Goal: Task Accomplishment & Management: Manage account settings

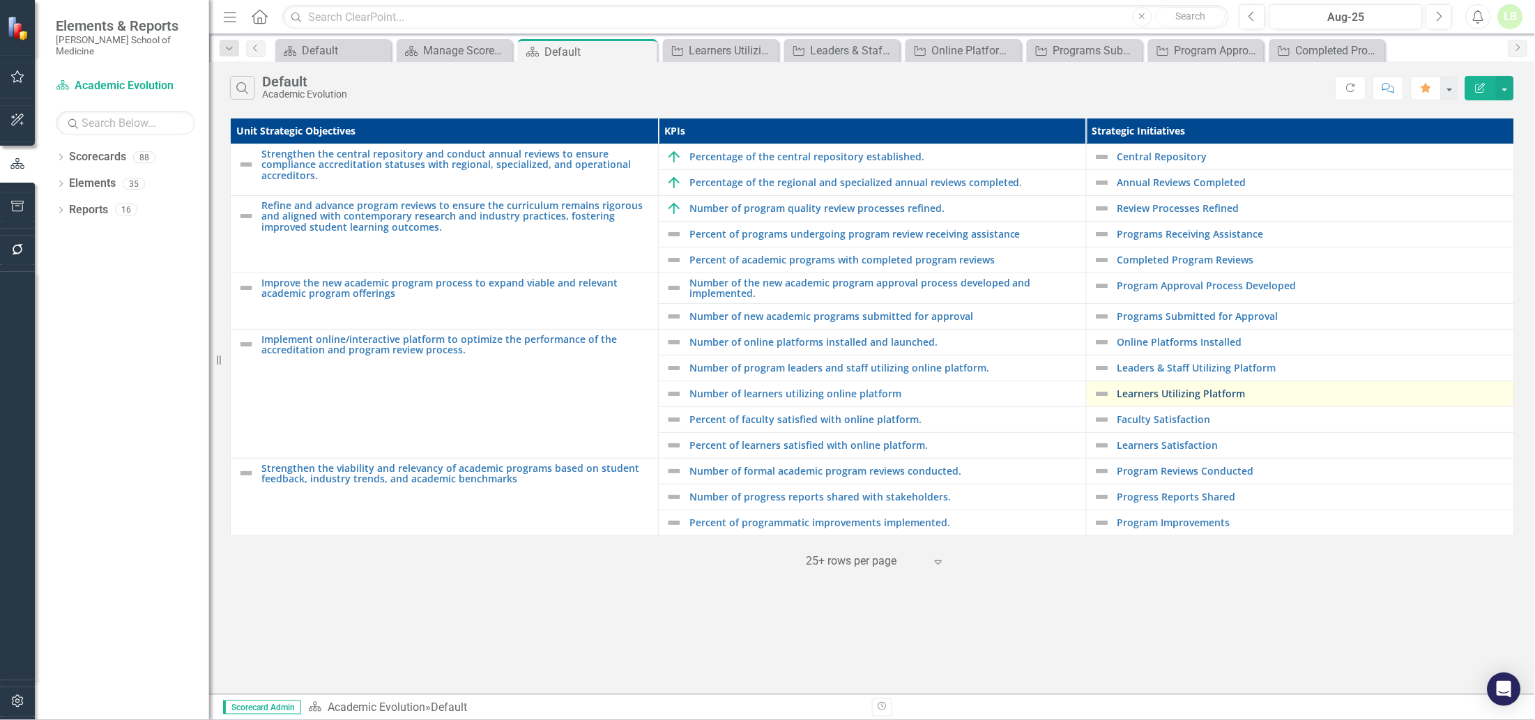
click at [1152, 392] on link "Learners Utilizing Platform" at bounding box center [1312, 393] width 390 height 10
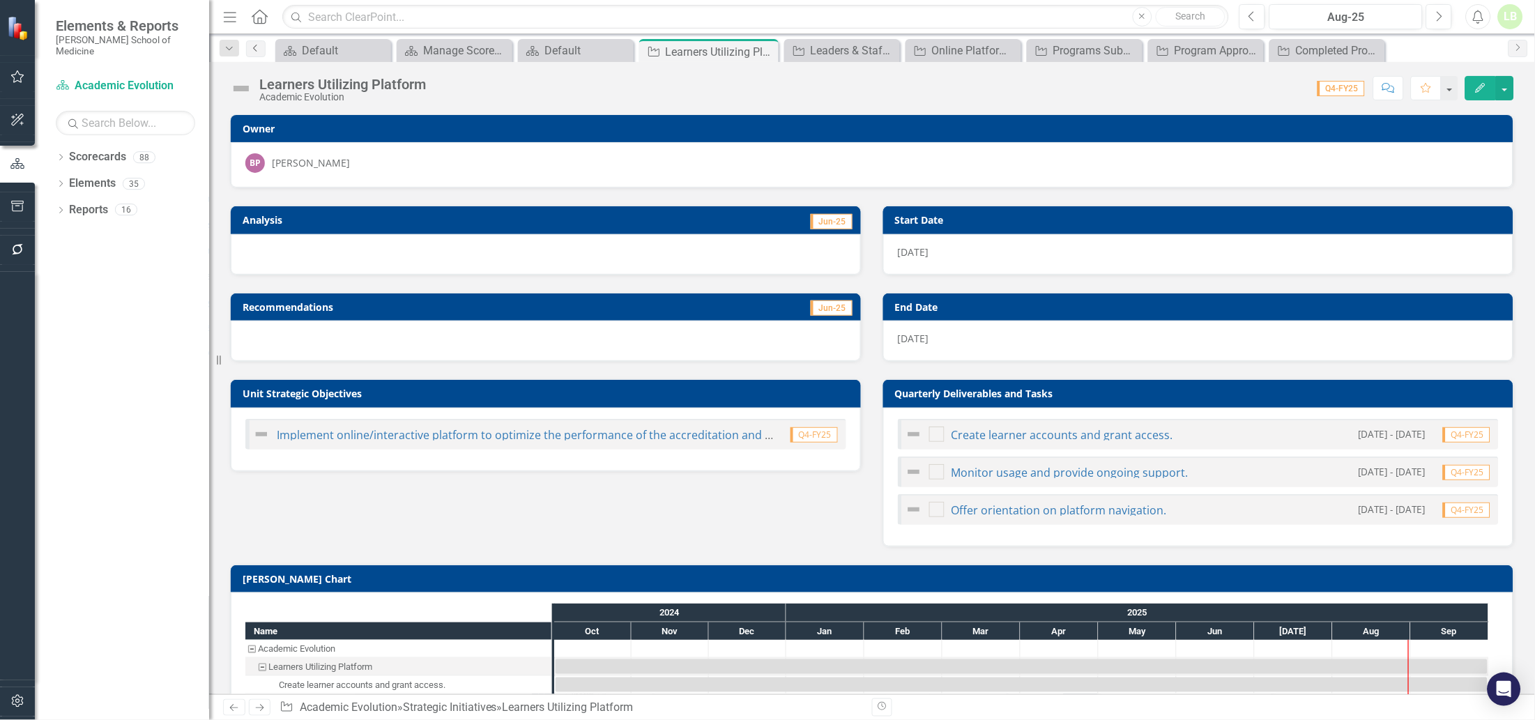
click at [254, 45] on icon "Previous" at bounding box center [255, 48] width 11 height 8
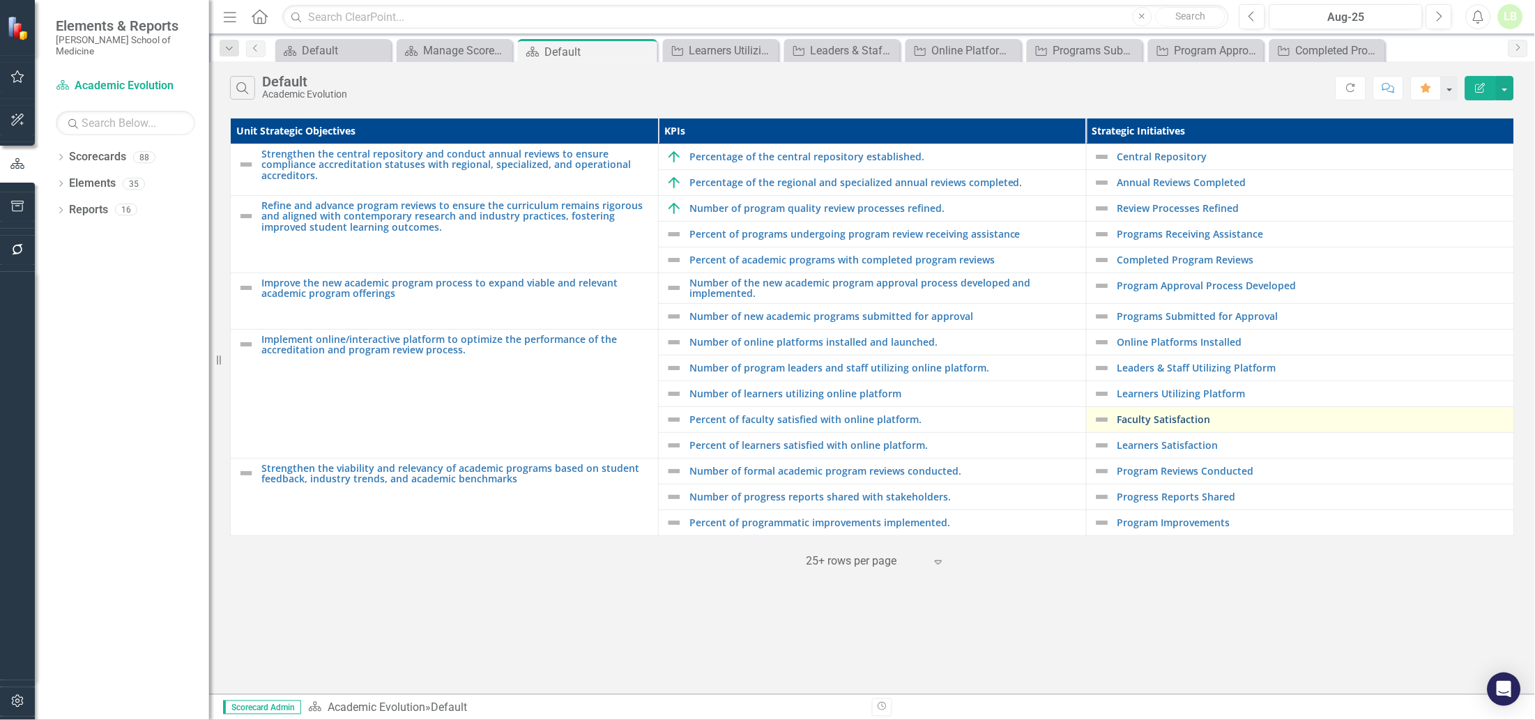
click at [1149, 420] on link "Faculty Satisfaction" at bounding box center [1312, 419] width 390 height 10
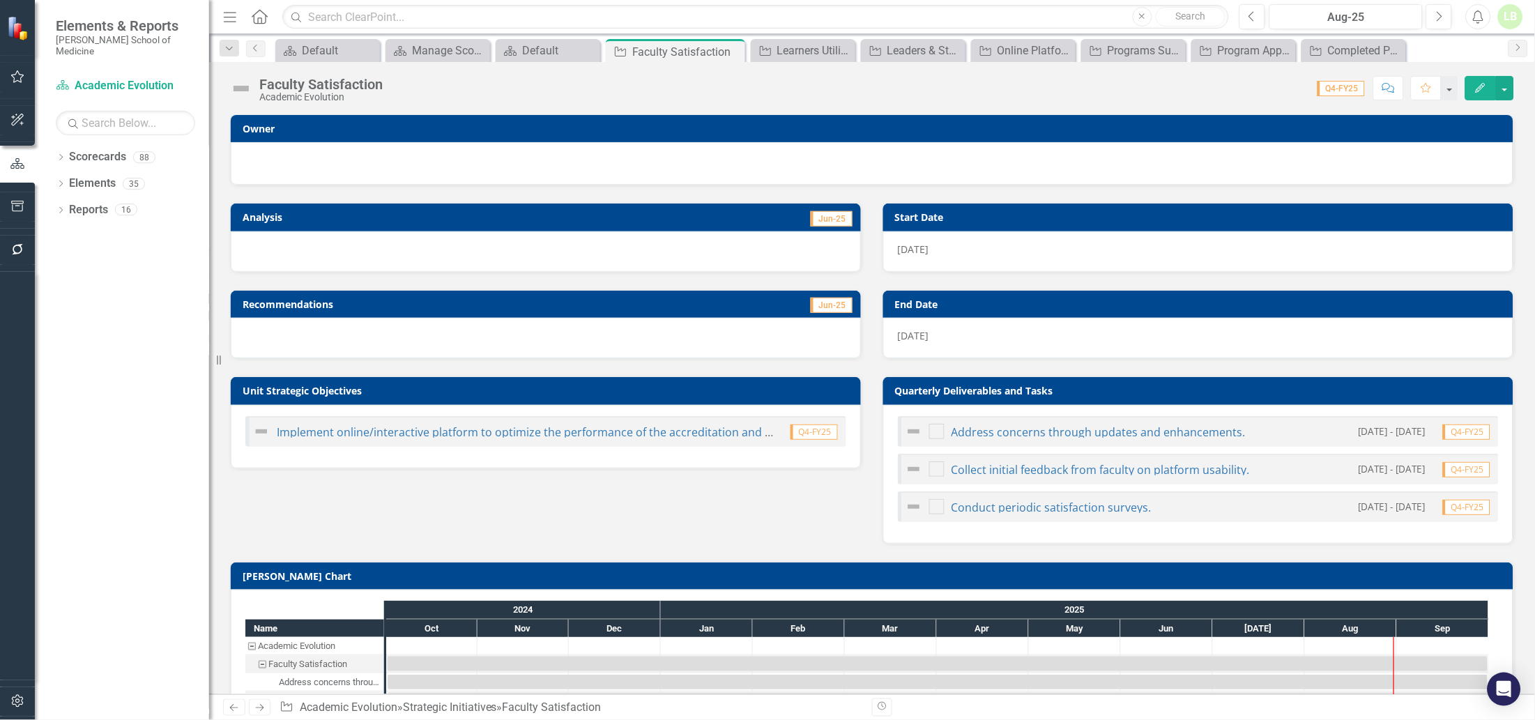
click at [464, 155] on div at bounding box center [871, 161] width 1253 height 17
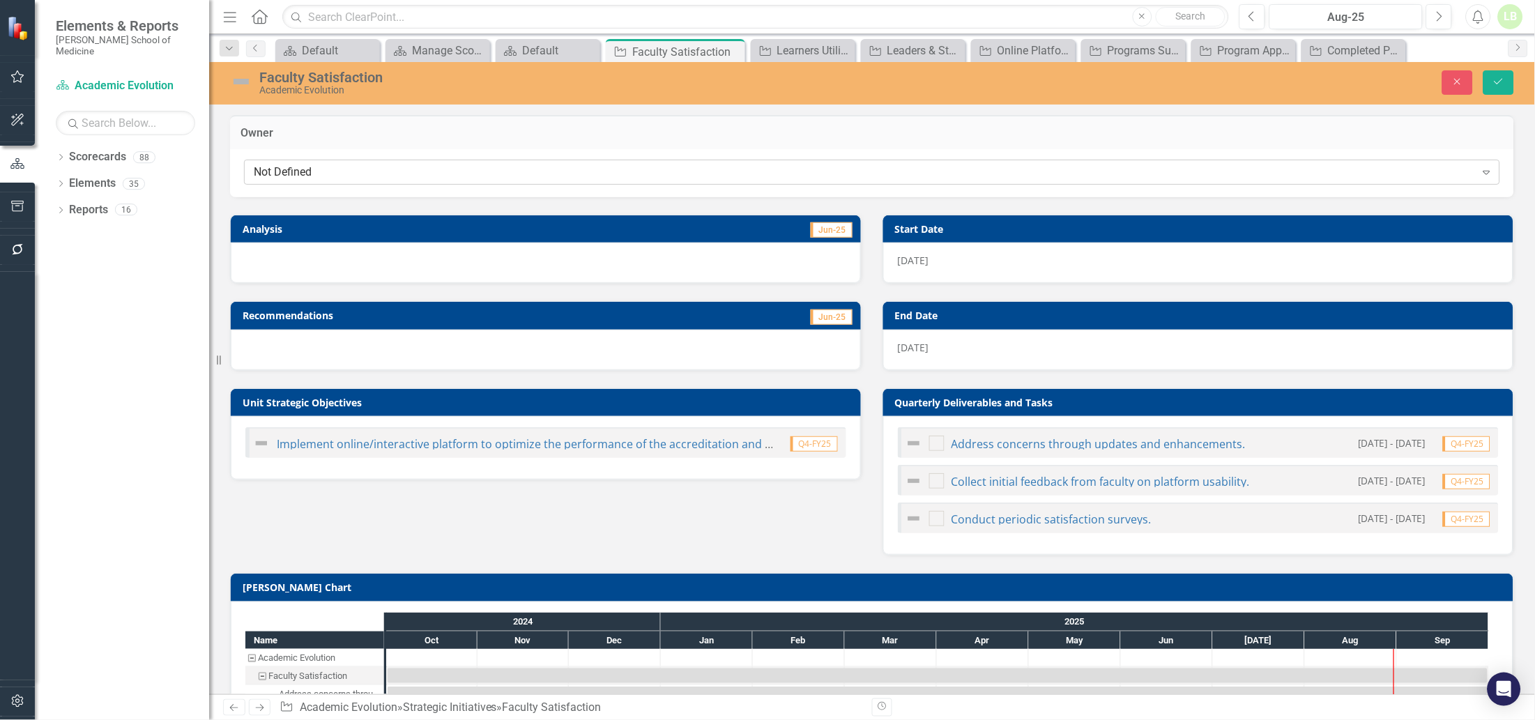
click at [444, 171] on div "Not Defined" at bounding box center [865, 172] width 1222 height 16
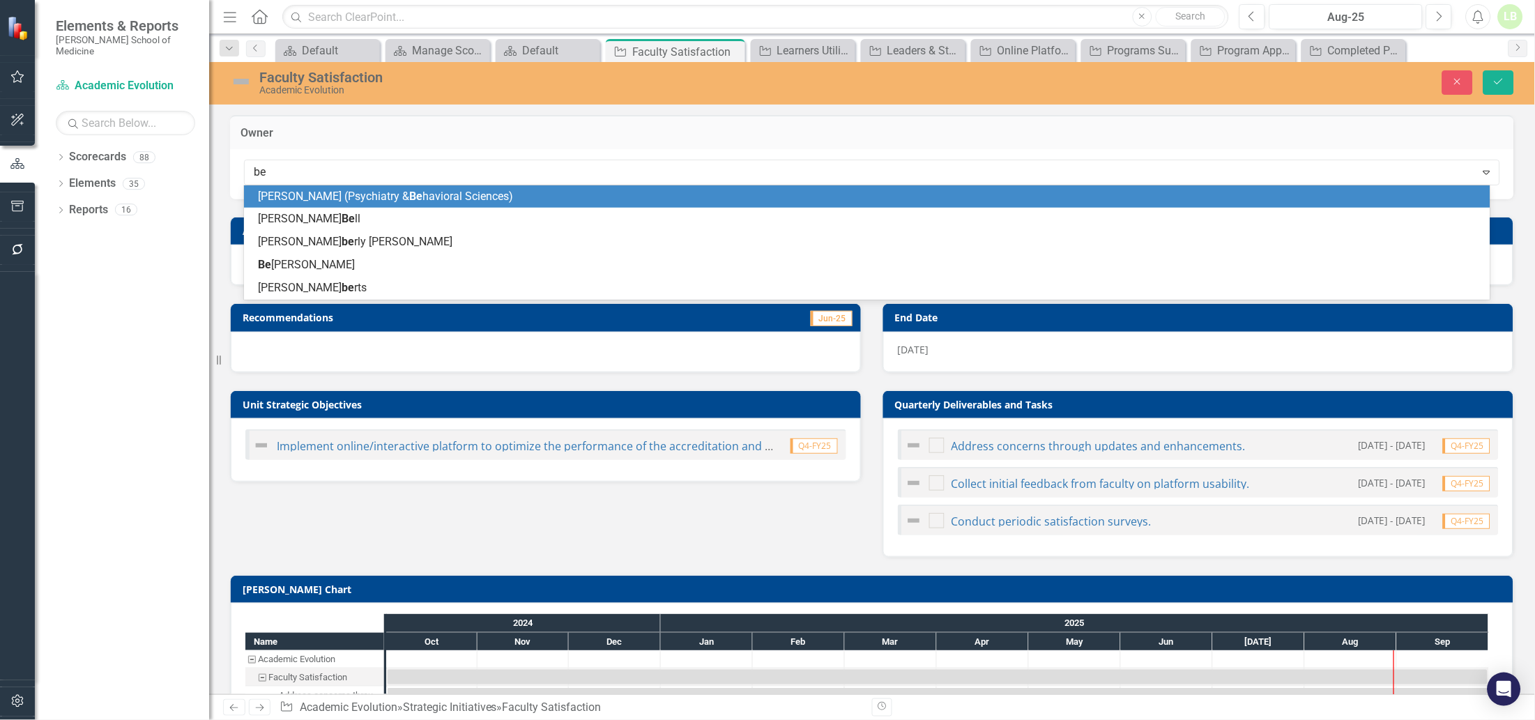
type input "bea"
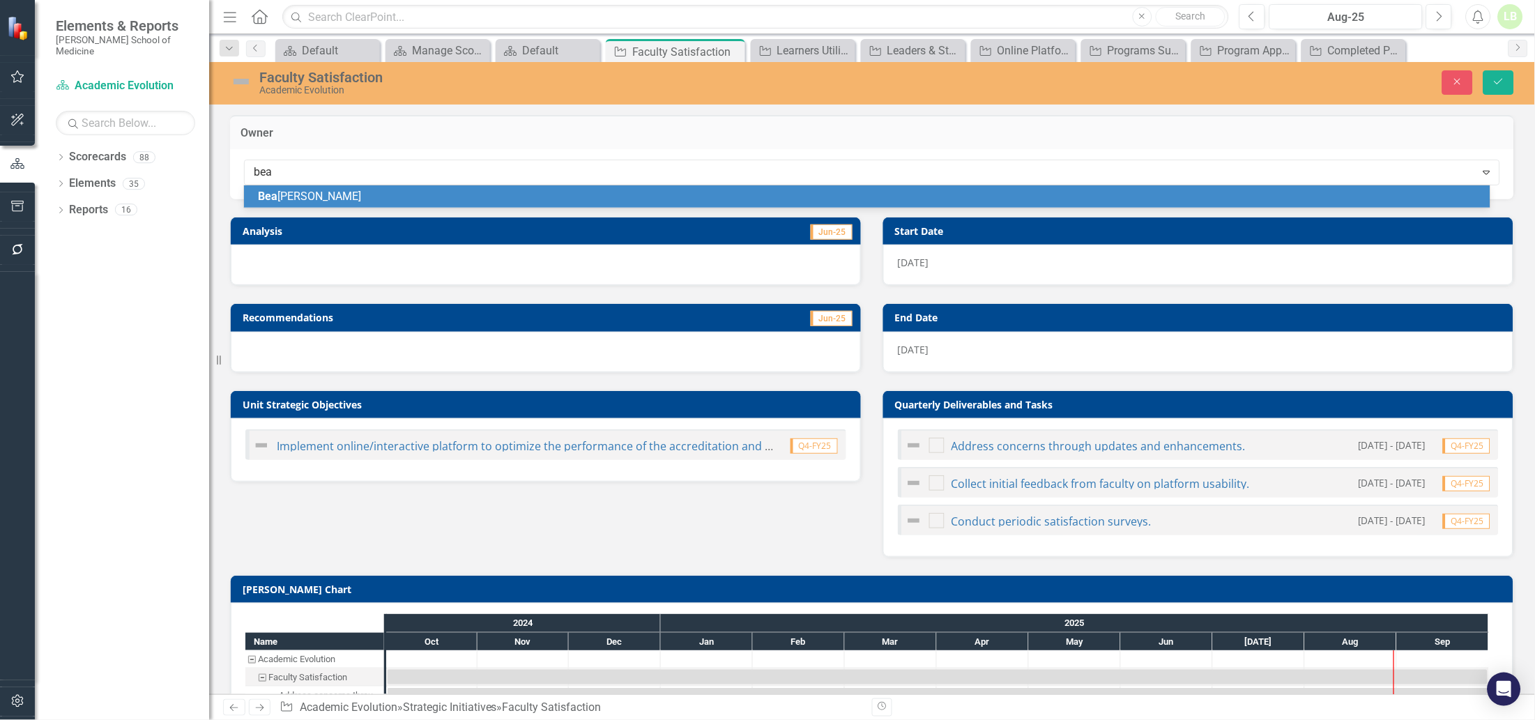
click at [328, 191] on span "[PERSON_NAME]" at bounding box center [309, 196] width 103 height 13
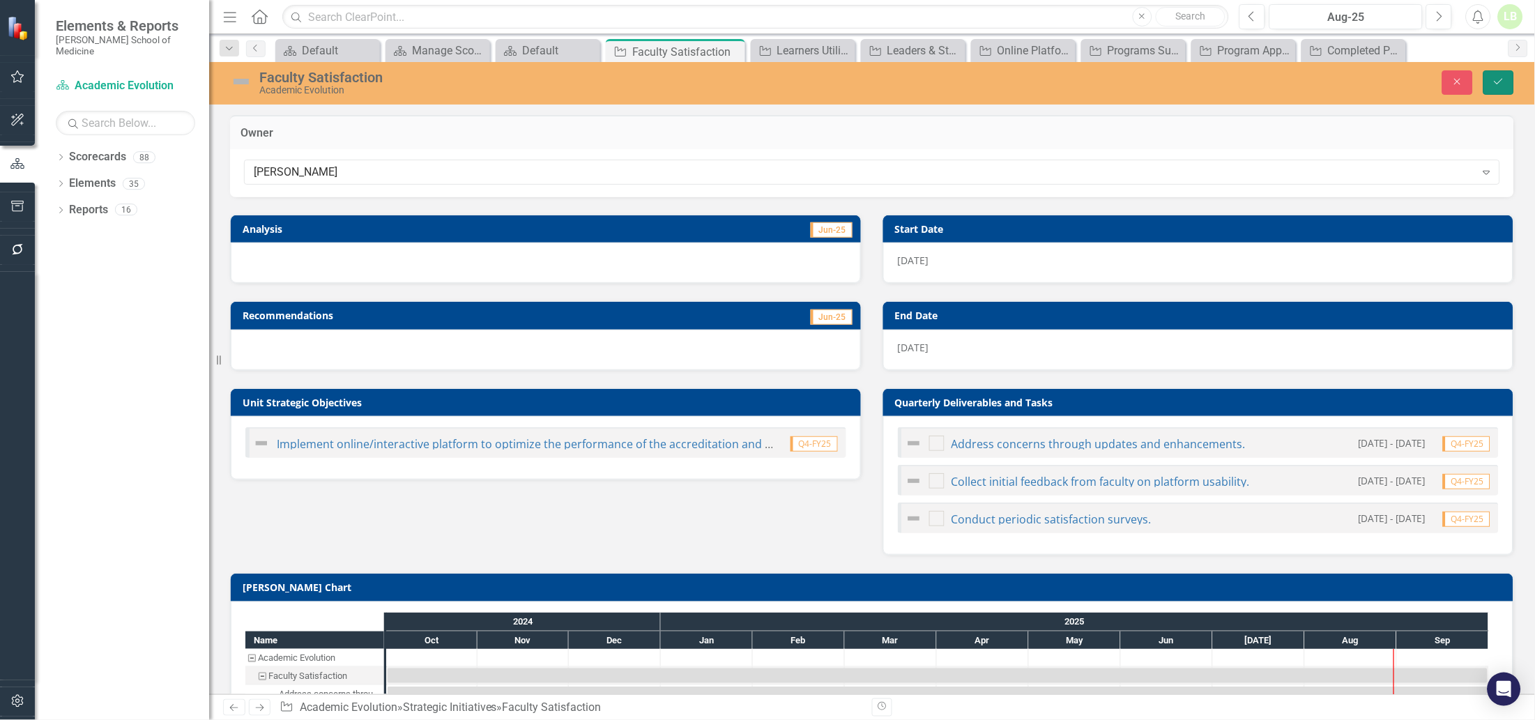
click at [1507, 79] on button "Save" at bounding box center [1498, 82] width 31 height 24
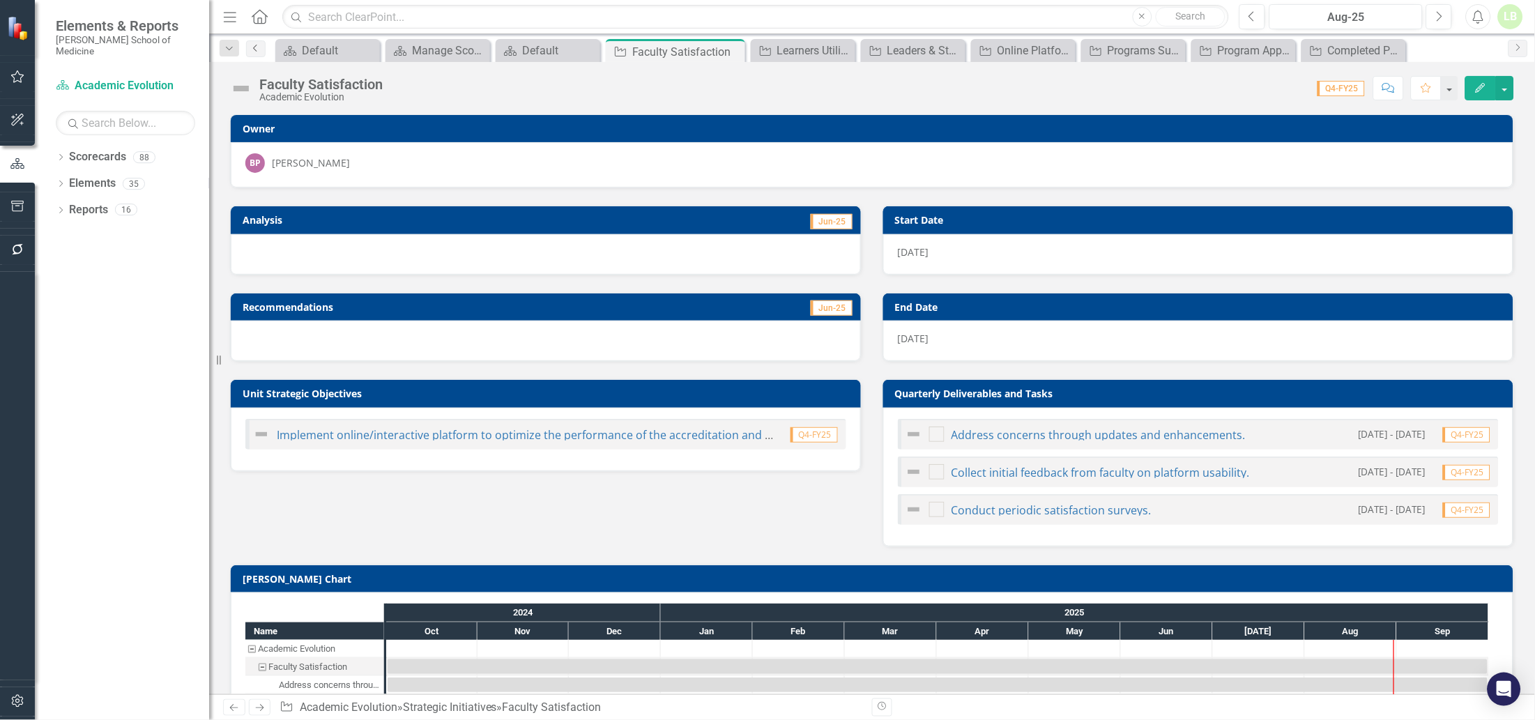
click at [255, 52] on icon "Previous" at bounding box center [255, 48] width 11 height 8
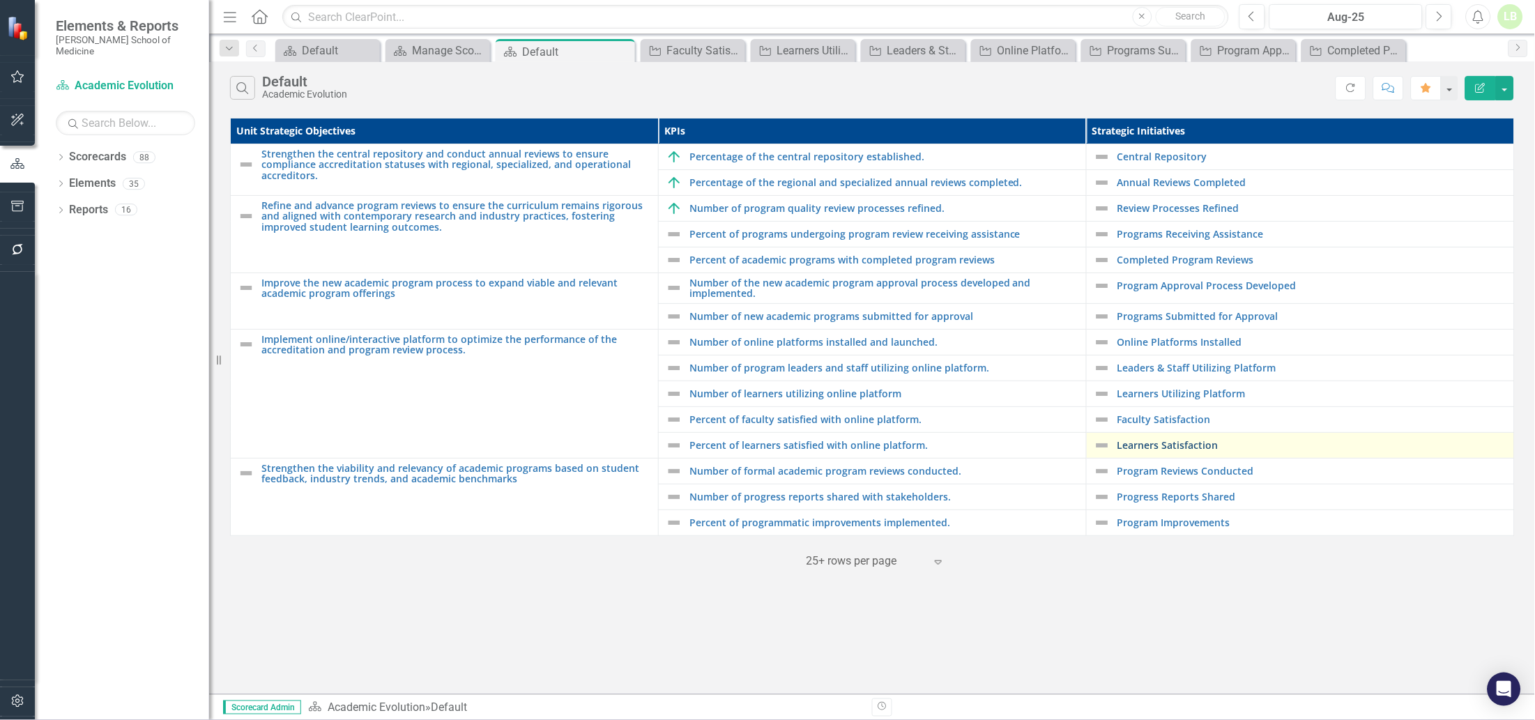
click at [1144, 448] on link "Learners Satisfaction" at bounding box center [1312, 445] width 390 height 10
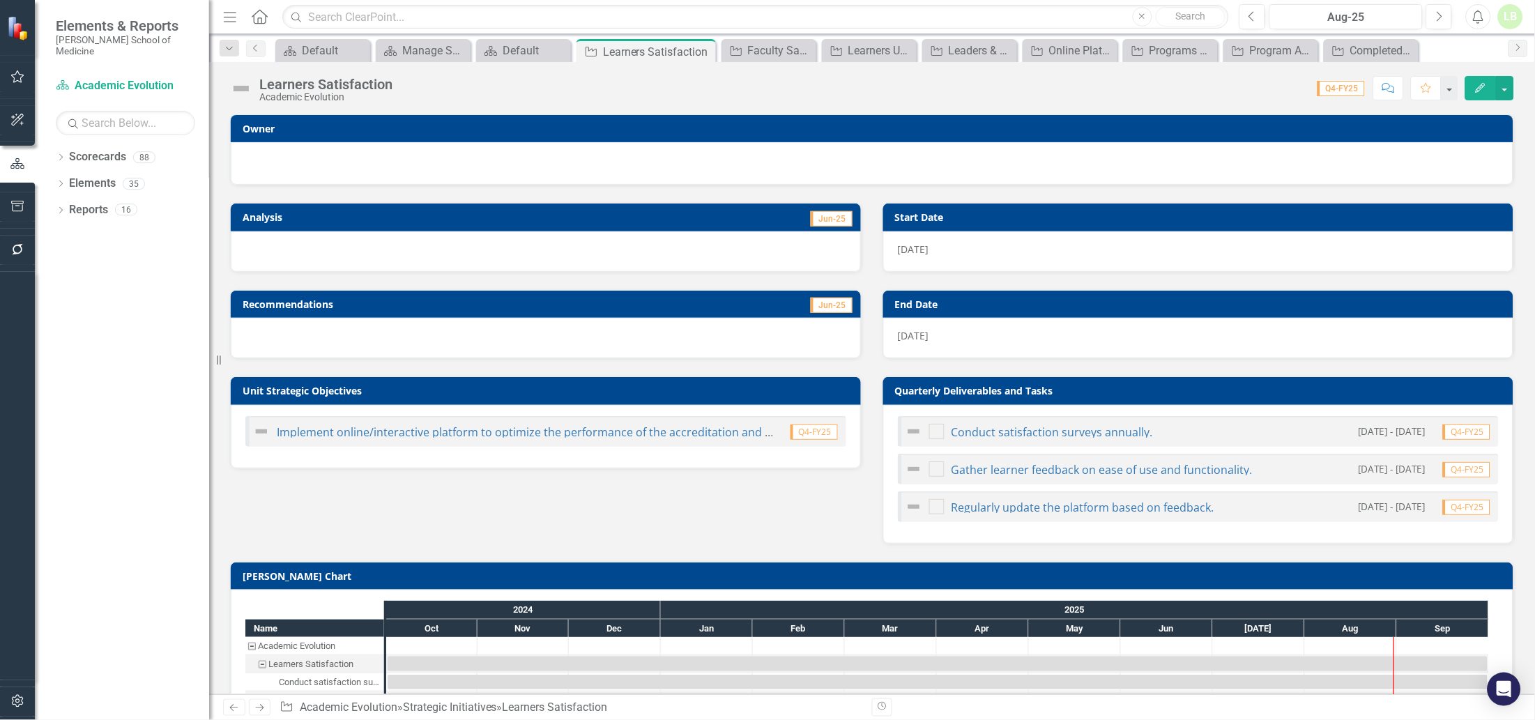
click at [302, 164] on div at bounding box center [871, 161] width 1253 height 17
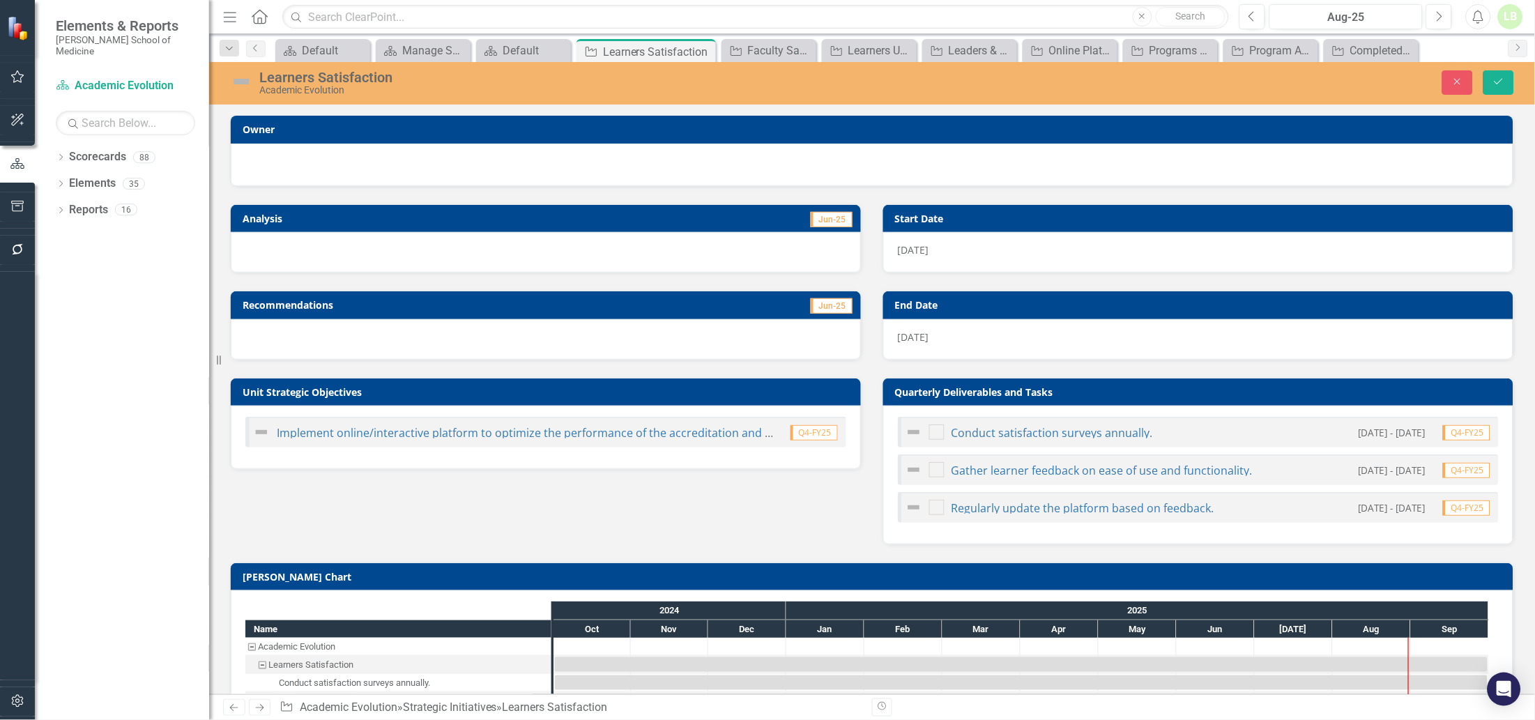
click at [302, 153] on div at bounding box center [872, 165] width 1282 height 43
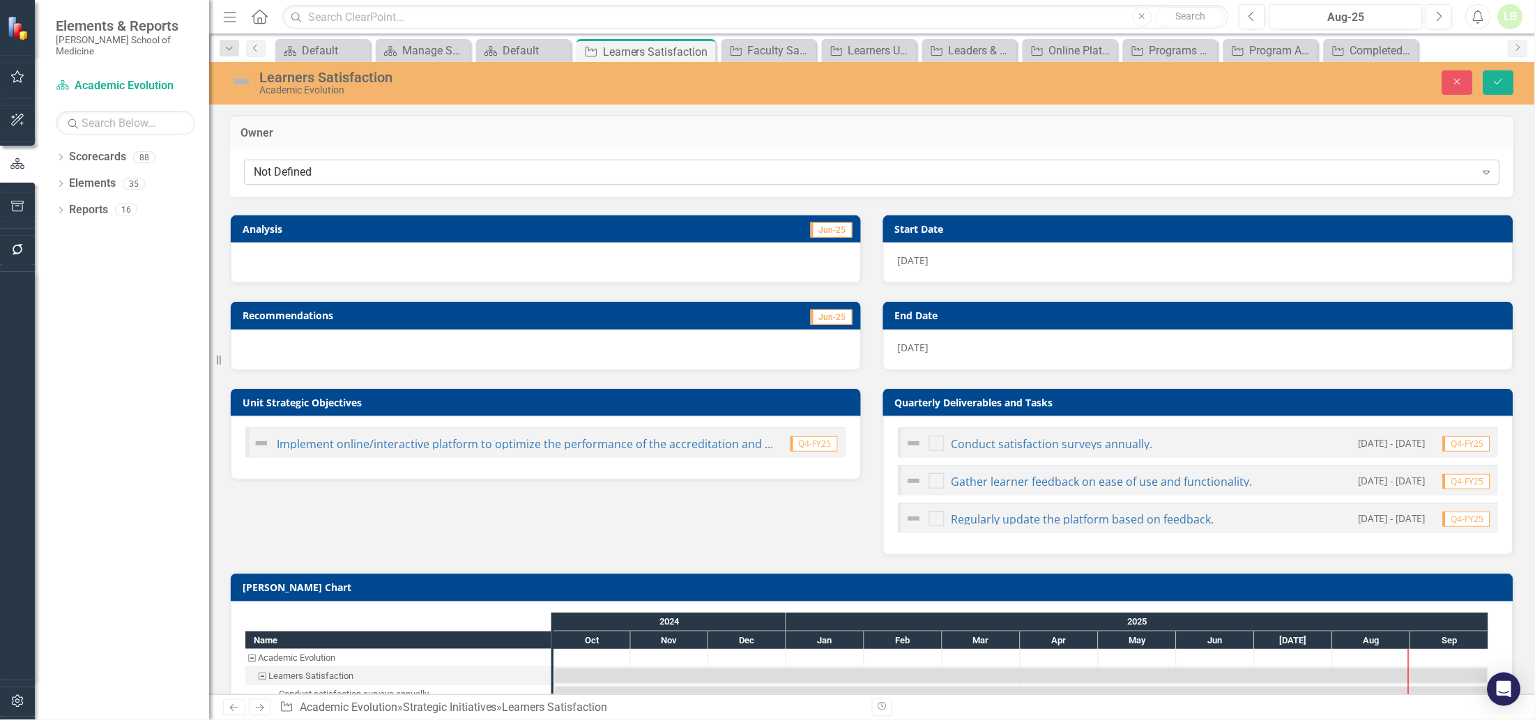
click at [307, 169] on div "Not Defined" at bounding box center [865, 172] width 1222 height 16
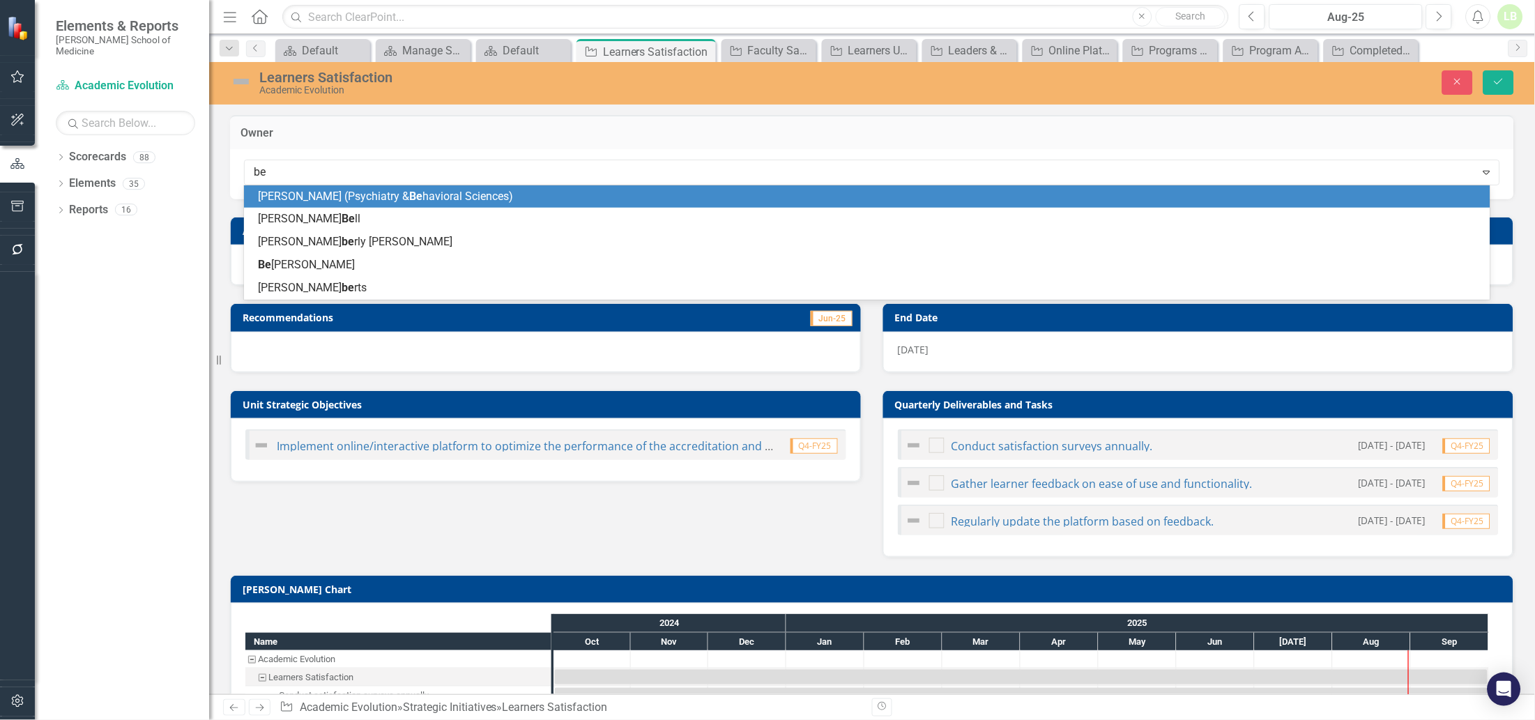
type input "bea"
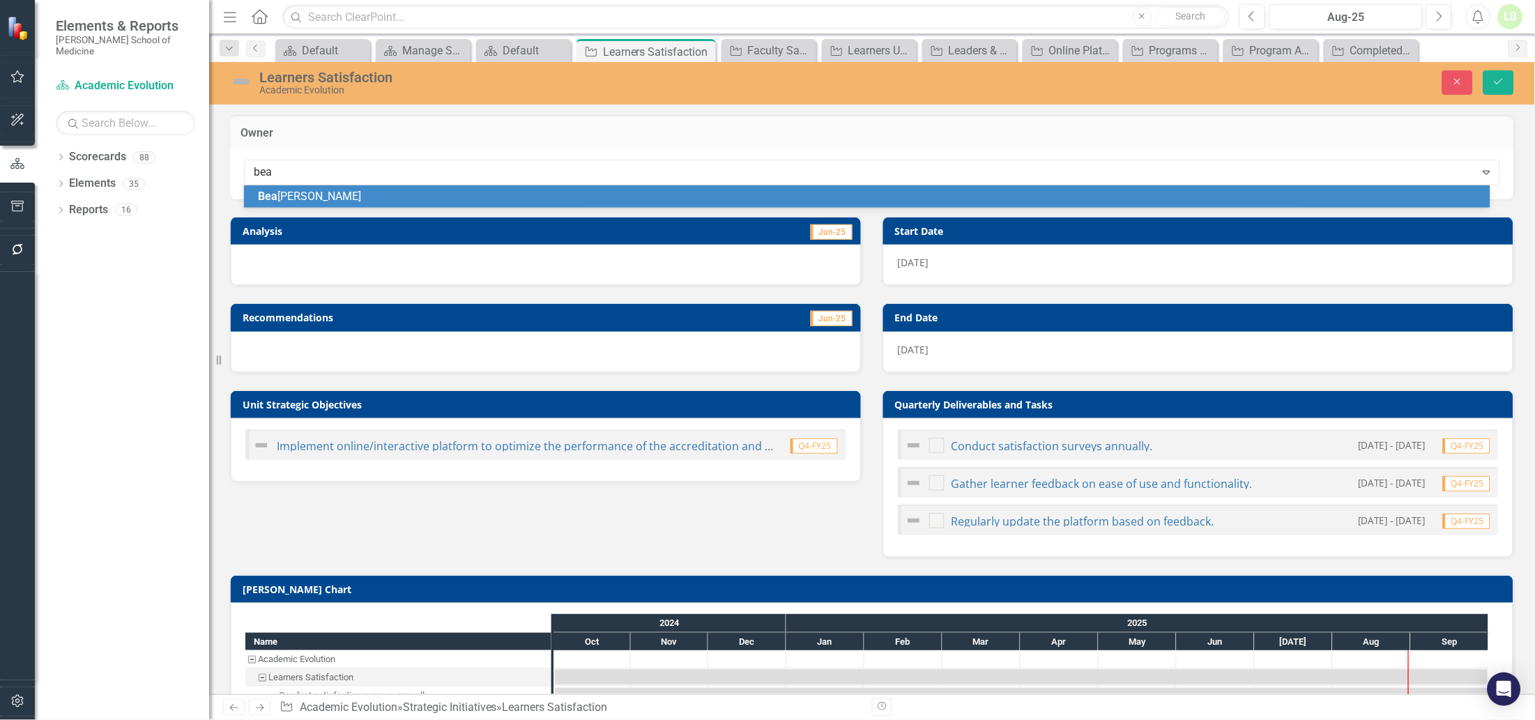
click at [301, 197] on span "[PERSON_NAME]" at bounding box center [309, 196] width 103 height 13
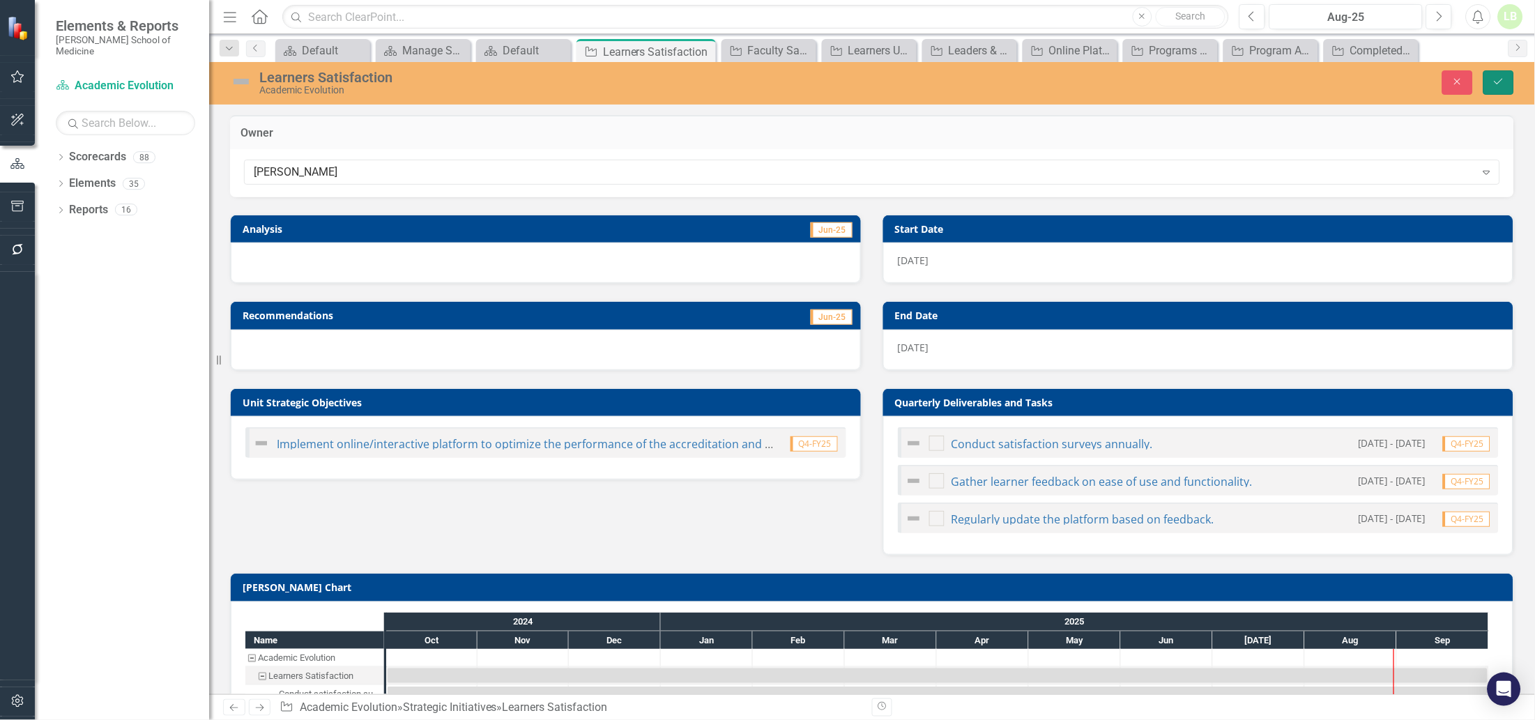
click at [1491, 80] on button "Save" at bounding box center [1498, 82] width 31 height 24
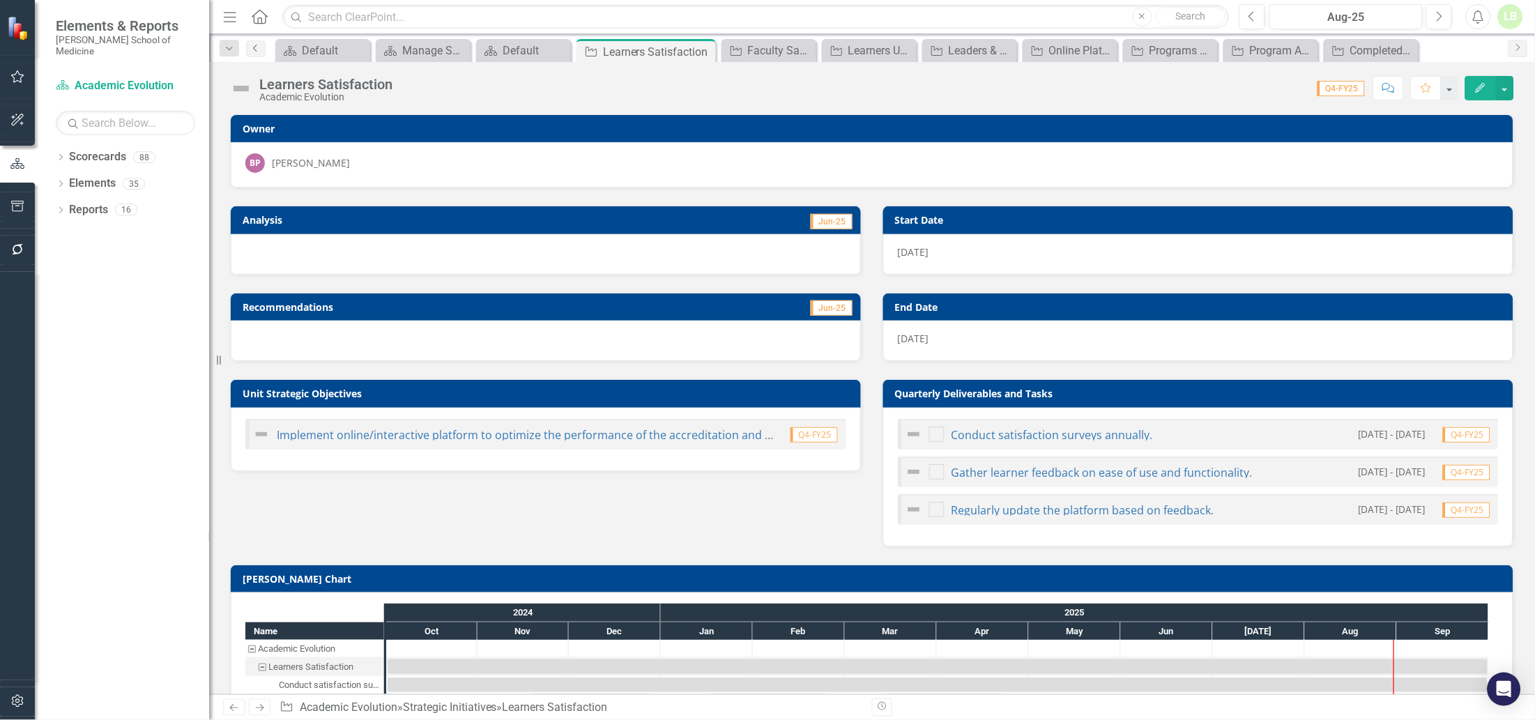
click at [256, 49] on icon "Previous" at bounding box center [255, 48] width 11 height 8
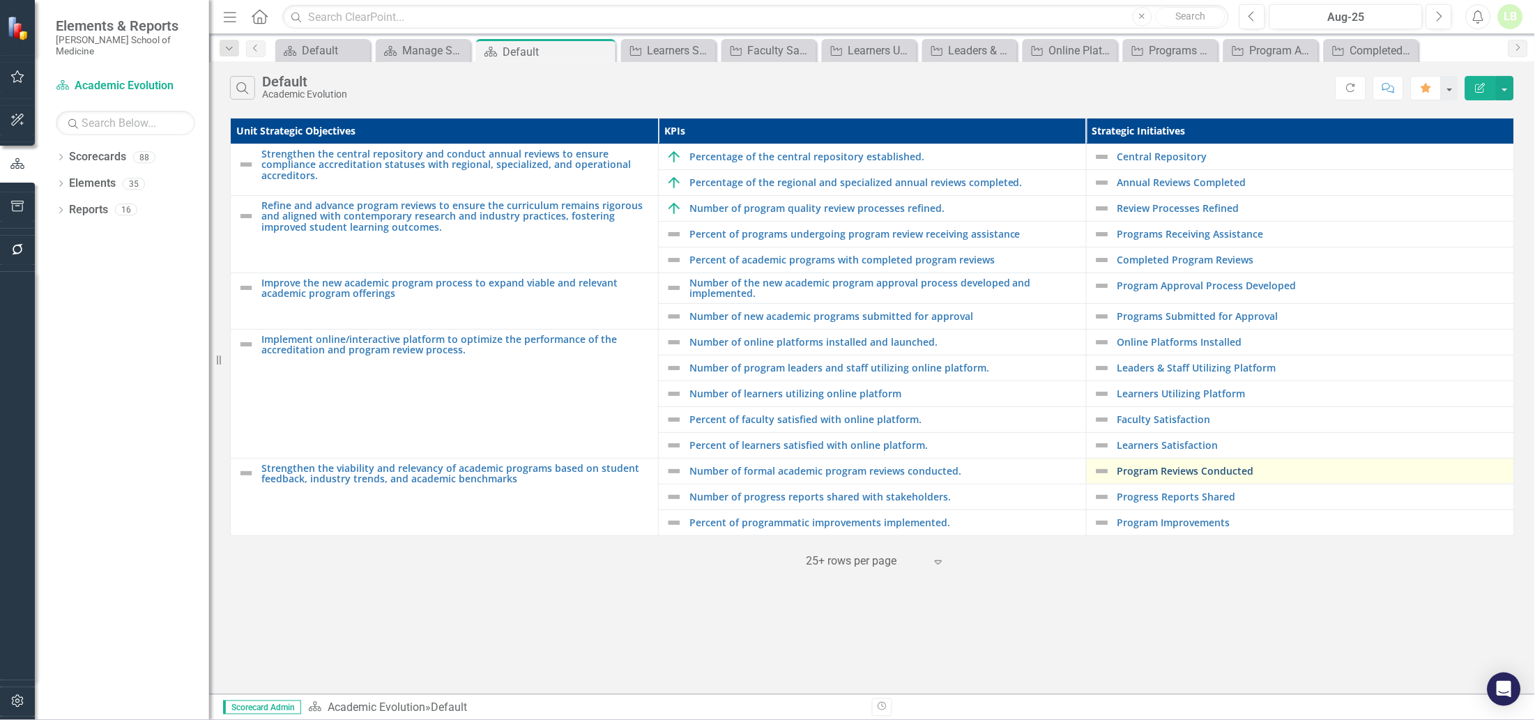
click at [1161, 469] on link "Program Reviews Conducted" at bounding box center [1312, 471] width 390 height 10
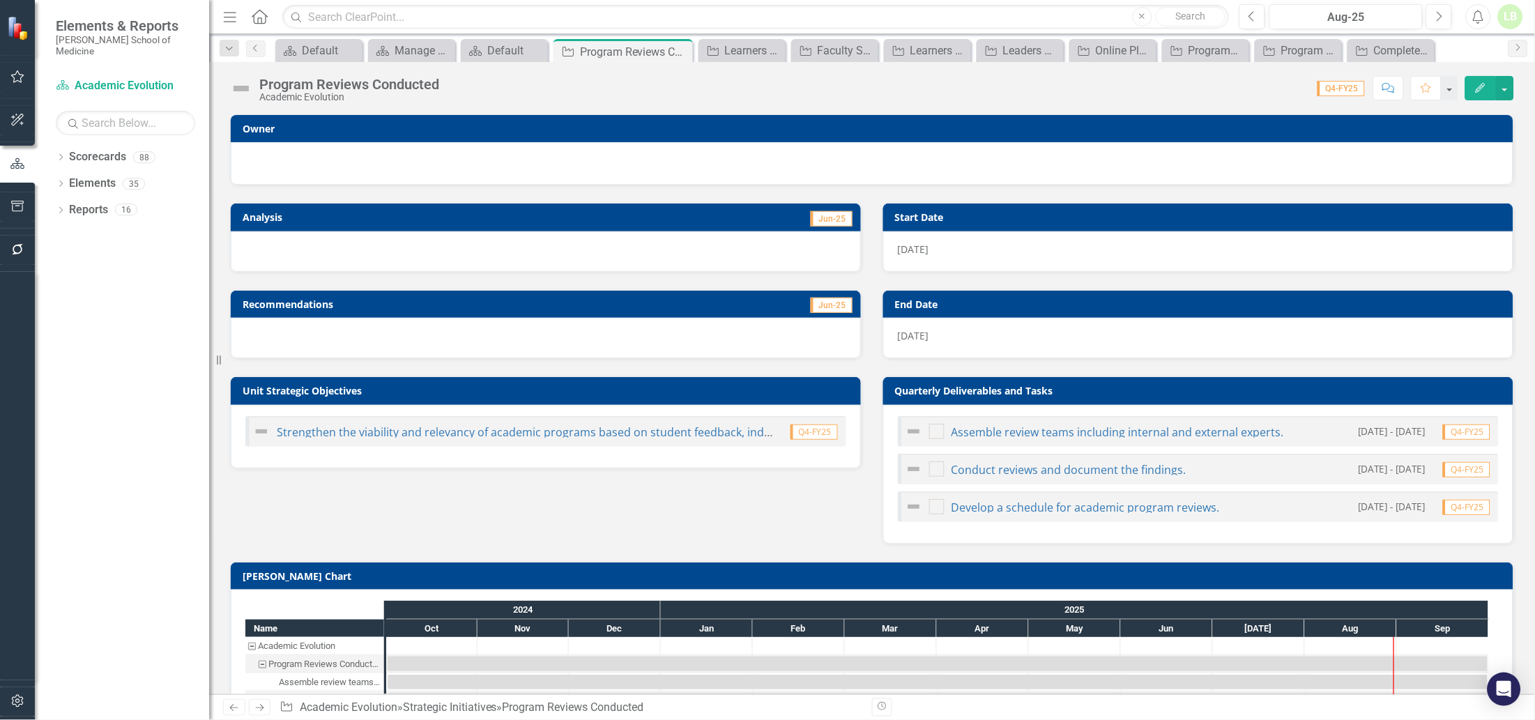
click at [390, 162] on div at bounding box center [871, 161] width 1253 height 17
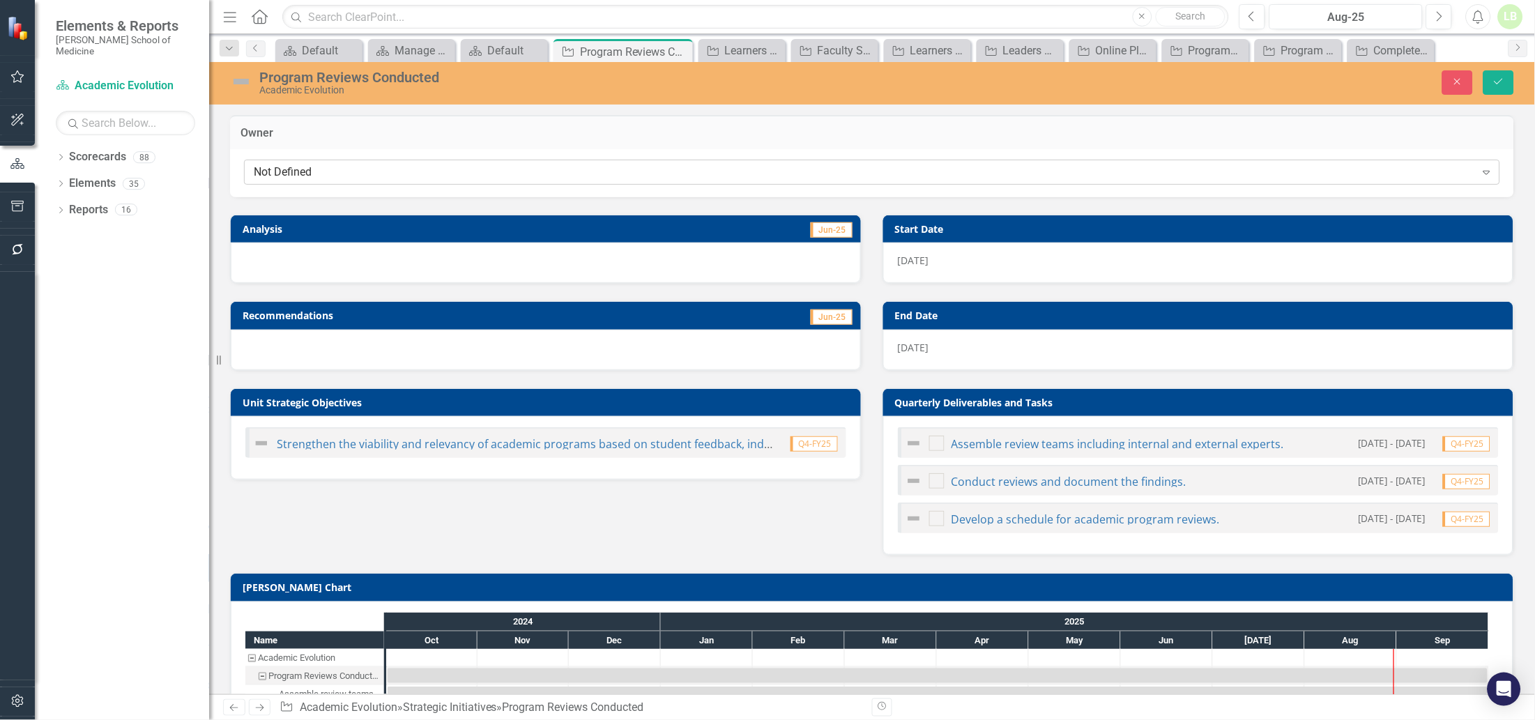
click at [347, 175] on div "Not Defined" at bounding box center [865, 172] width 1222 height 16
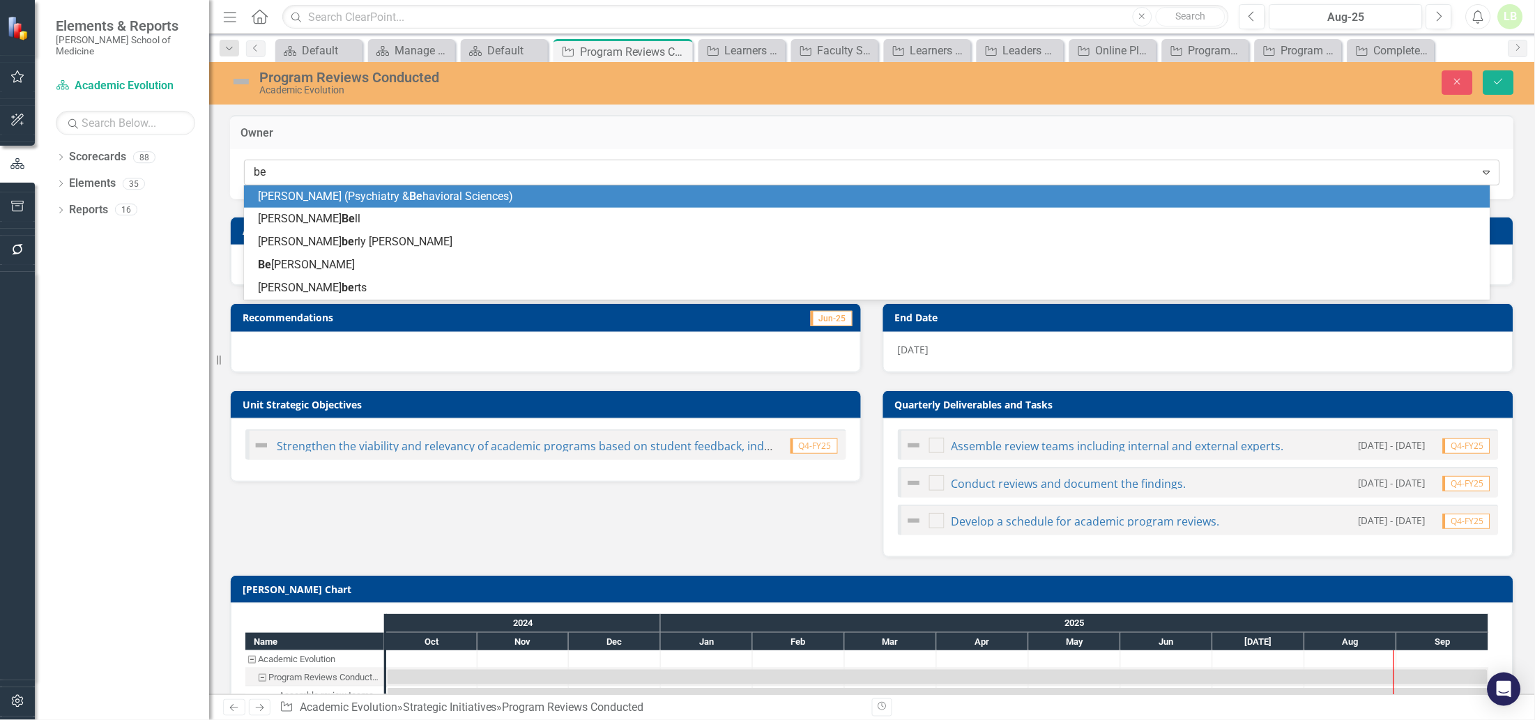
type input "bea"
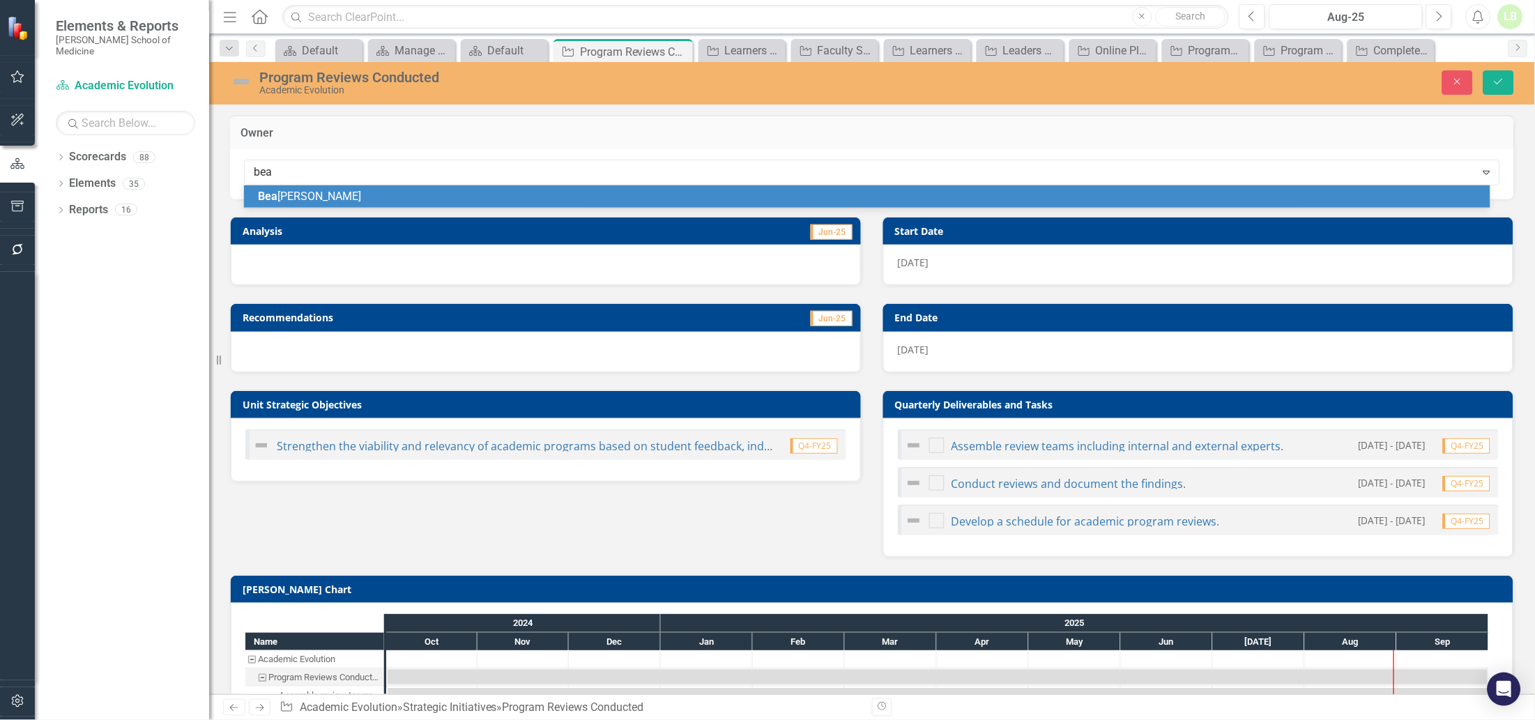
click at [314, 194] on span "[PERSON_NAME]" at bounding box center [309, 196] width 103 height 13
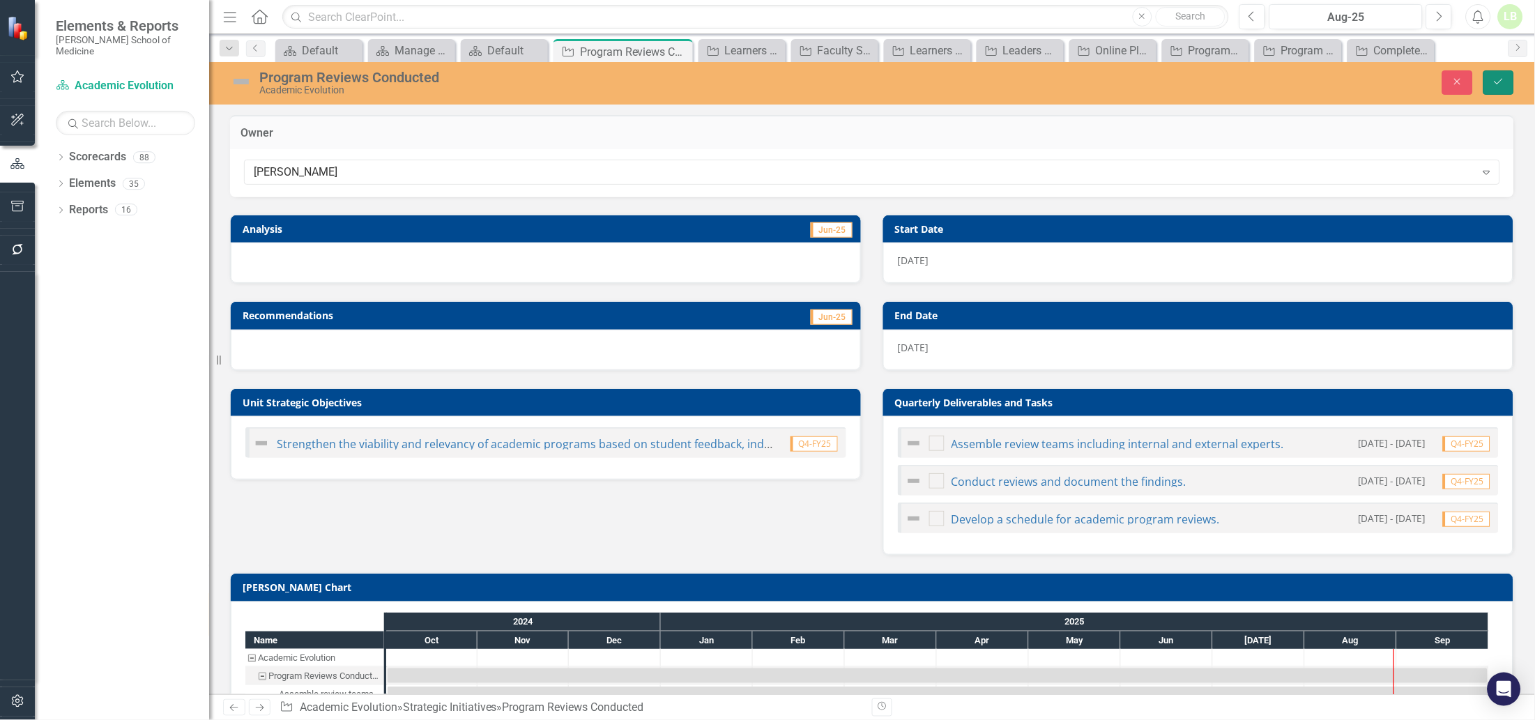
click at [1498, 80] on icon "Save" at bounding box center [1498, 82] width 13 height 10
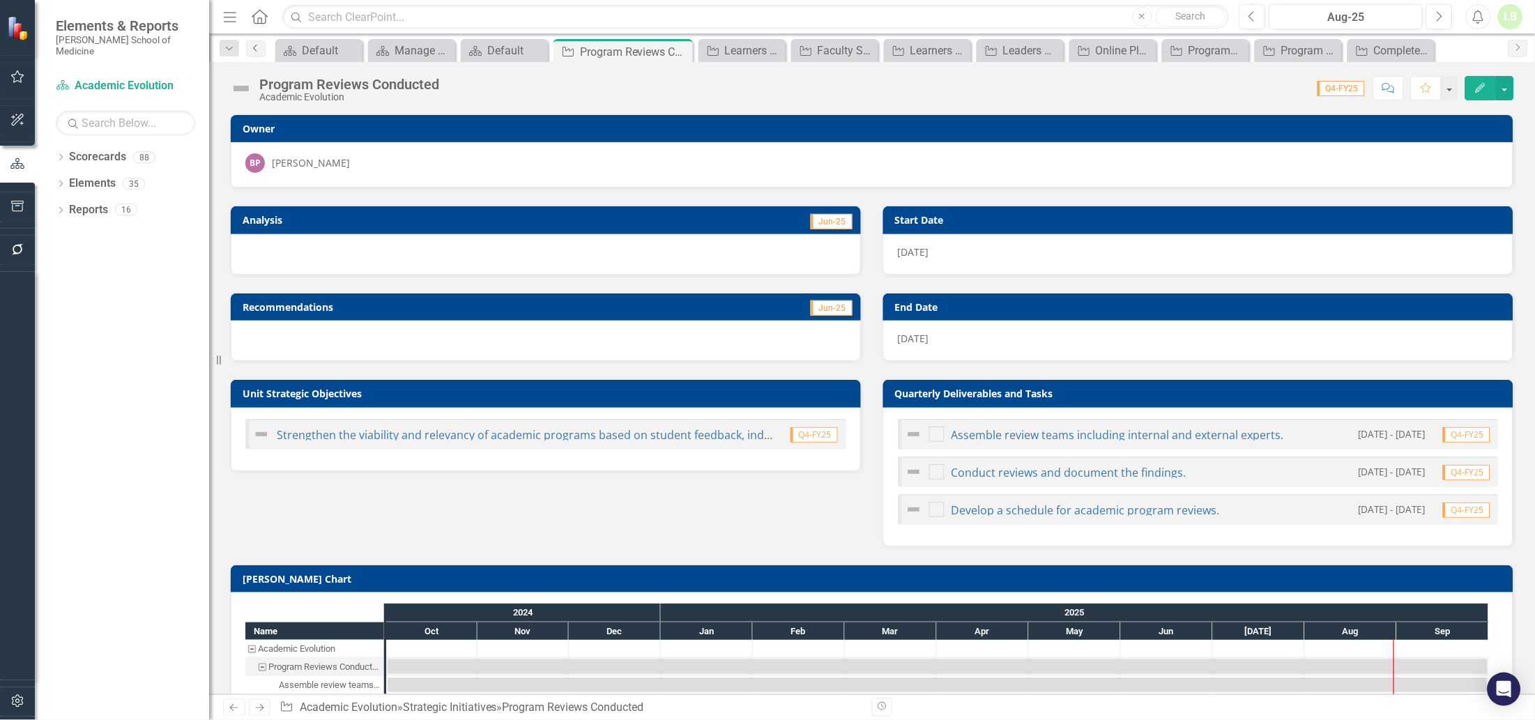
click at [257, 47] on icon "Previous" at bounding box center [255, 48] width 11 height 8
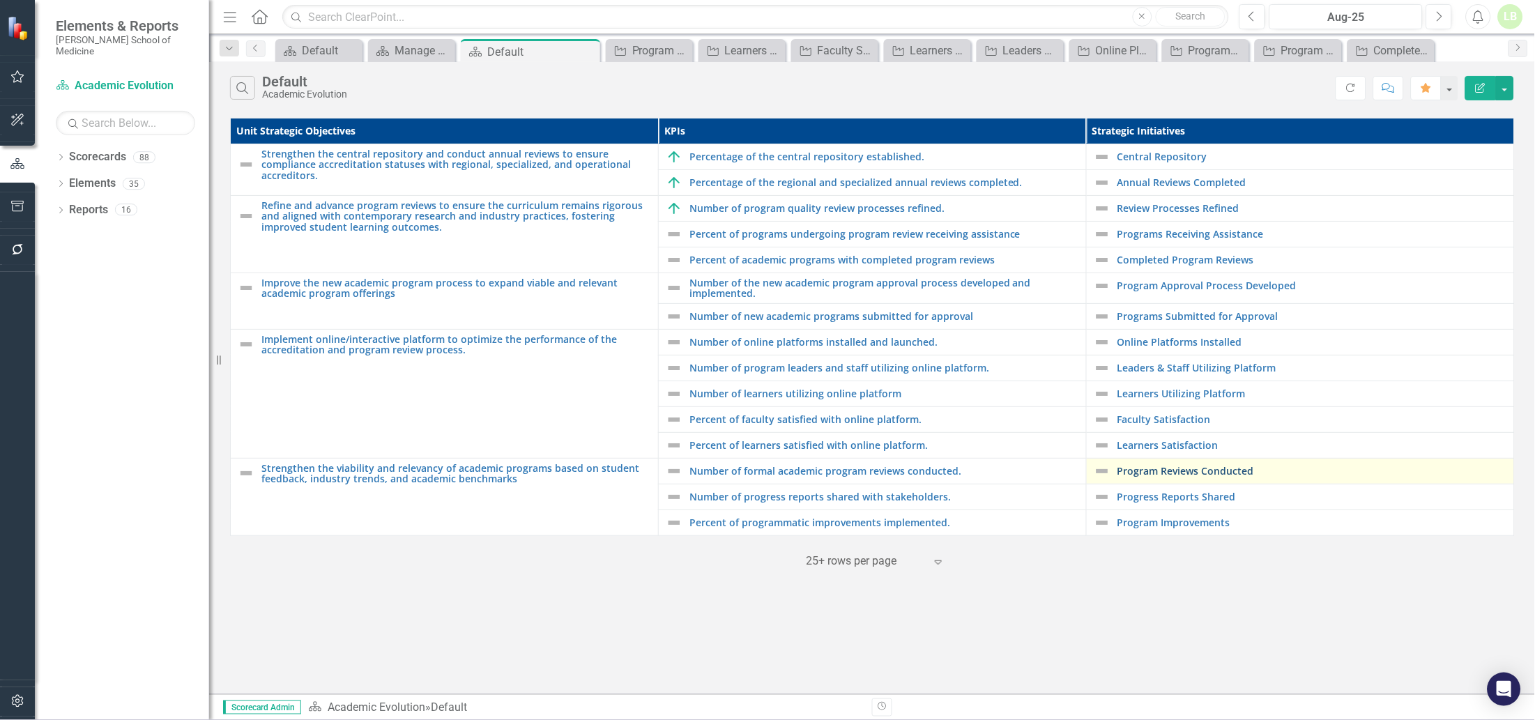
click at [1147, 472] on link "Program Reviews Conducted" at bounding box center [1312, 471] width 390 height 10
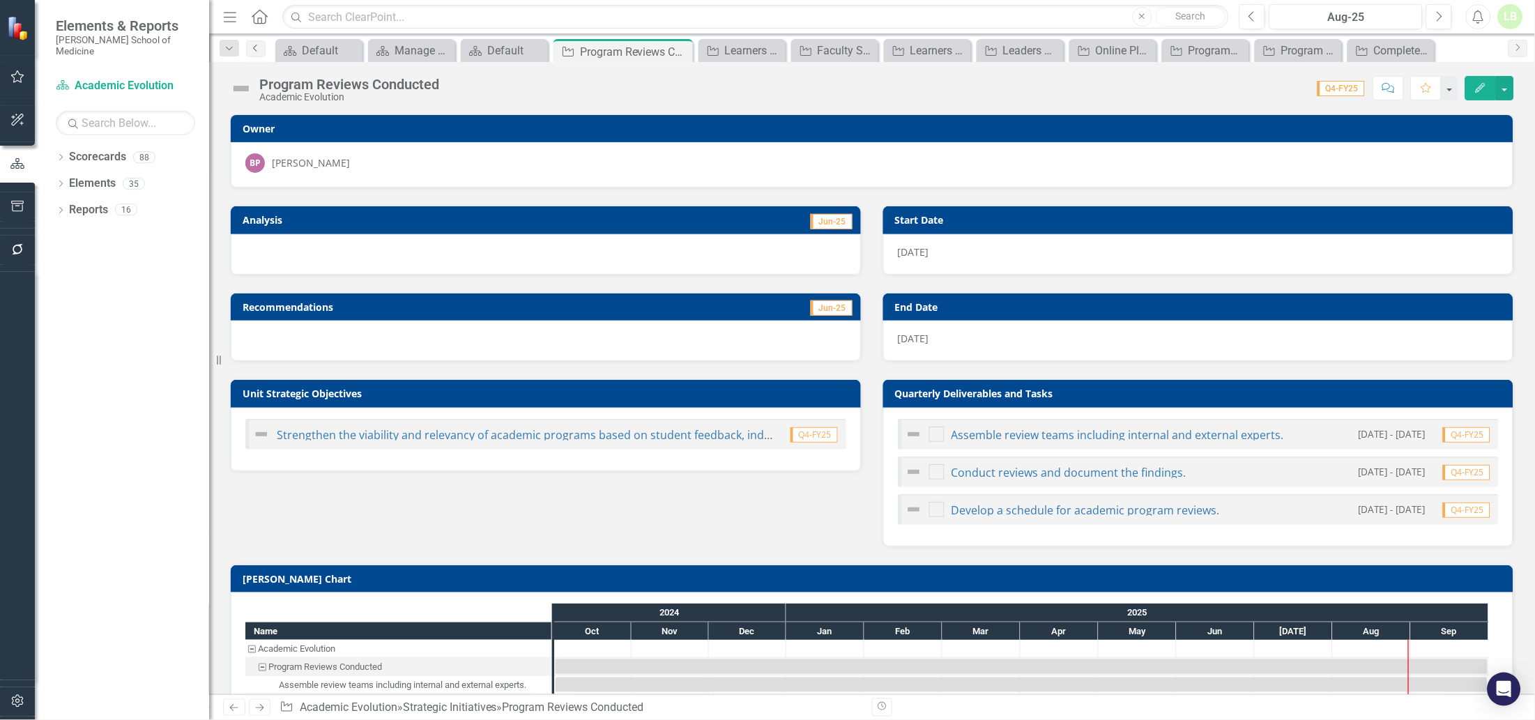
click at [259, 47] on icon "Previous" at bounding box center [255, 48] width 11 height 8
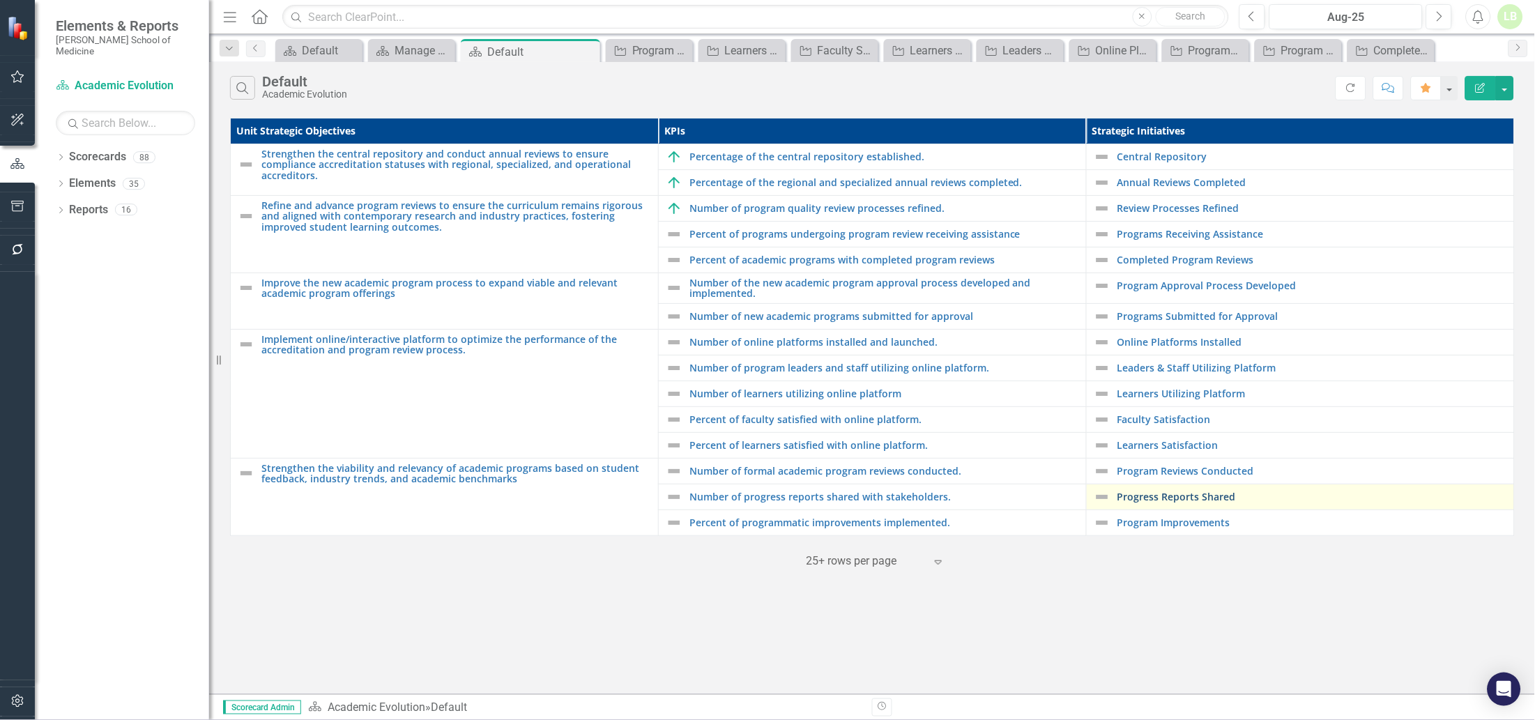
click at [1174, 498] on link "Progress Reports Shared" at bounding box center [1312, 496] width 390 height 10
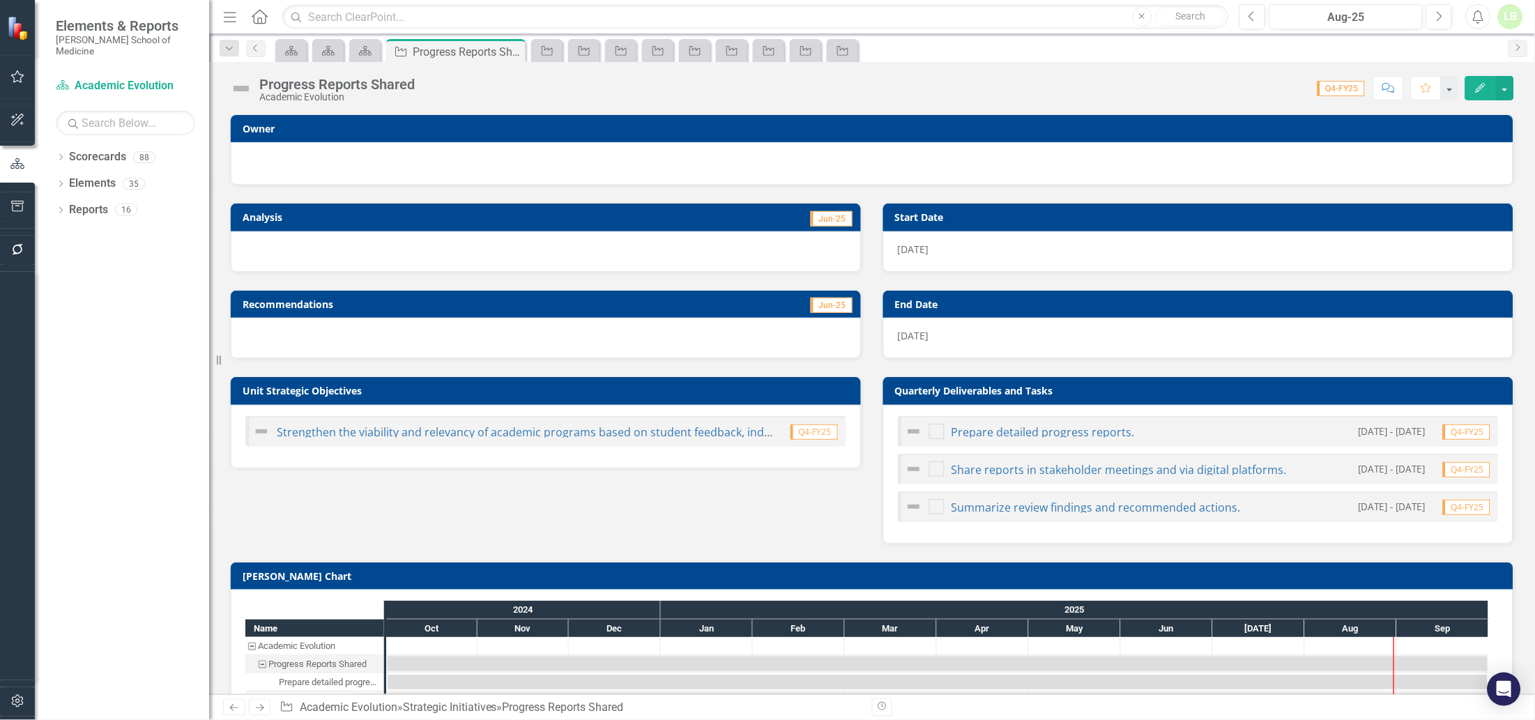
click at [549, 158] on div at bounding box center [871, 161] width 1253 height 17
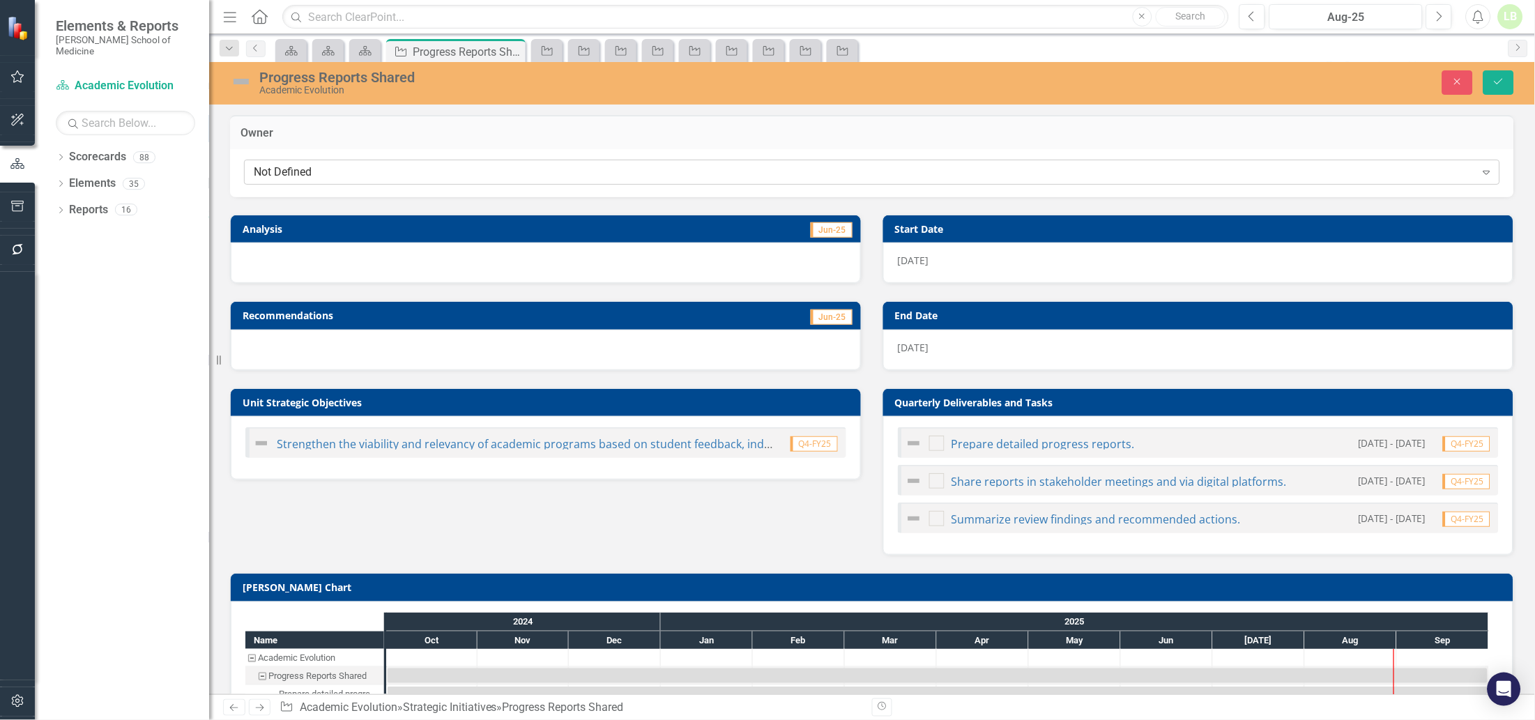
click at [546, 167] on div "Not Defined" at bounding box center [865, 172] width 1222 height 16
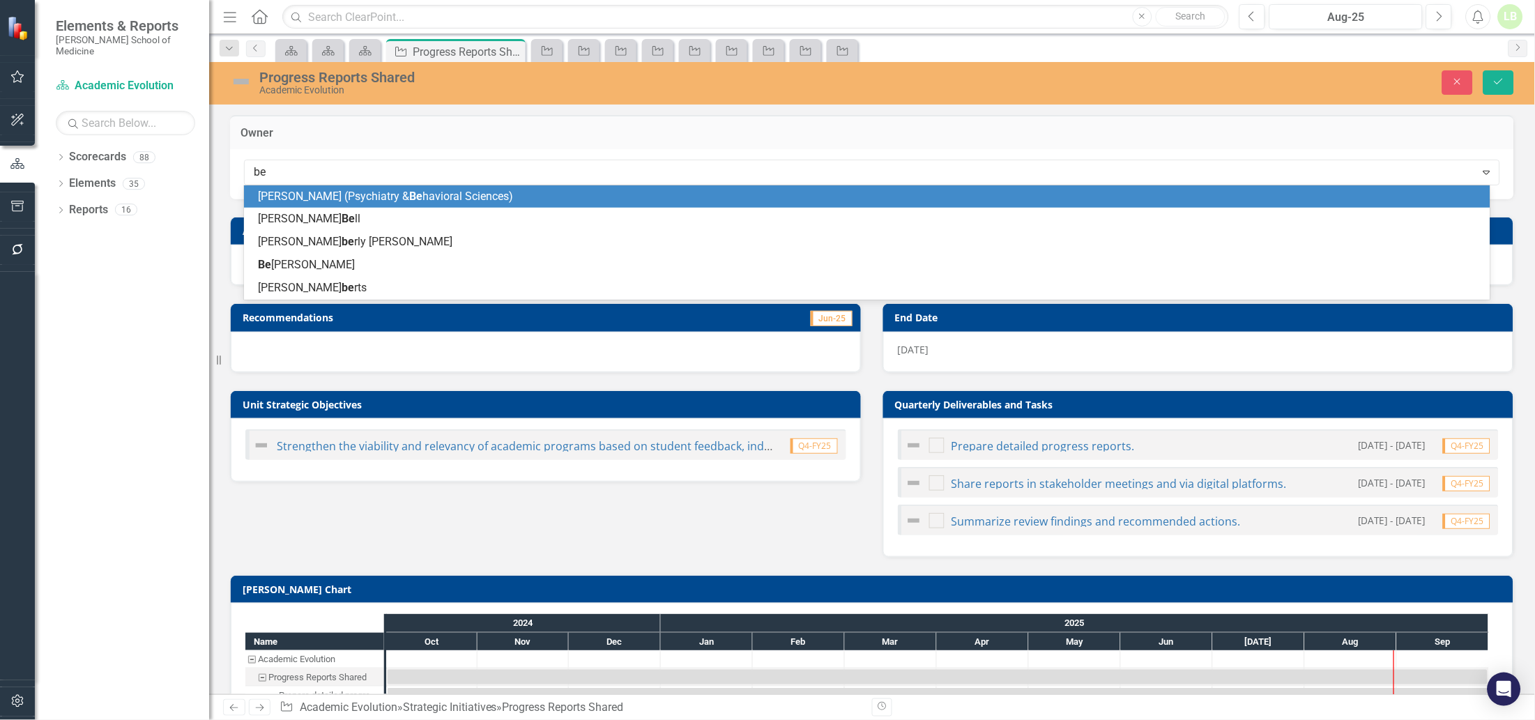
type input "bea"
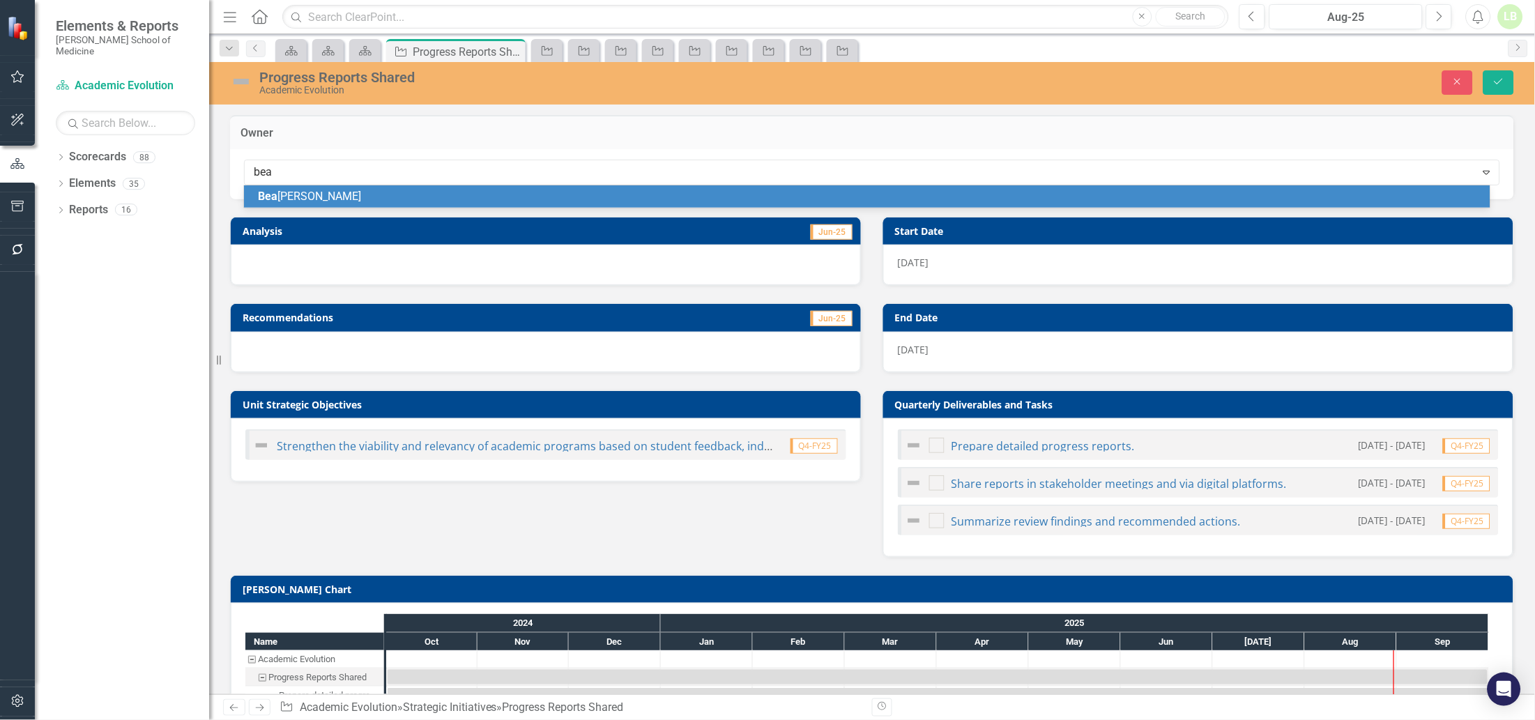
click at [325, 197] on span "[PERSON_NAME]" at bounding box center [309, 196] width 103 height 13
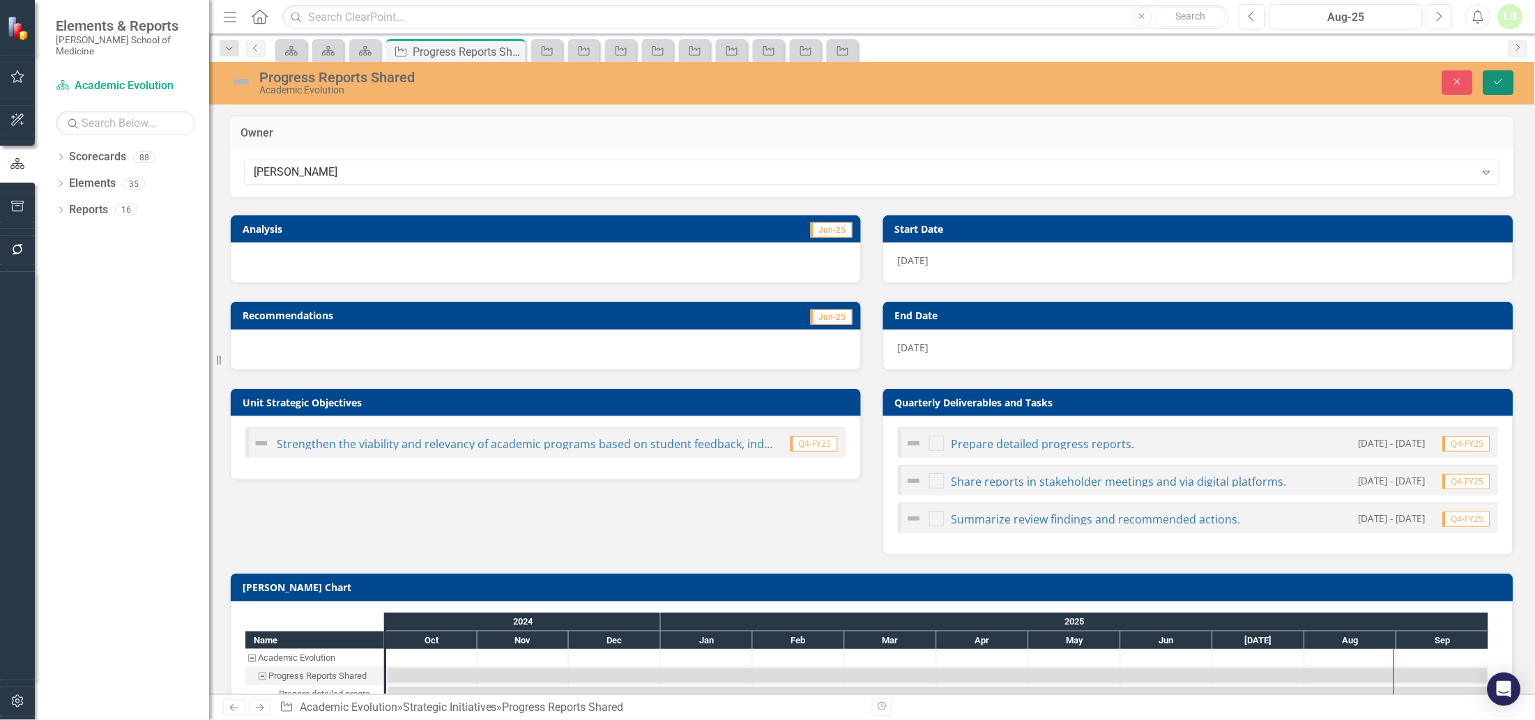
click at [1489, 83] on button "Save" at bounding box center [1498, 82] width 31 height 24
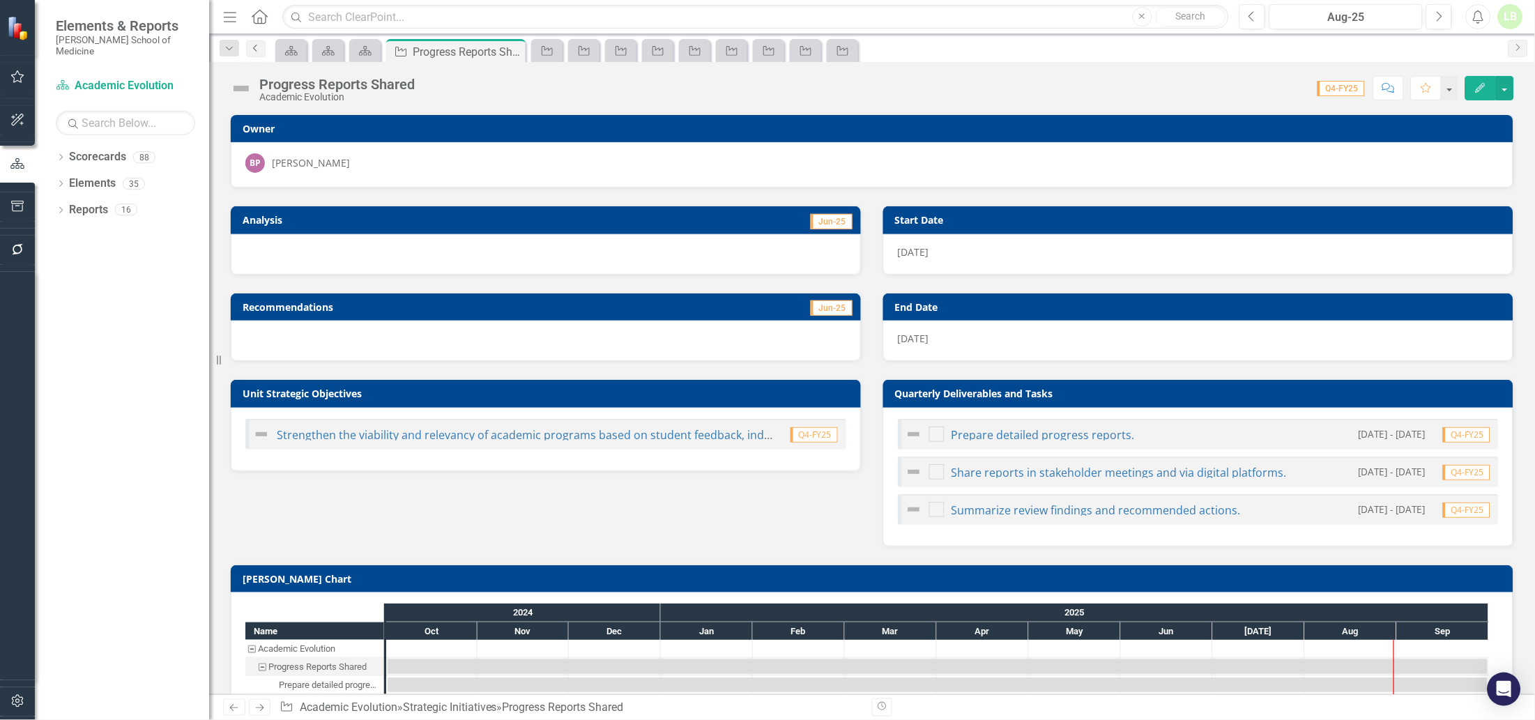
click at [257, 47] on icon "Previous" at bounding box center [255, 48] width 11 height 8
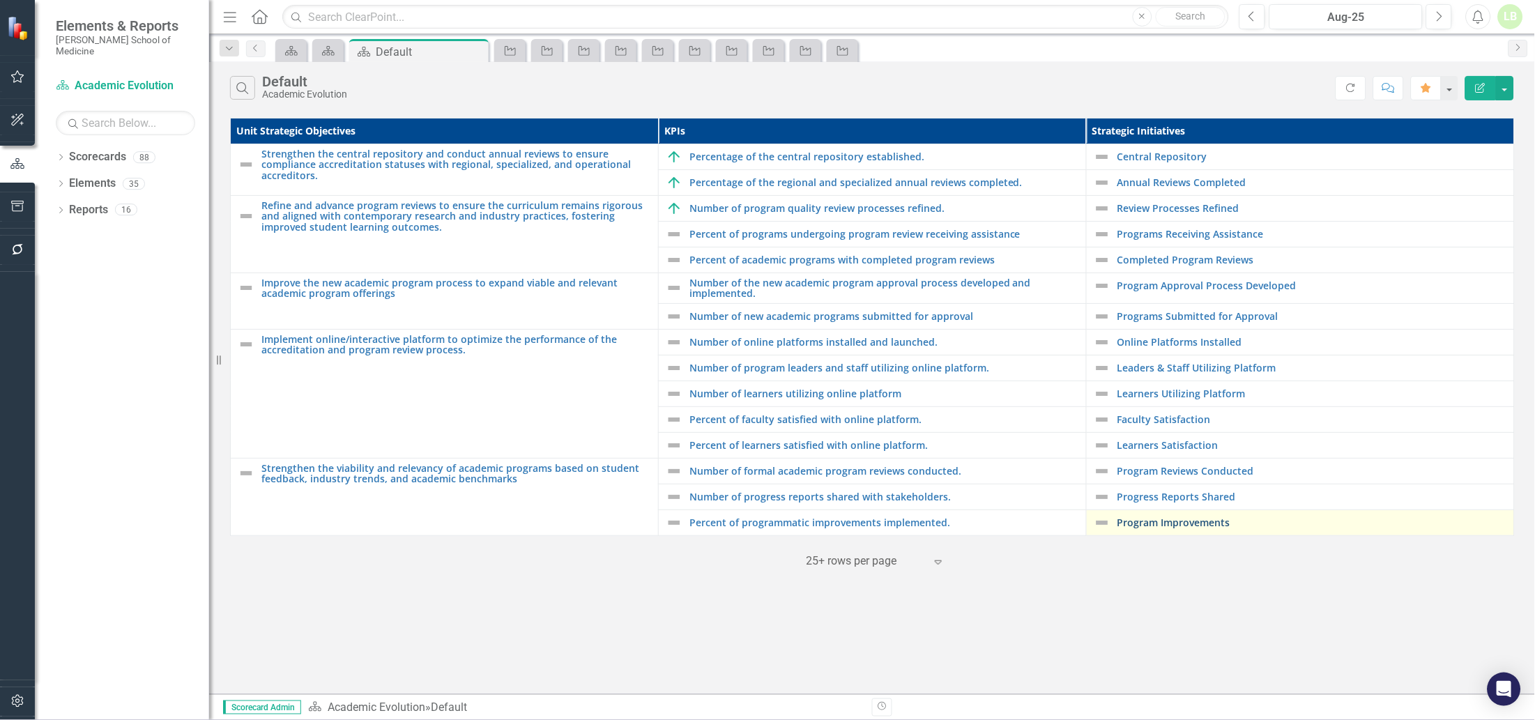
click at [1172, 525] on link "Program Improvements" at bounding box center [1312, 522] width 390 height 10
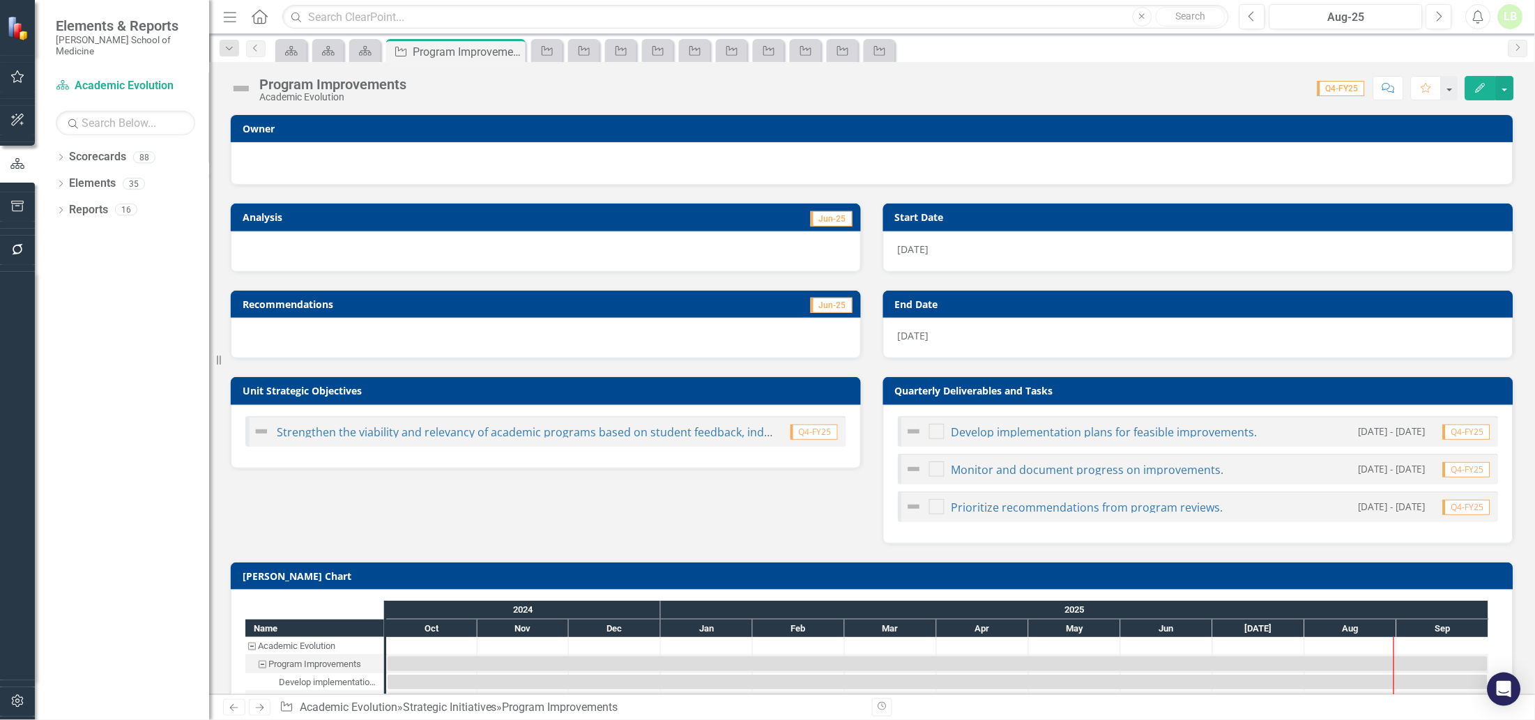
click at [441, 162] on div at bounding box center [871, 161] width 1253 height 17
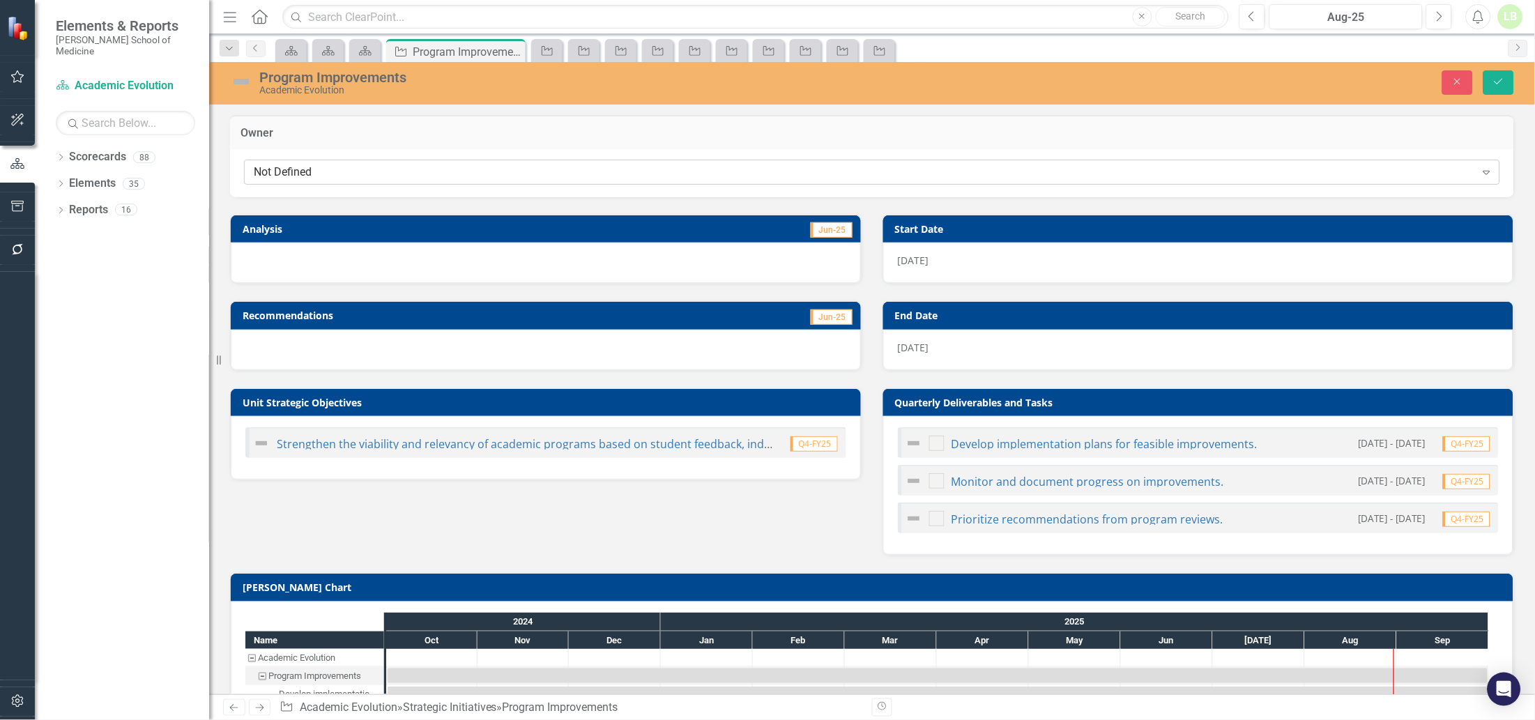
click at [441, 170] on div "Not Defined" at bounding box center [865, 172] width 1222 height 16
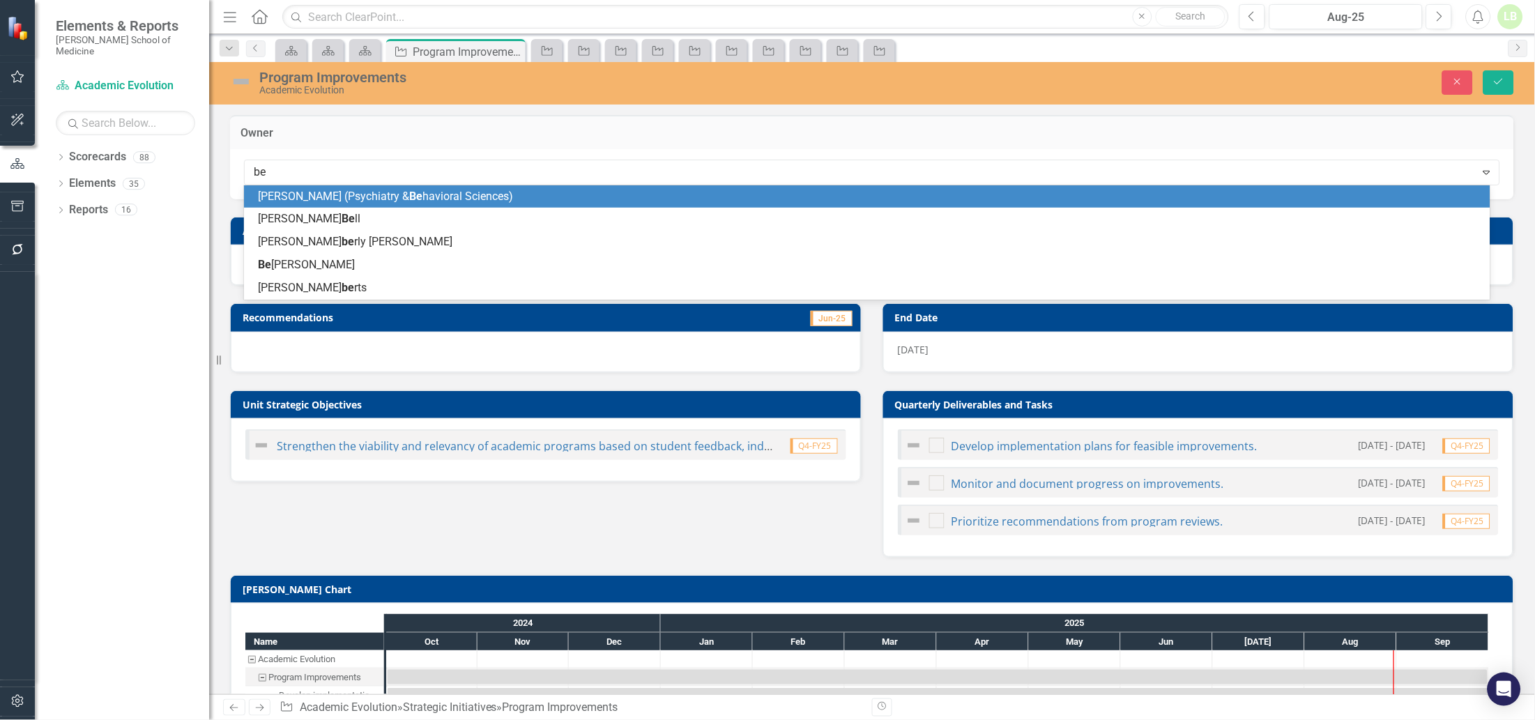
type input "bea"
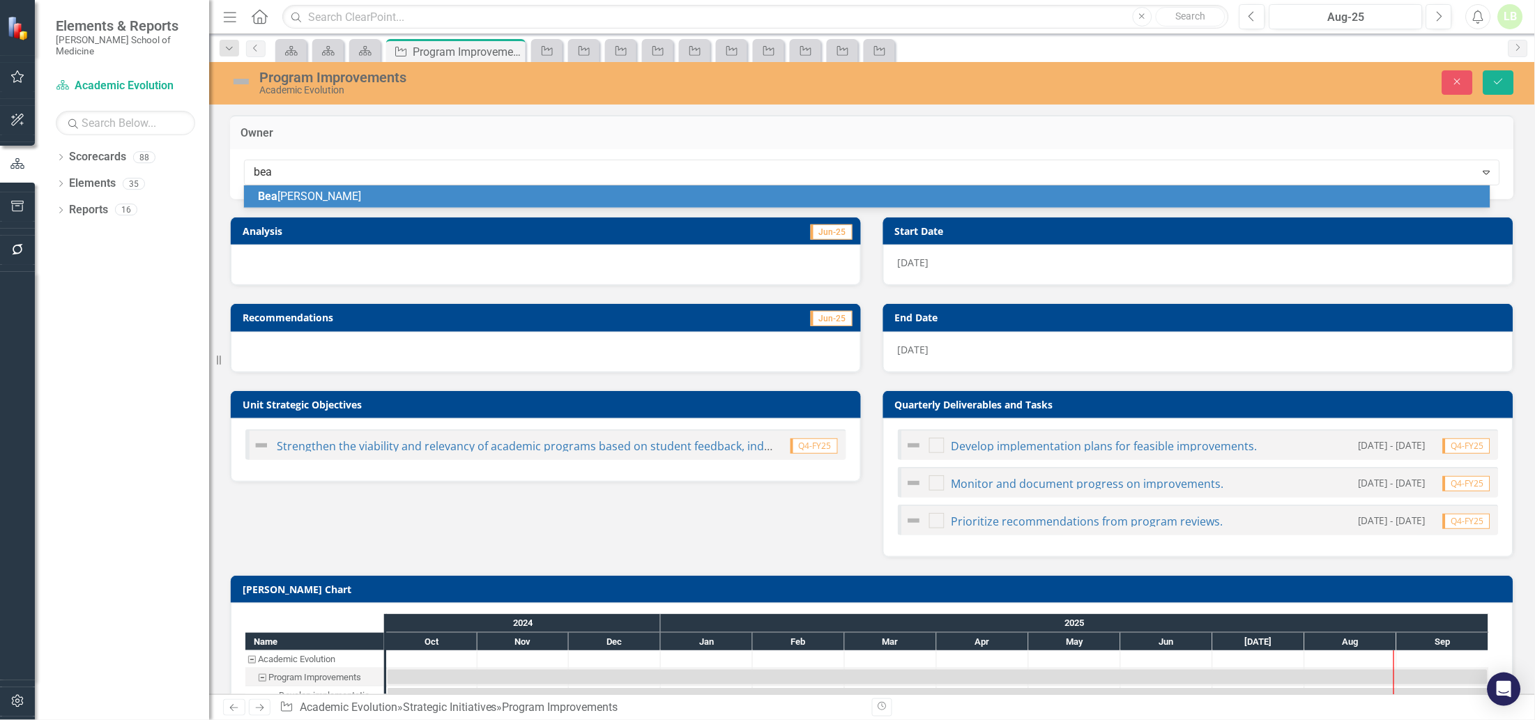
click at [345, 194] on div "[PERSON_NAME]" at bounding box center [870, 197] width 1224 height 16
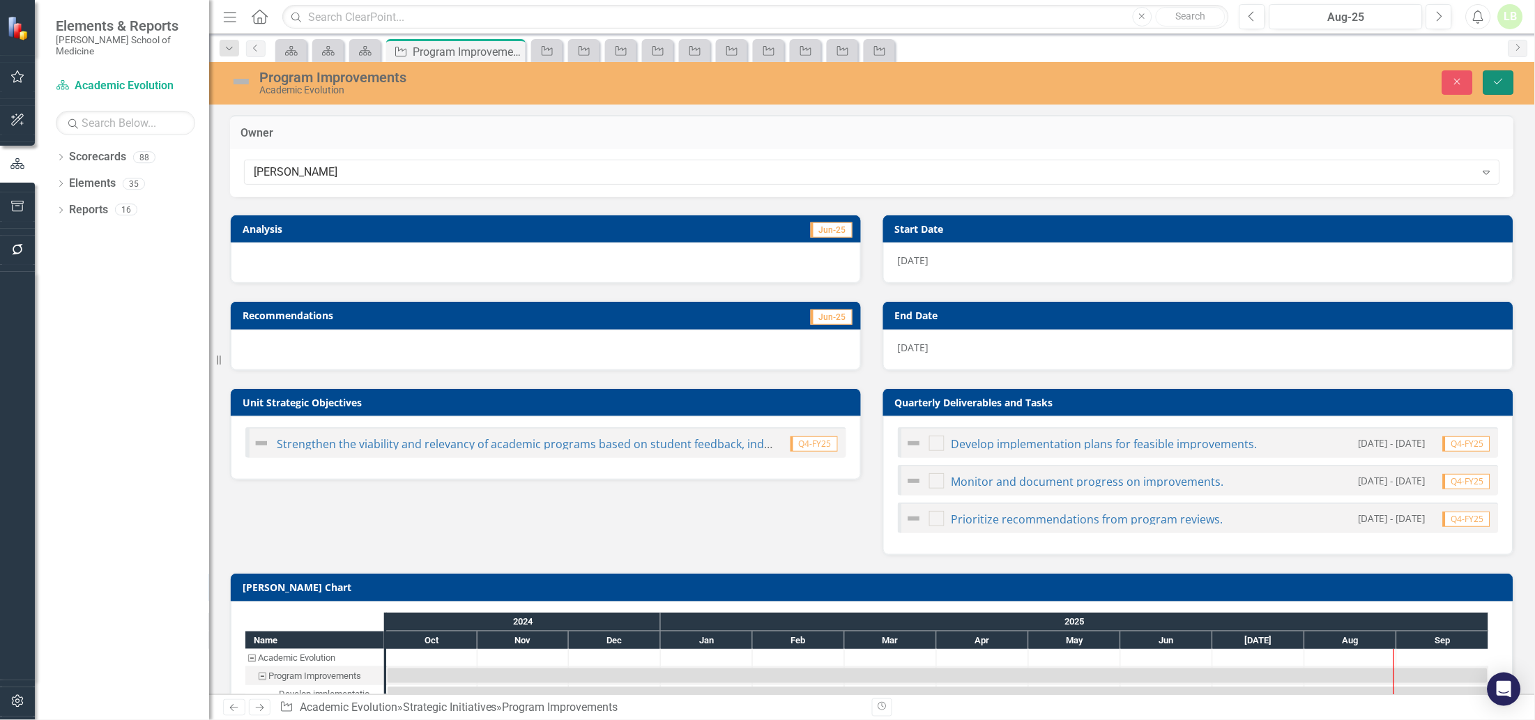
click at [1496, 82] on icon "submit" at bounding box center [1498, 82] width 8 height 6
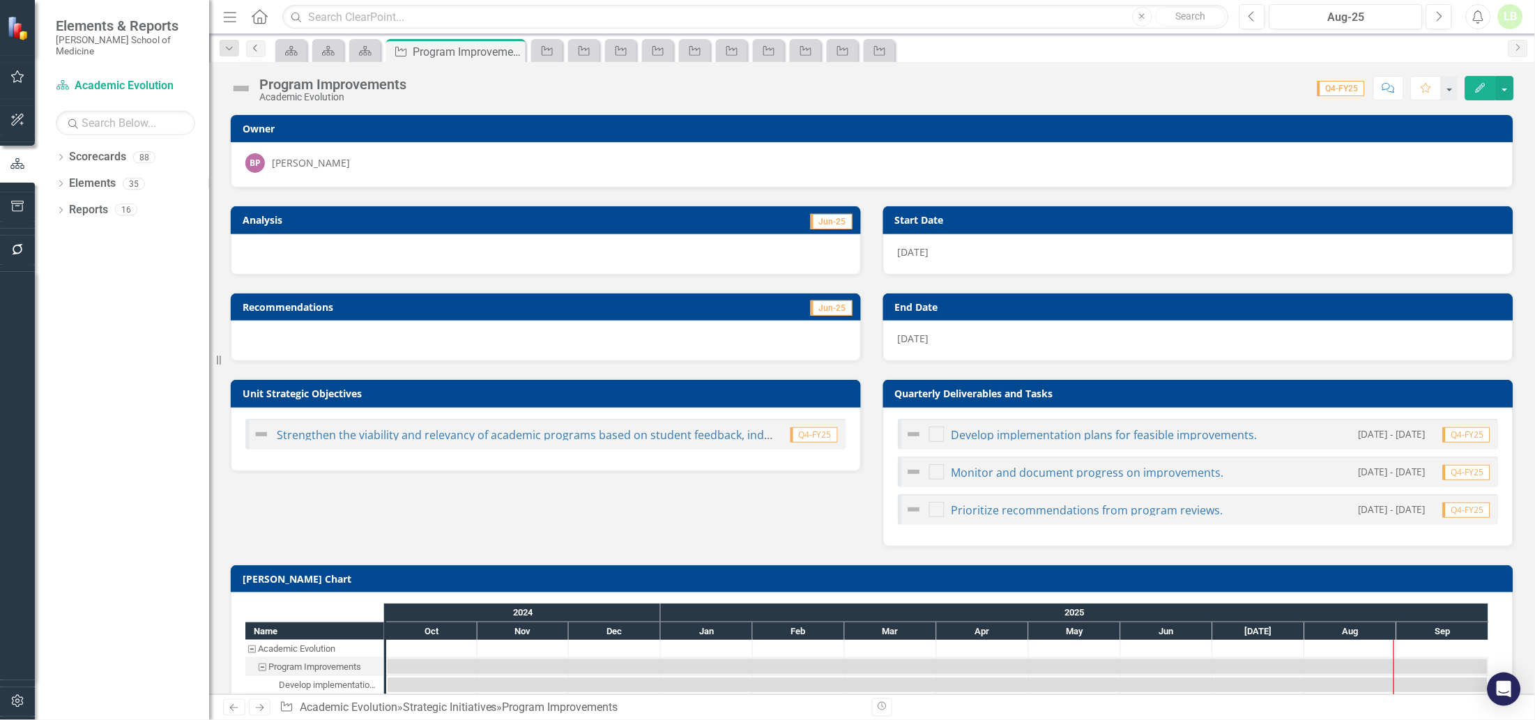
click at [259, 52] on icon "Previous" at bounding box center [255, 48] width 11 height 8
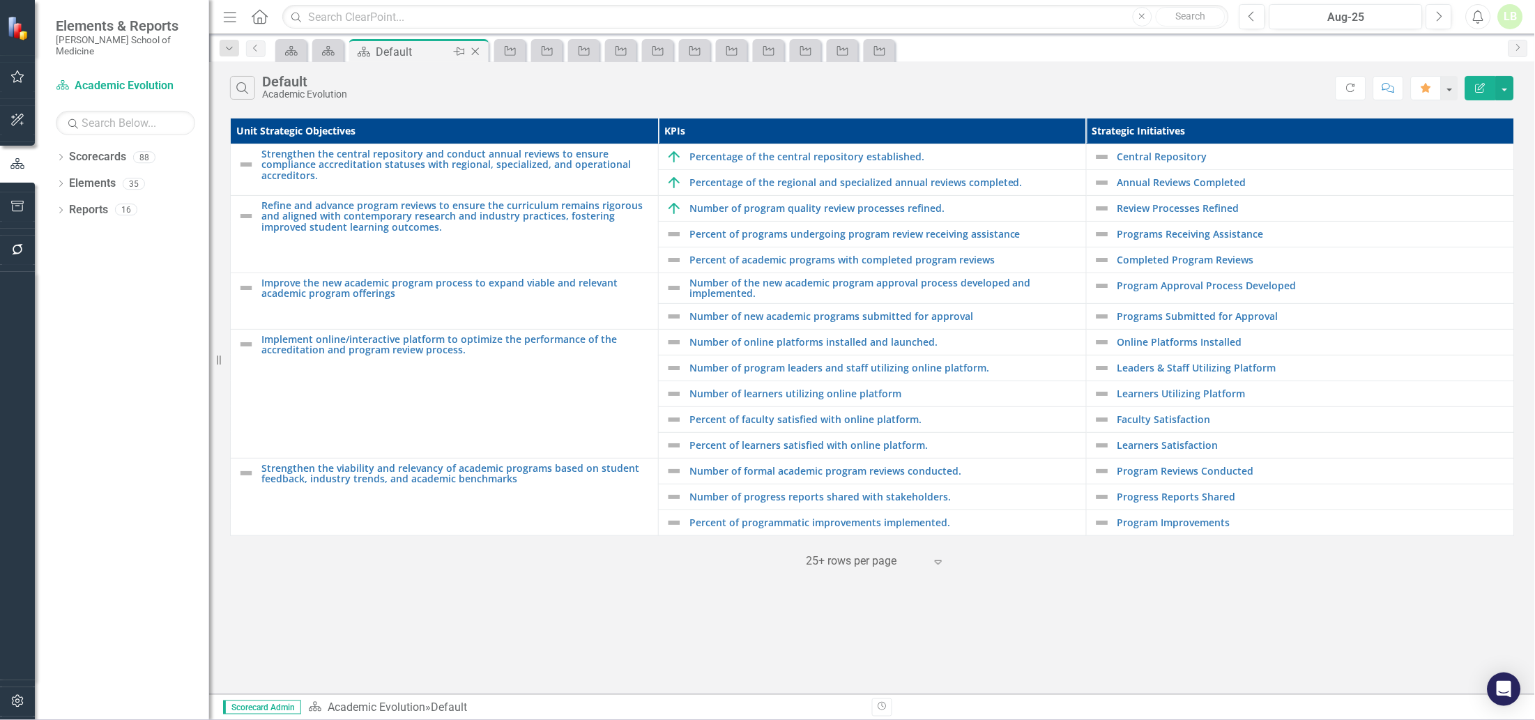
click at [473, 51] on icon "Close" at bounding box center [475, 51] width 14 height 11
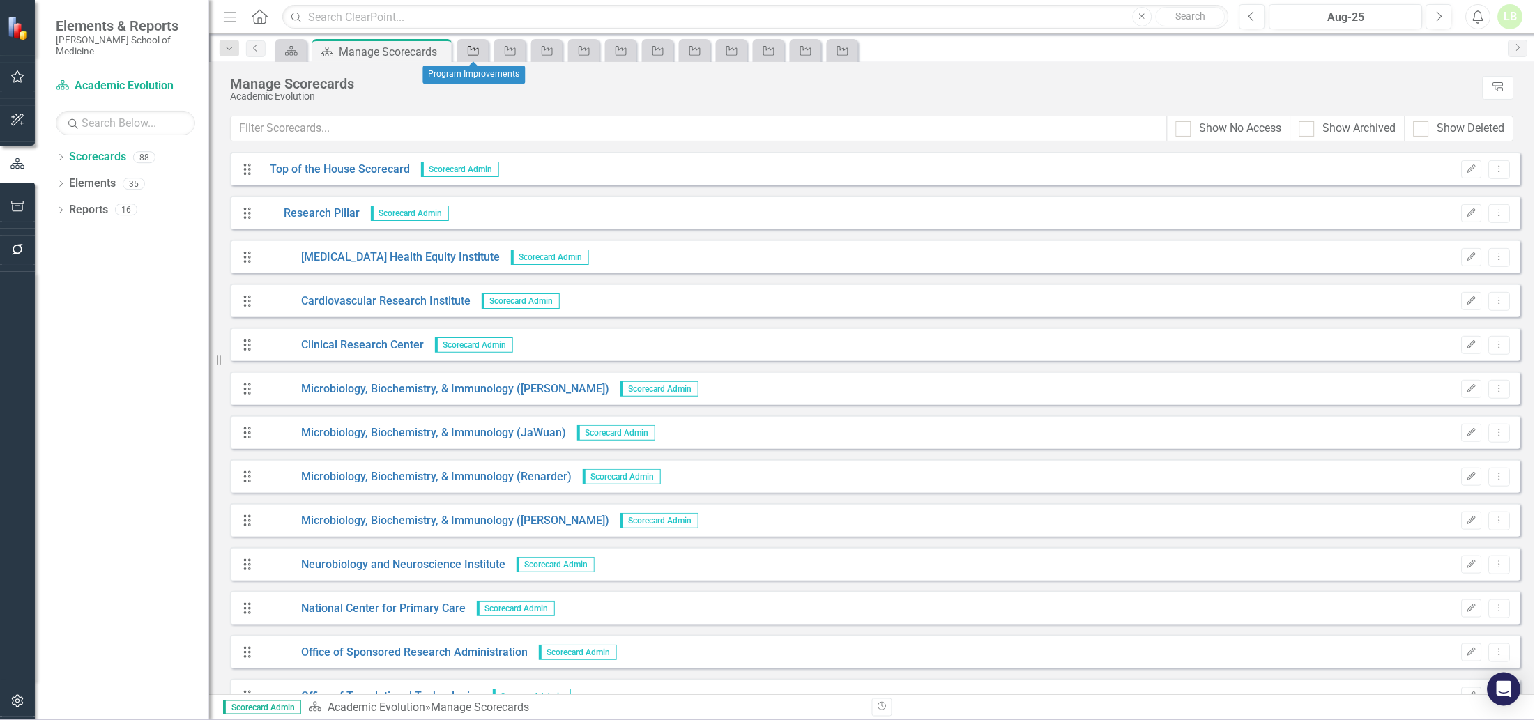
click at [482, 49] on link "Strategic Initiative" at bounding box center [473, 50] width 24 height 17
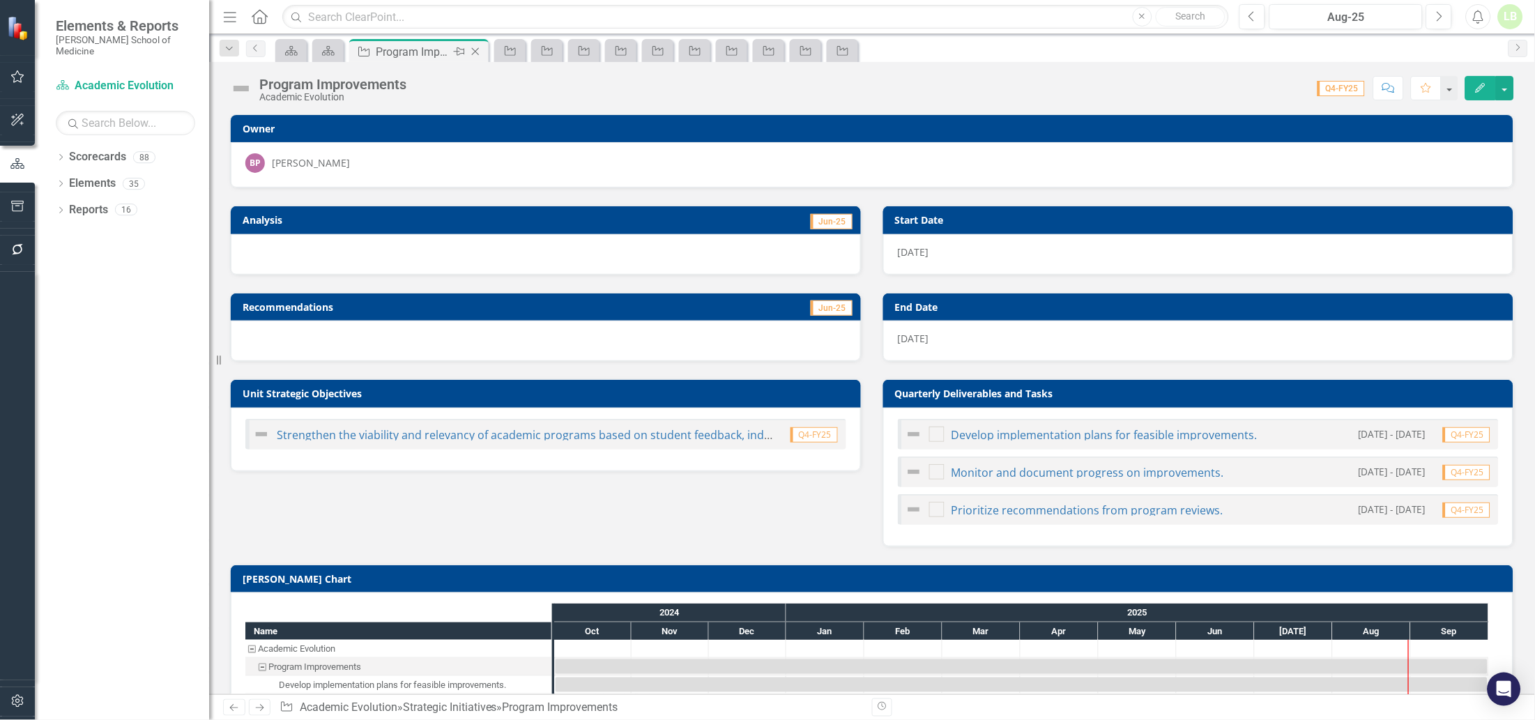
click at [480, 51] on icon "Close" at bounding box center [475, 51] width 14 height 11
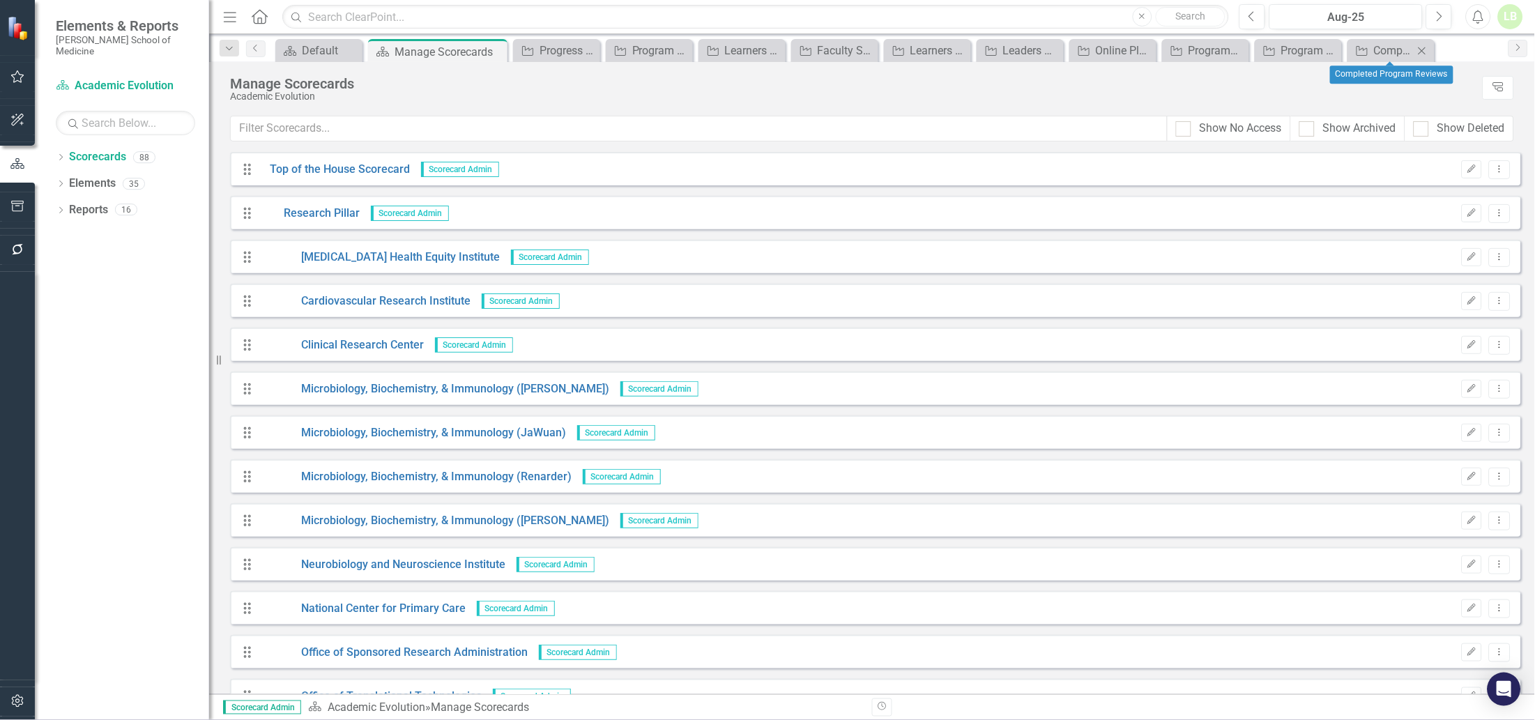
click at [1420, 47] on icon "Close" at bounding box center [1422, 50] width 14 height 11
click at [1409, 47] on icon "Close" at bounding box center [1406, 50] width 14 height 11
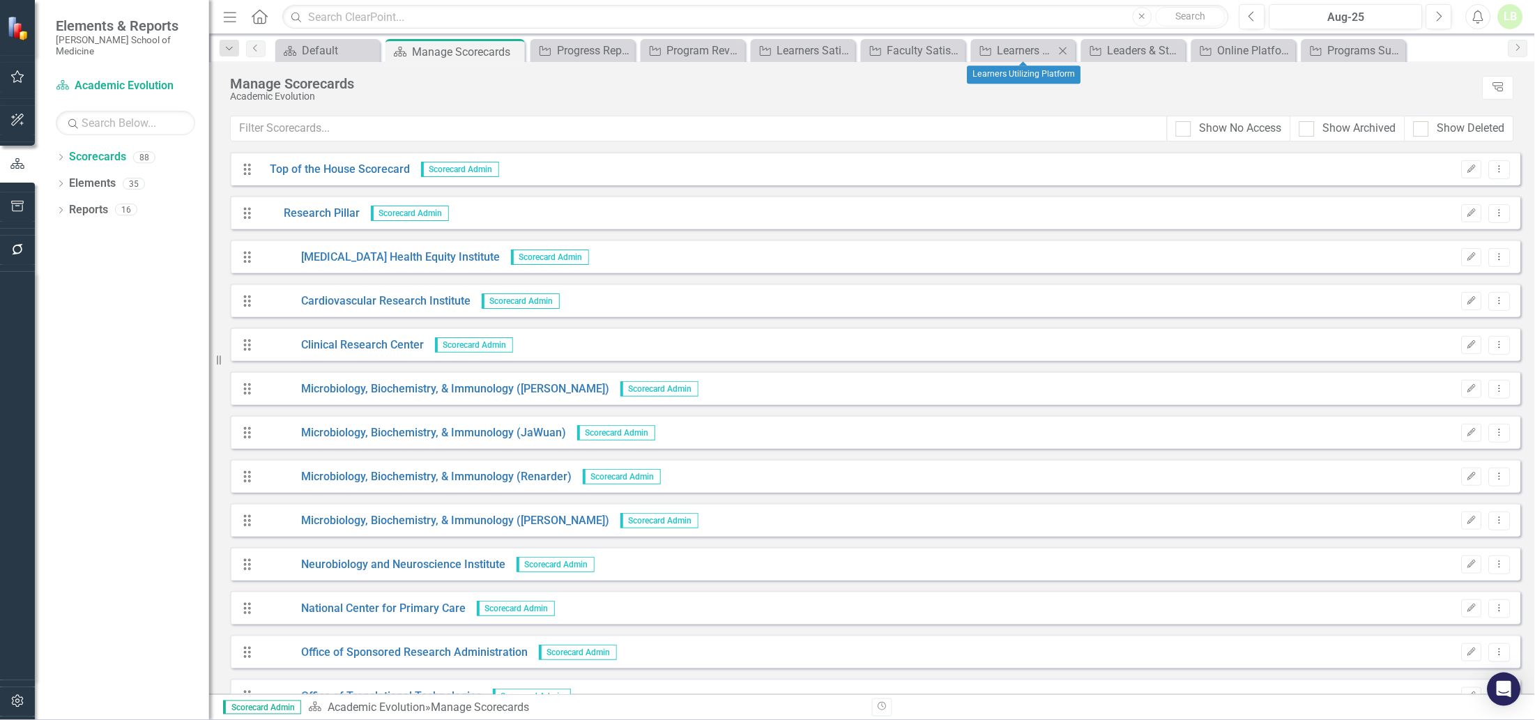
click at [1059, 49] on icon "Close" at bounding box center [1063, 50] width 14 height 11
click at [1130, 49] on icon "Close" at bounding box center [1130, 50] width 14 height 11
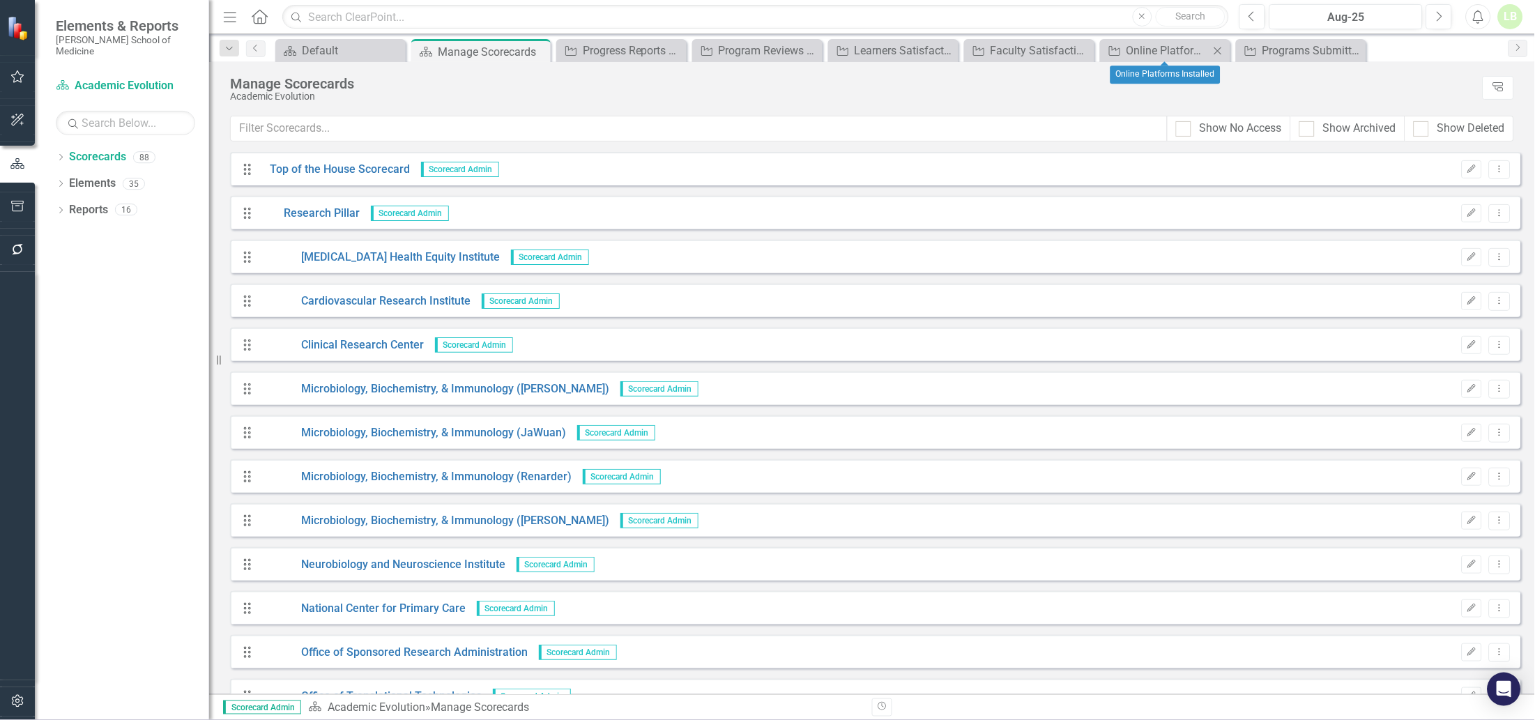
click at [1220, 49] on icon at bounding box center [1218, 51] width 8 height 8
click at [1271, 45] on icon "Close" at bounding box center [1272, 50] width 14 height 11
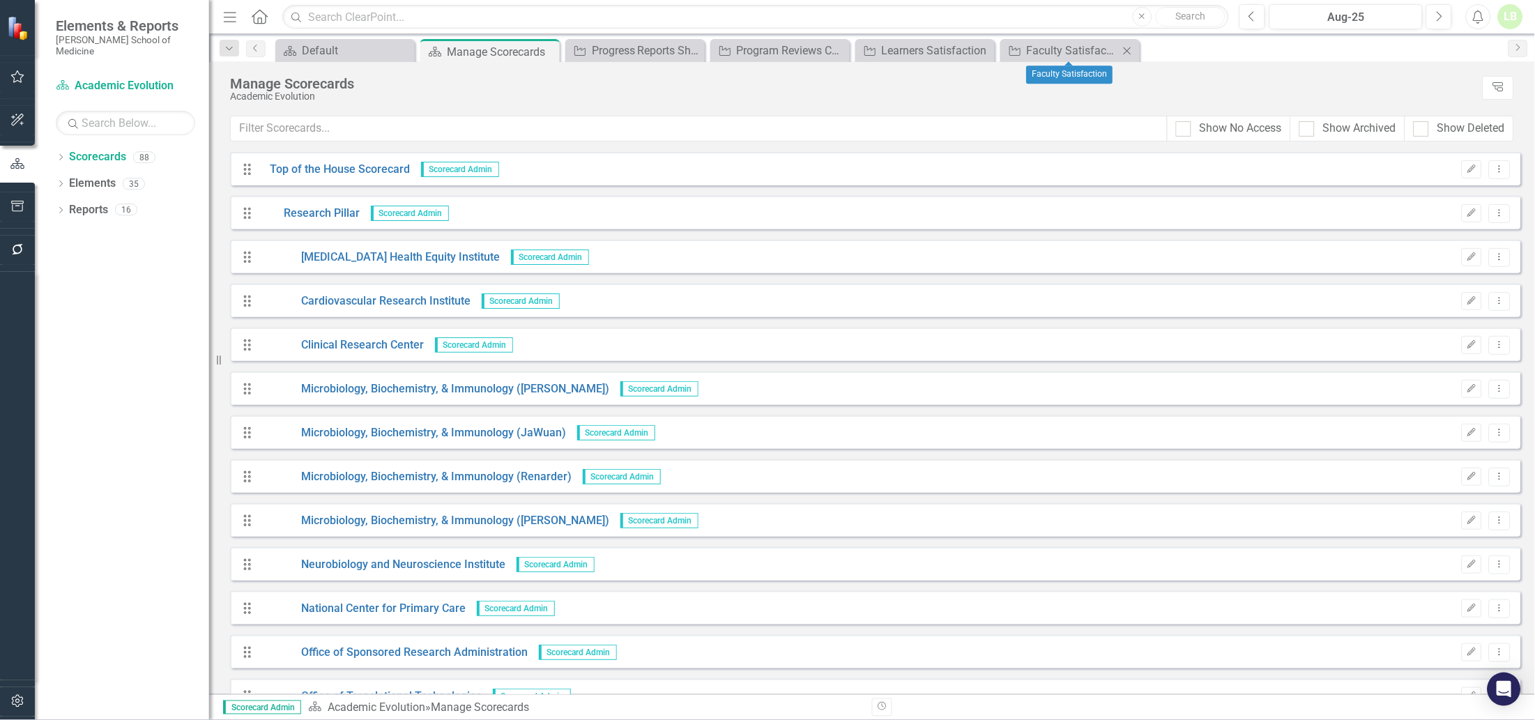
click at [1125, 47] on icon "Close" at bounding box center [1127, 50] width 14 height 11
click at [986, 52] on icon "Close" at bounding box center [982, 50] width 14 height 11
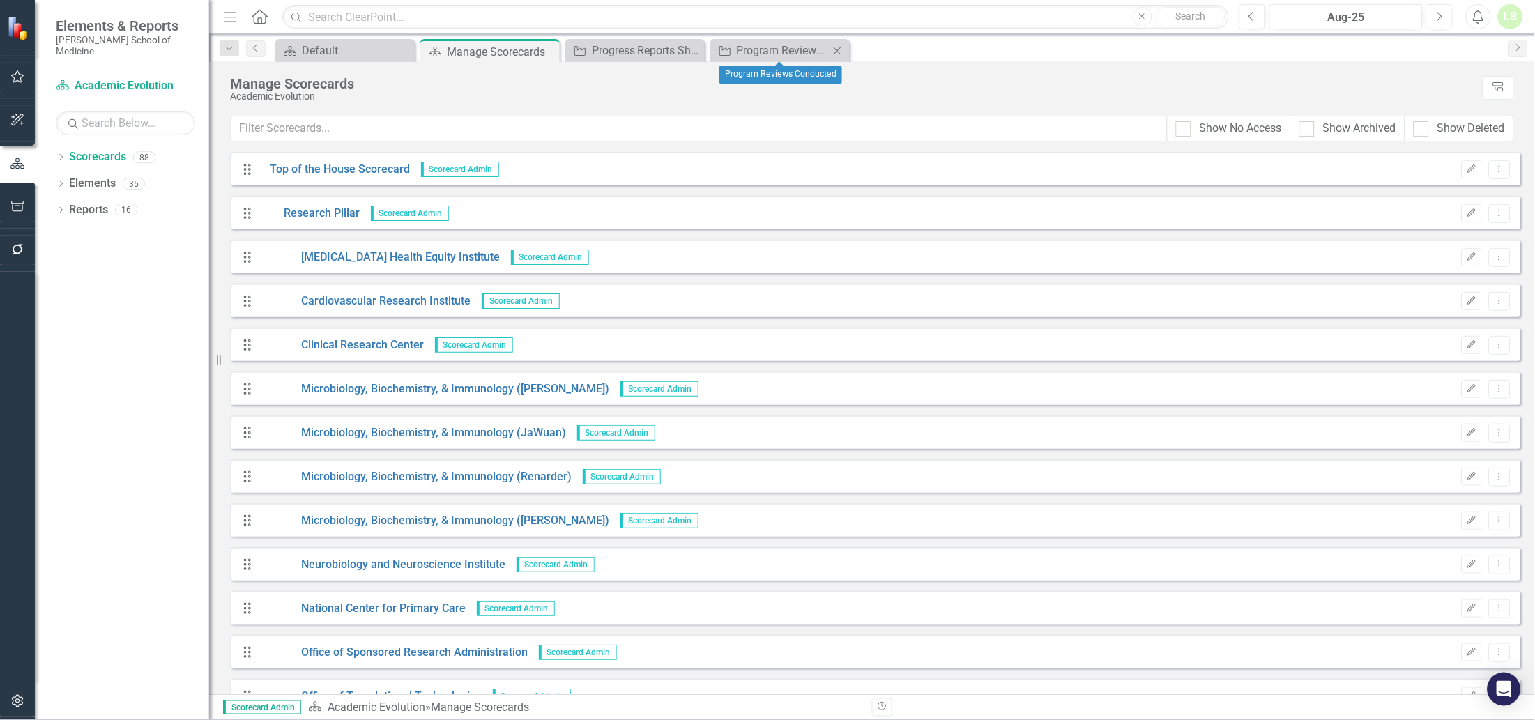
click at [841, 53] on icon "Close" at bounding box center [837, 50] width 14 height 11
click at [693, 52] on icon "Close" at bounding box center [692, 50] width 14 height 11
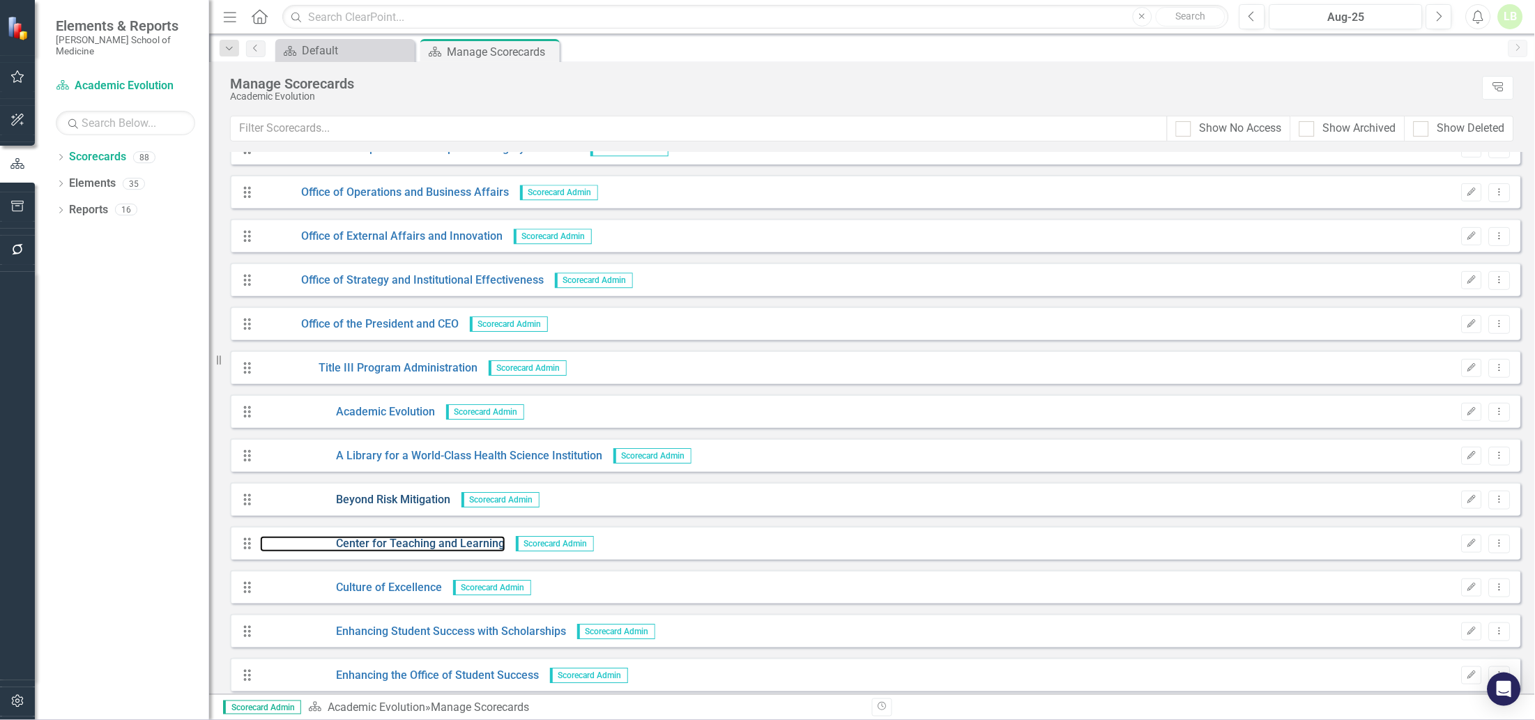
scroll to position [2875, 0]
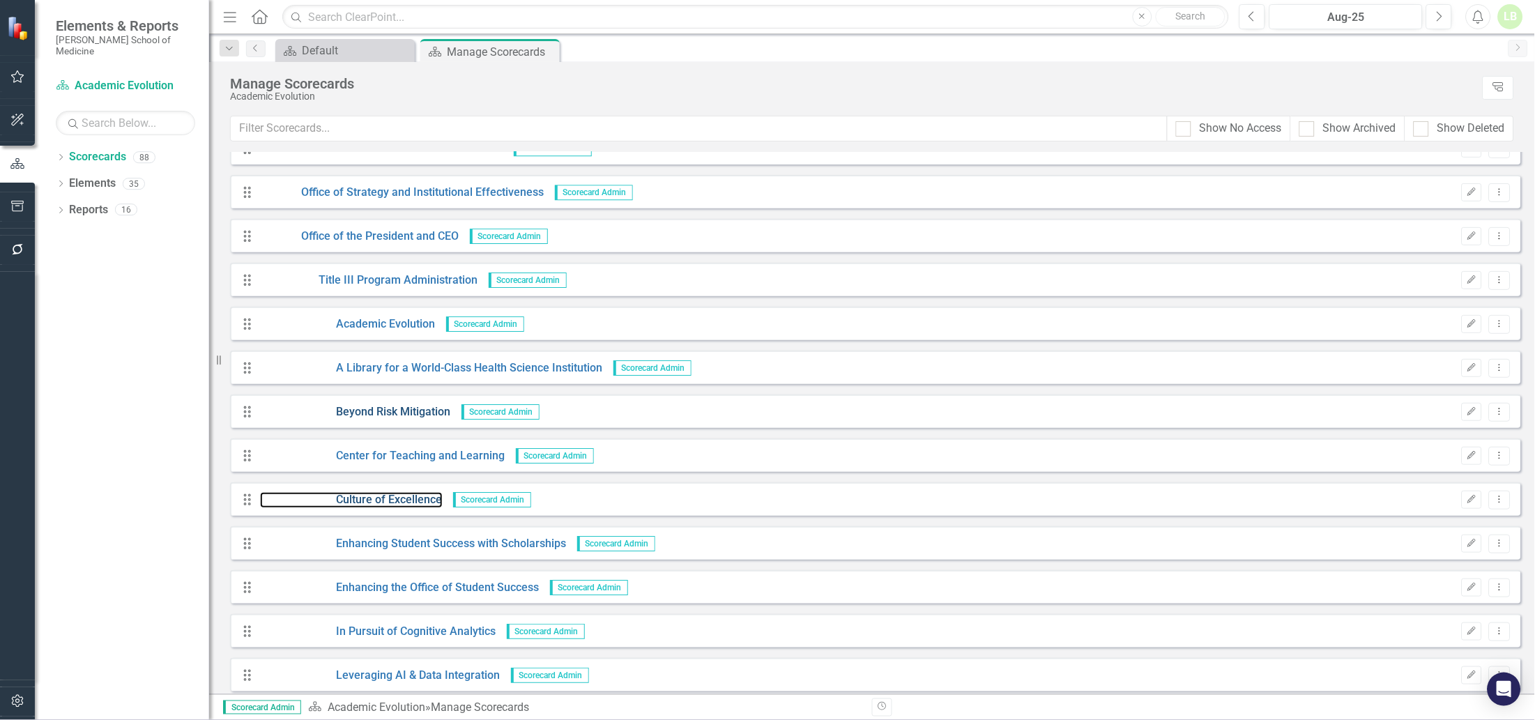
click at [390, 493] on link "Culture of Excellence" at bounding box center [351, 500] width 183 height 16
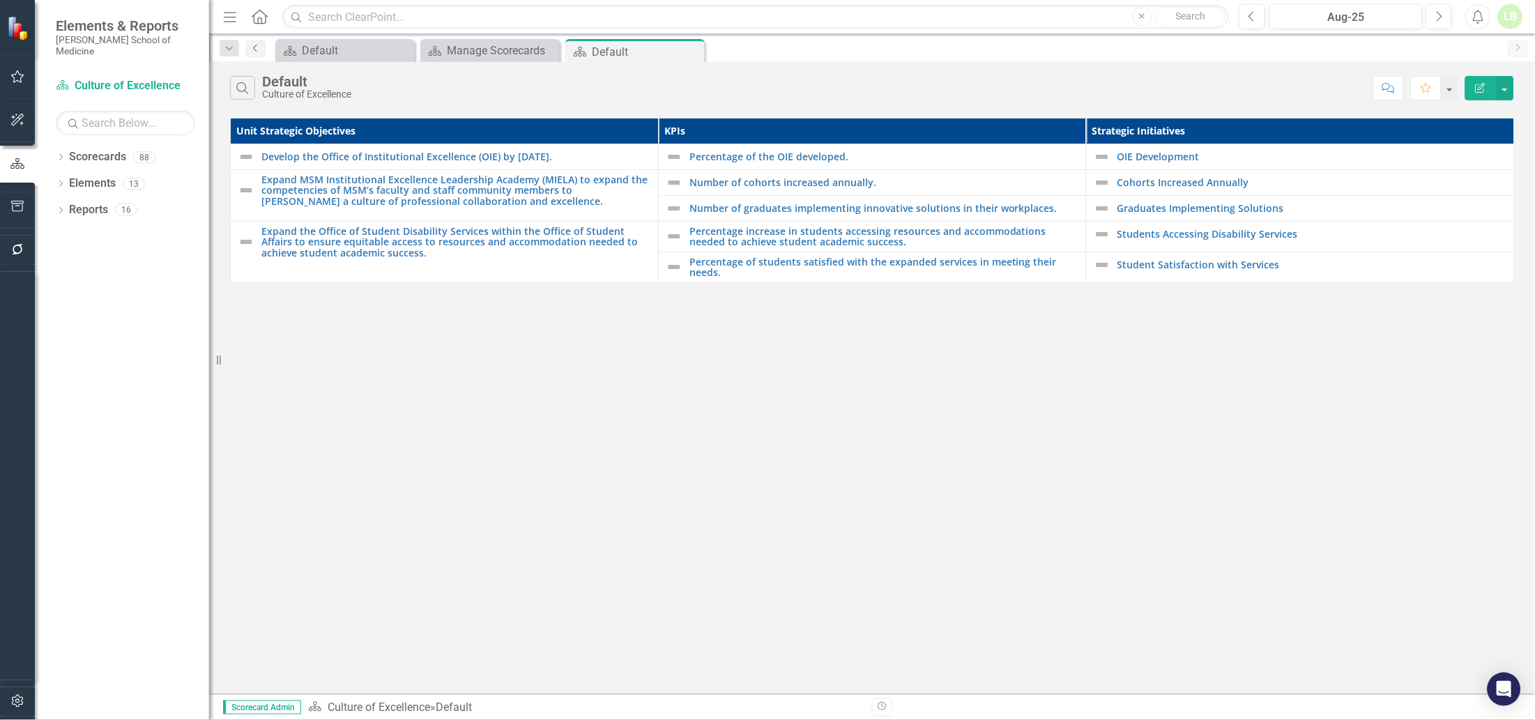
click at [257, 45] on icon "Previous" at bounding box center [255, 48] width 11 height 8
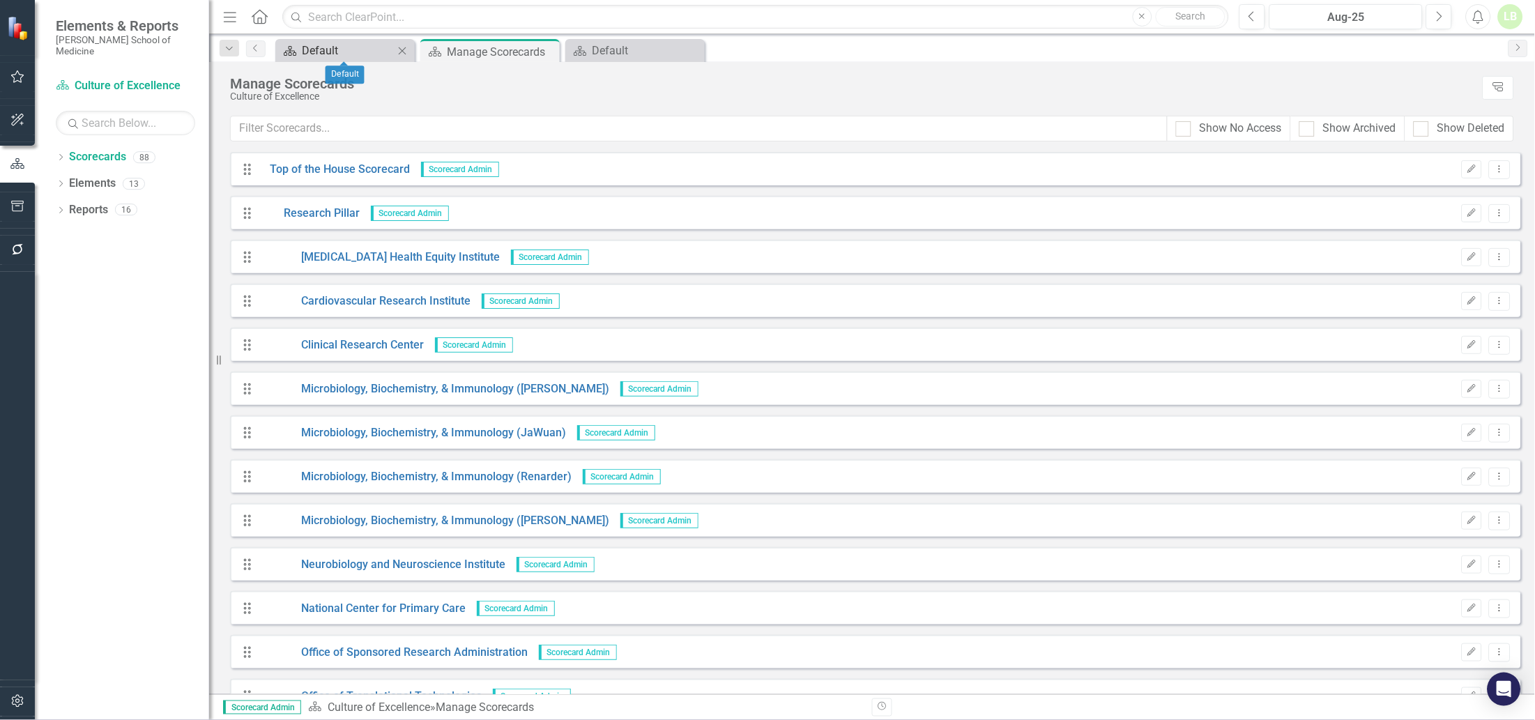
click at [362, 54] on div "Default" at bounding box center [348, 50] width 92 height 17
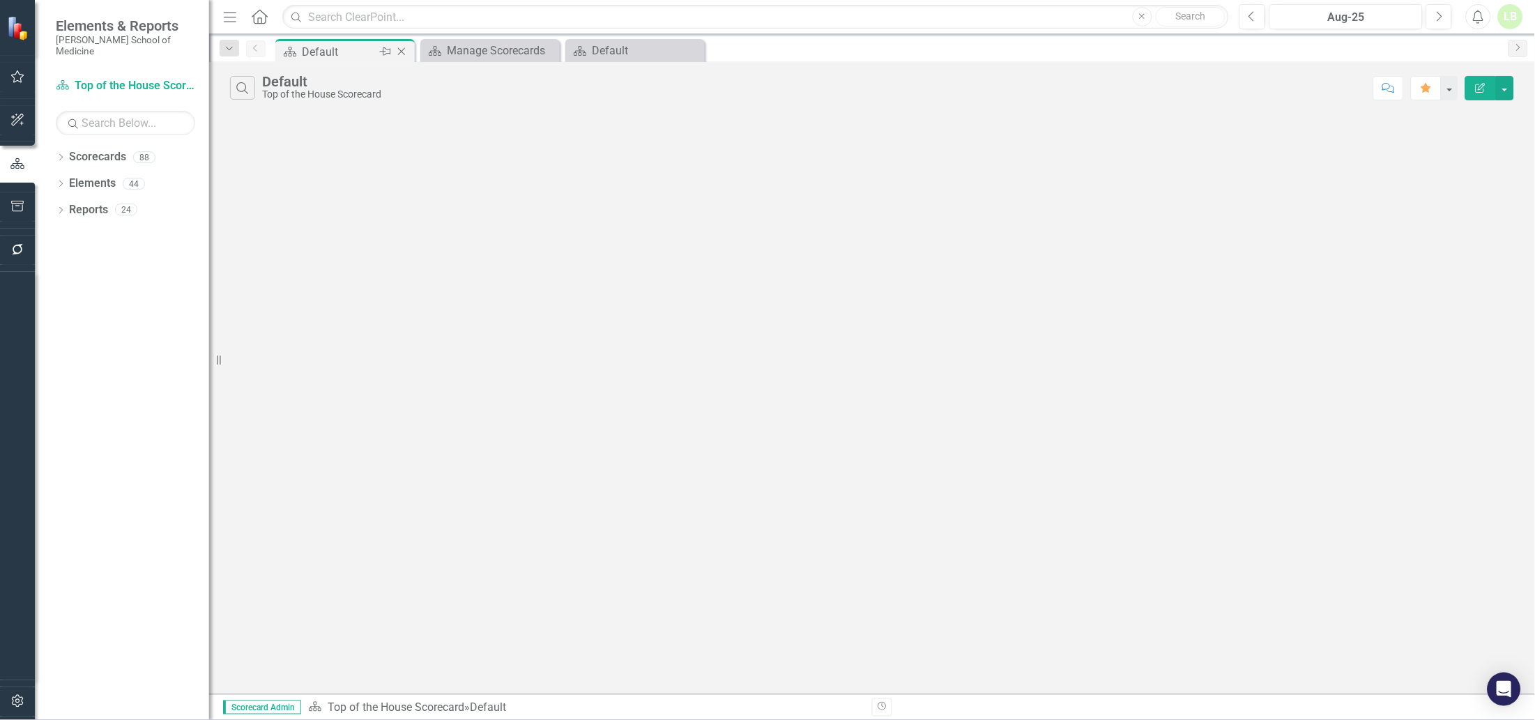
click at [399, 52] on icon "Close" at bounding box center [401, 51] width 14 height 11
click at [503, 50] on div "Default" at bounding box center [493, 50] width 92 height 17
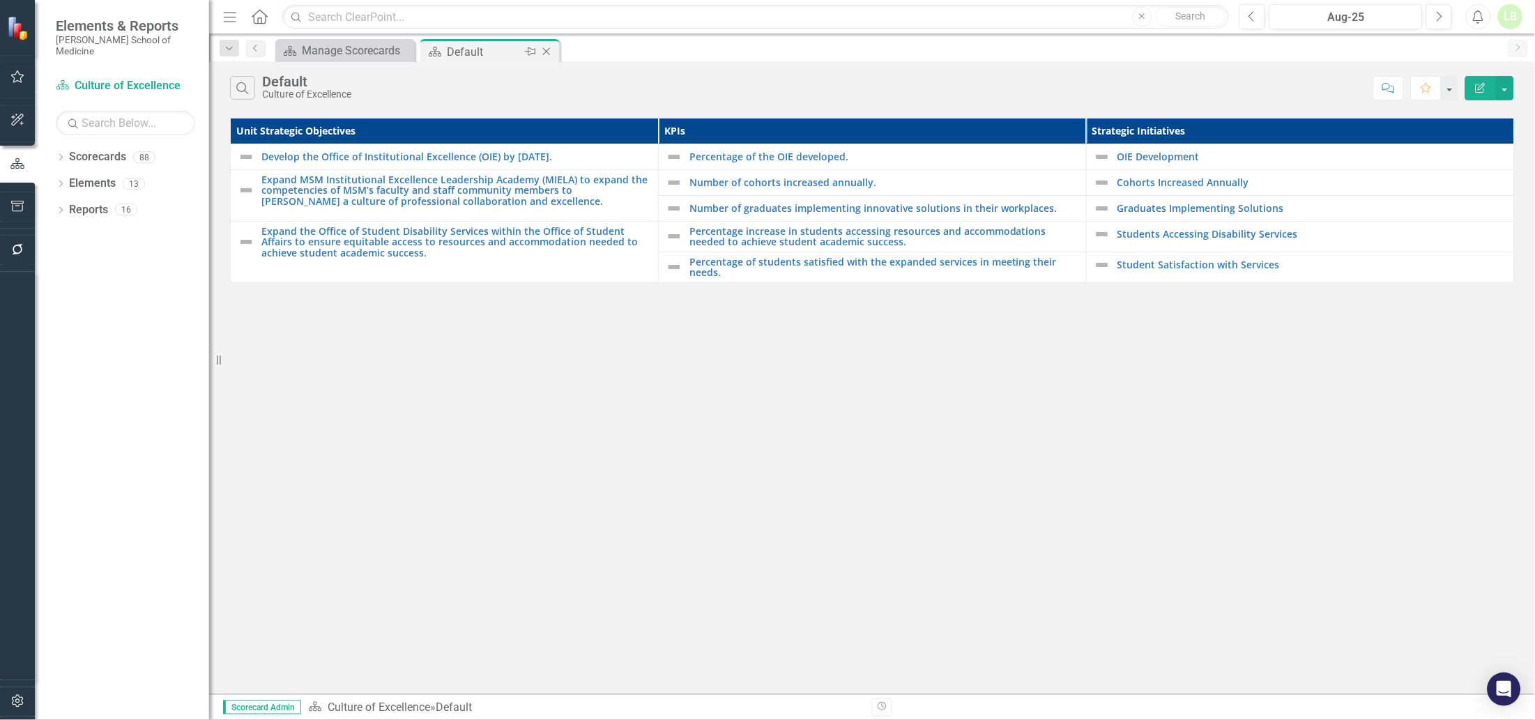
click at [546, 51] on icon at bounding box center [547, 52] width 8 height 8
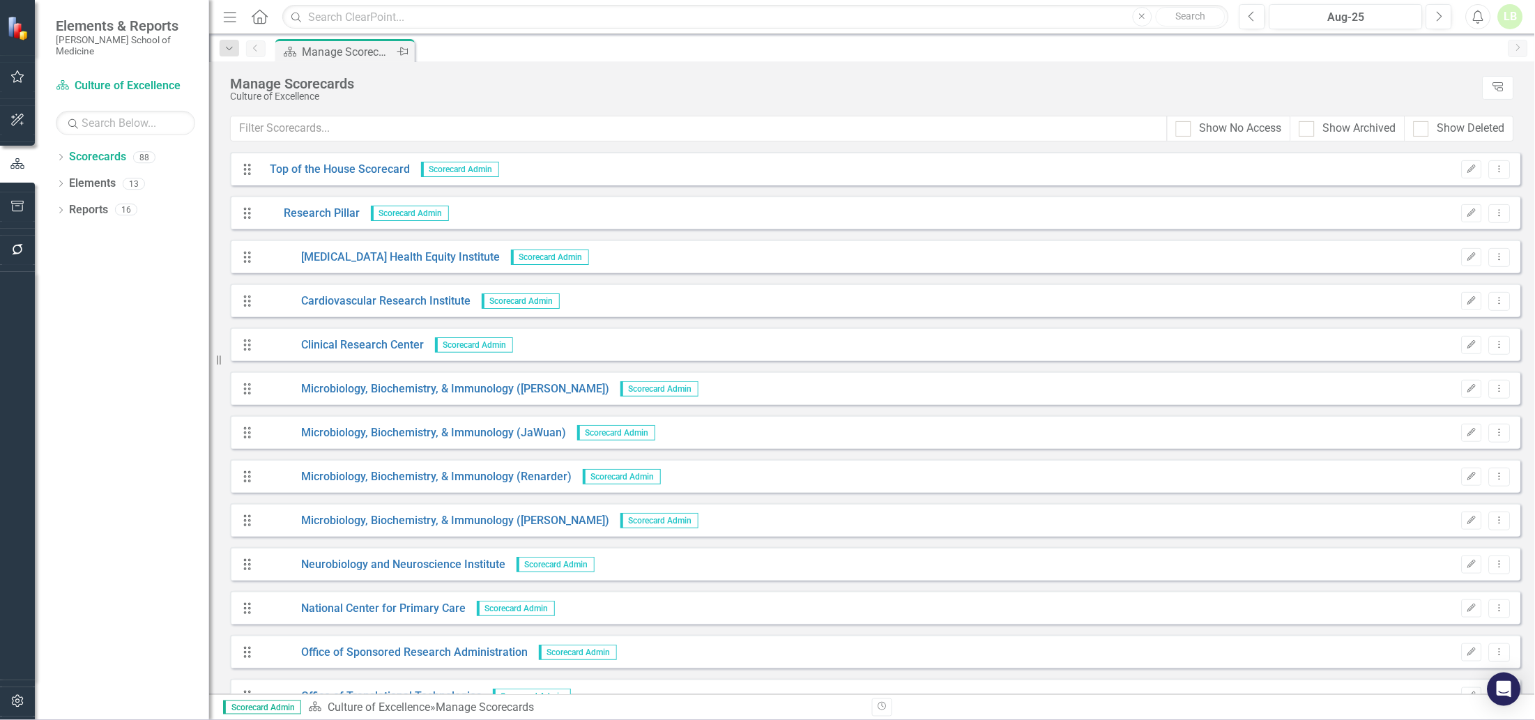
click at [360, 52] on div "Manage Scorecards" at bounding box center [348, 51] width 92 height 17
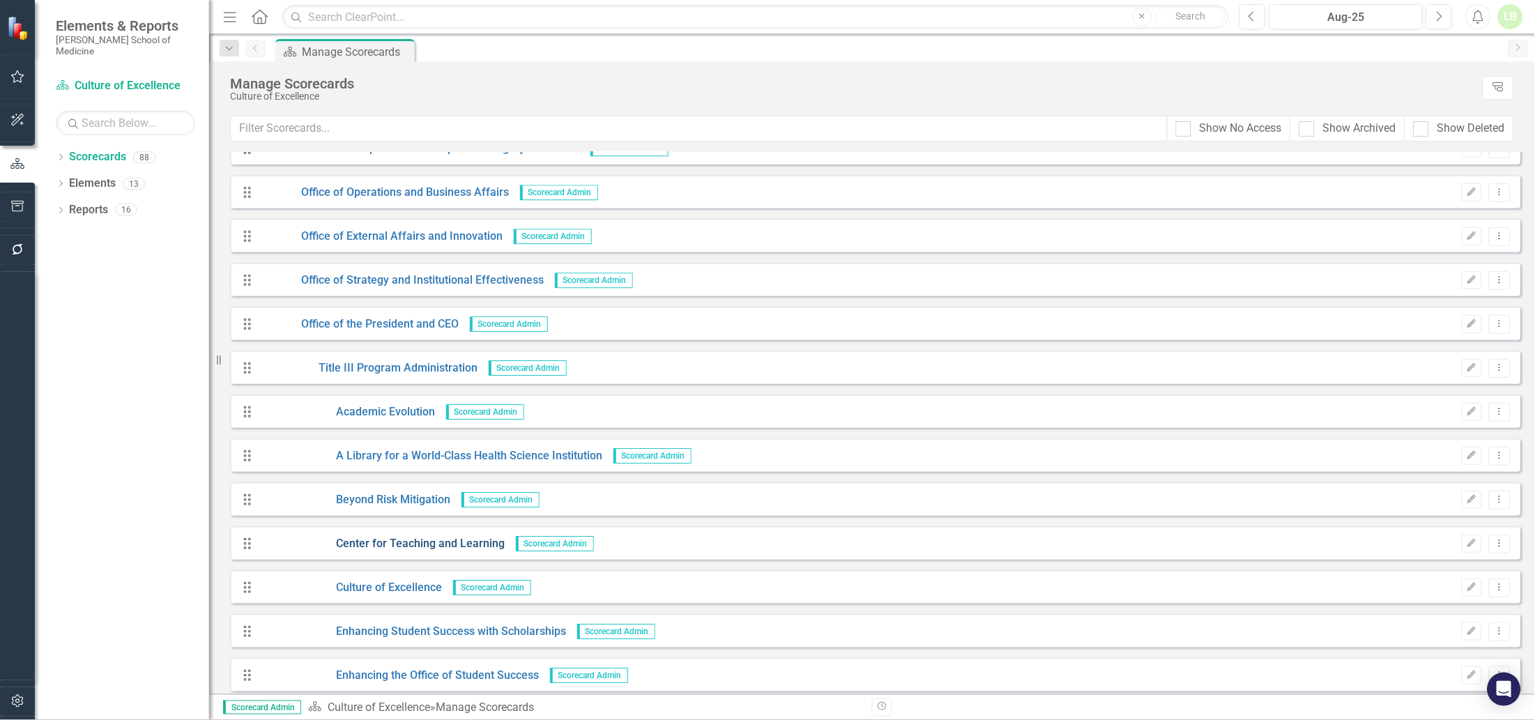
scroll to position [2875, 0]
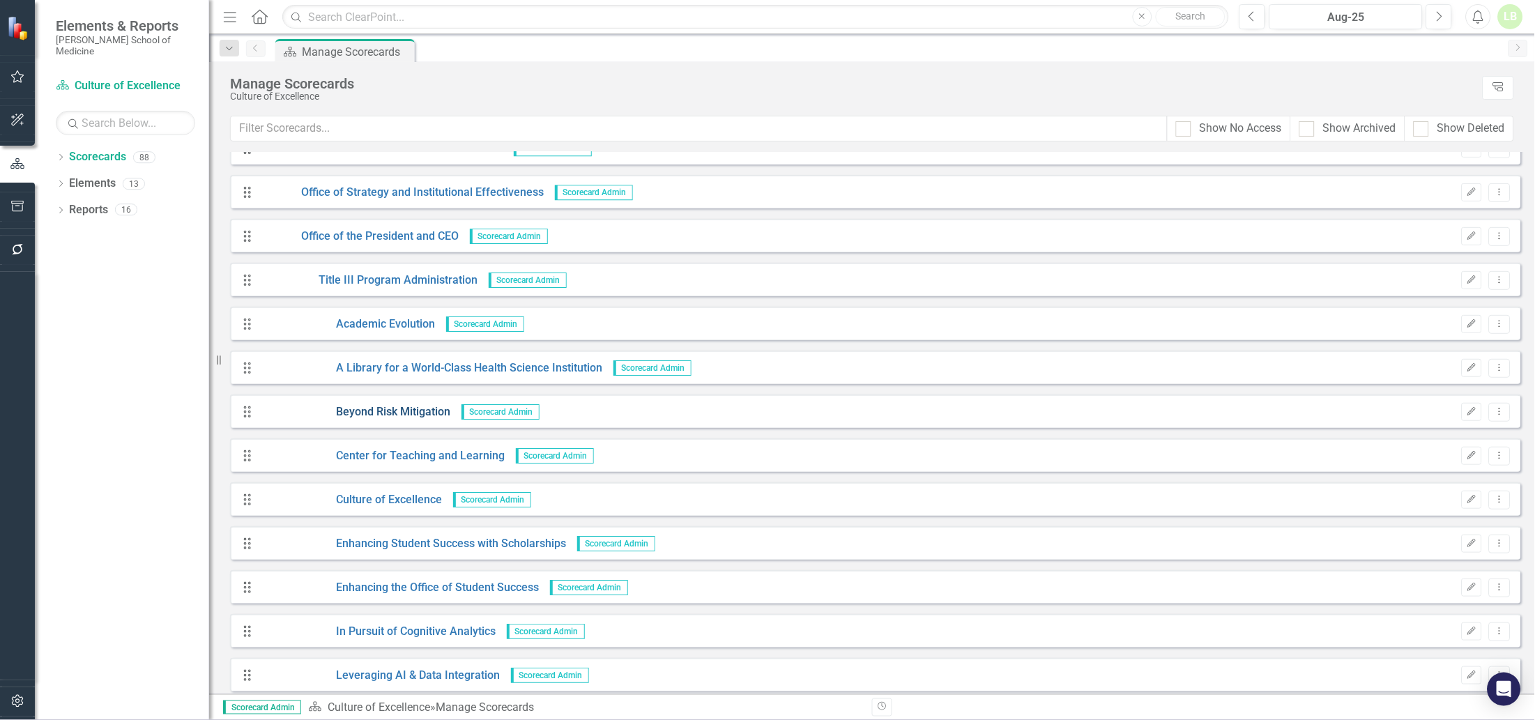
click at [390, 415] on link "Beyond Risk Mitigation" at bounding box center [355, 412] width 191 height 16
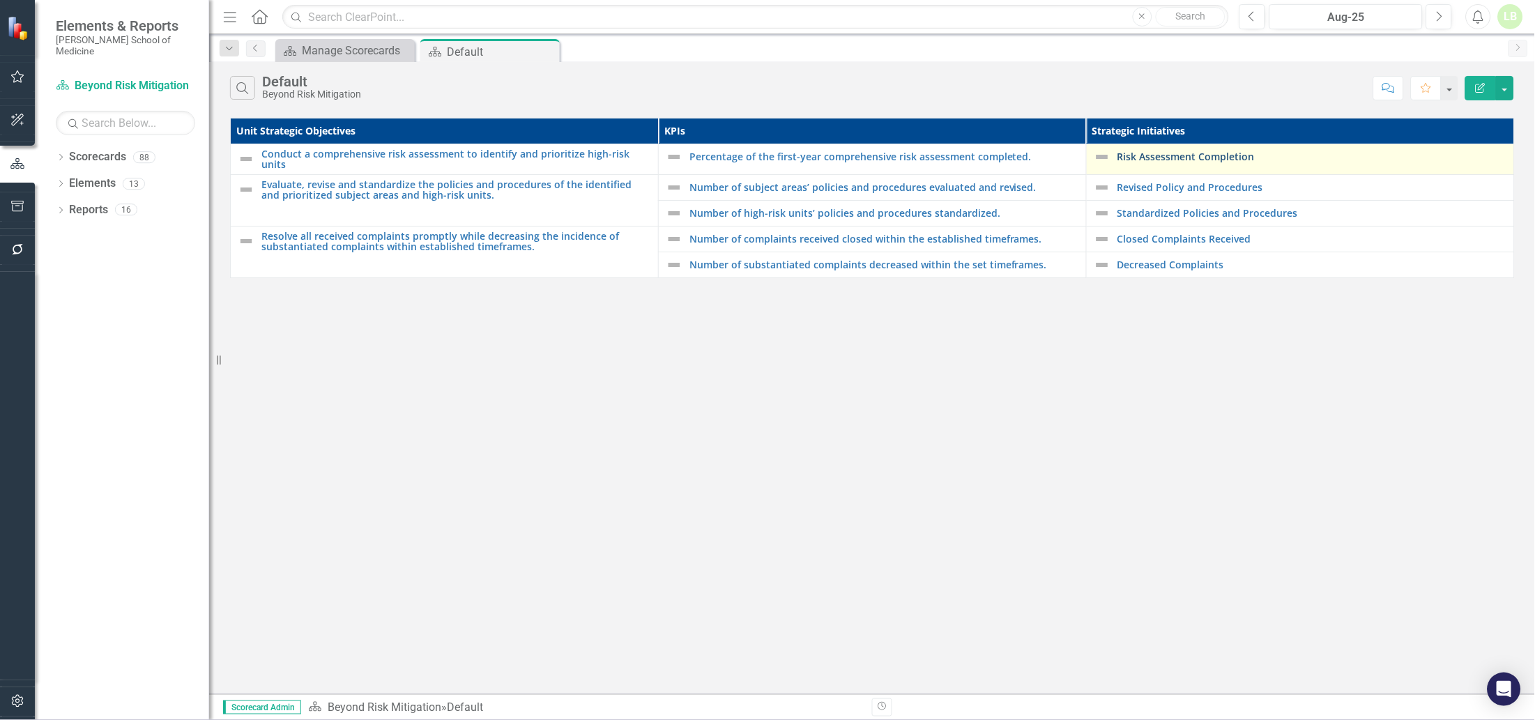
click at [1174, 154] on link "Risk Assessment Completion" at bounding box center [1312, 156] width 390 height 10
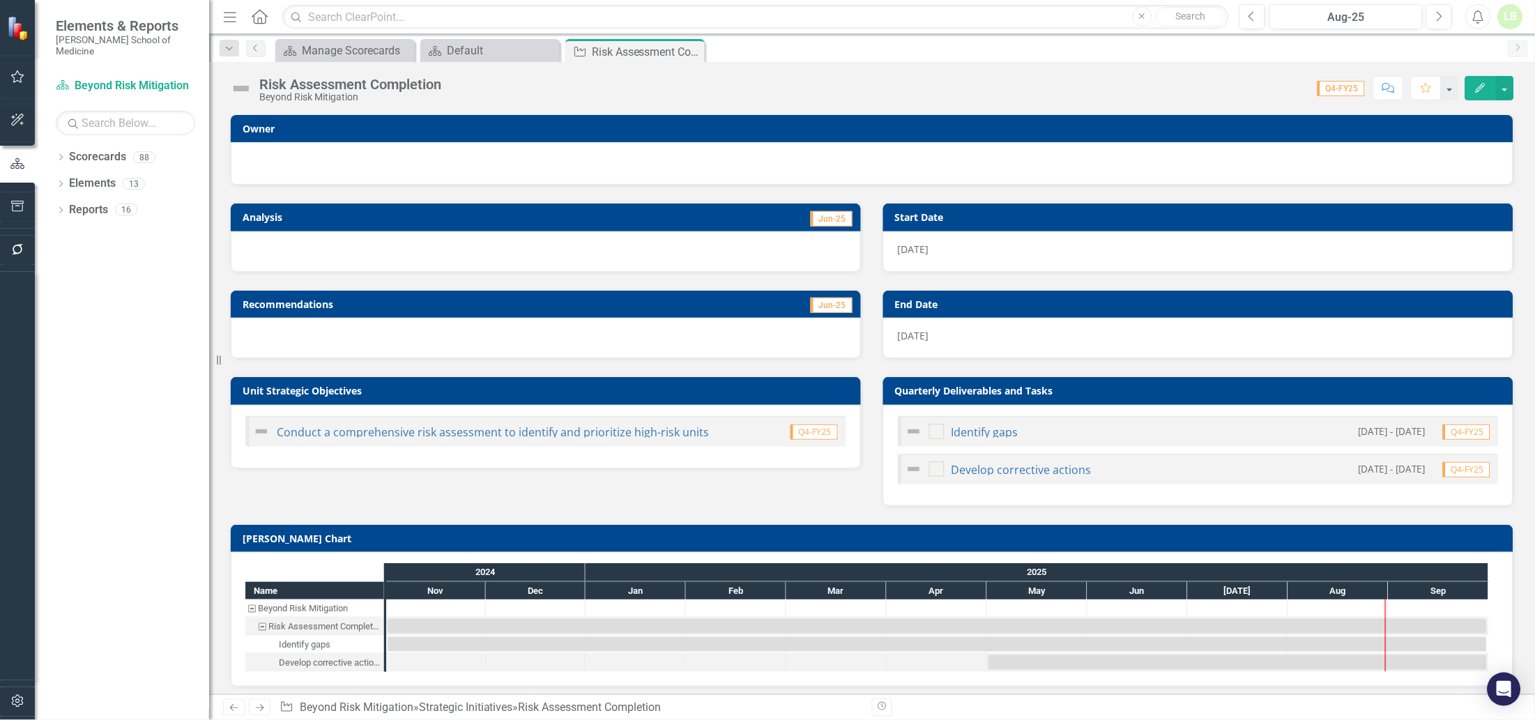
click at [481, 162] on div at bounding box center [871, 161] width 1253 height 17
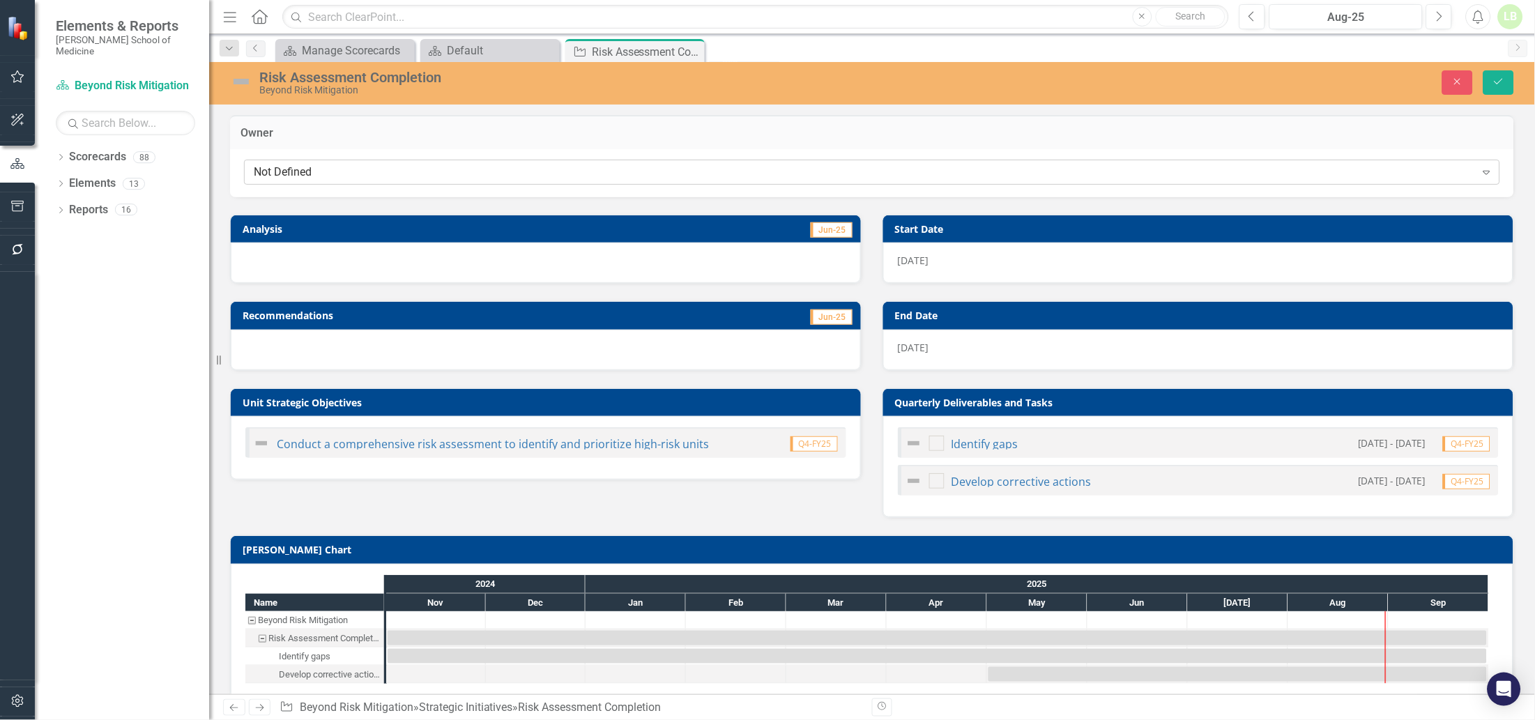
click at [481, 176] on div "Not Defined" at bounding box center [865, 172] width 1222 height 16
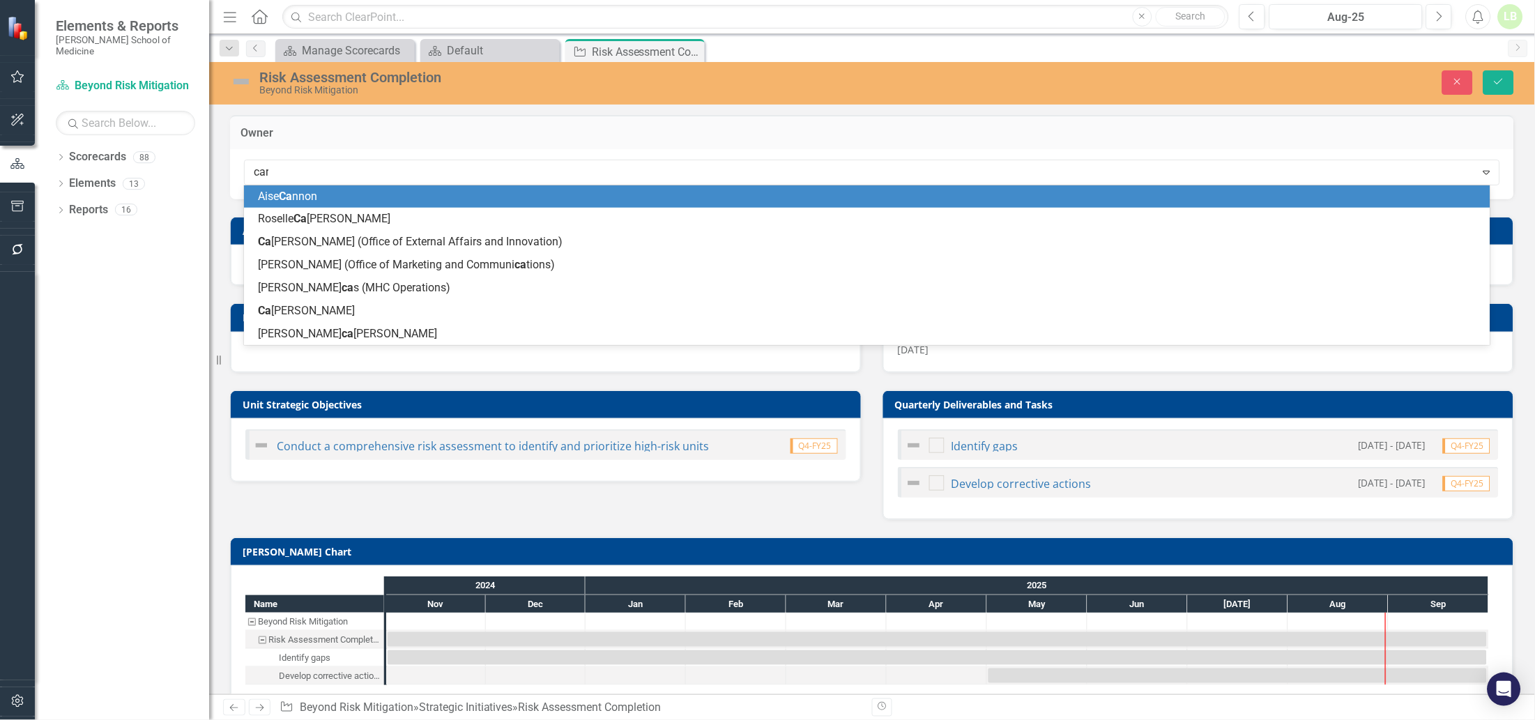
type input "carl"
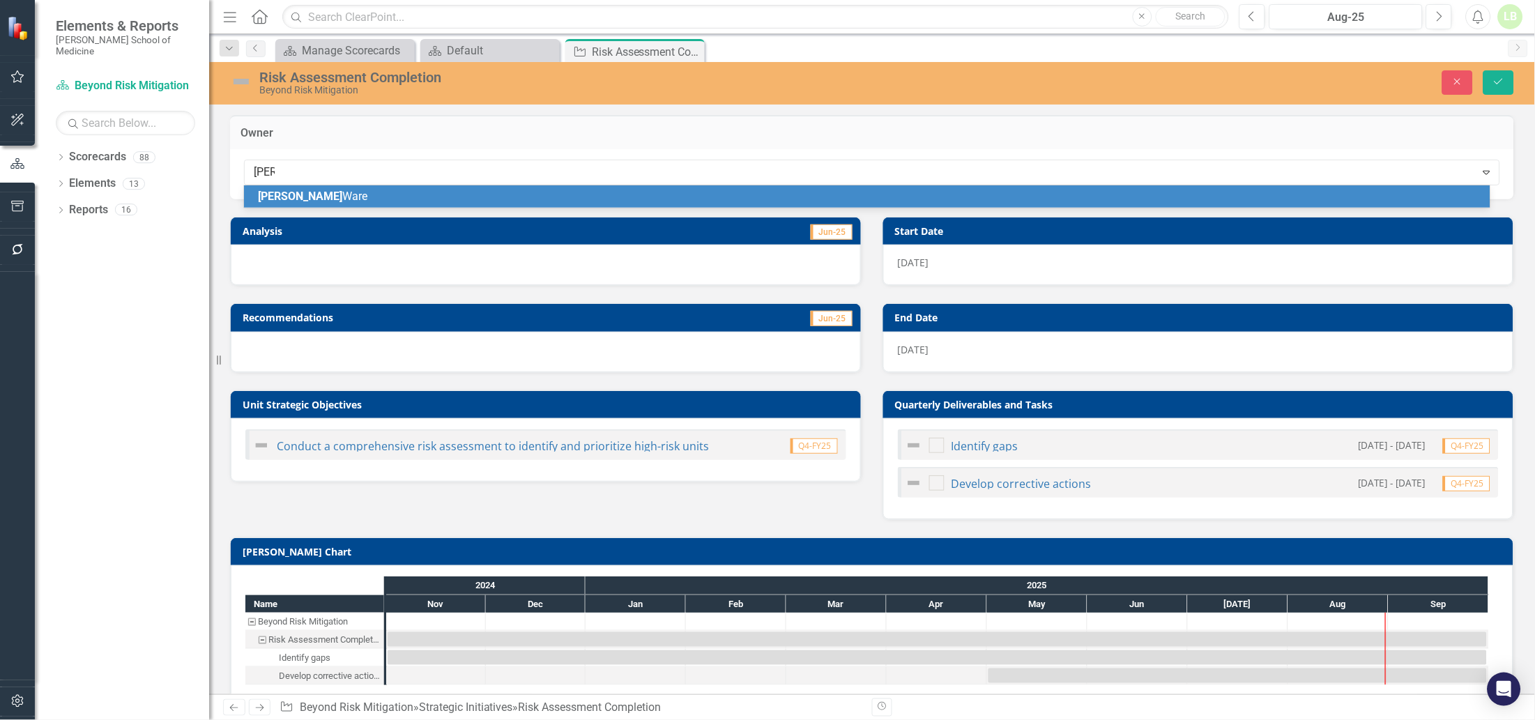
click at [306, 201] on span "Carl Ware" at bounding box center [312, 196] width 109 height 13
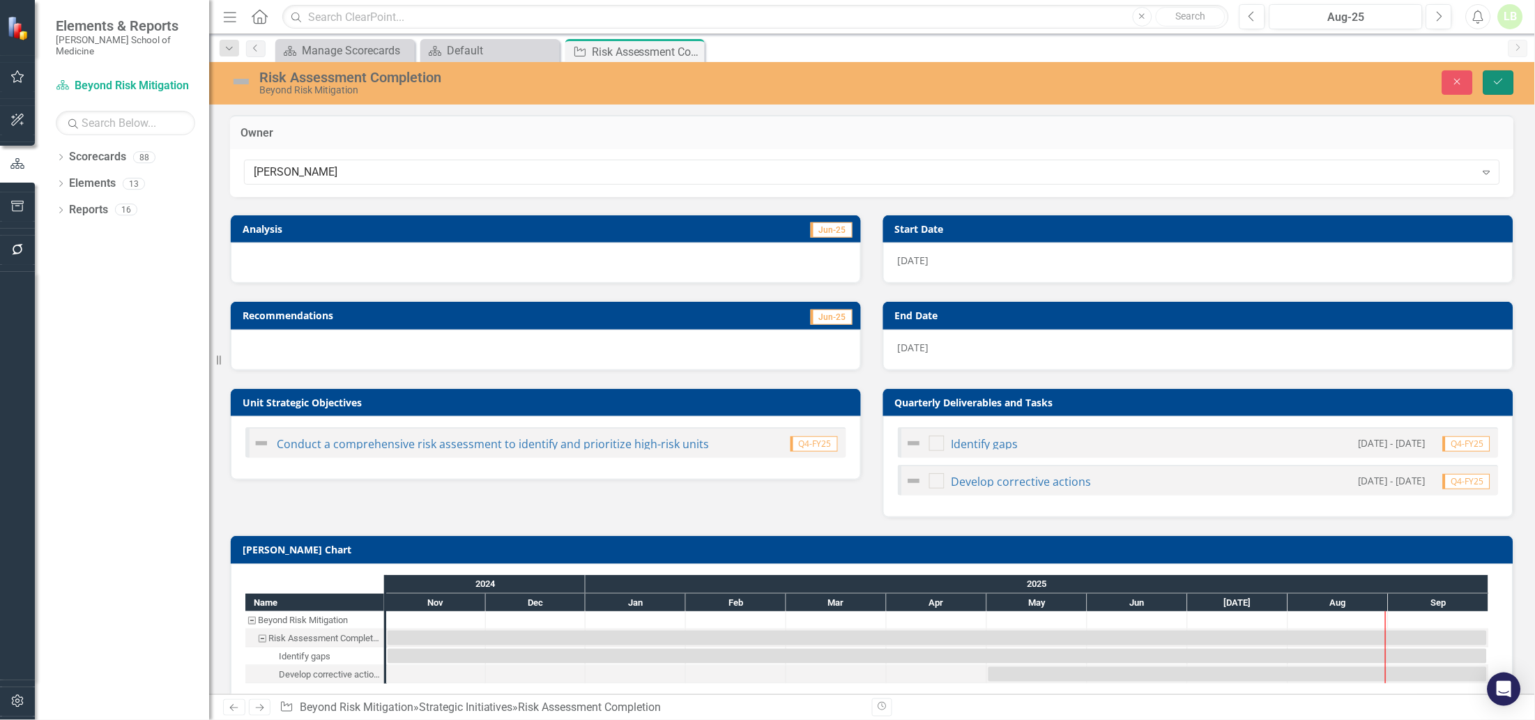
click at [1495, 78] on icon "Save" at bounding box center [1498, 82] width 13 height 10
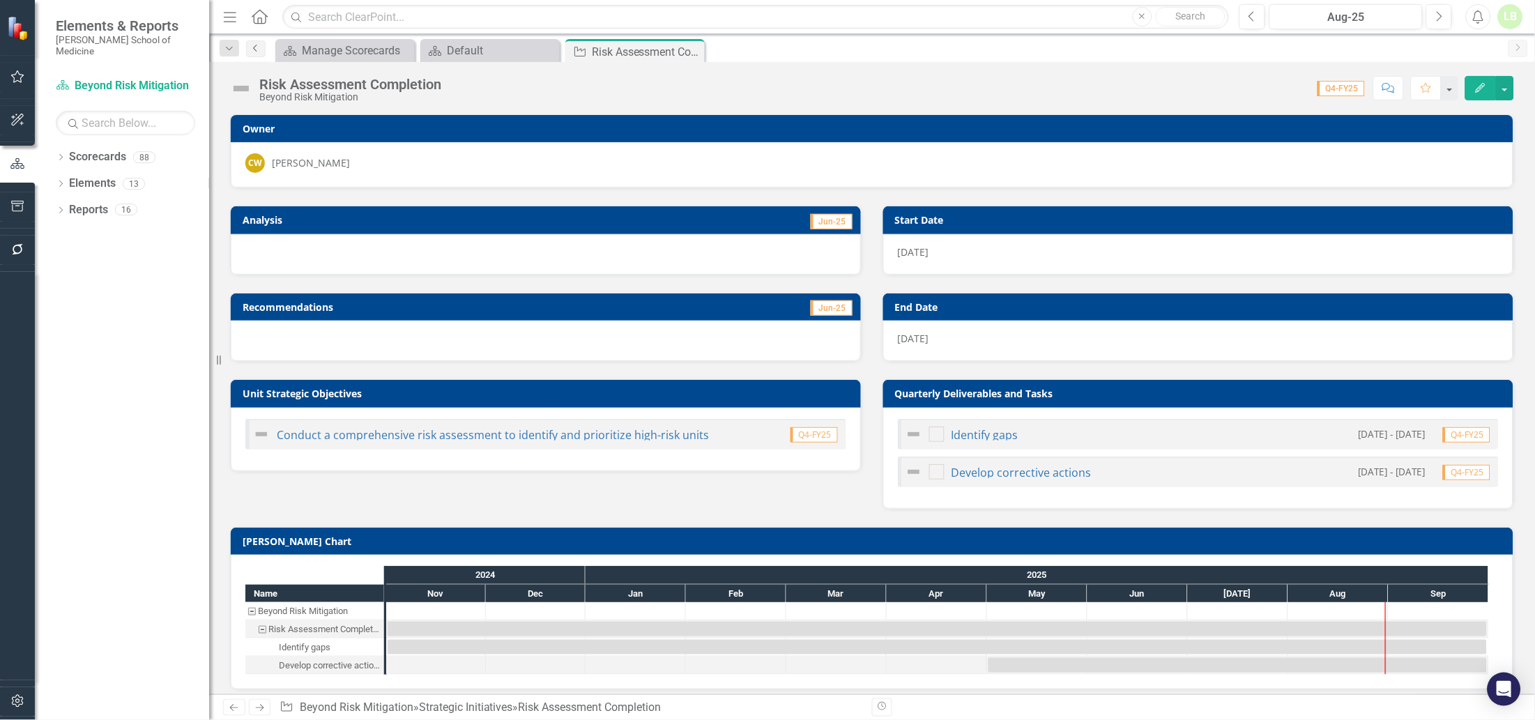
click at [252, 41] on link "Previous" at bounding box center [256, 48] width 20 height 17
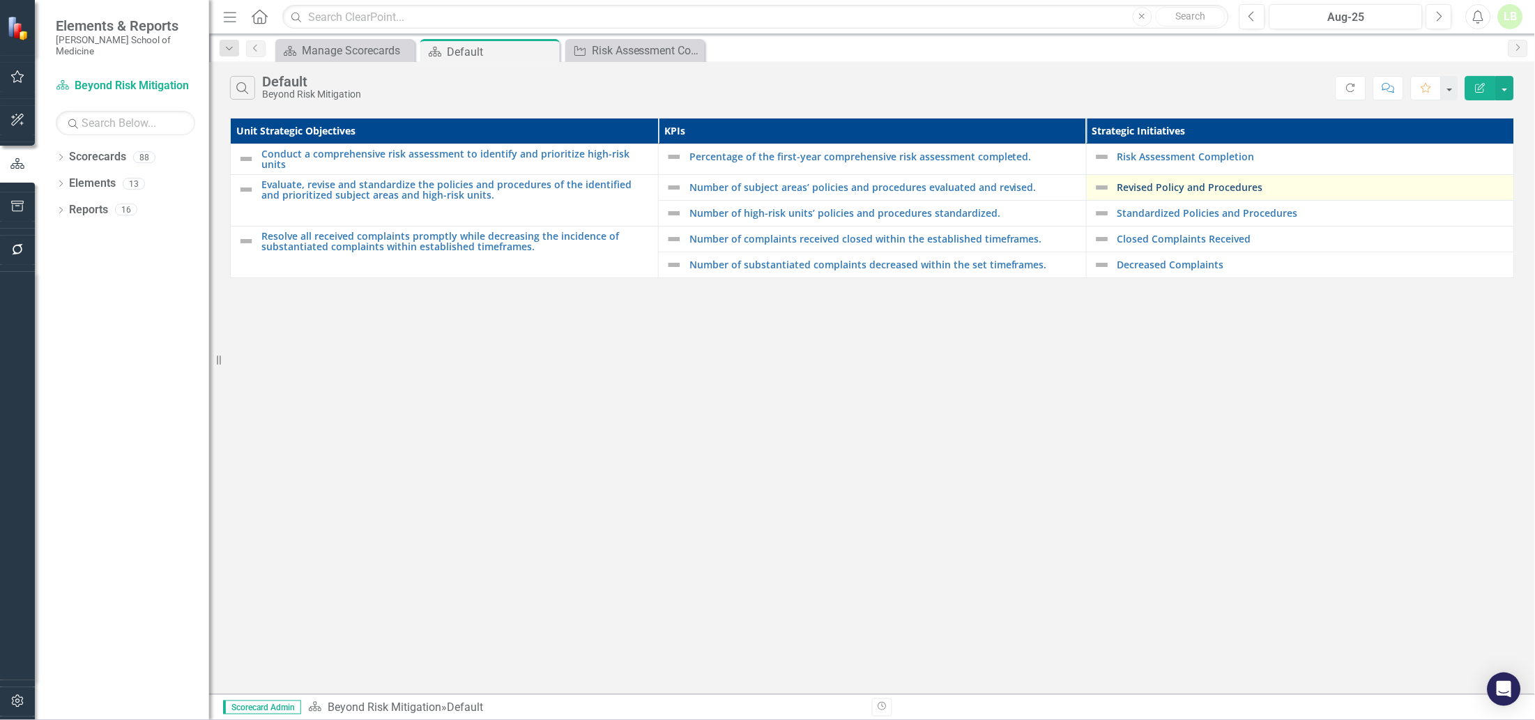
click at [1159, 182] on link "Revised Policy and Procedures" at bounding box center [1312, 187] width 390 height 10
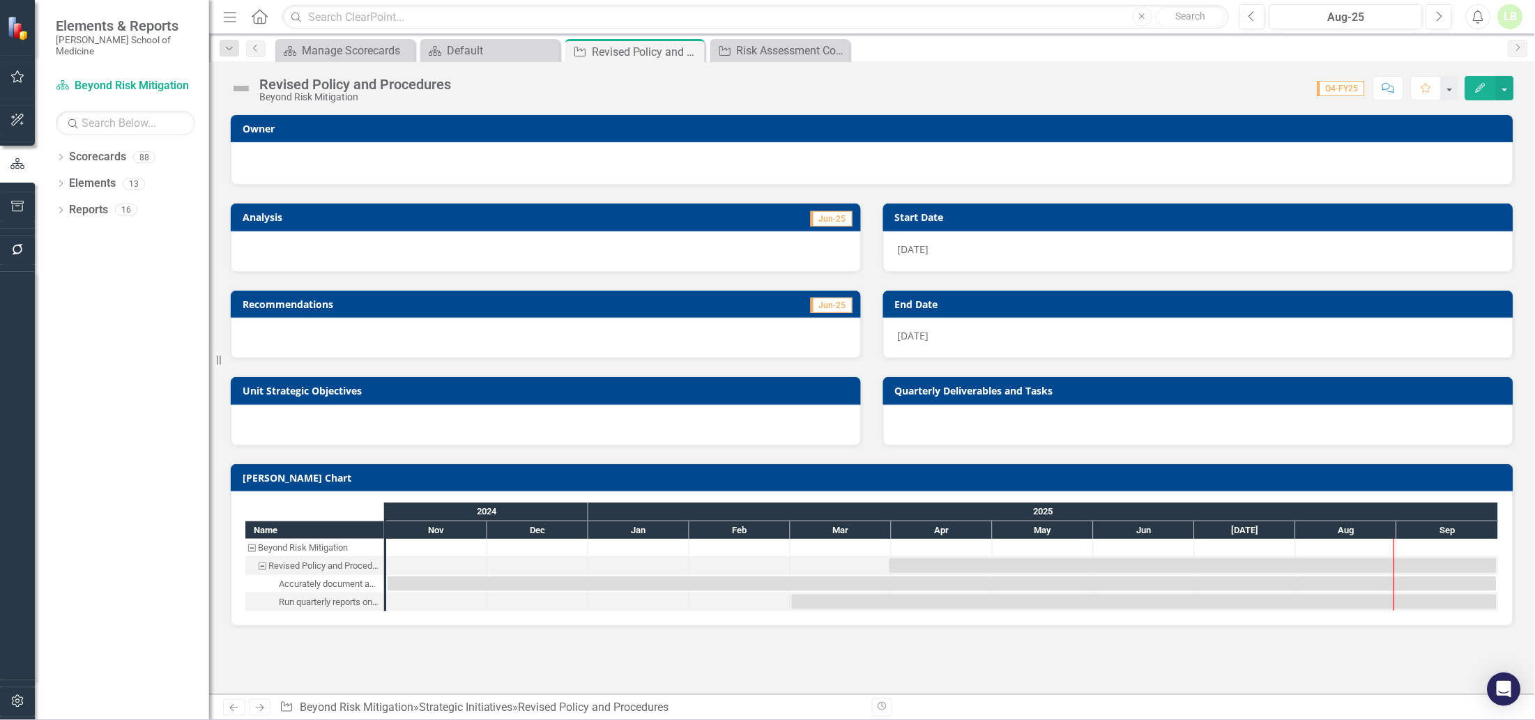
click at [709, 164] on div at bounding box center [871, 161] width 1253 height 17
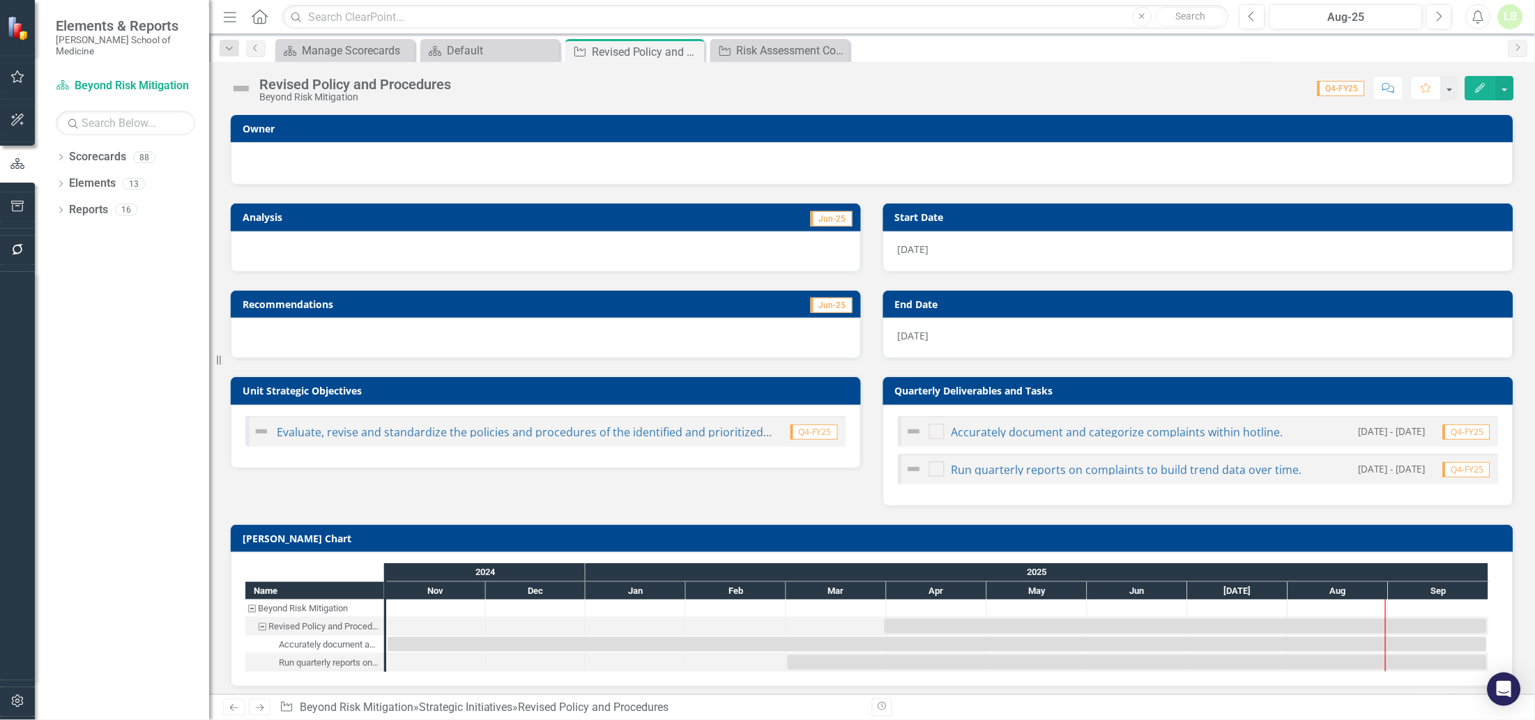
click at [709, 164] on div at bounding box center [871, 161] width 1253 height 17
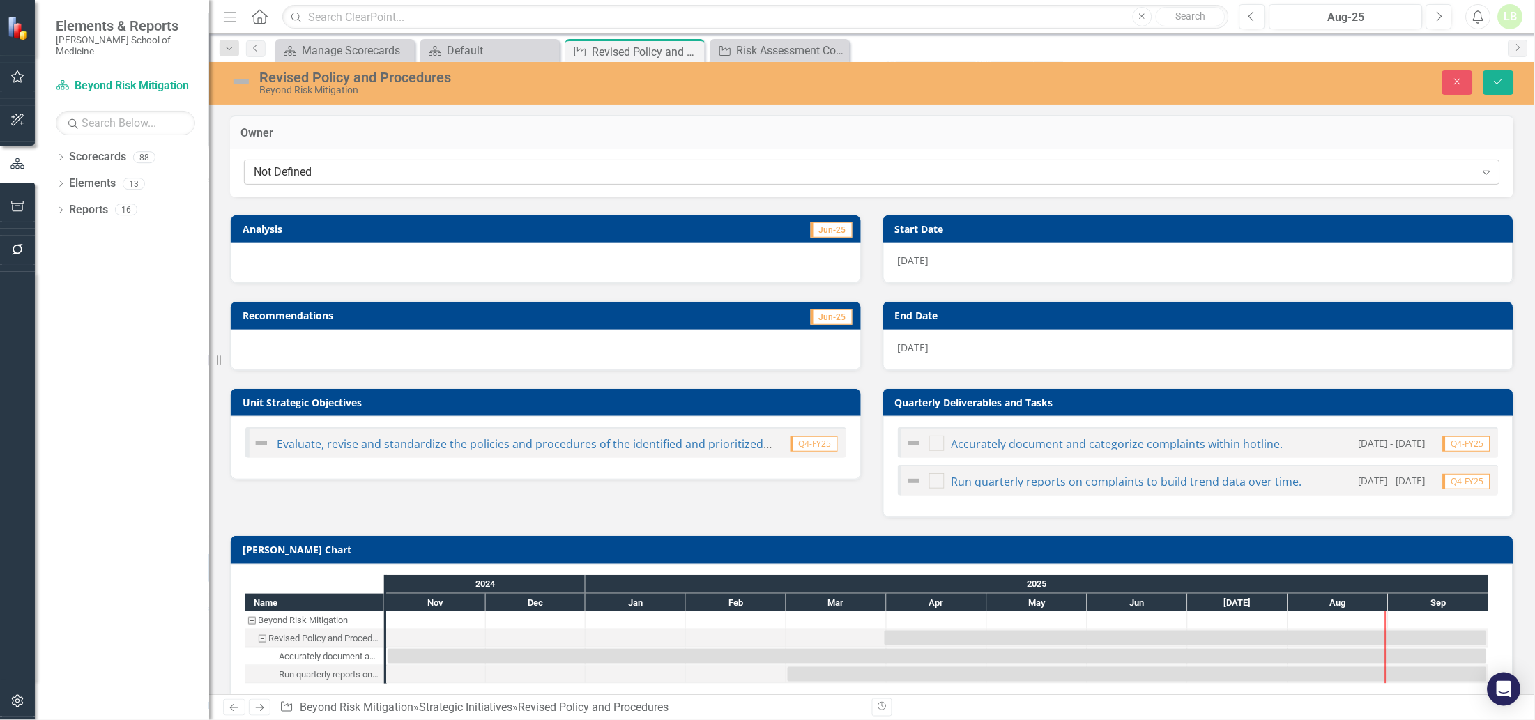
click at [709, 166] on div "Not Defined" at bounding box center [865, 172] width 1222 height 16
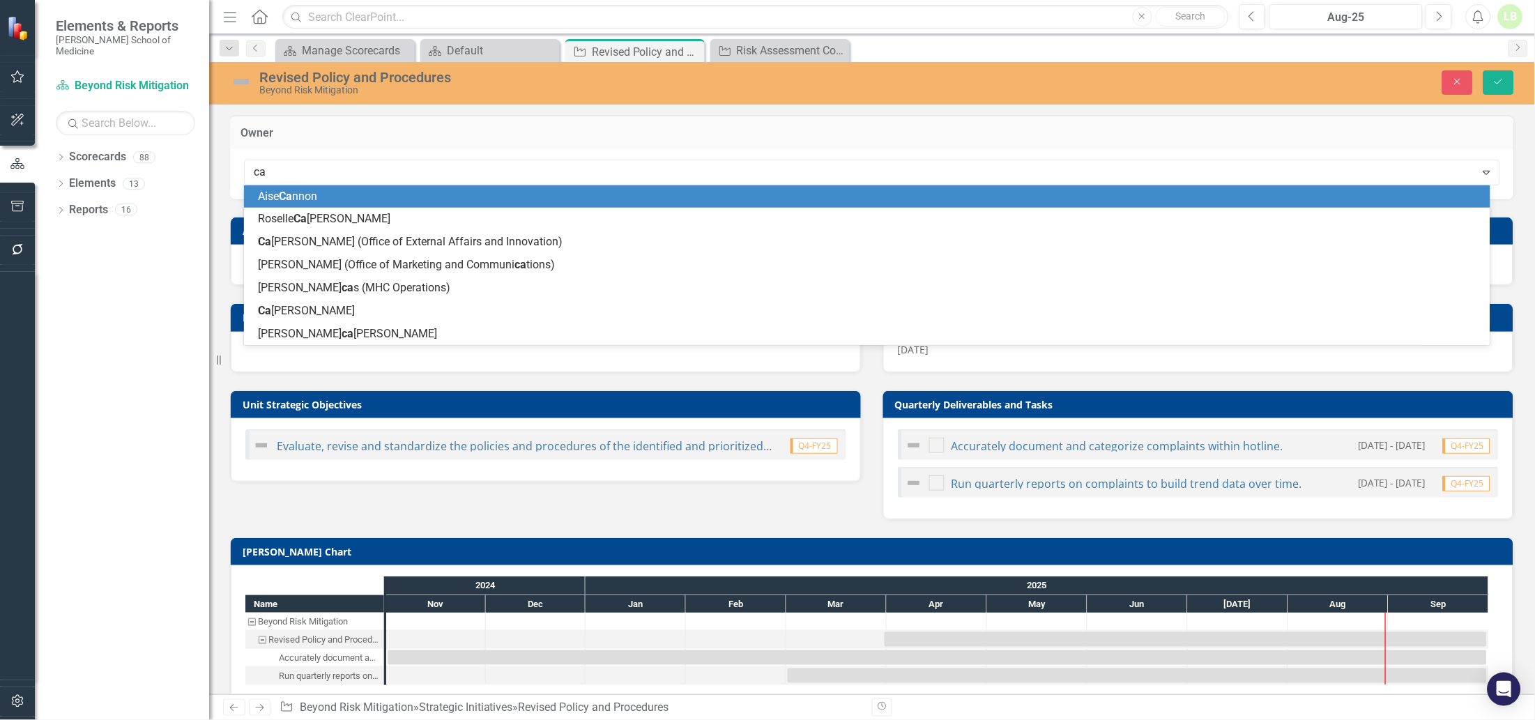
type input "car"
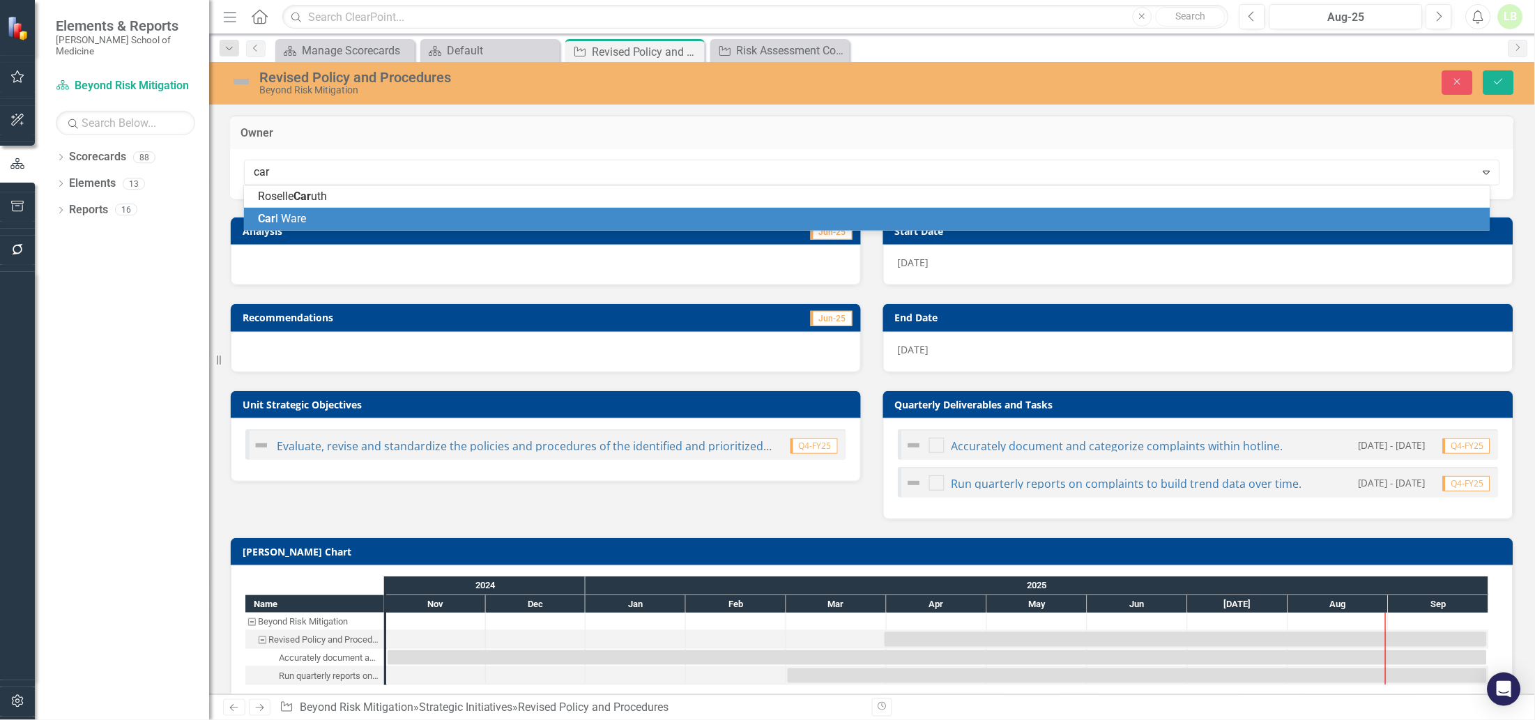
click at [303, 216] on span "Car l Ware" at bounding box center [282, 218] width 48 height 13
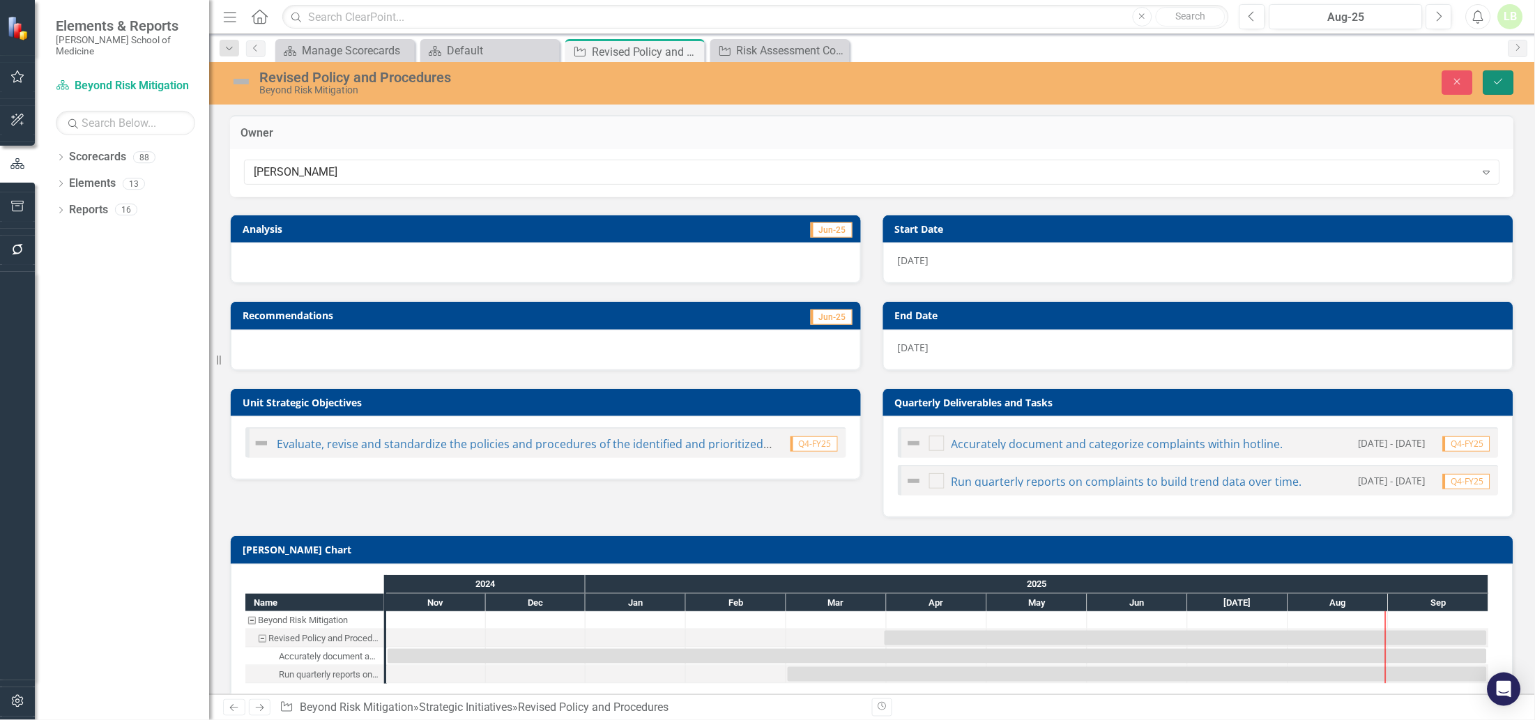
click at [1490, 83] on button "Save" at bounding box center [1498, 82] width 31 height 24
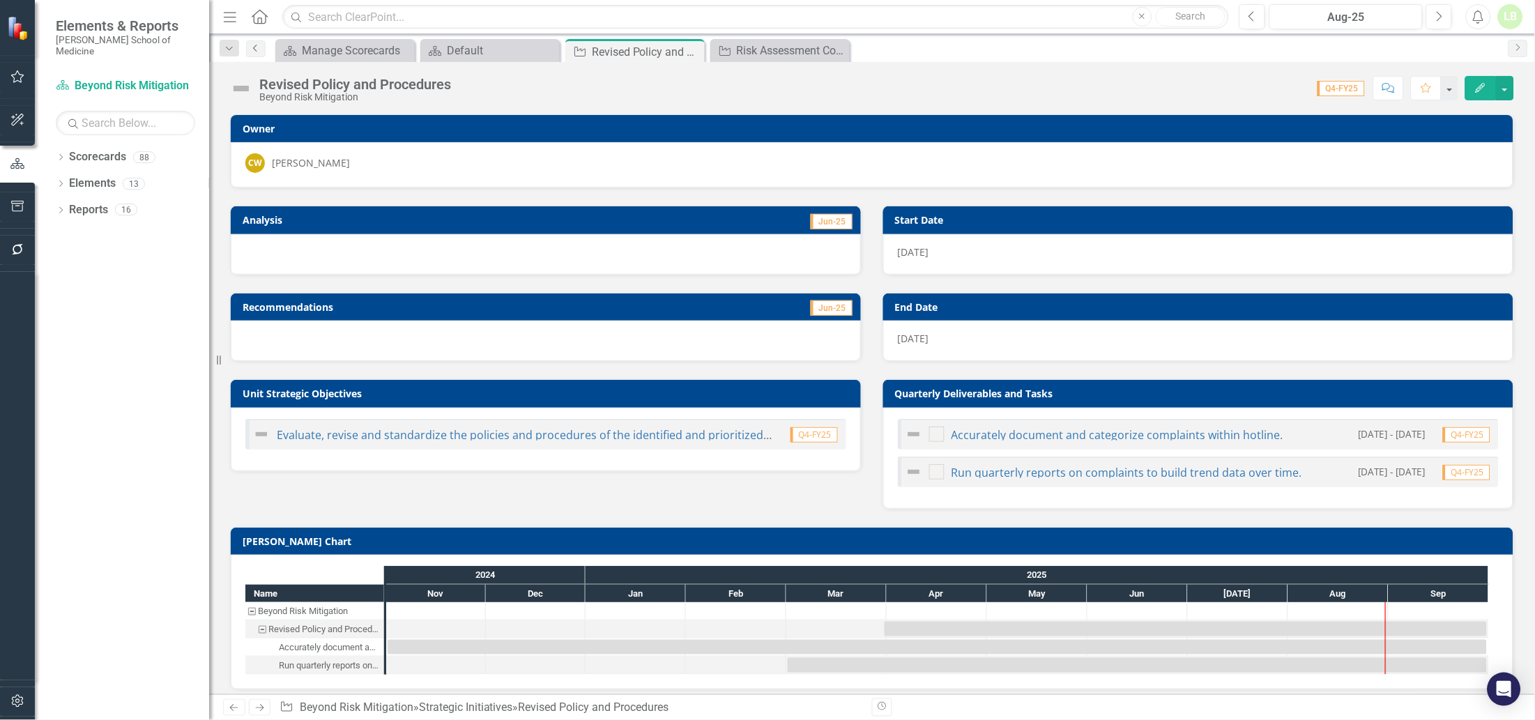
click at [252, 44] on icon "Previous" at bounding box center [255, 48] width 11 height 8
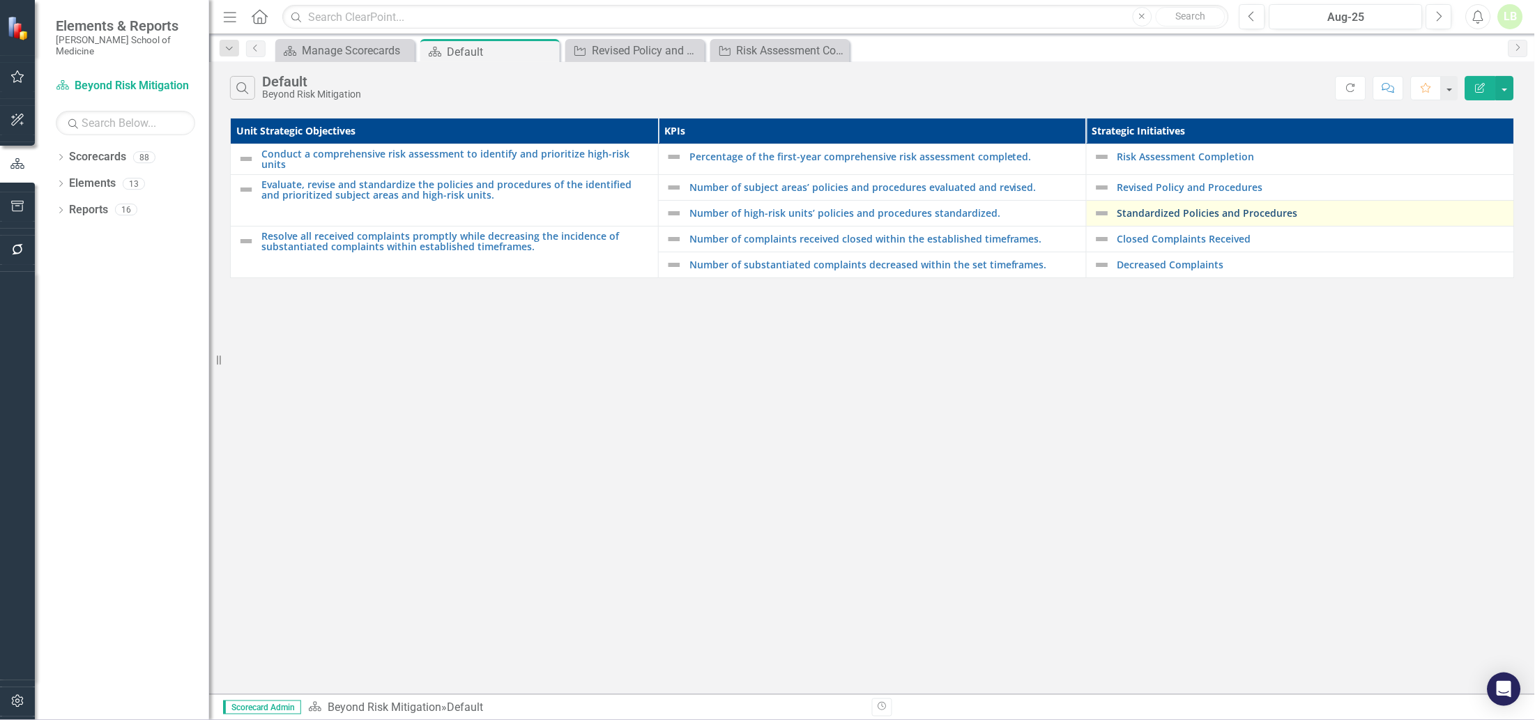
click at [1183, 208] on link "Standardized Policies and Procedures" at bounding box center [1312, 213] width 390 height 10
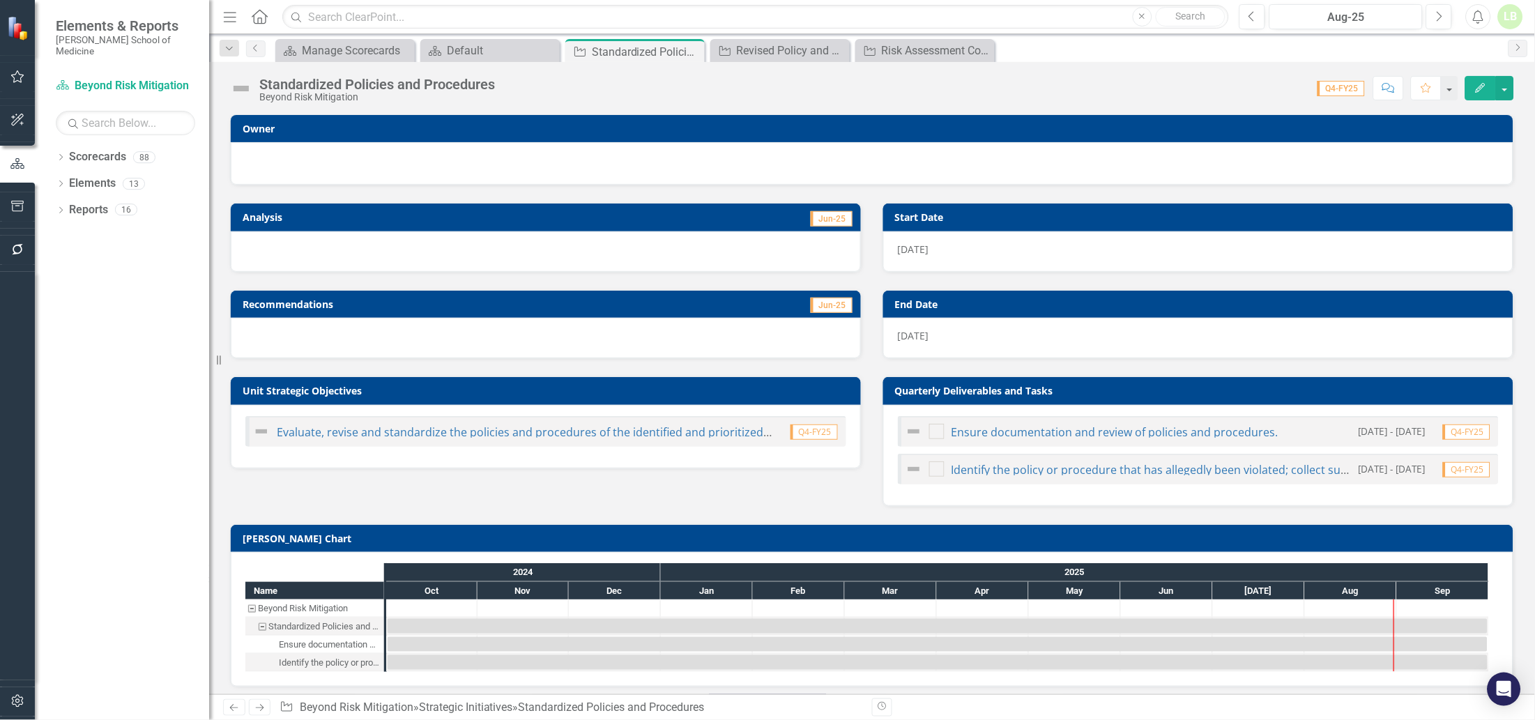
click at [363, 164] on div at bounding box center [871, 161] width 1253 height 17
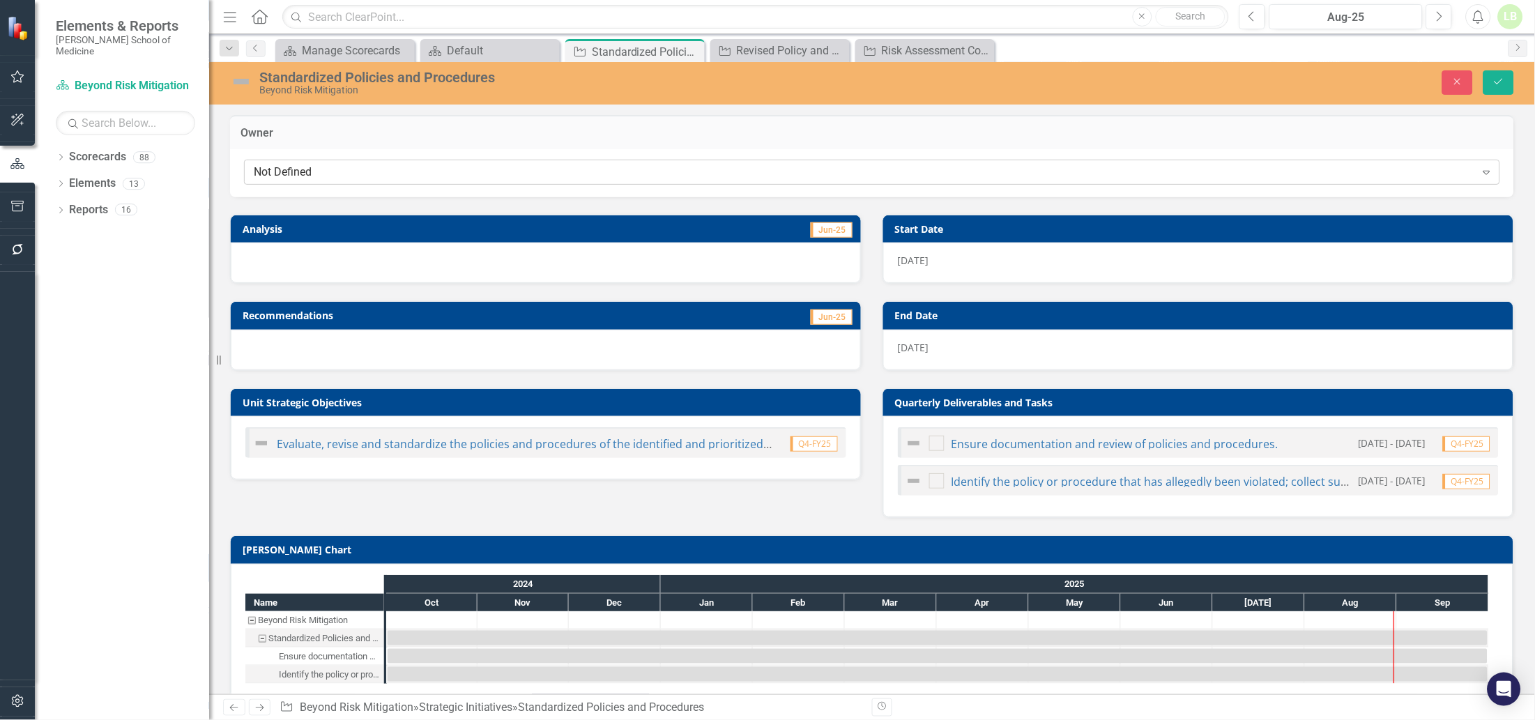
click at [363, 171] on div "Not Defined" at bounding box center [865, 172] width 1222 height 16
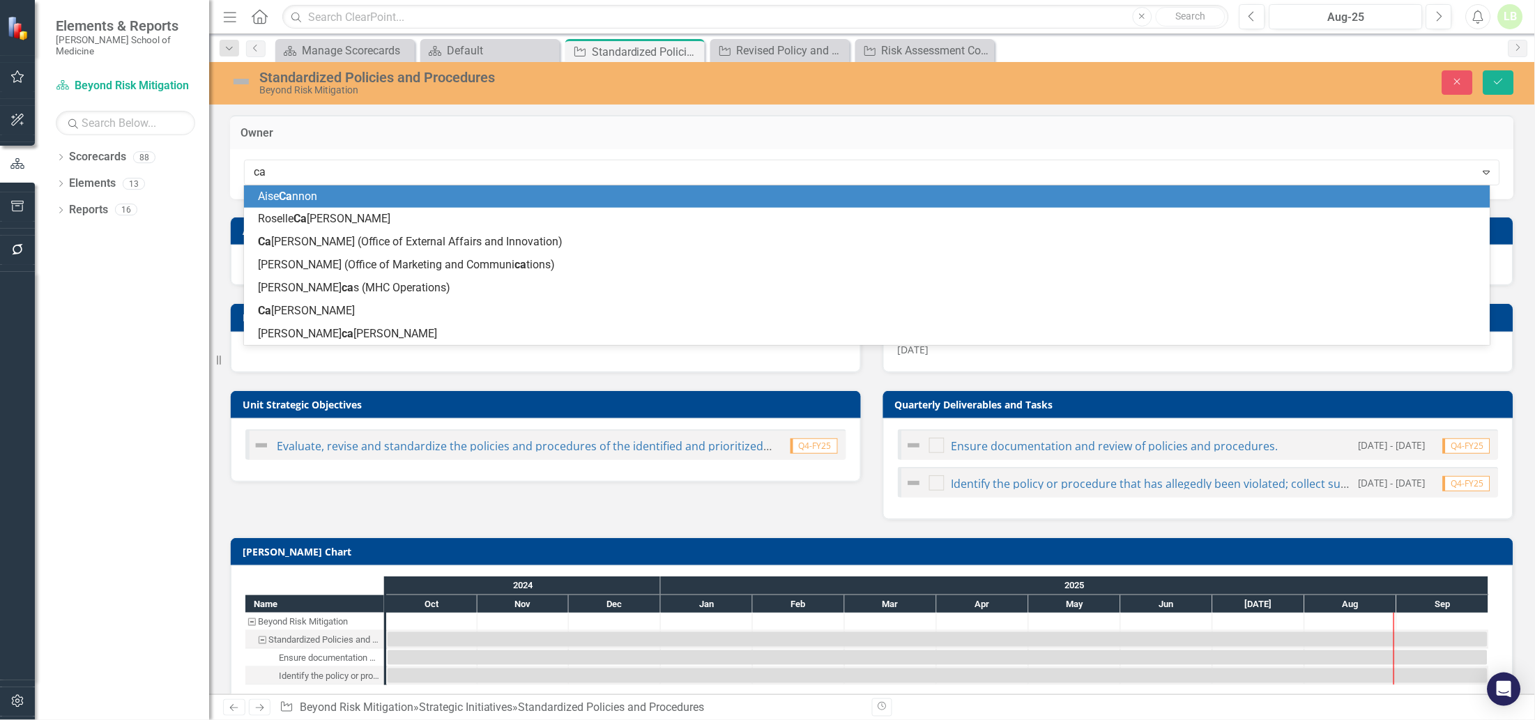
type input "car"
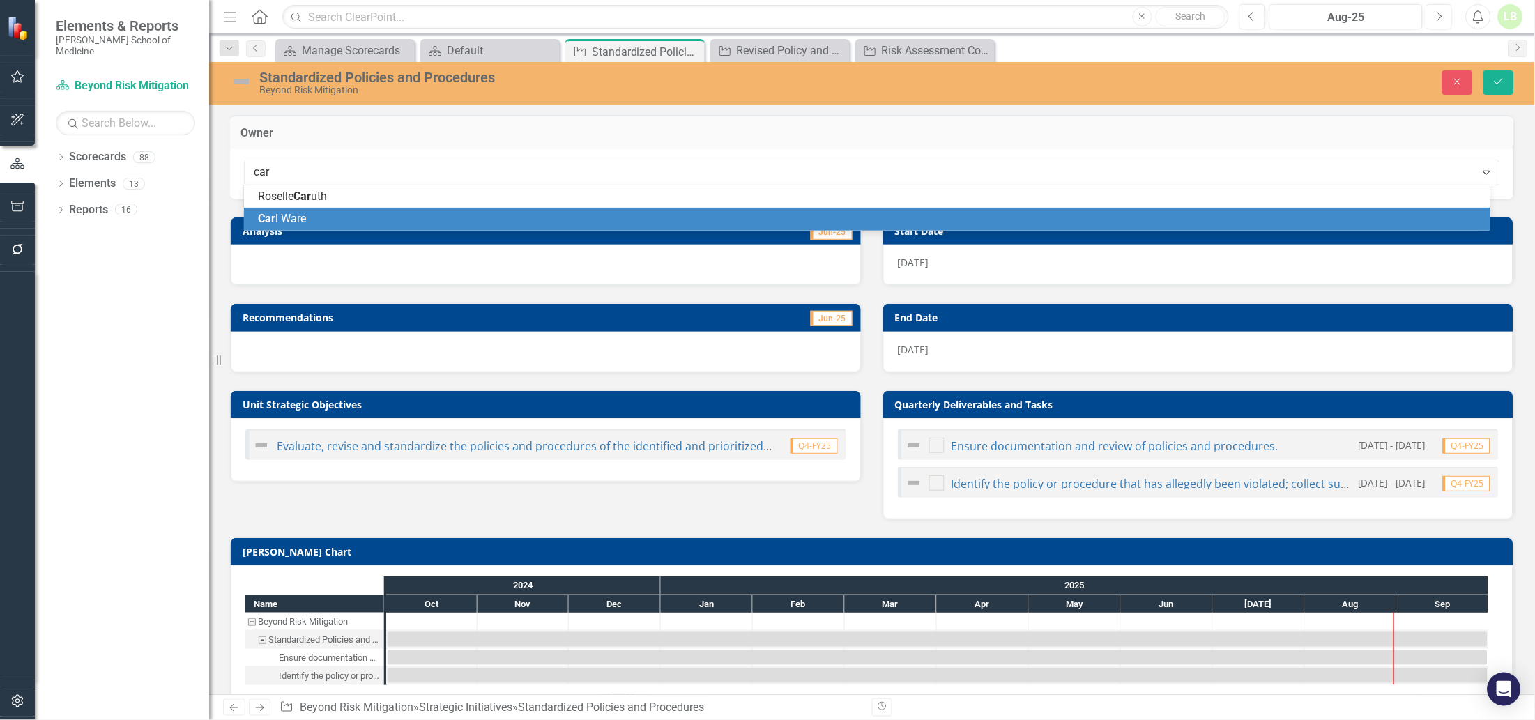
click at [297, 215] on span "Car l Ware" at bounding box center [282, 218] width 48 height 13
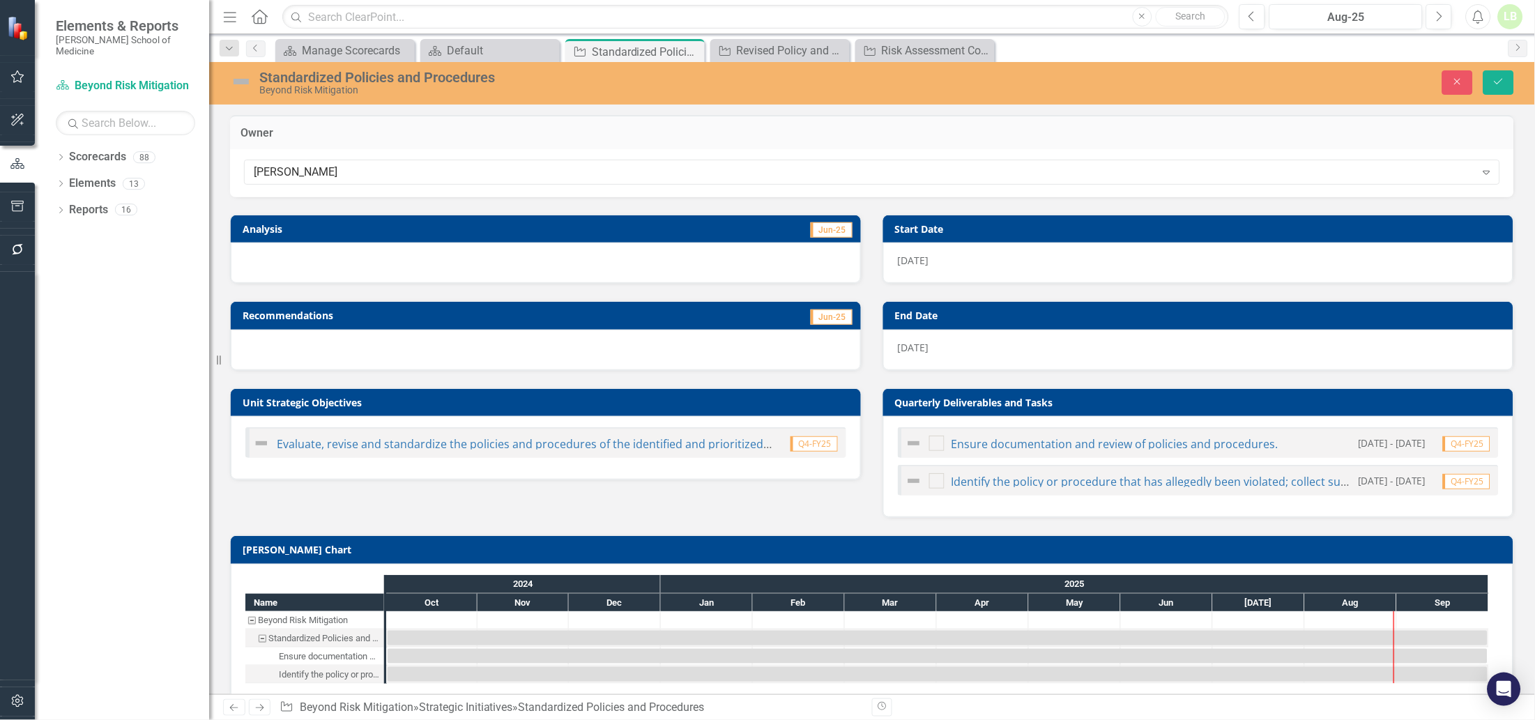
click at [1518, 82] on div "Close Save" at bounding box center [1259, 82] width 532 height 24
click at [1503, 73] on button "Save" at bounding box center [1498, 82] width 31 height 24
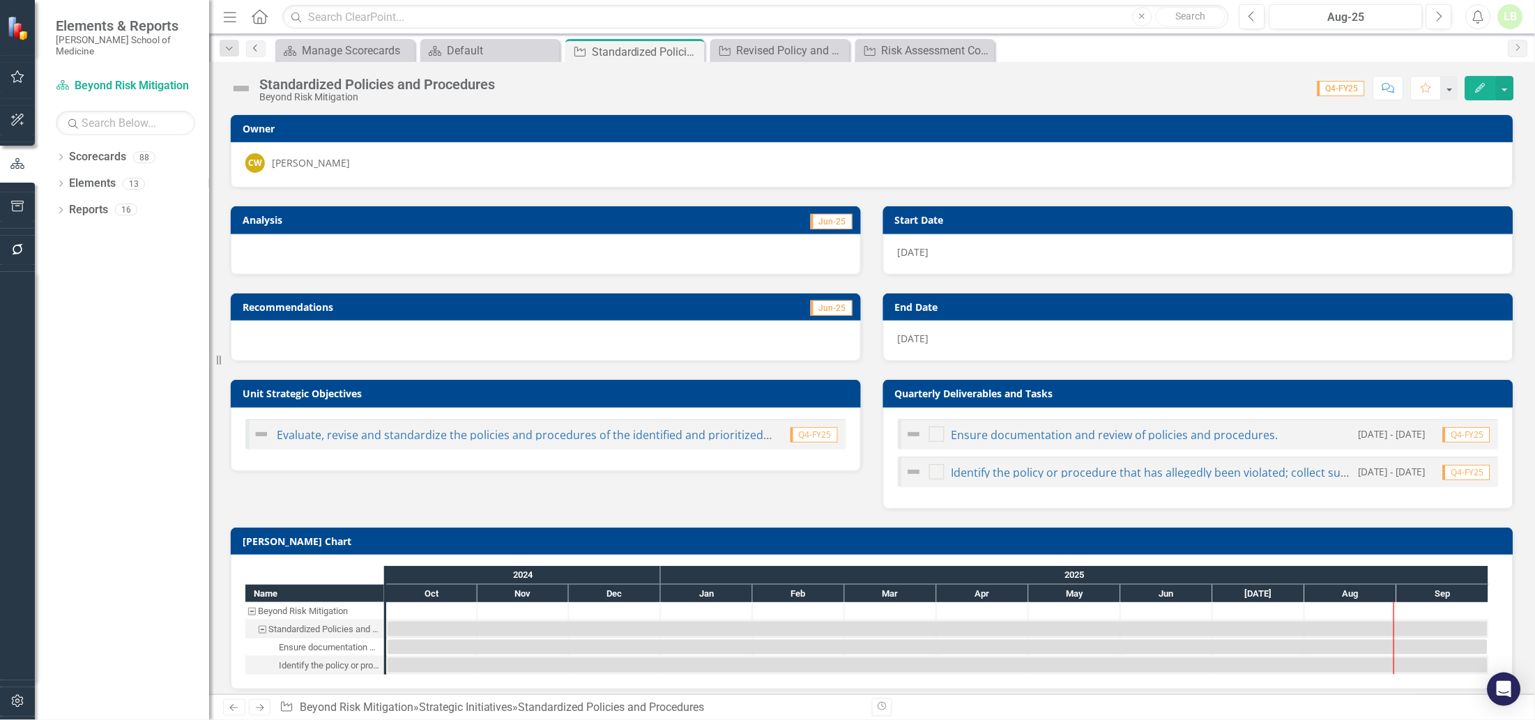
click at [252, 46] on icon "Previous" at bounding box center [255, 48] width 11 height 8
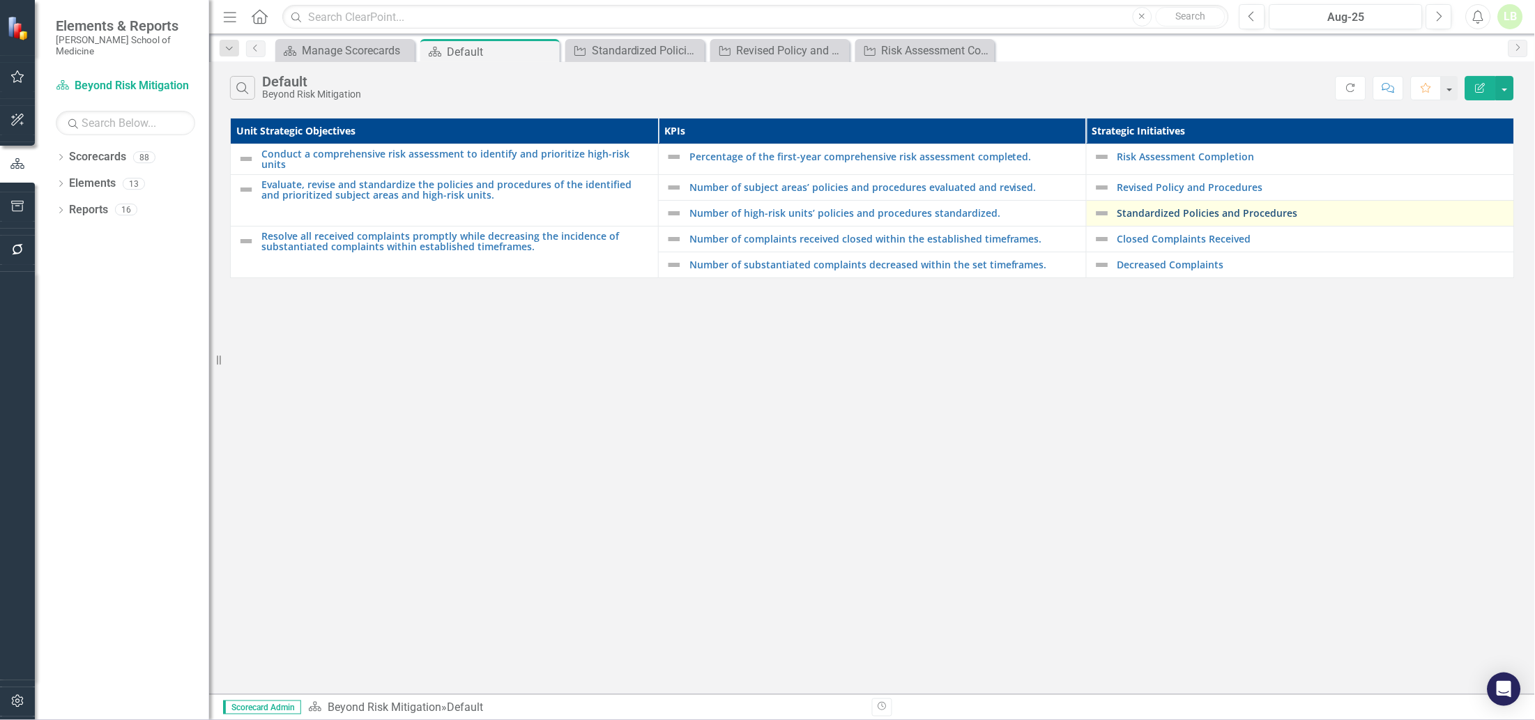
click at [1162, 208] on link "Standardized Policies and Procedures" at bounding box center [1312, 213] width 390 height 10
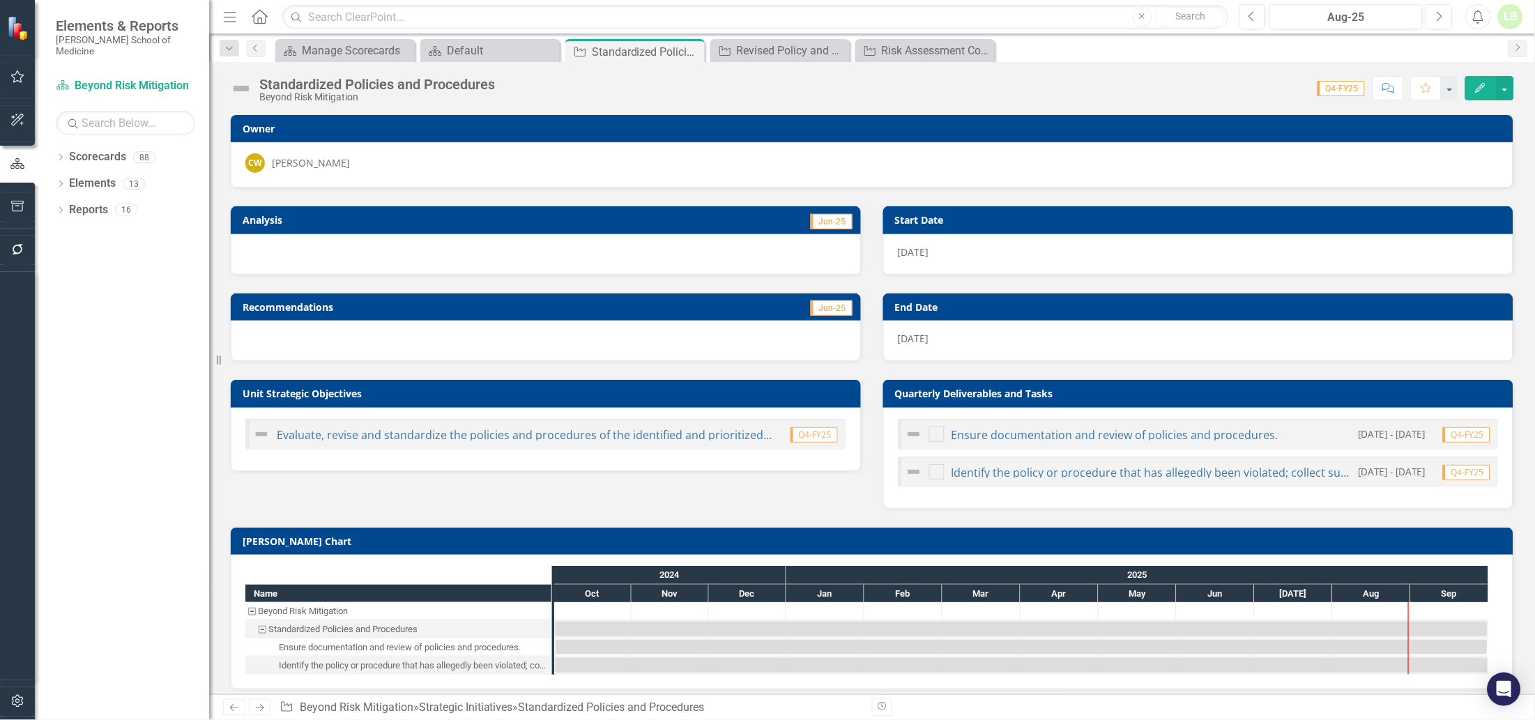
click at [259, 39] on div "Dropdown Search Scorecards Manage Scorecards Close Scorecards Default Close Str…" at bounding box center [872, 48] width 1326 height 28
click at [258, 47] on icon "Previous" at bounding box center [255, 48] width 11 height 8
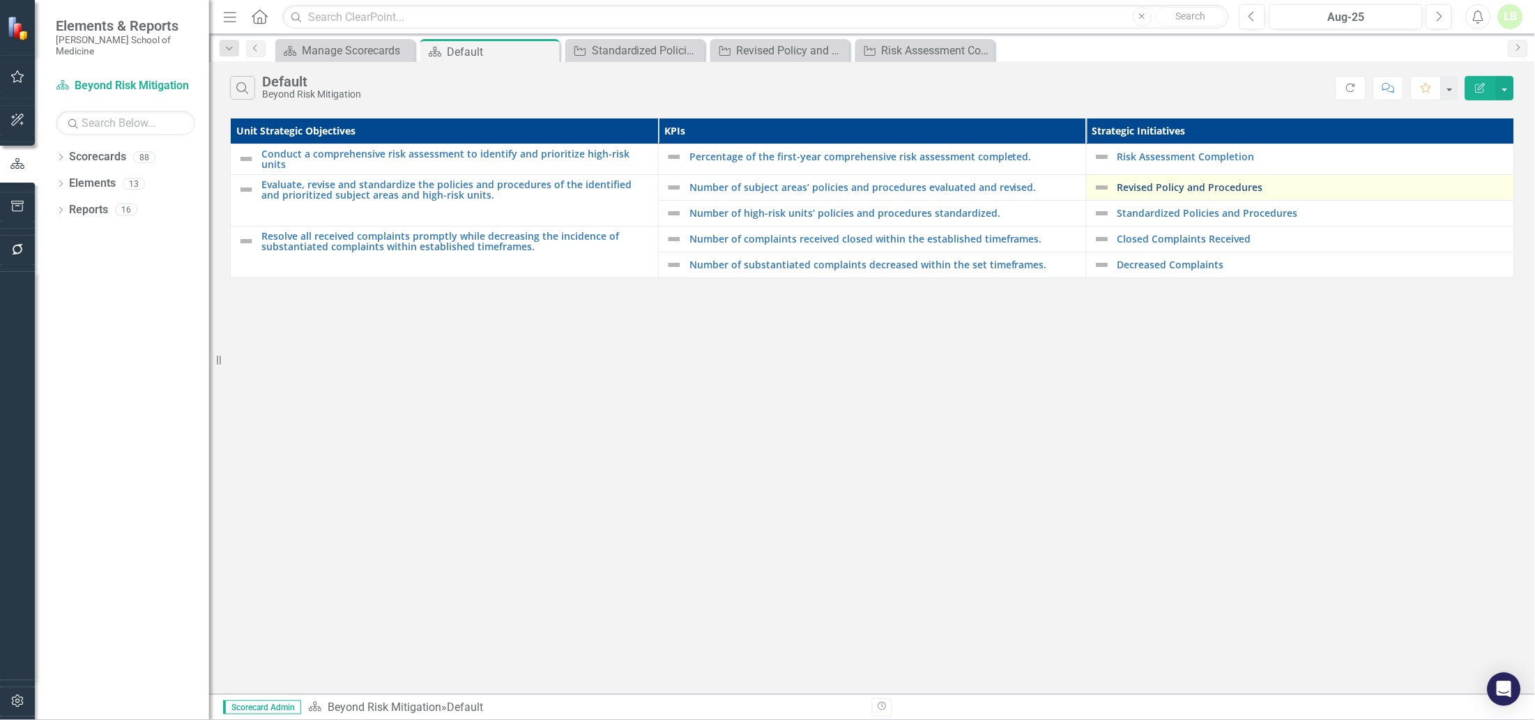
click at [1161, 182] on link "Revised Policy and Procedures" at bounding box center [1312, 187] width 390 height 10
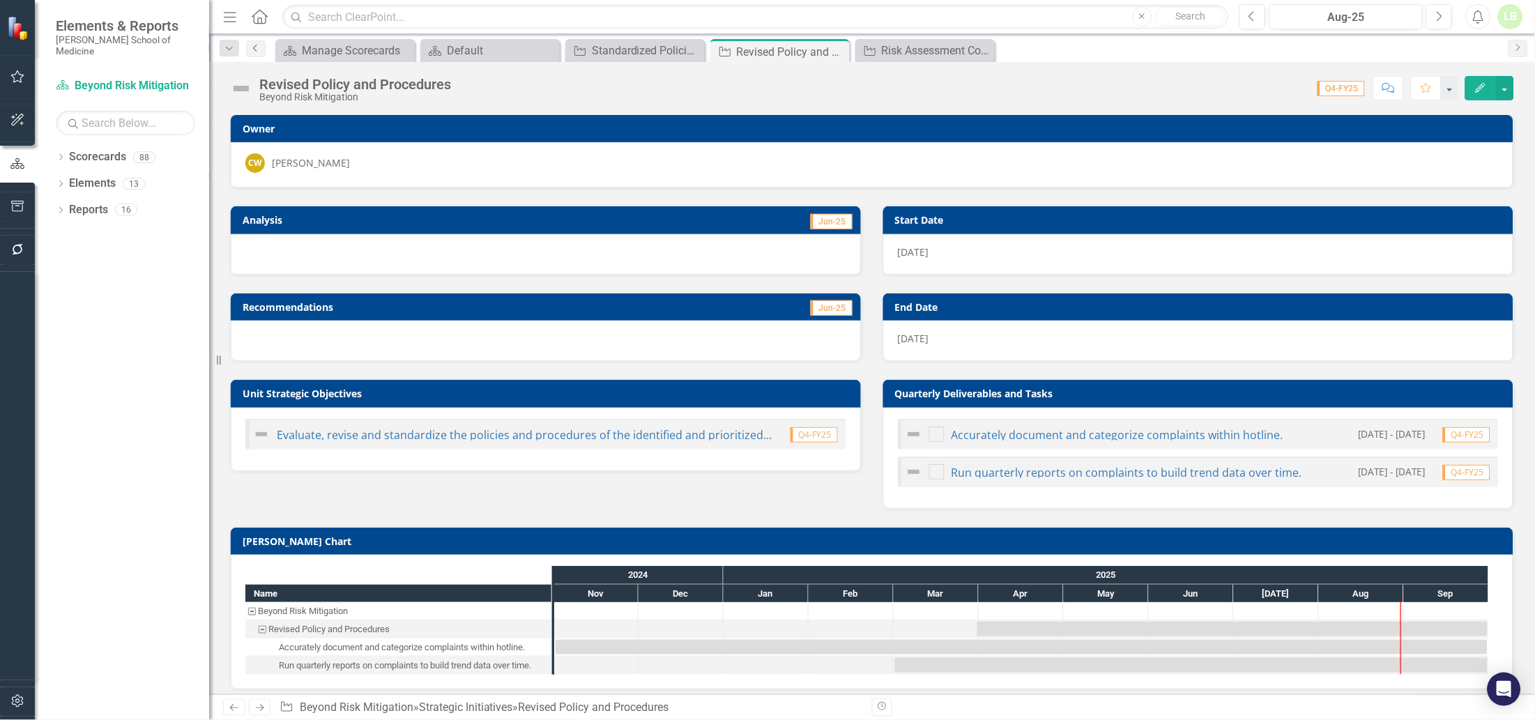
click at [256, 49] on icon "Previous" at bounding box center [255, 48] width 11 height 8
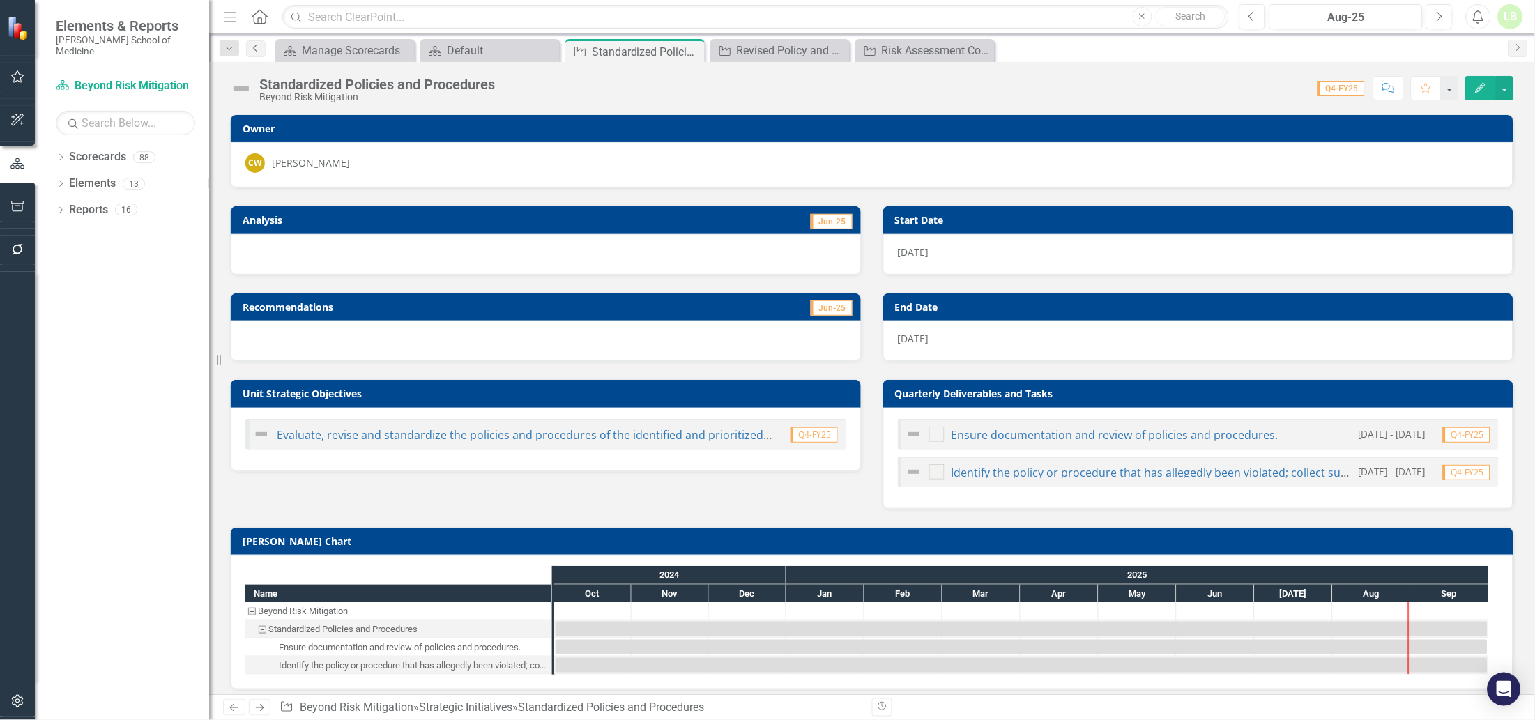
click at [255, 45] on icon "Previous" at bounding box center [255, 48] width 11 height 8
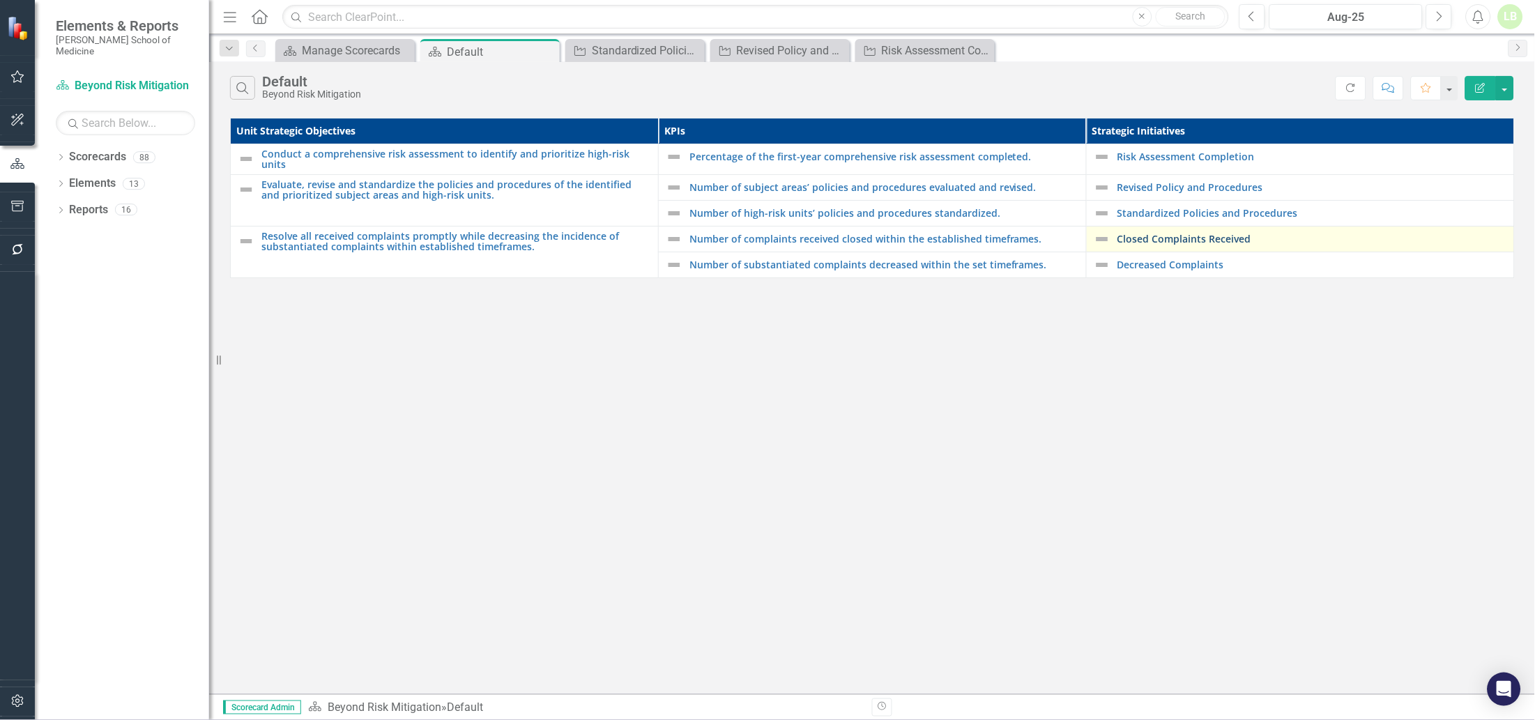
click at [1156, 236] on link "Closed Complaints Received" at bounding box center [1312, 238] width 390 height 10
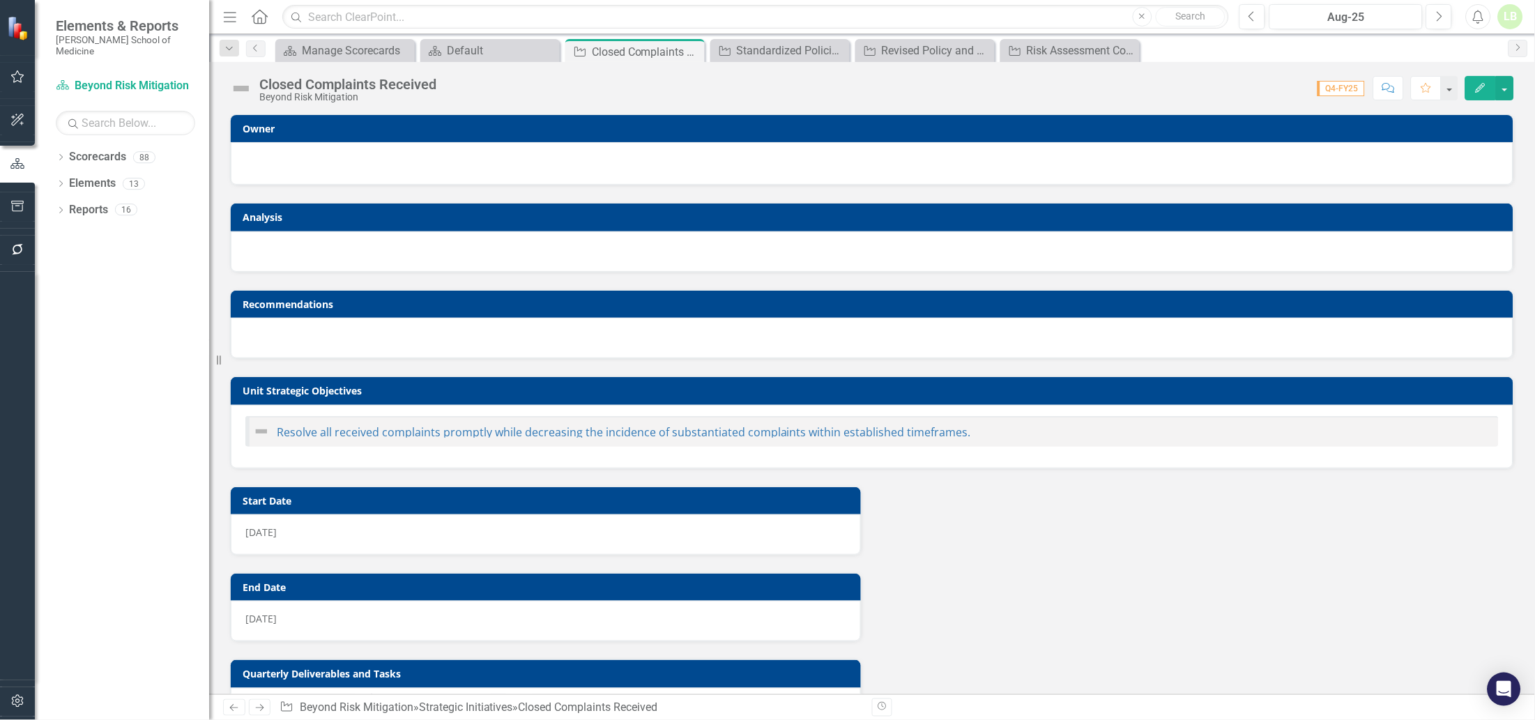
click at [371, 154] on div at bounding box center [871, 161] width 1253 height 17
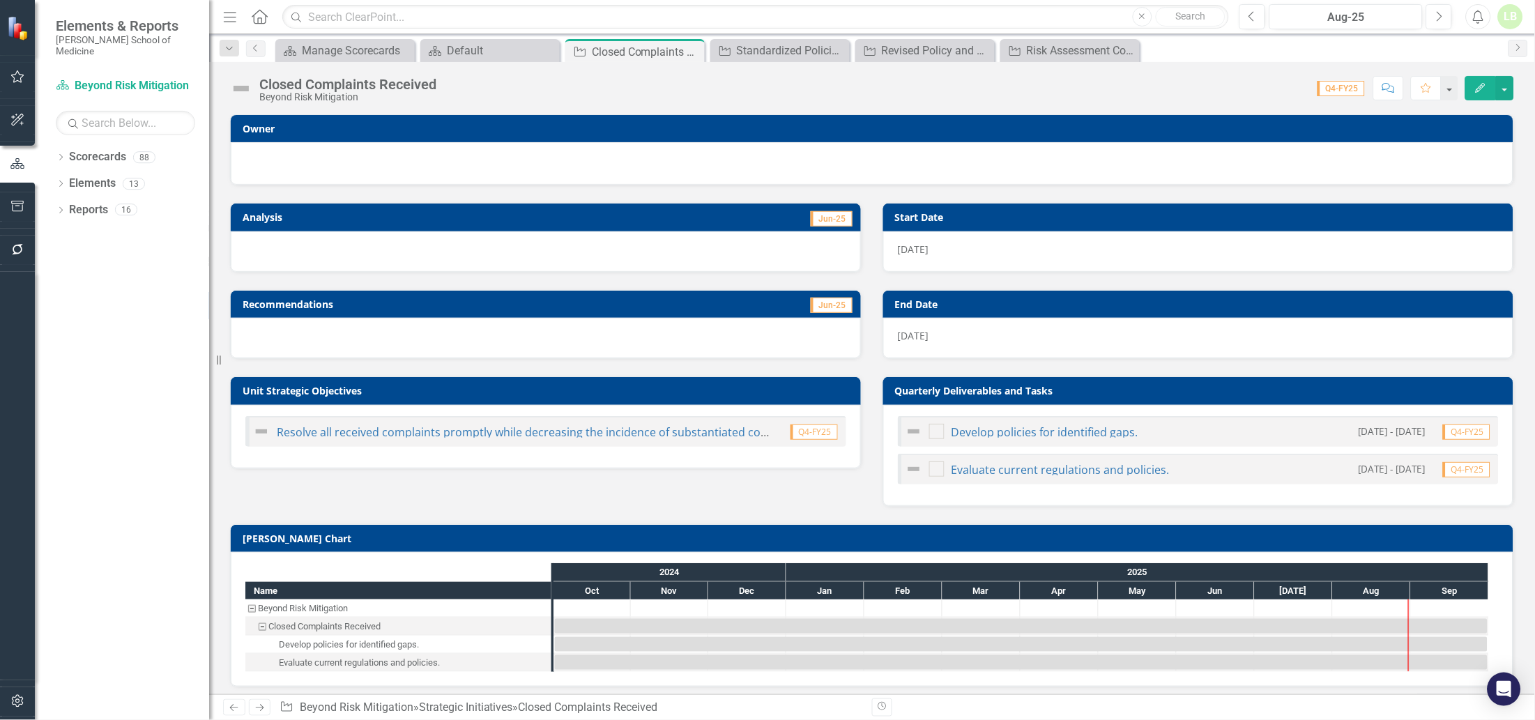
click at [371, 154] on div at bounding box center [871, 161] width 1253 height 17
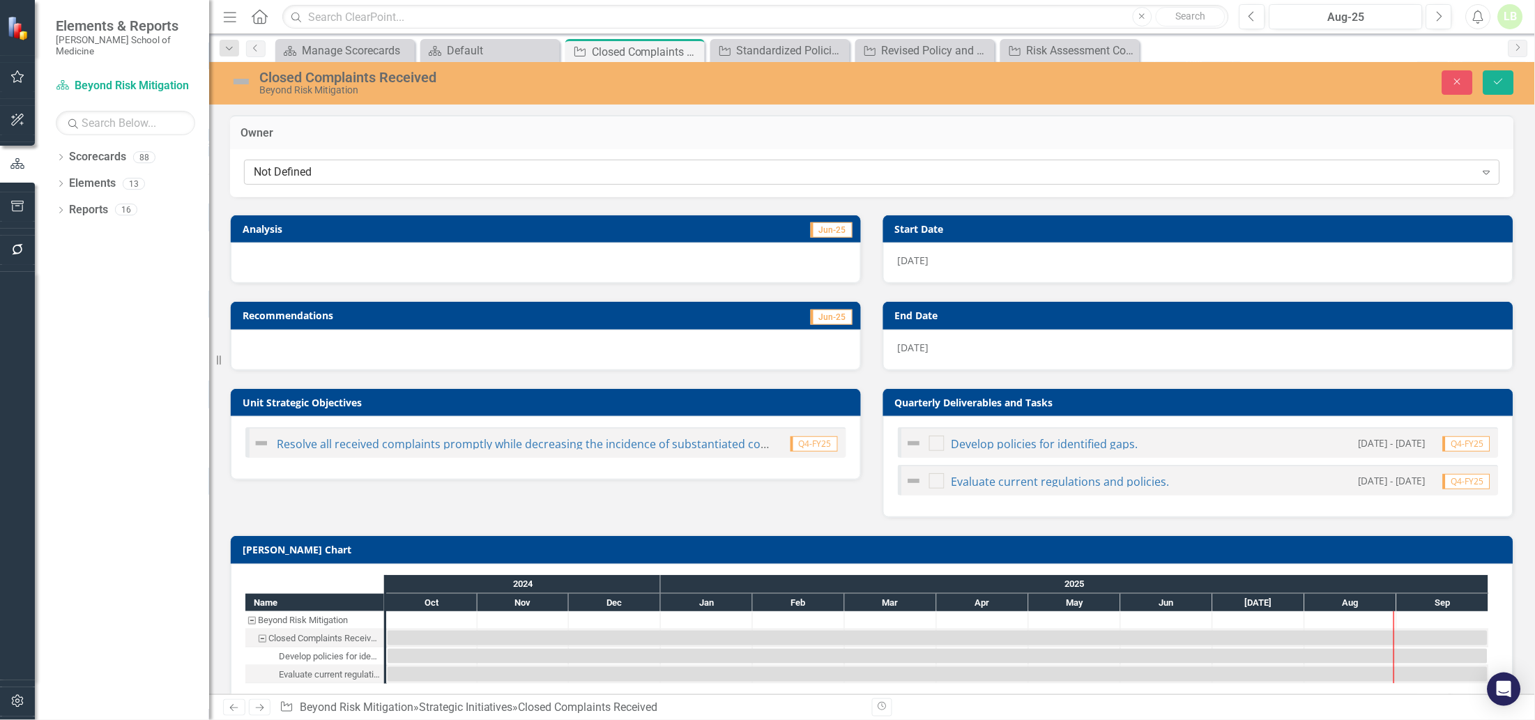
click at [362, 173] on div "Not Defined" at bounding box center [865, 172] width 1222 height 16
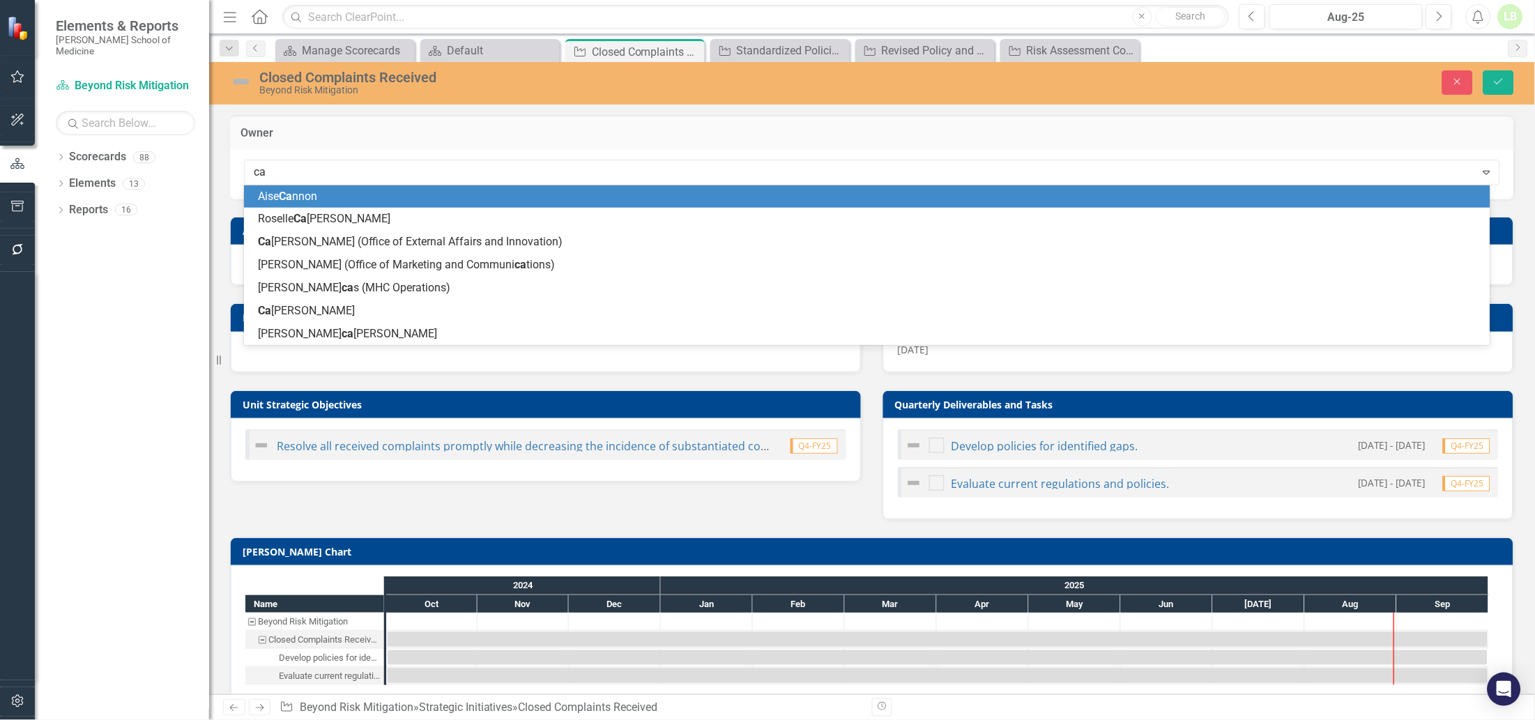
type input "car"
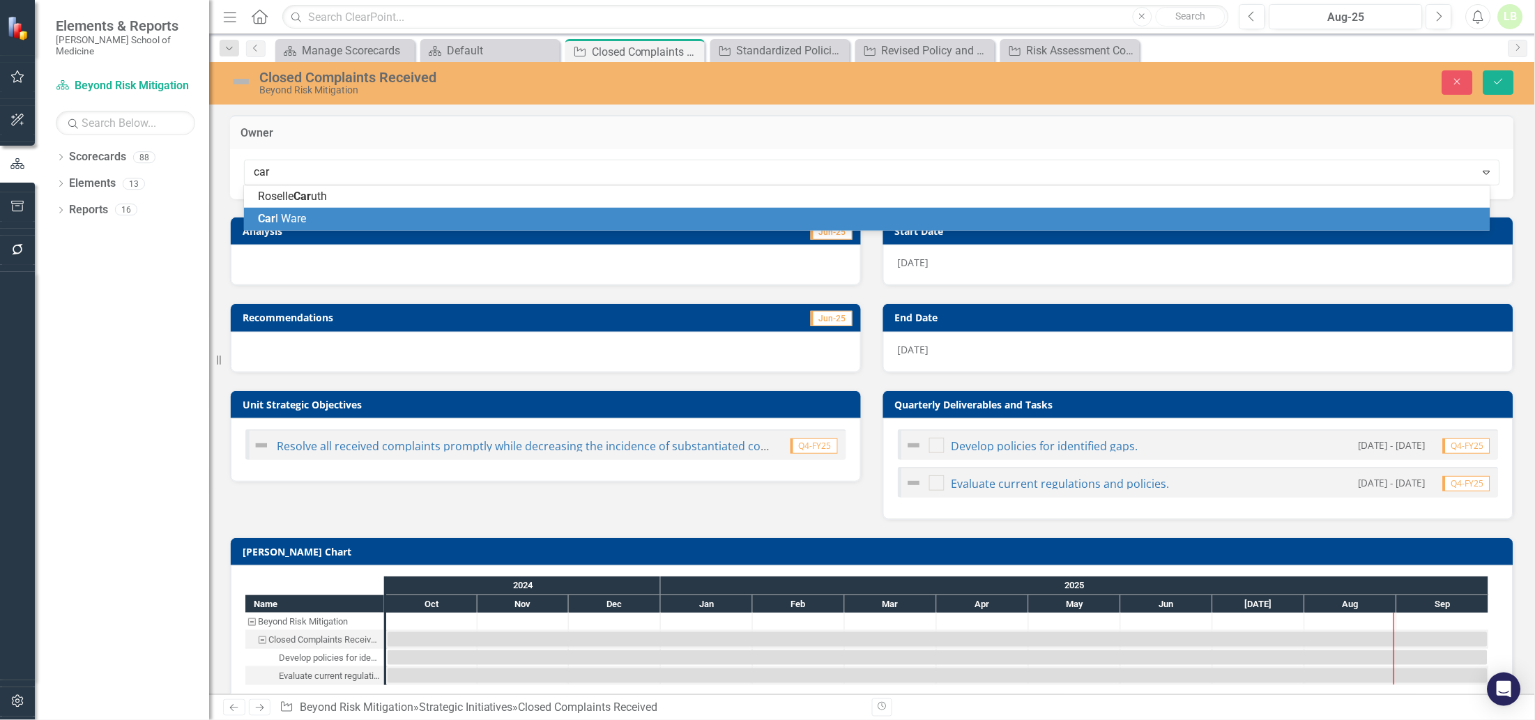
click at [278, 213] on span "Car l Ware" at bounding box center [282, 218] width 48 height 13
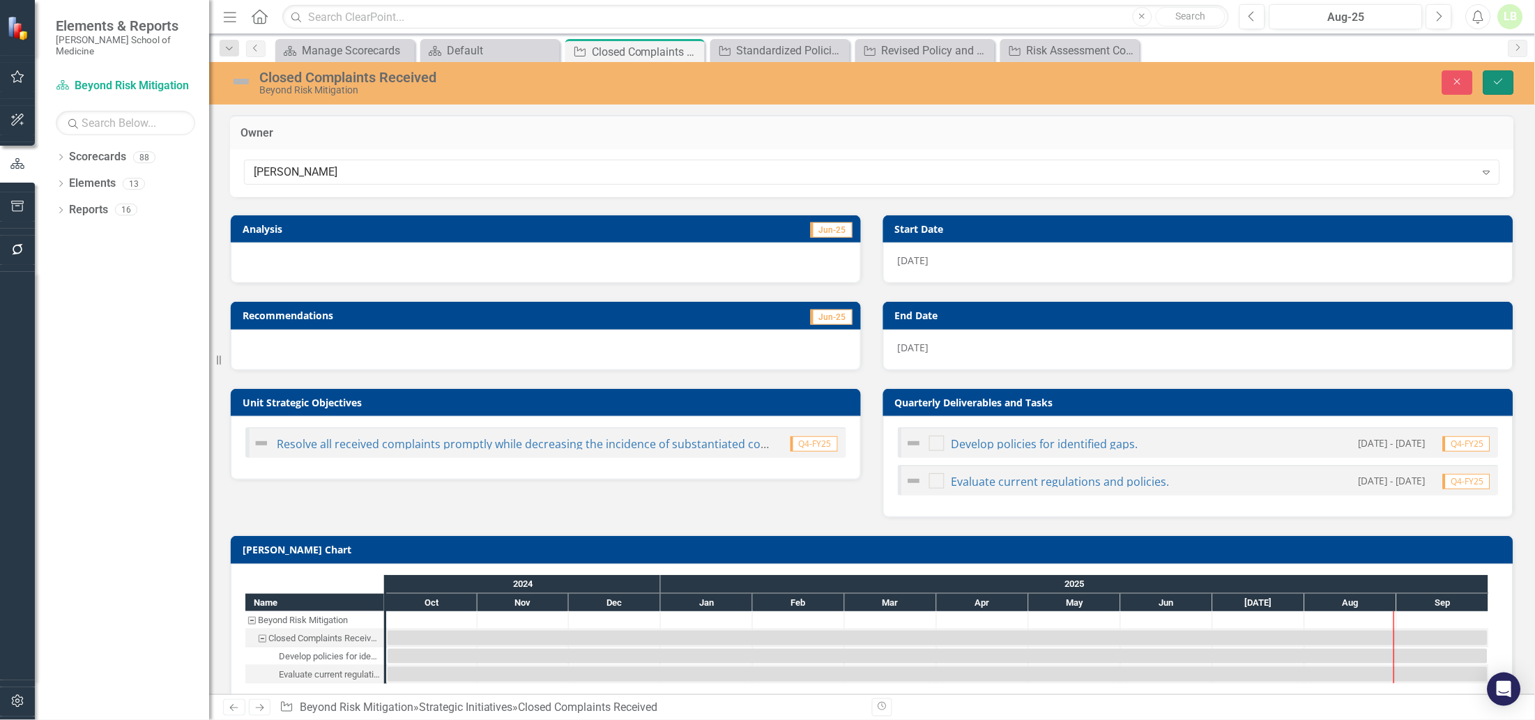
click at [1502, 80] on icon "Save" at bounding box center [1498, 82] width 13 height 10
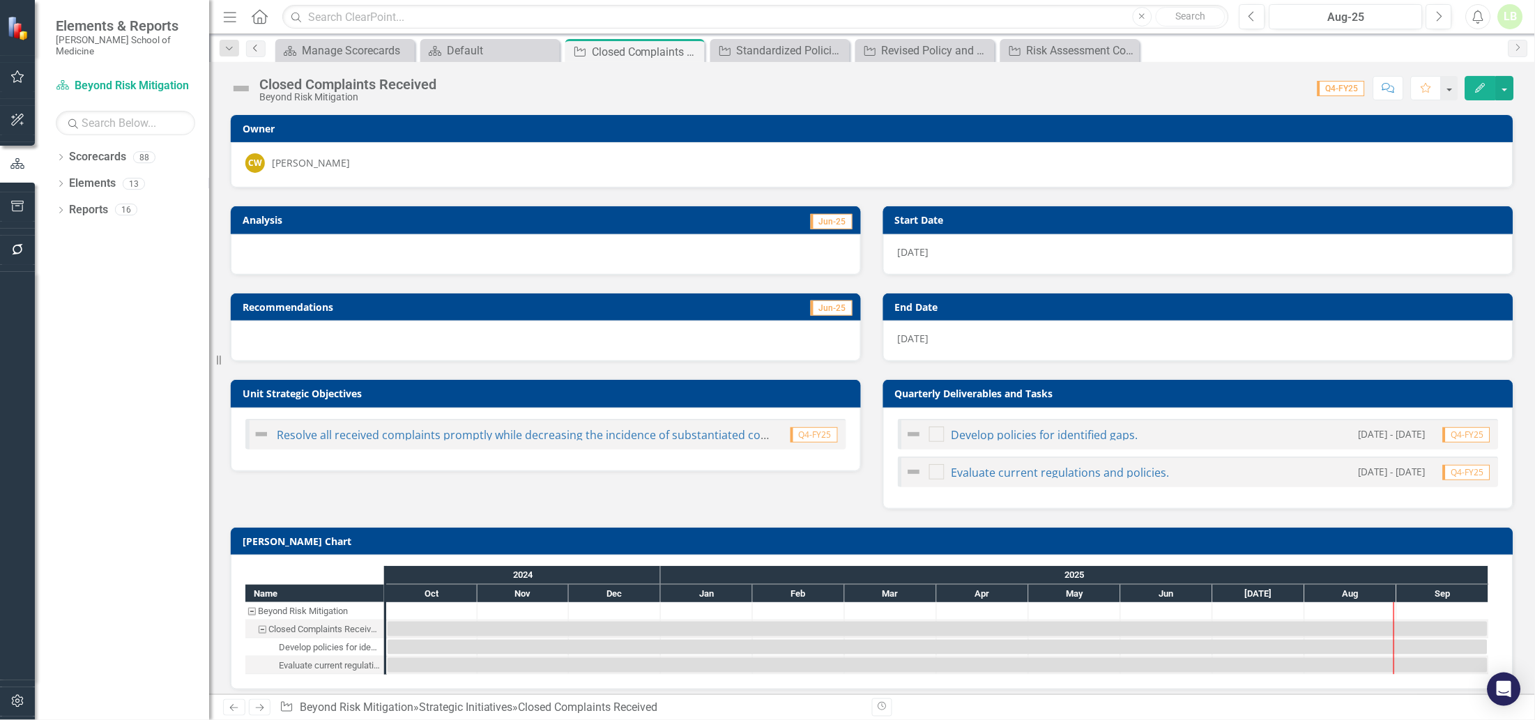
click at [254, 47] on icon "Previous" at bounding box center [255, 48] width 11 height 8
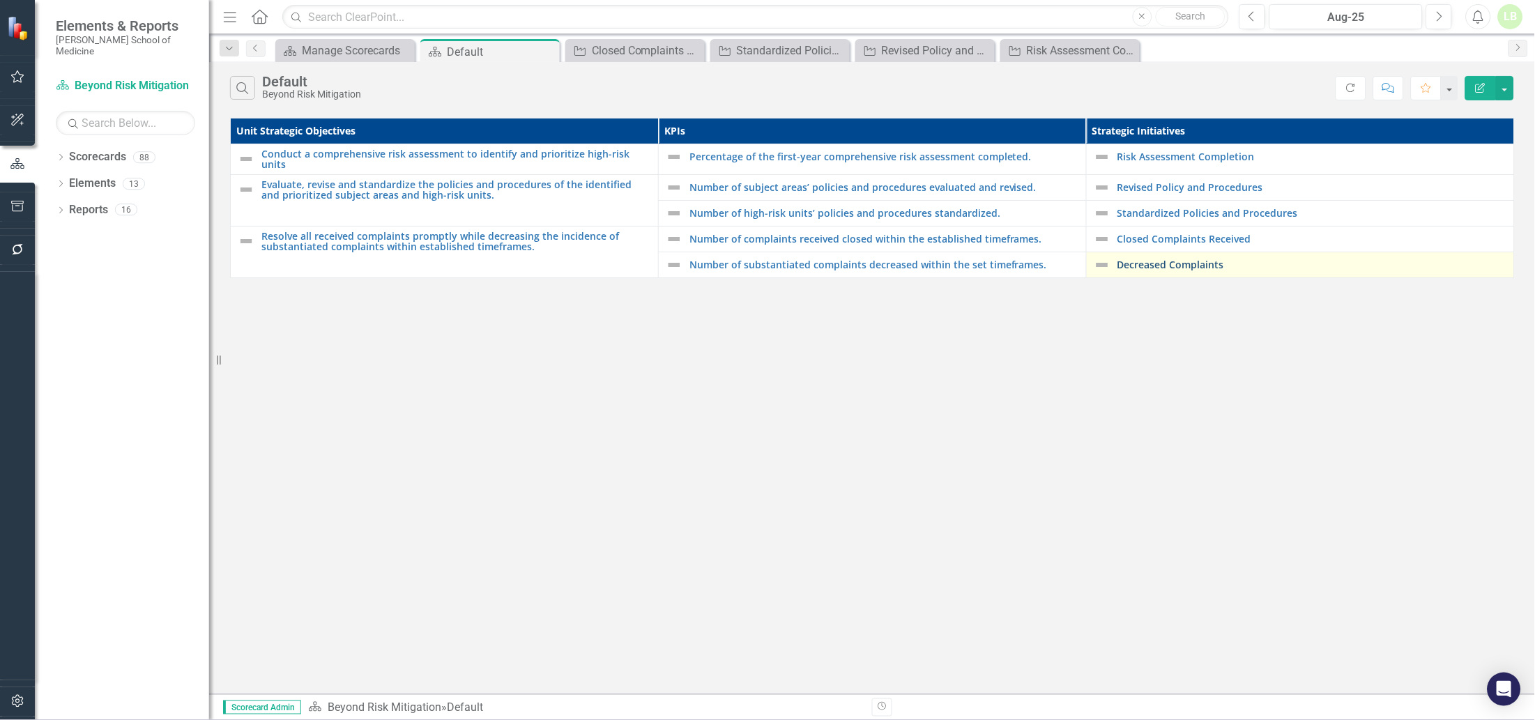
click at [1150, 263] on link "Decreased Complaints" at bounding box center [1312, 264] width 390 height 10
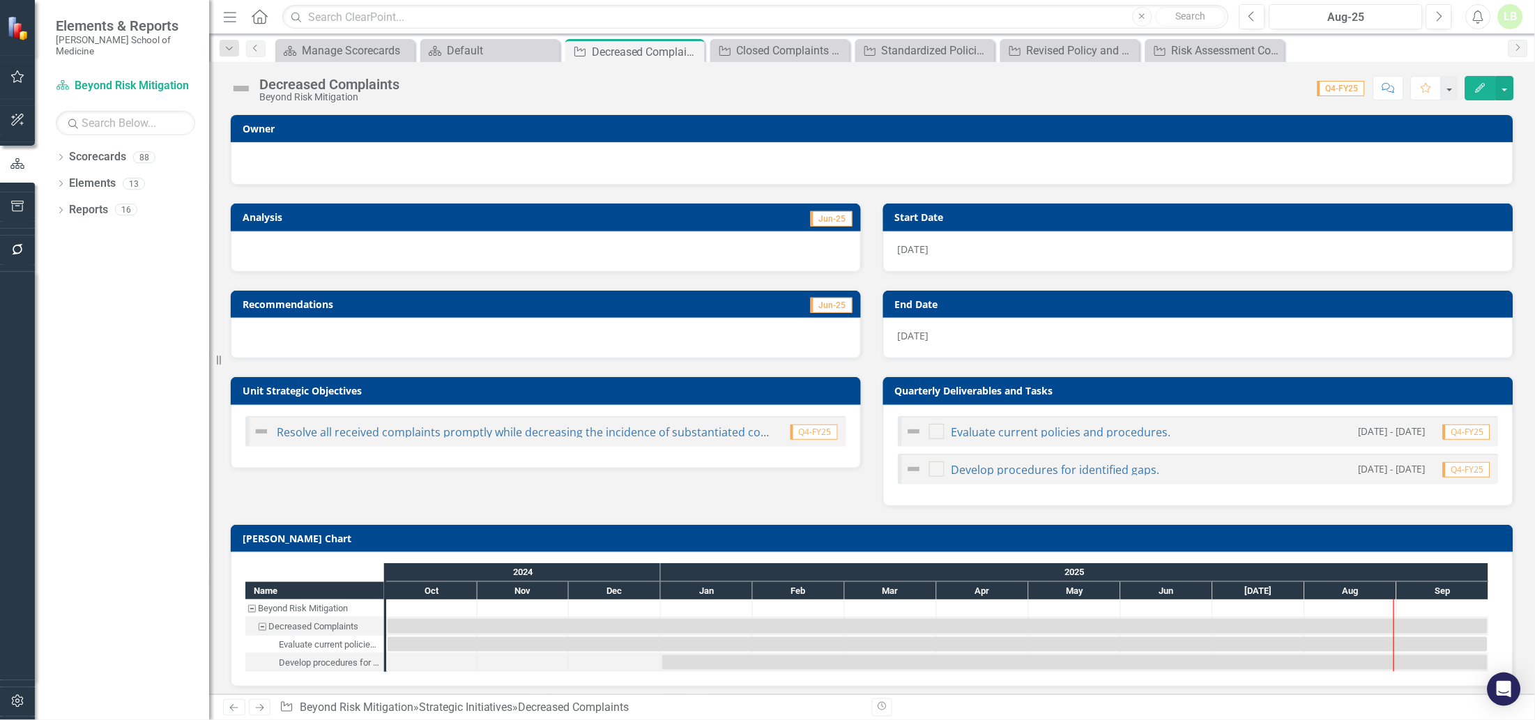
click at [434, 158] on div at bounding box center [871, 161] width 1253 height 17
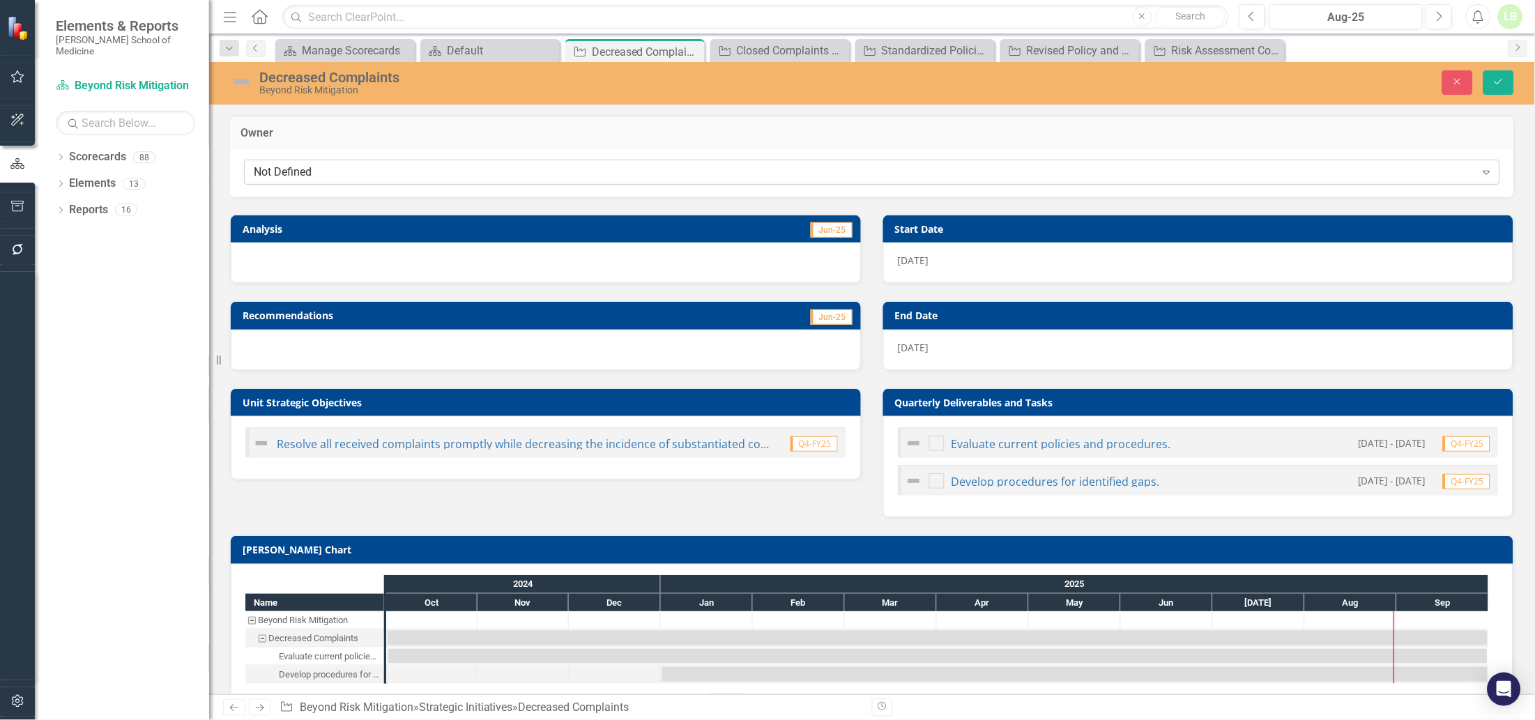
click at [427, 176] on div "Not Defined" at bounding box center [865, 172] width 1222 height 16
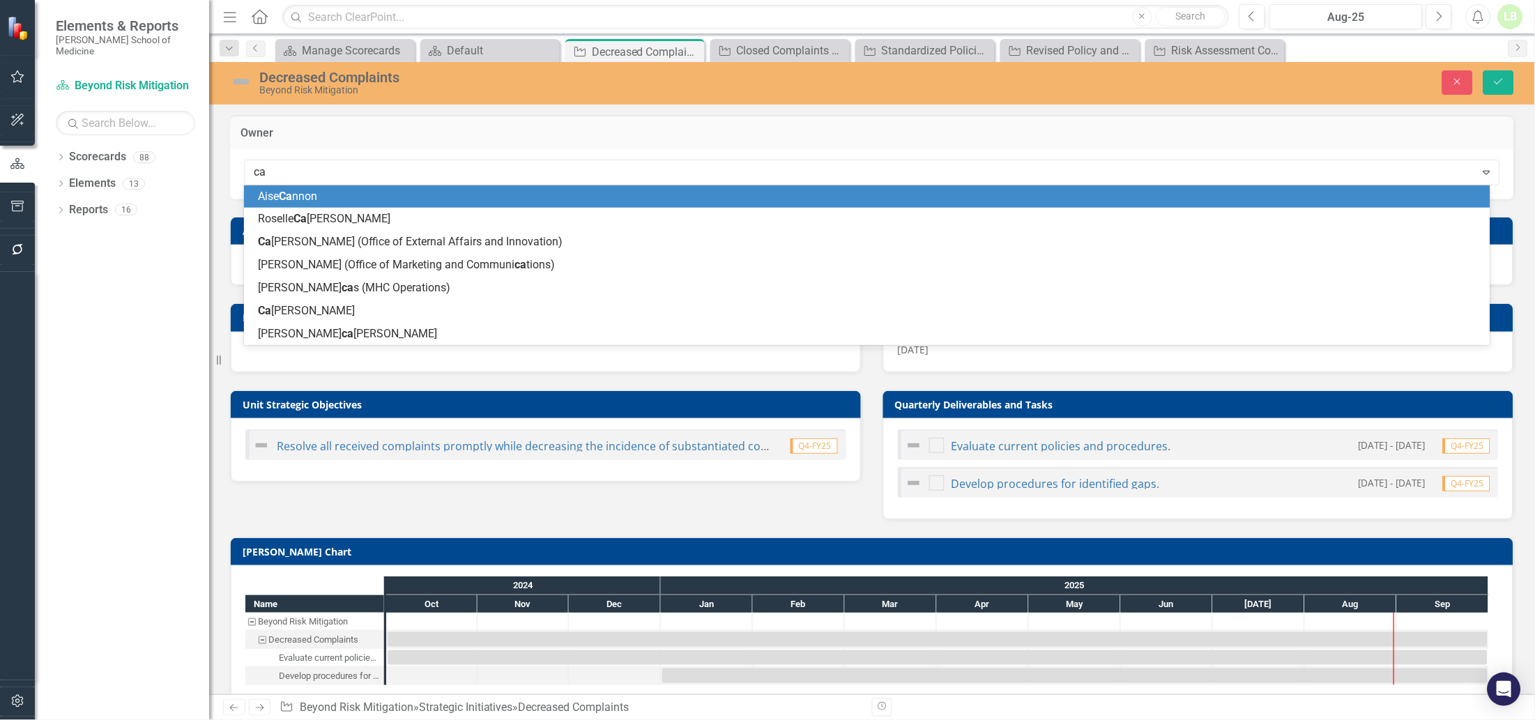
type input "car"
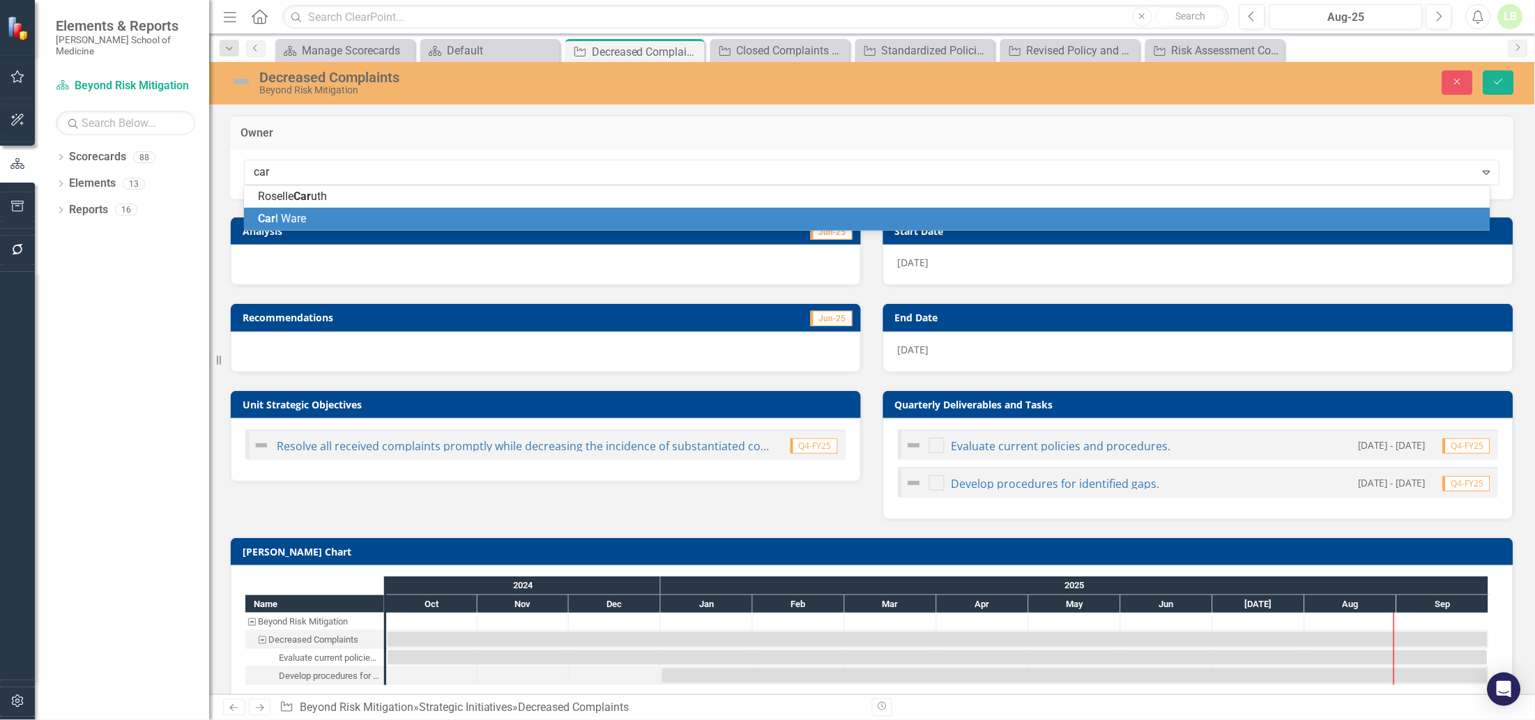
click at [295, 220] on span "Car l Ware" at bounding box center [282, 218] width 48 height 13
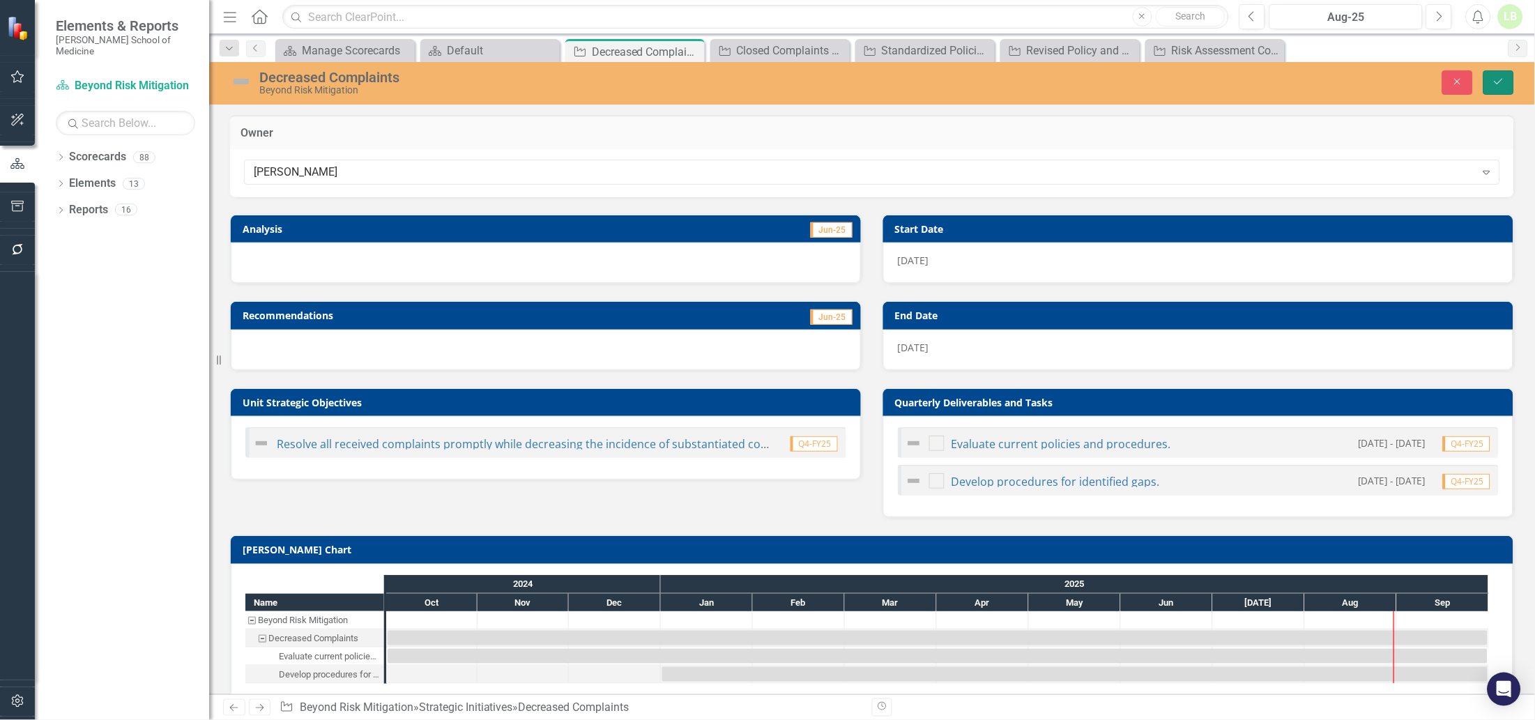
click at [1494, 79] on icon "Save" at bounding box center [1498, 82] width 13 height 10
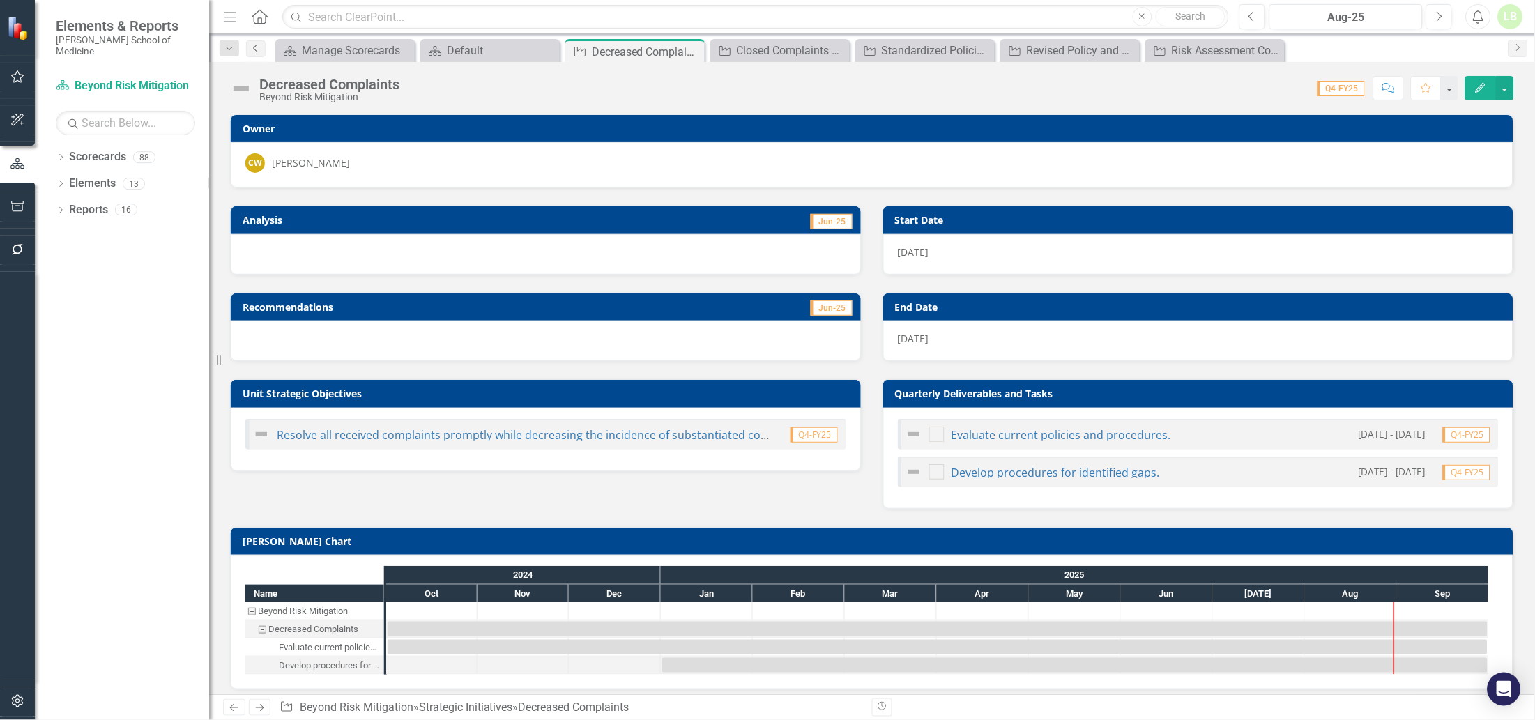
click at [257, 49] on icon "Previous" at bounding box center [255, 48] width 11 height 8
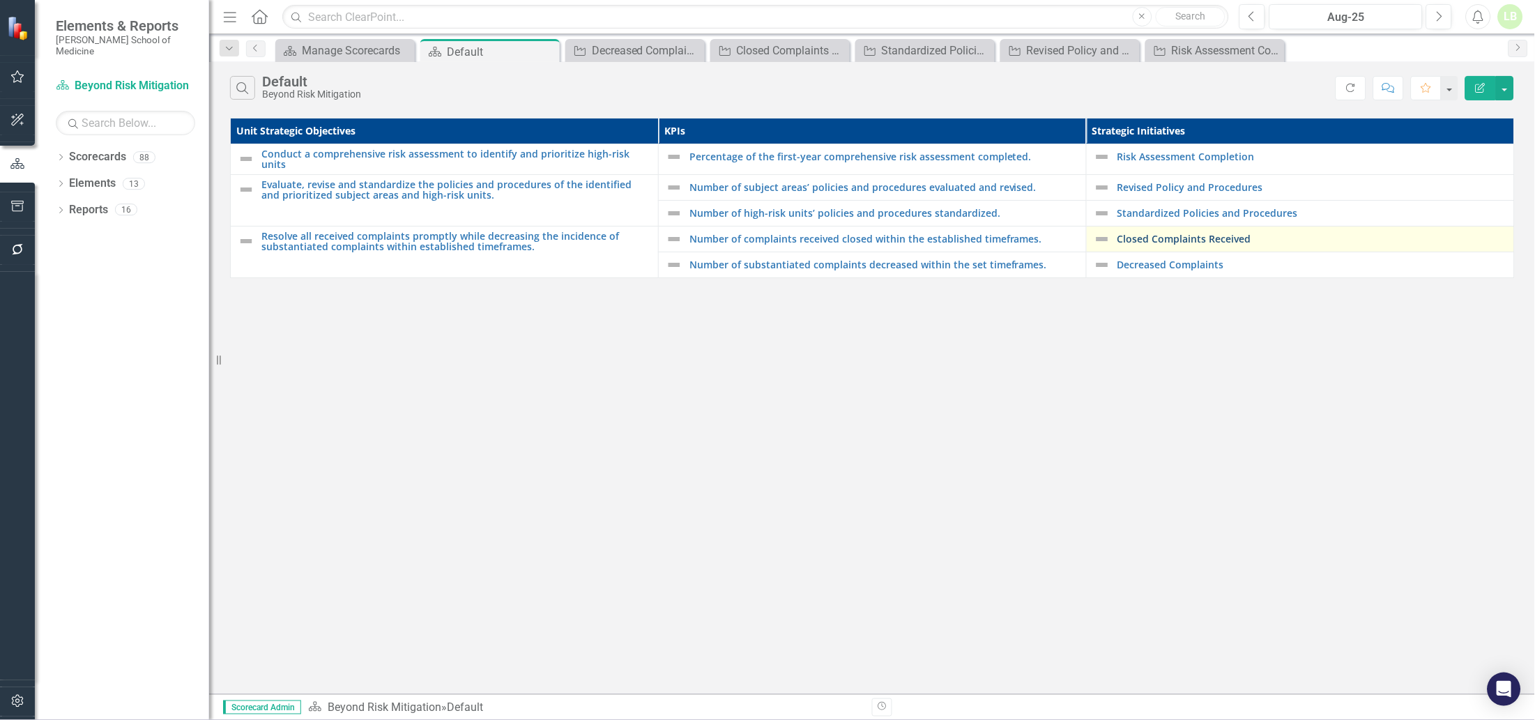
click at [1149, 233] on link "Closed Complaints Received" at bounding box center [1312, 238] width 390 height 10
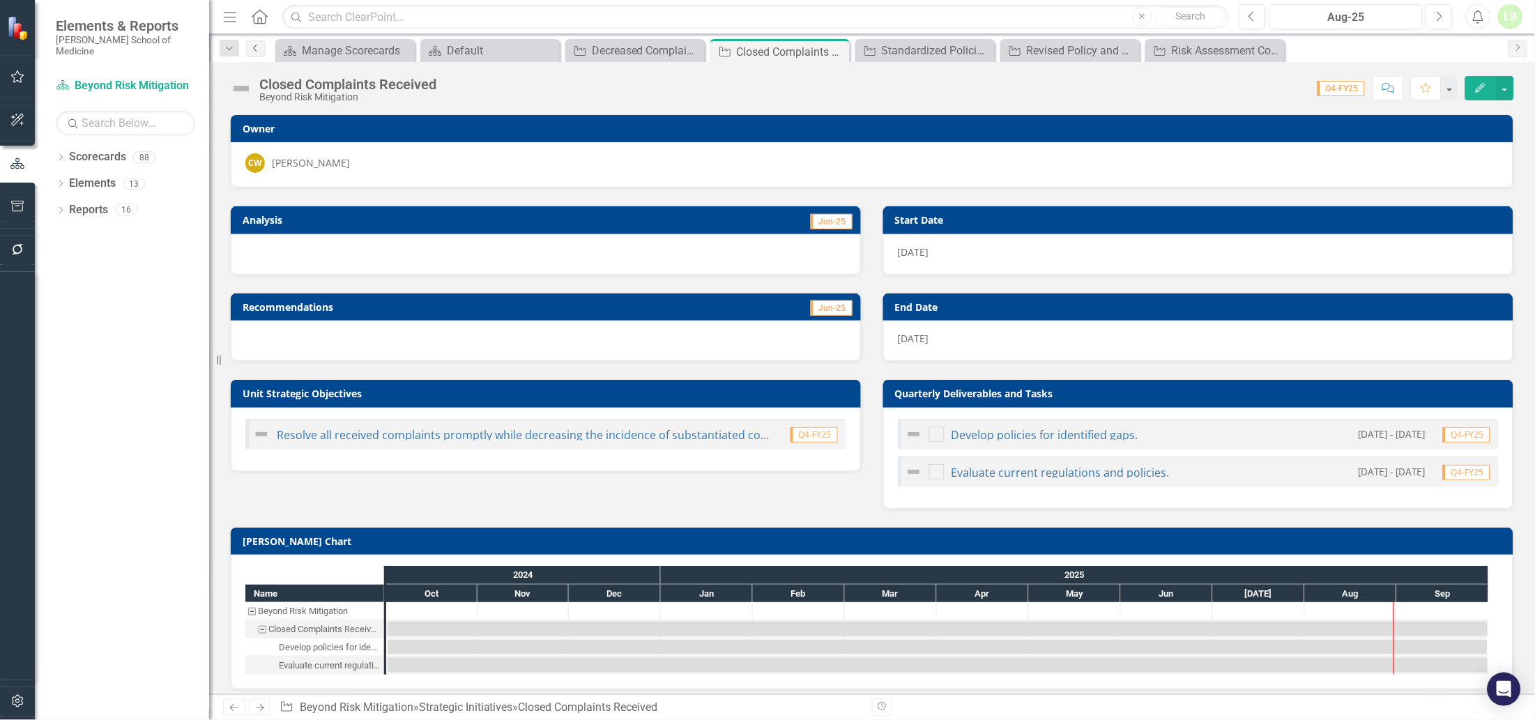
click at [257, 53] on link "Previous" at bounding box center [256, 48] width 20 height 17
click at [1381, 46] on div "Scorecards Manage Scorecards Close Scorecards Default Close Strategic Initiativ…" at bounding box center [887, 50] width 1229 height 22
click at [253, 44] on icon "Previous" at bounding box center [255, 48] width 11 height 8
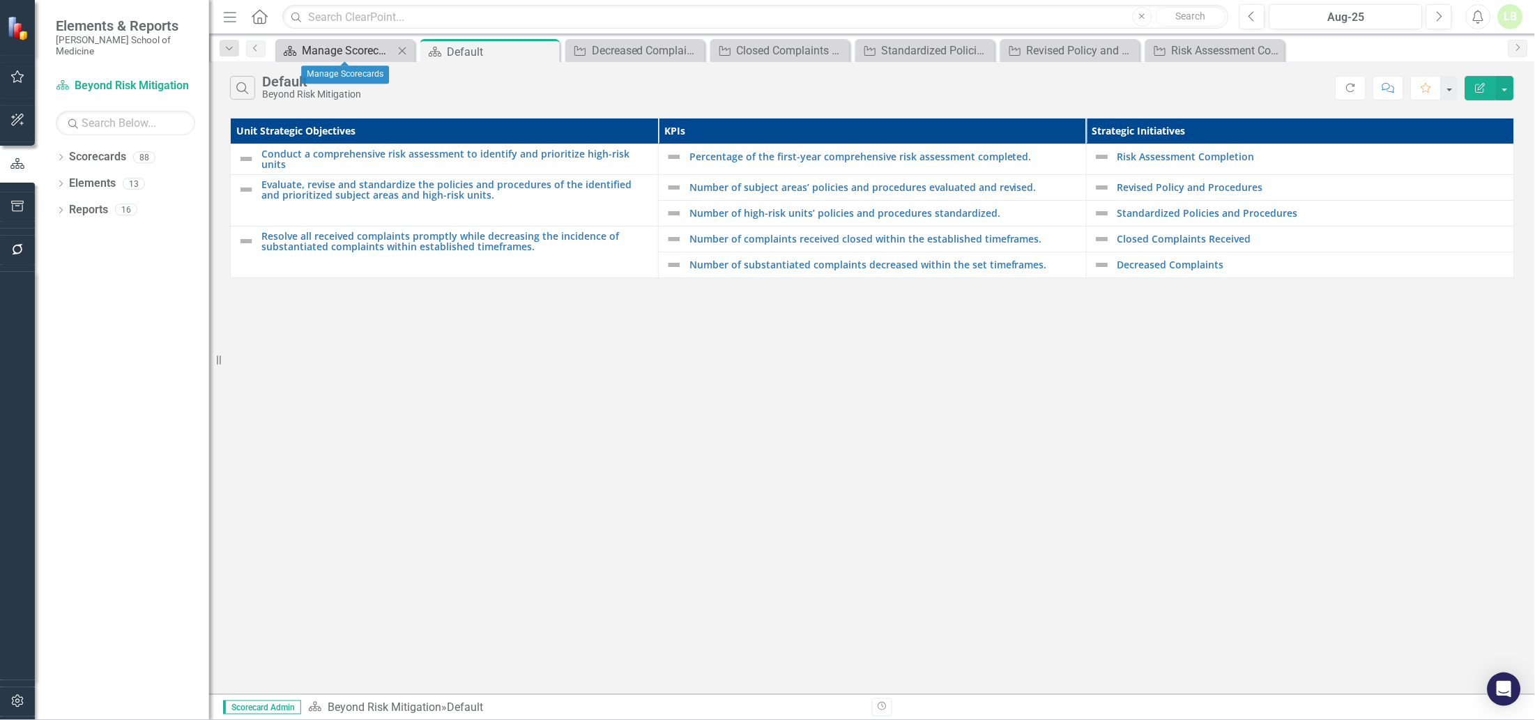
click at [363, 52] on div "Manage Scorecards" at bounding box center [348, 50] width 92 height 17
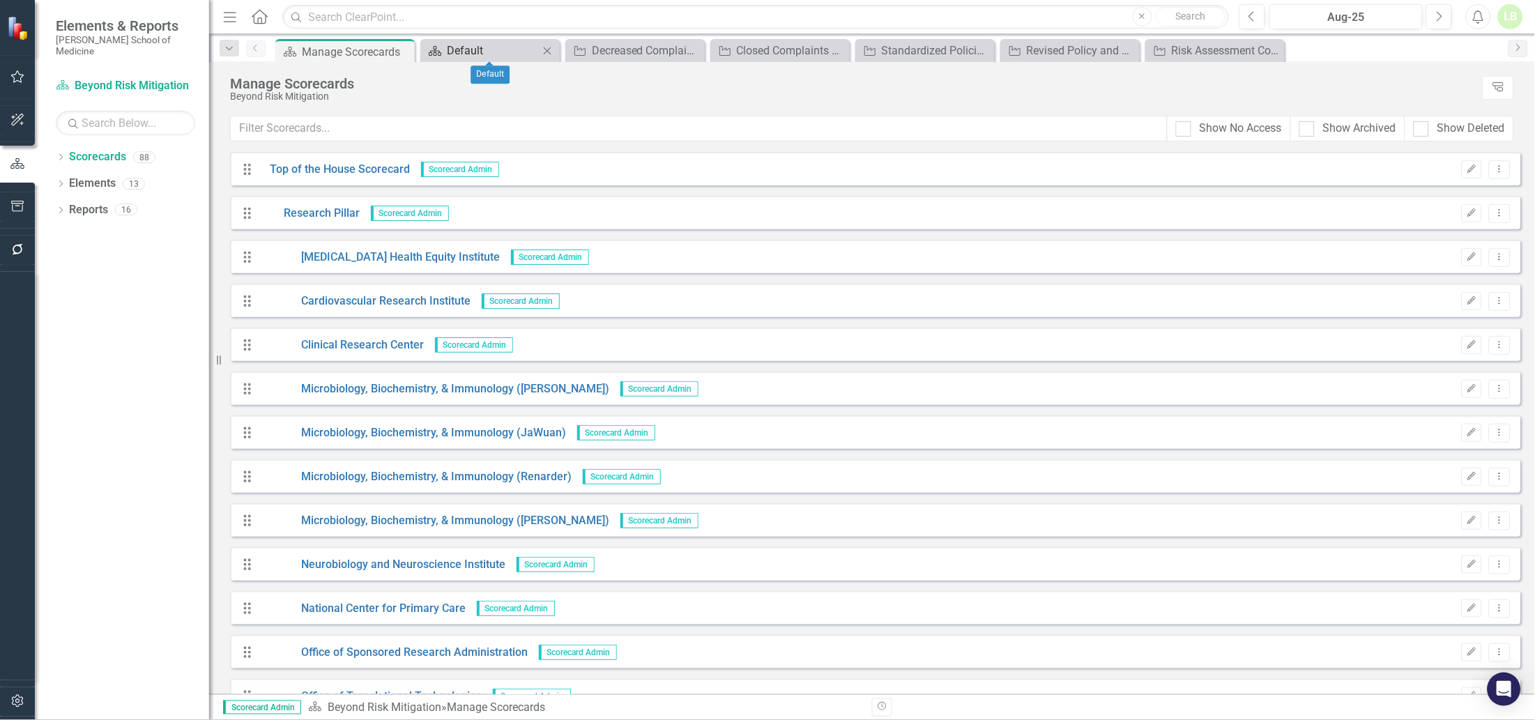
click at [498, 51] on div "Default" at bounding box center [493, 50] width 92 height 17
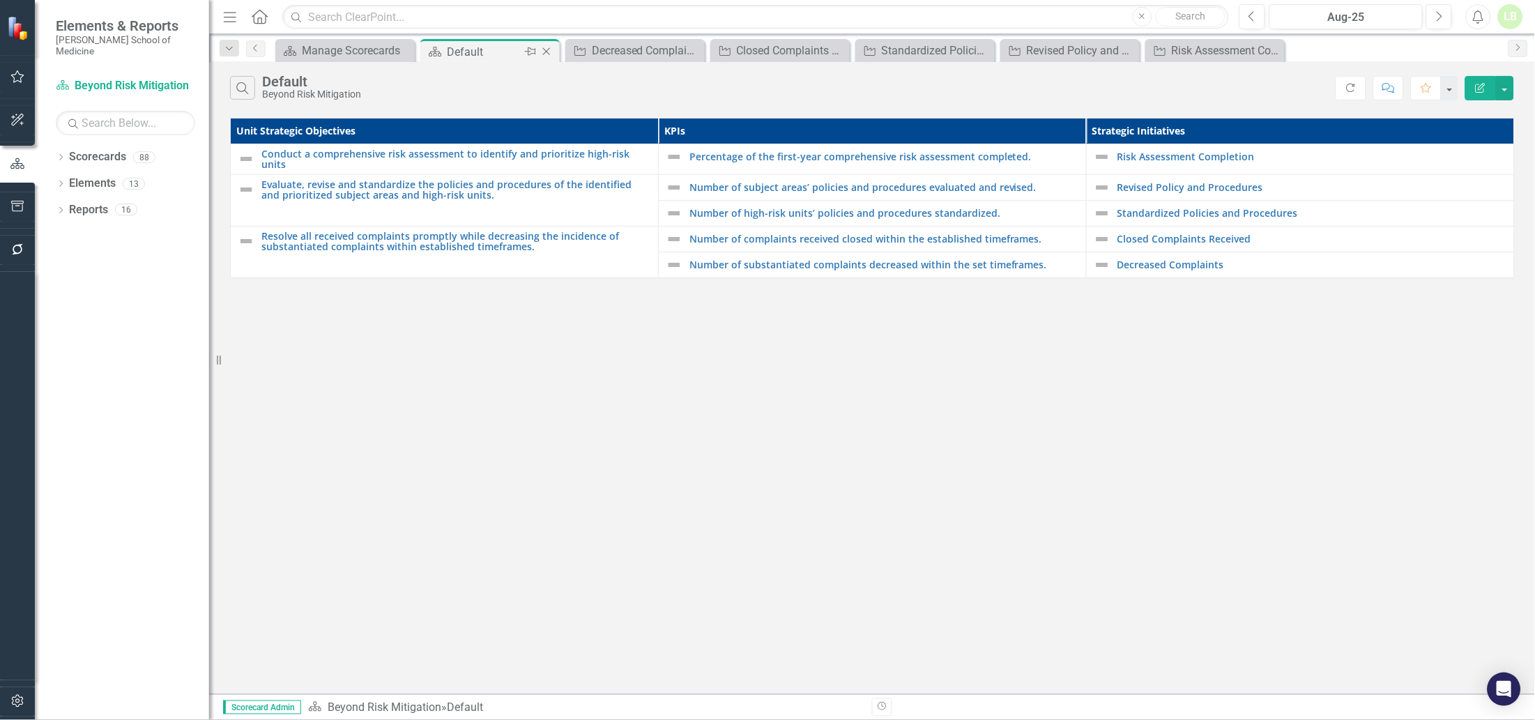
click at [547, 47] on icon "Close" at bounding box center [546, 51] width 14 height 11
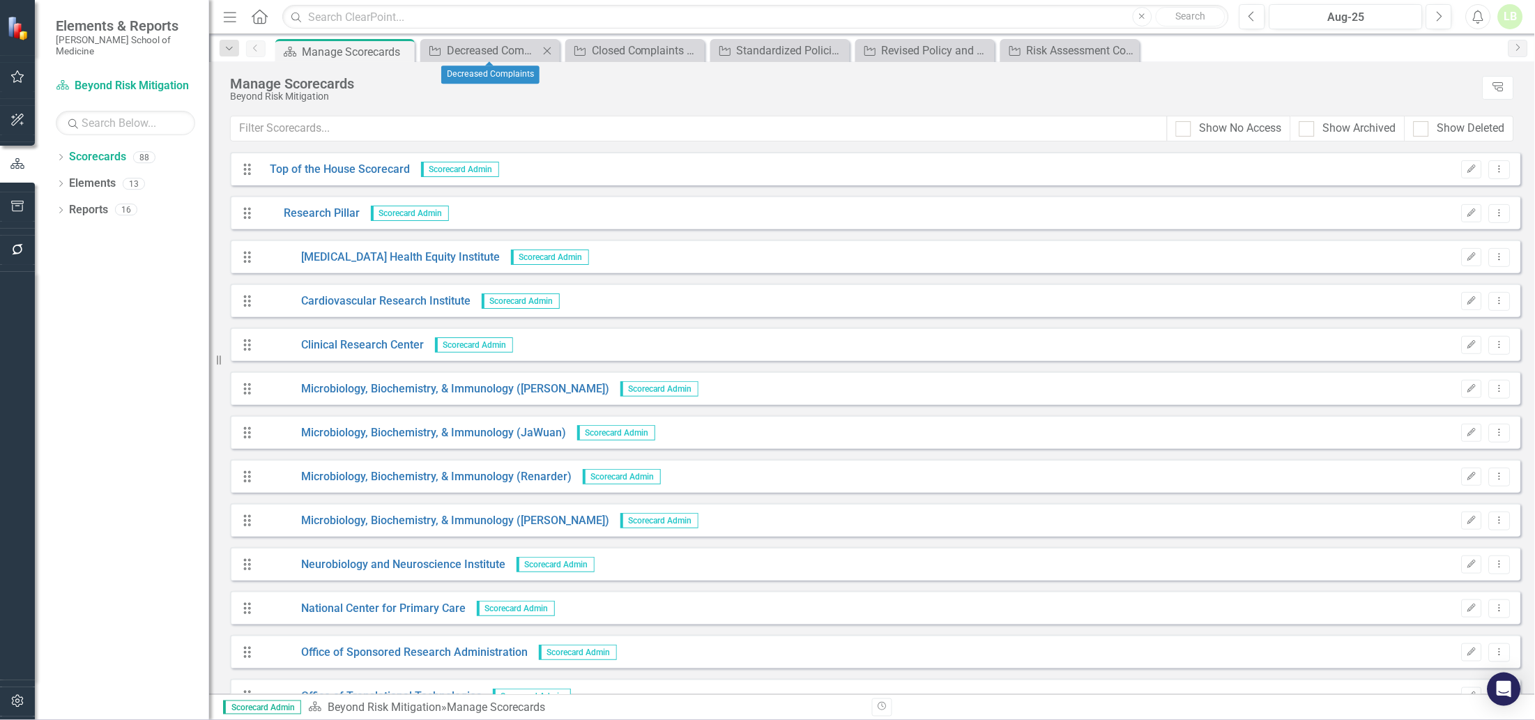
click at [547, 47] on icon "Close" at bounding box center [547, 50] width 14 height 11
click at [0, 0] on icon "Close" at bounding box center [0, 0] width 0 height 0
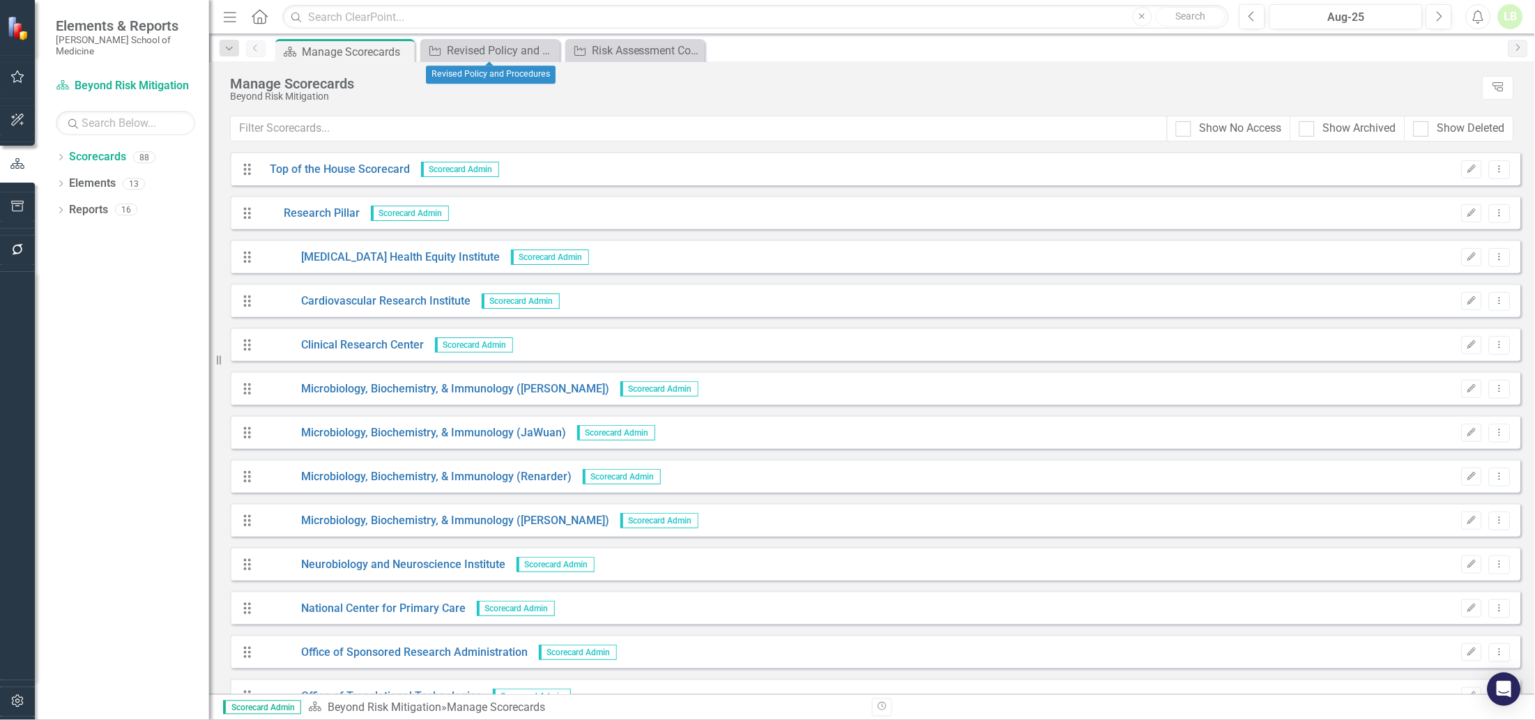
click at [0, 0] on icon "Close" at bounding box center [0, 0] width 0 height 0
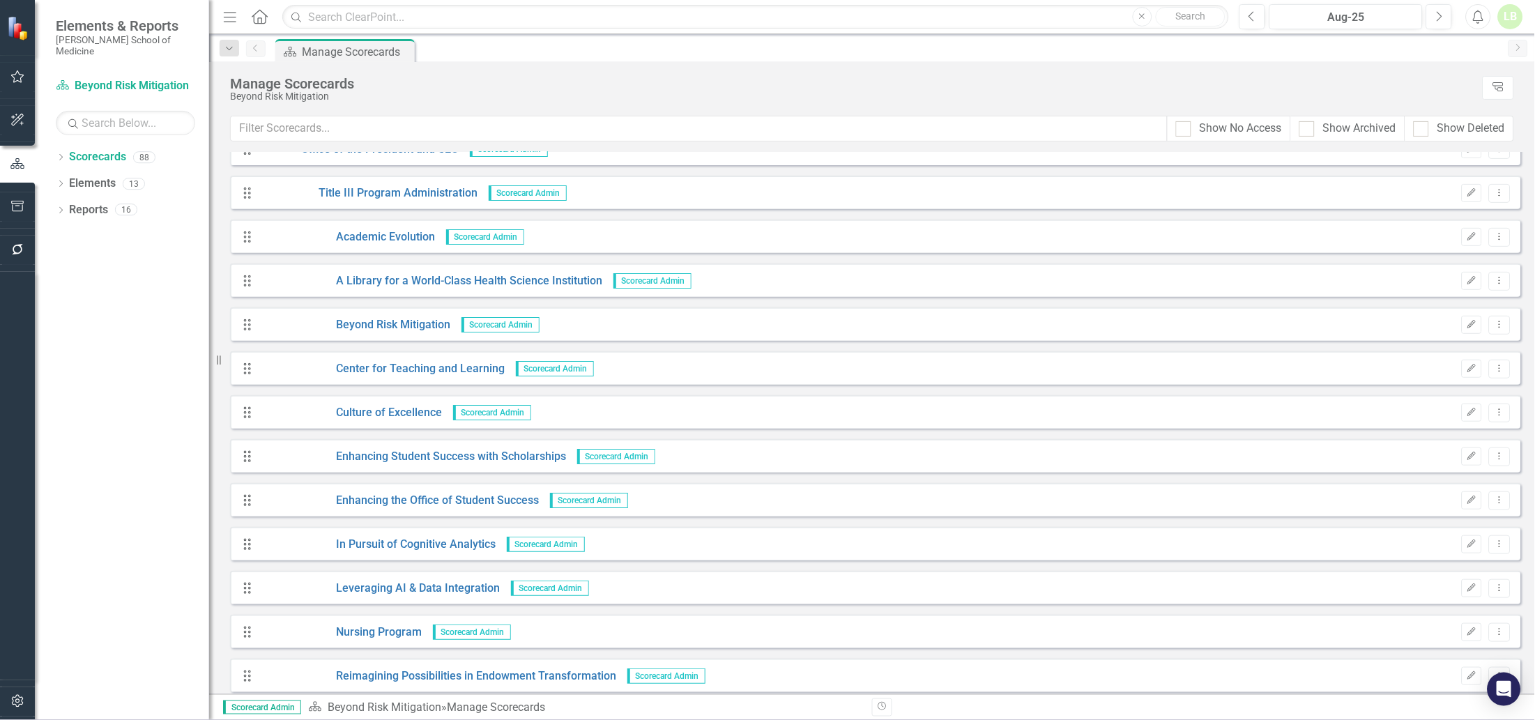
scroll to position [3049, 0]
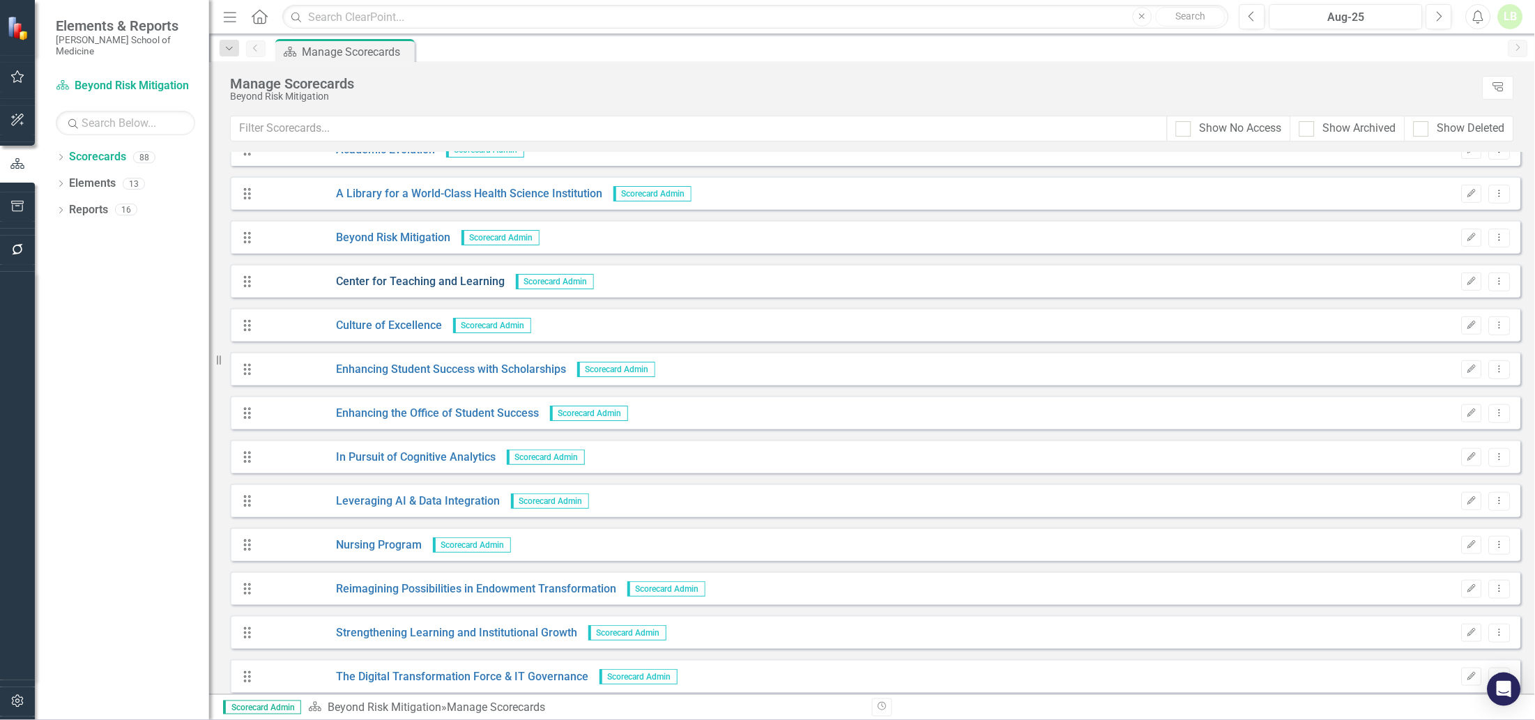
click at [384, 282] on link "Center for Teaching and Learning" at bounding box center [382, 282] width 245 height 16
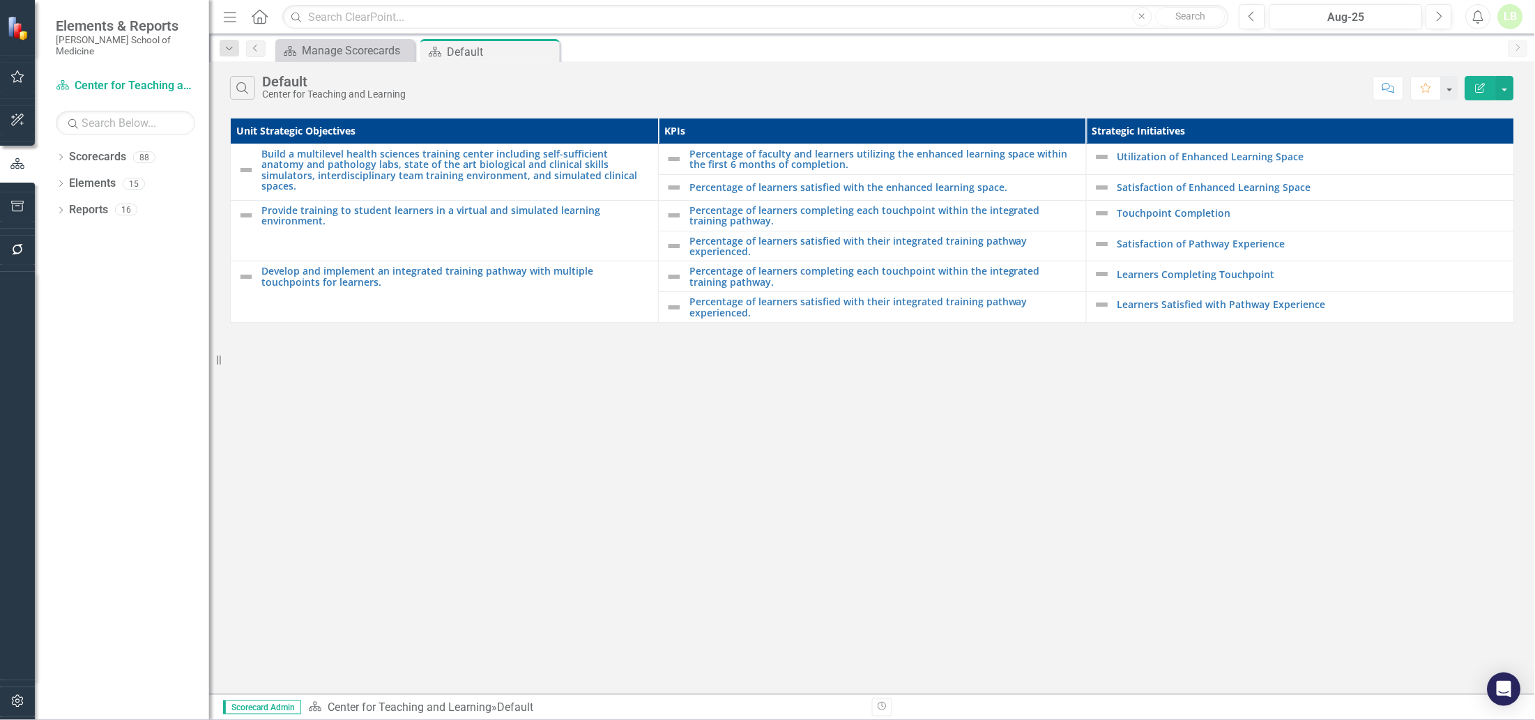
click at [1231, 589] on div "Search Default Center for Teaching and Learning Comment Favorite Edit Report Un…" at bounding box center [872, 378] width 1326 height 632
click at [1151, 159] on link "Utilization of Enhanced Learning Space" at bounding box center [1312, 156] width 390 height 10
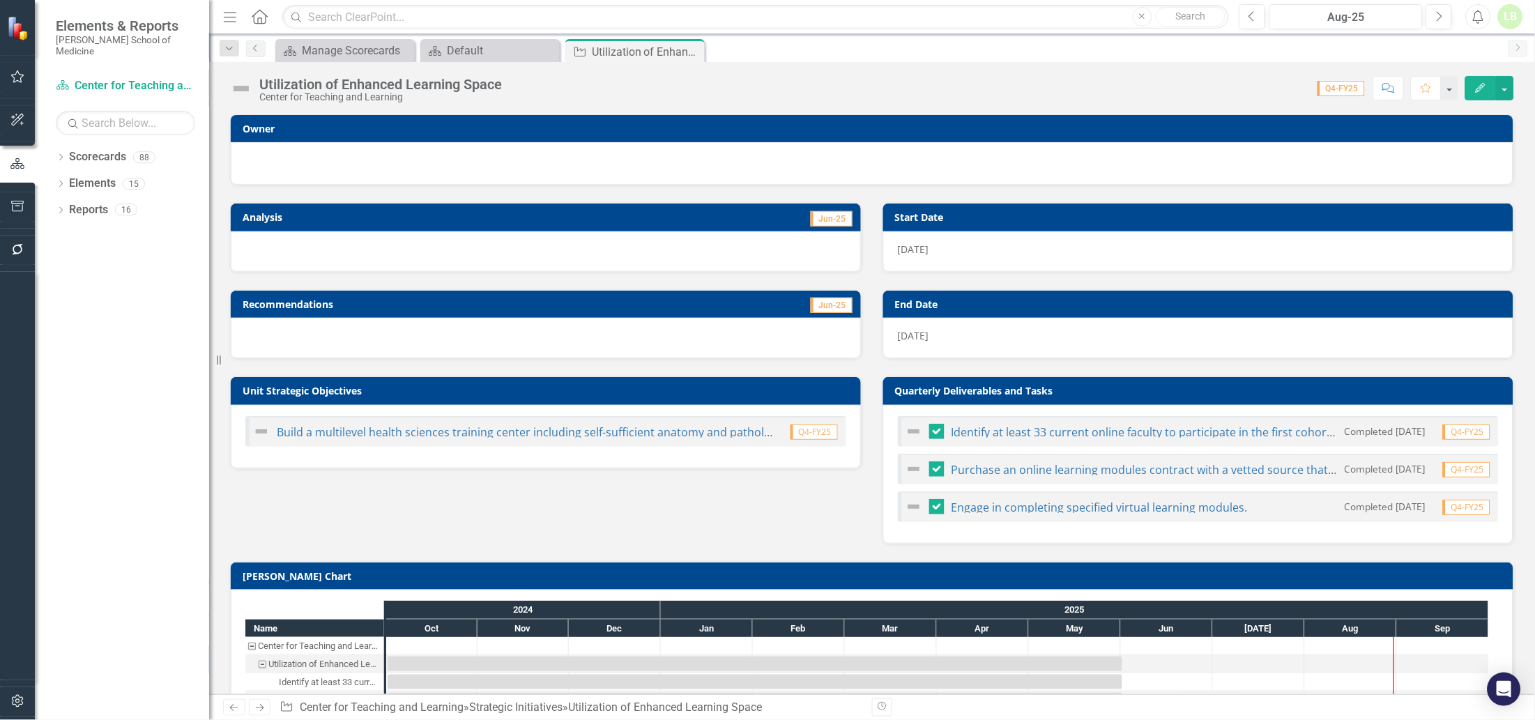
click at [351, 146] on div at bounding box center [872, 163] width 1282 height 43
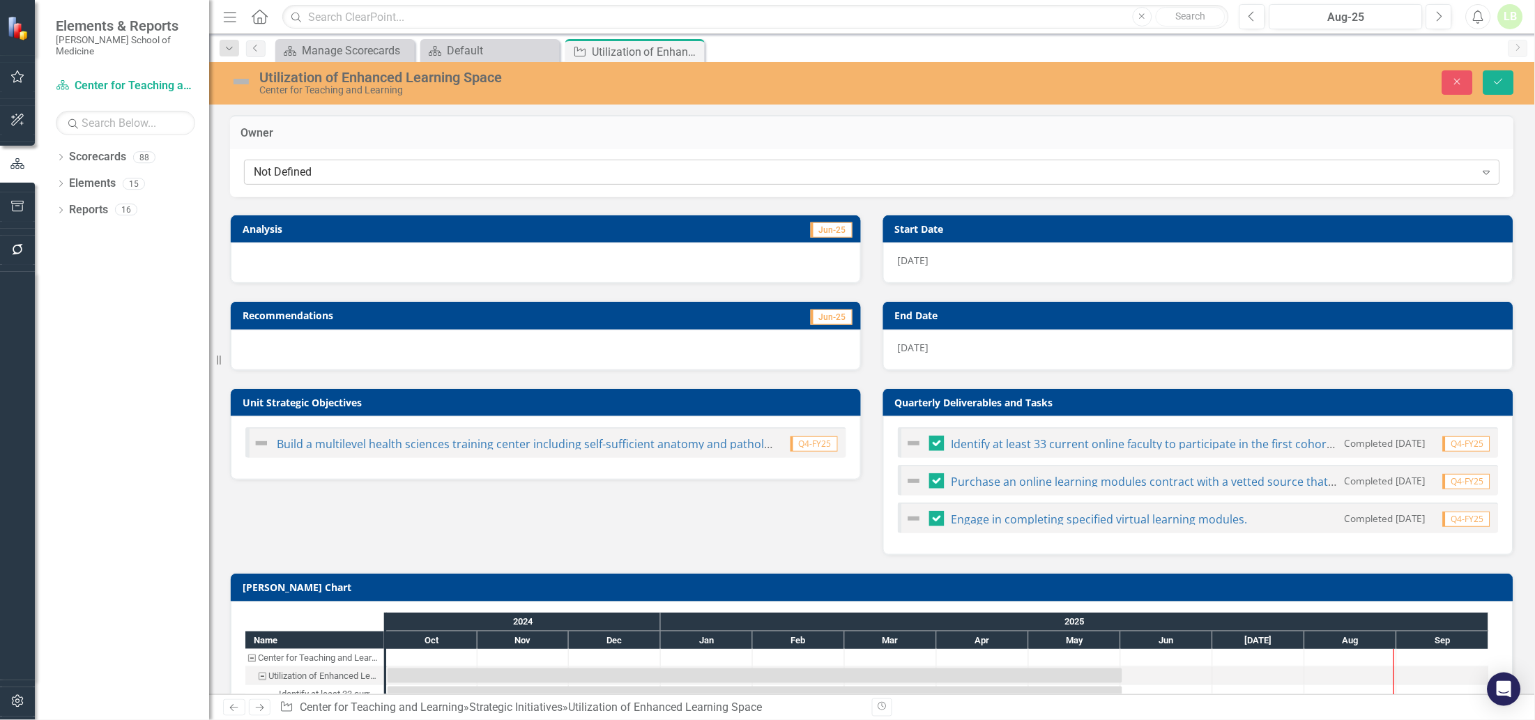
click at [350, 176] on div "Not Defined" at bounding box center [865, 172] width 1222 height 16
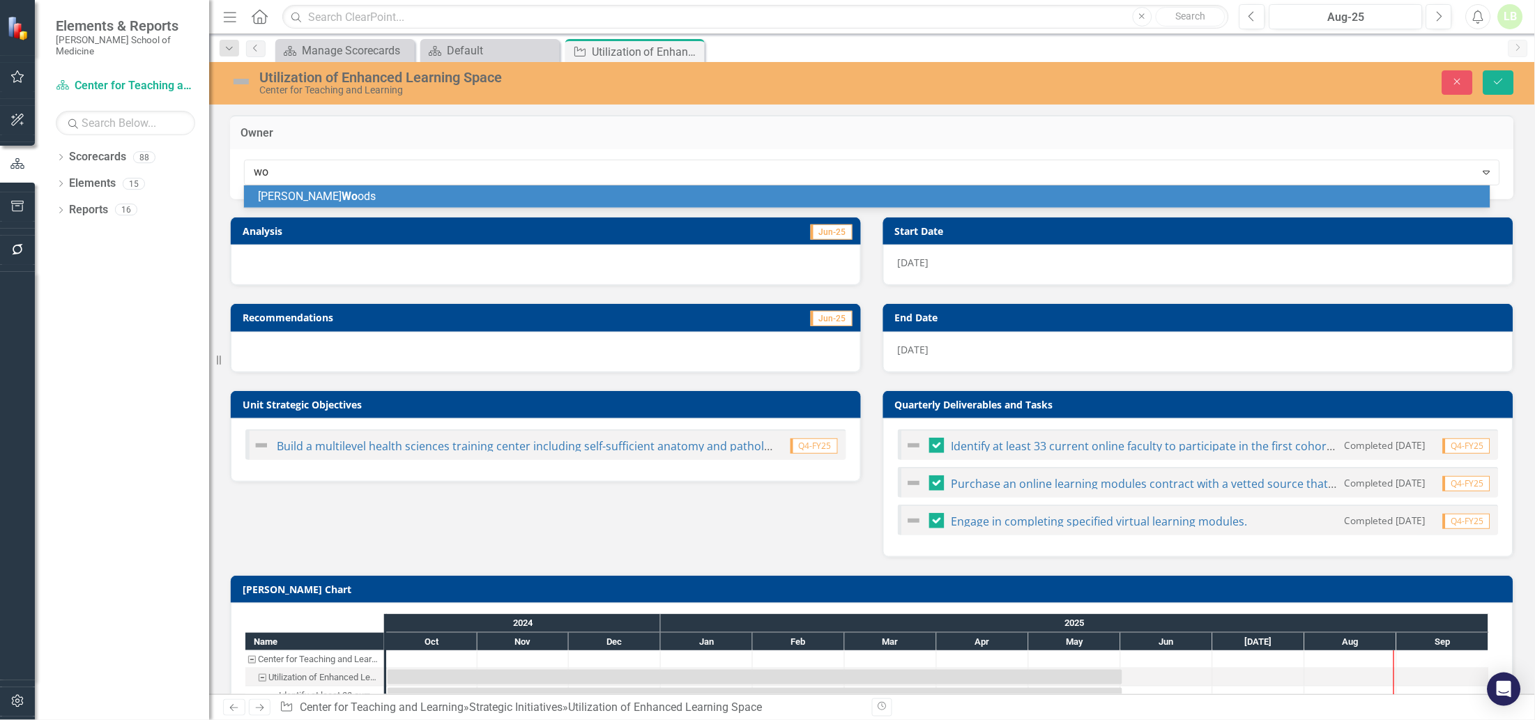
type input "woo"
click at [342, 208] on div "Analysis Jun-25" at bounding box center [546, 242] width 652 height 86
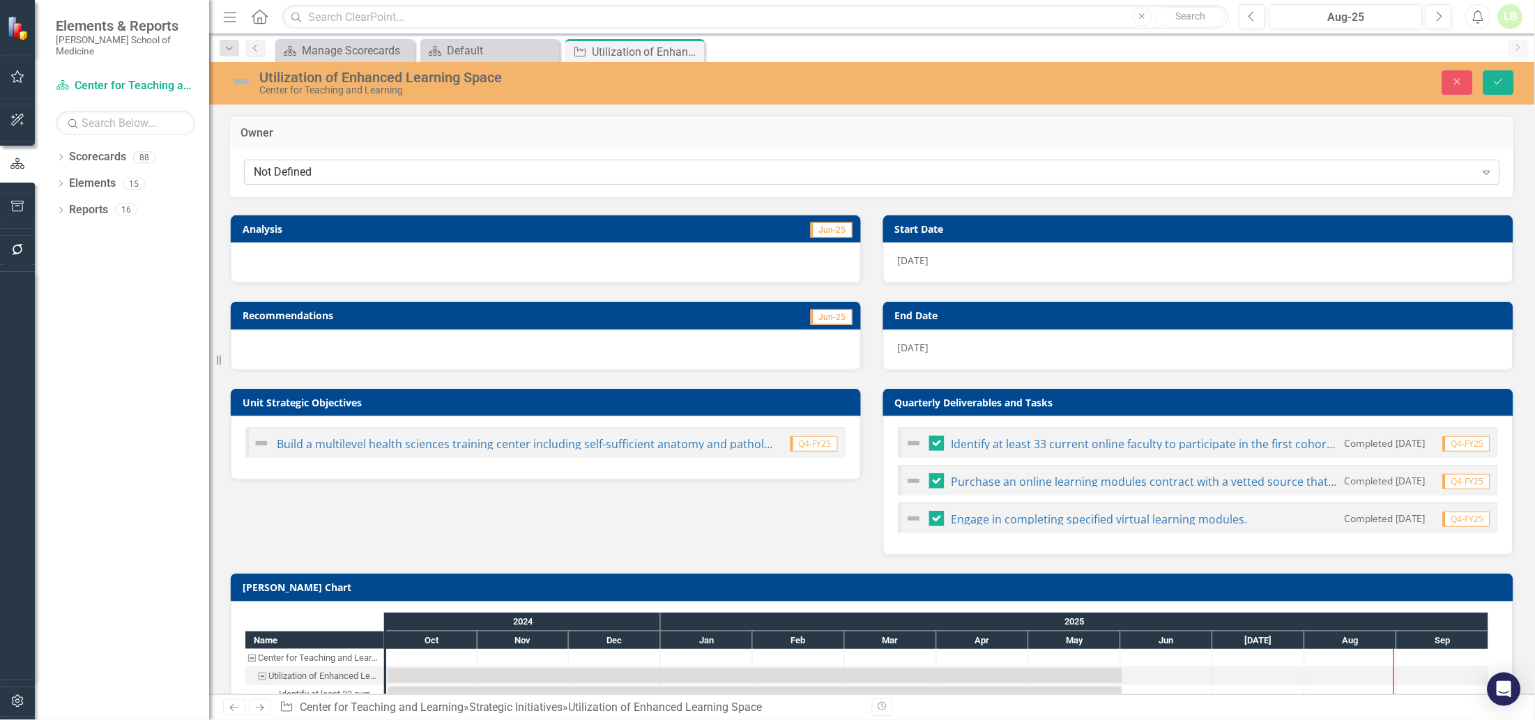
click at [319, 174] on div "Not Defined" at bounding box center [865, 172] width 1222 height 16
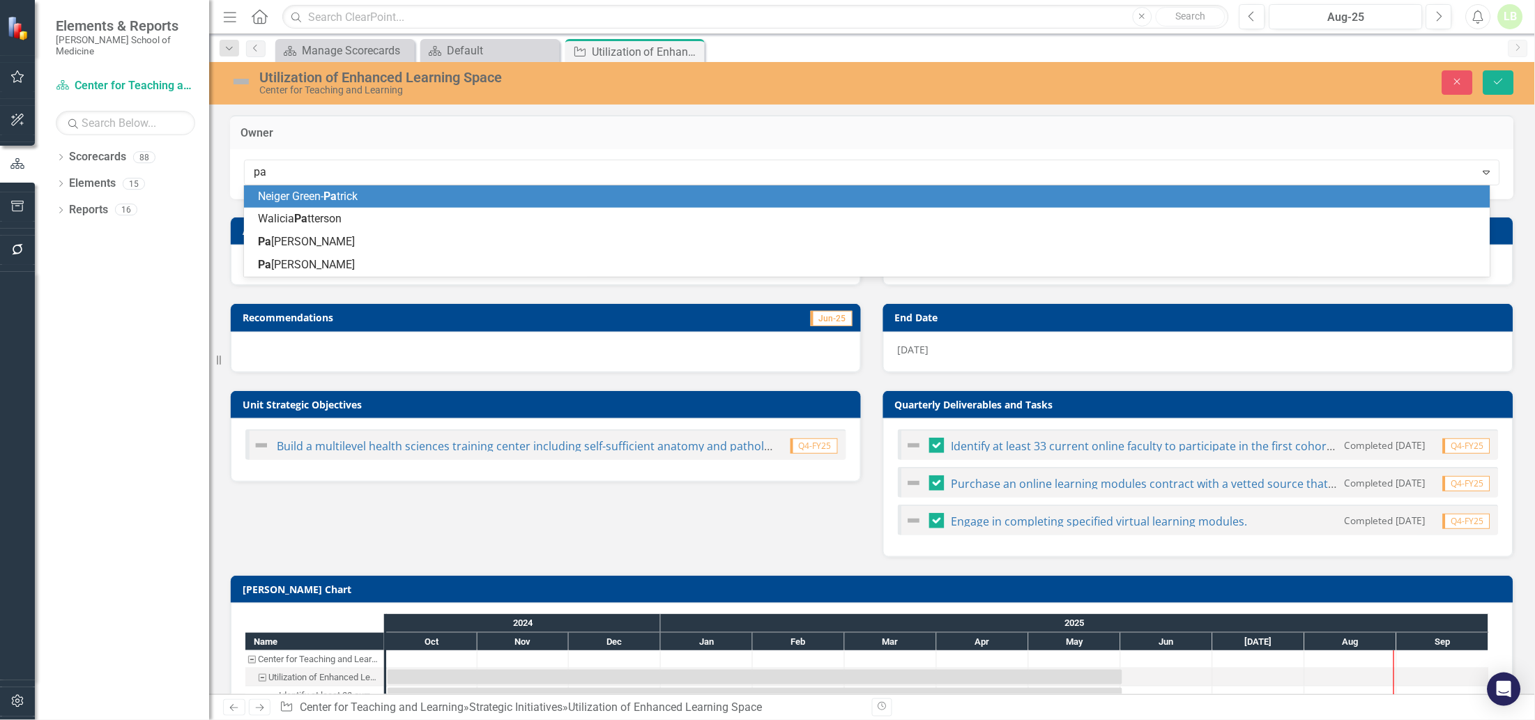
type input "pam"
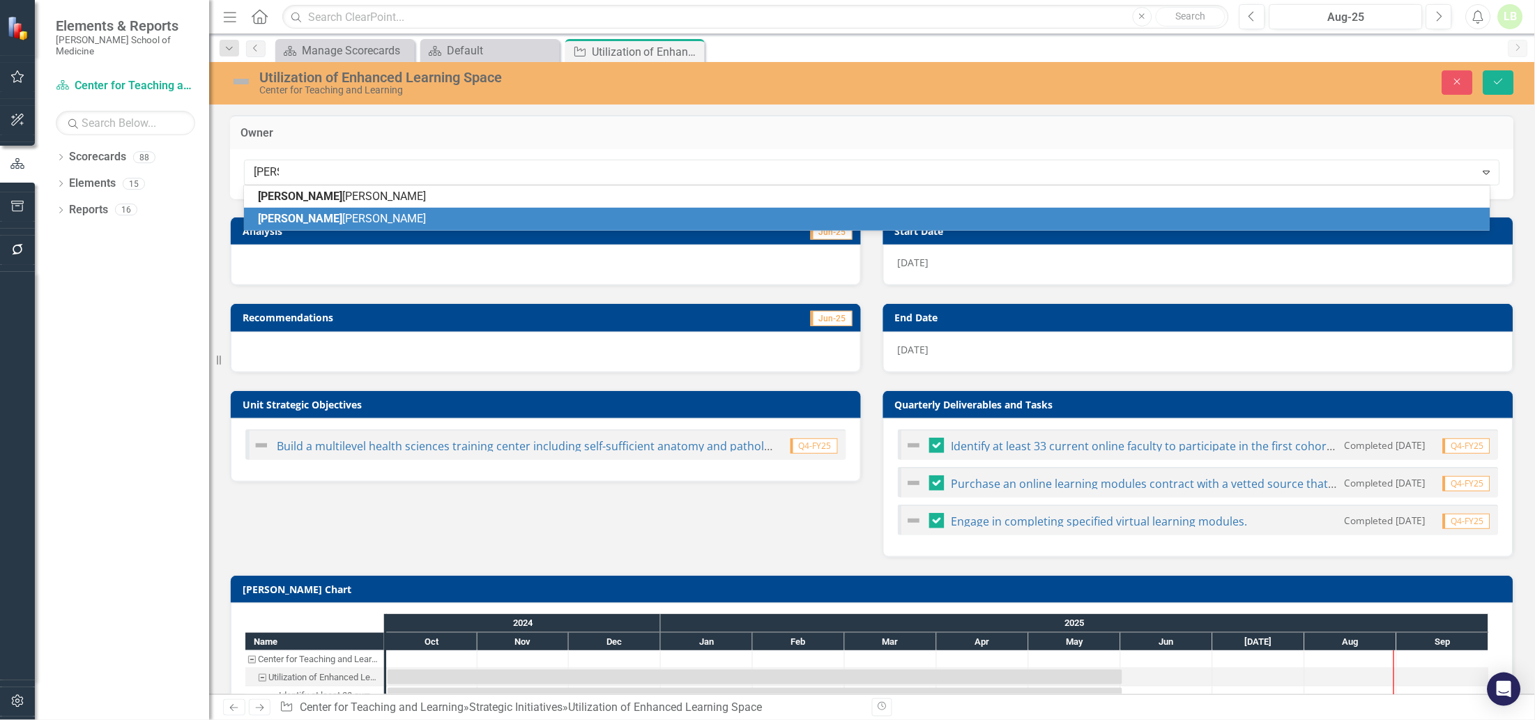
click at [314, 214] on span "Pam ela Woods" at bounding box center [342, 218] width 168 height 13
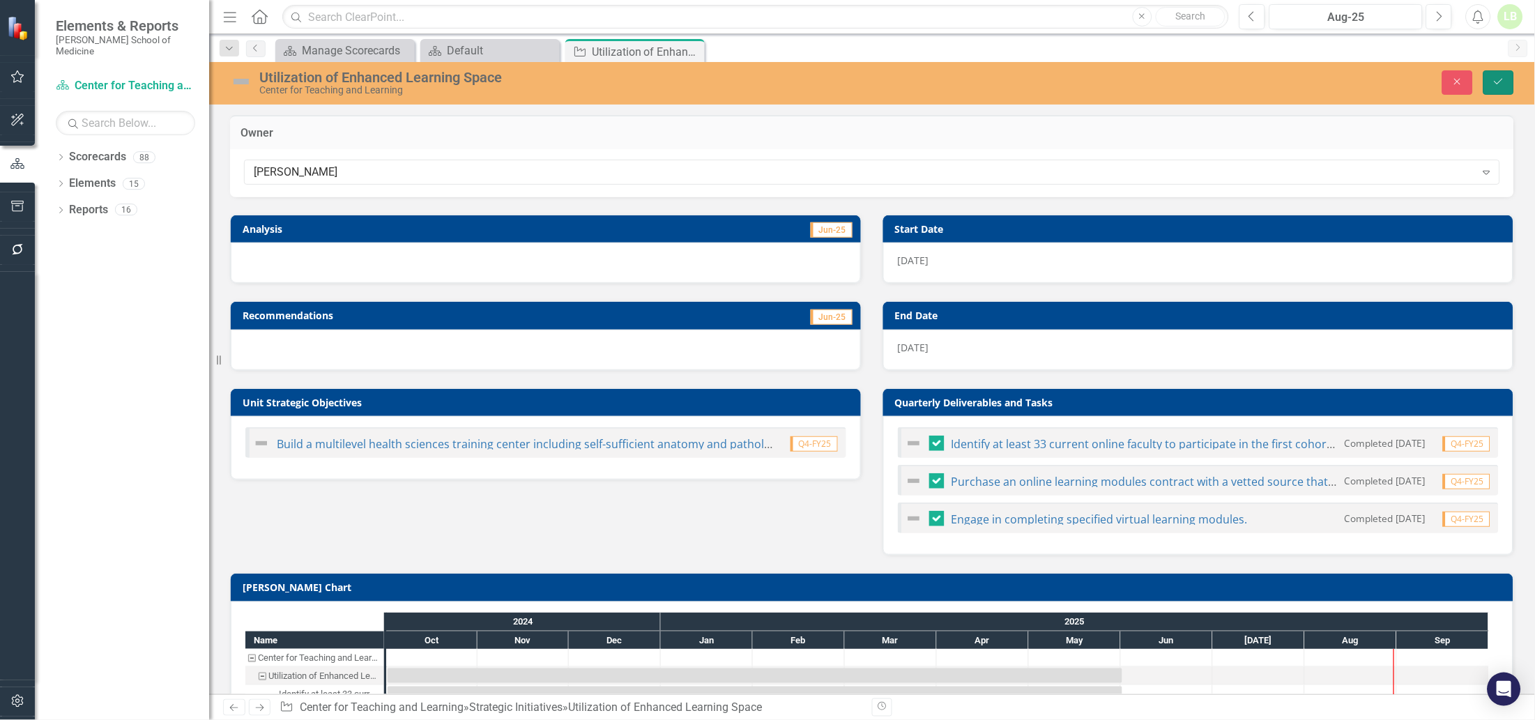
click at [1495, 79] on icon "Save" at bounding box center [1498, 82] width 13 height 10
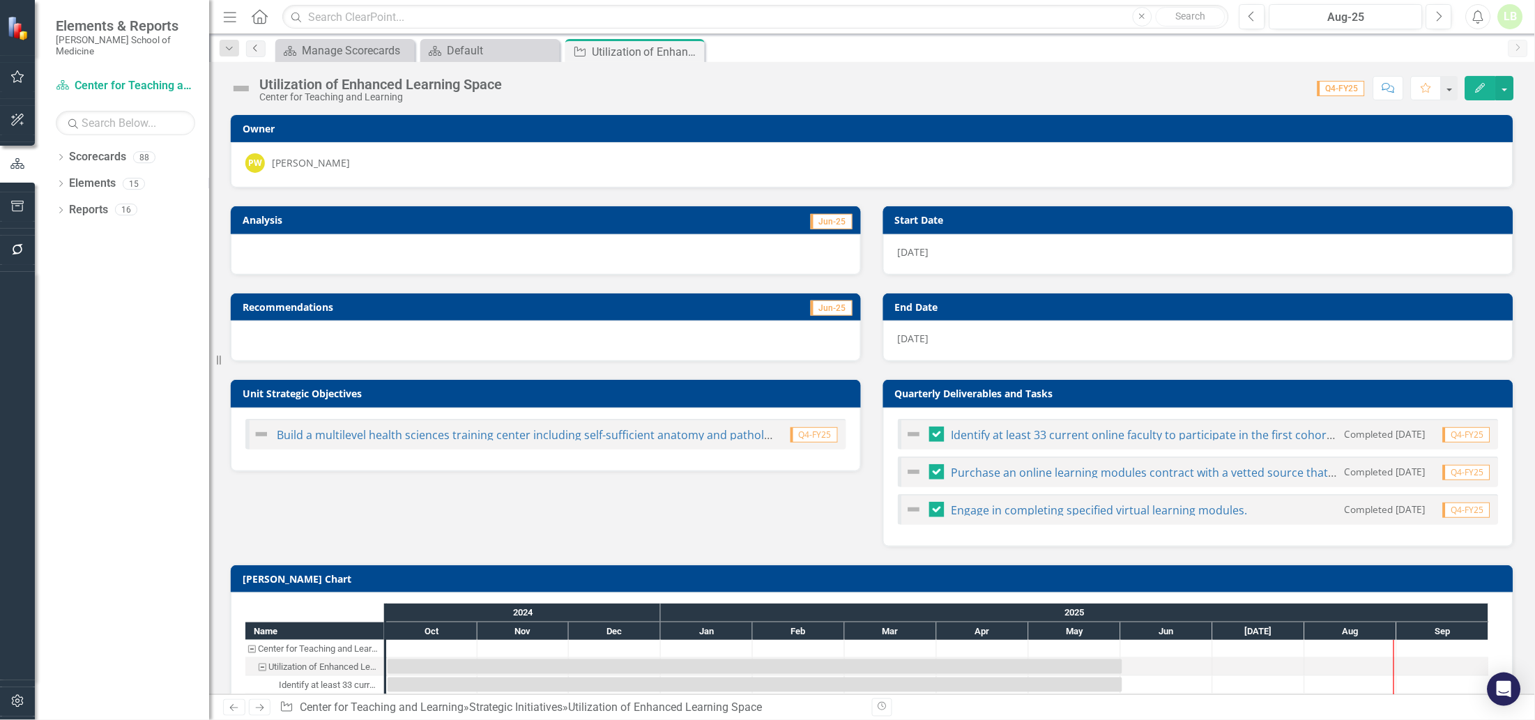
click at [262, 47] on link "Previous" at bounding box center [256, 48] width 20 height 17
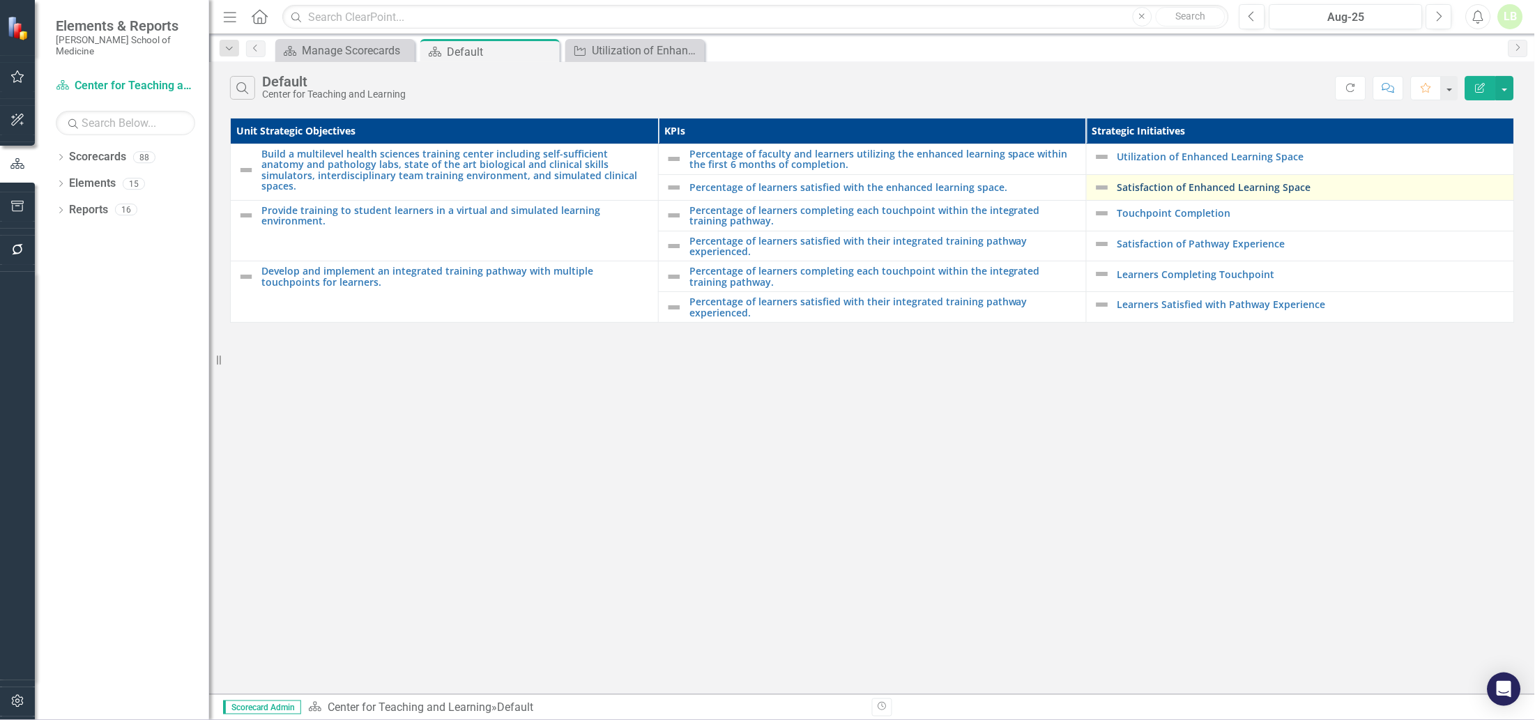
click at [1163, 186] on link "Satisfaction of Enhanced Learning Space" at bounding box center [1312, 187] width 390 height 10
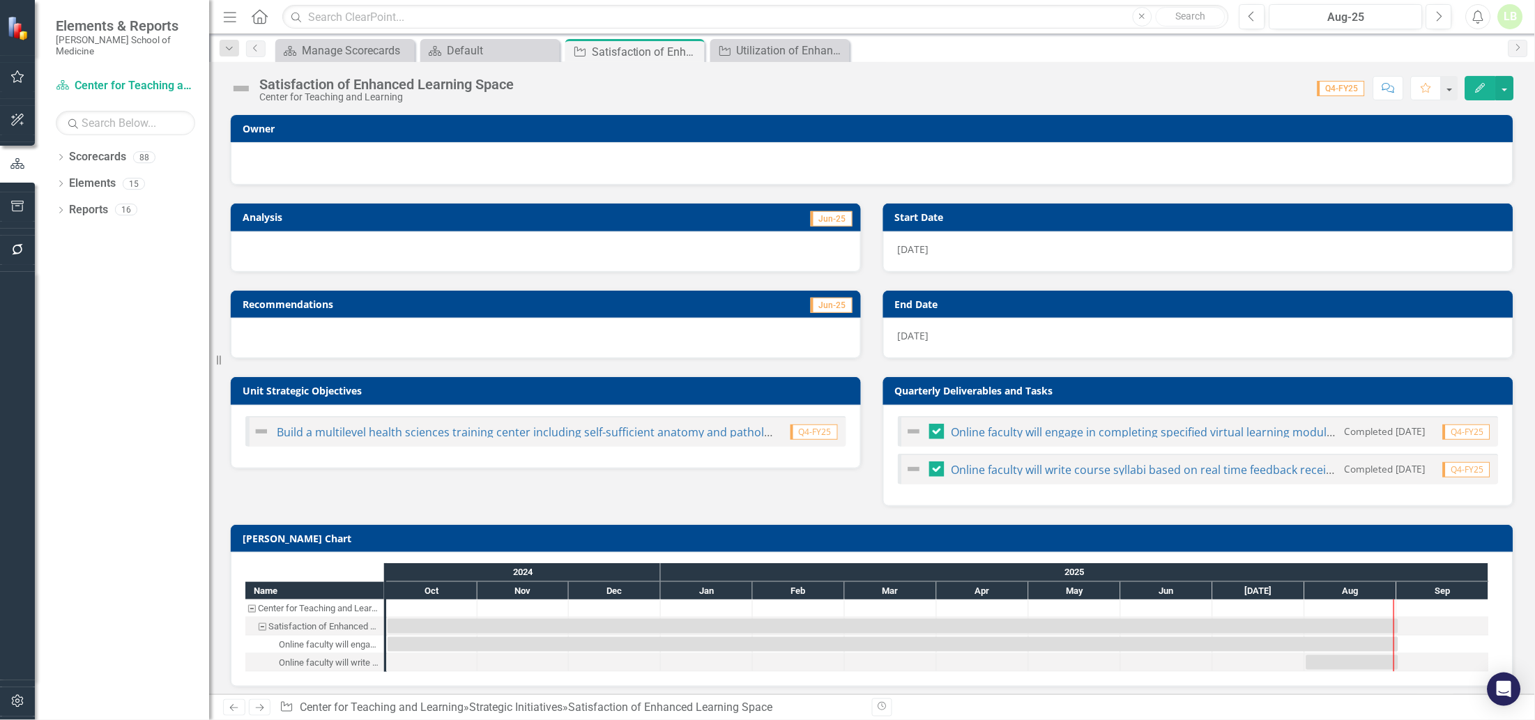
click at [410, 163] on div at bounding box center [871, 161] width 1253 height 17
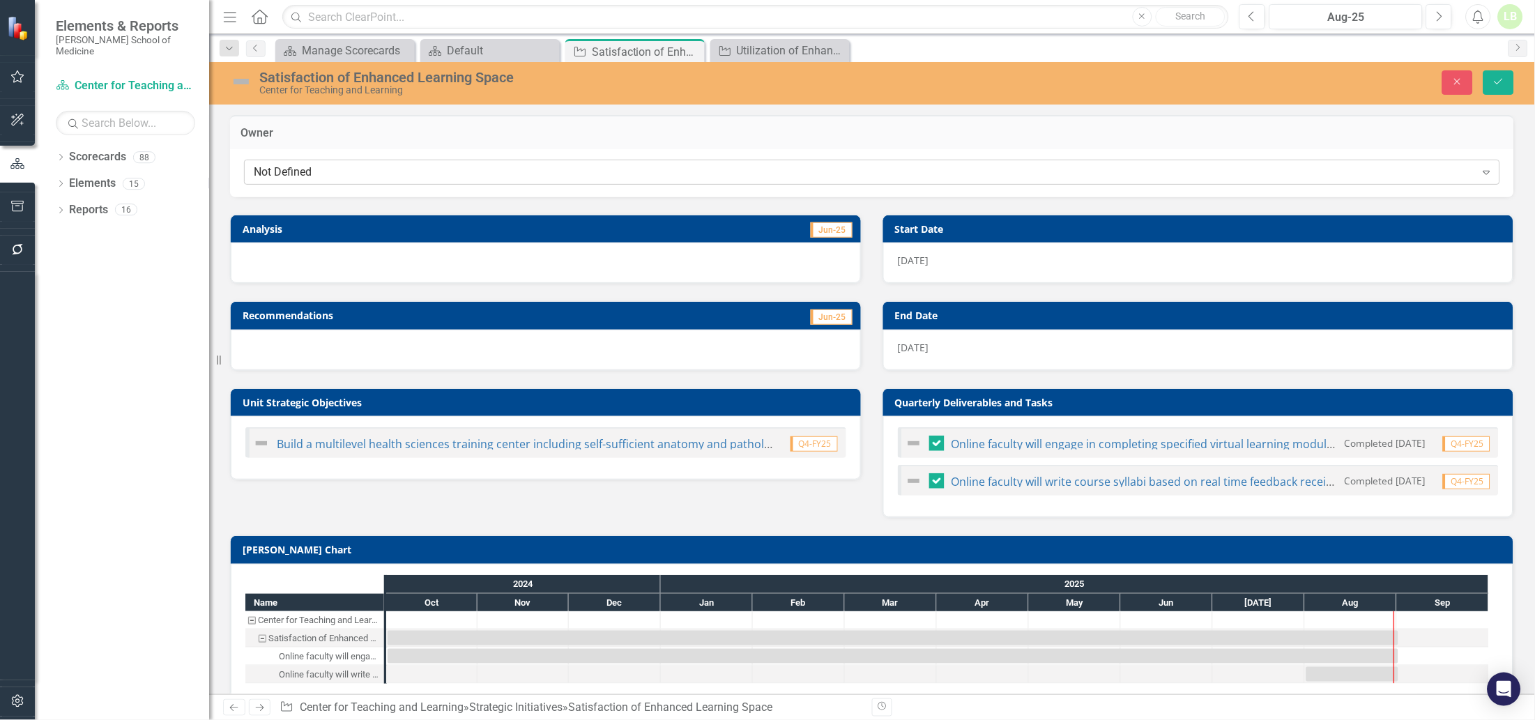
click at [372, 176] on div "Not Defined" at bounding box center [865, 172] width 1222 height 16
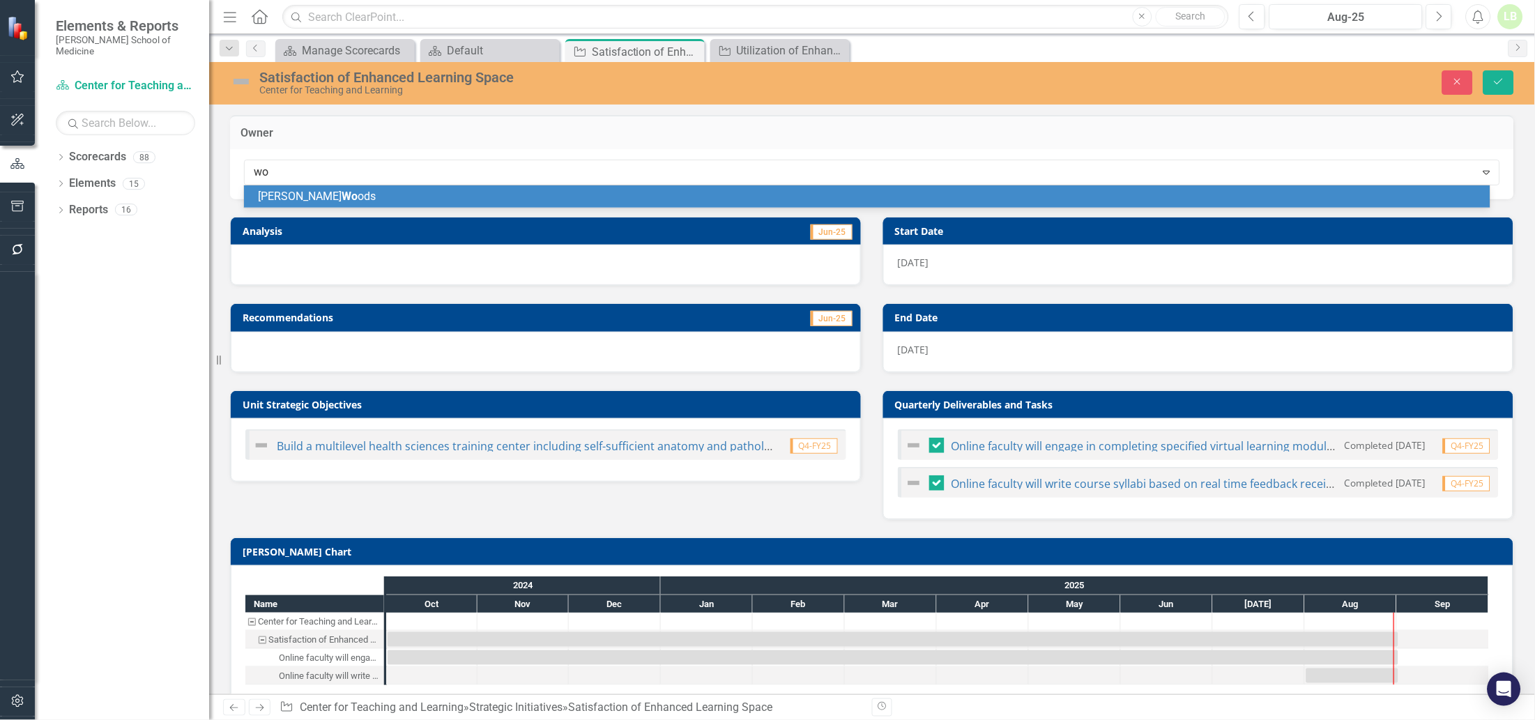
type input "woo"
click at [358, 199] on div "Pamela Woo ds" at bounding box center [870, 197] width 1224 height 16
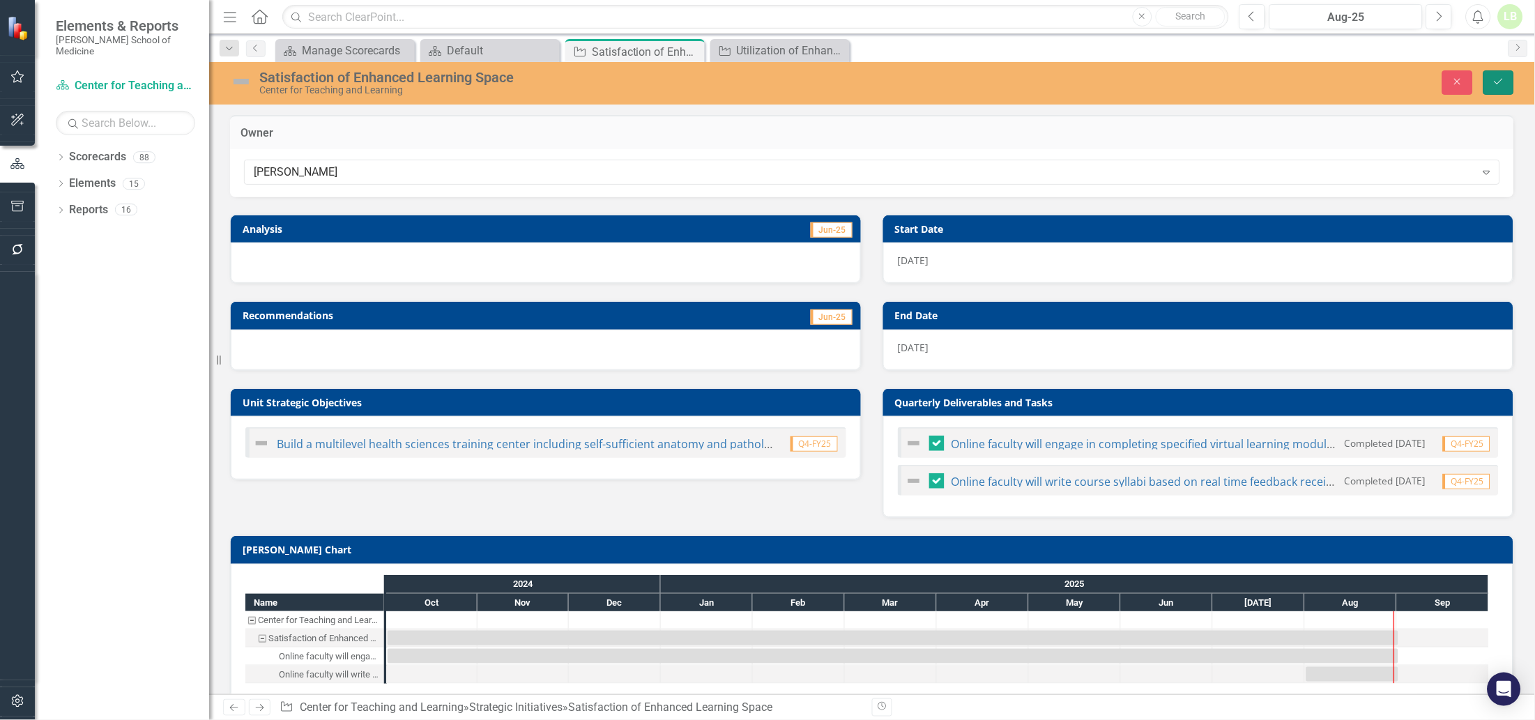
click at [1496, 78] on icon "Save" at bounding box center [1498, 82] width 13 height 10
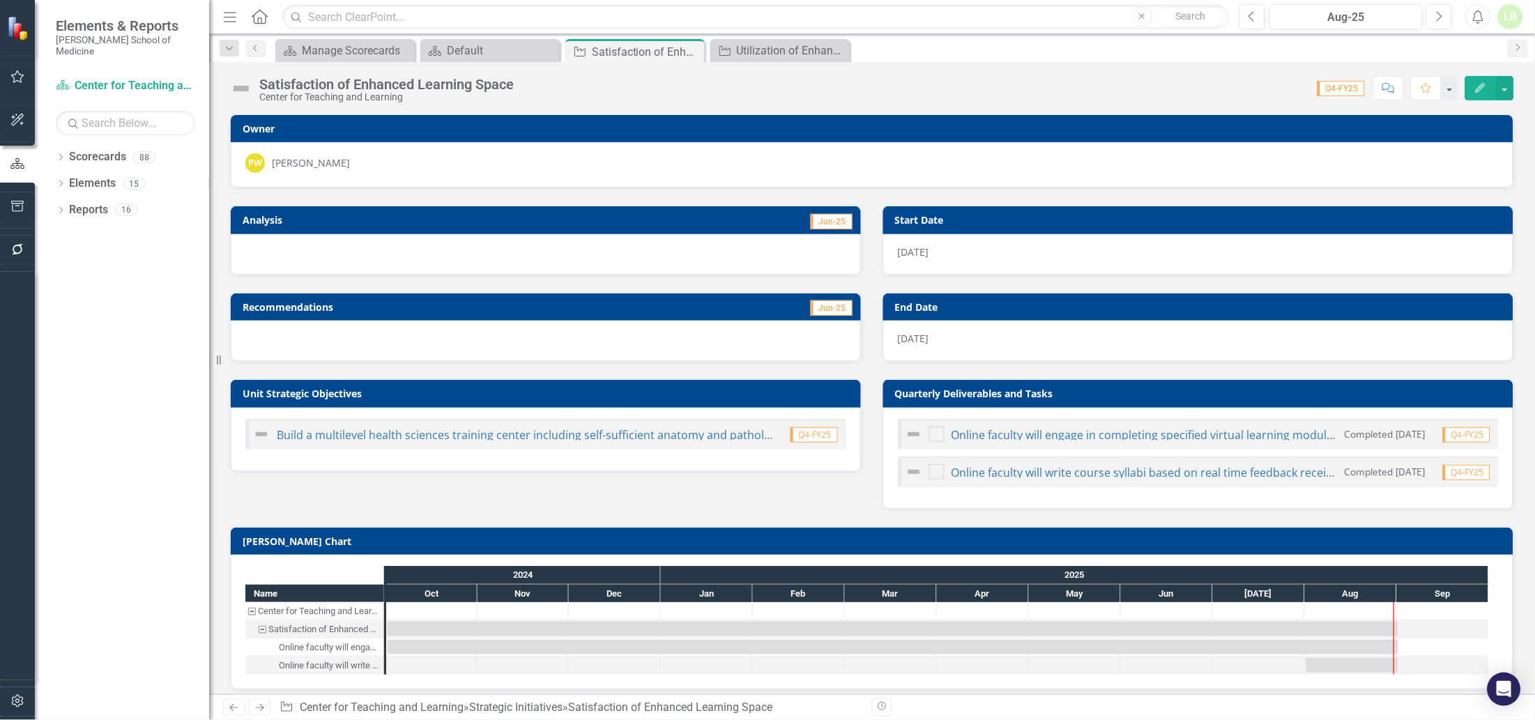
checkbox input "false"
checkbox input "true"
click at [259, 44] on icon "Previous" at bounding box center [255, 48] width 11 height 8
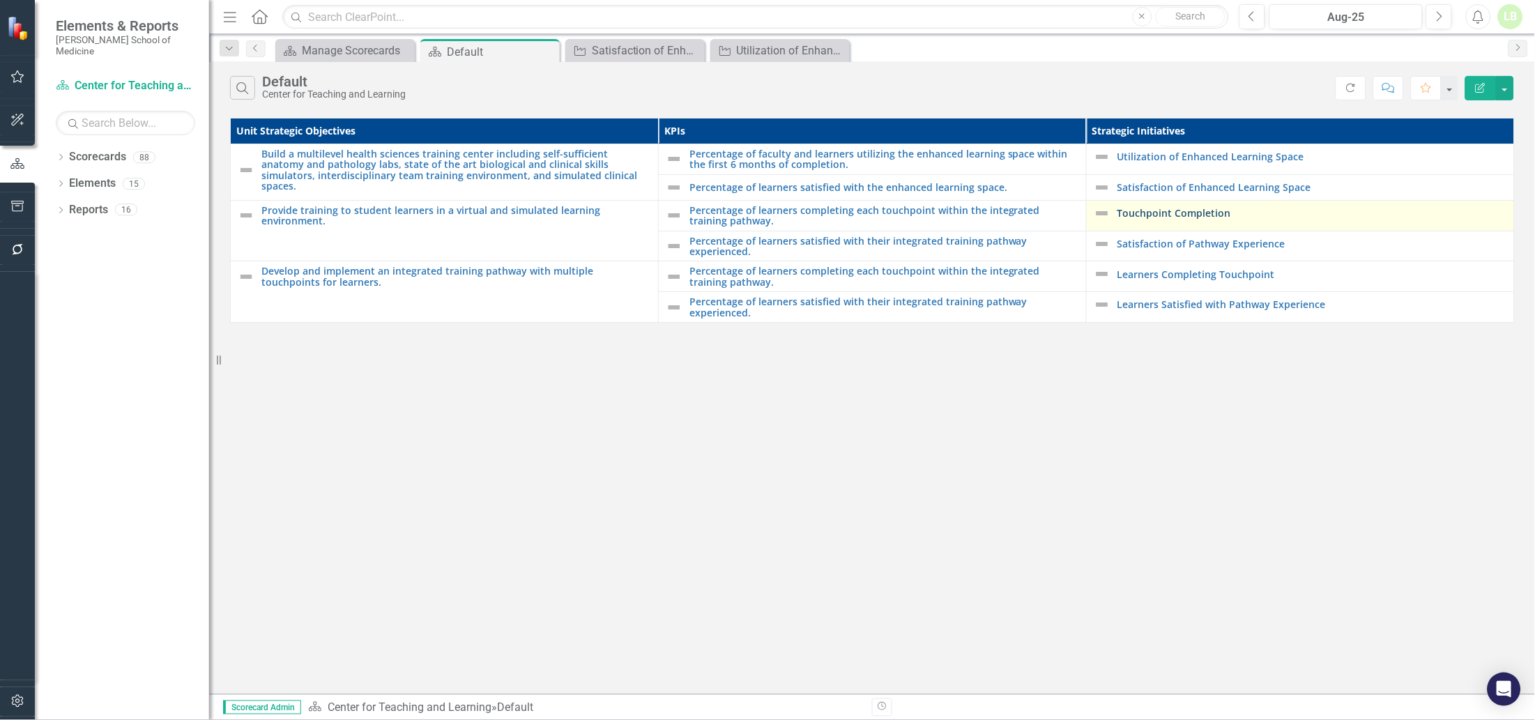
click at [1144, 214] on link "Touchpoint Completion" at bounding box center [1312, 213] width 390 height 10
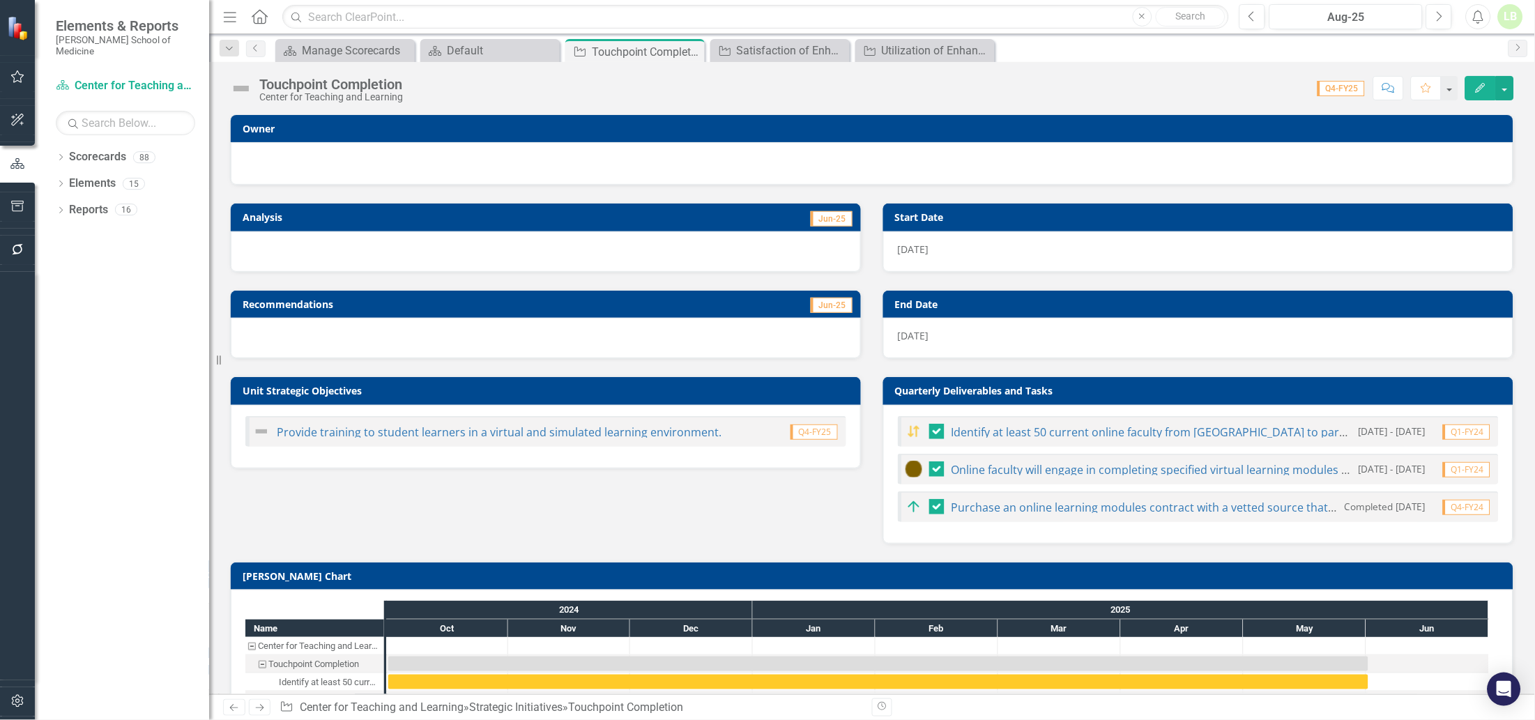
click at [341, 164] on div at bounding box center [871, 161] width 1253 height 17
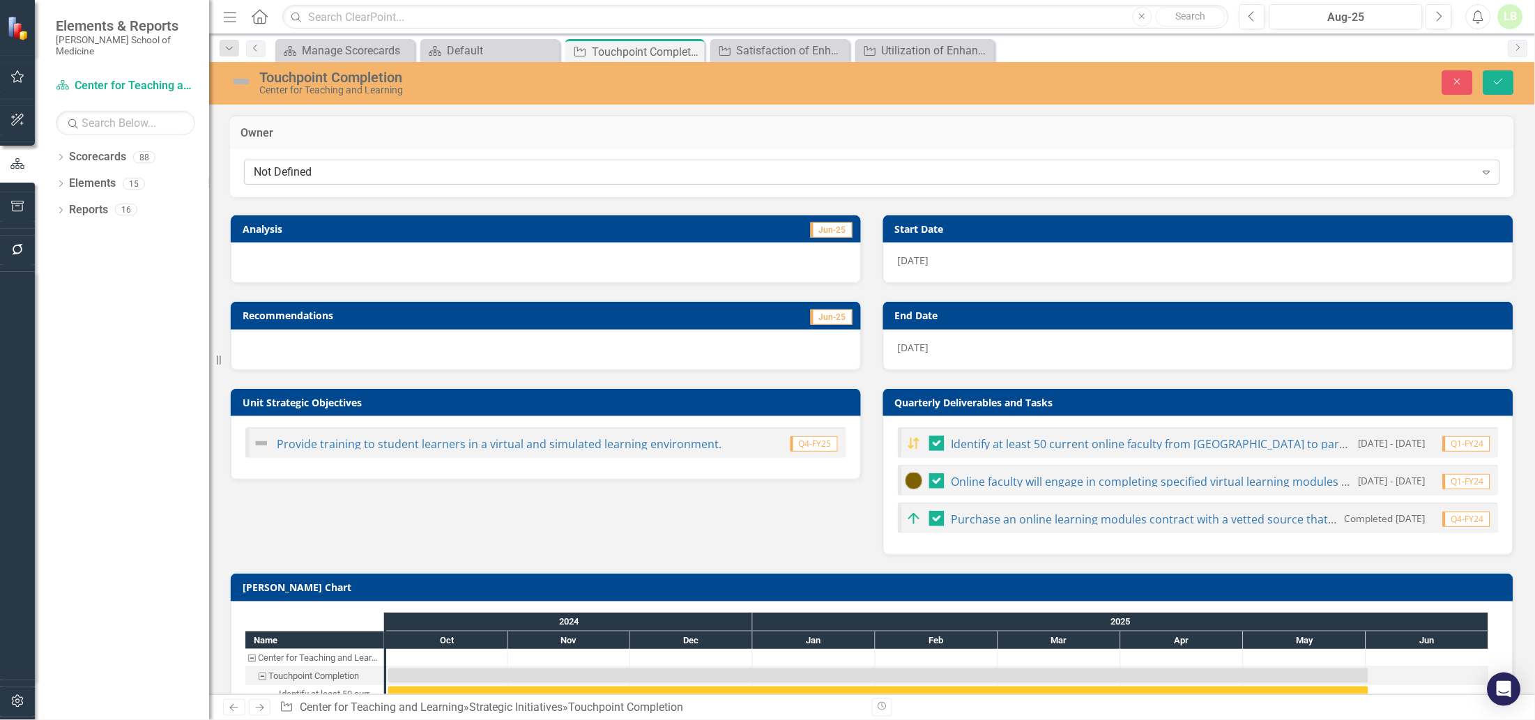
click at [339, 170] on div "Not Defined" at bounding box center [865, 172] width 1222 height 16
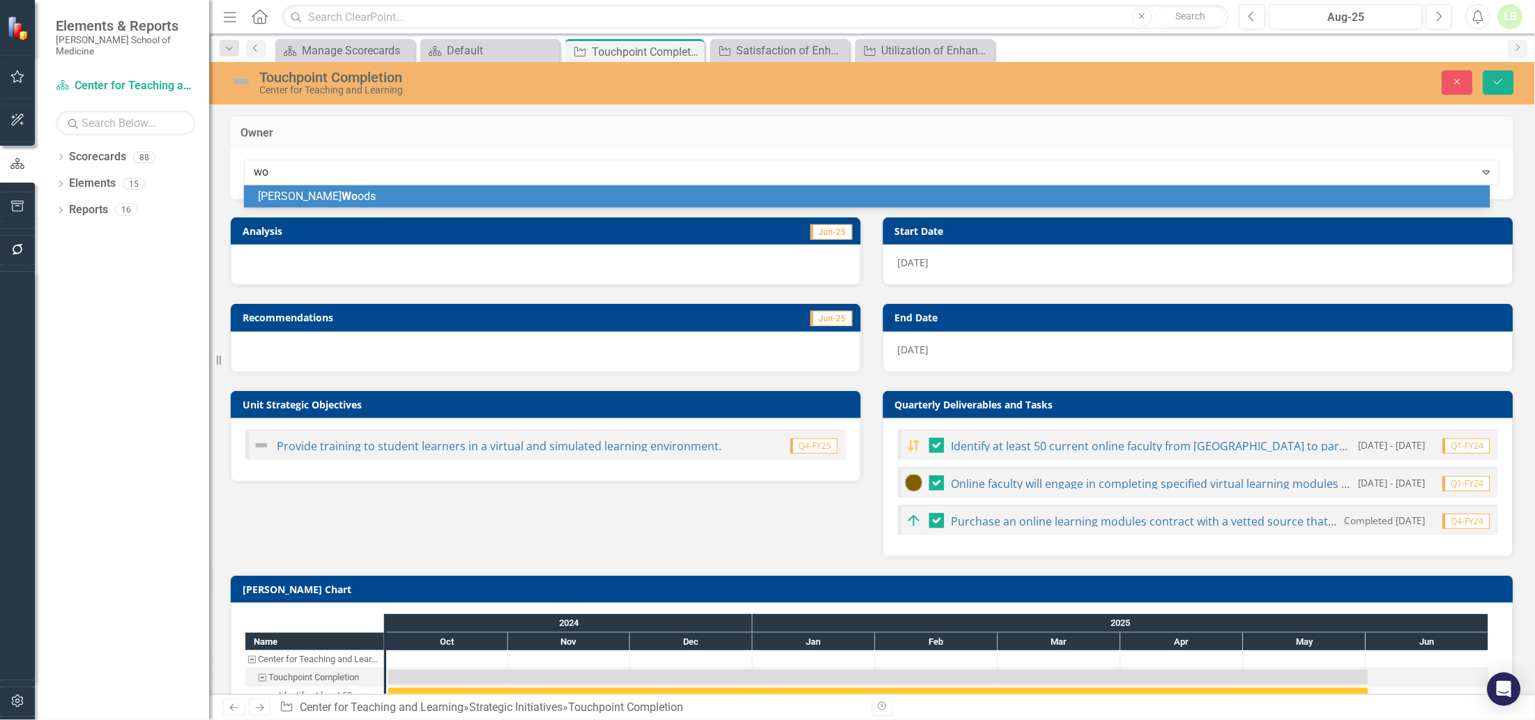
type input "woo"
click at [330, 199] on span "Pamela Woo ds" at bounding box center [317, 196] width 118 height 13
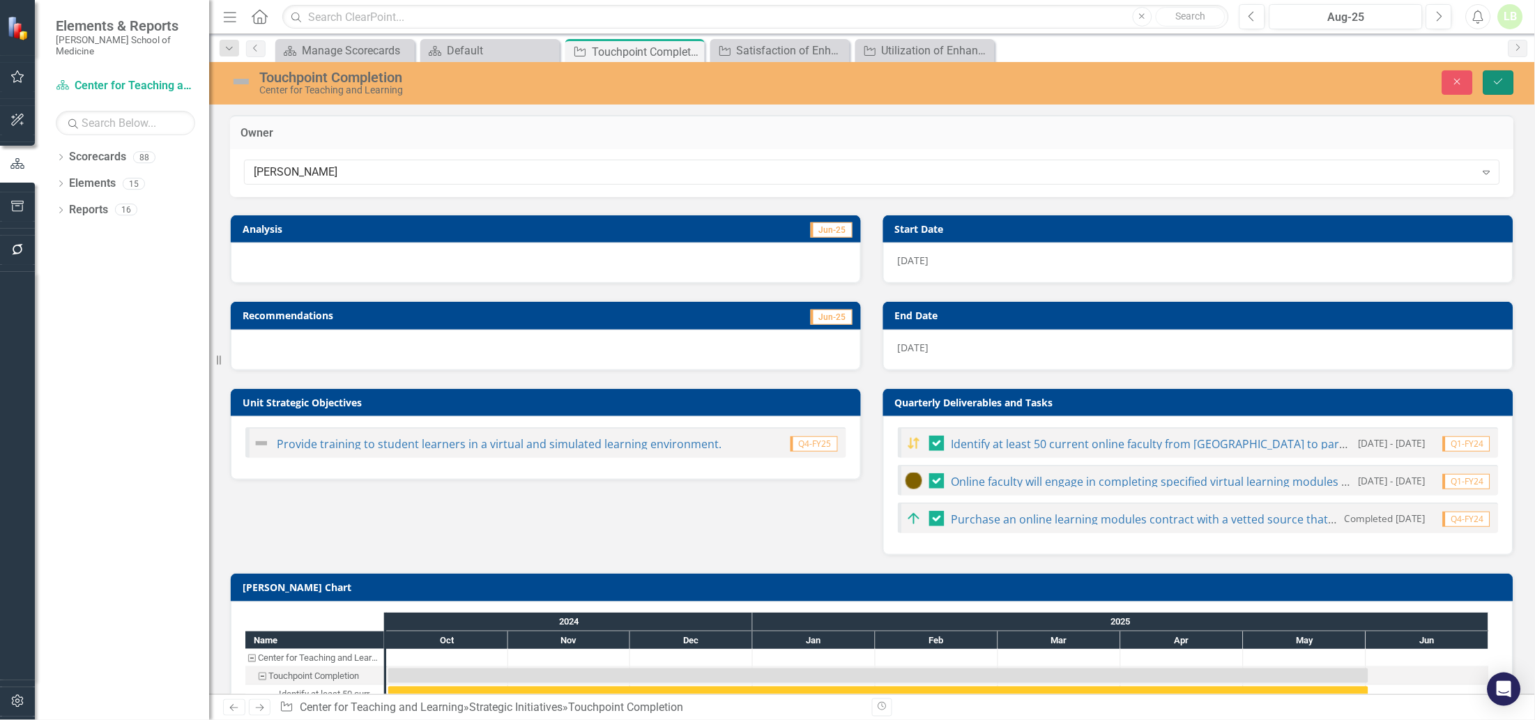
click at [1487, 82] on button "Save" at bounding box center [1498, 82] width 31 height 24
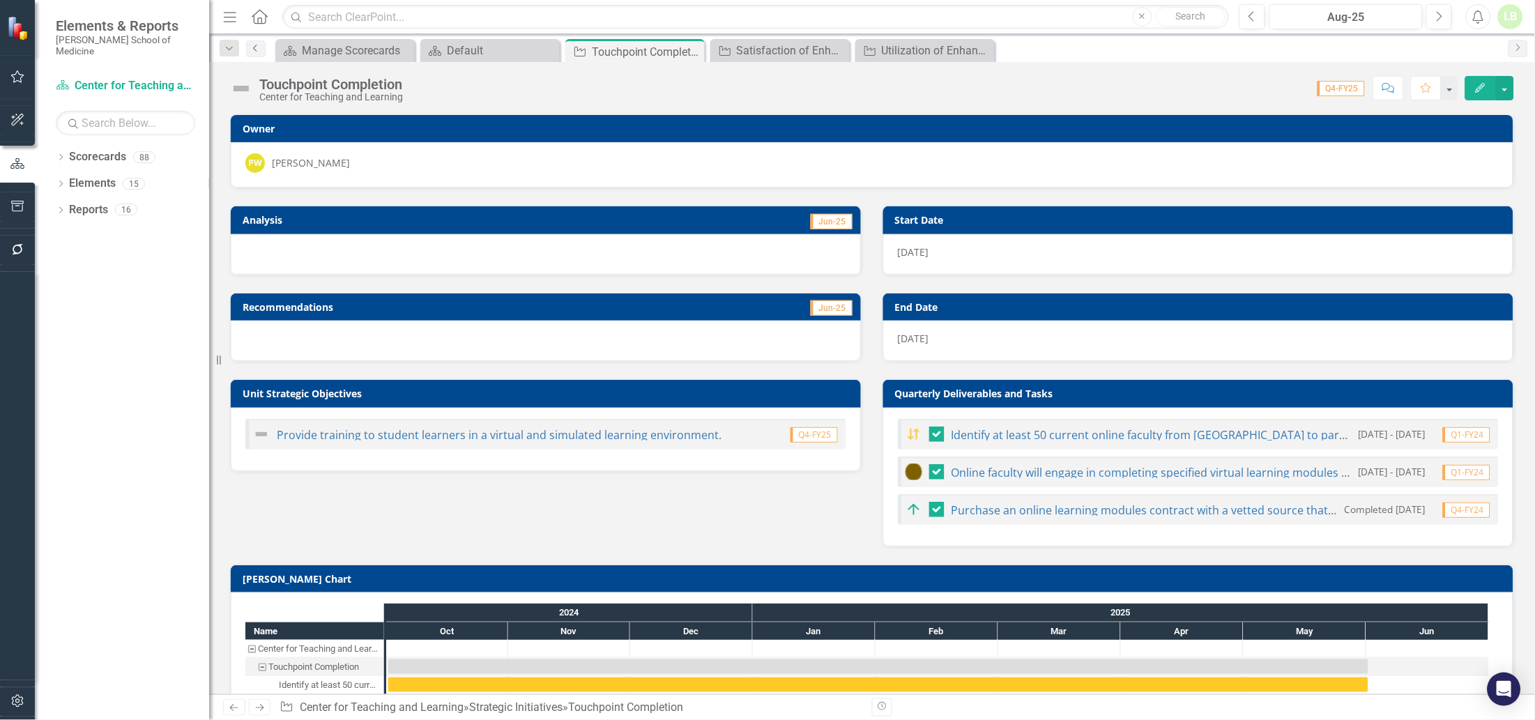
click at [254, 49] on icon "Previous" at bounding box center [255, 48] width 11 height 8
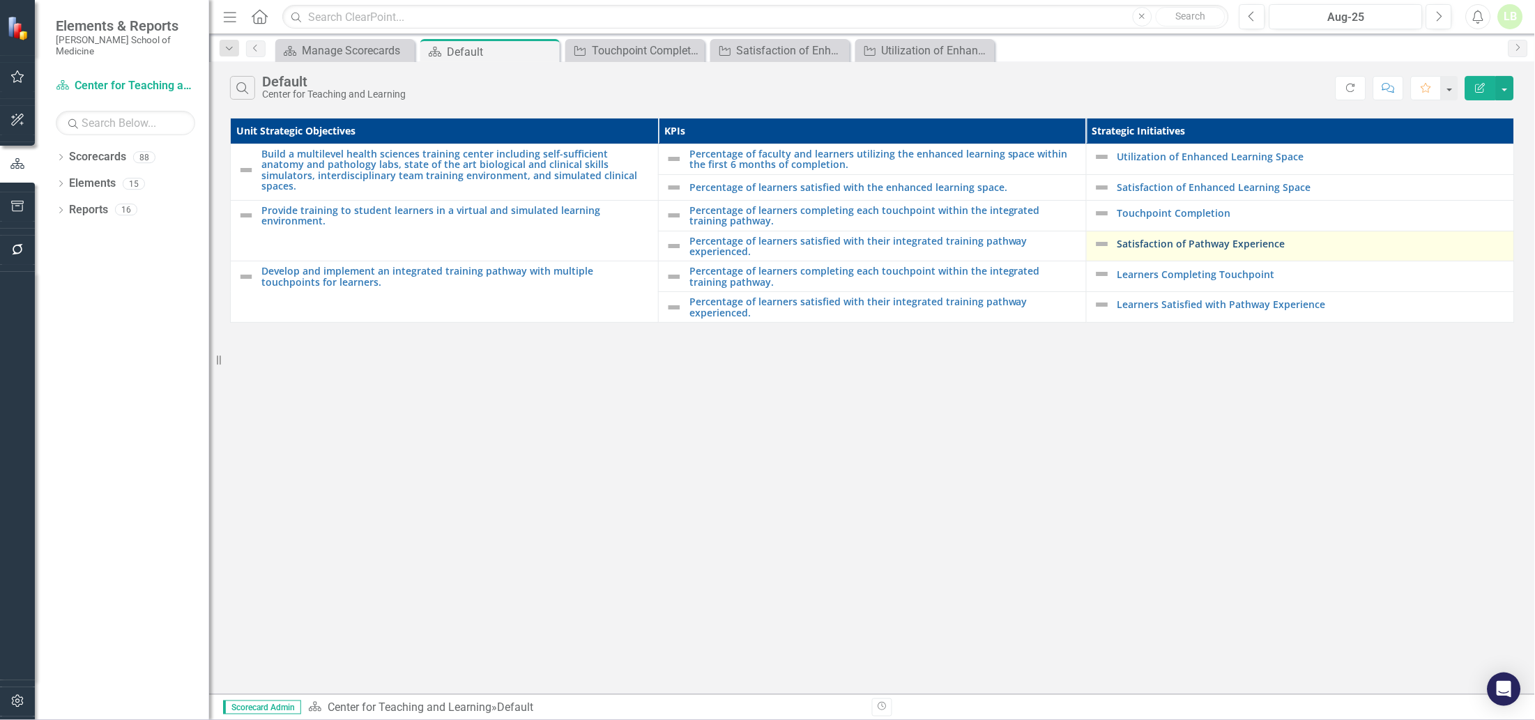
click at [1147, 245] on link "Satisfaction of Pathway Experience" at bounding box center [1312, 243] width 390 height 10
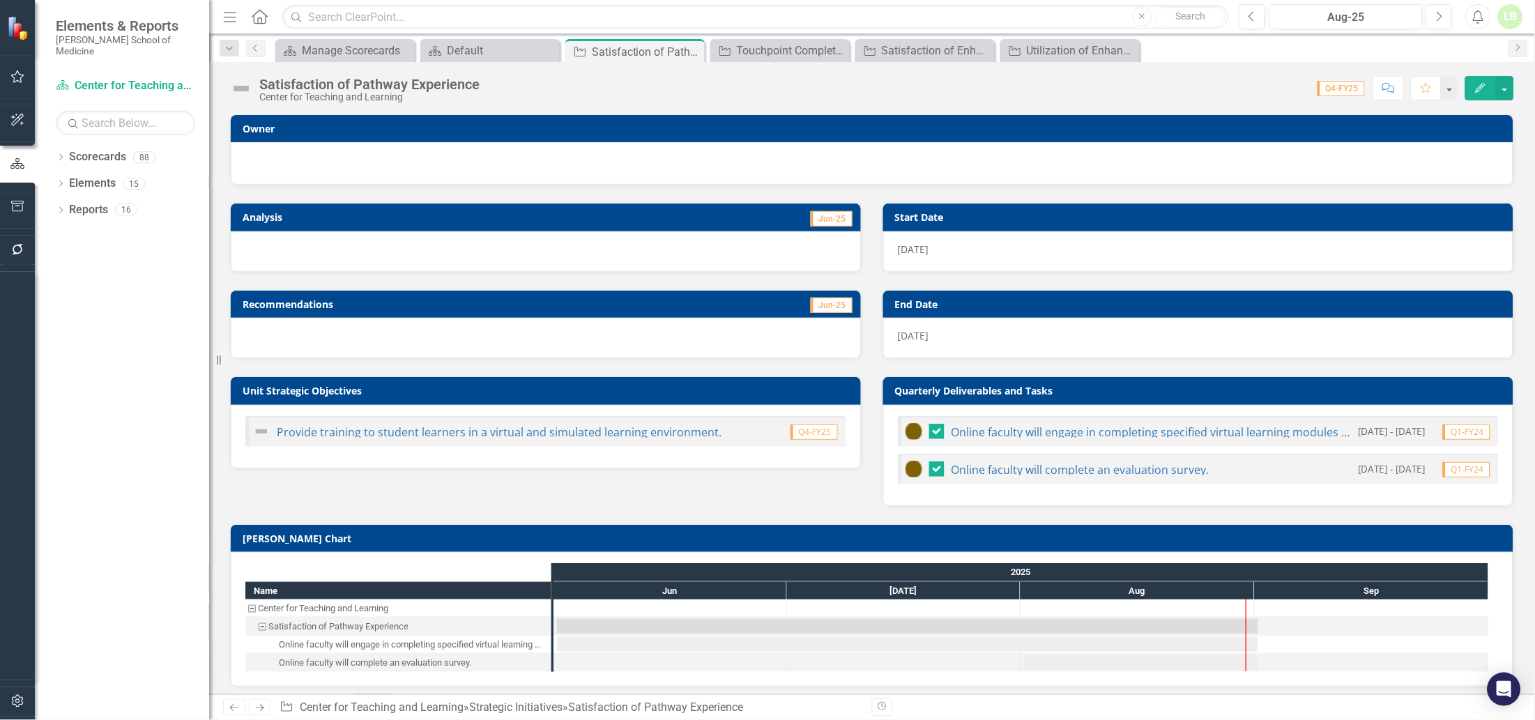
click at [330, 163] on div at bounding box center [871, 161] width 1253 height 17
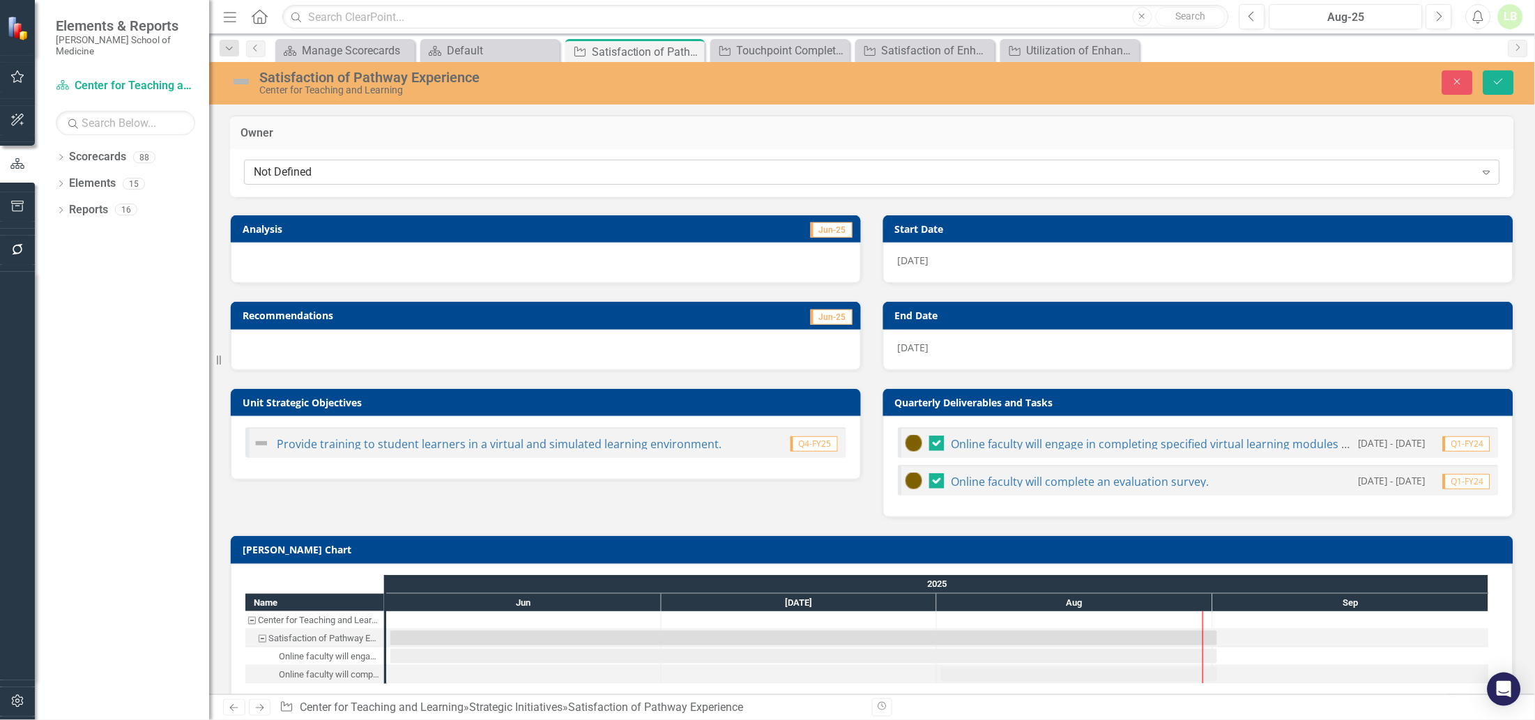
click at [330, 165] on div "Not Defined" at bounding box center [865, 172] width 1222 height 16
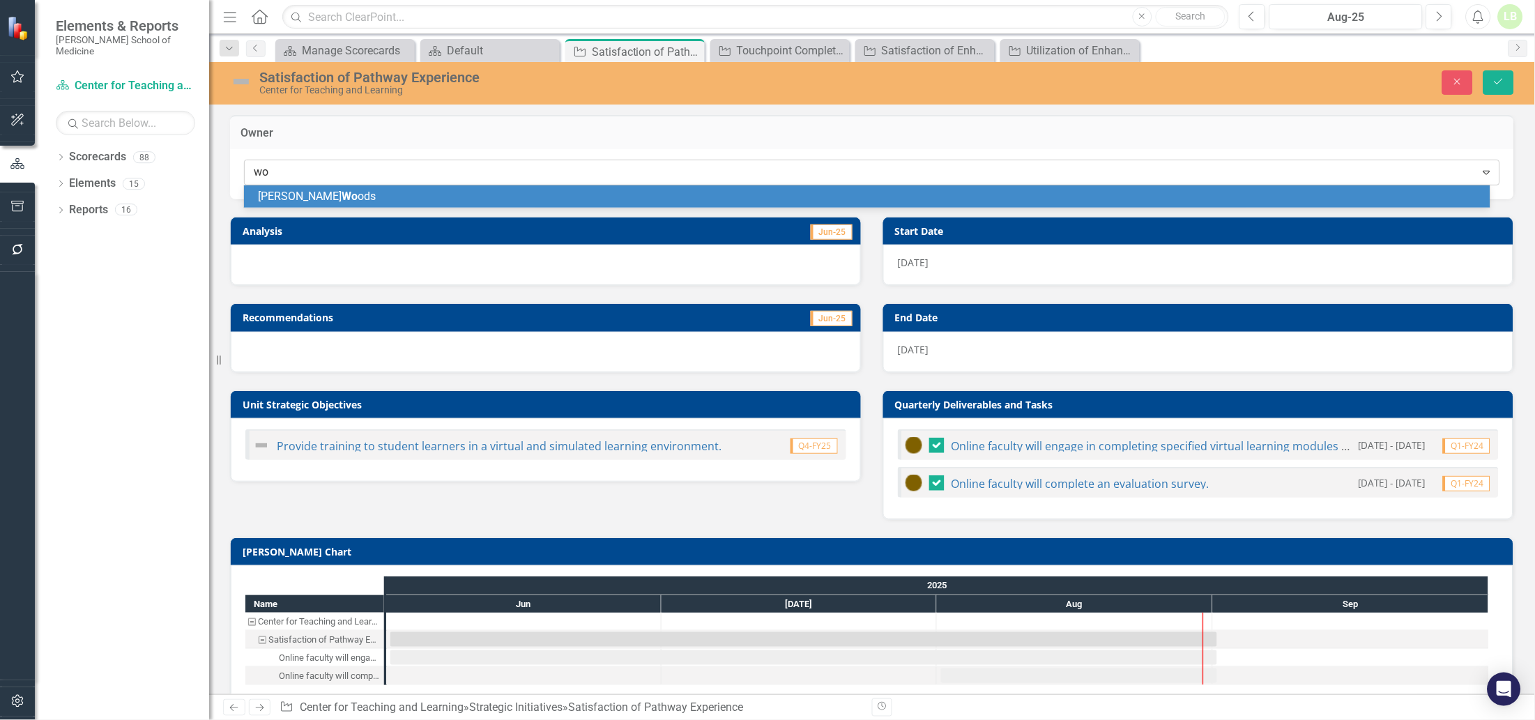
type input "woo"
click at [325, 194] on span "Pamela Woo ds" at bounding box center [317, 196] width 118 height 13
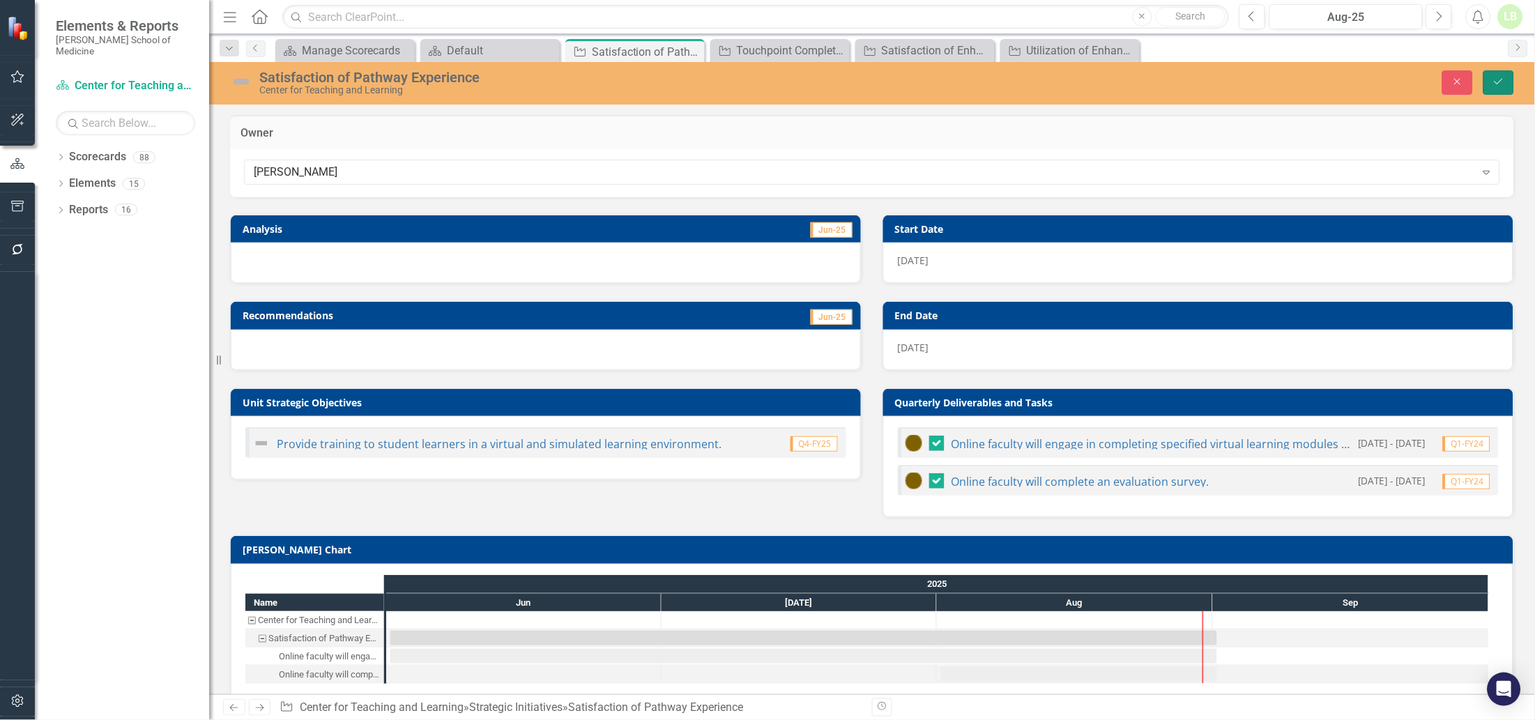
click at [1488, 90] on button "Save" at bounding box center [1498, 82] width 31 height 24
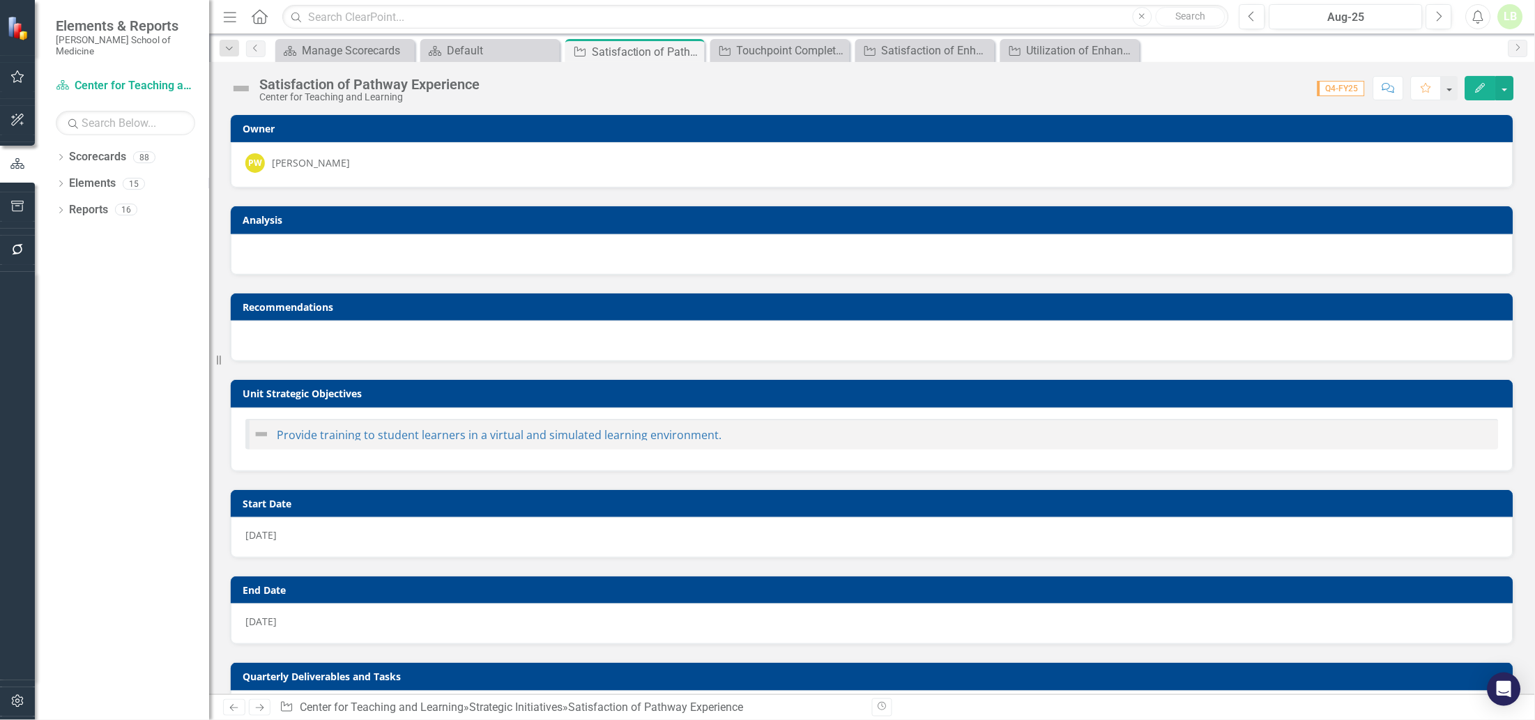
checkbox input "false"
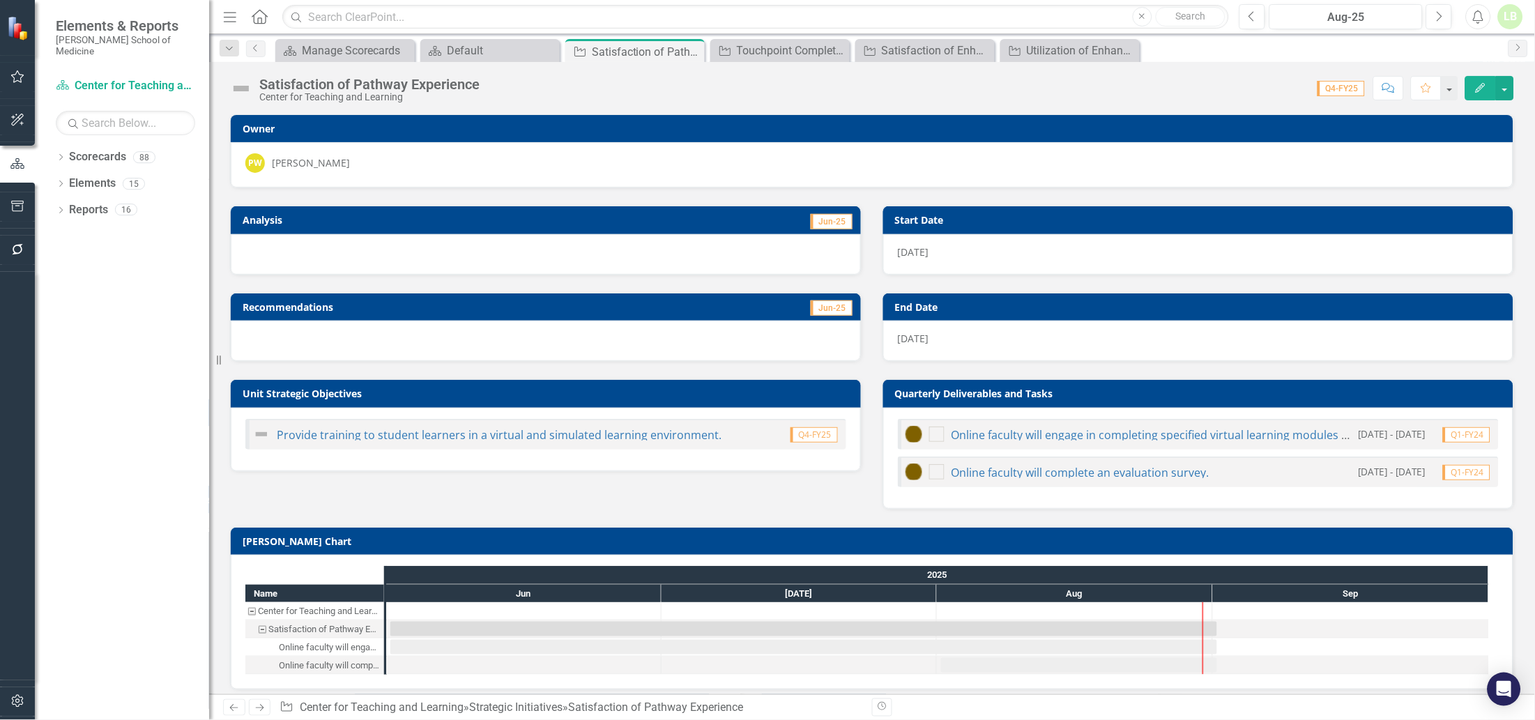
checkbox input "true"
click at [253, 49] on icon "Previous" at bounding box center [255, 48] width 11 height 8
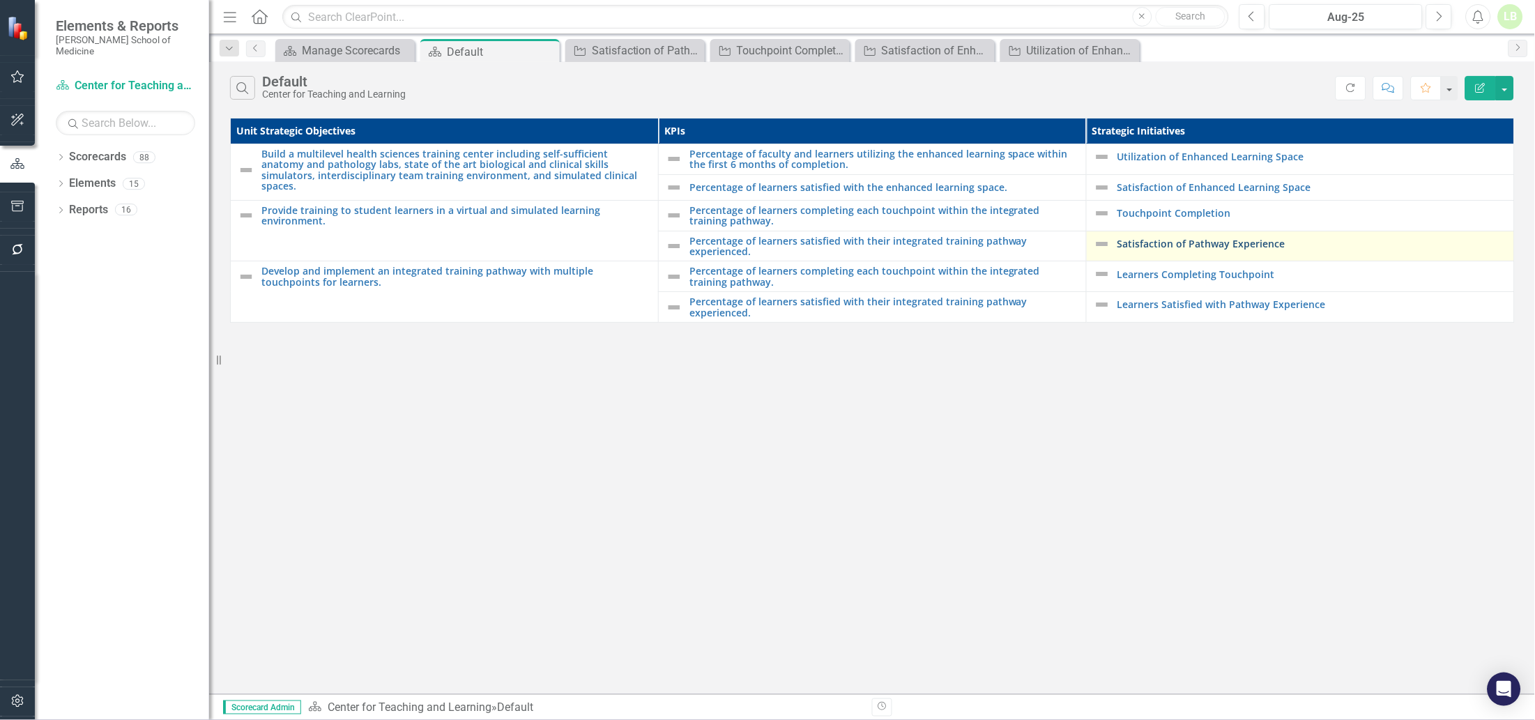
click at [1150, 241] on link "Satisfaction of Pathway Experience" at bounding box center [1312, 243] width 390 height 10
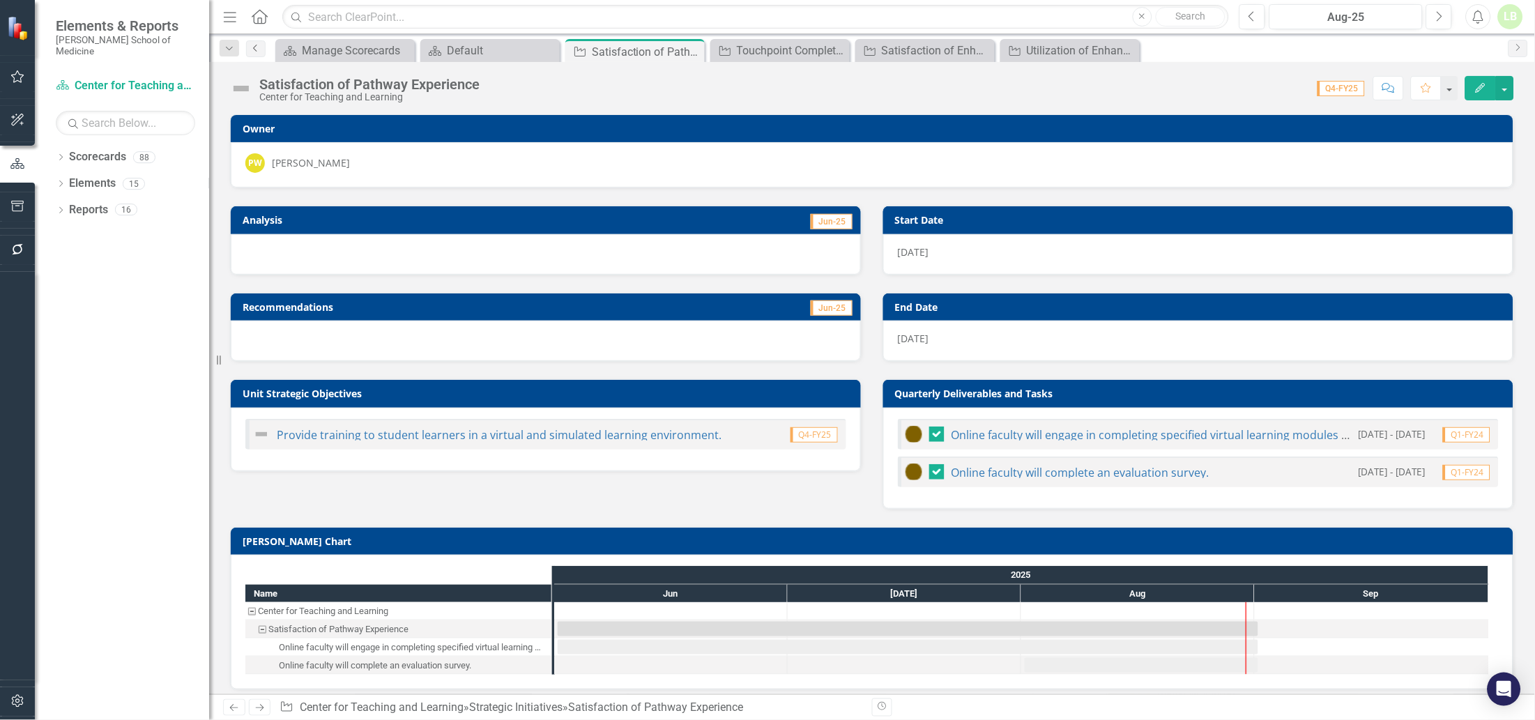
click at [256, 53] on link "Previous" at bounding box center [256, 48] width 20 height 17
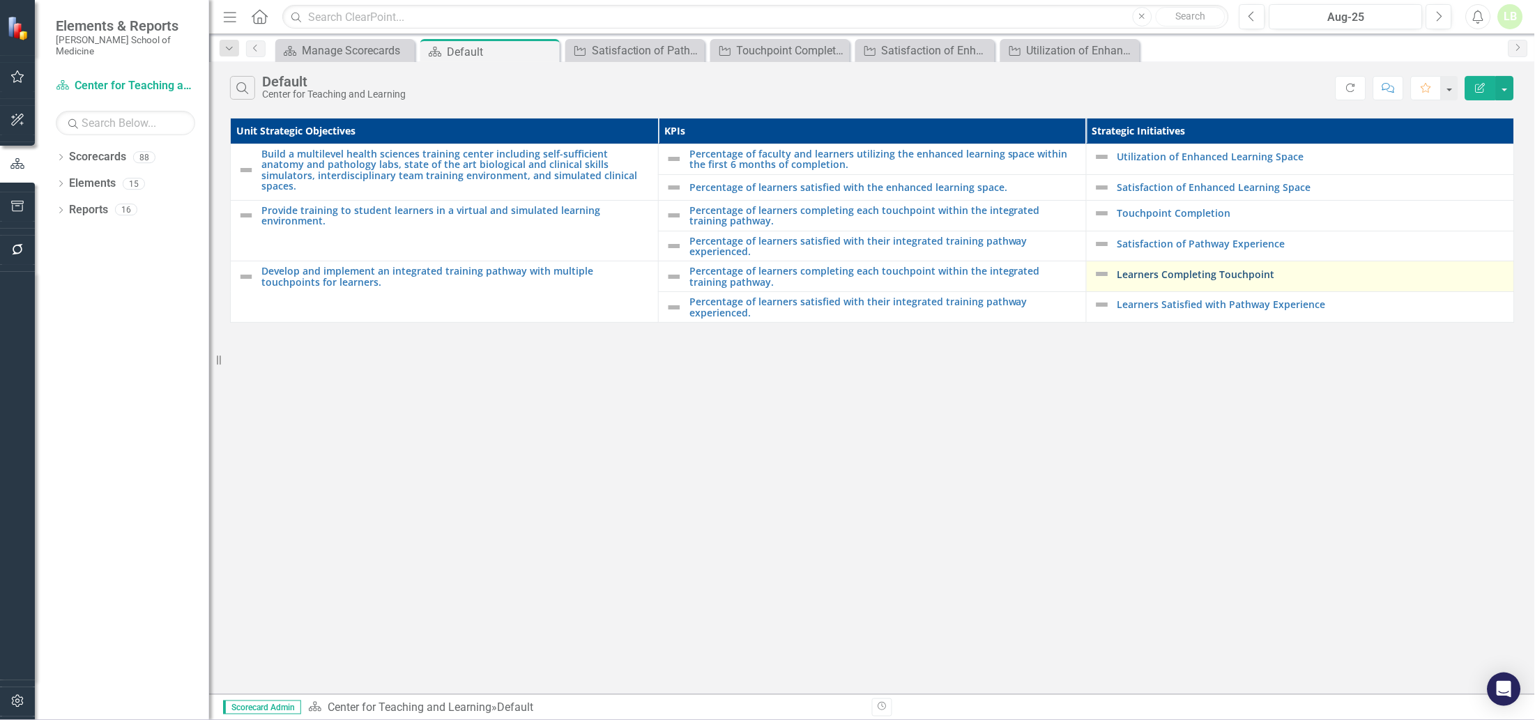
click at [1194, 274] on link "Learners Completing Touchpoint" at bounding box center [1312, 274] width 390 height 10
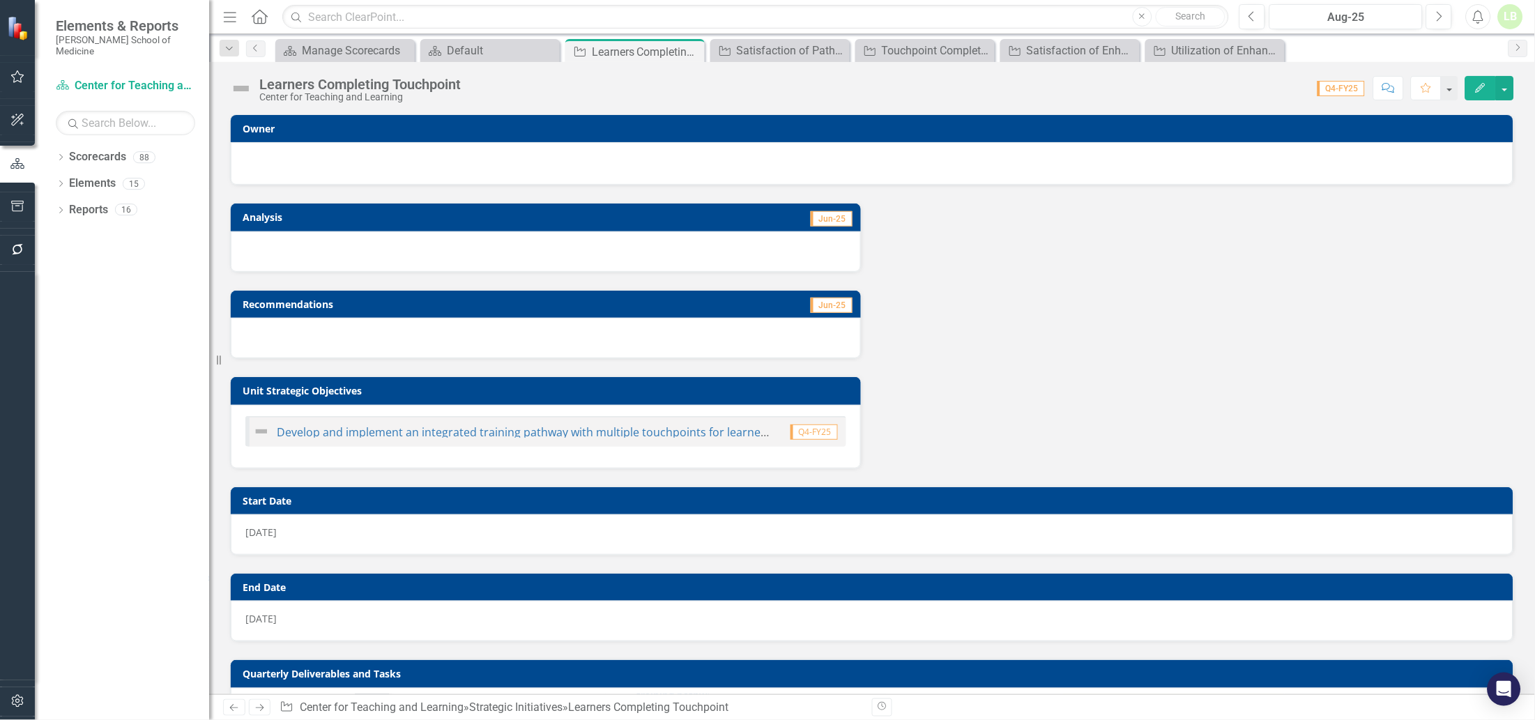
checkbox input "true"
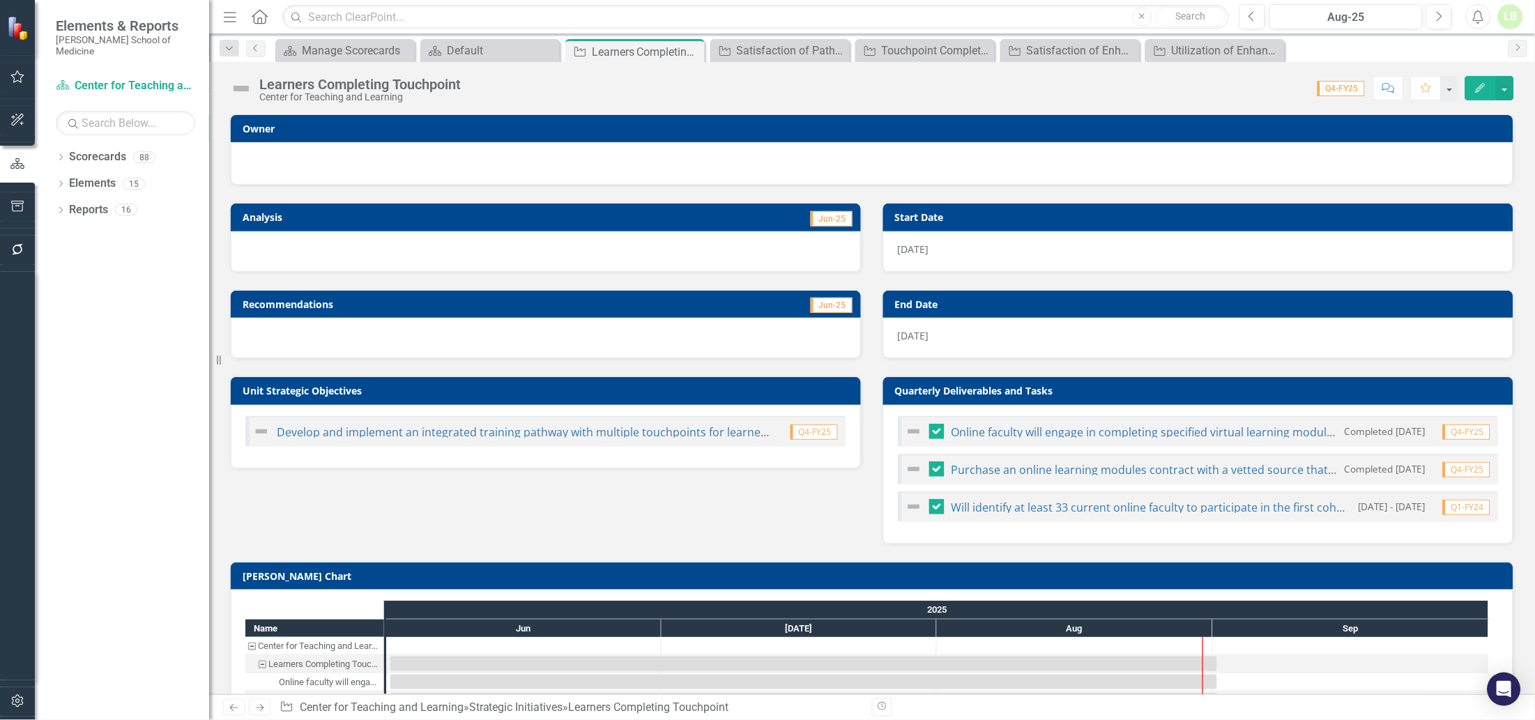
click at [344, 146] on div at bounding box center [872, 163] width 1282 height 43
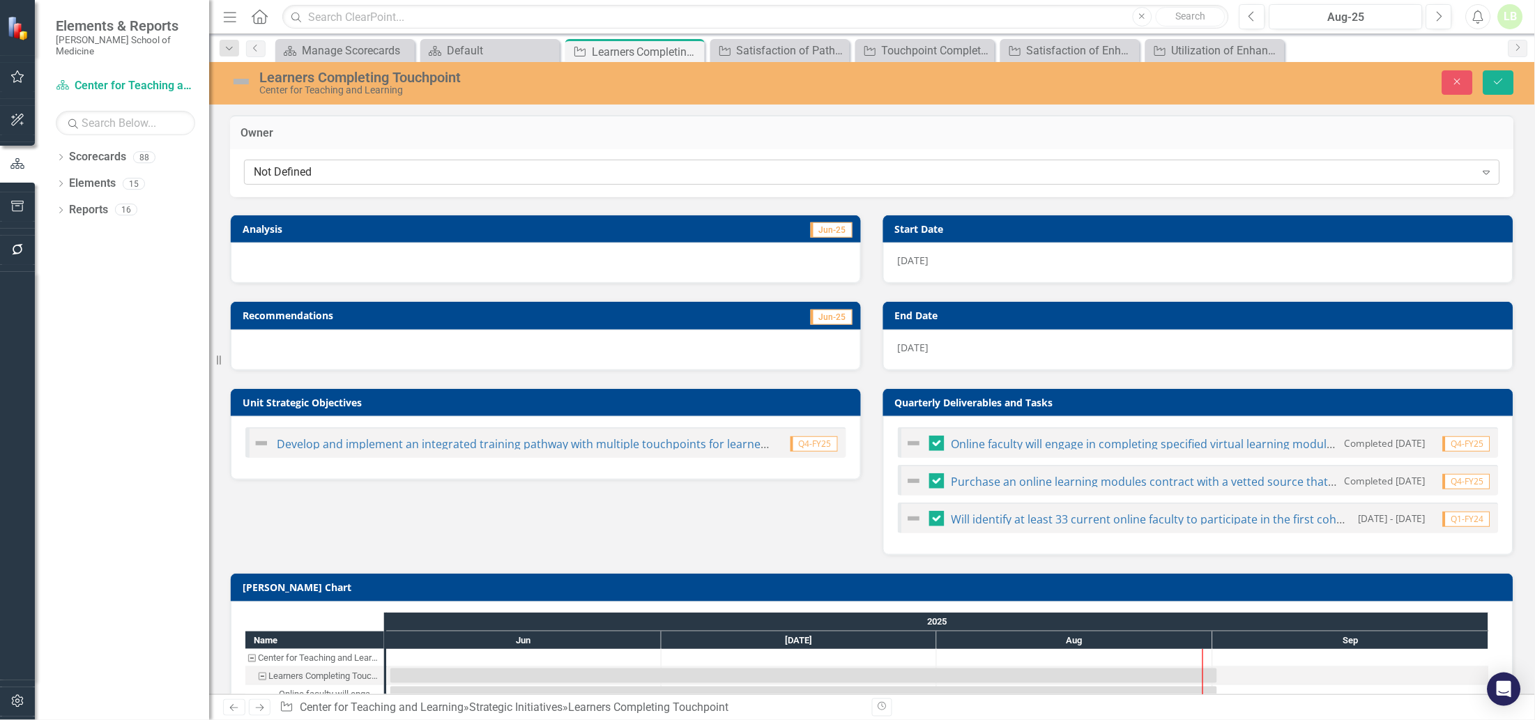
click at [335, 176] on div "Not Defined" at bounding box center [865, 172] width 1222 height 16
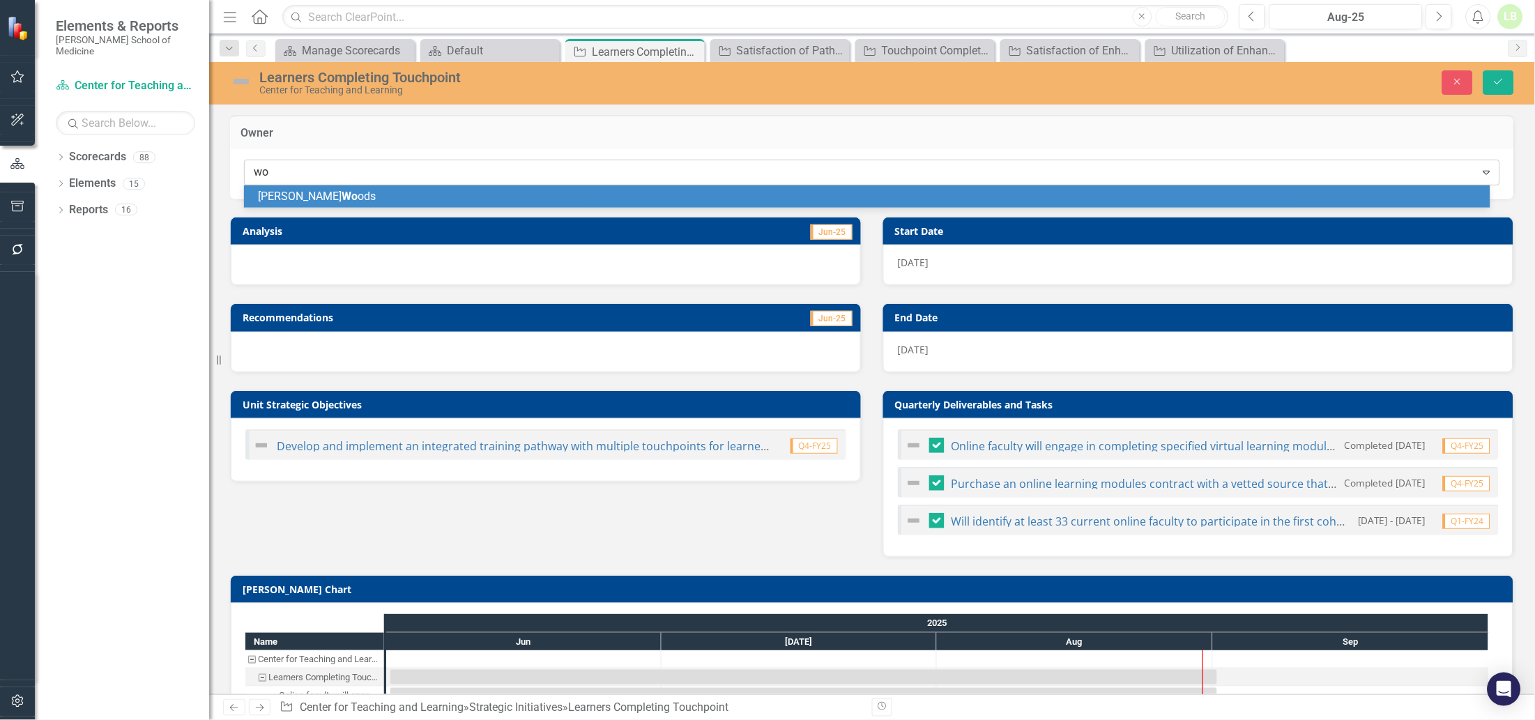
type input "woo"
click at [330, 197] on span "Pamela Woo ds" at bounding box center [317, 196] width 118 height 13
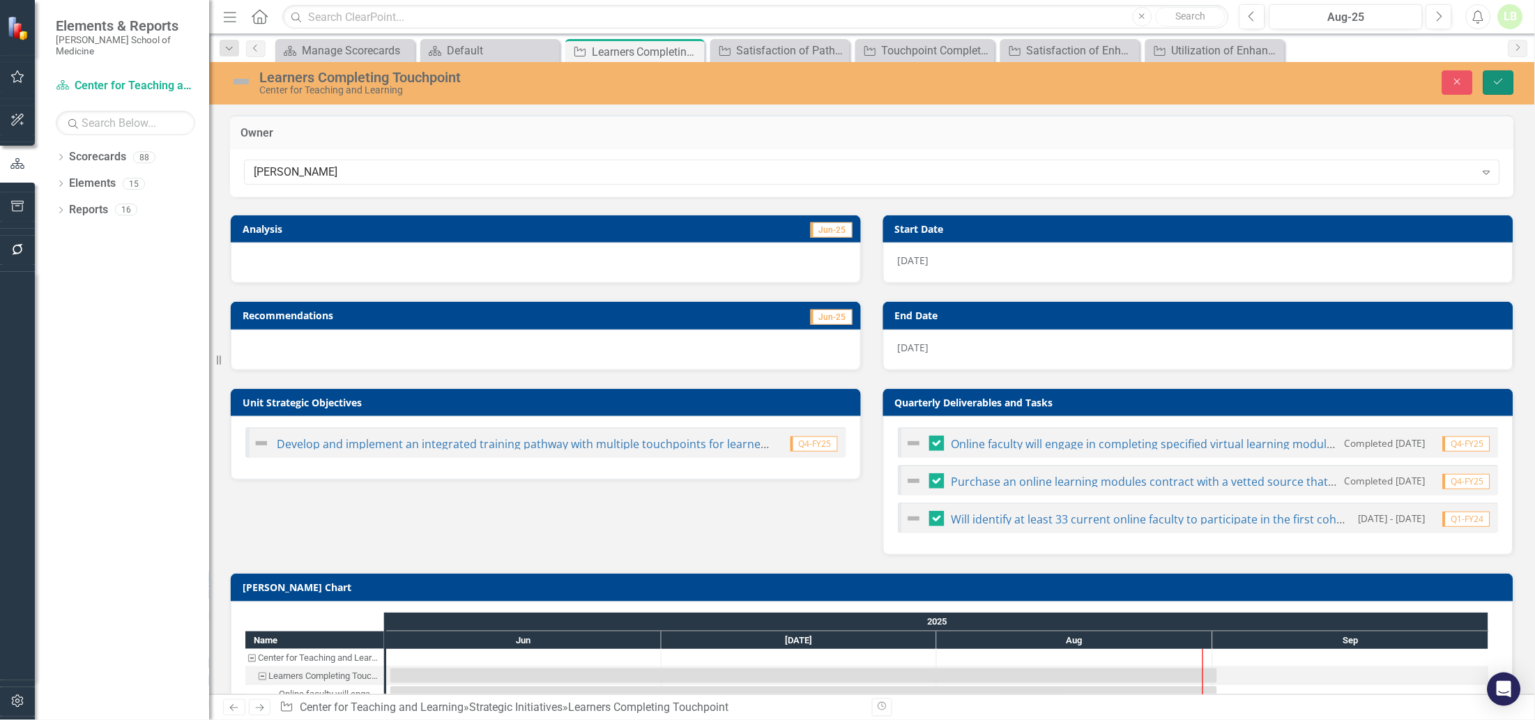
click at [1508, 75] on button "Save" at bounding box center [1498, 82] width 31 height 24
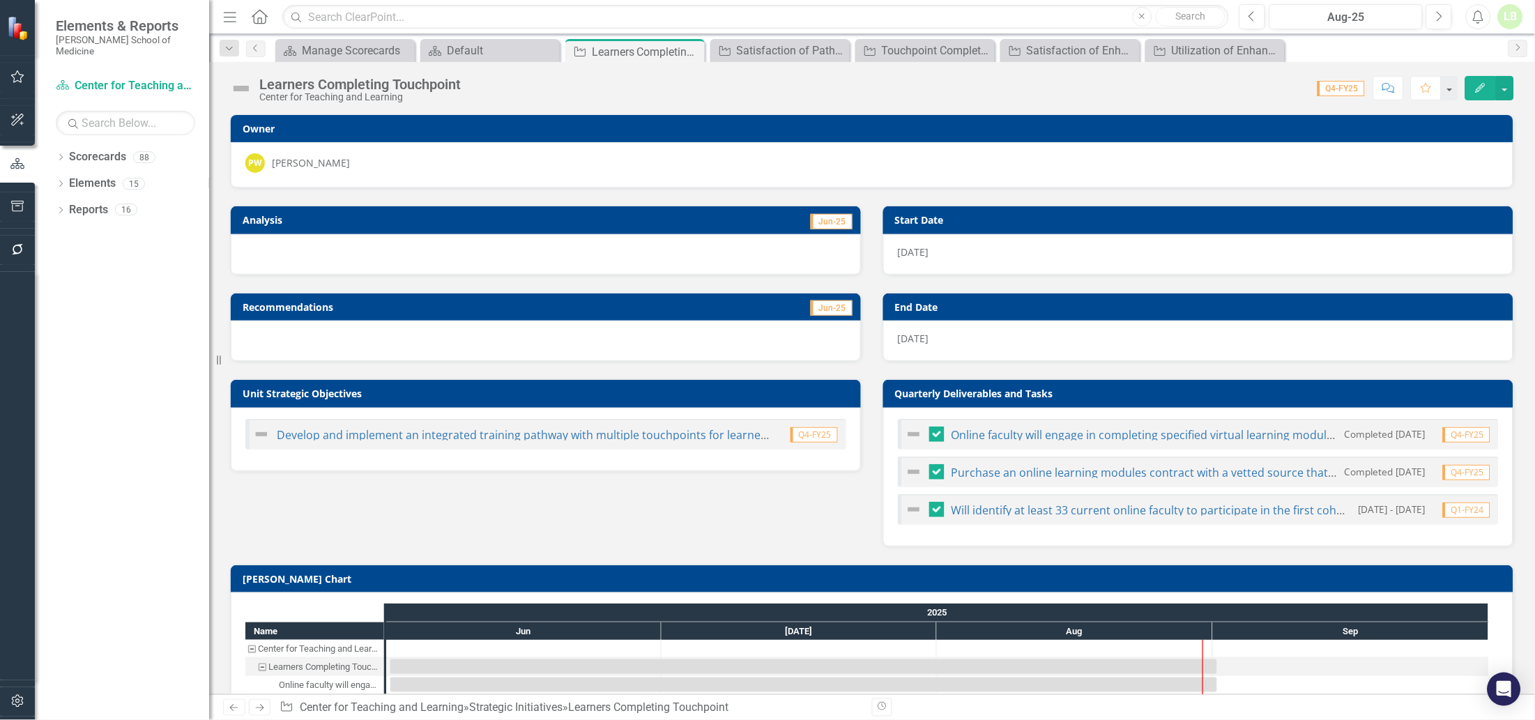
checkbox input "false"
checkbox input "true"
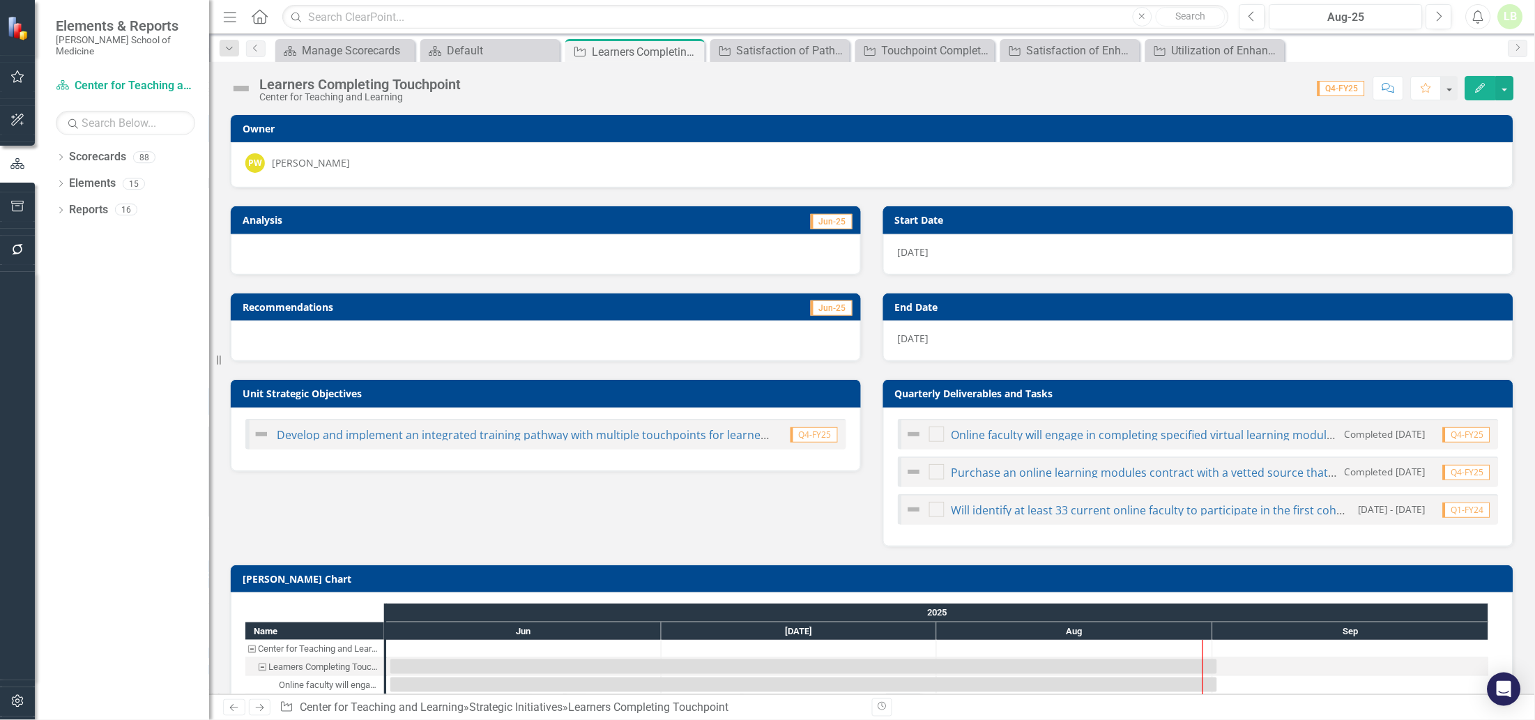
checkbox input "true"
click at [255, 50] on icon at bounding box center [254, 48] width 3 height 7
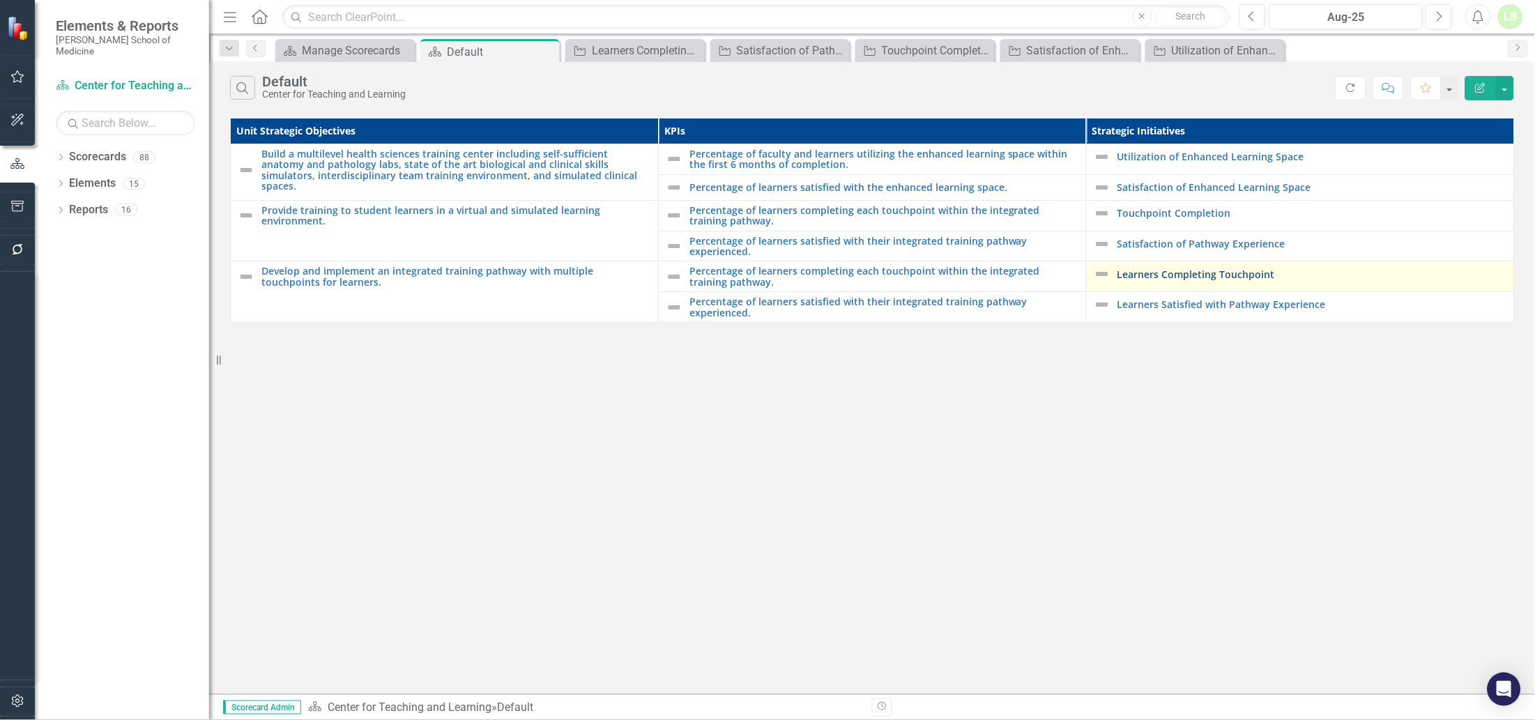
click at [1170, 278] on link "Learners Completing Touchpoint" at bounding box center [1312, 274] width 390 height 10
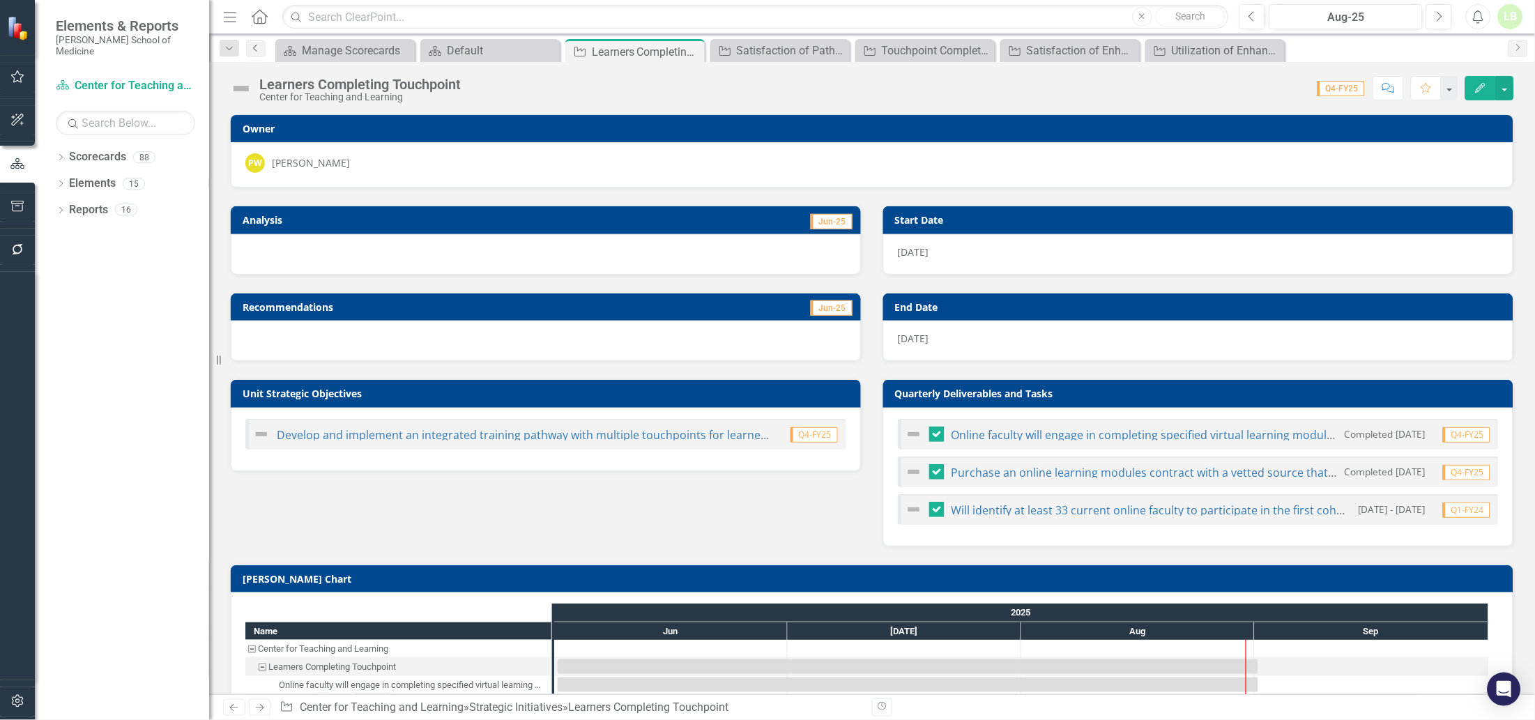
click at [257, 46] on icon "Previous" at bounding box center [255, 48] width 11 height 8
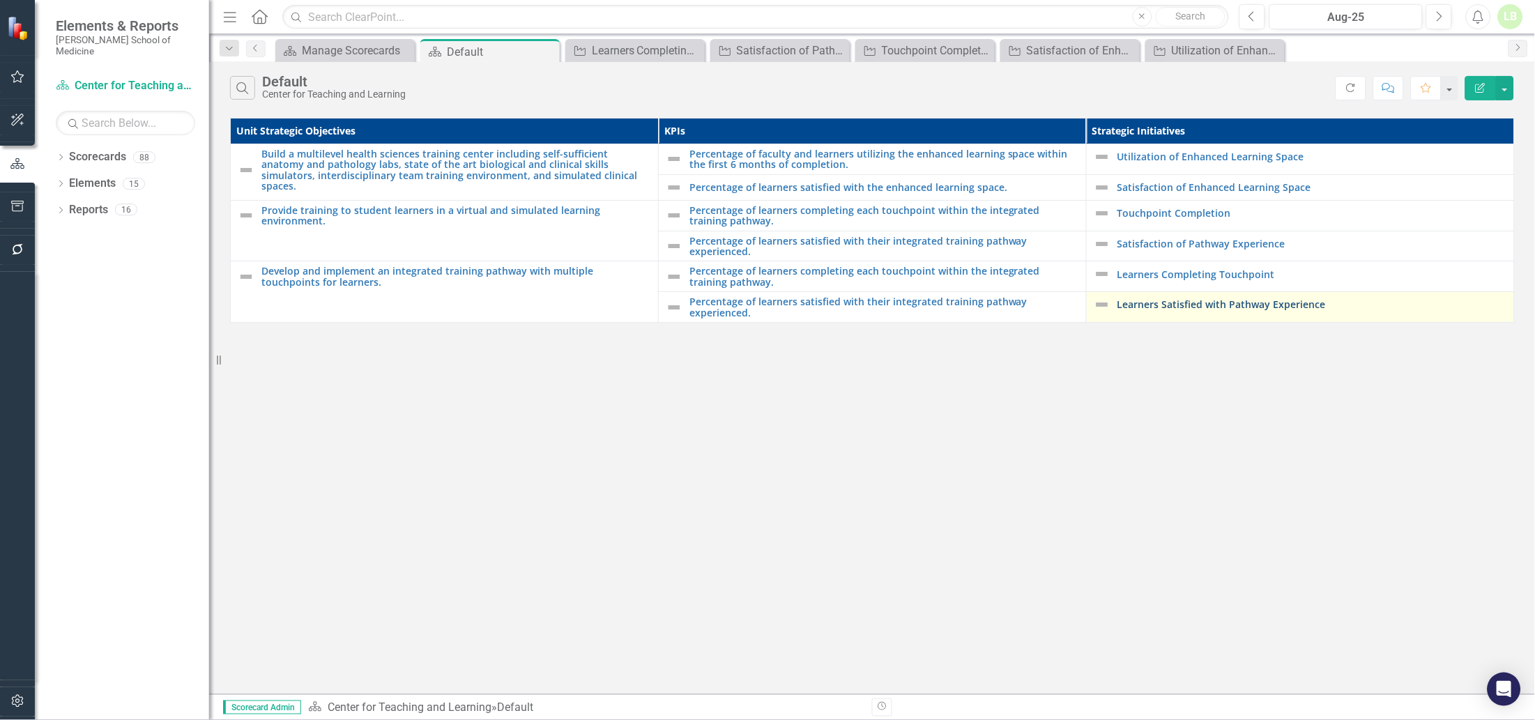
click at [1179, 306] on link "Learners Satisfied with Pathway Experience" at bounding box center [1312, 304] width 390 height 10
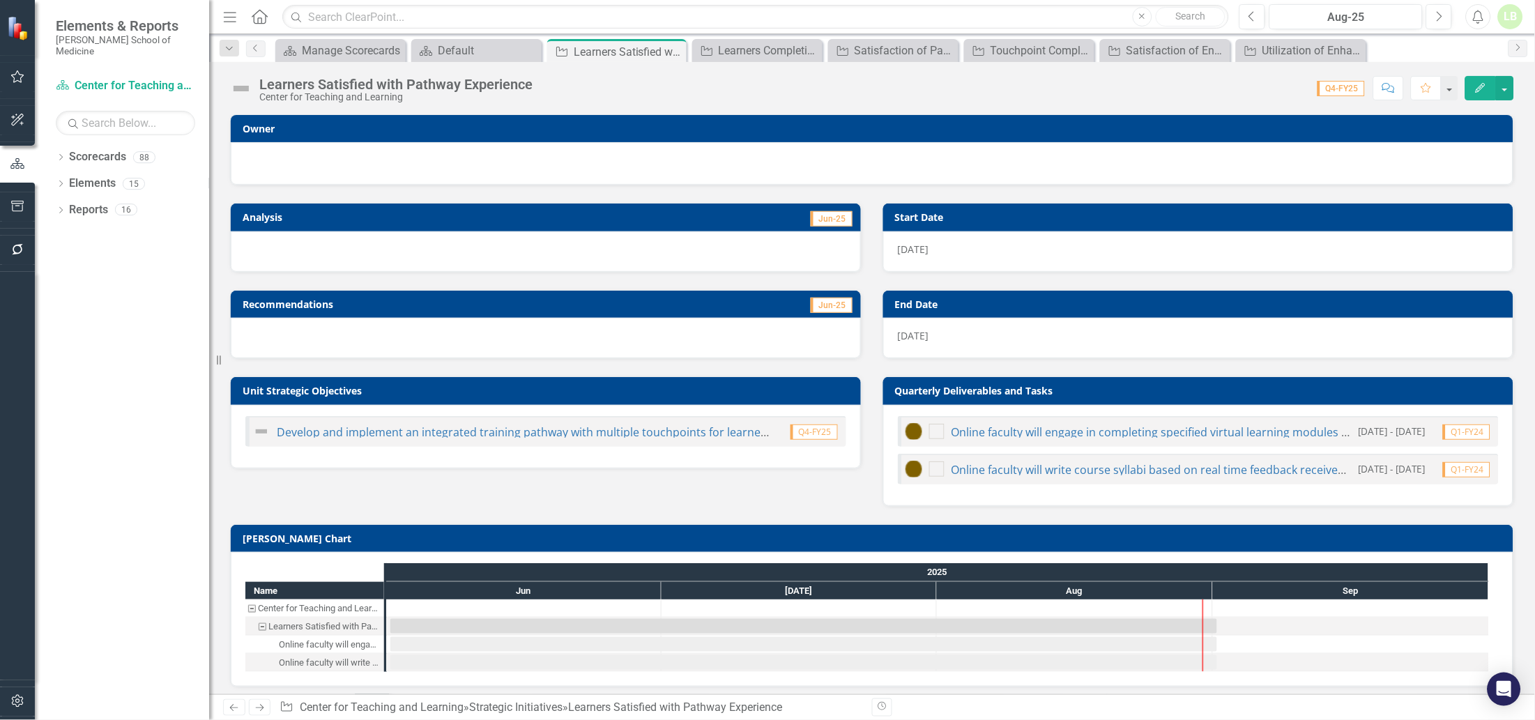
checkbox input "true"
click at [507, 158] on div at bounding box center [871, 161] width 1253 height 17
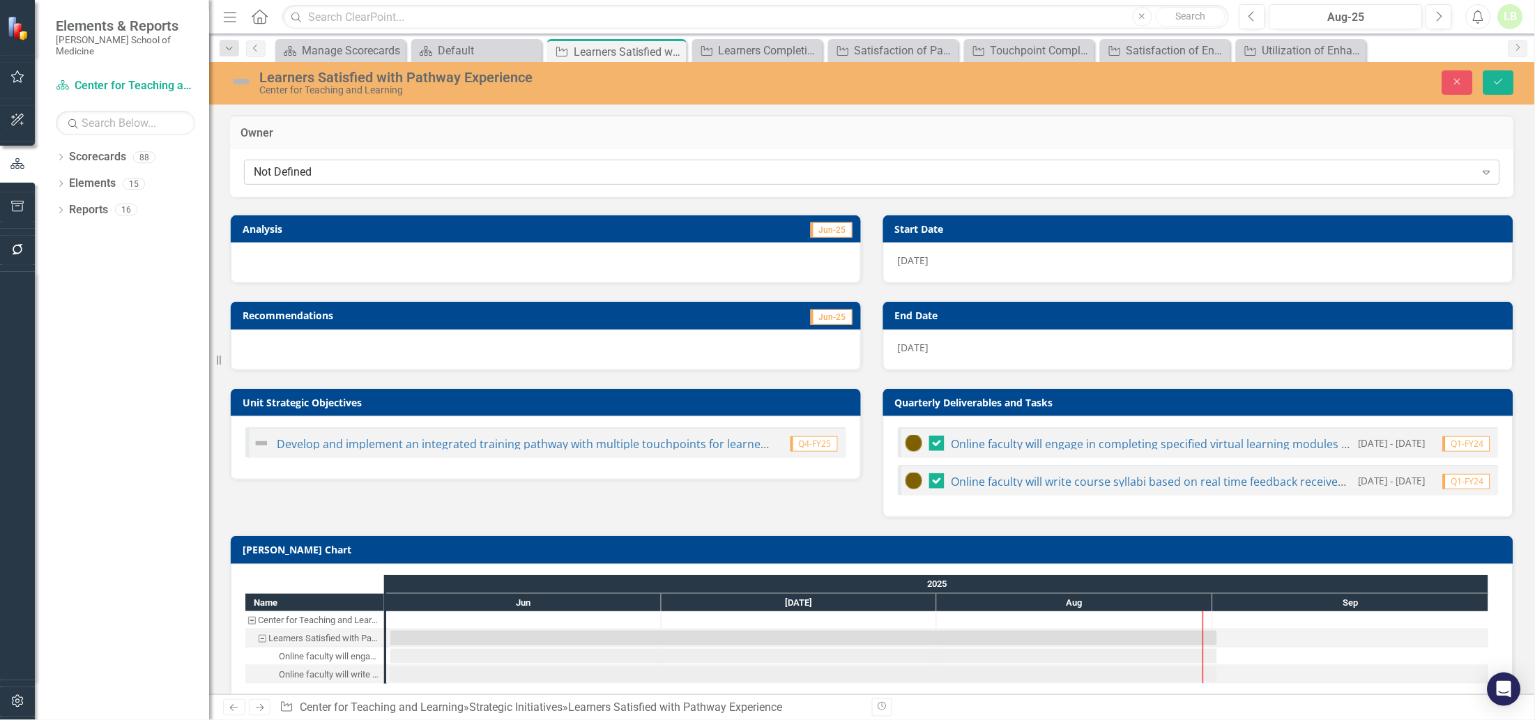
click at [498, 167] on div "Not Defined" at bounding box center [865, 172] width 1222 height 16
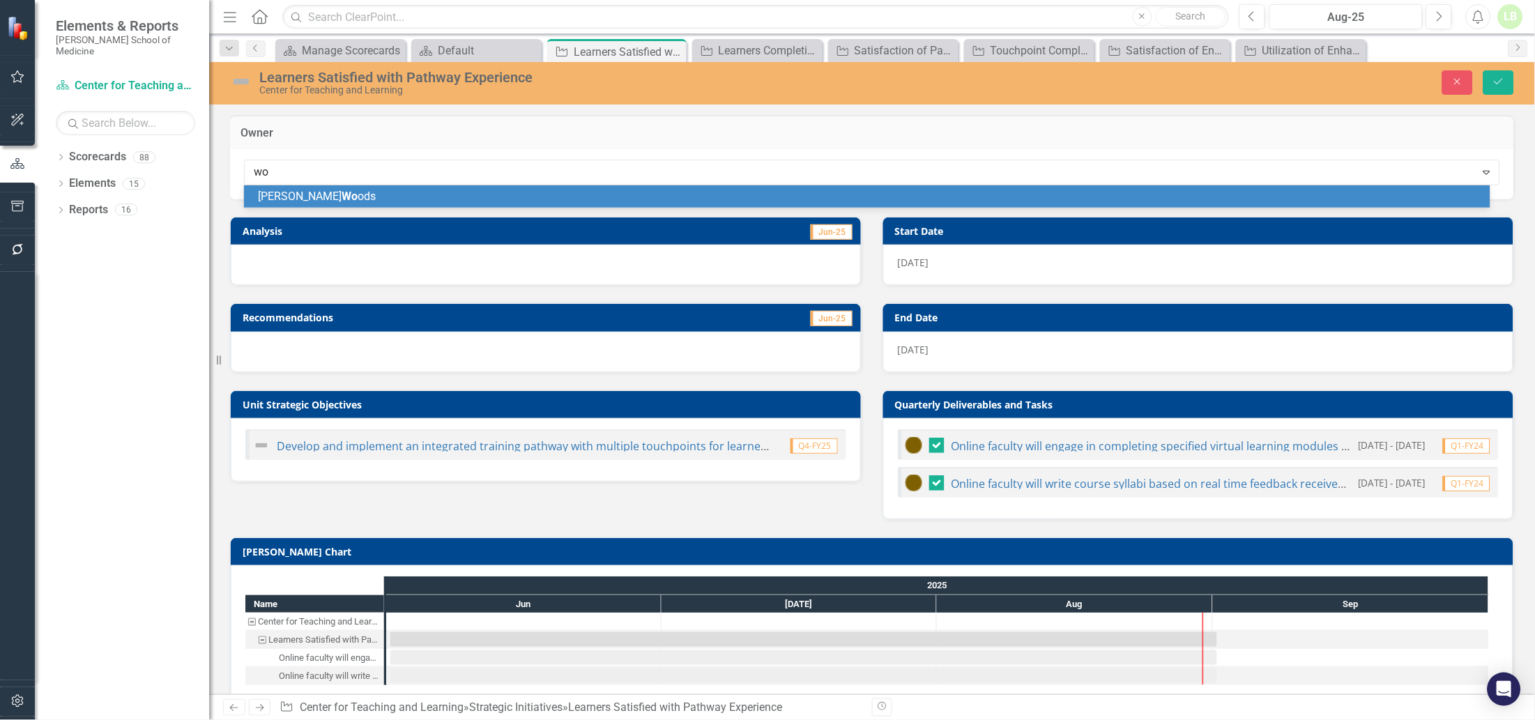
type input "woo"
click at [342, 196] on div "Pamela Woo ds" at bounding box center [870, 197] width 1224 height 16
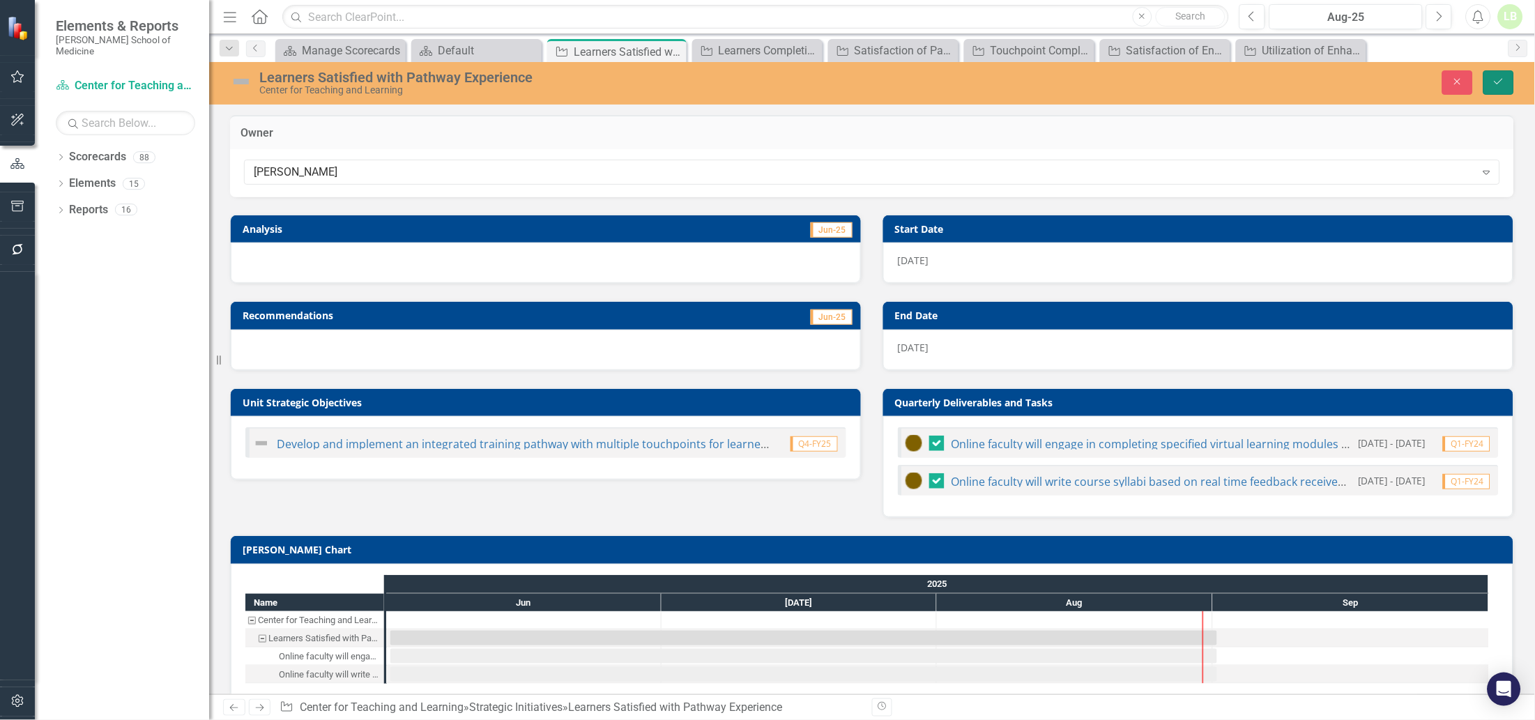
click at [1491, 84] on button "Save" at bounding box center [1498, 82] width 31 height 24
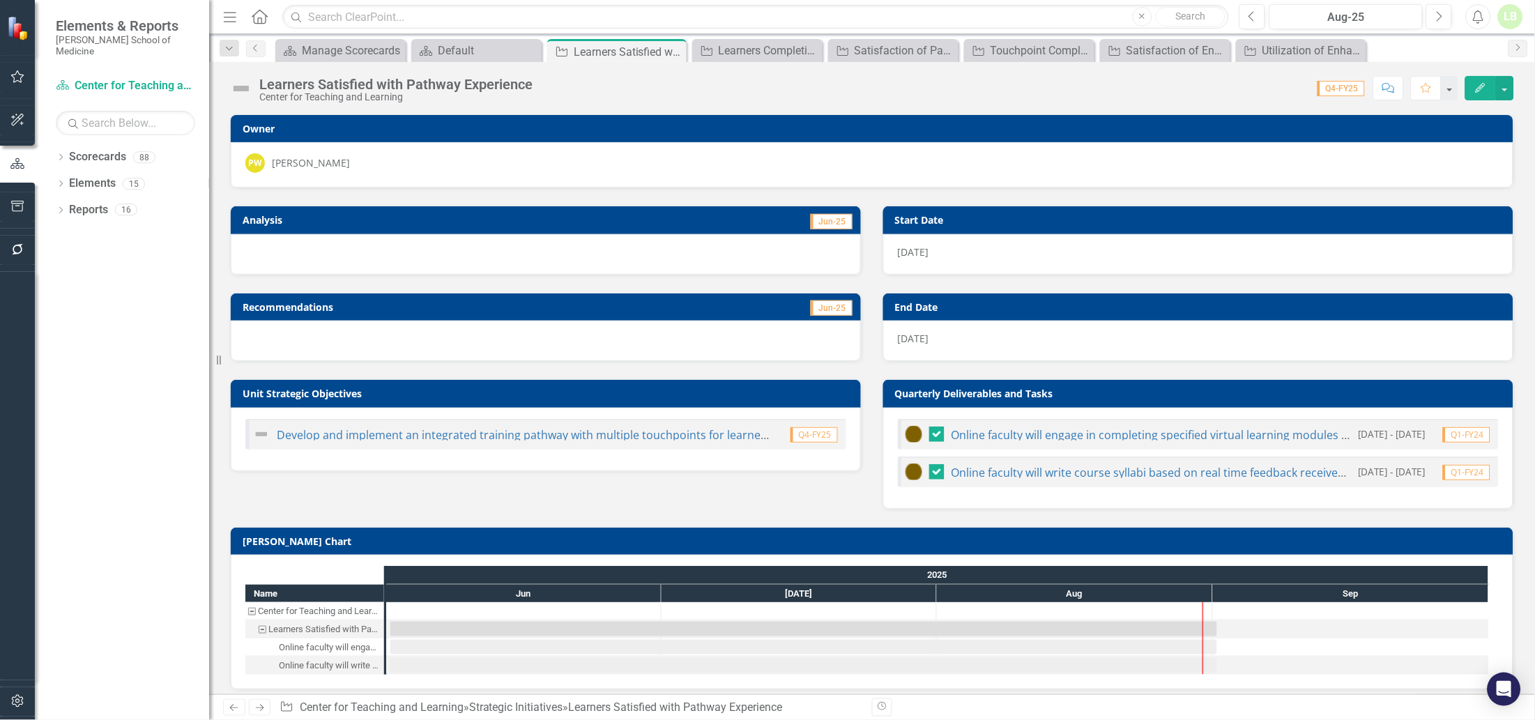
checkbox input "false"
checkbox input "true"
click at [671, 52] on icon "Close" at bounding box center [673, 51] width 14 height 11
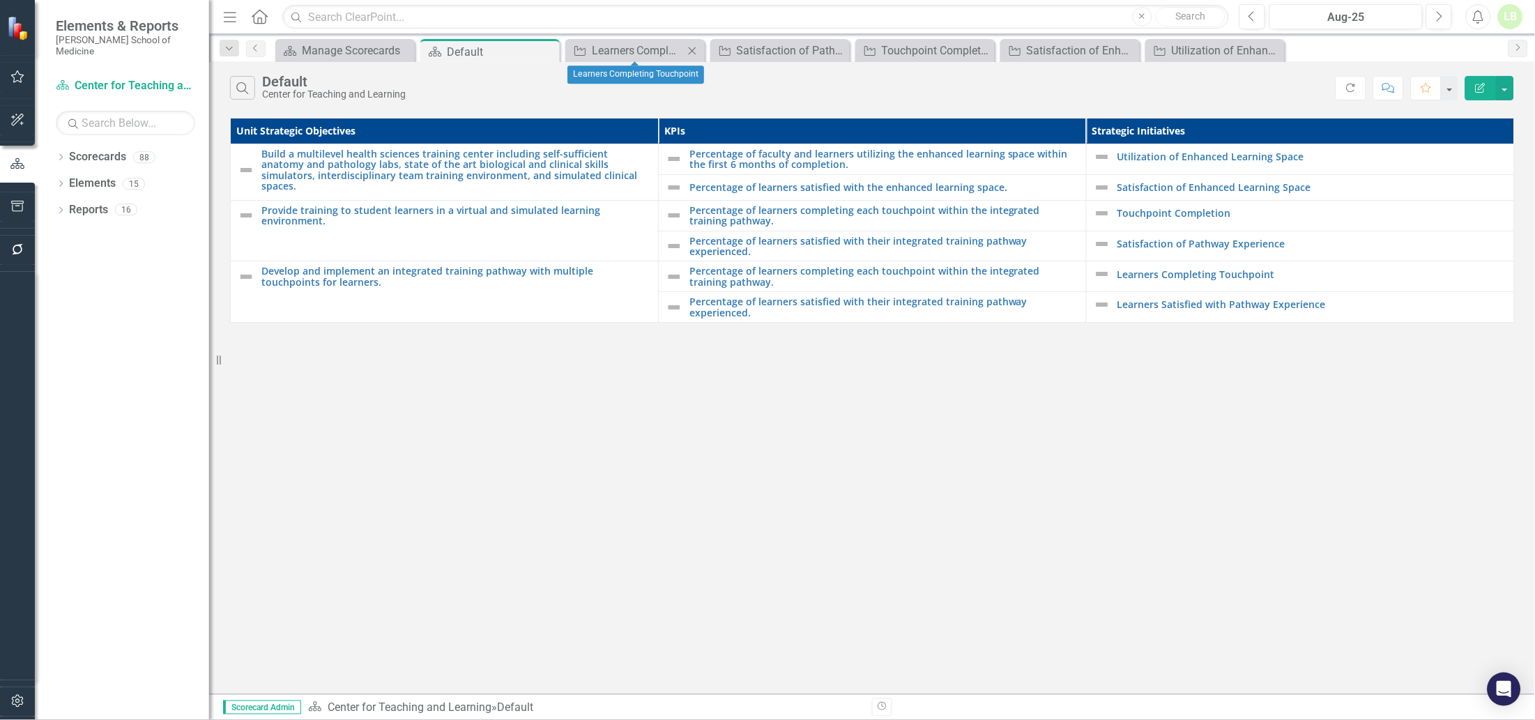
click at [692, 47] on icon "Close" at bounding box center [692, 50] width 14 height 11
click at [0, 0] on icon "Close" at bounding box center [0, 0] width 0 height 0
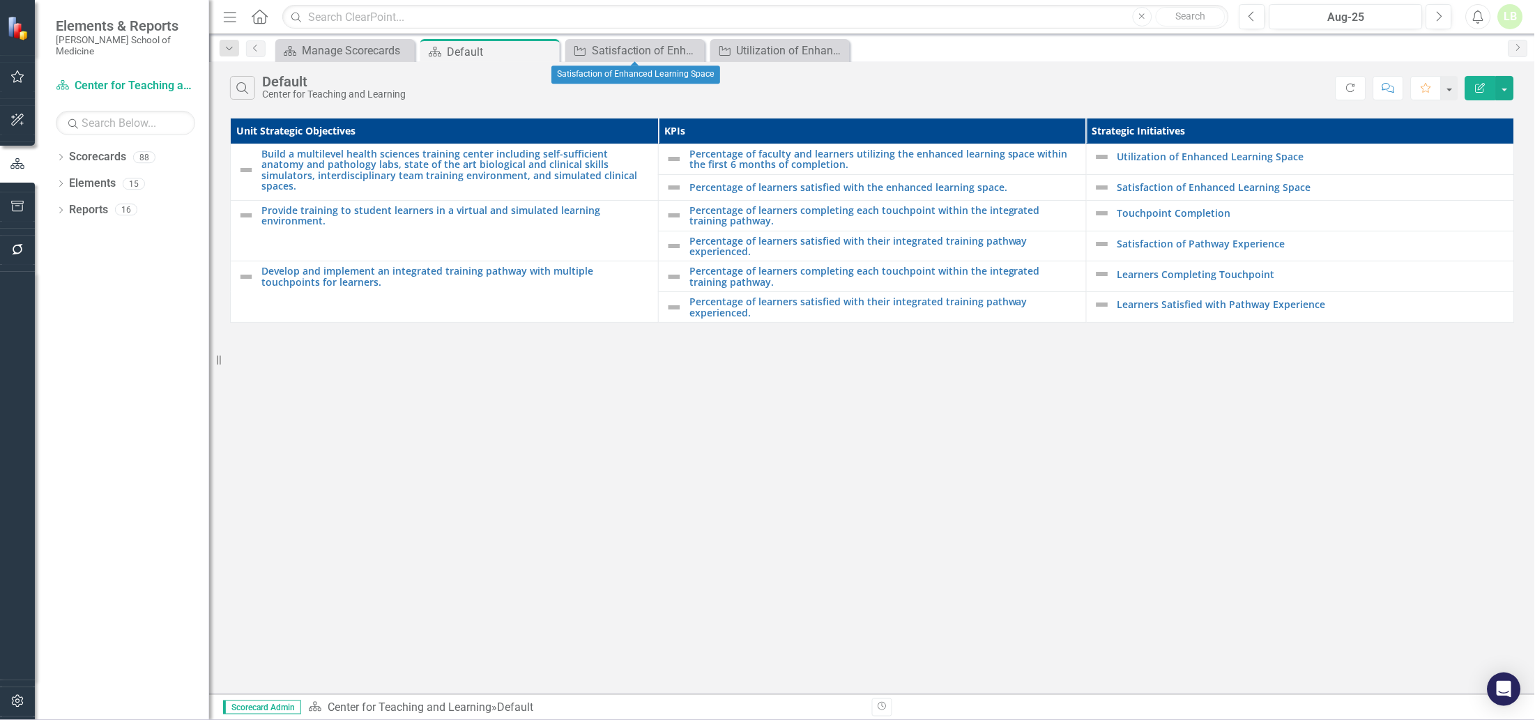
click at [0, 0] on icon "Close" at bounding box center [0, 0] width 0 height 0
click at [546, 49] on icon "Close" at bounding box center [546, 51] width 14 height 11
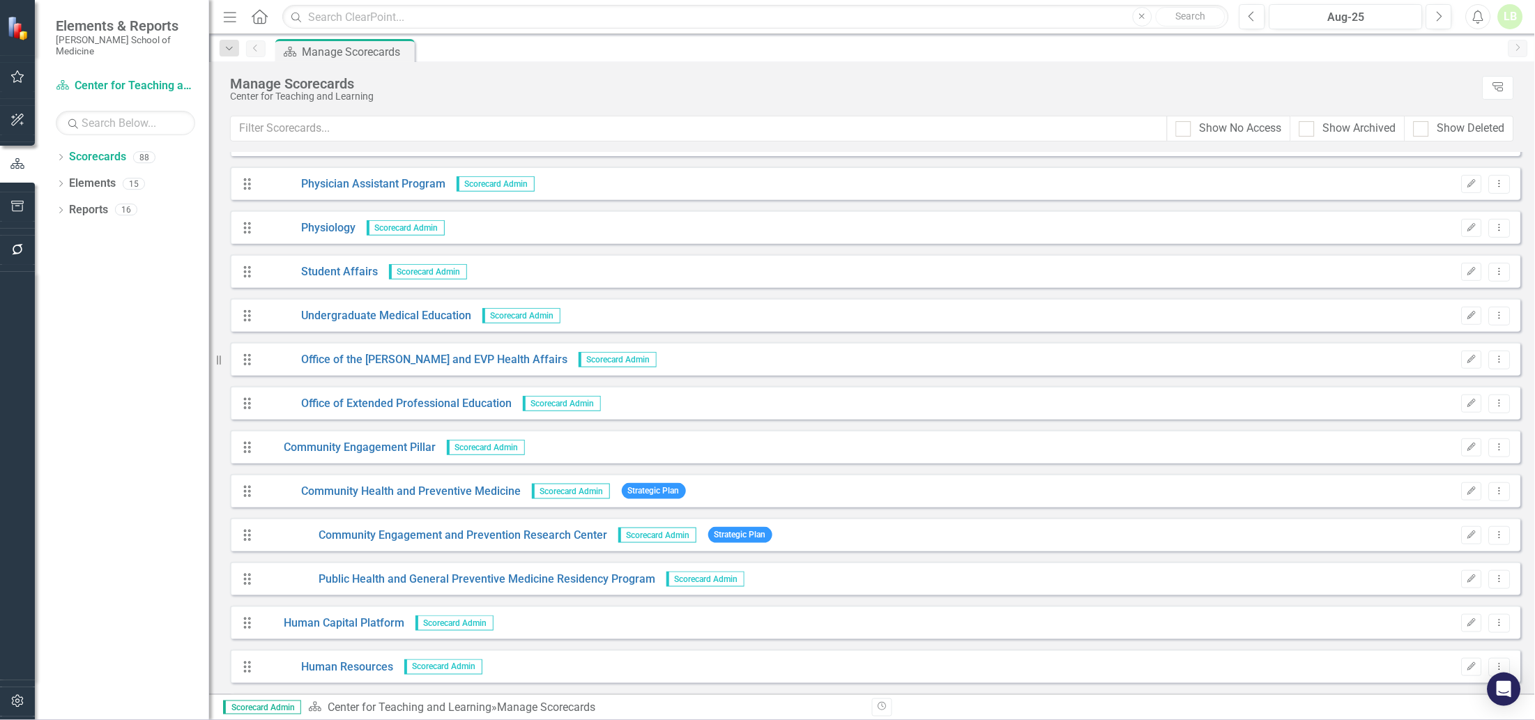
scroll to position [2875, 0]
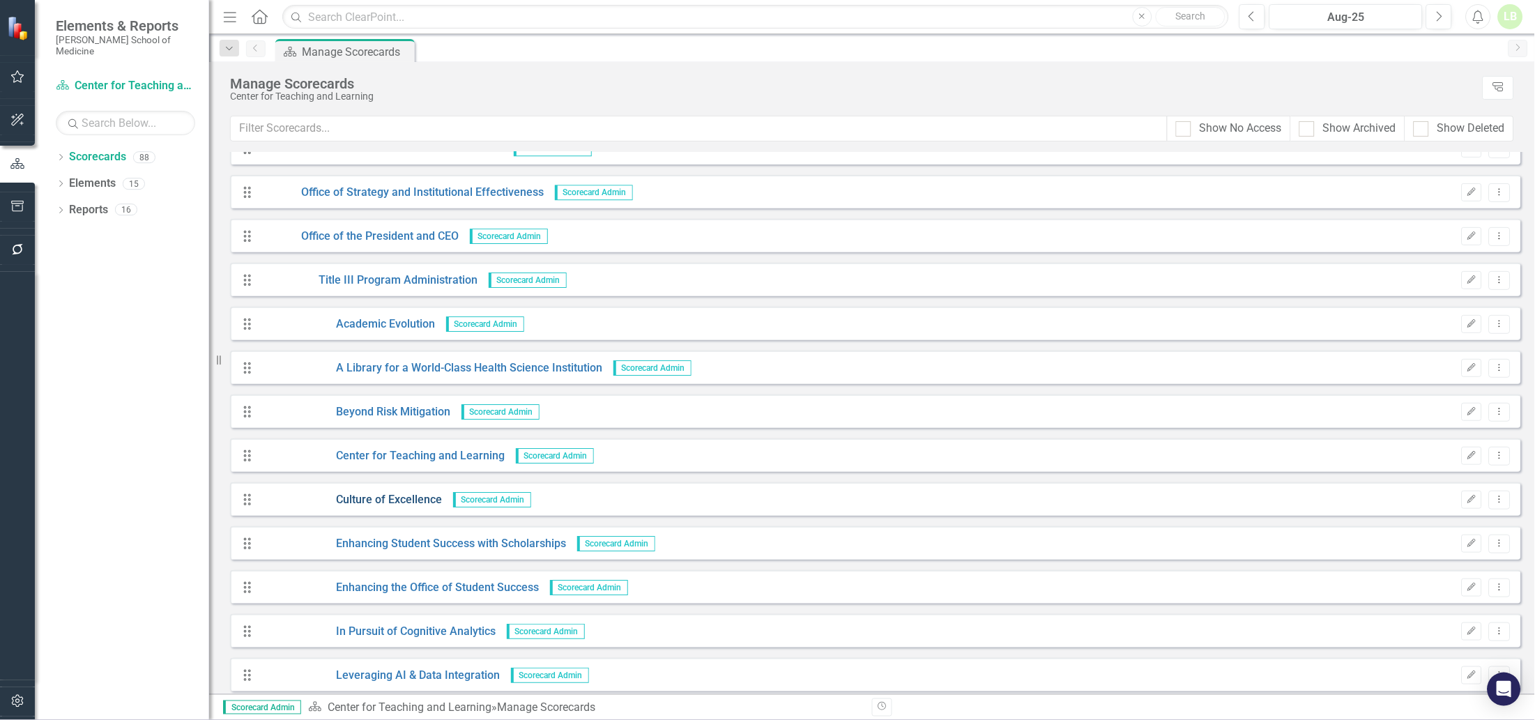
click at [391, 493] on link "Culture of Excellence" at bounding box center [351, 500] width 183 height 16
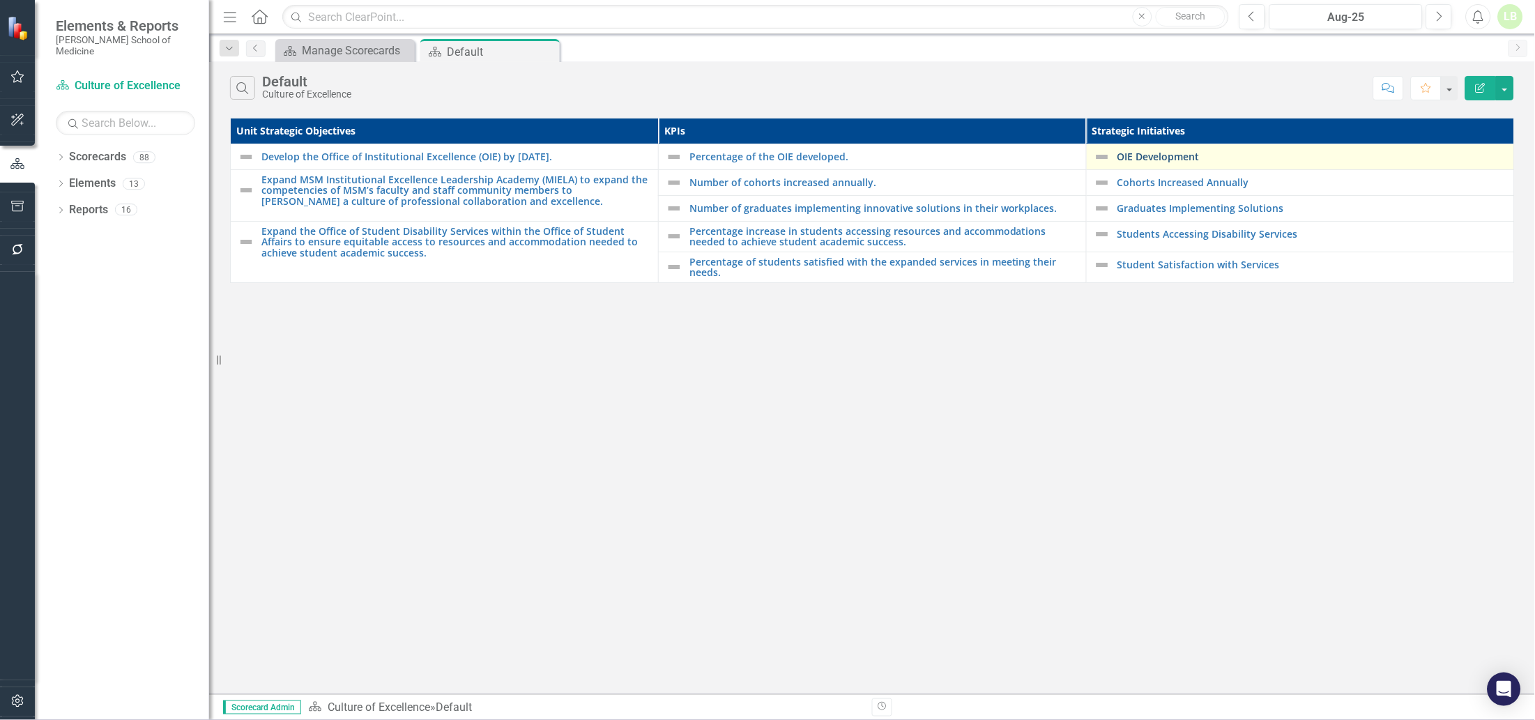
click at [1149, 158] on link "OIE Development" at bounding box center [1312, 156] width 390 height 10
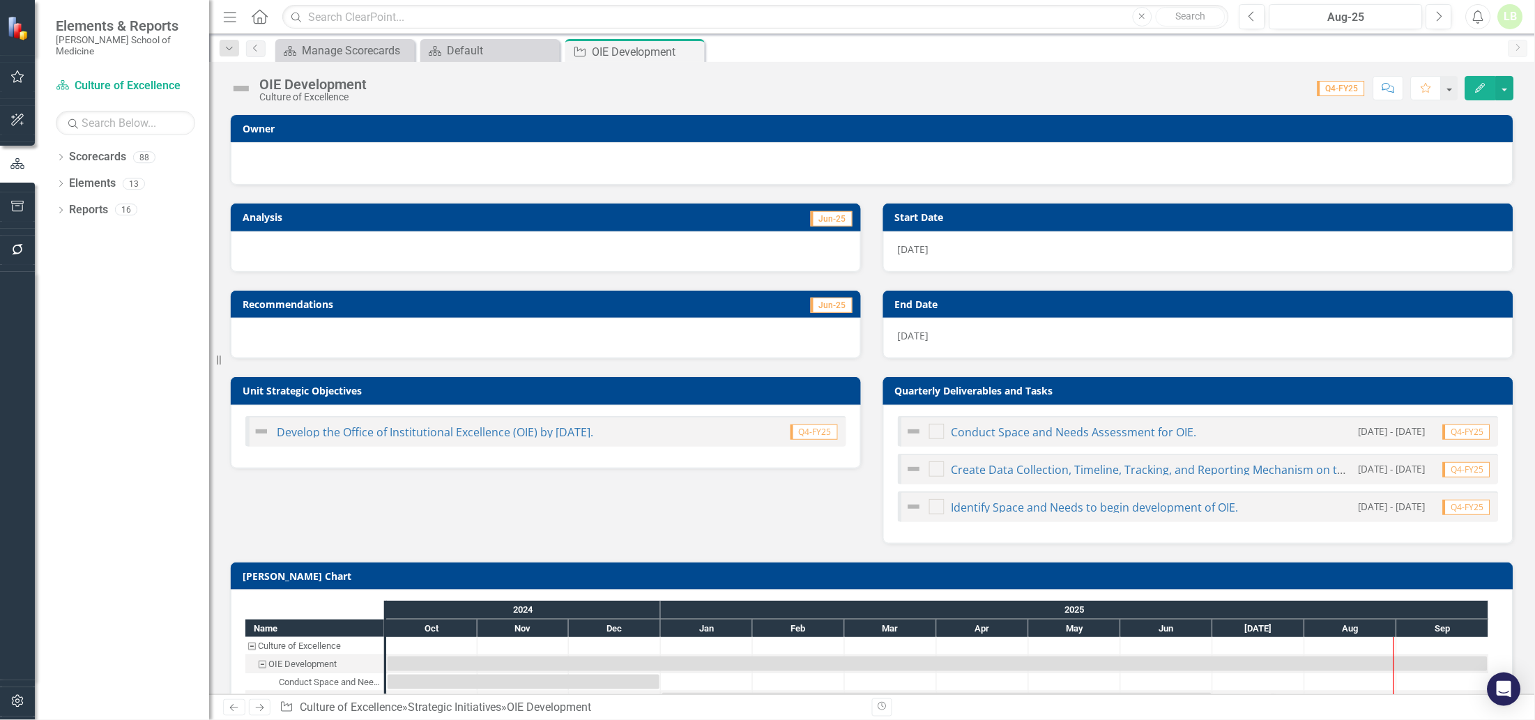
click at [425, 159] on div at bounding box center [871, 161] width 1253 height 17
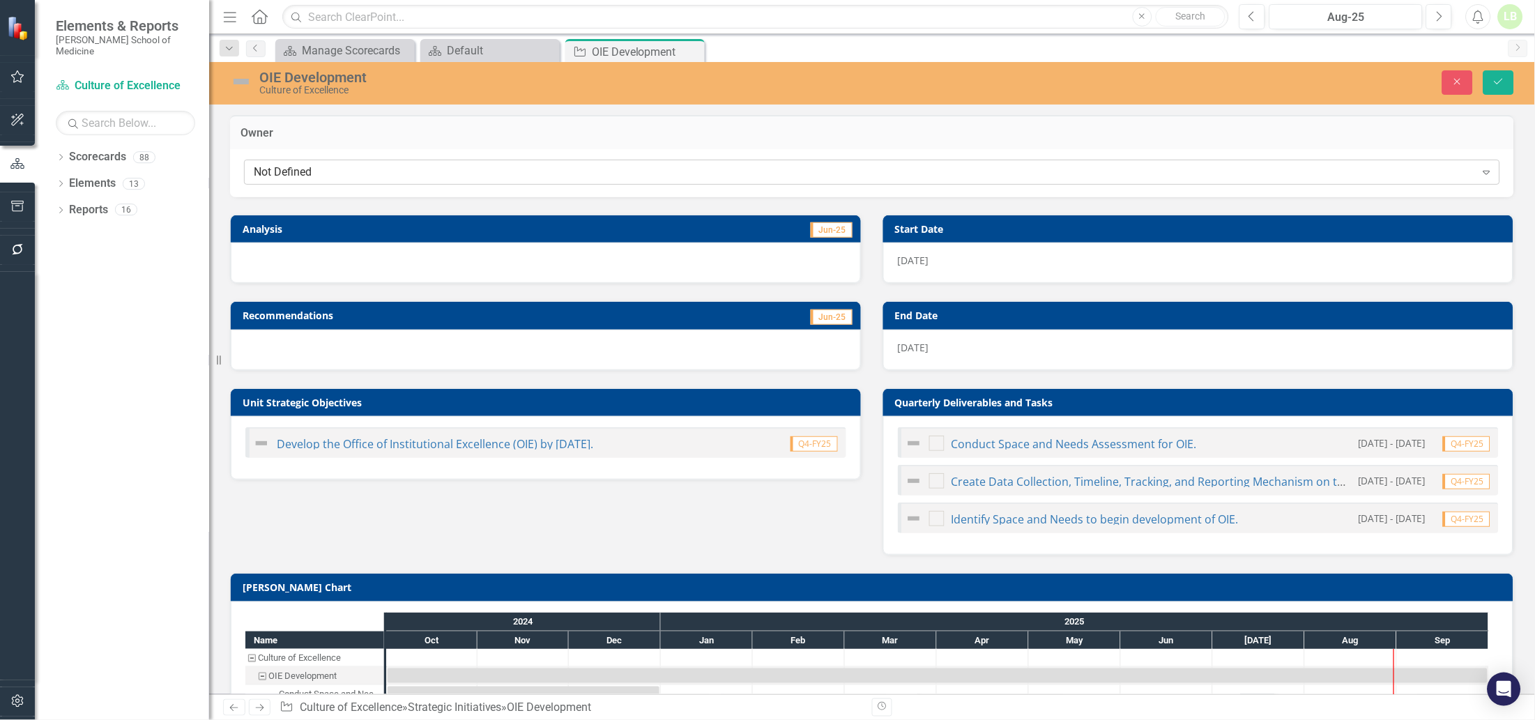
click at [427, 167] on div "Not Defined" at bounding box center [865, 172] width 1222 height 16
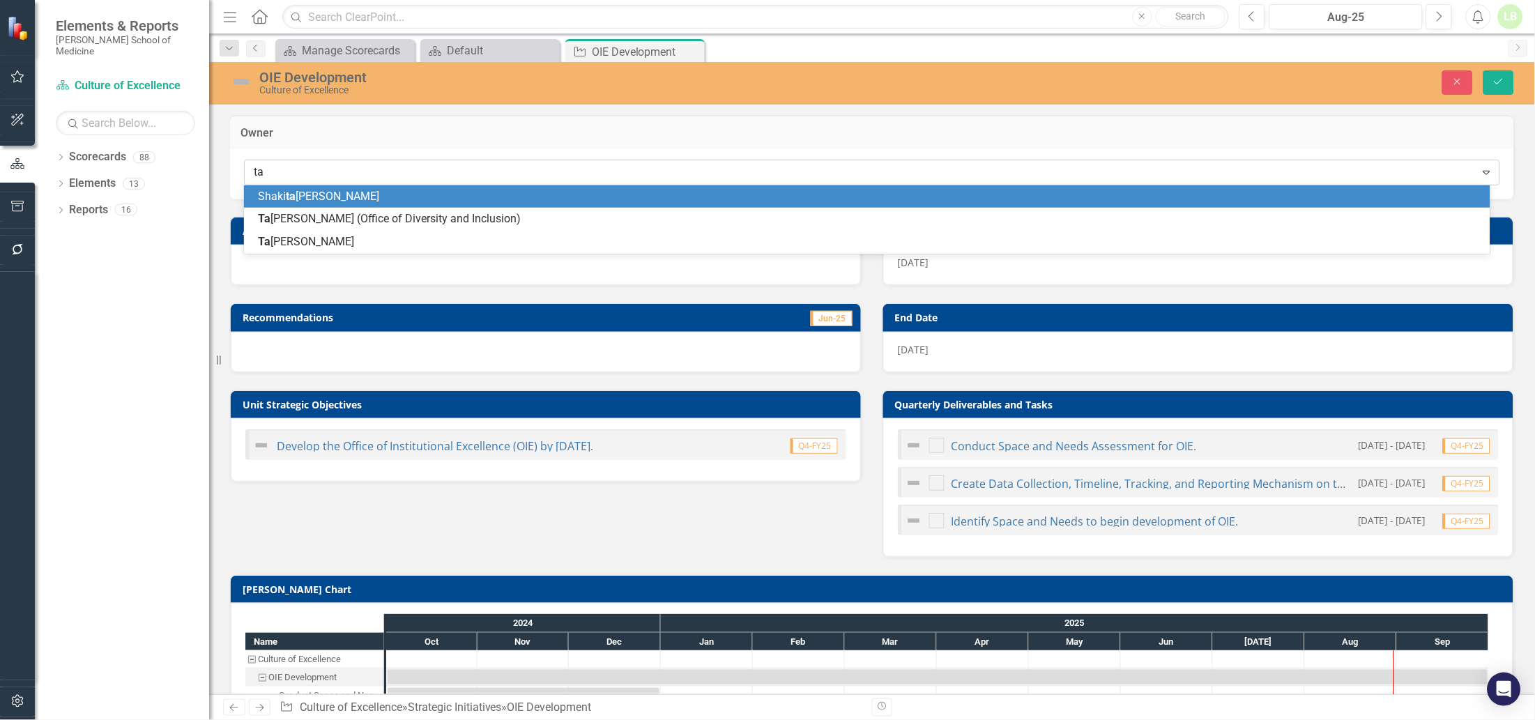
type input "taw"
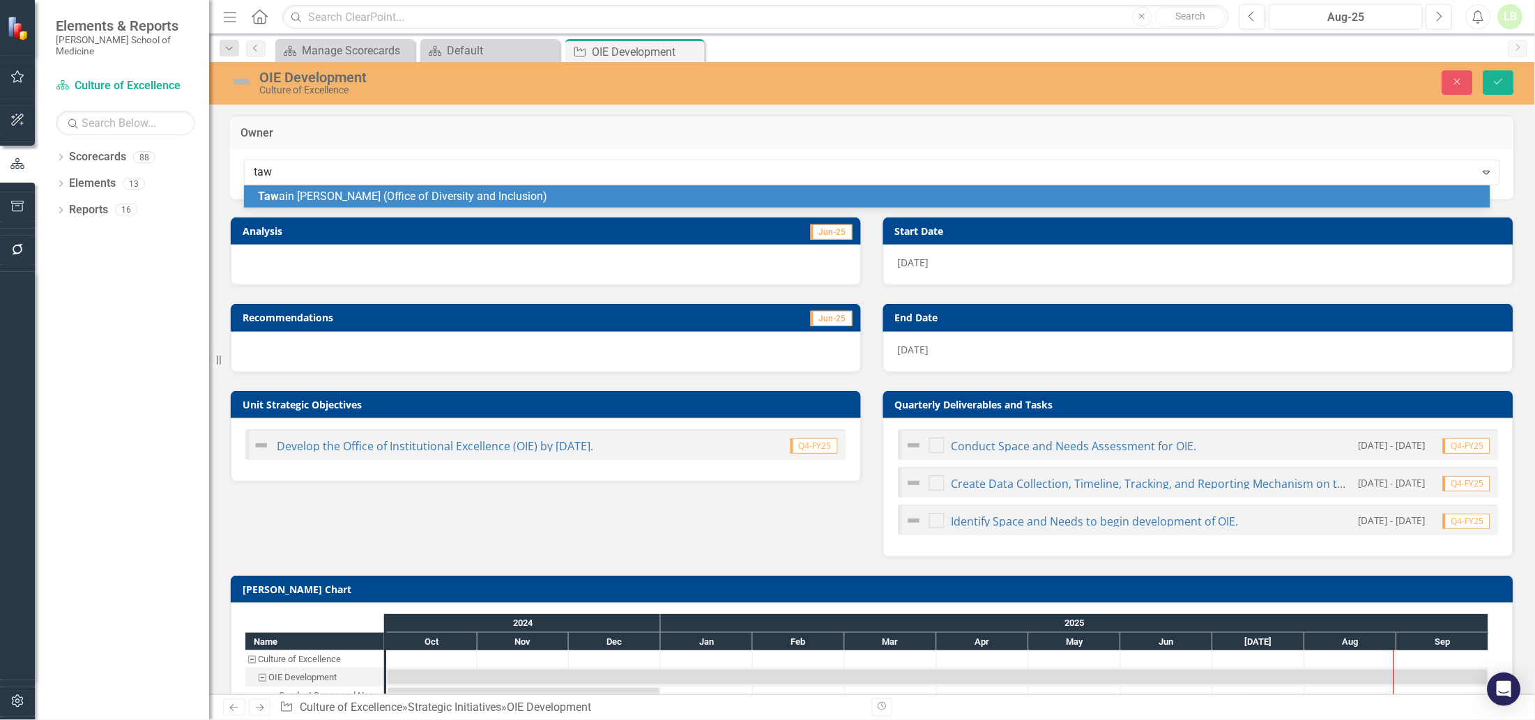
click at [322, 197] on span "Taw ain Kelly (Office of Diversity and Inclusion)" at bounding box center [402, 196] width 289 height 13
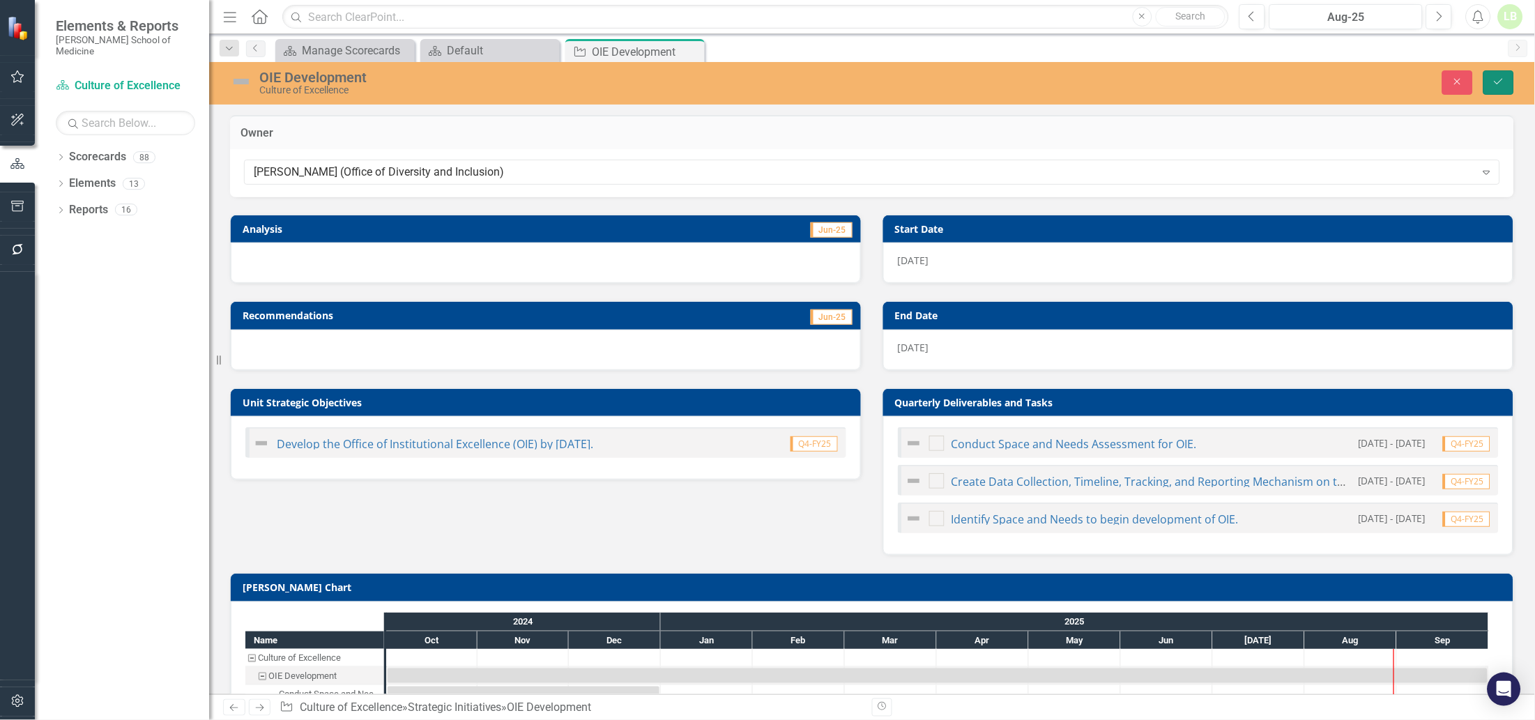
click at [1488, 79] on button "Save" at bounding box center [1498, 82] width 31 height 24
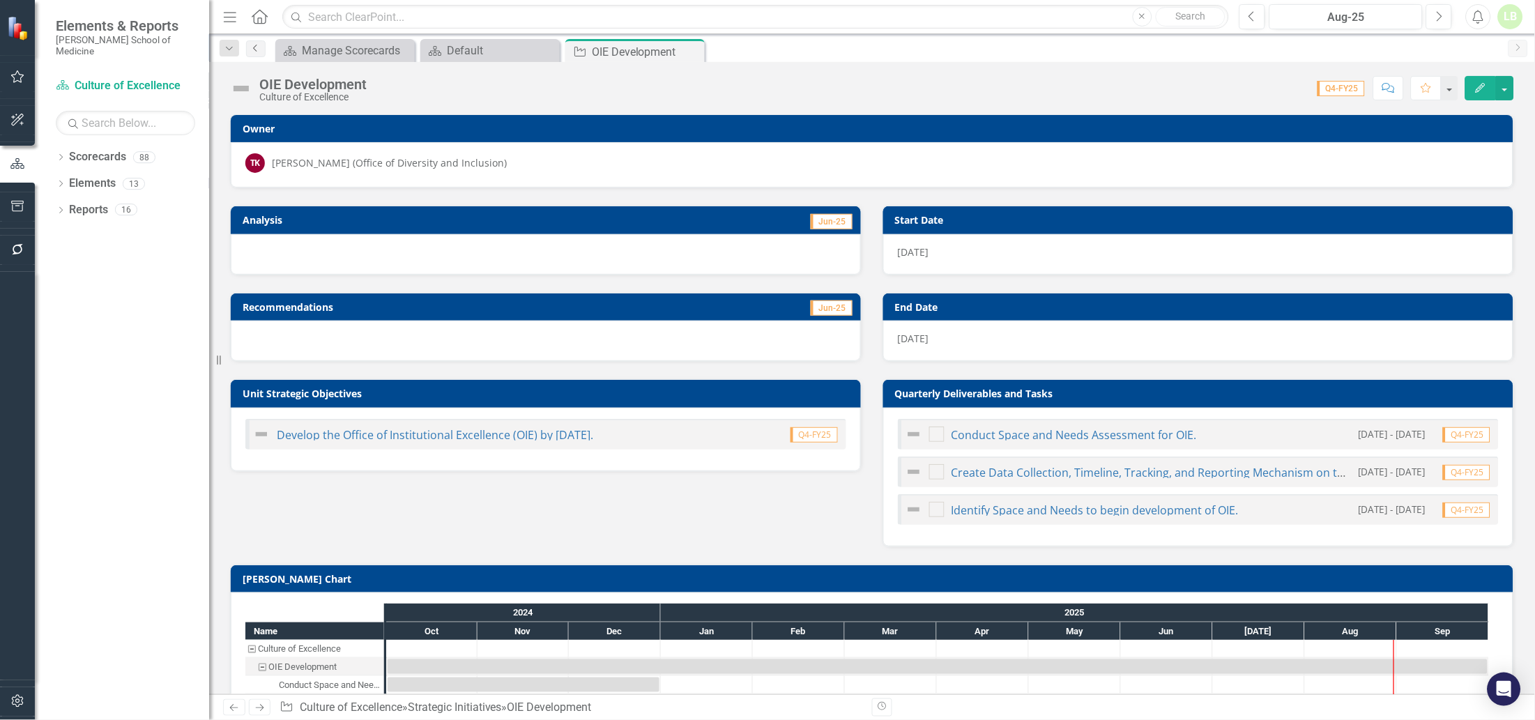
click at [254, 47] on icon "Previous" at bounding box center [255, 48] width 11 height 8
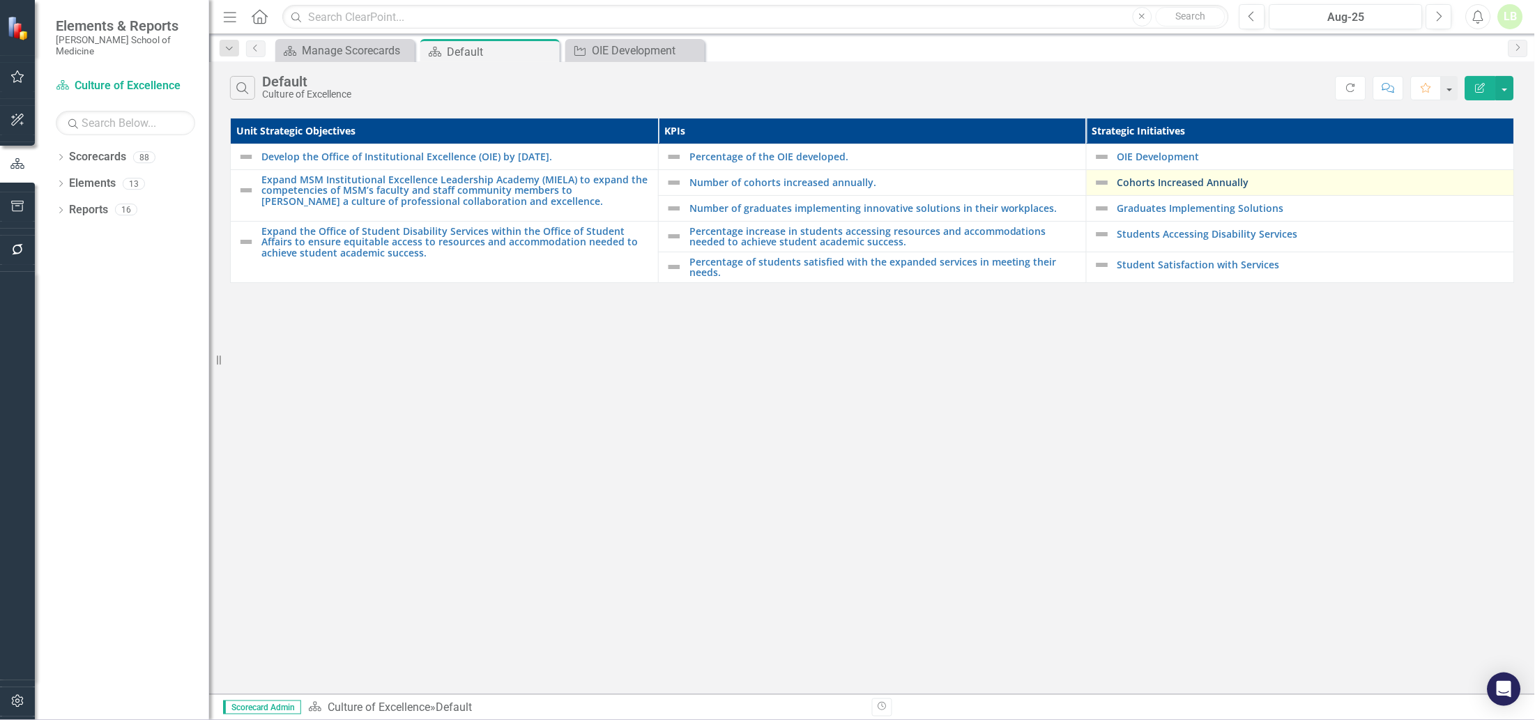
click at [1163, 178] on link "Cohorts Increased Annually" at bounding box center [1312, 182] width 390 height 10
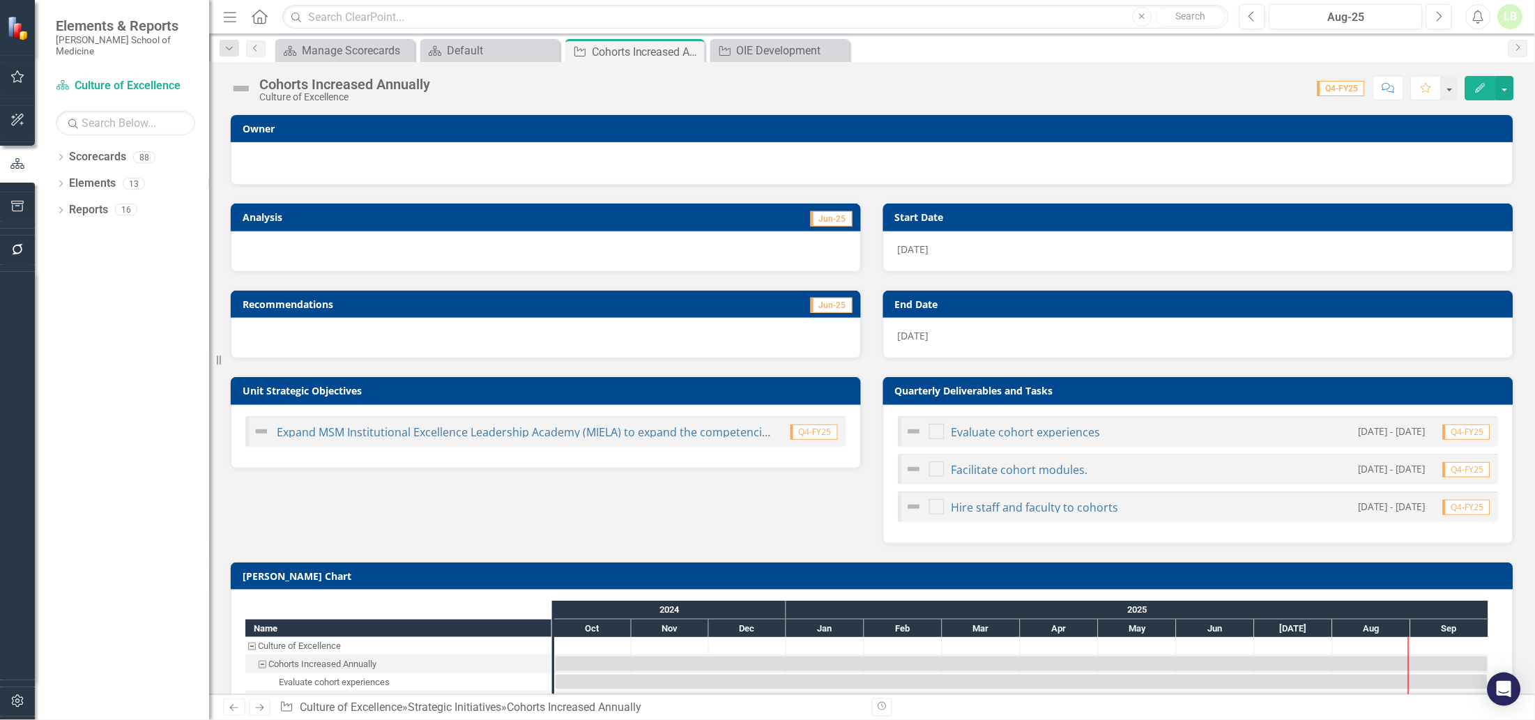
click at [319, 153] on div at bounding box center [871, 161] width 1253 height 17
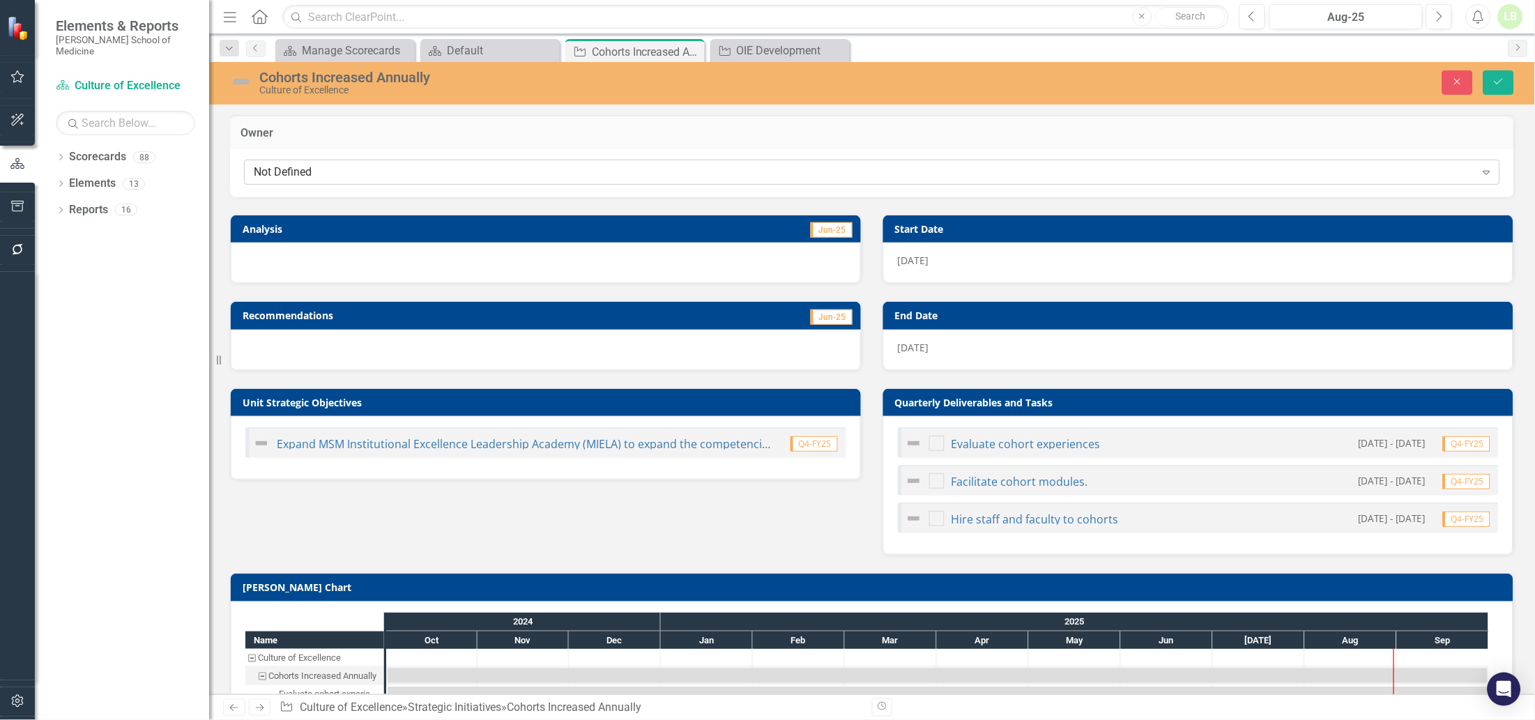
click at [319, 179] on div "Not Defined" at bounding box center [865, 172] width 1222 height 16
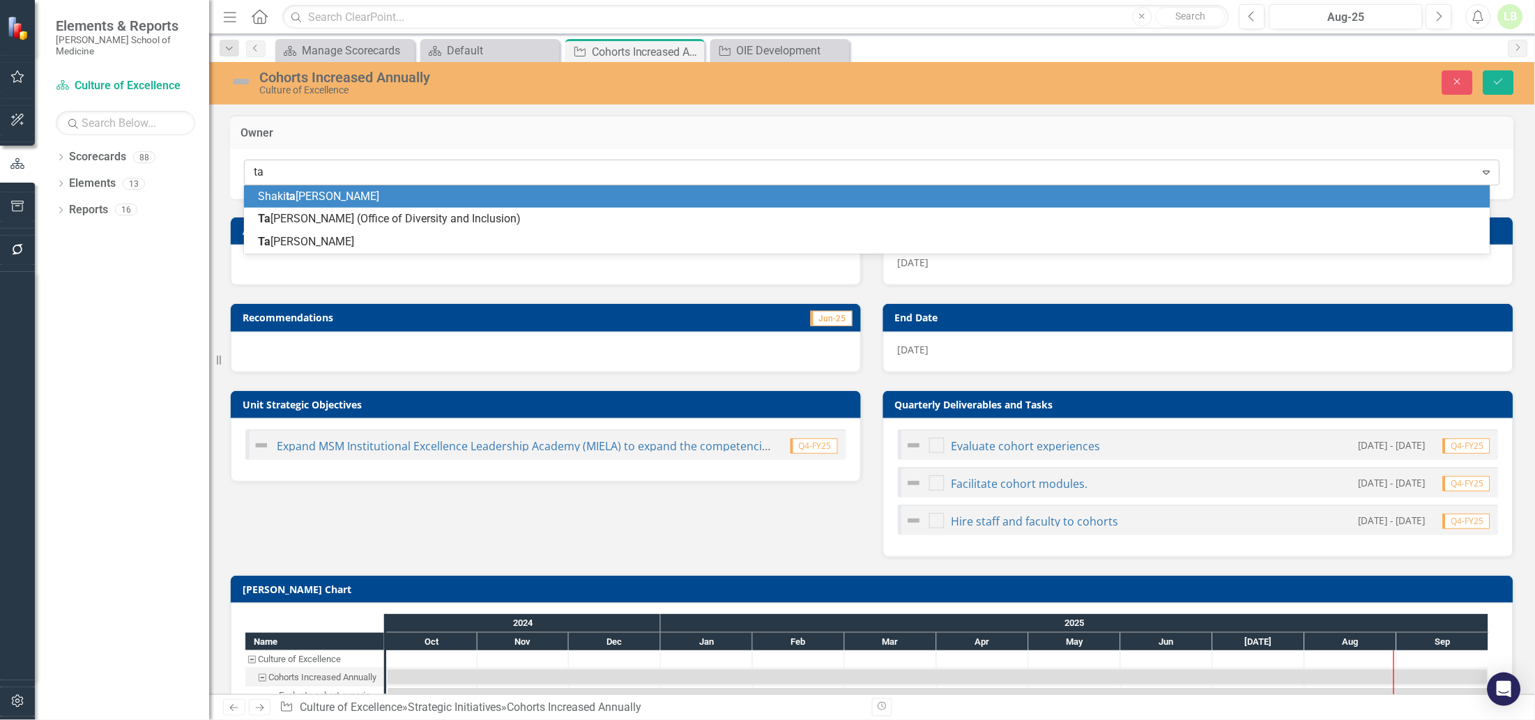
type input "taw"
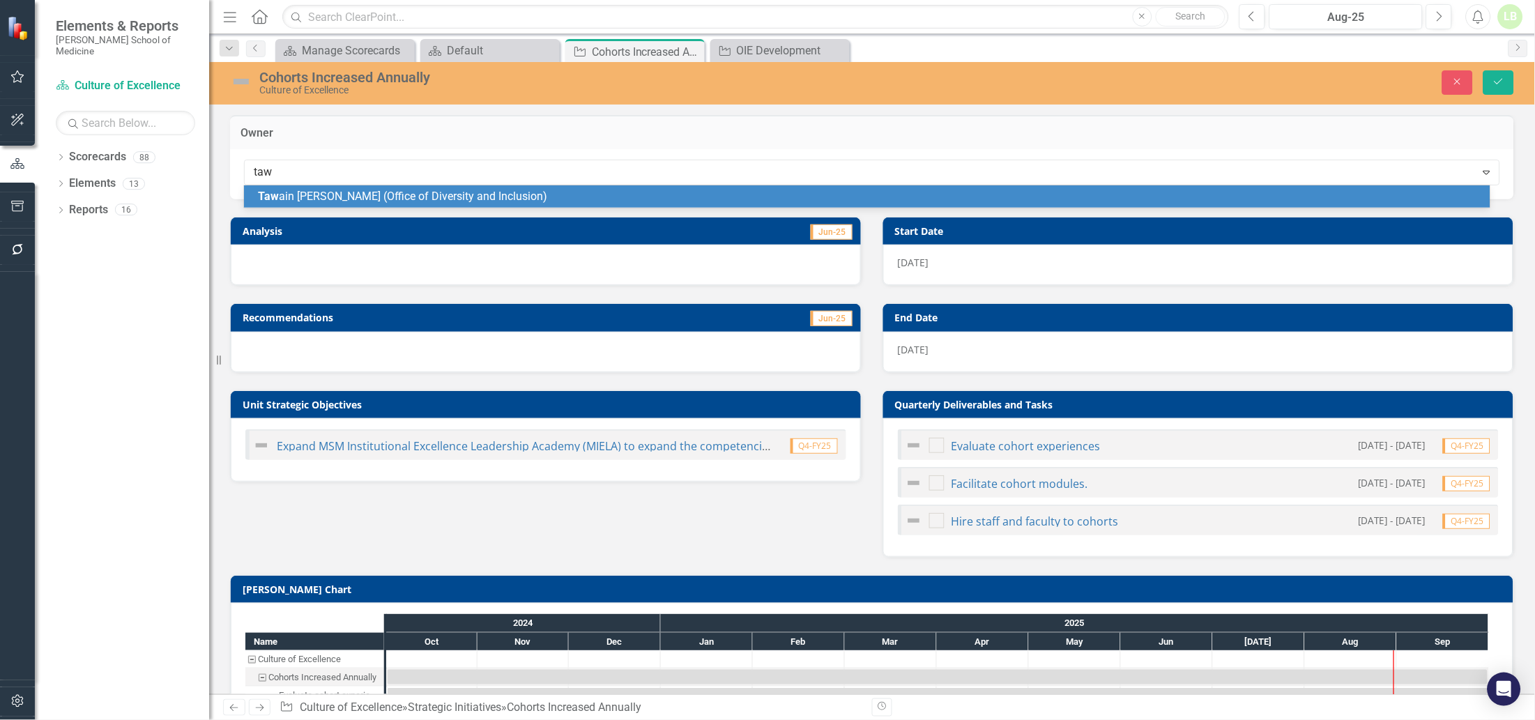
click at [296, 191] on span "Taw ain Kelly (Office of Diversity and Inclusion)" at bounding box center [402, 196] width 289 height 13
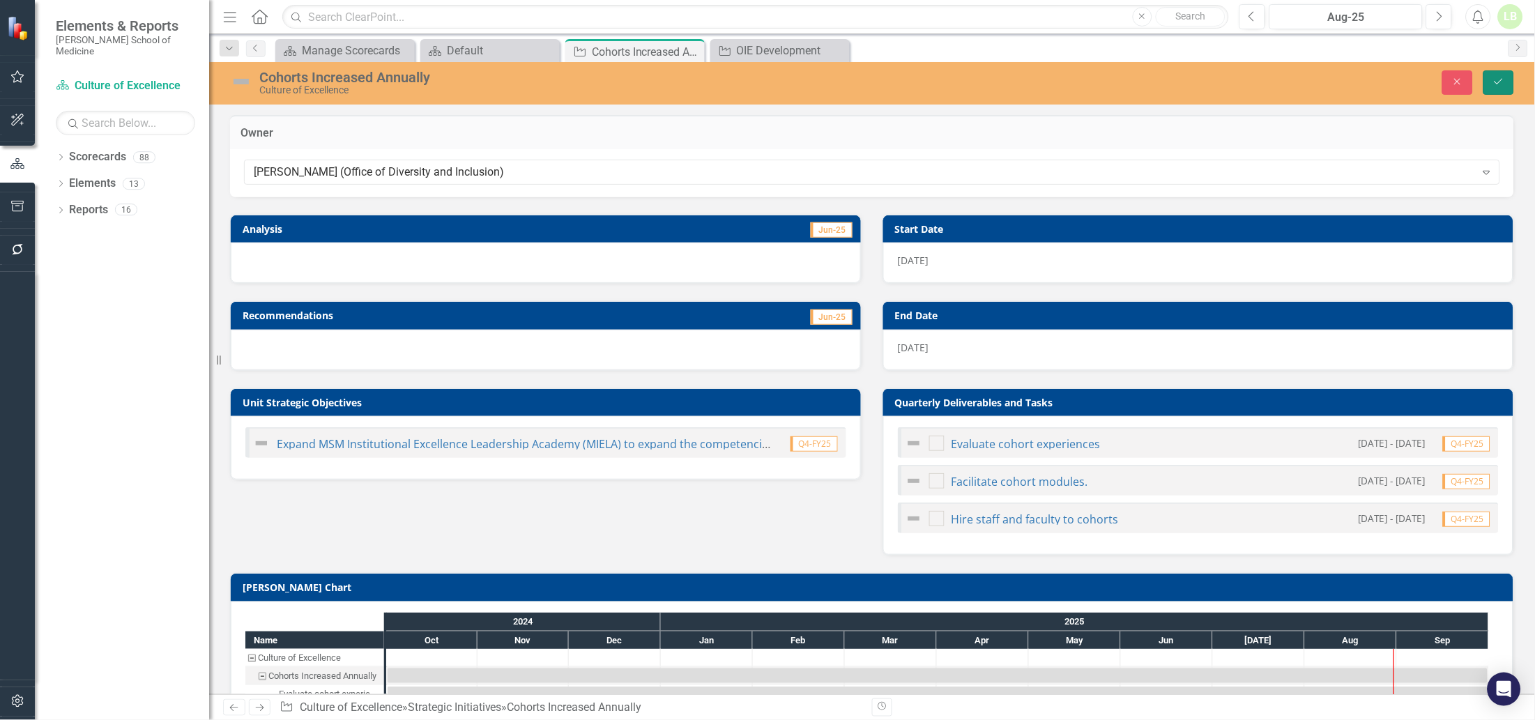
click at [1490, 88] on button "Save" at bounding box center [1498, 82] width 31 height 24
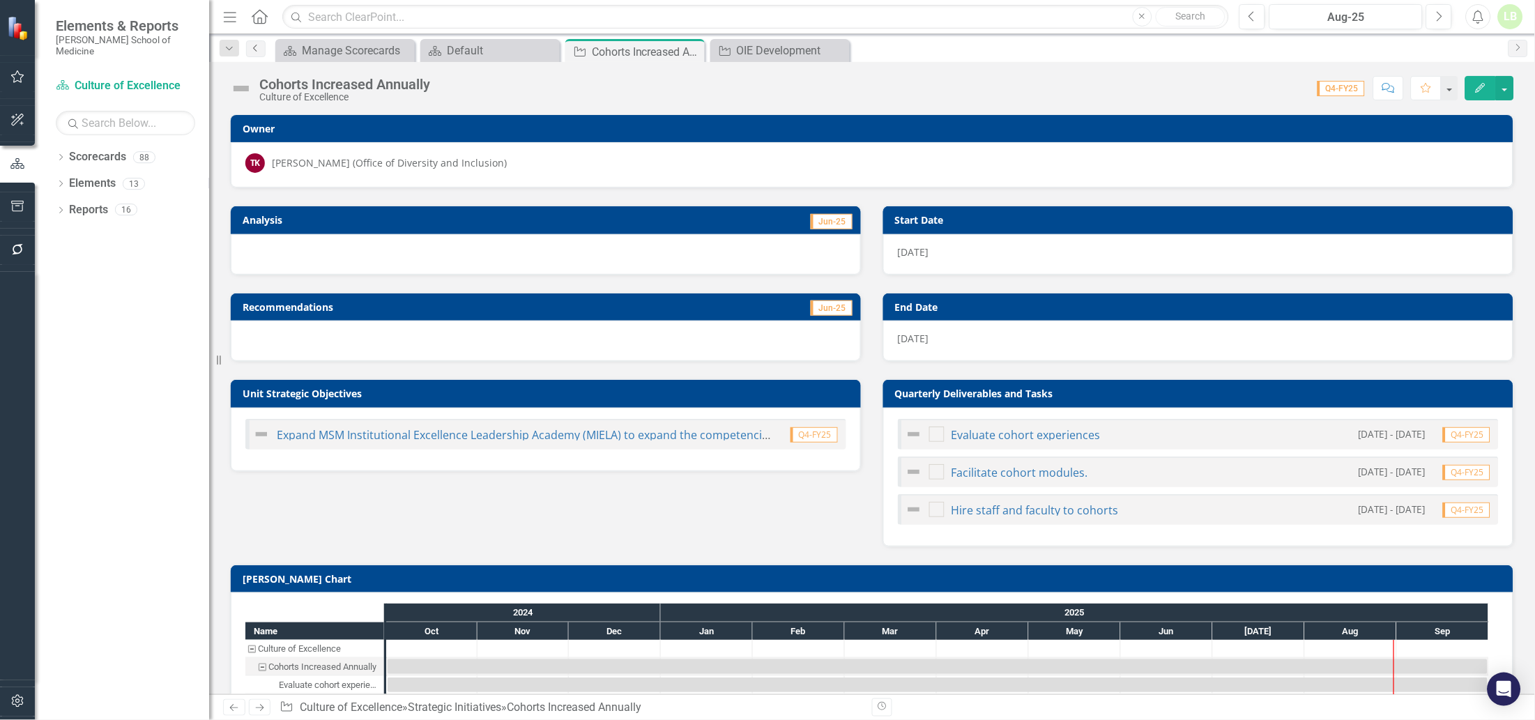
click at [259, 47] on icon "Previous" at bounding box center [255, 48] width 11 height 8
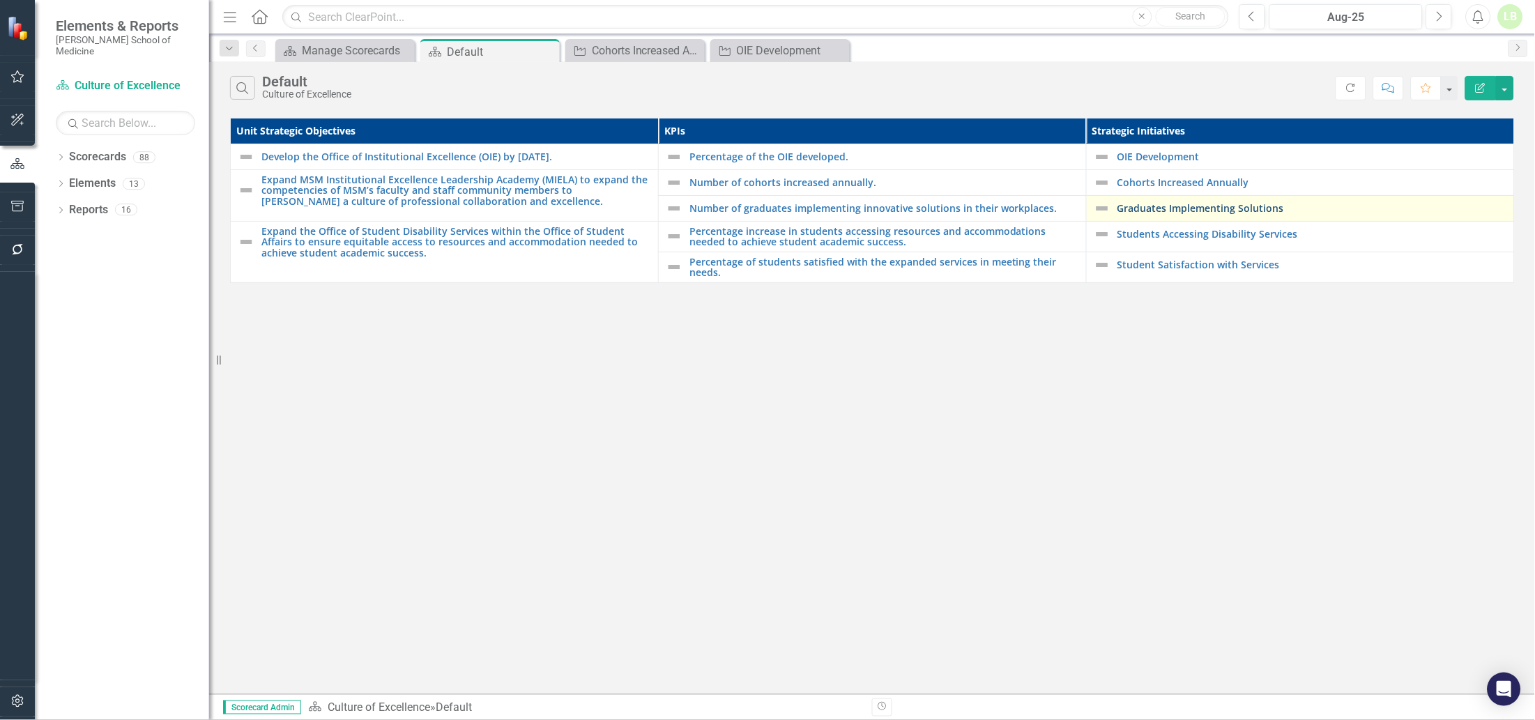
click at [1141, 210] on link "Graduates Implementing Solutions" at bounding box center [1312, 208] width 390 height 10
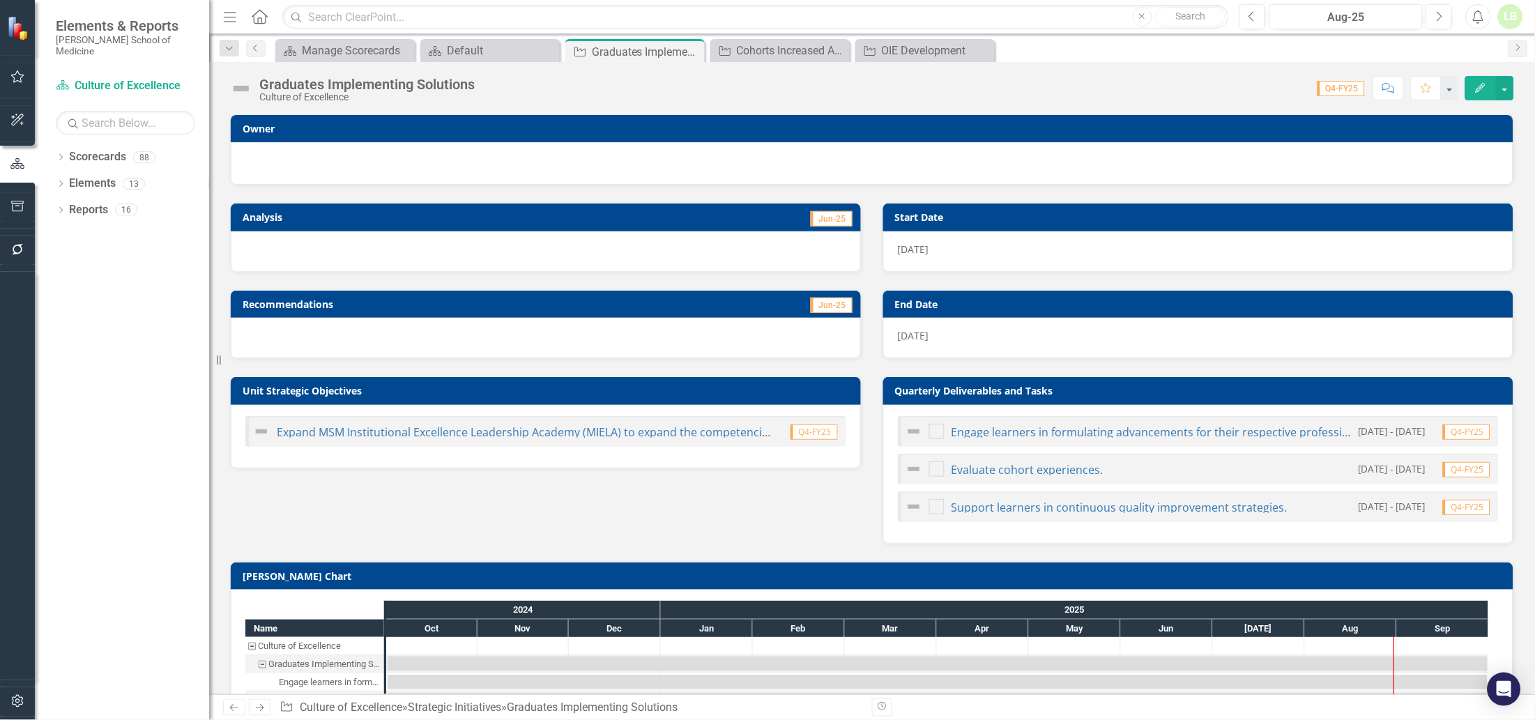
click at [460, 154] on div at bounding box center [871, 161] width 1253 height 17
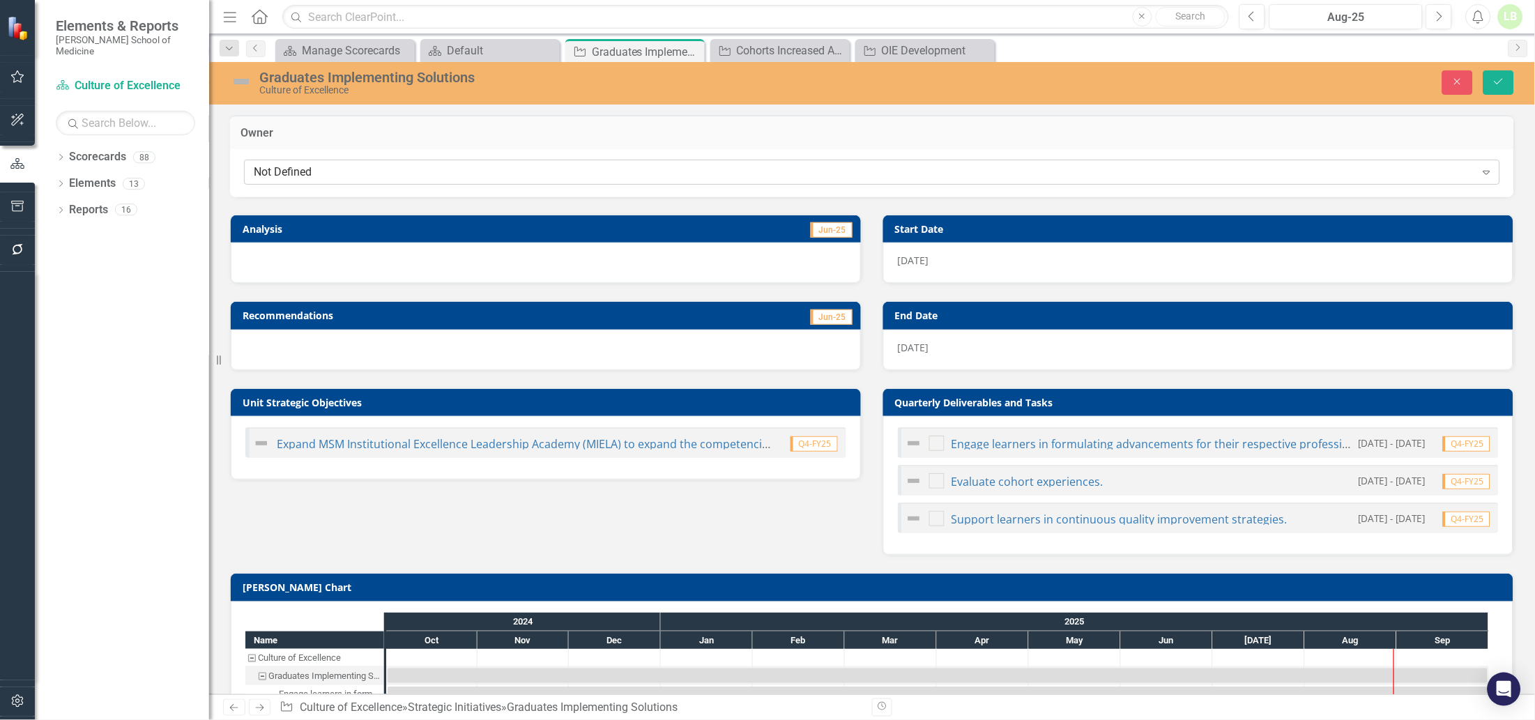
click at [459, 176] on div "Not Defined" at bounding box center [865, 172] width 1222 height 16
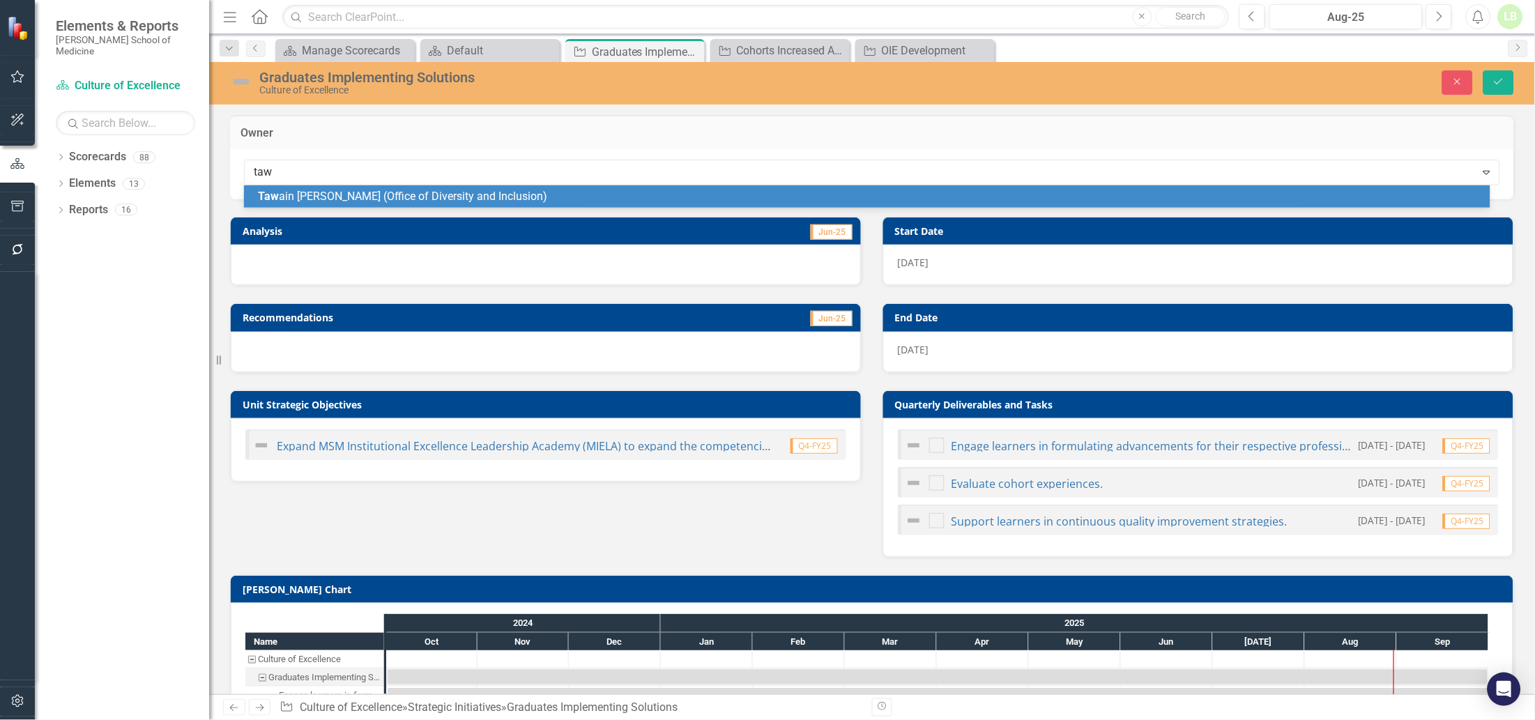
type input "tawa"
click at [454, 191] on span "Tawa in [PERSON_NAME] (Office of Diversity and Inclusion)" at bounding box center [402, 196] width 289 height 13
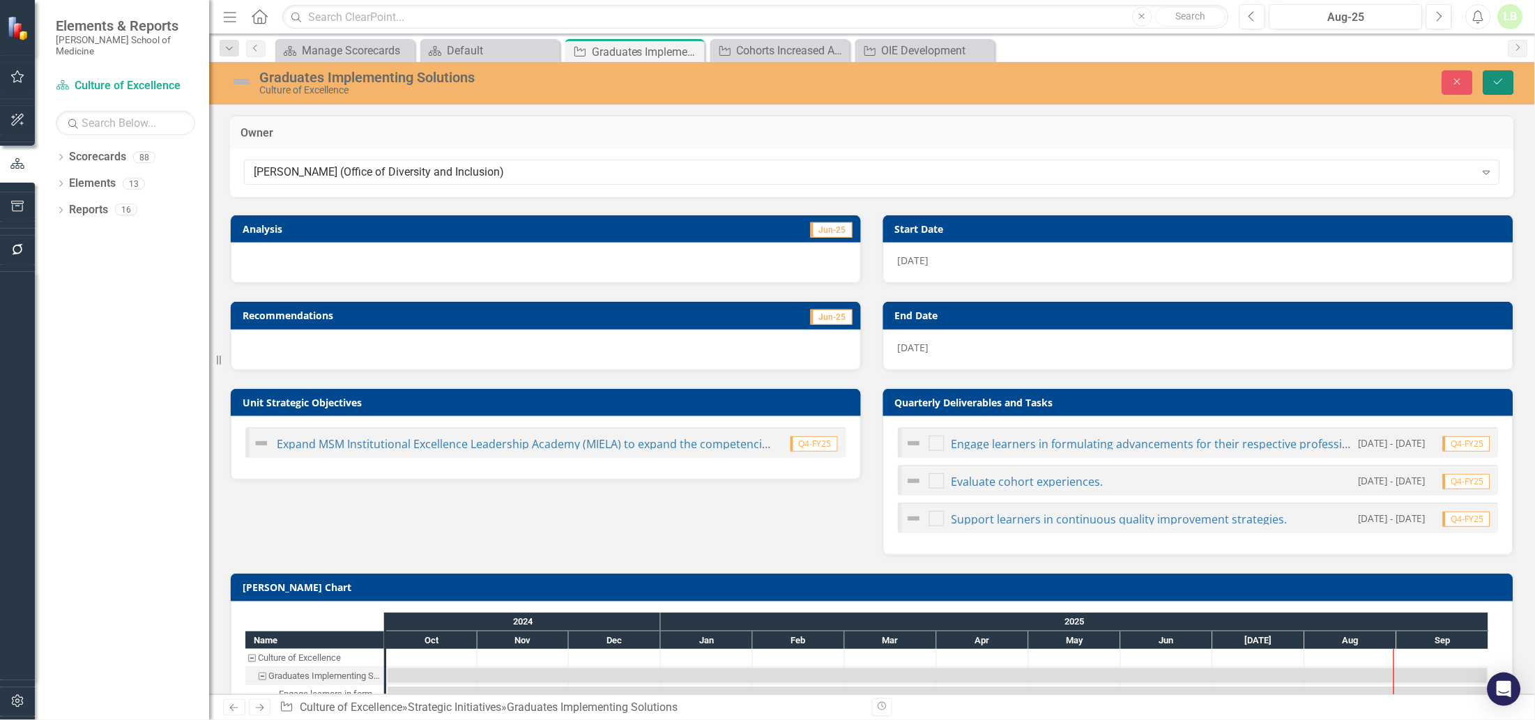
click at [1499, 84] on icon "Save" at bounding box center [1498, 82] width 13 height 10
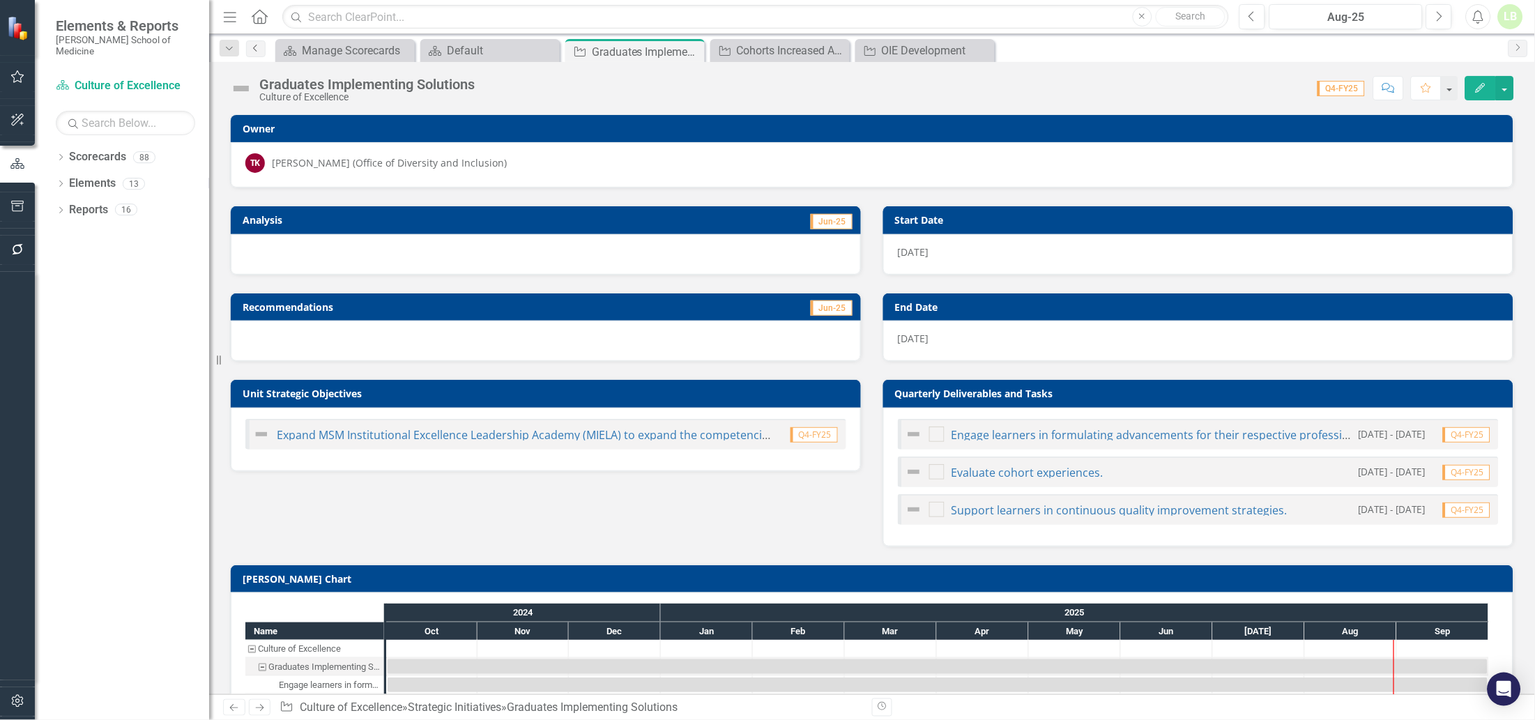
click at [259, 50] on icon "Previous" at bounding box center [255, 48] width 11 height 8
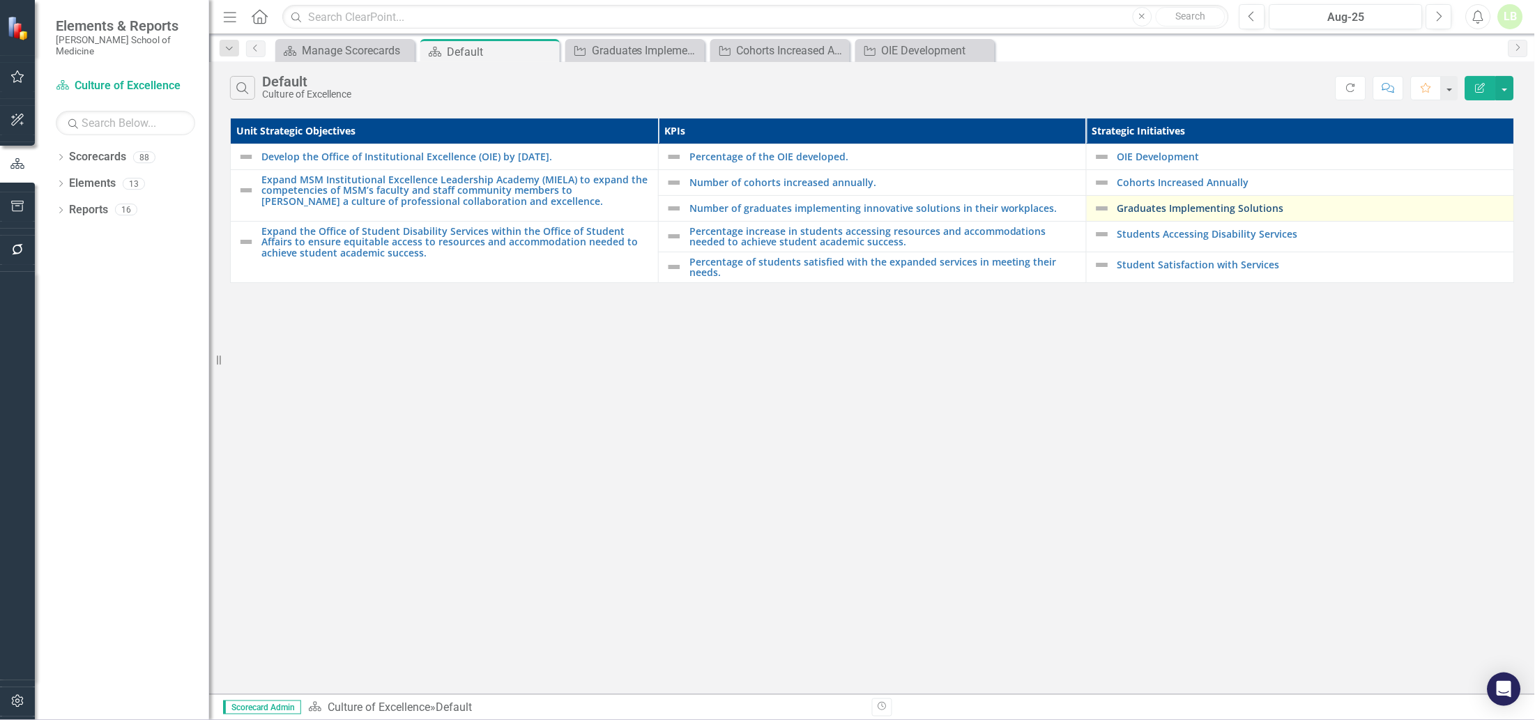
click at [1145, 208] on link "Graduates Implementing Solutions" at bounding box center [1312, 208] width 390 height 10
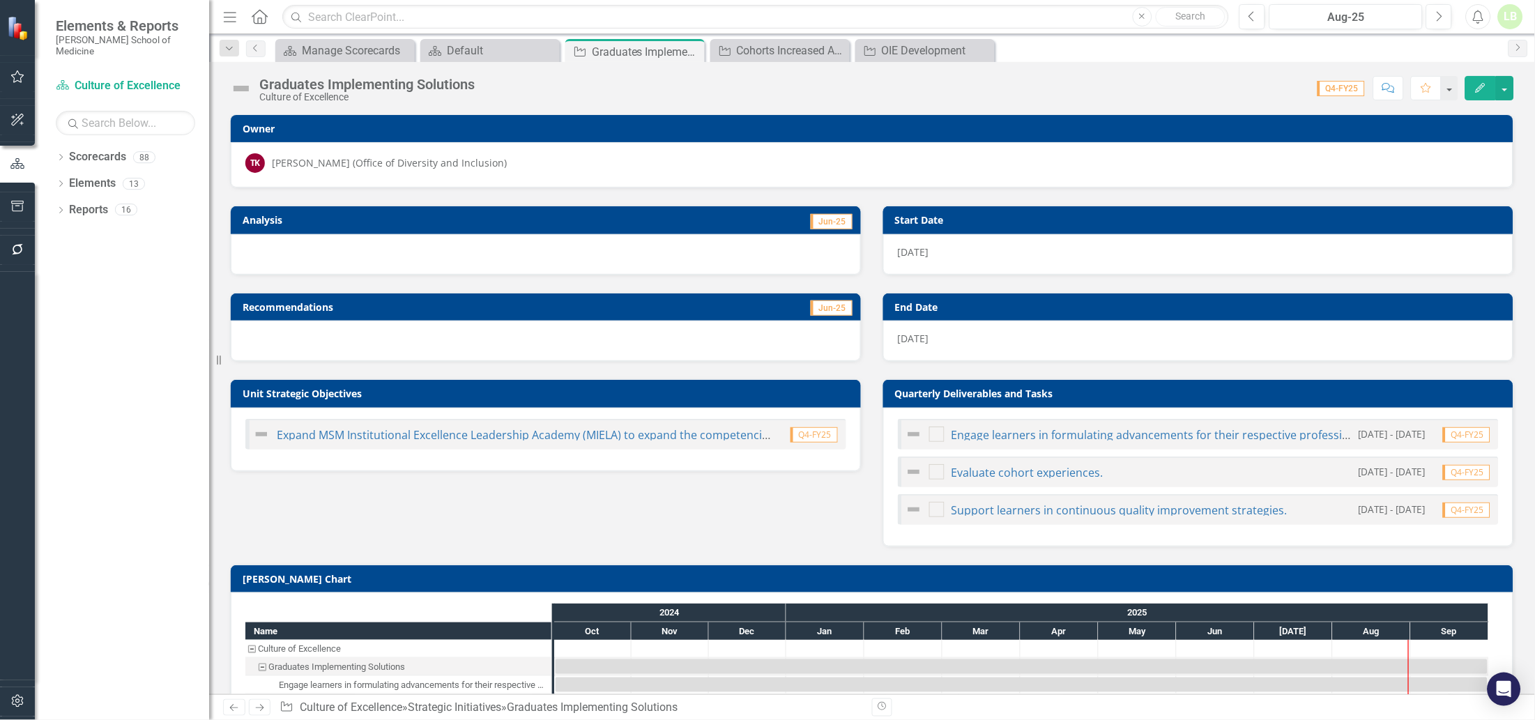
click at [256, 39] on div "Dropdown Search Scorecards Manage Scorecards Close Scorecards Default Close Str…" at bounding box center [872, 48] width 1326 height 28
click at [256, 52] on icon "Previous" at bounding box center [255, 48] width 11 height 8
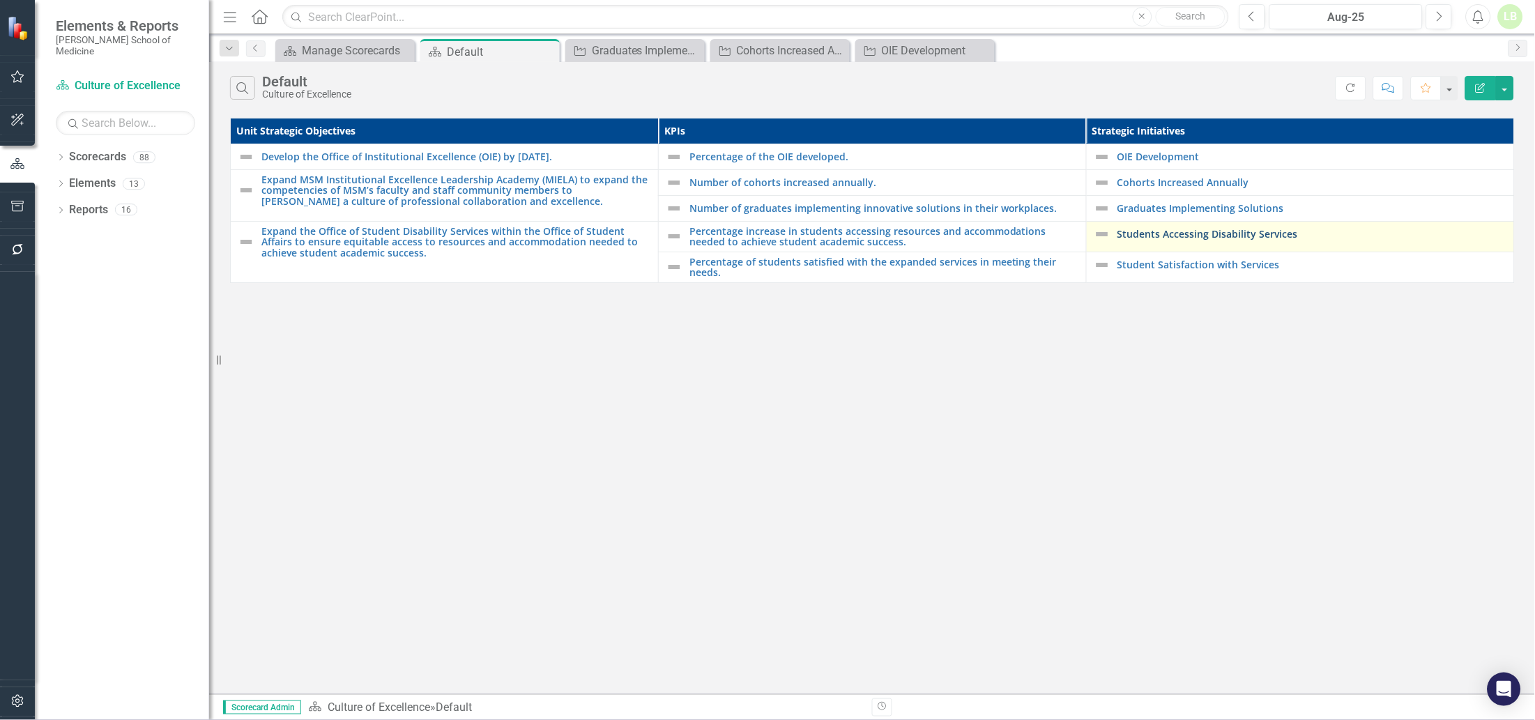
click at [1168, 234] on link "Students Accessing Disability Services" at bounding box center [1312, 234] width 390 height 10
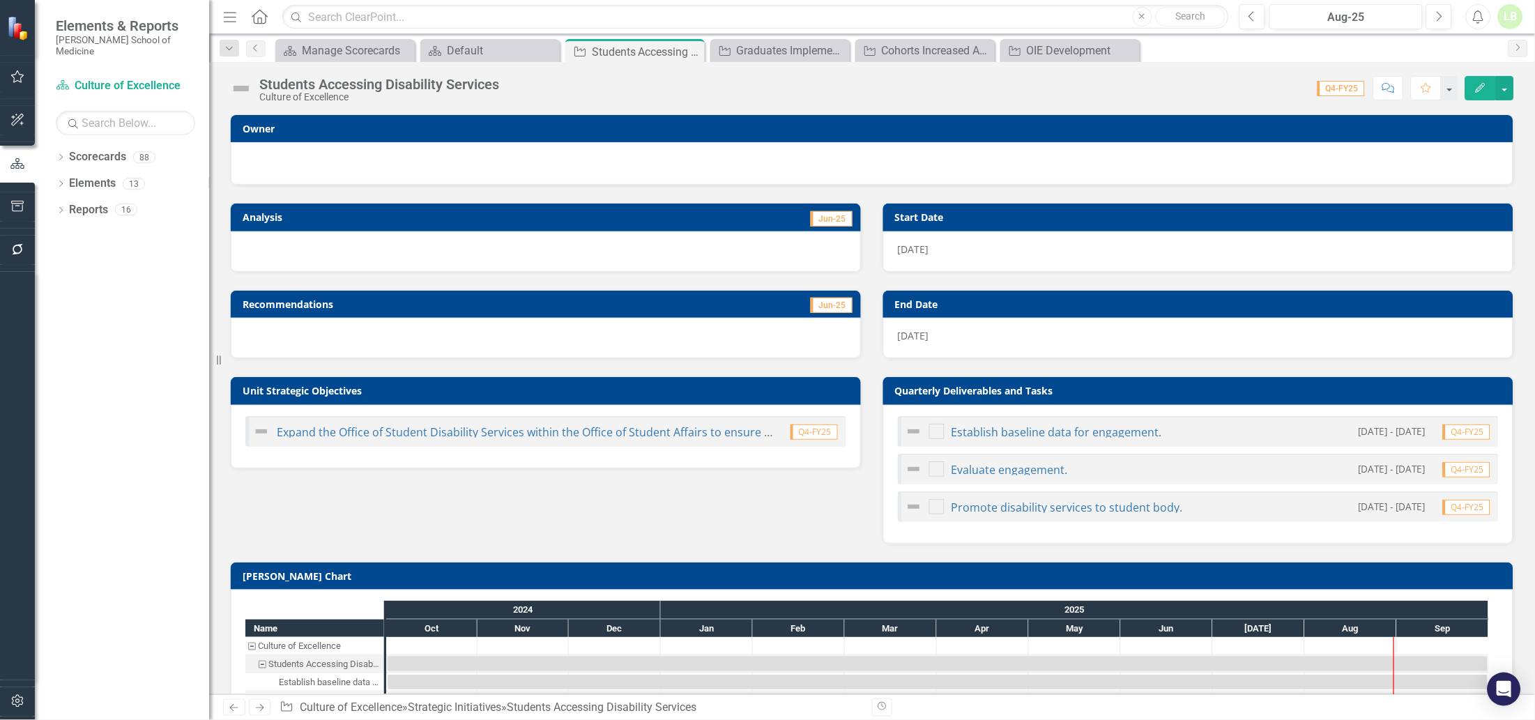
click at [498, 148] on div at bounding box center [872, 163] width 1282 height 43
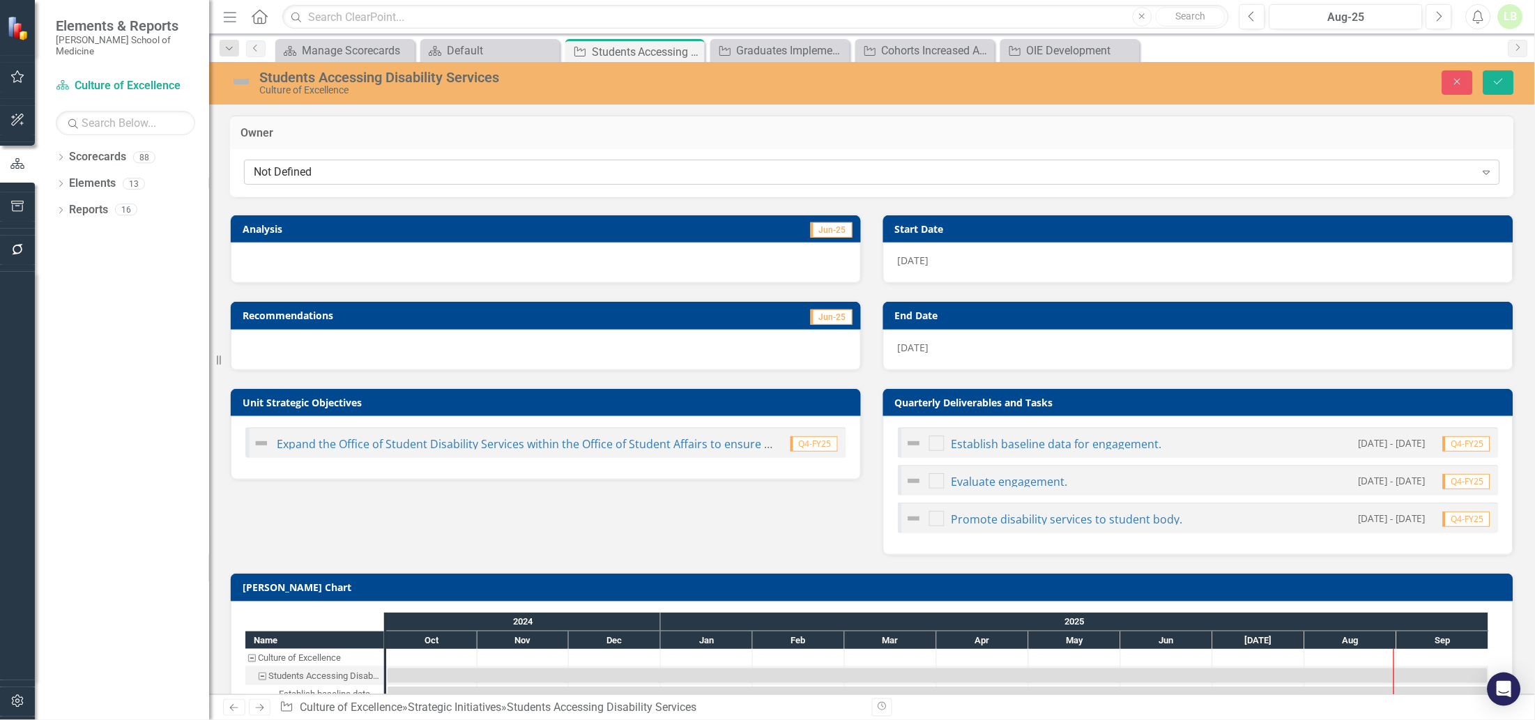
click at [407, 169] on div "Not Defined" at bounding box center [865, 172] width 1222 height 16
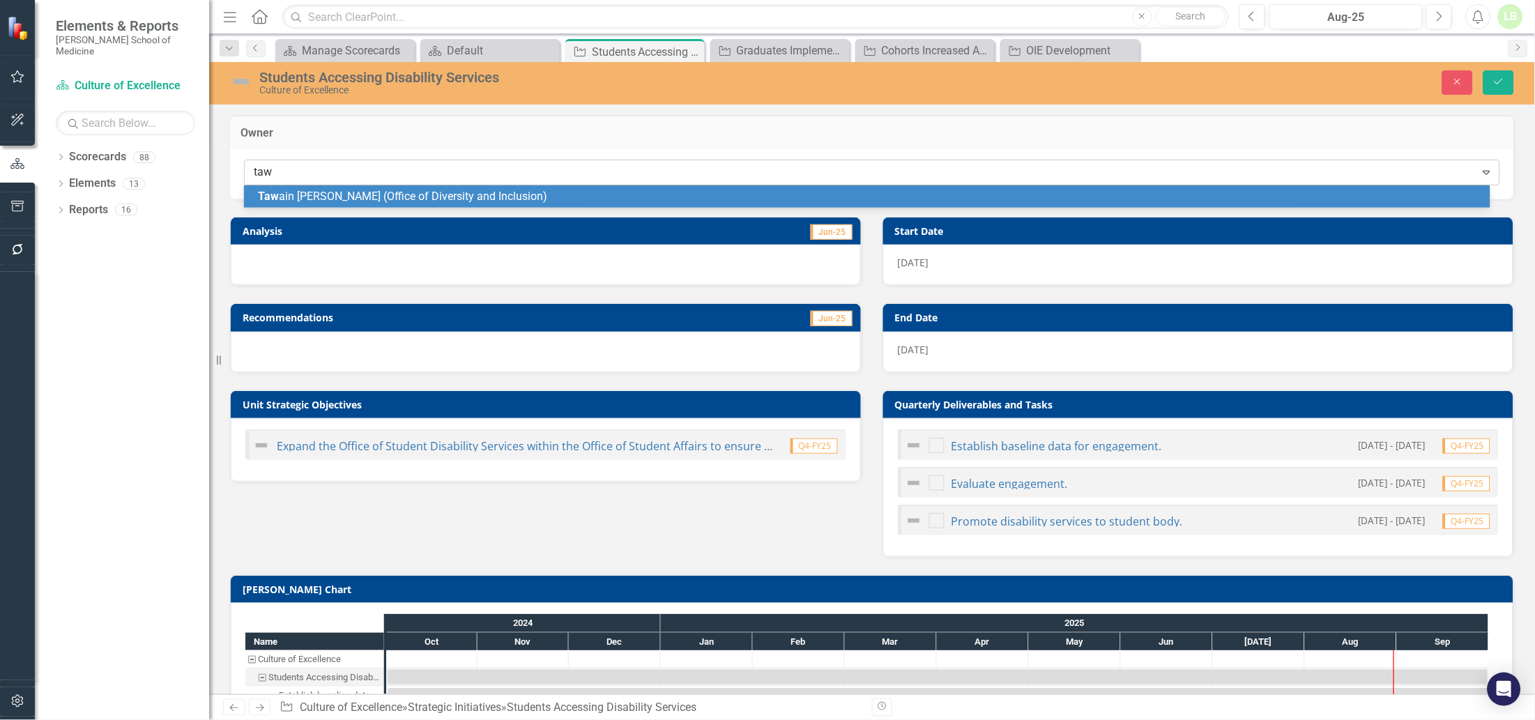
type input "tawa"
click at [358, 194] on span "Tawa in [PERSON_NAME] (Office of Diversity and Inclusion)" at bounding box center [402, 196] width 289 height 13
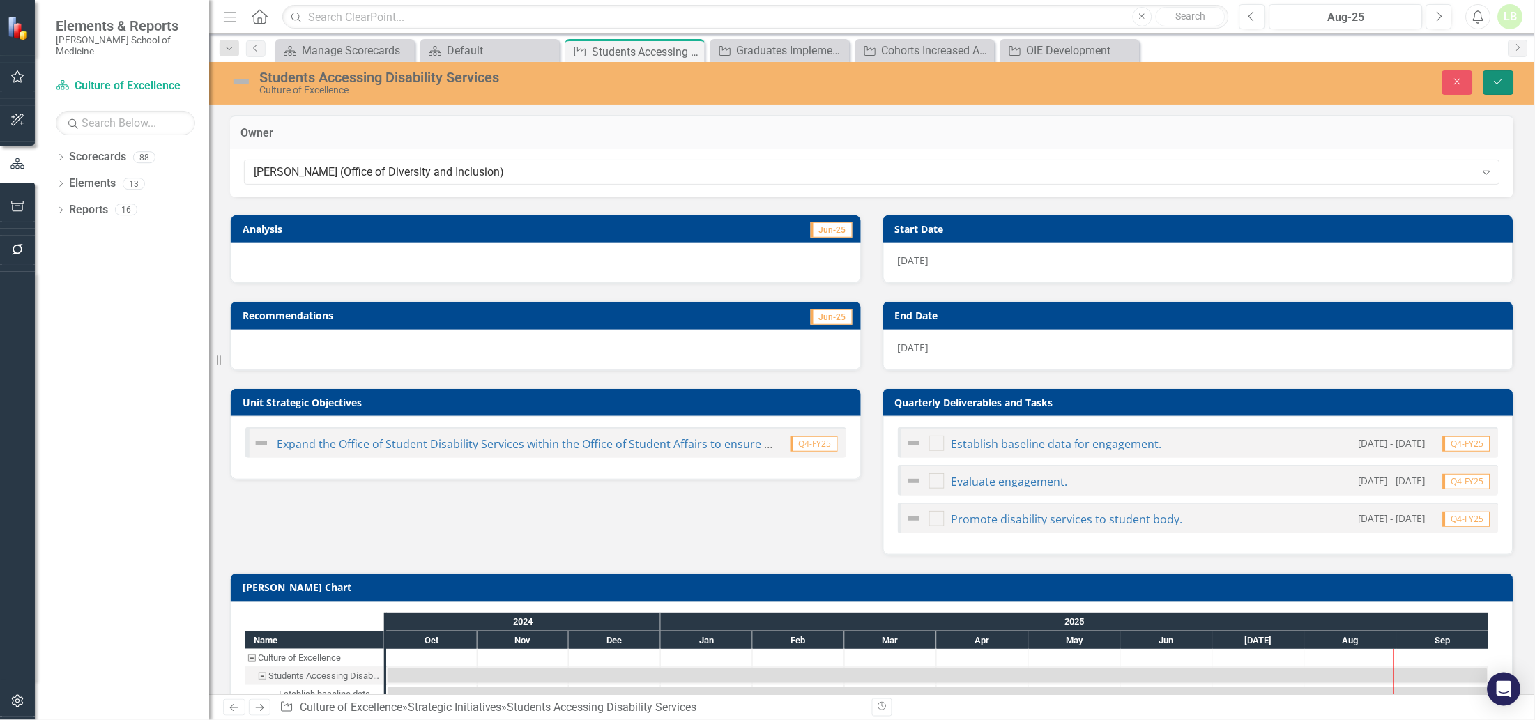
click at [1492, 82] on icon "Save" at bounding box center [1498, 82] width 13 height 10
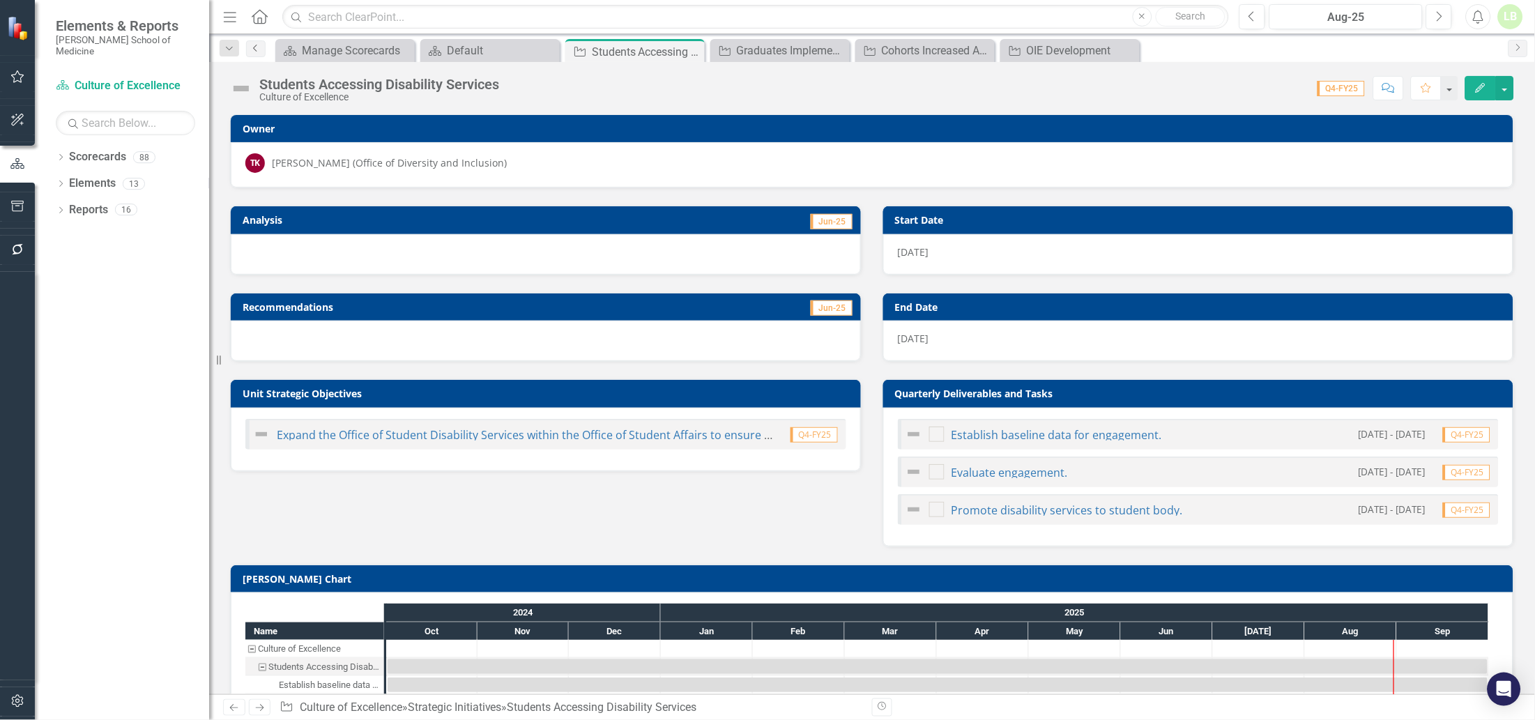
click at [257, 47] on icon "Previous" at bounding box center [255, 48] width 11 height 8
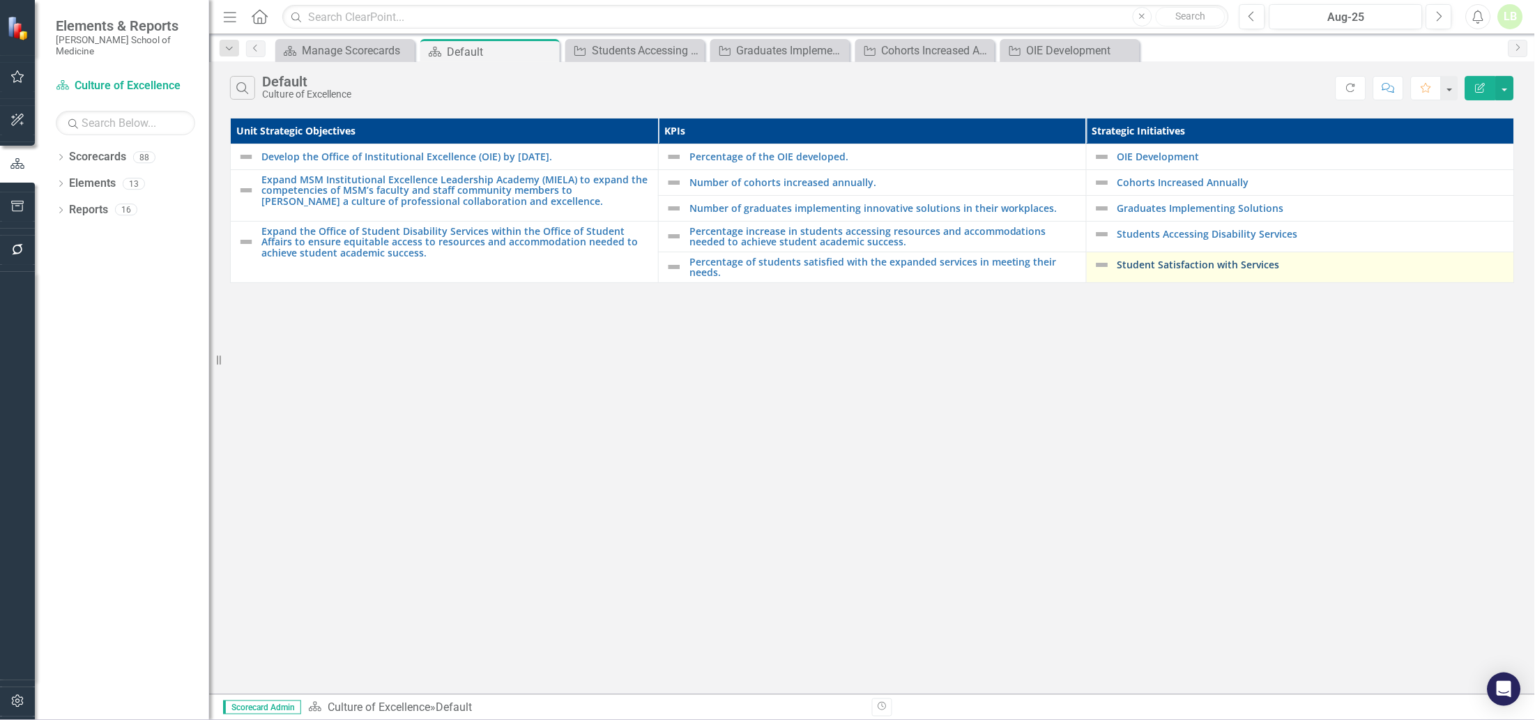
click at [1183, 262] on link "Student Satisfaction with Services" at bounding box center [1312, 264] width 390 height 10
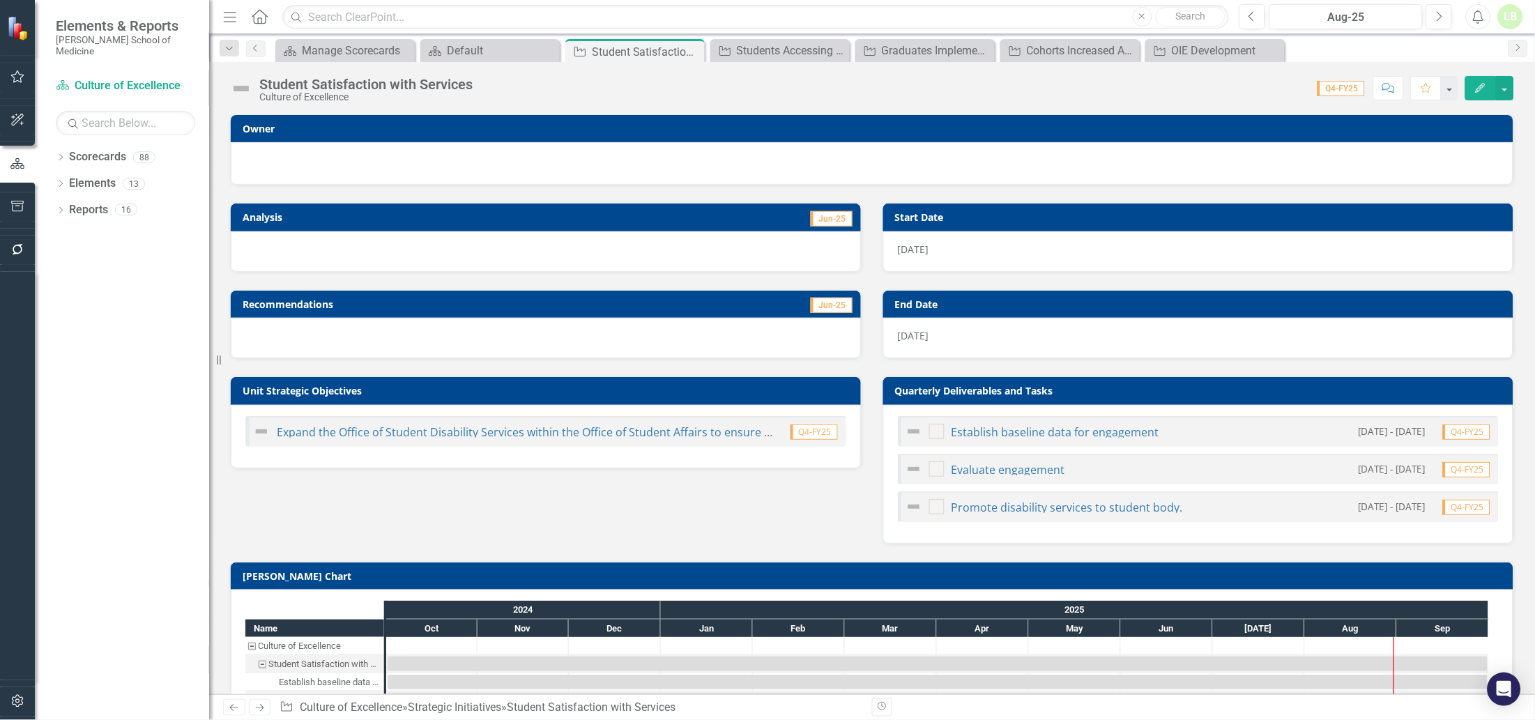
click at [392, 155] on div at bounding box center [871, 161] width 1253 height 17
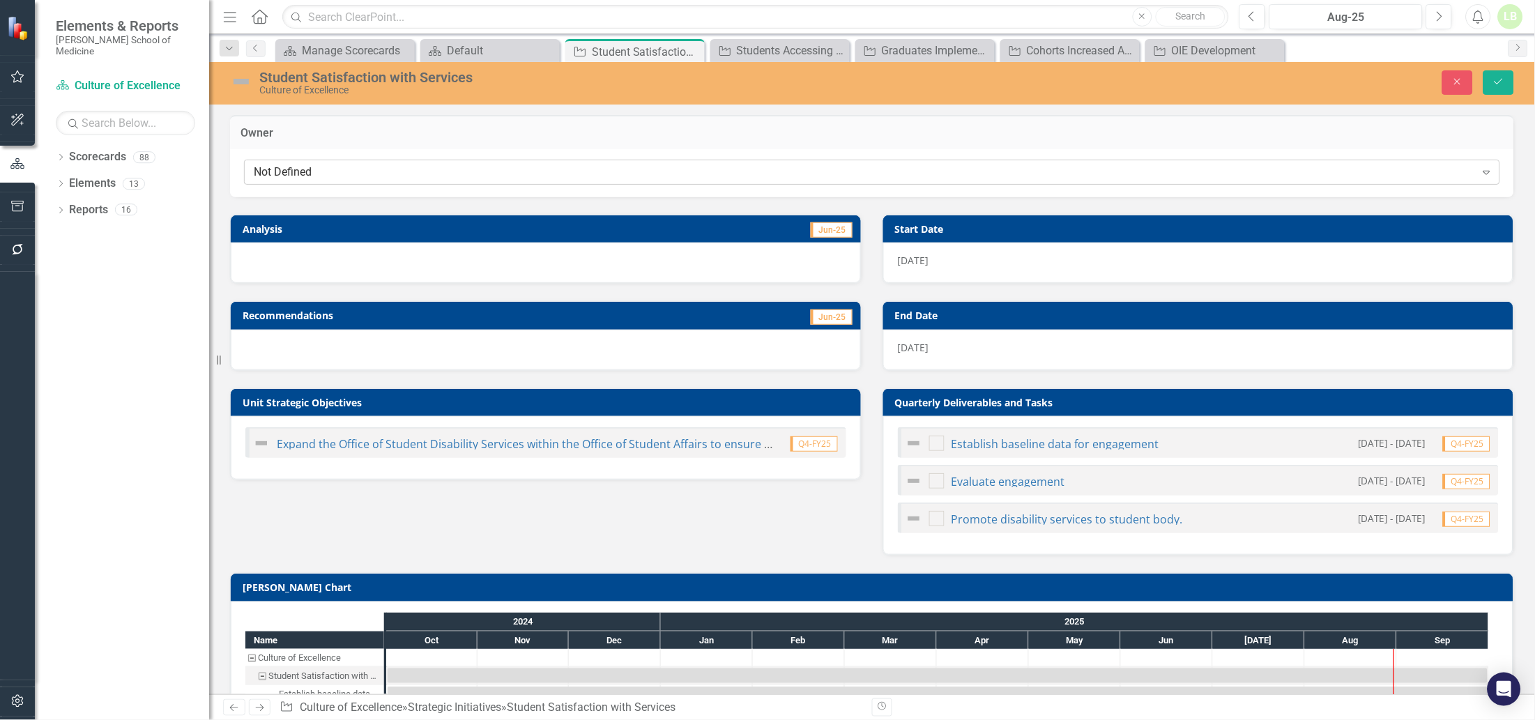
click at [383, 169] on div "Not Defined" at bounding box center [865, 172] width 1222 height 16
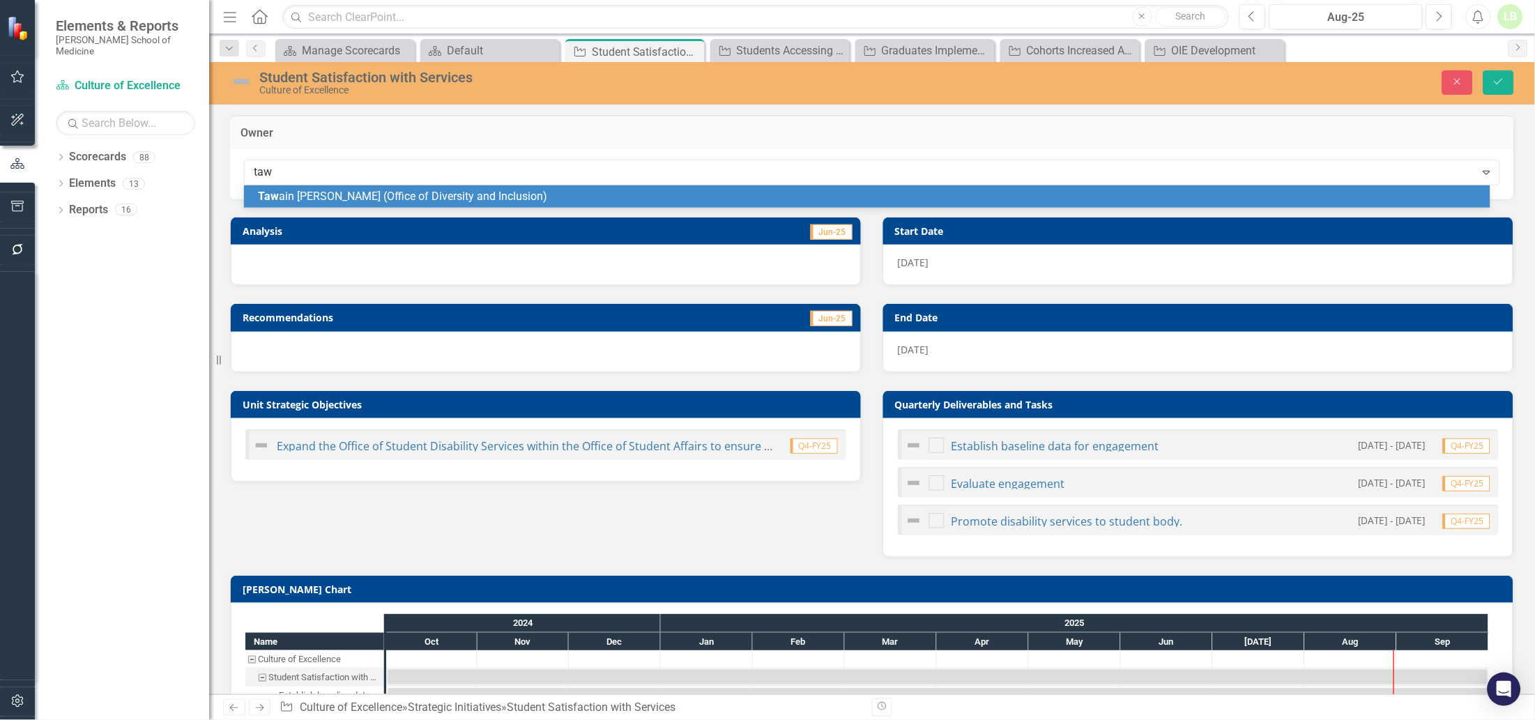
type input "tawa"
click at [385, 198] on span "Tawa in [PERSON_NAME] (Office of Diversity and Inclusion)" at bounding box center [402, 196] width 289 height 13
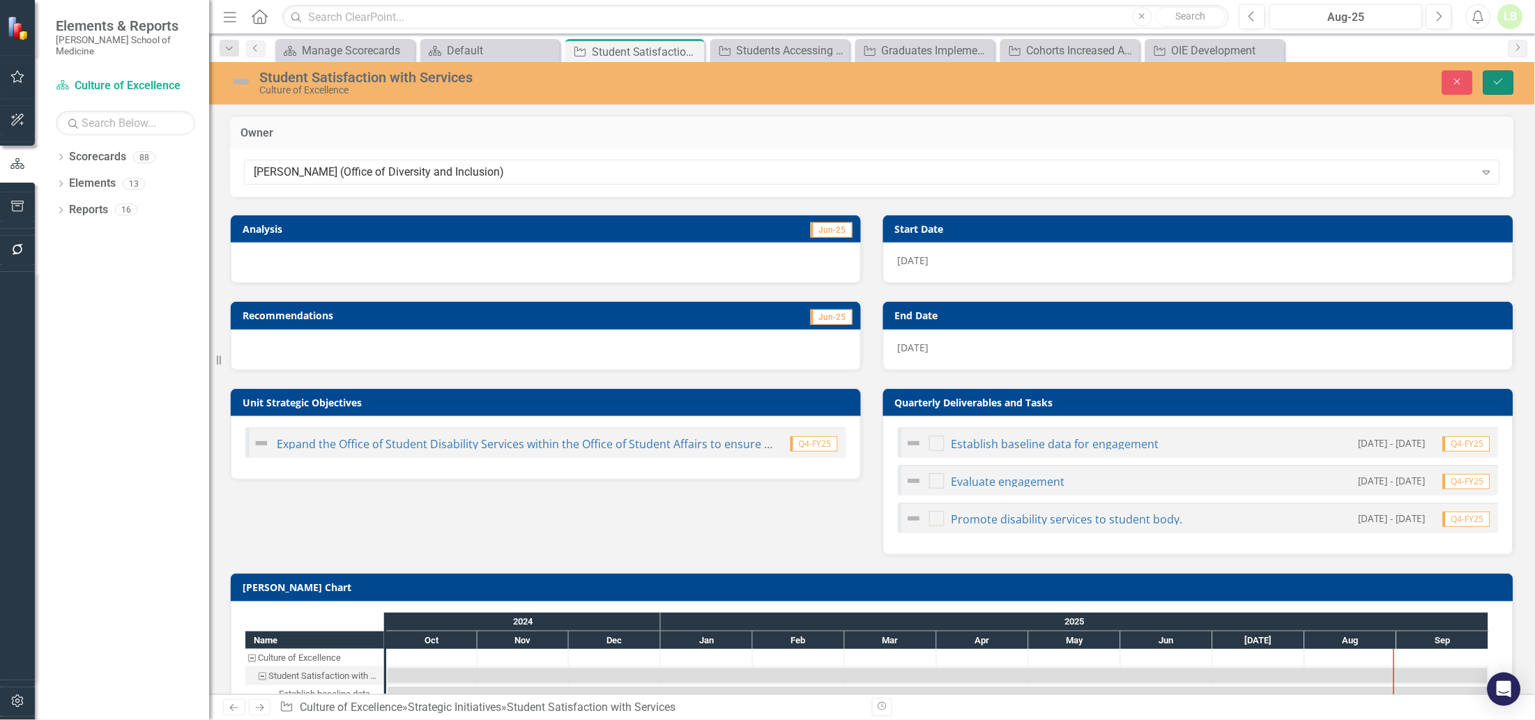
click at [1498, 86] on icon "Save" at bounding box center [1498, 82] width 13 height 10
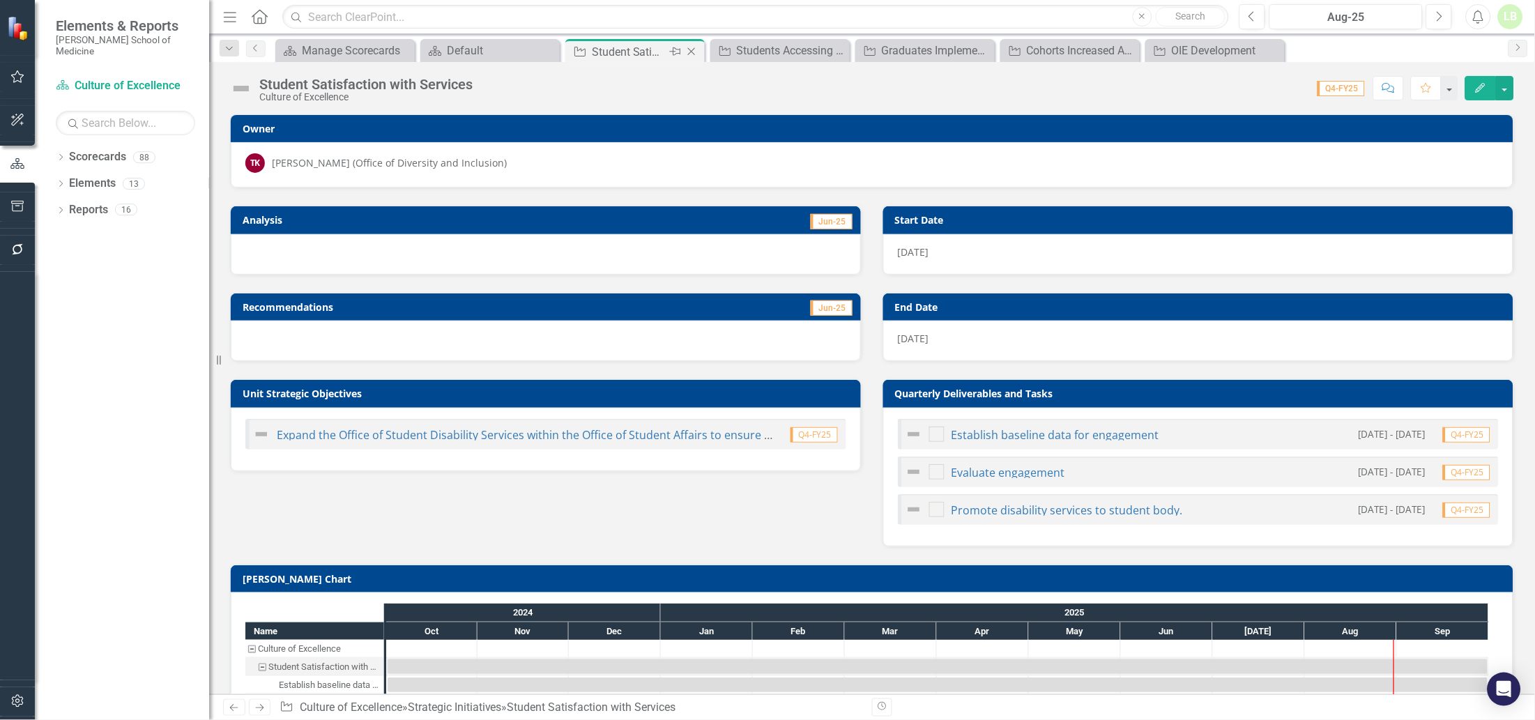
click at [692, 50] on icon at bounding box center [692, 52] width 8 height 8
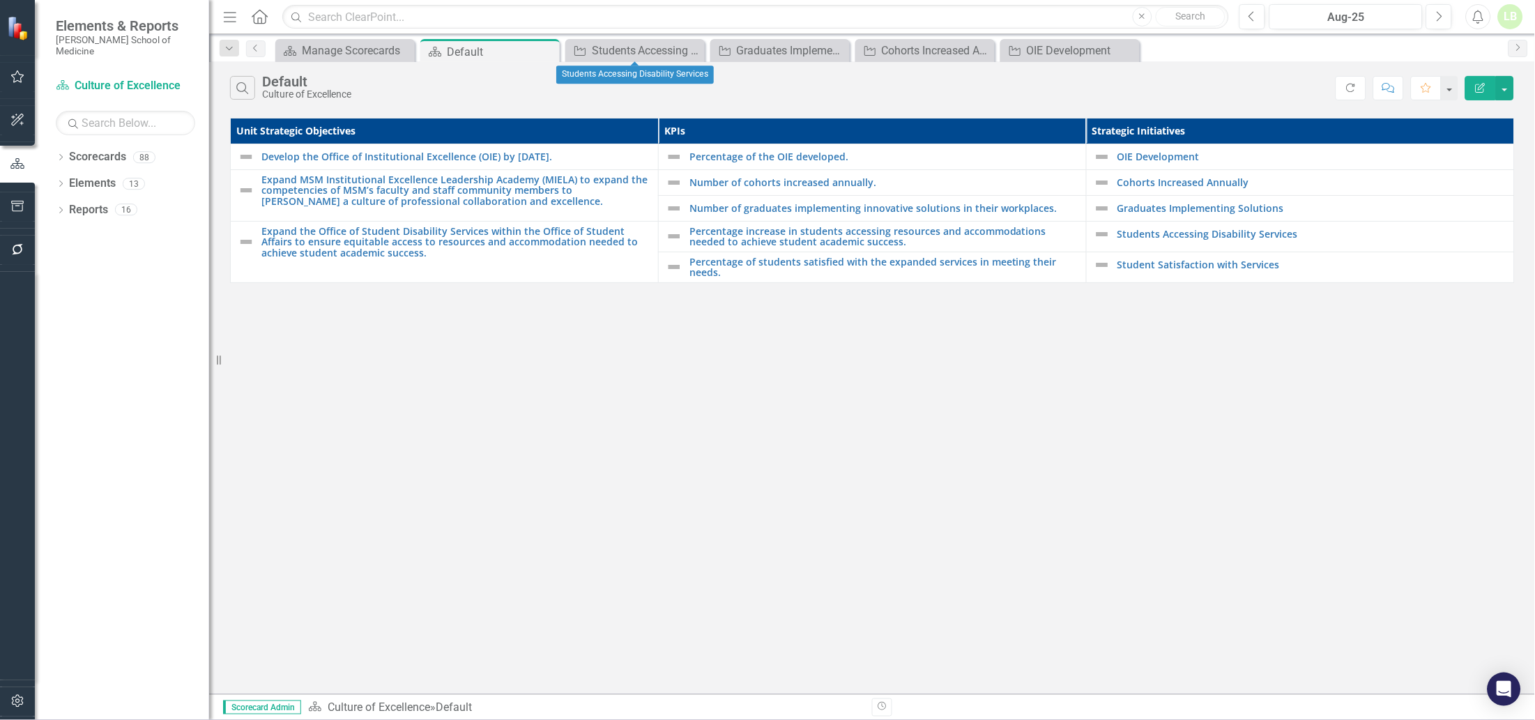
click at [0, 0] on icon at bounding box center [0, 0] width 0 height 0
click at [692, 50] on icon at bounding box center [693, 51] width 8 height 8
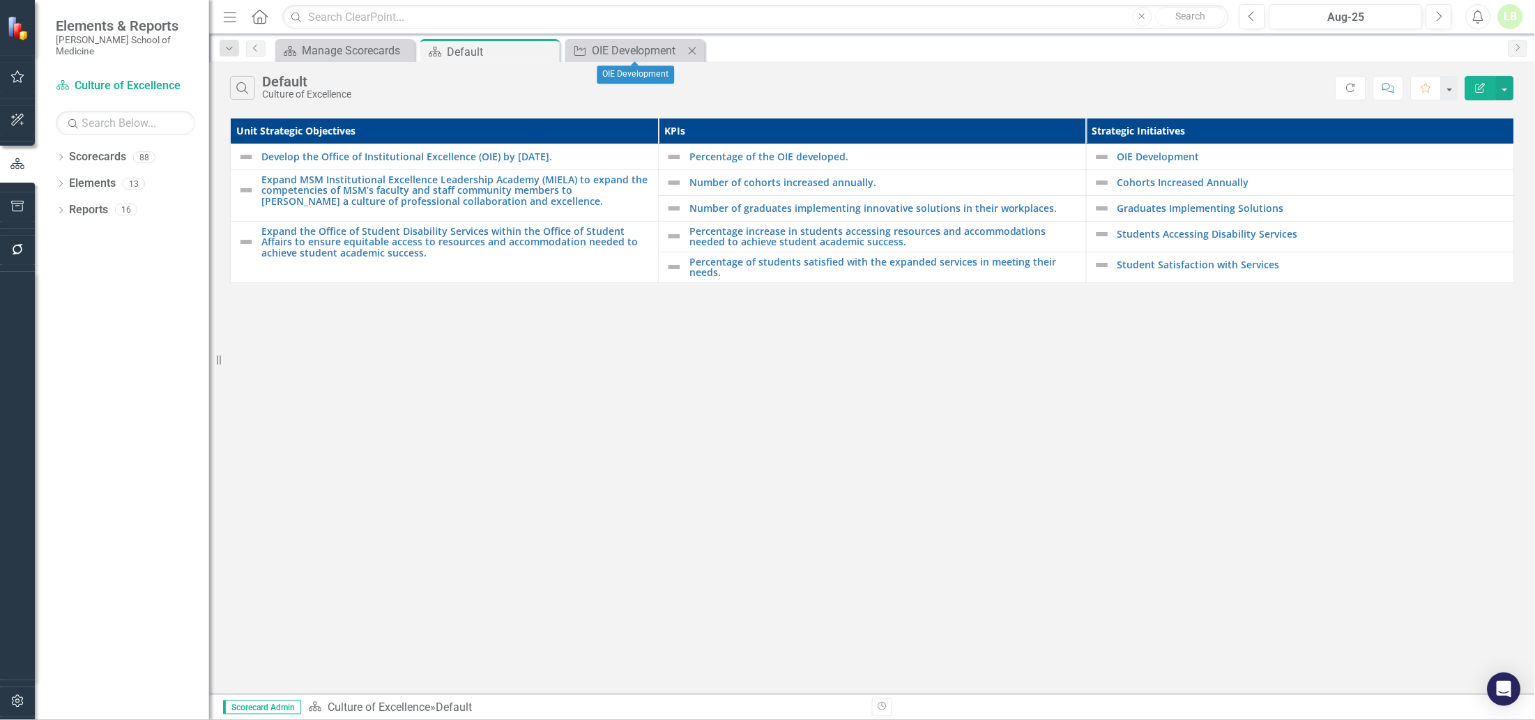
click at [692, 50] on icon at bounding box center [693, 51] width 8 height 8
click at [551, 47] on icon "Close" at bounding box center [546, 51] width 14 height 11
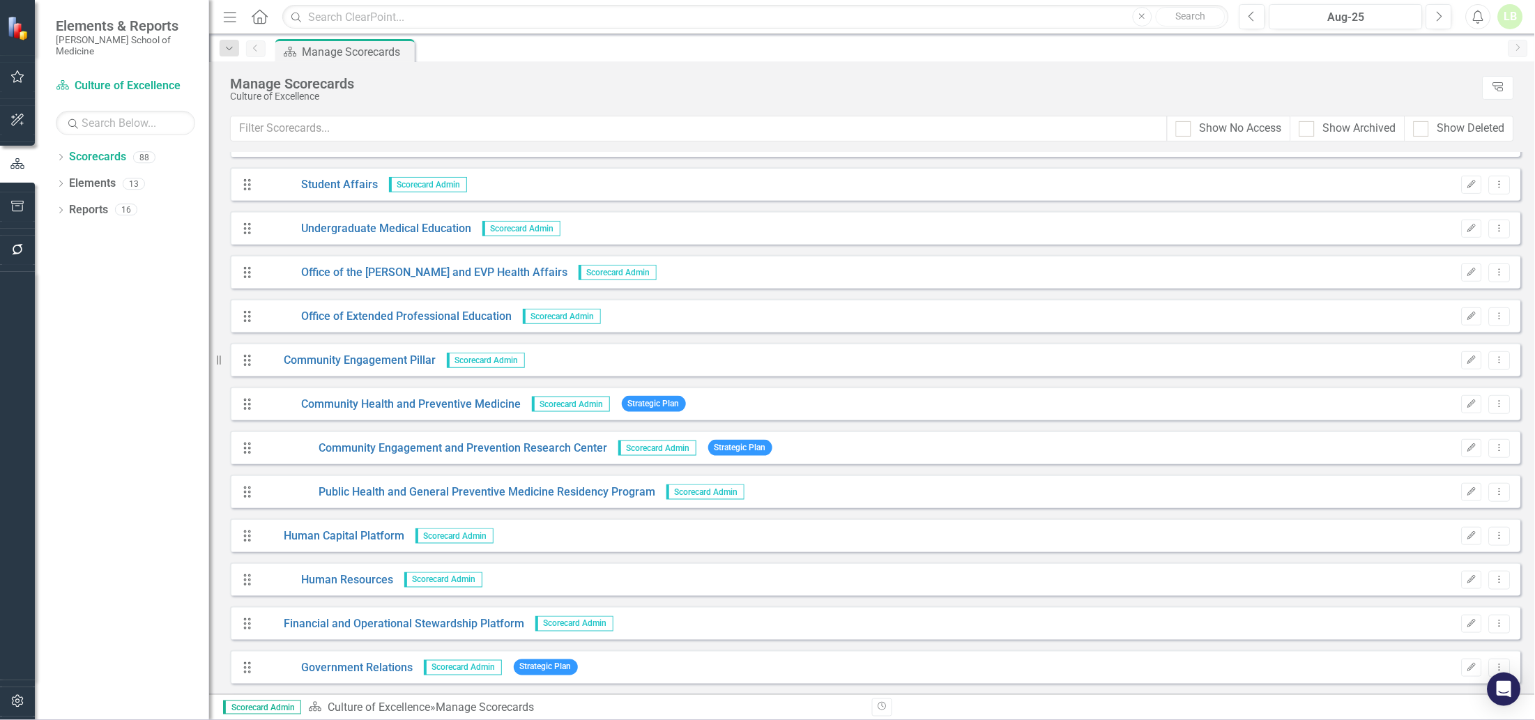
scroll to position [2875, 0]
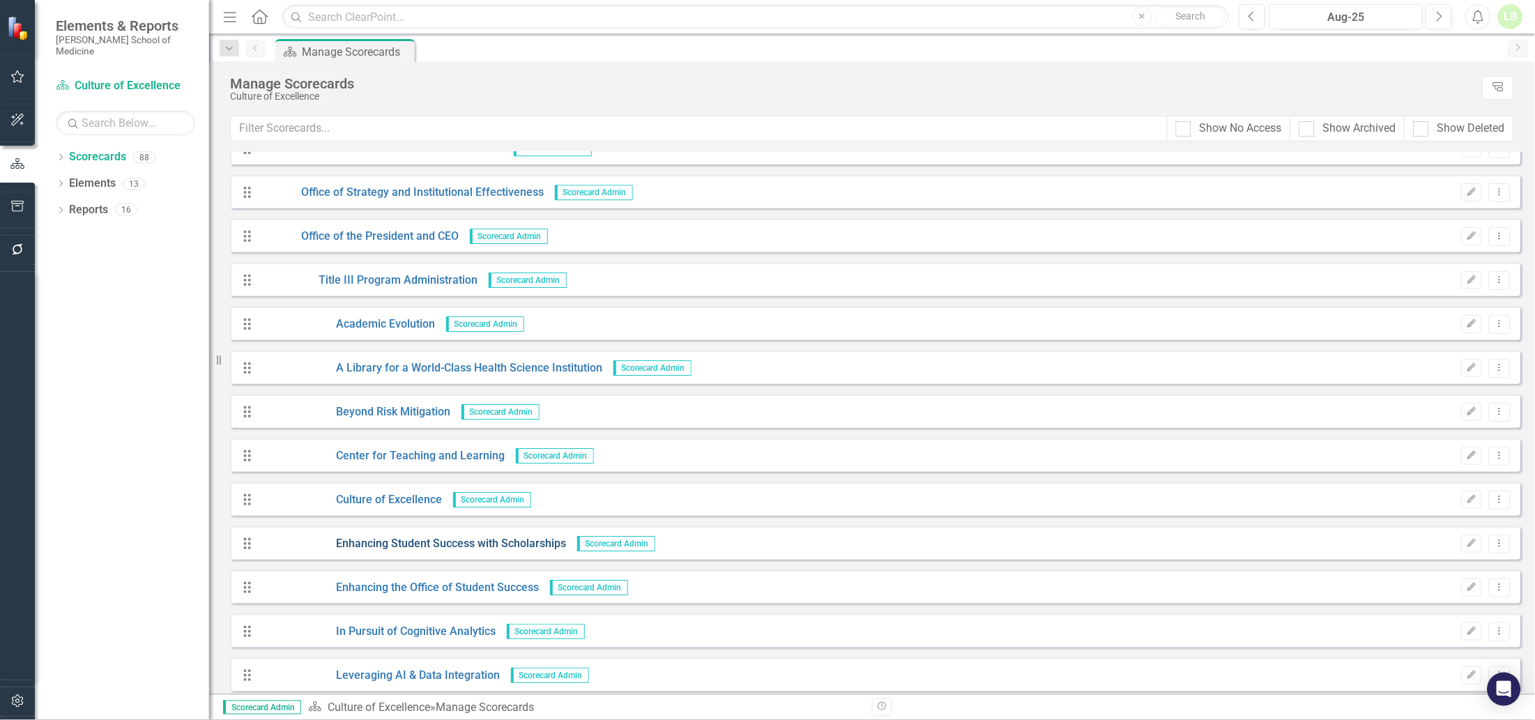
click at [427, 542] on link "Enhancing Student Success with Scholarships" at bounding box center [413, 544] width 307 height 16
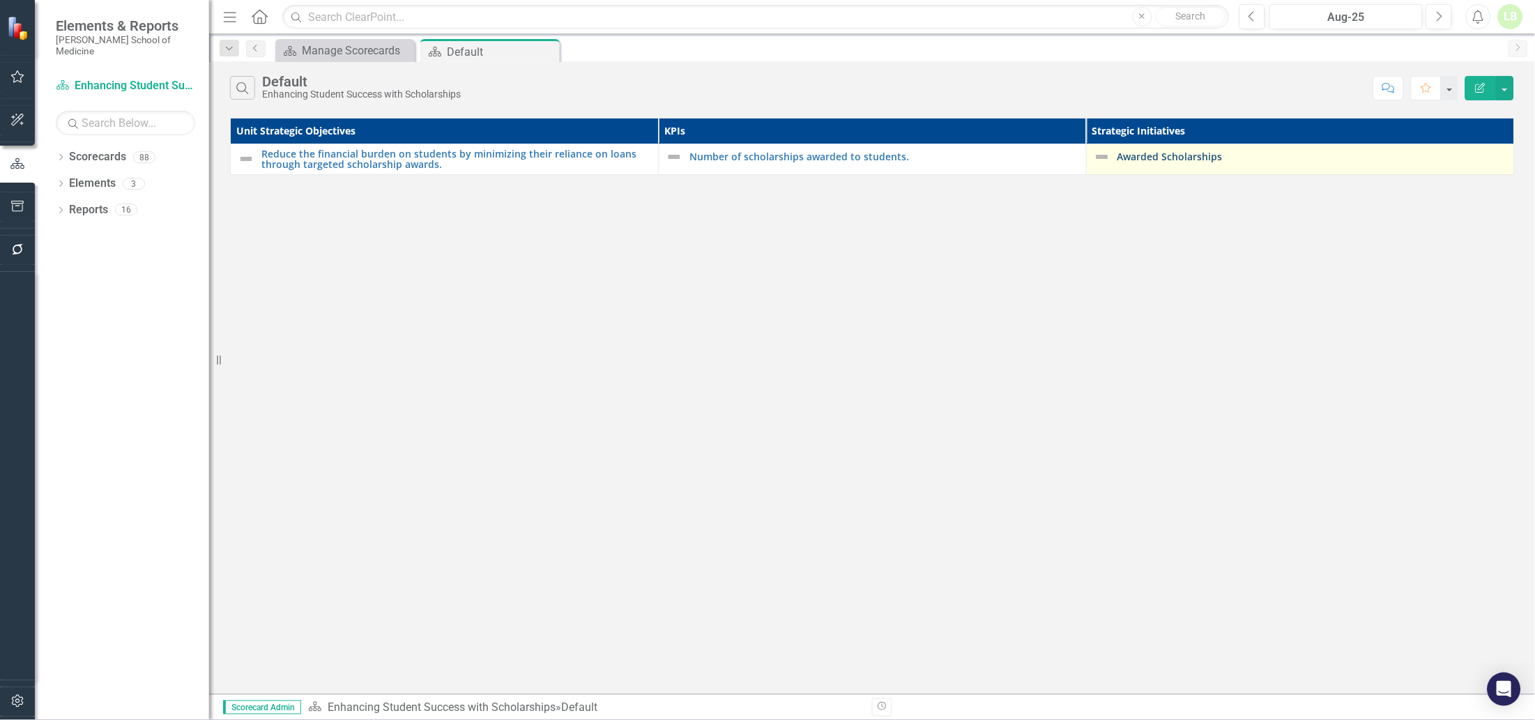
click at [1151, 153] on link "Awarded Scholarships" at bounding box center [1312, 156] width 390 height 10
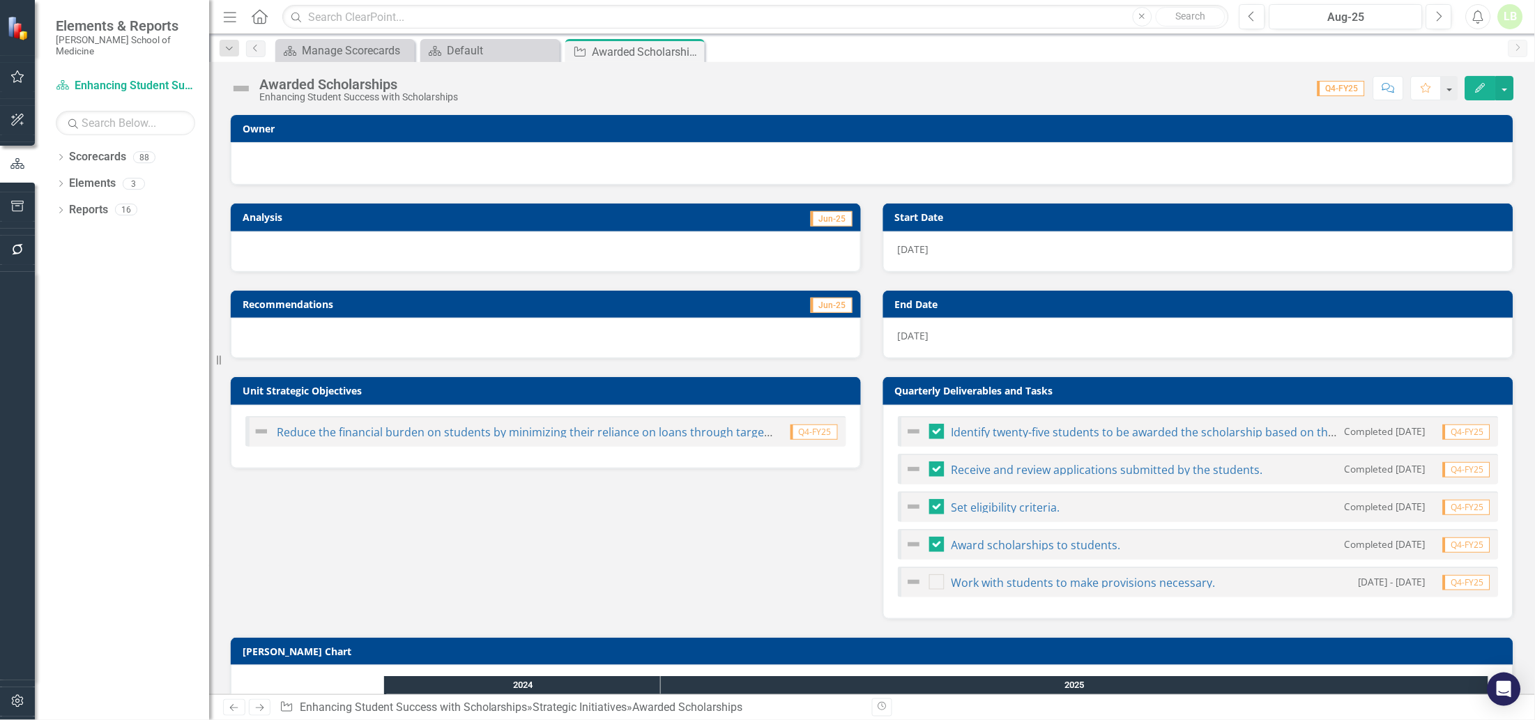
click at [638, 151] on div at bounding box center [872, 163] width 1282 height 43
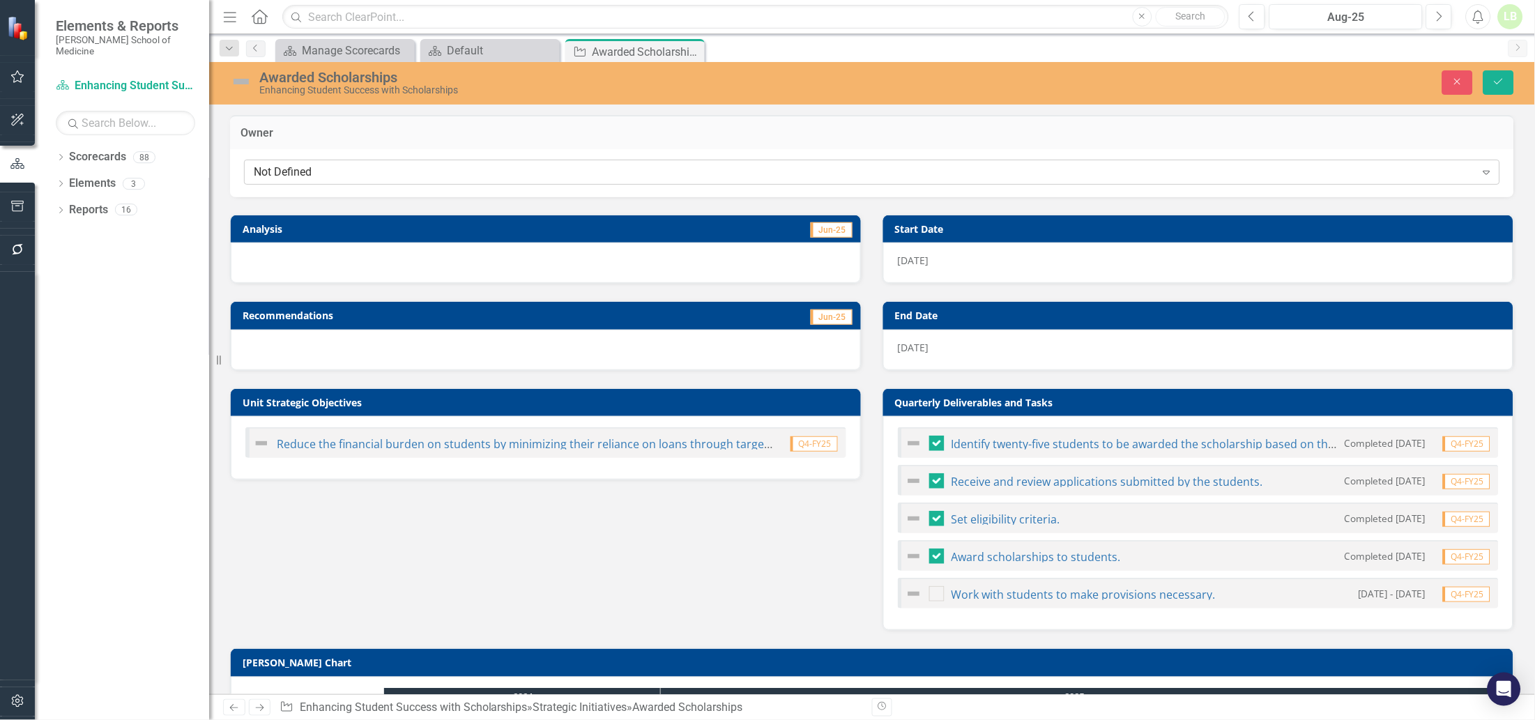
click at [366, 170] on div "Not Defined" at bounding box center [865, 172] width 1222 height 16
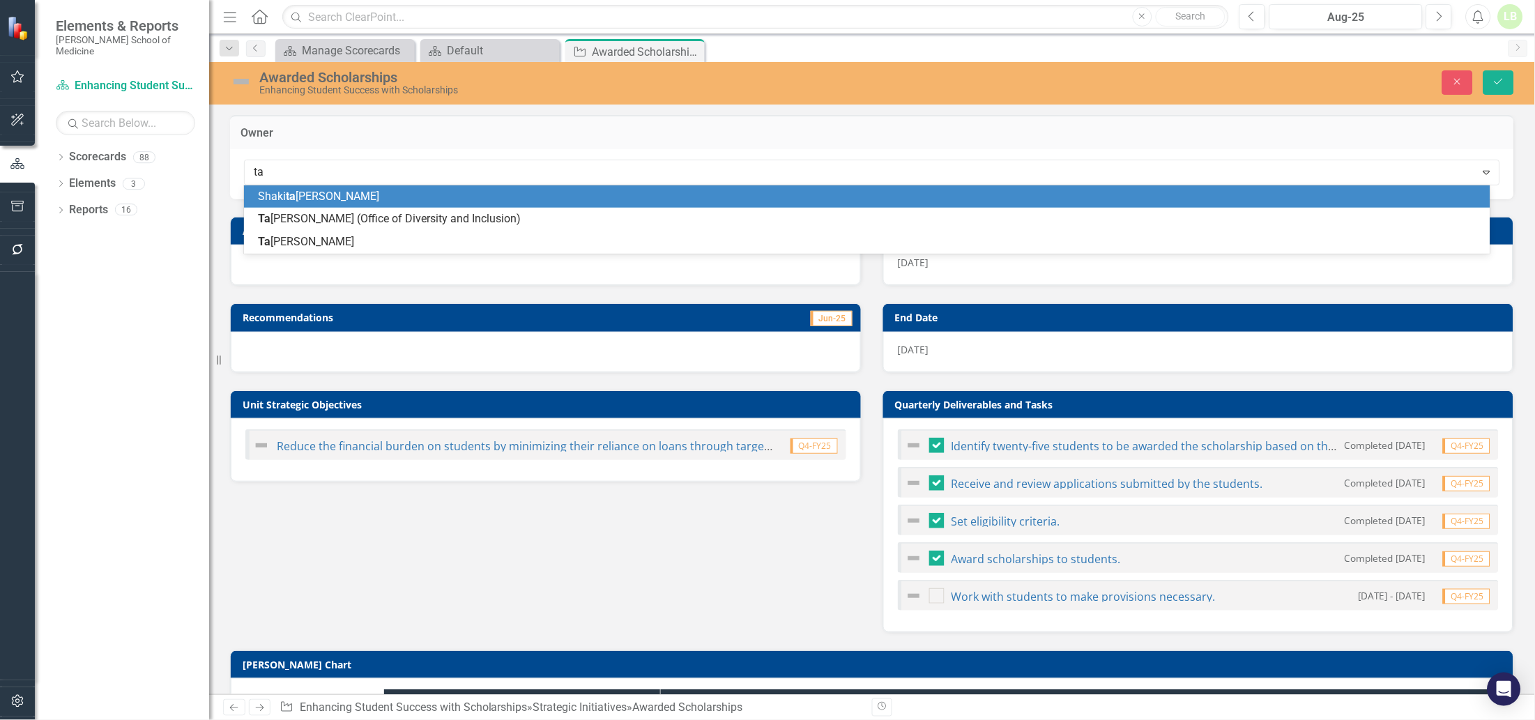
type input "tah"
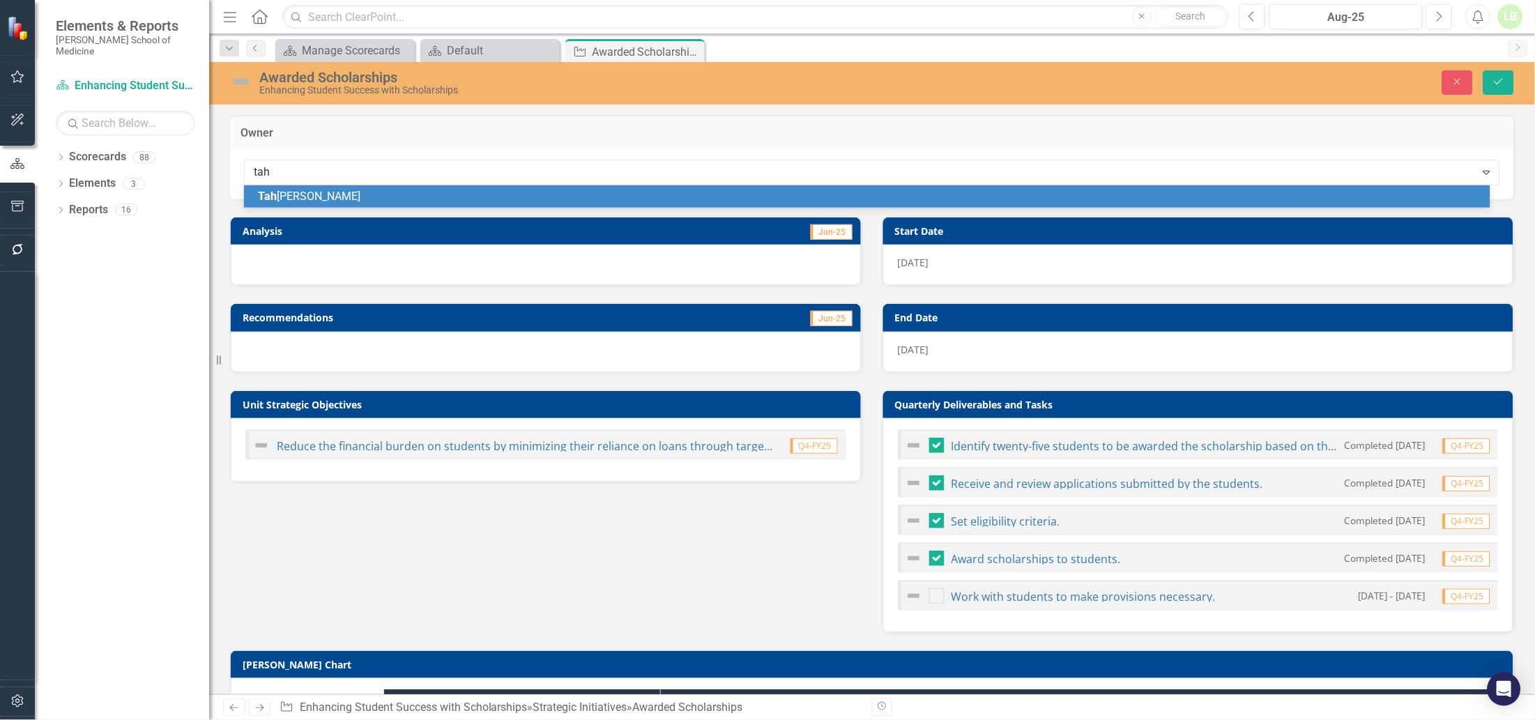
click at [365, 196] on div "Tah [PERSON_NAME]" at bounding box center [870, 197] width 1224 height 16
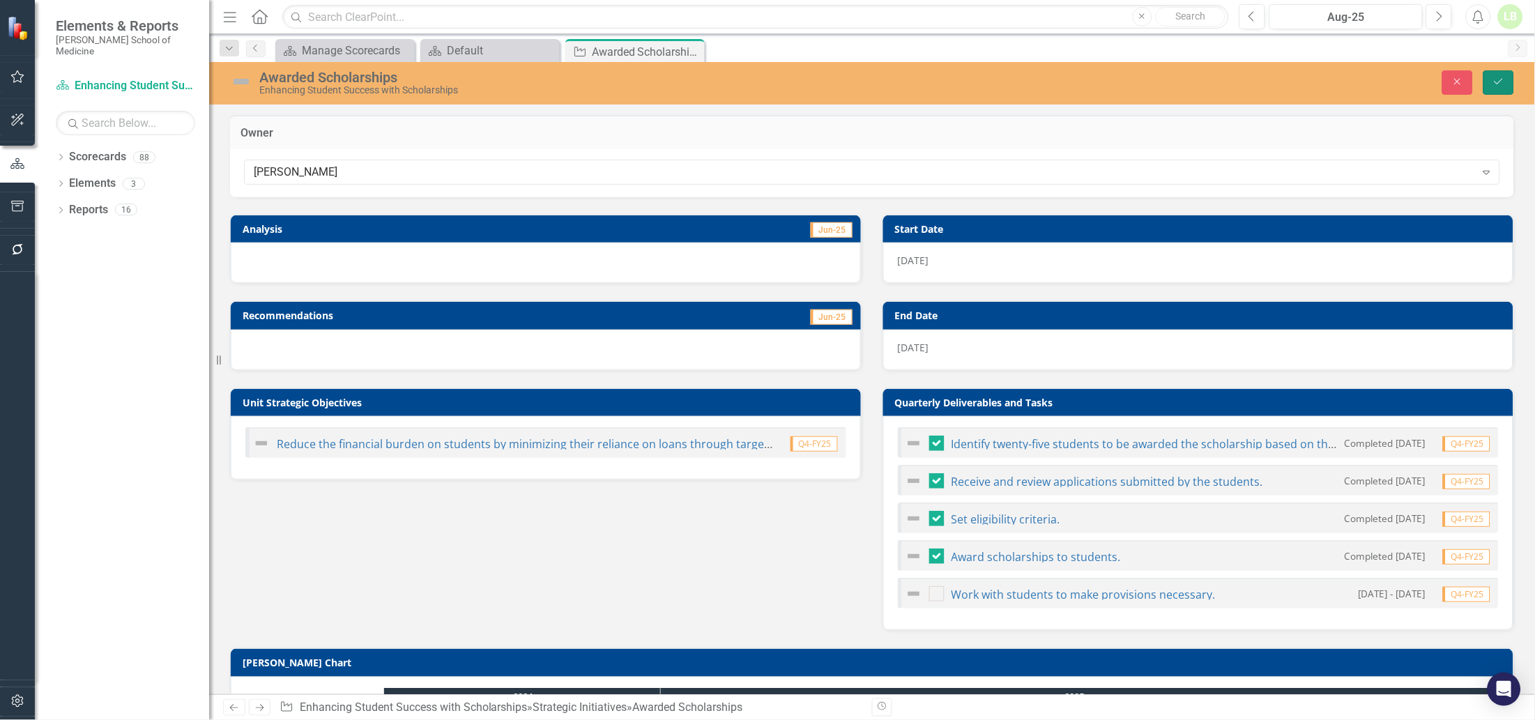
click at [1501, 80] on icon "Save" at bounding box center [1498, 82] width 13 height 10
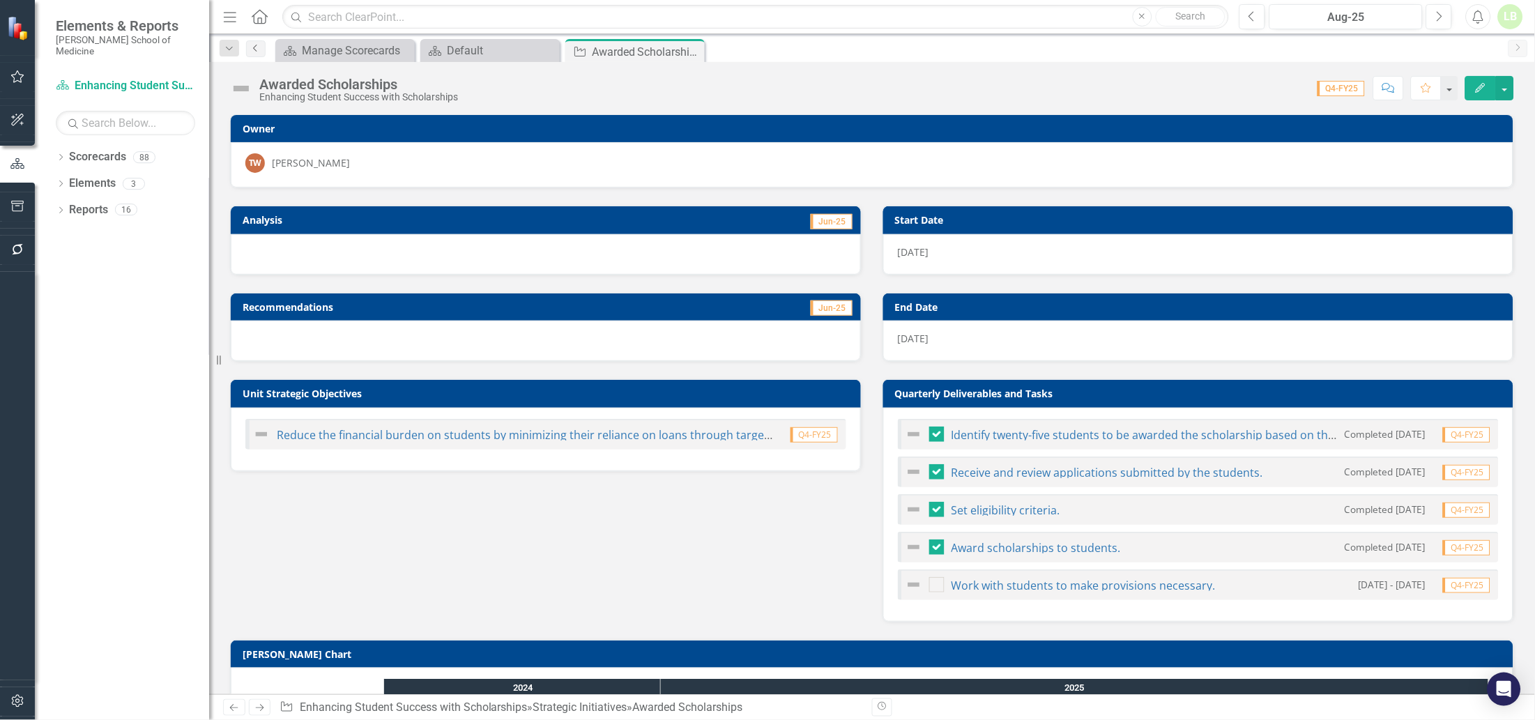
click at [254, 49] on icon at bounding box center [254, 48] width 3 height 7
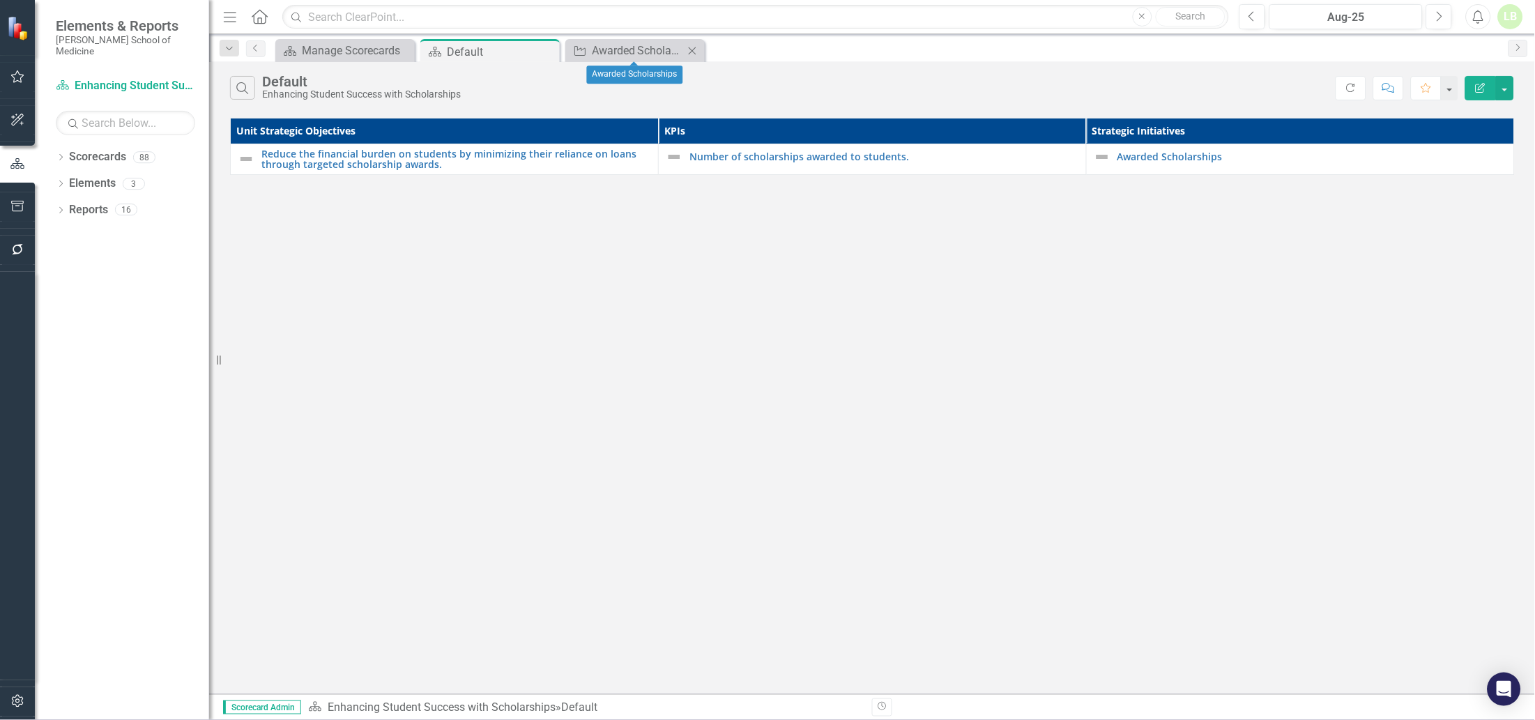
click at [694, 44] on div "Close" at bounding box center [692, 50] width 17 height 17
click at [543, 52] on icon "Close" at bounding box center [546, 51] width 14 height 11
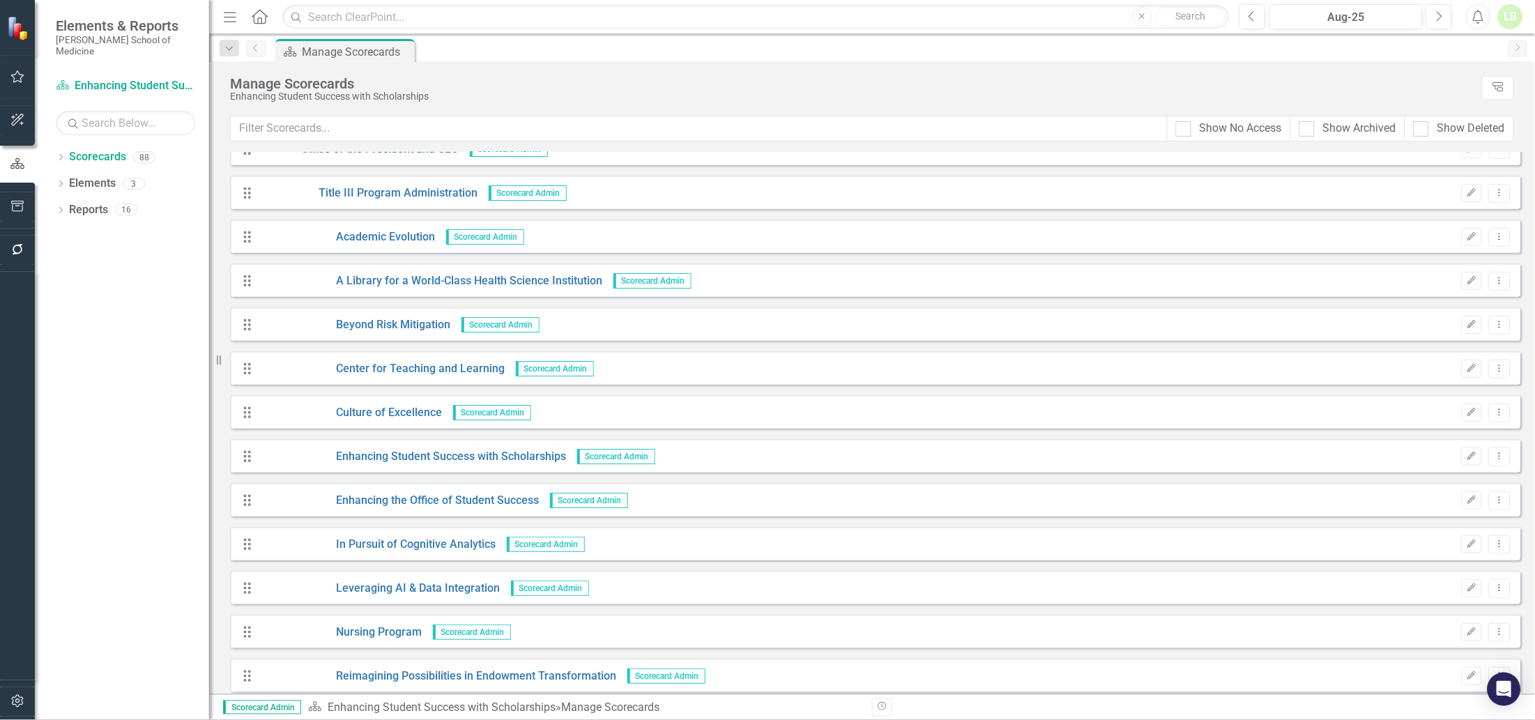
scroll to position [3136, 0]
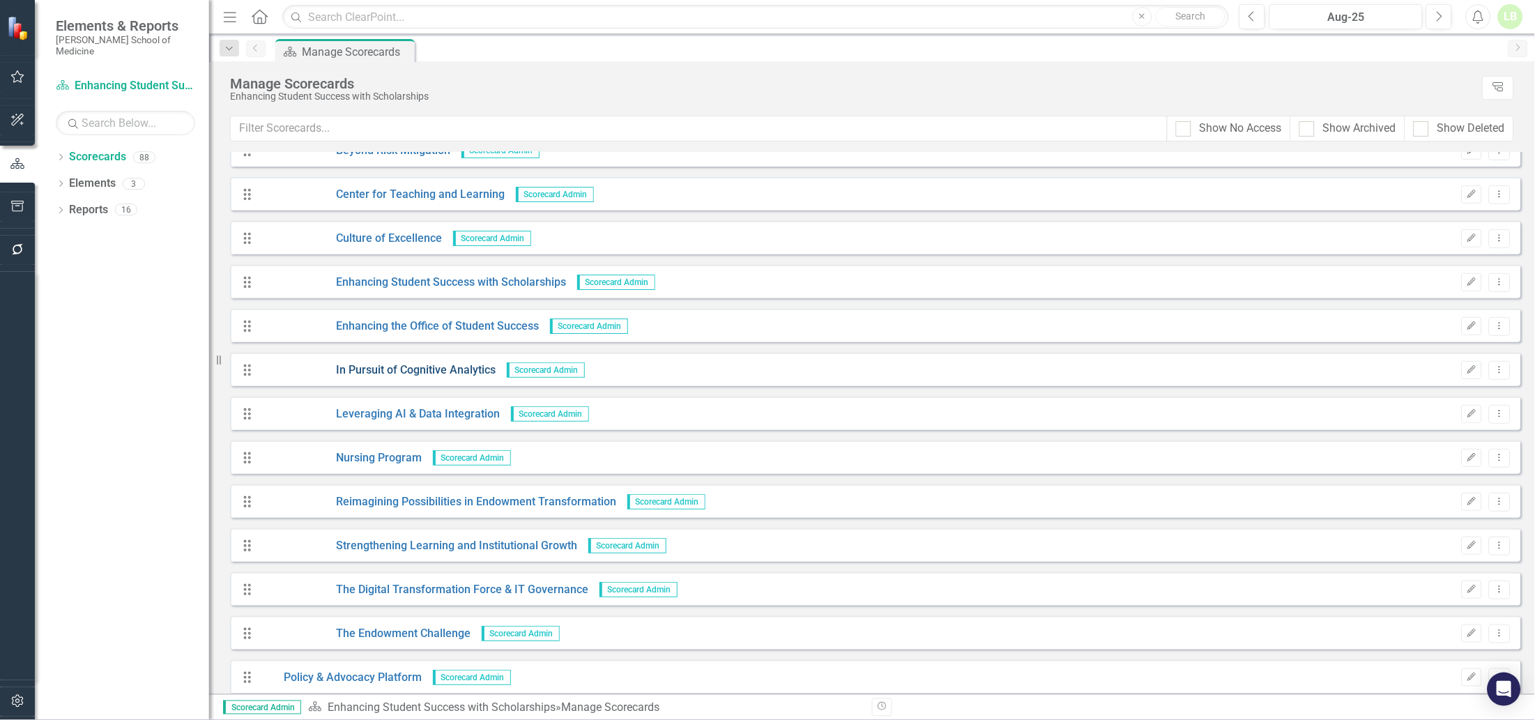
click at [402, 365] on link "In Pursuit of Cognitive Analytics" at bounding box center [378, 370] width 236 height 16
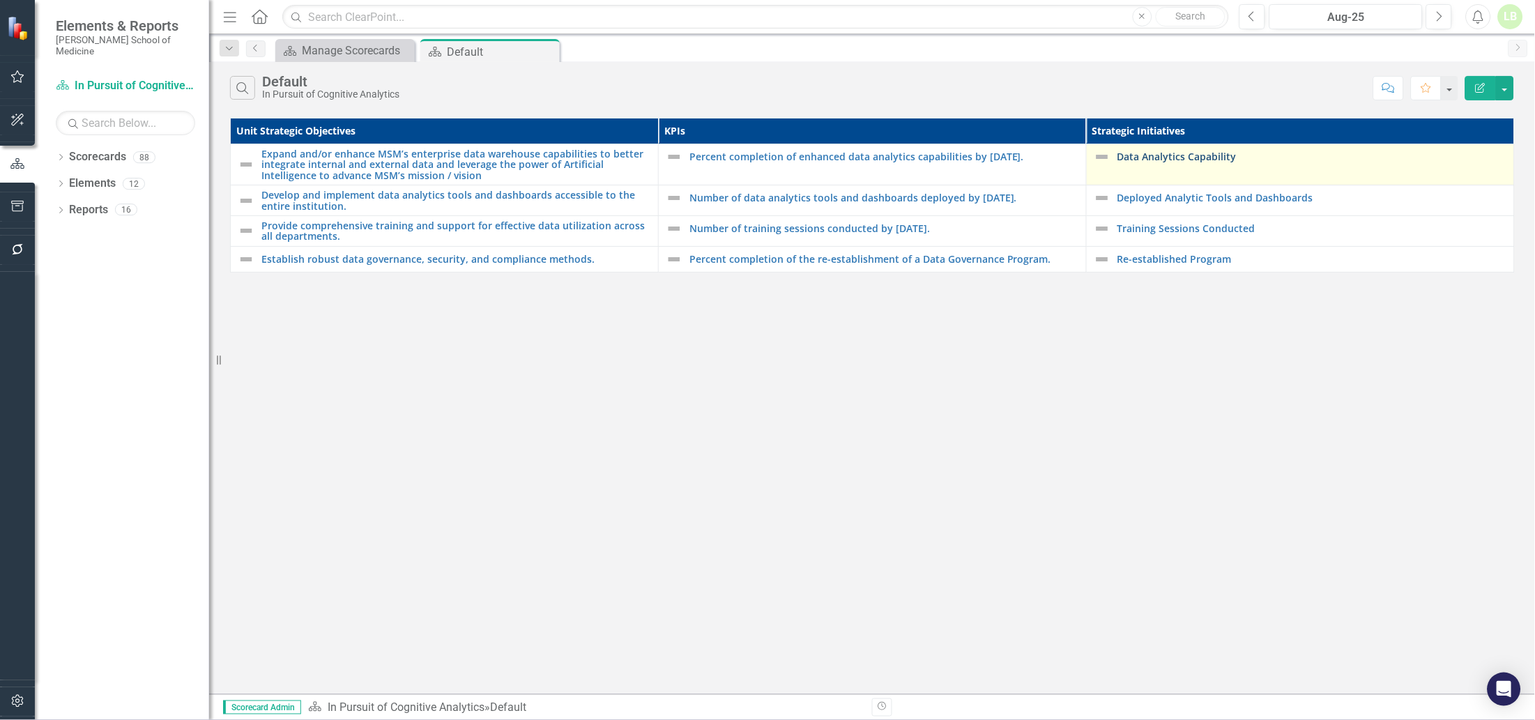
click at [1194, 155] on link "Data Analytics Capability" at bounding box center [1312, 156] width 390 height 10
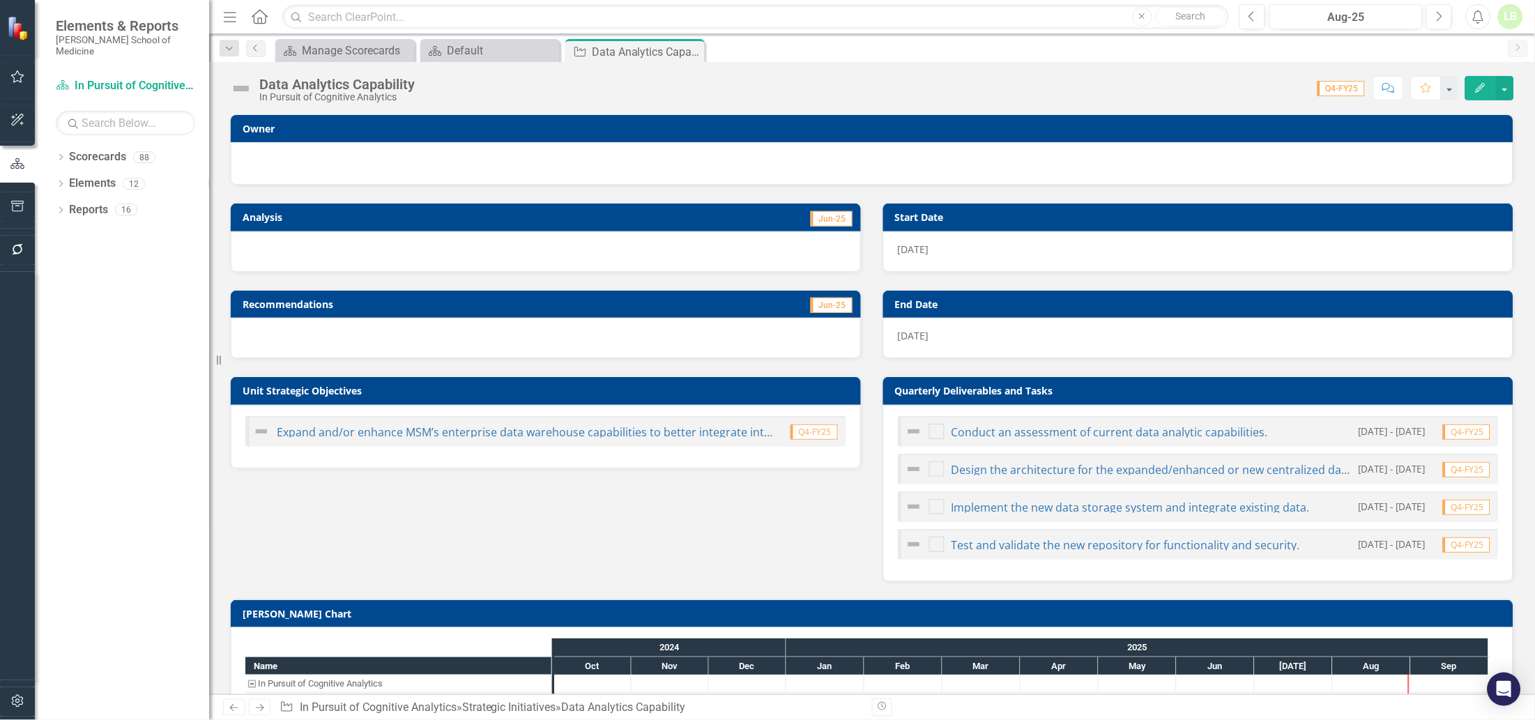
click at [313, 158] on div at bounding box center [871, 161] width 1253 height 17
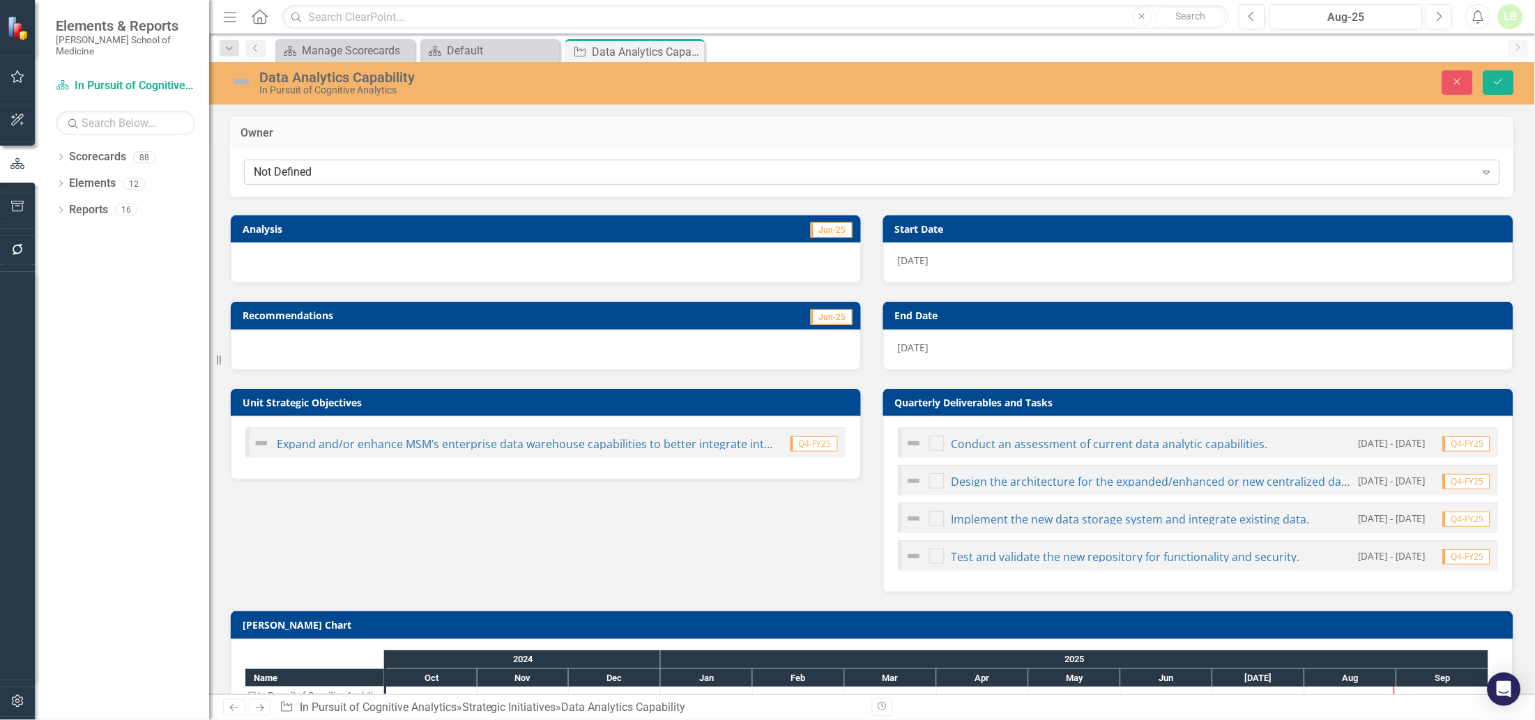
click at [309, 167] on div "Not Defined" at bounding box center [865, 172] width 1222 height 16
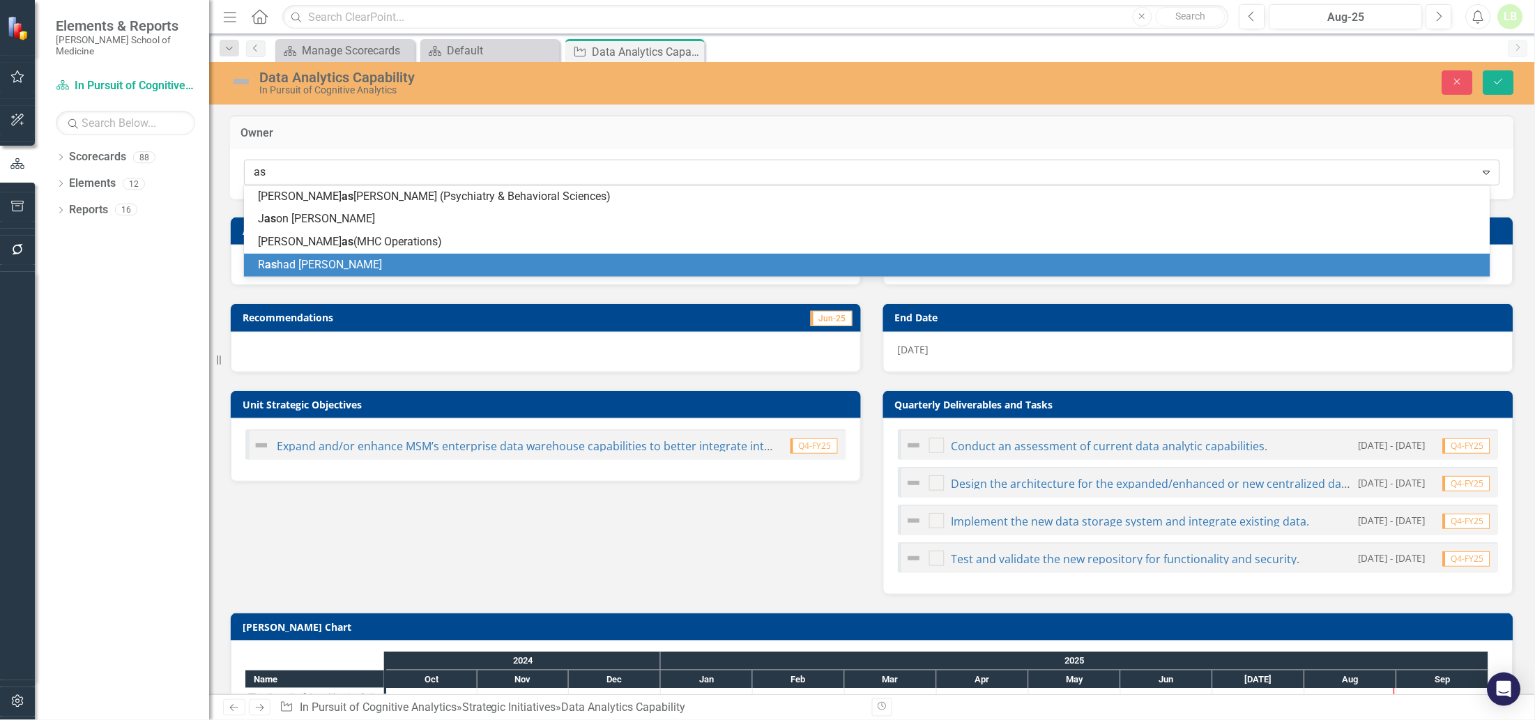
type input "a"
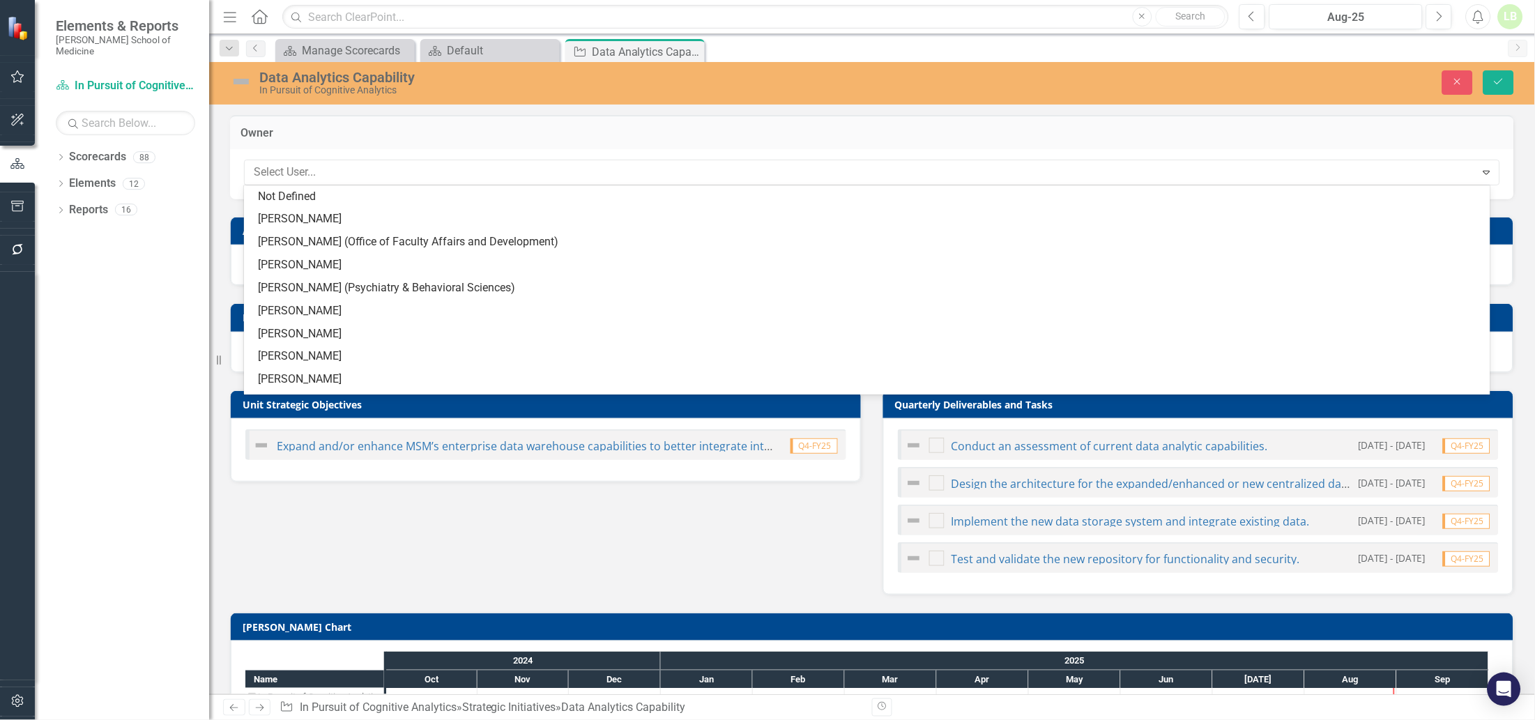
click at [765, 49] on div "Scorecards Manage Scorecards Close Scorecards Default Close Strategic Initiativ…" at bounding box center [887, 50] width 1229 height 22
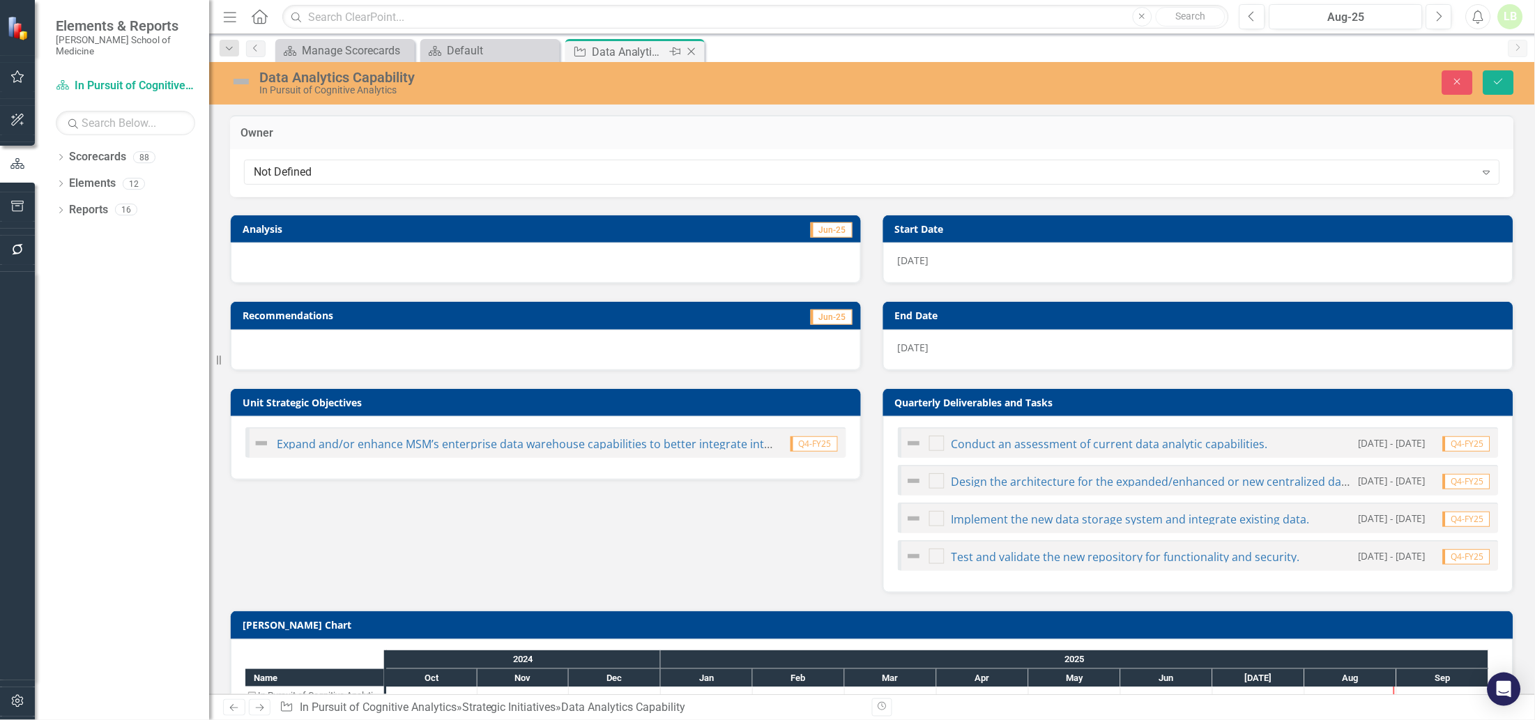
click at [689, 53] on icon at bounding box center [692, 52] width 8 height 8
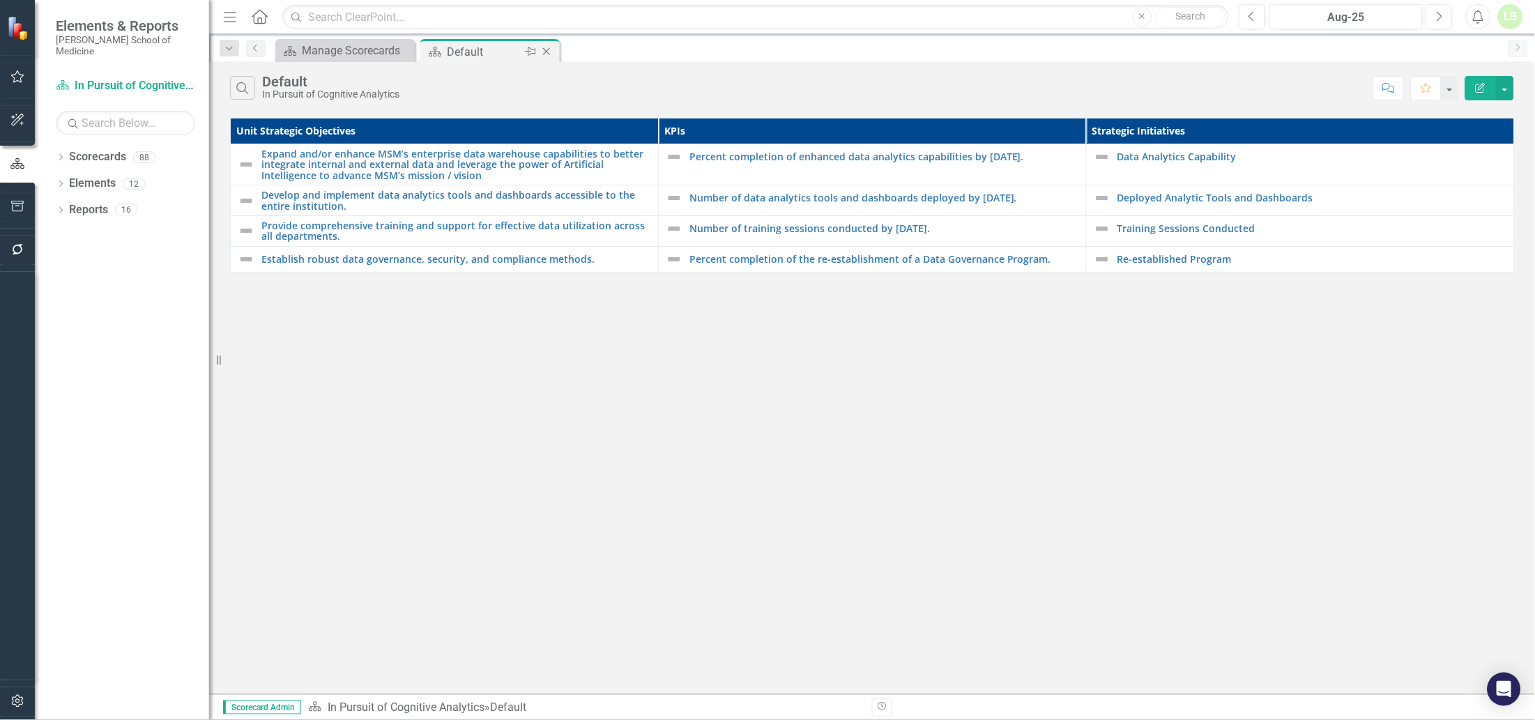
click at [545, 52] on icon "Close" at bounding box center [546, 51] width 14 height 11
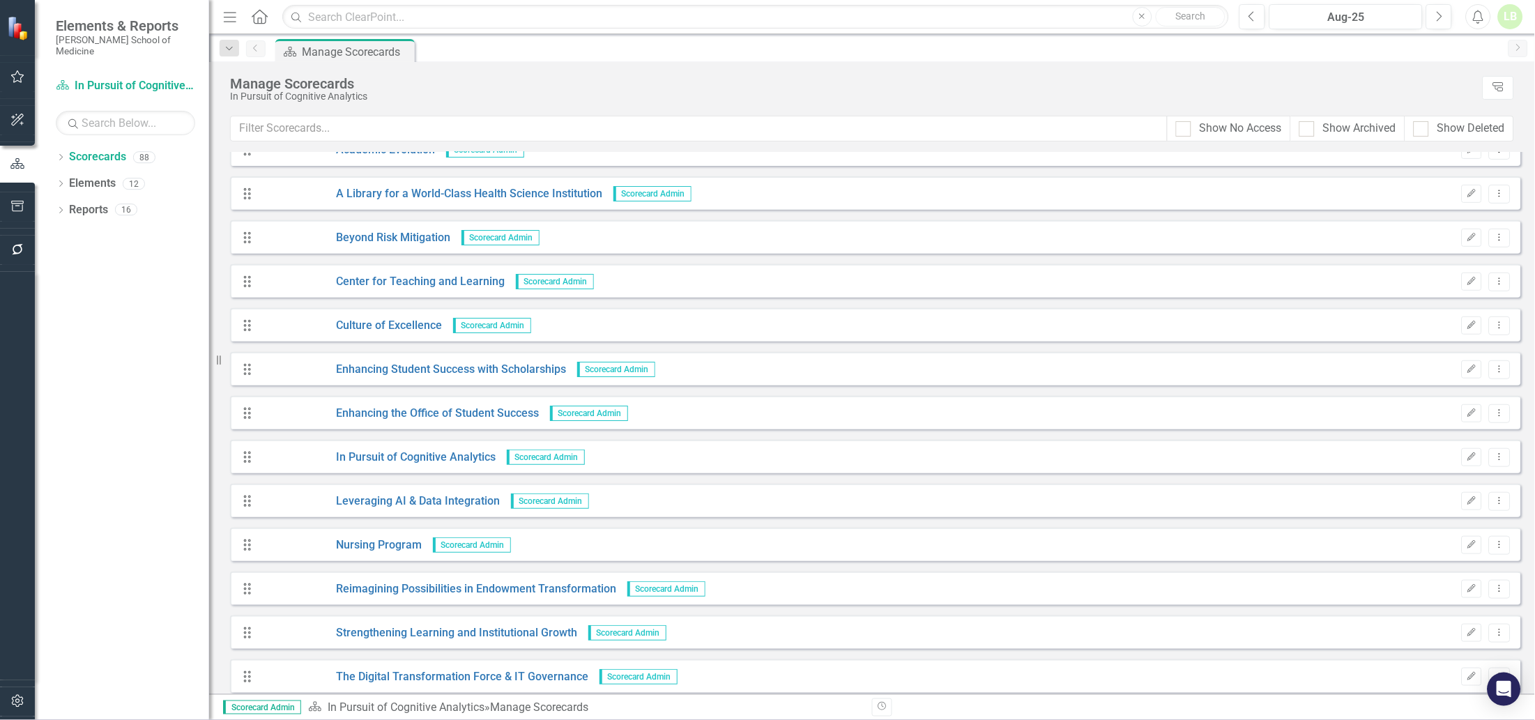
scroll to position [3136, 0]
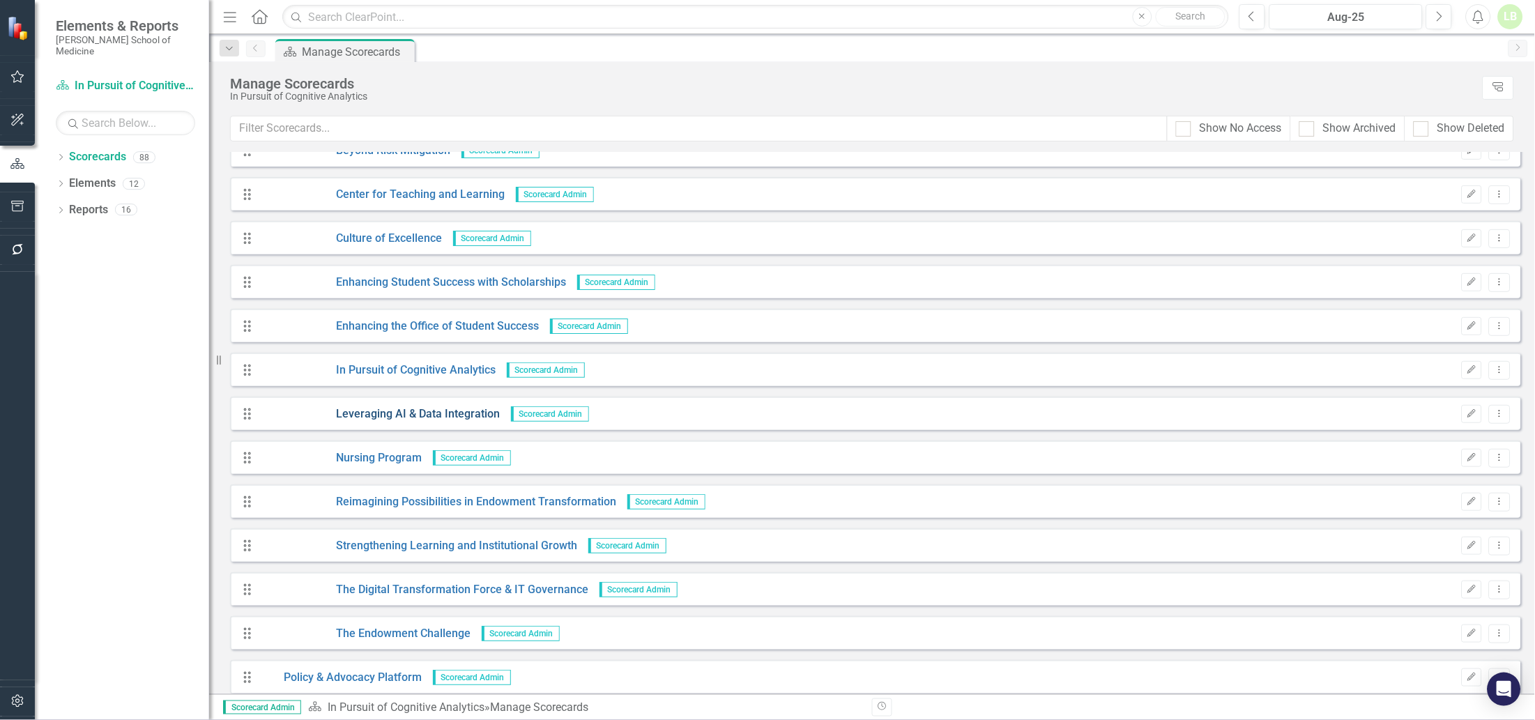
click at [394, 409] on link "Leveraging AI & Data Integration" at bounding box center [380, 414] width 240 height 16
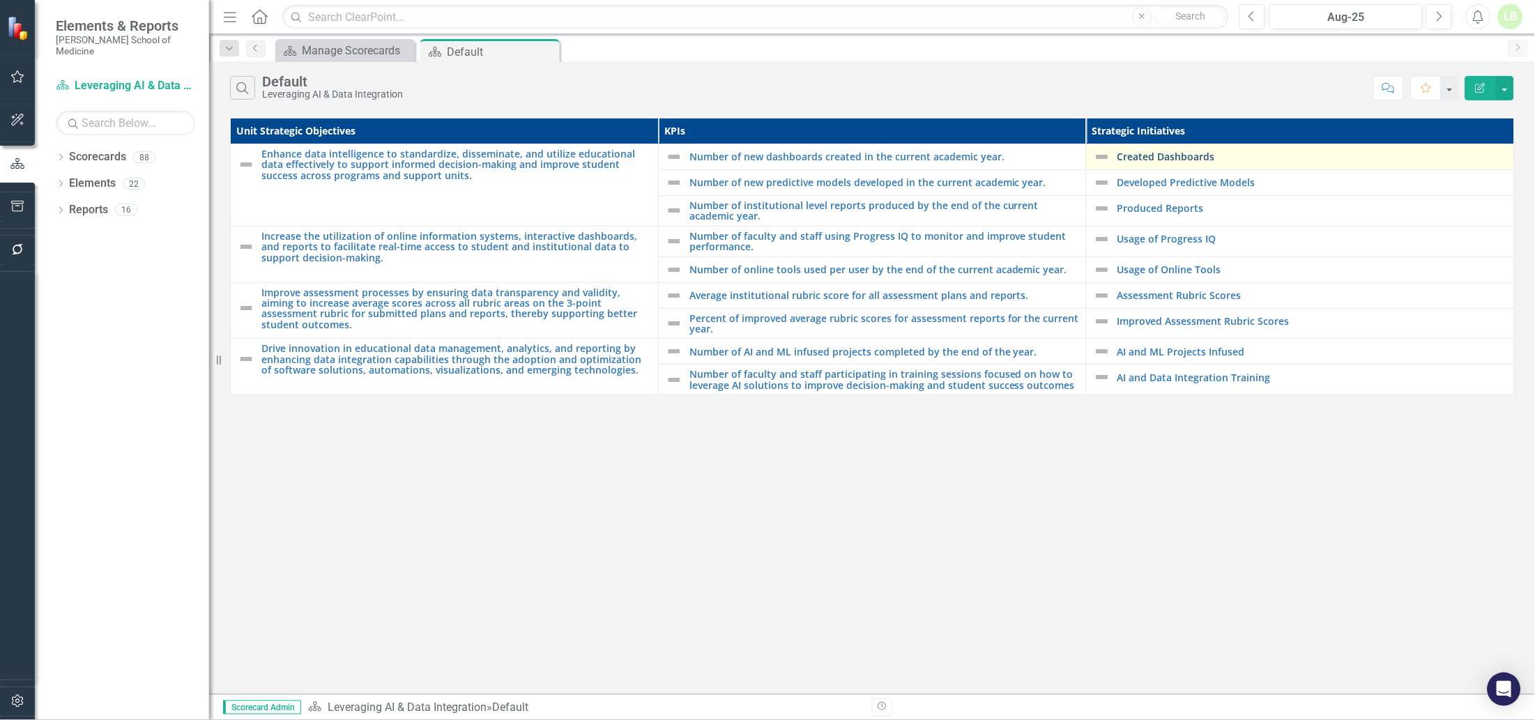
click at [1164, 158] on link "Created Dashboards" at bounding box center [1312, 156] width 390 height 10
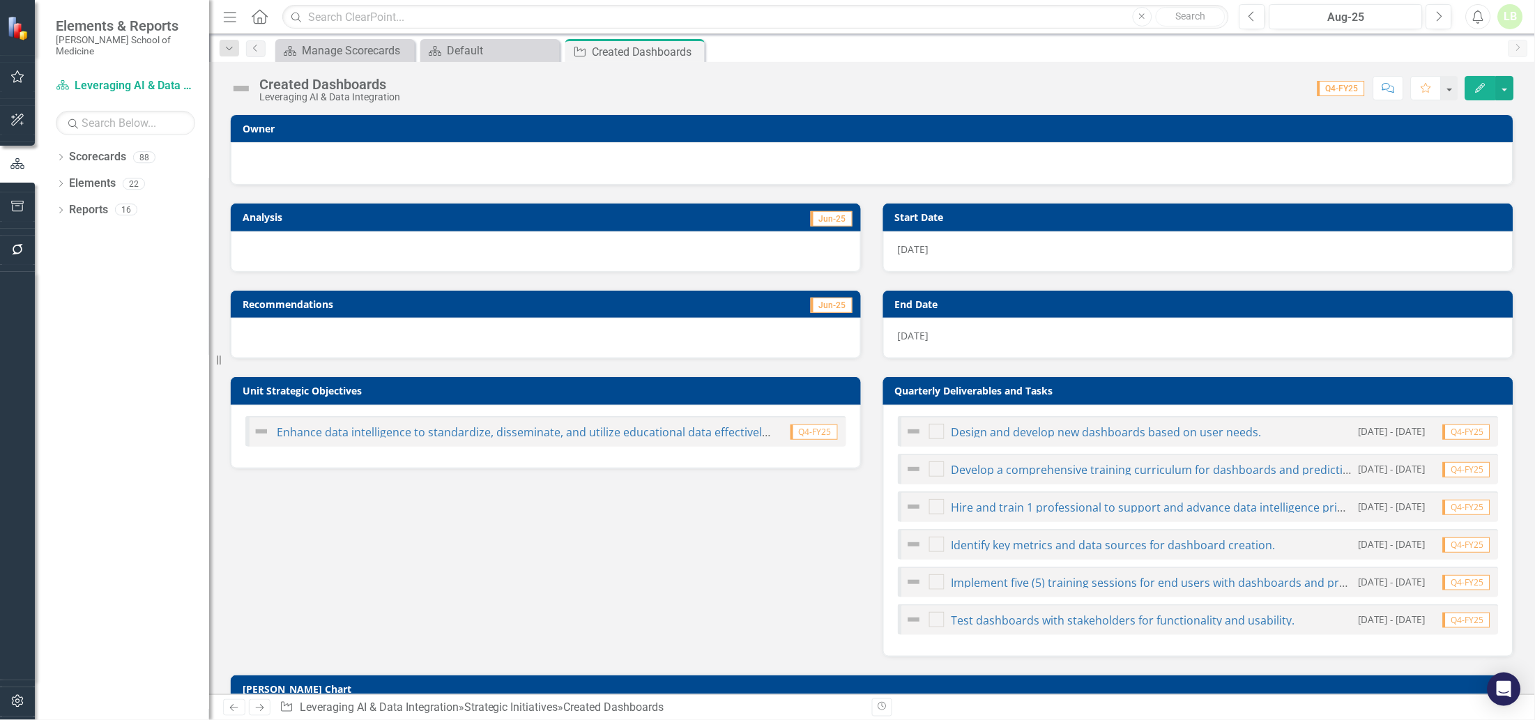
click at [417, 160] on div at bounding box center [871, 161] width 1253 height 17
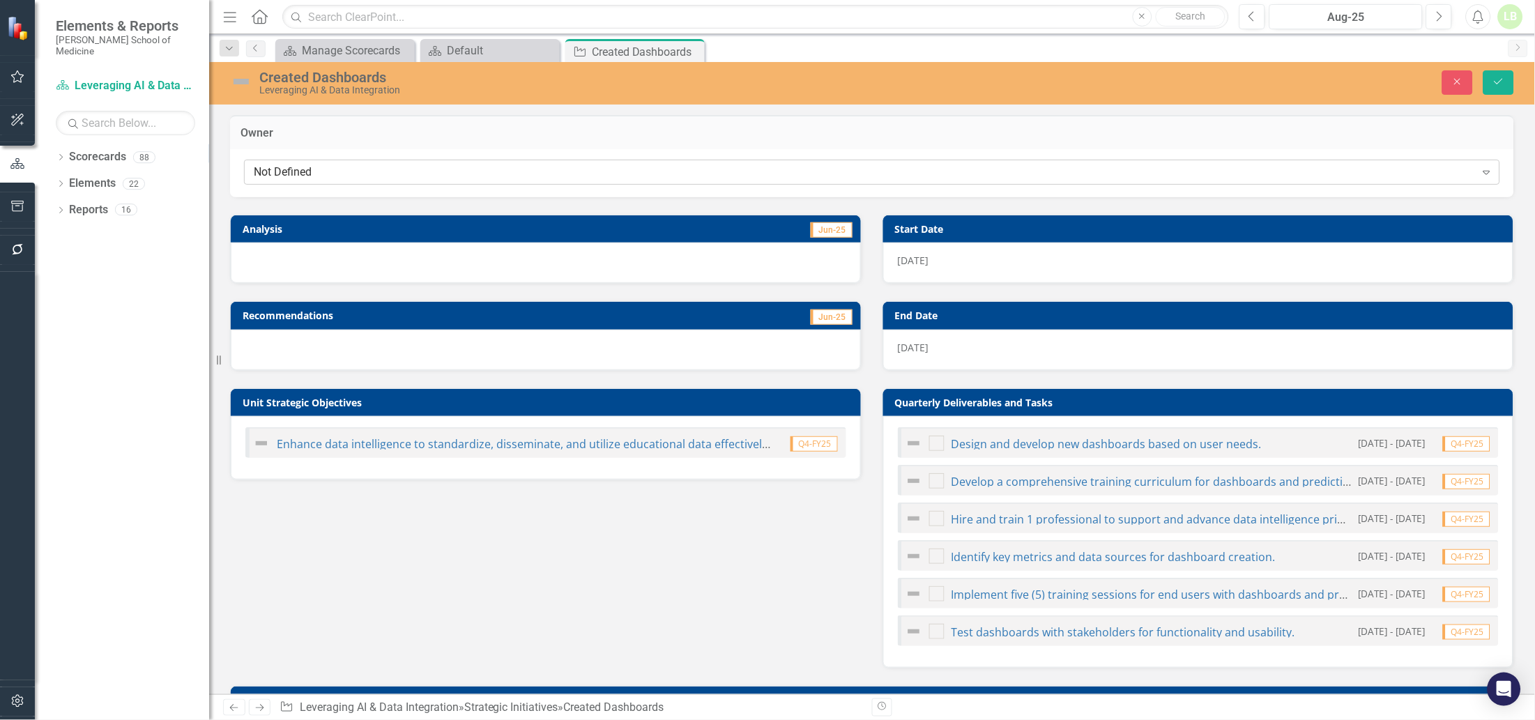
click at [412, 169] on div "Not Defined" at bounding box center [865, 172] width 1222 height 16
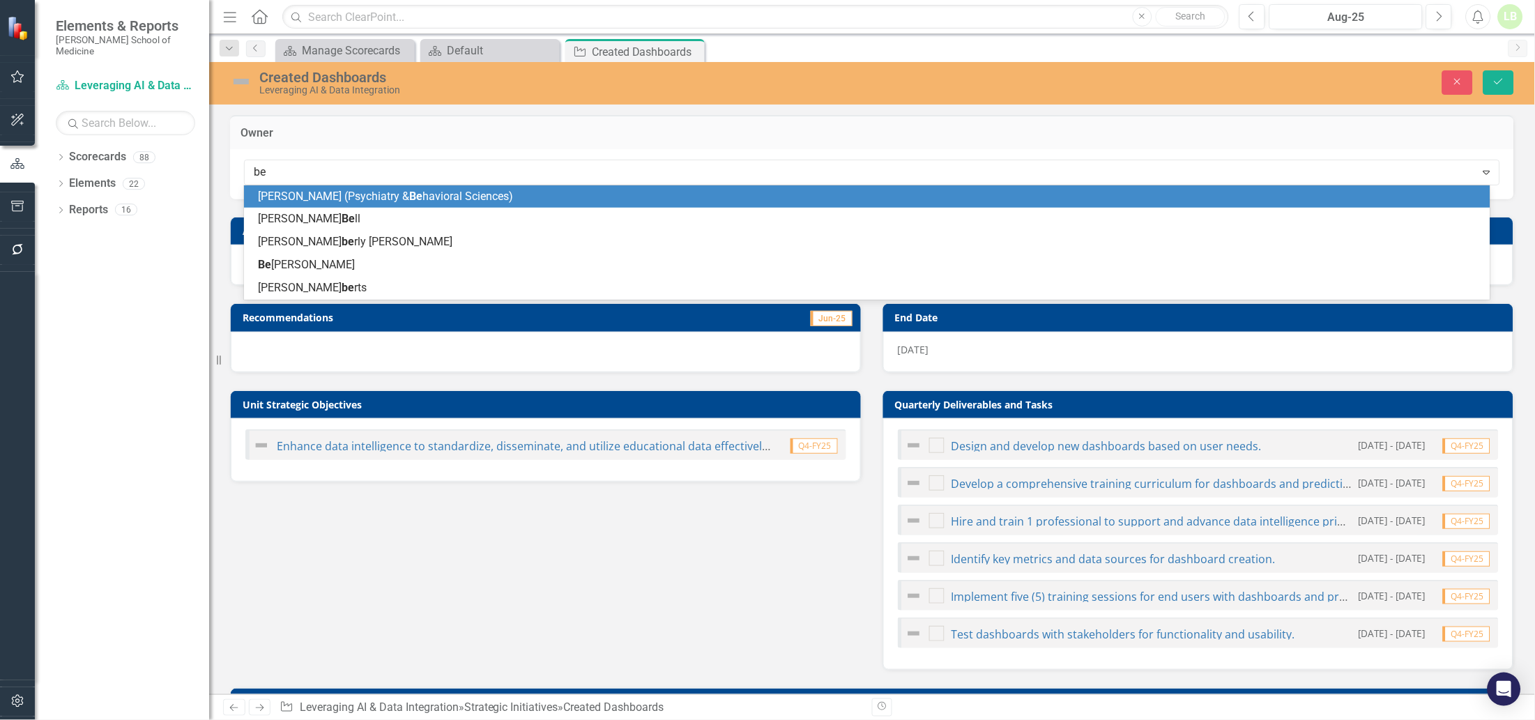
type input "bea"
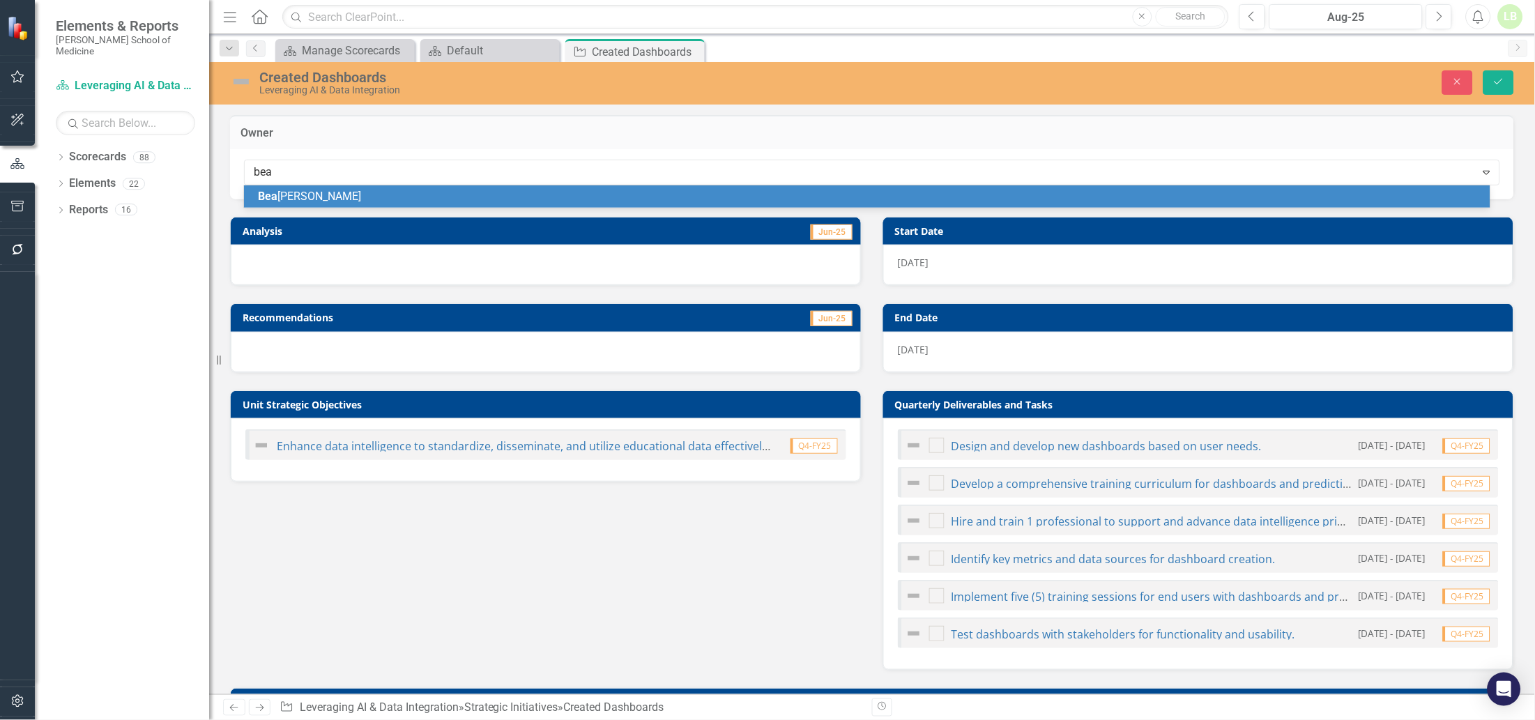
click at [314, 194] on span "[PERSON_NAME]" at bounding box center [309, 196] width 103 height 13
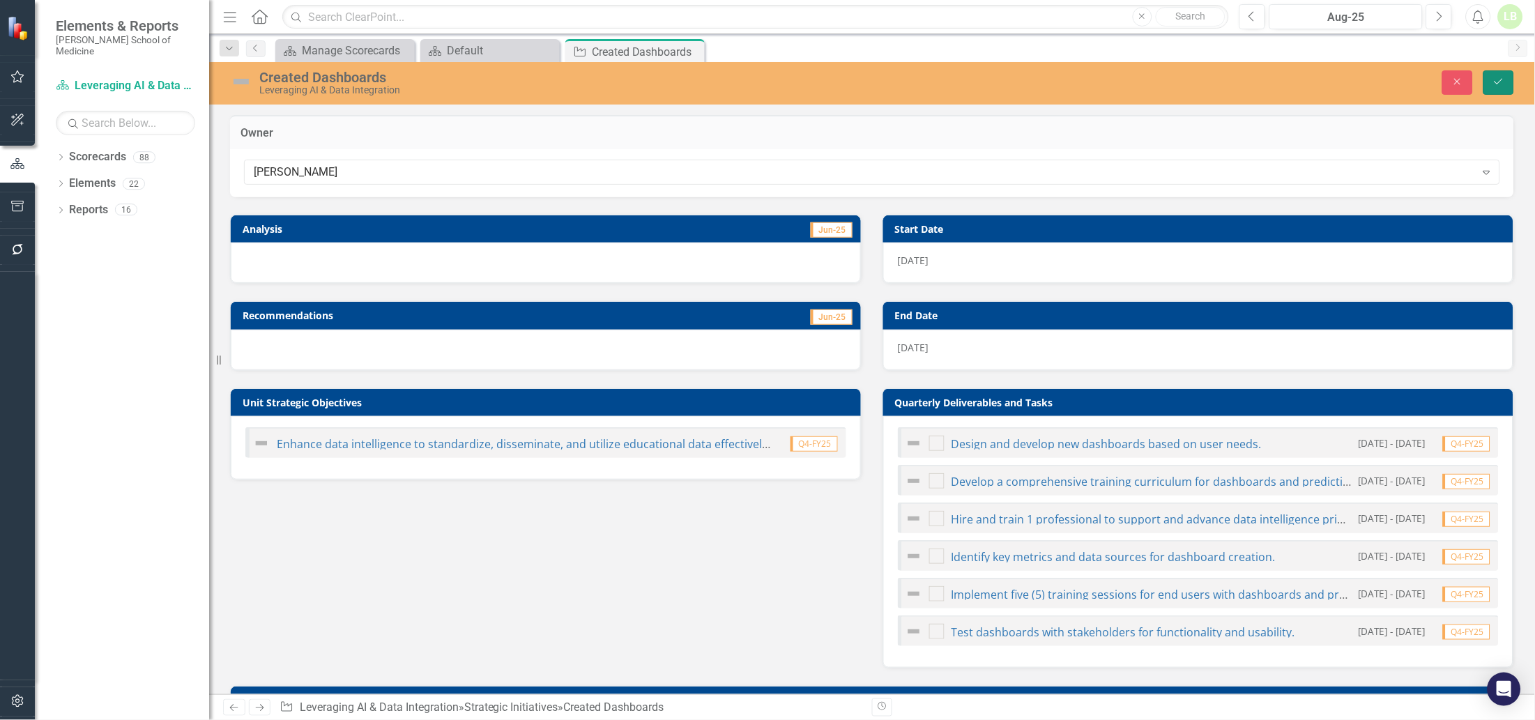
click at [1485, 75] on button "Save" at bounding box center [1498, 82] width 31 height 24
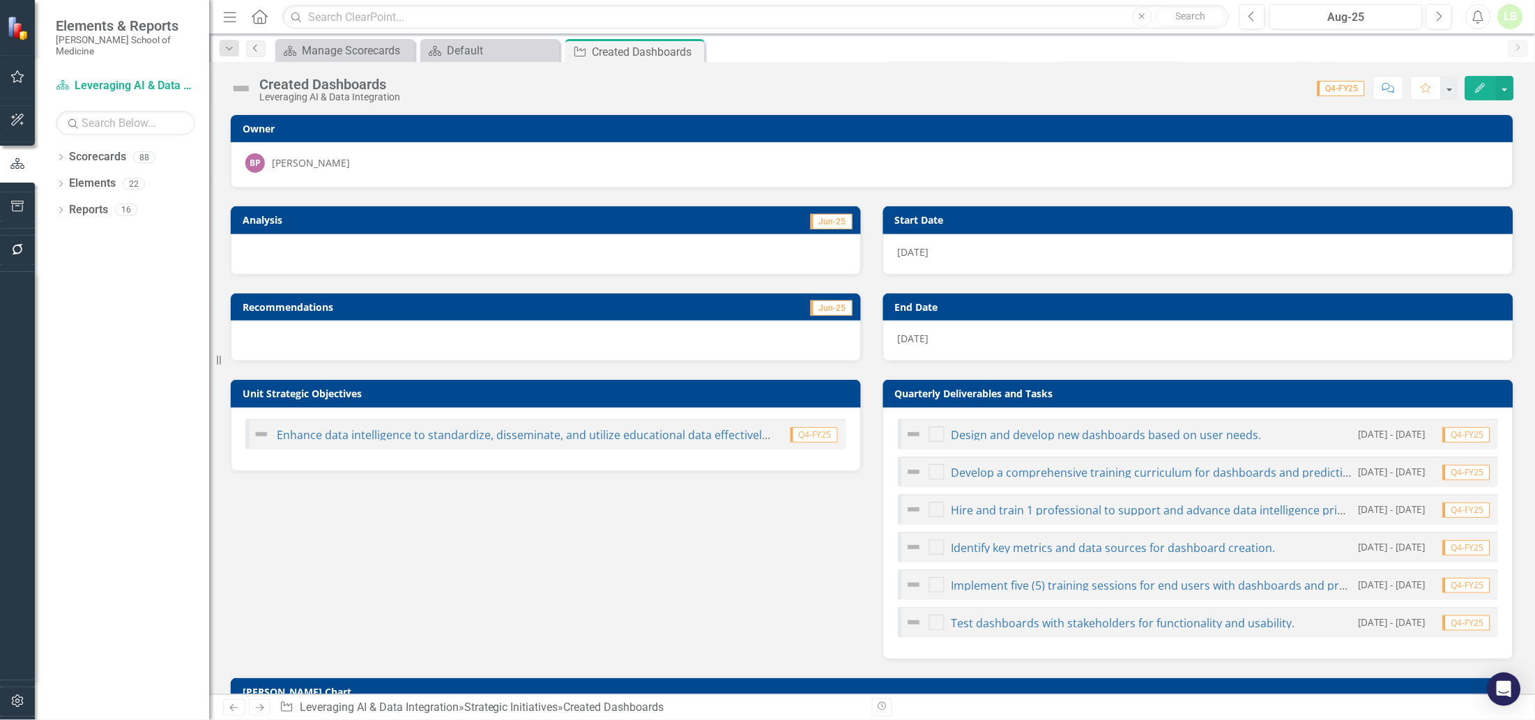
click at [254, 50] on icon "Previous" at bounding box center [255, 48] width 11 height 8
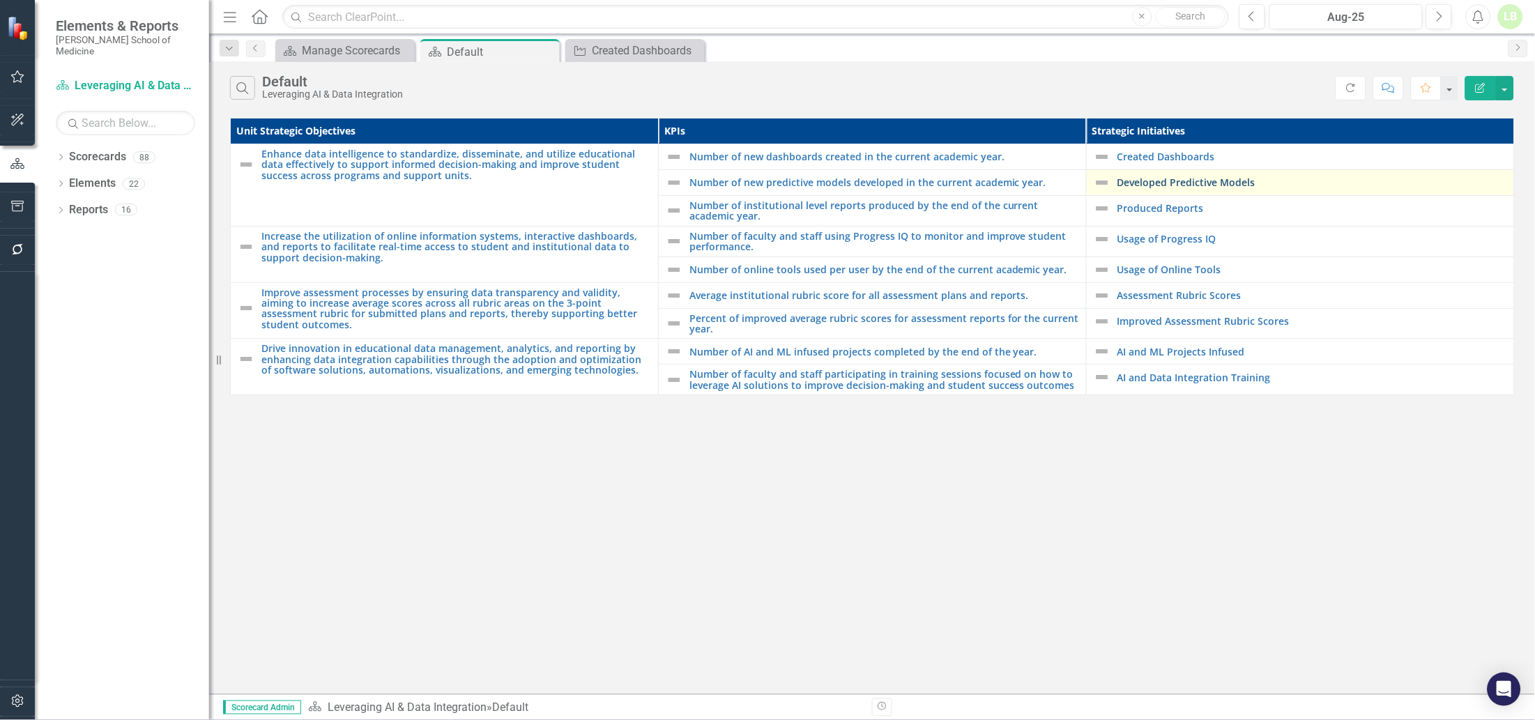
click at [1158, 182] on link "Developed Predictive Models" at bounding box center [1312, 182] width 390 height 10
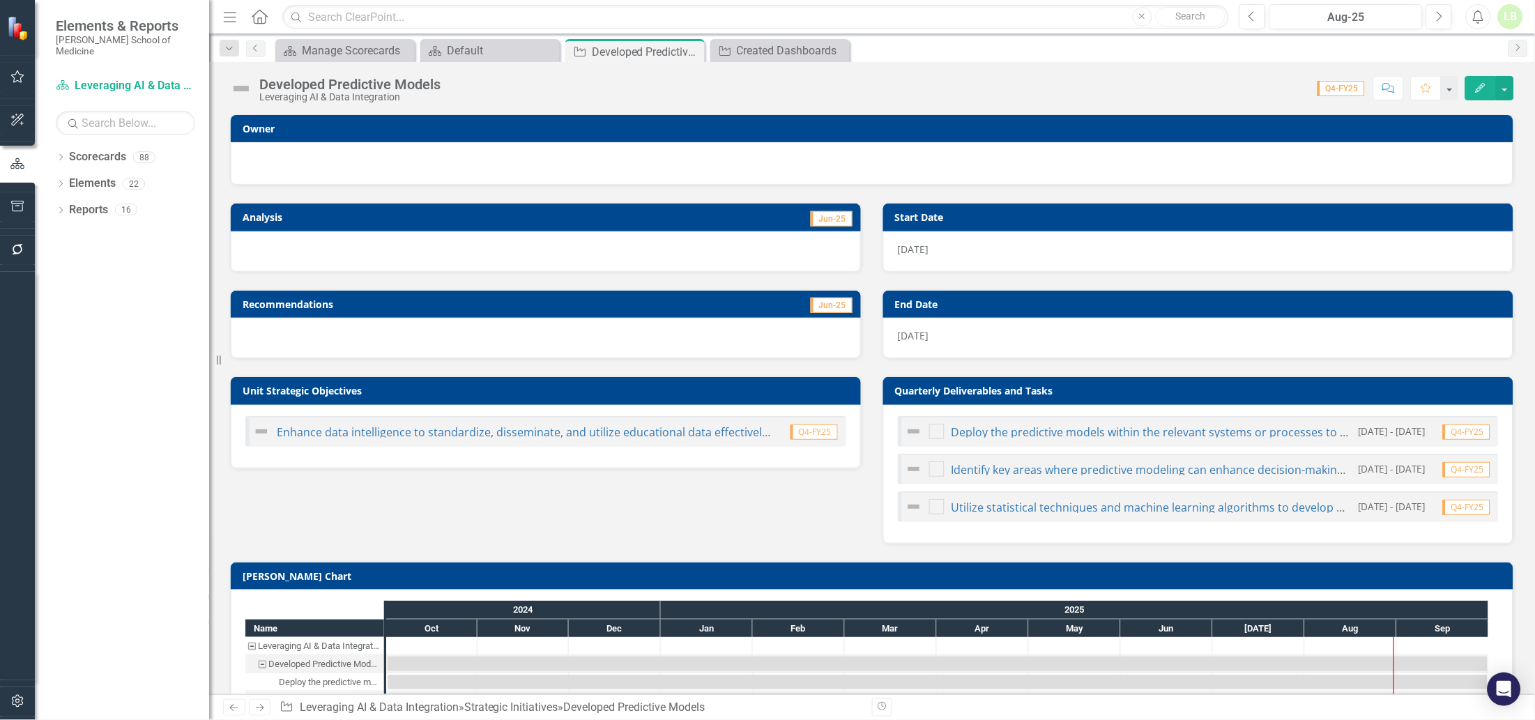
click at [364, 159] on div at bounding box center [871, 161] width 1253 height 17
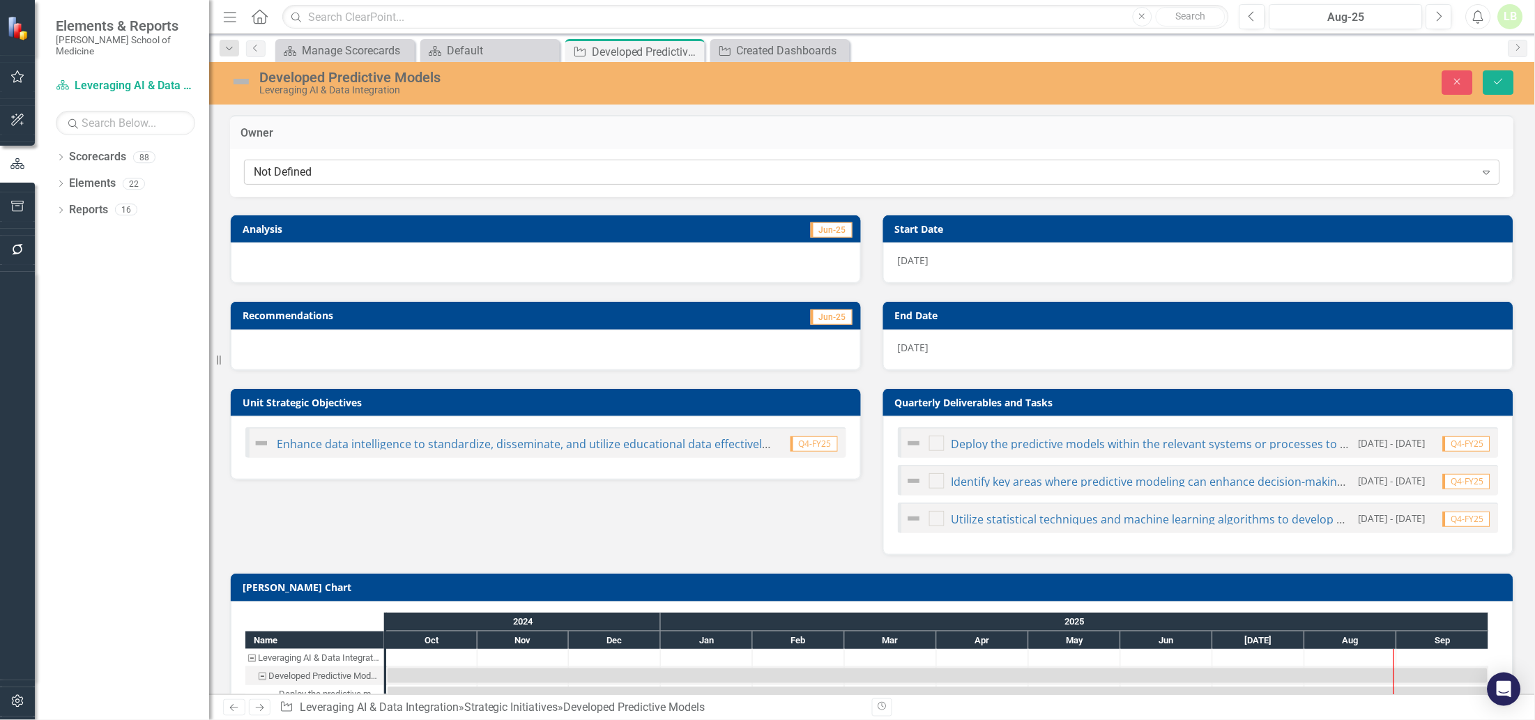
click at [364, 166] on div "Not Defined" at bounding box center [865, 172] width 1222 height 16
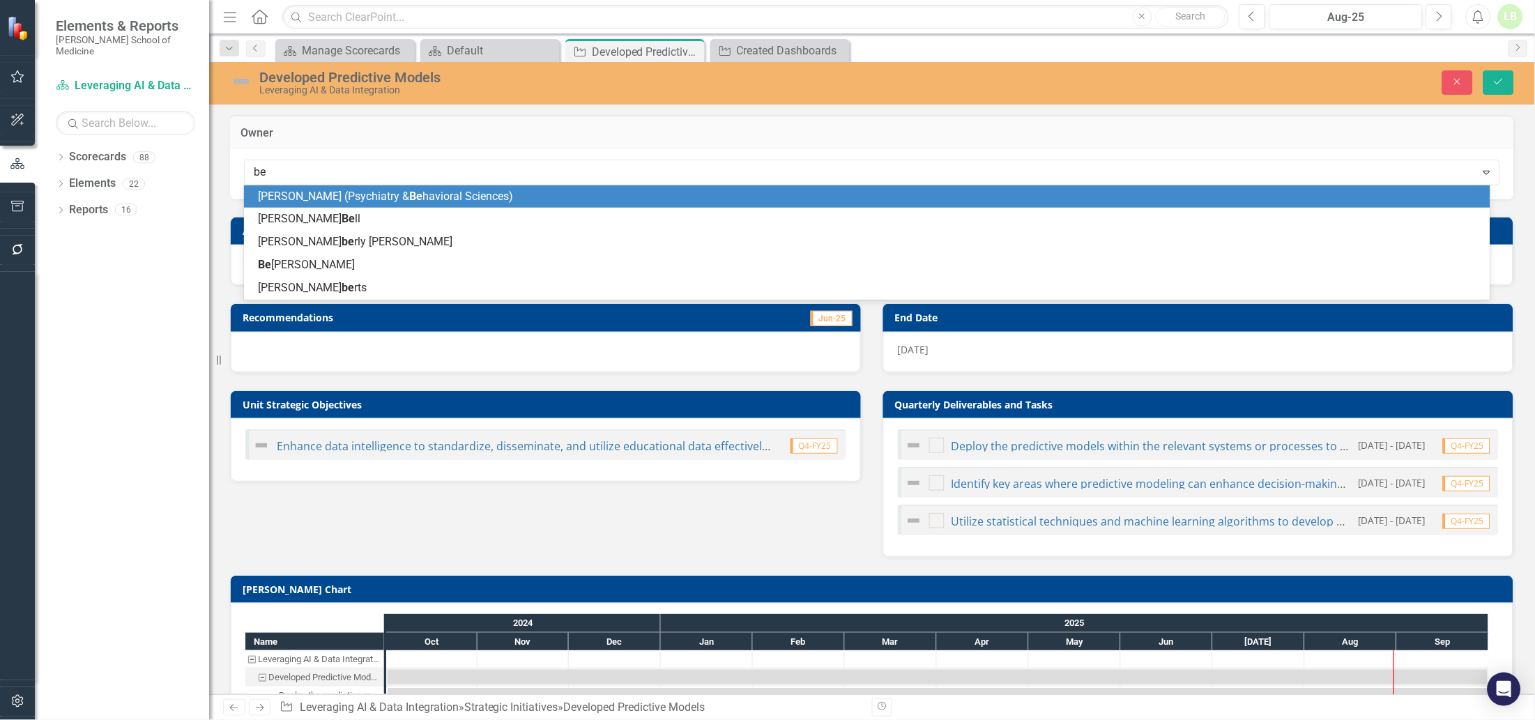
type input "bea"
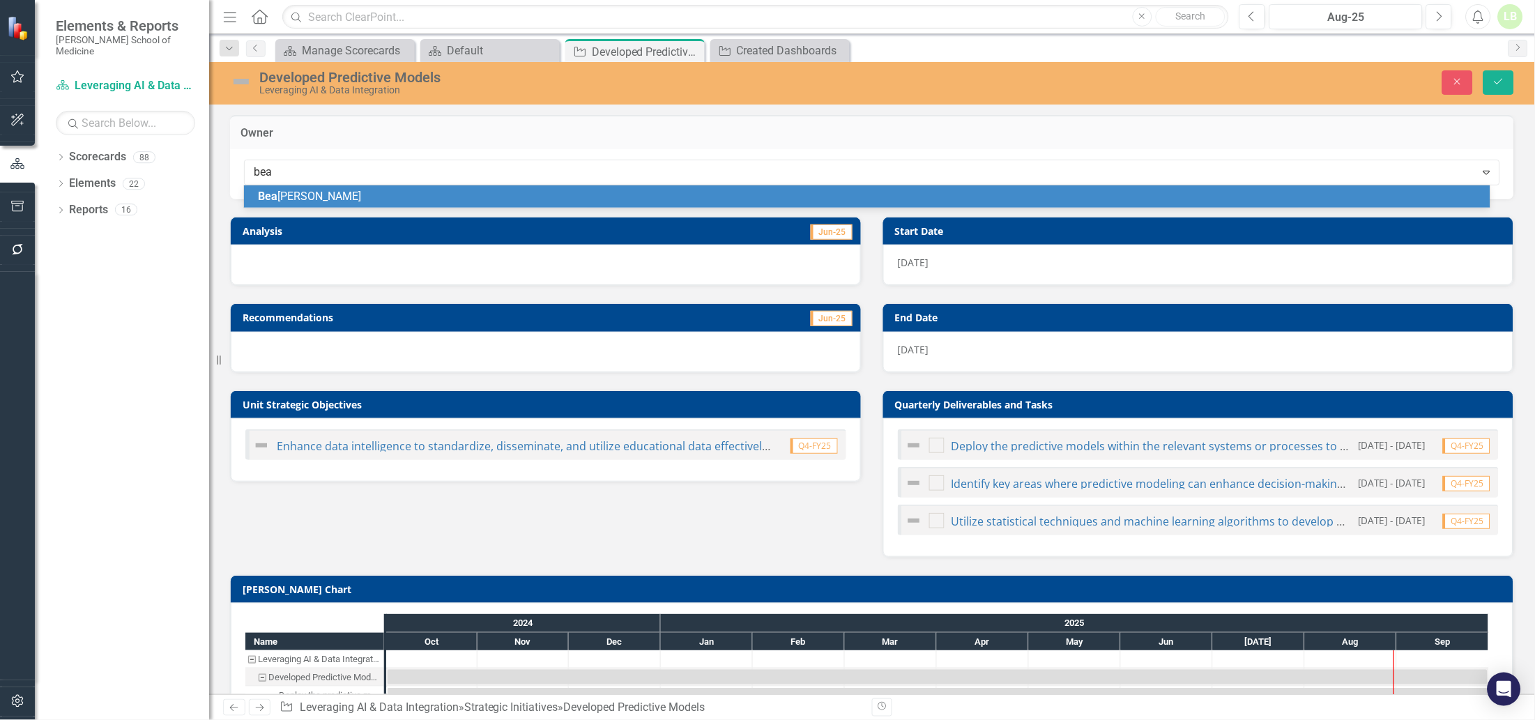
click at [354, 185] on div "[PERSON_NAME]" at bounding box center [867, 196] width 1246 height 23
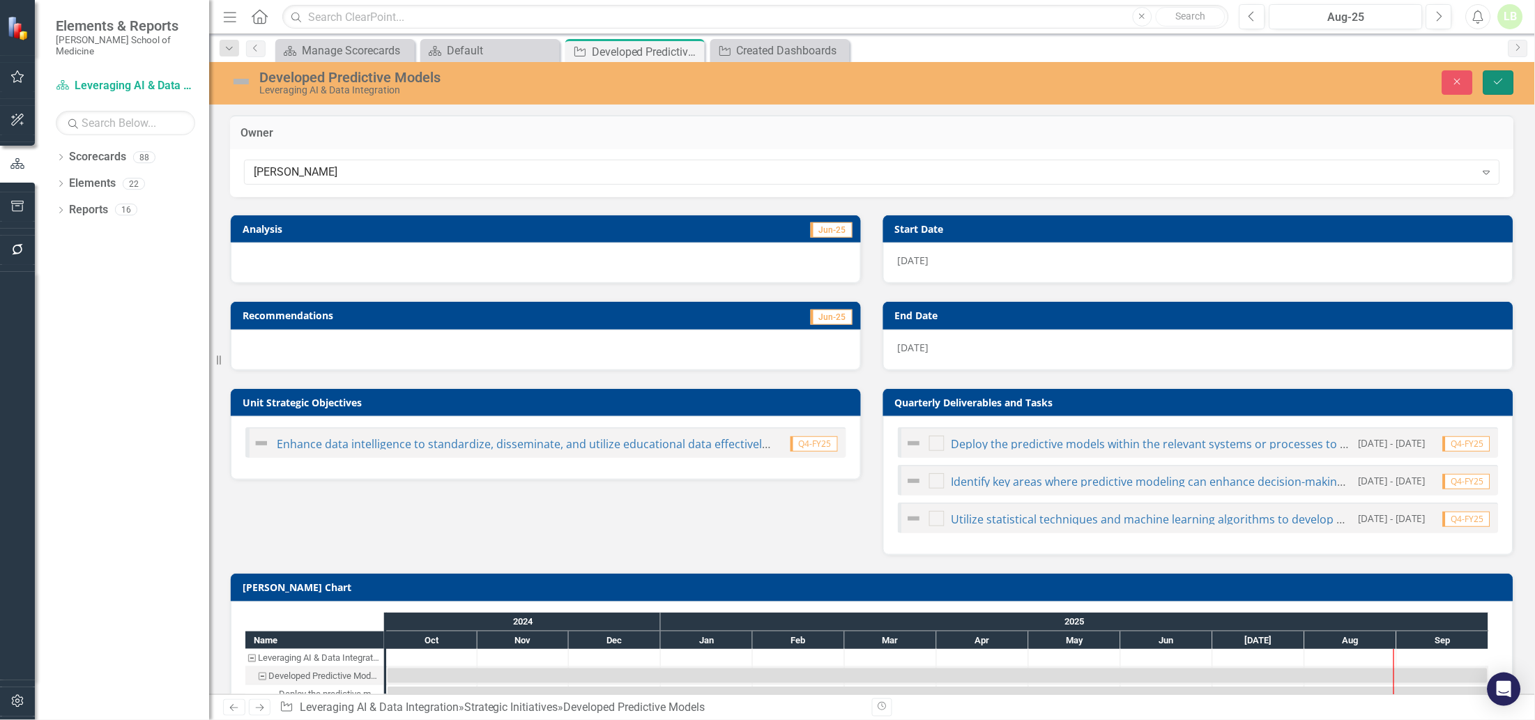
click at [1491, 82] on button "Save" at bounding box center [1498, 82] width 31 height 24
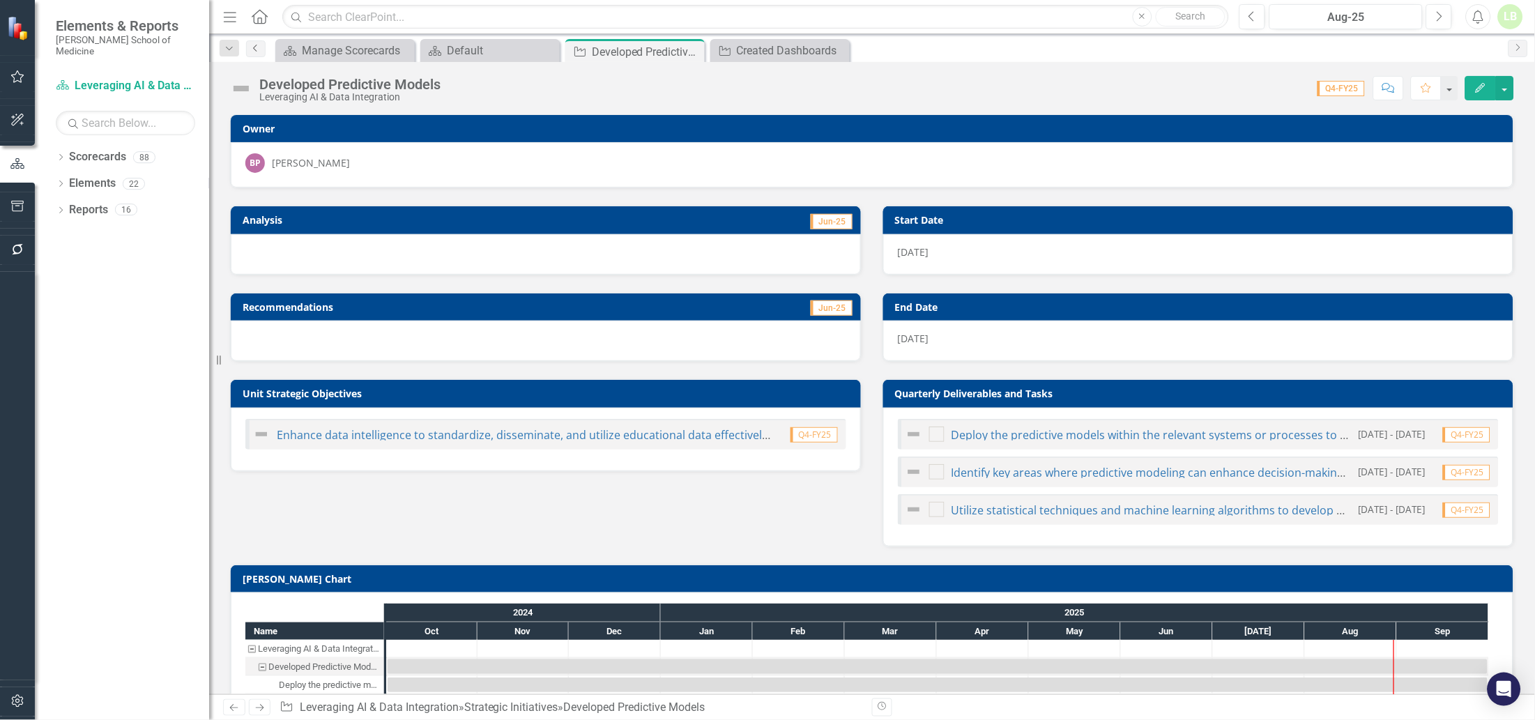
click at [258, 46] on icon "Previous" at bounding box center [255, 48] width 11 height 8
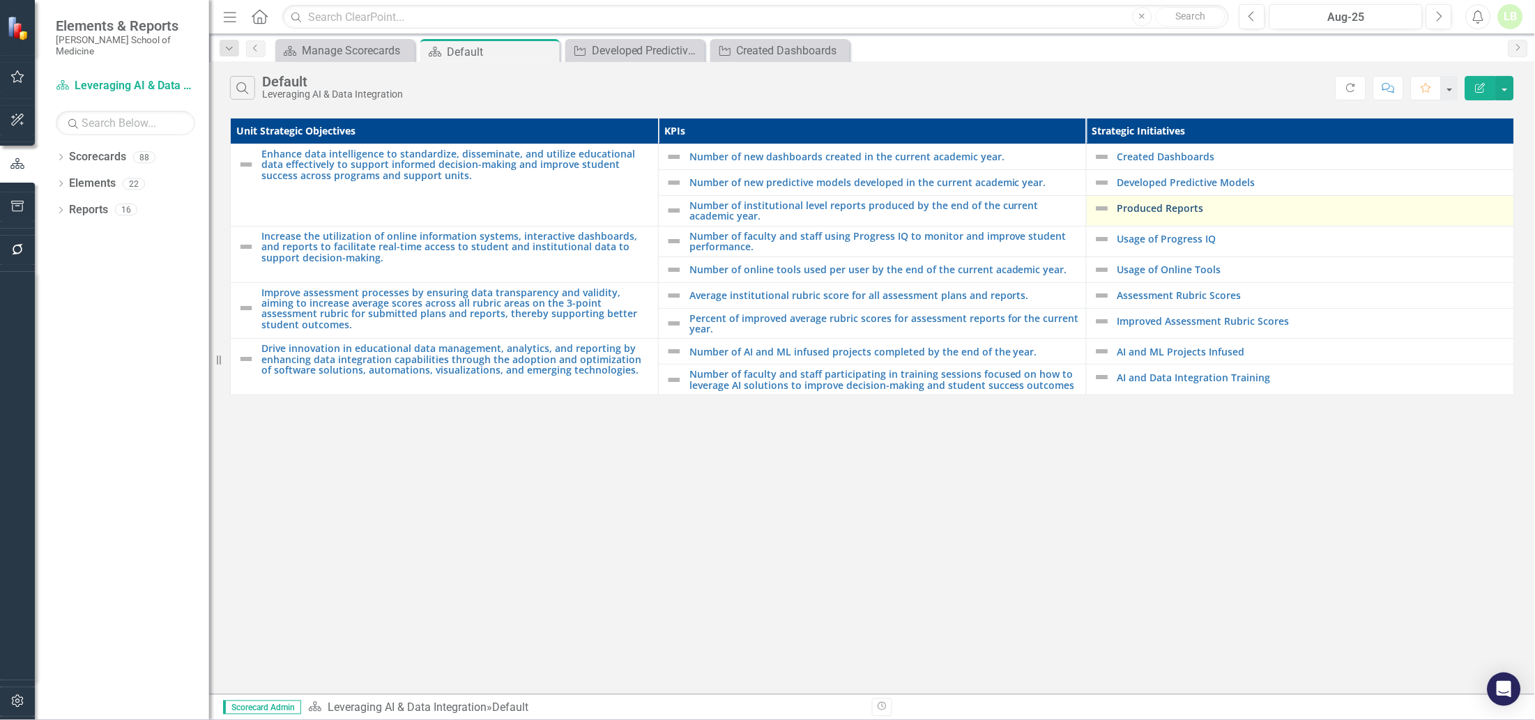
click at [1147, 207] on link "Produced Reports" at bounding box center [1312, 208] width 390 height 10
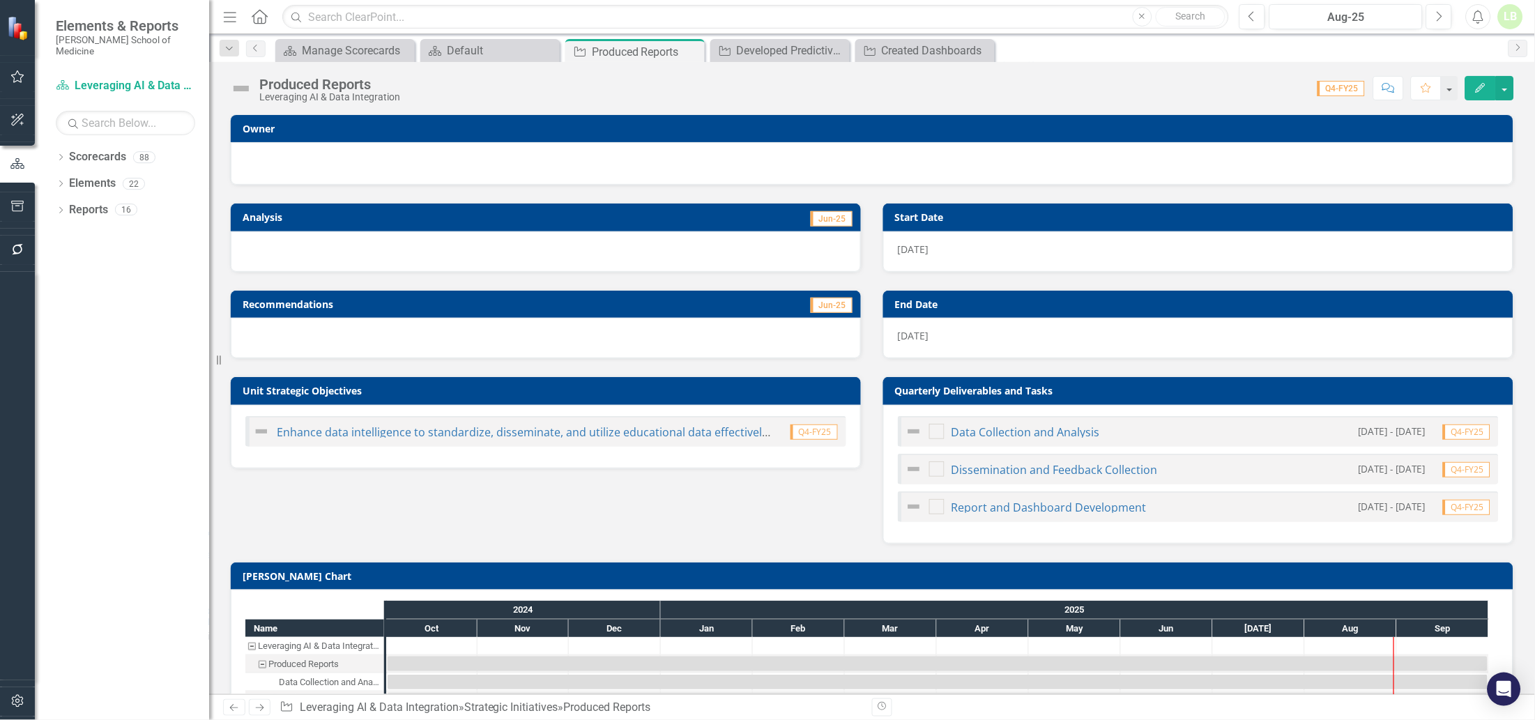
click at [420, 164] on div at bounding box center [871, 161] width 1253 height 17
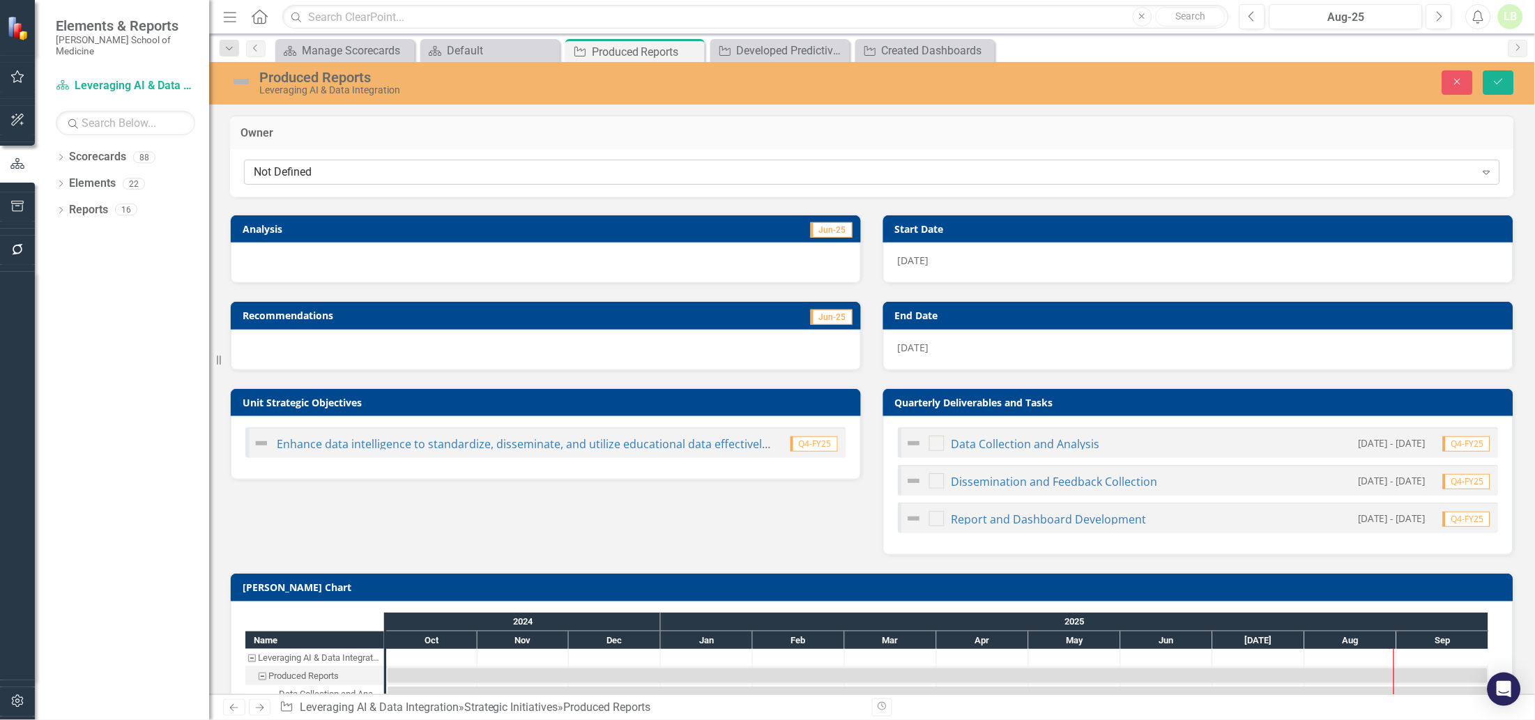
click at [420, 170] on div "Not Defined" at bounding box center [865, 172] width 1222 height 16
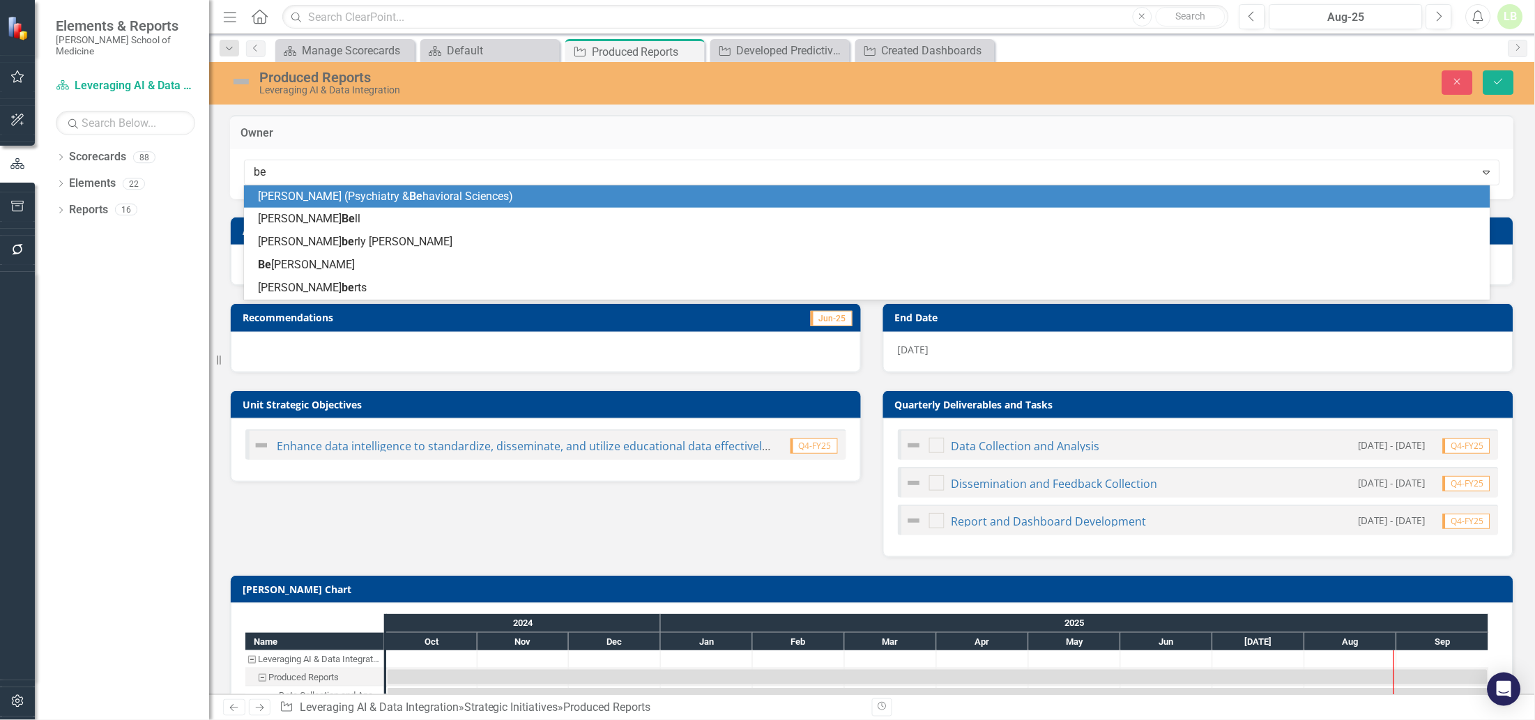
type input "bea"
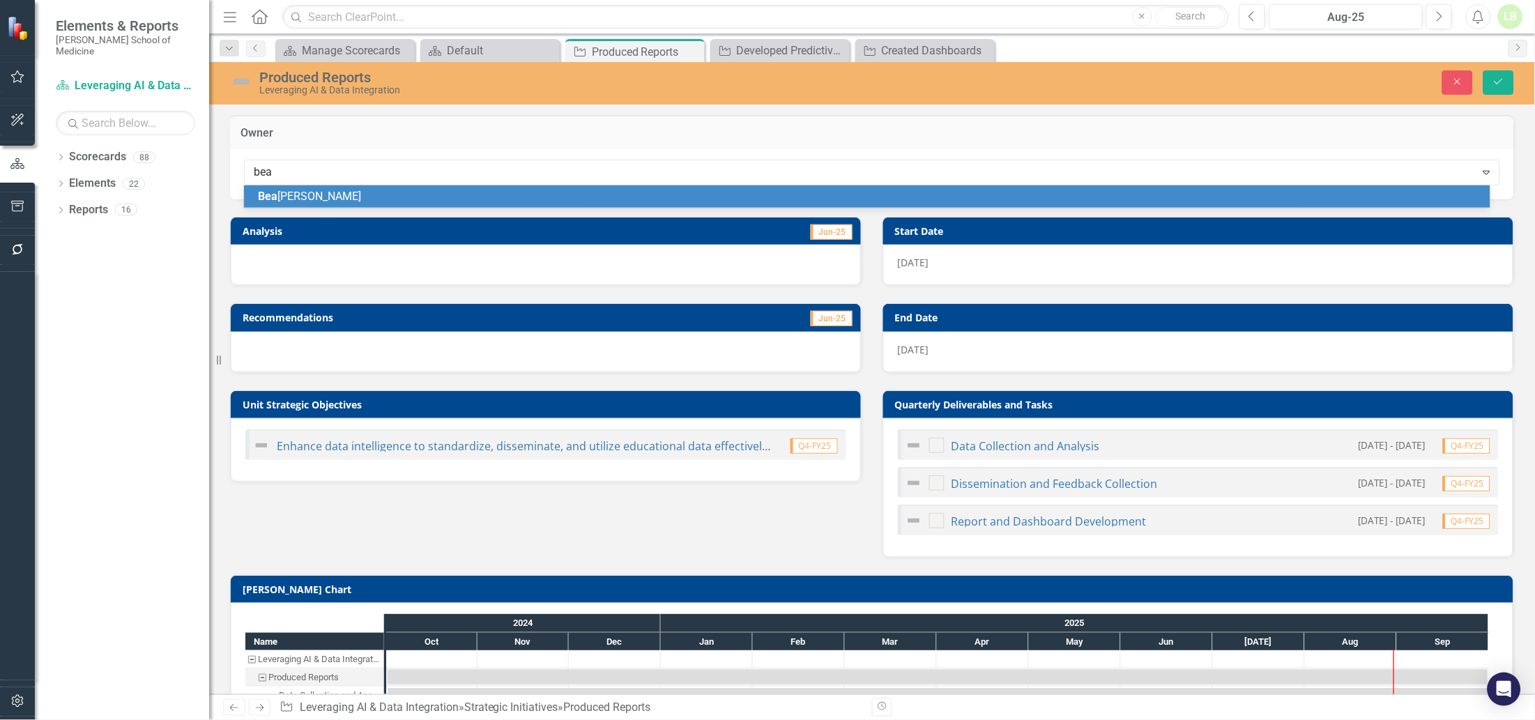
click at [405, 194] on div "[PERSON_NAME]" at bounding box center [870, 197] width 1224 height 16
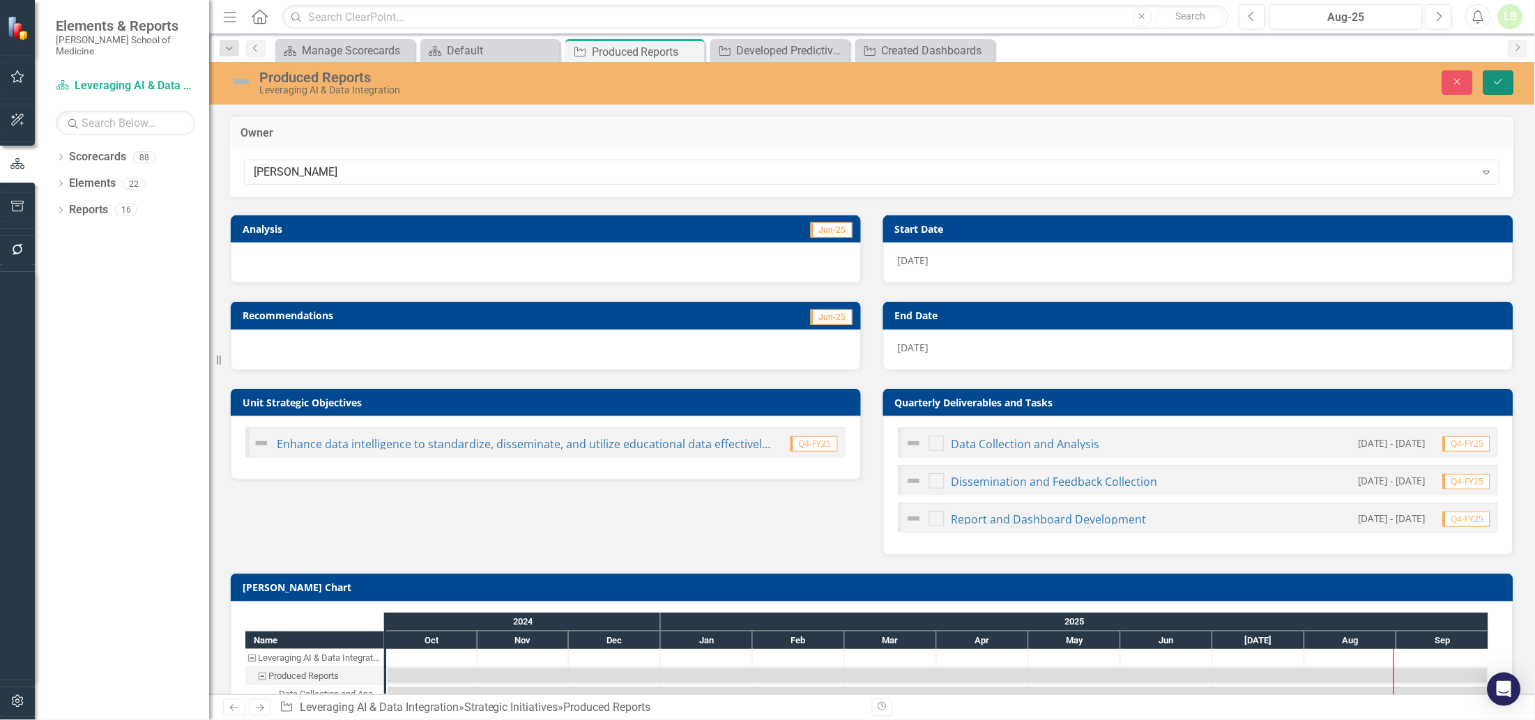
click at [1500, 78] on icon "Save" at bounding box center [1498, 82] width 13 height 10
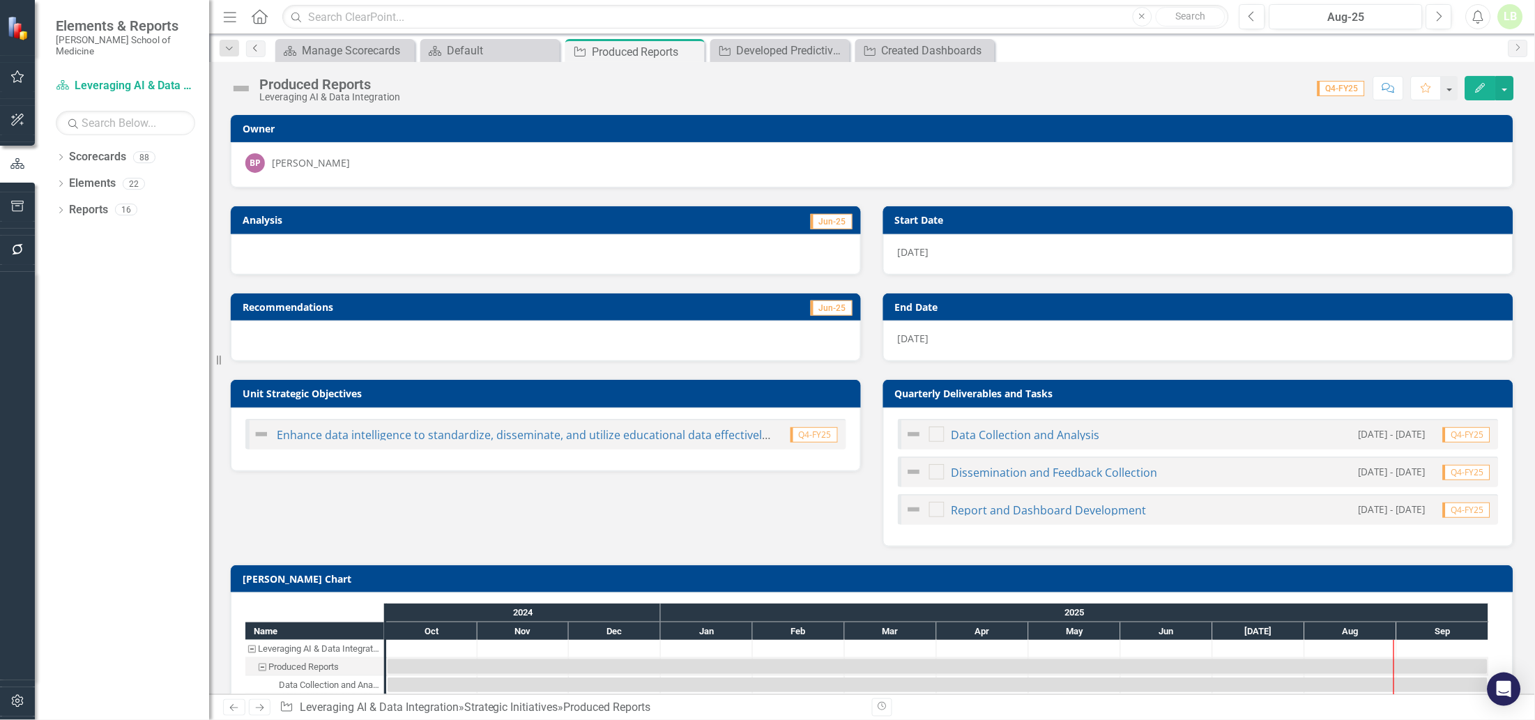
click at [252, 45] on icon "Previous" at bounding box center [255, 48] width 11 height 8
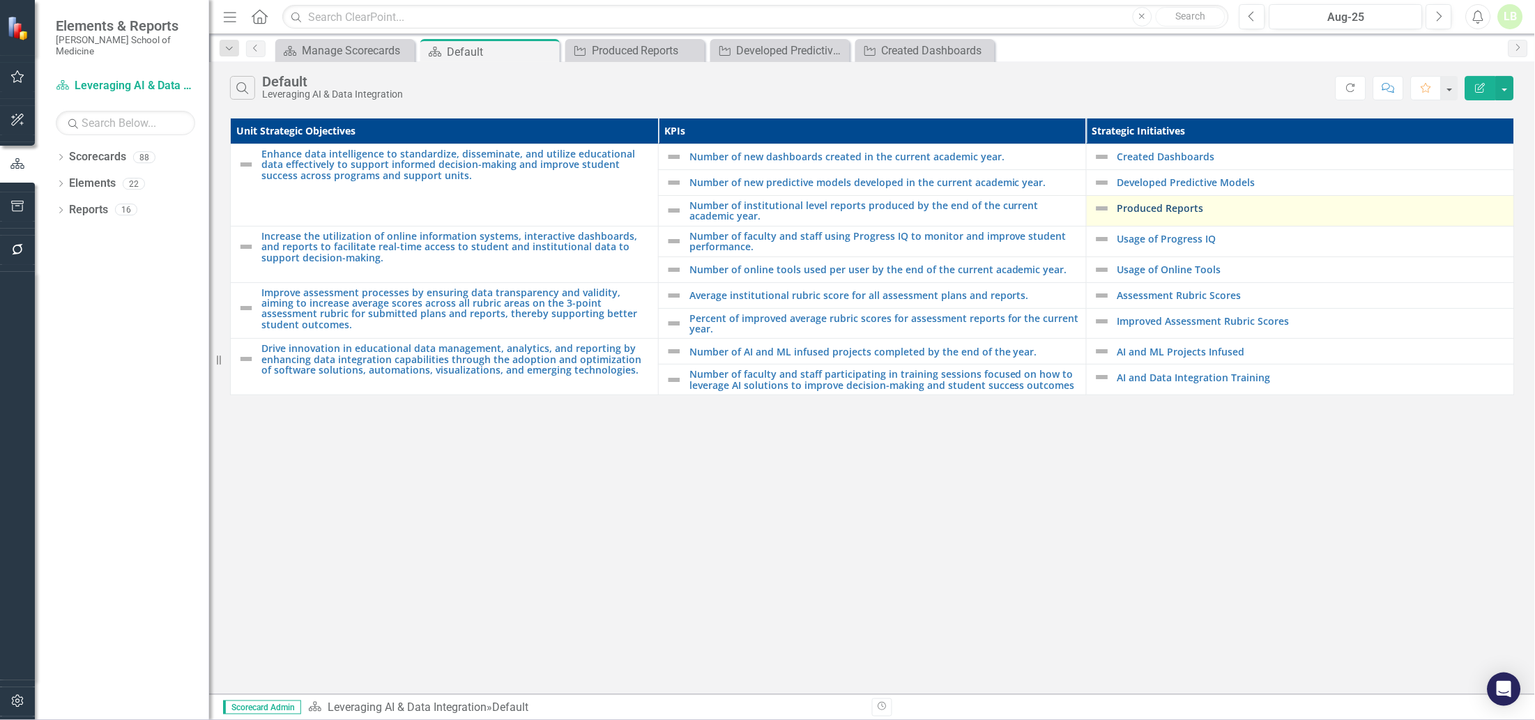
click at [1153, 206] on link "Produced Reports" at bounding box center [1312, 208] width 390 height 10
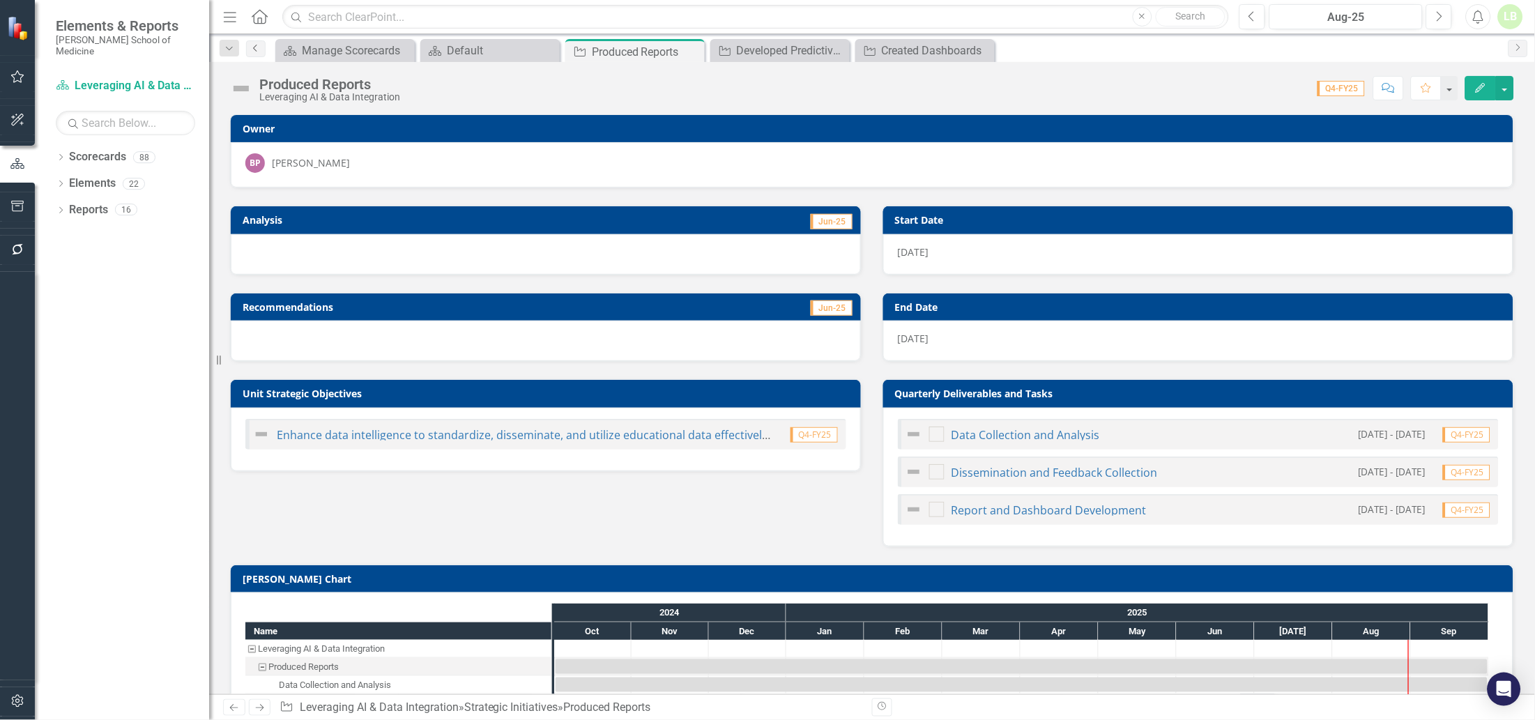
click at [255, 46] on icon "Previous" at bounding box center [255, 48] width 11 height 8
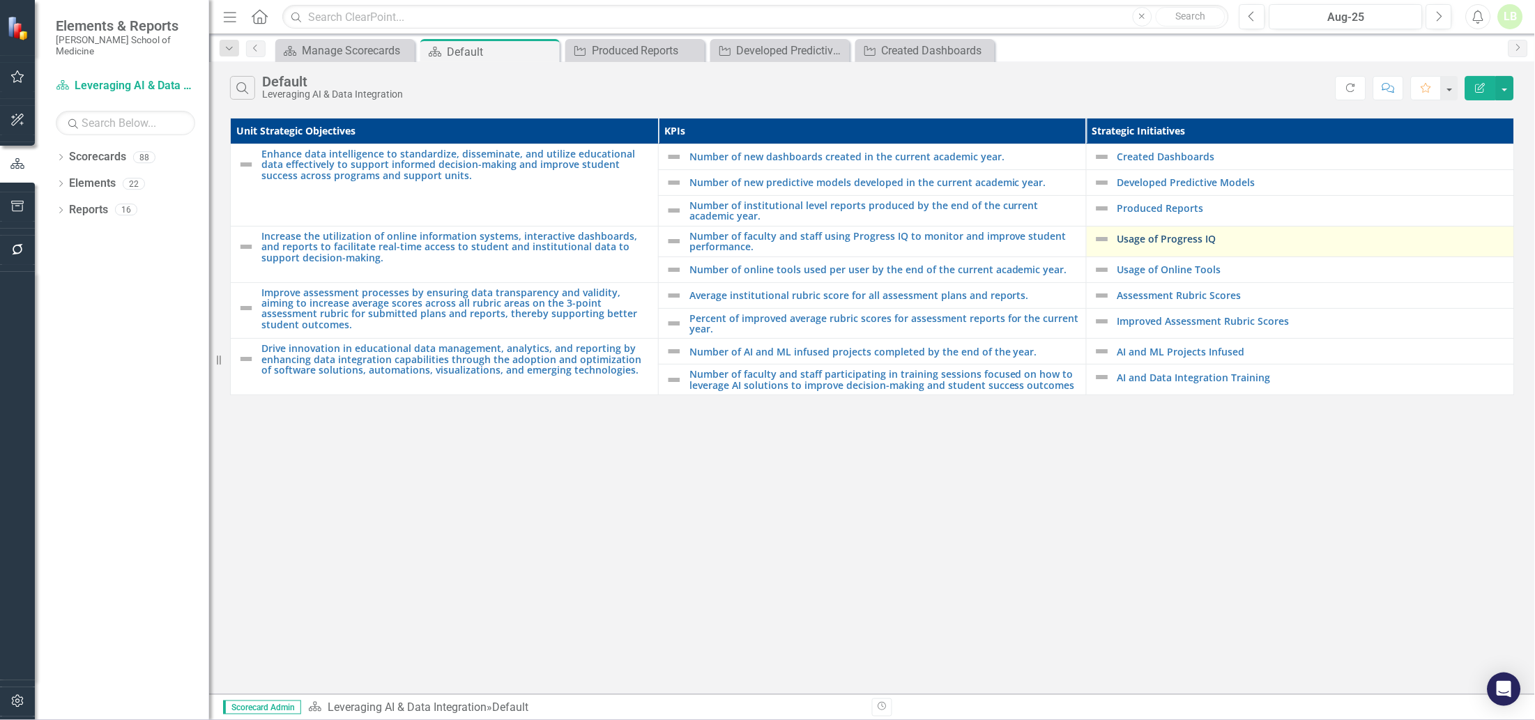
click at [1158, 240] on link "Usage of Progress IQ" at bounding box center [1312, 238] width 390 height 10
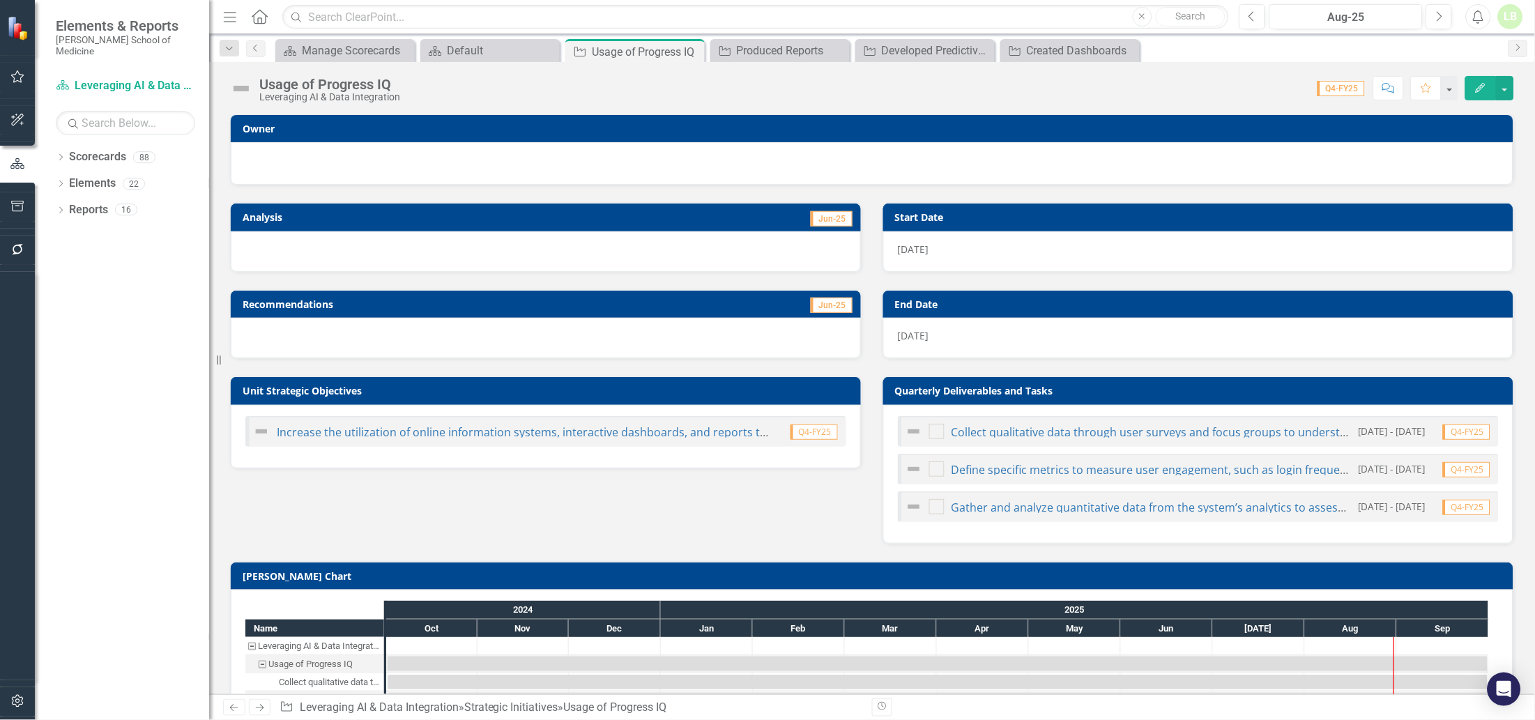
click at [341, 158] on div at bounding box center [871, 161] width 1253 height 17
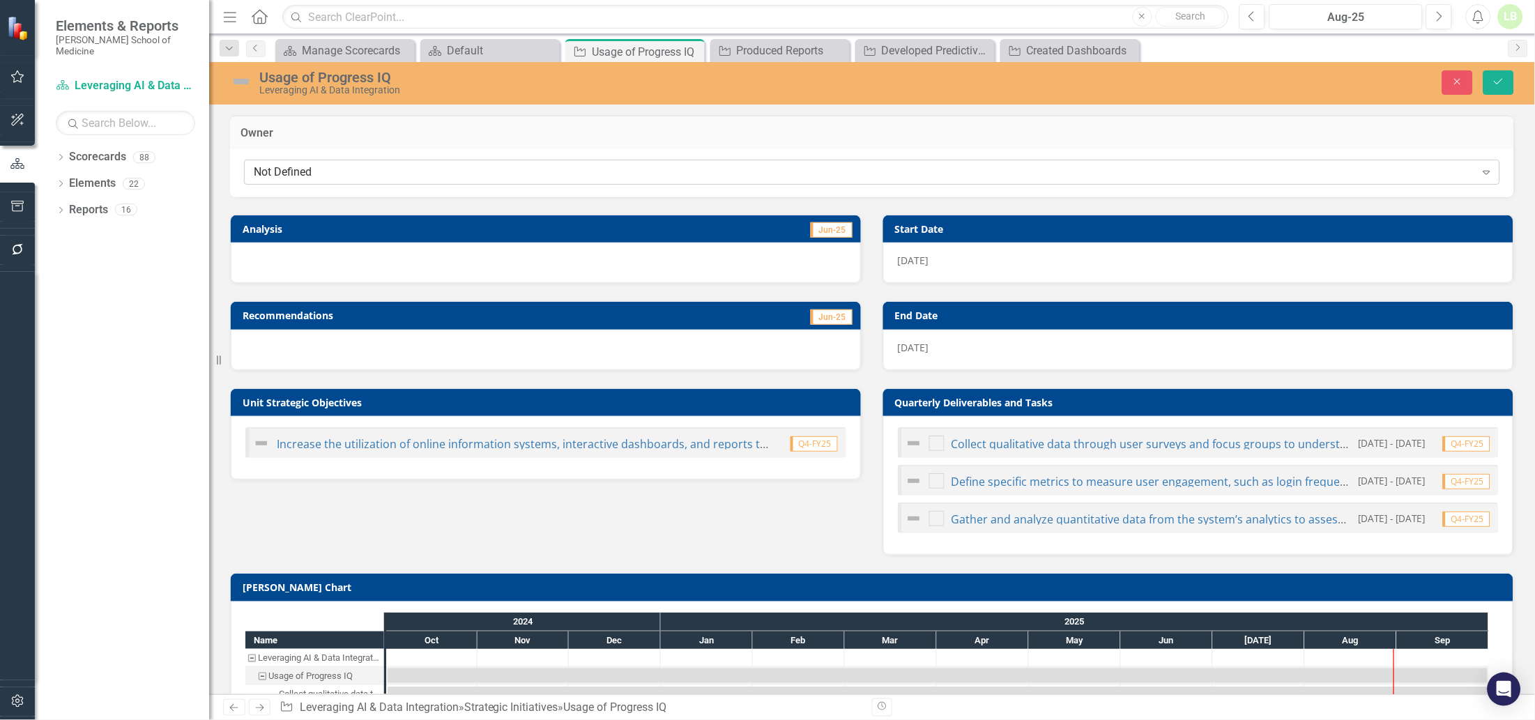
click at [340, 169] on div "Not Defined" at bounding box center [865, 172] width 1222 height 16
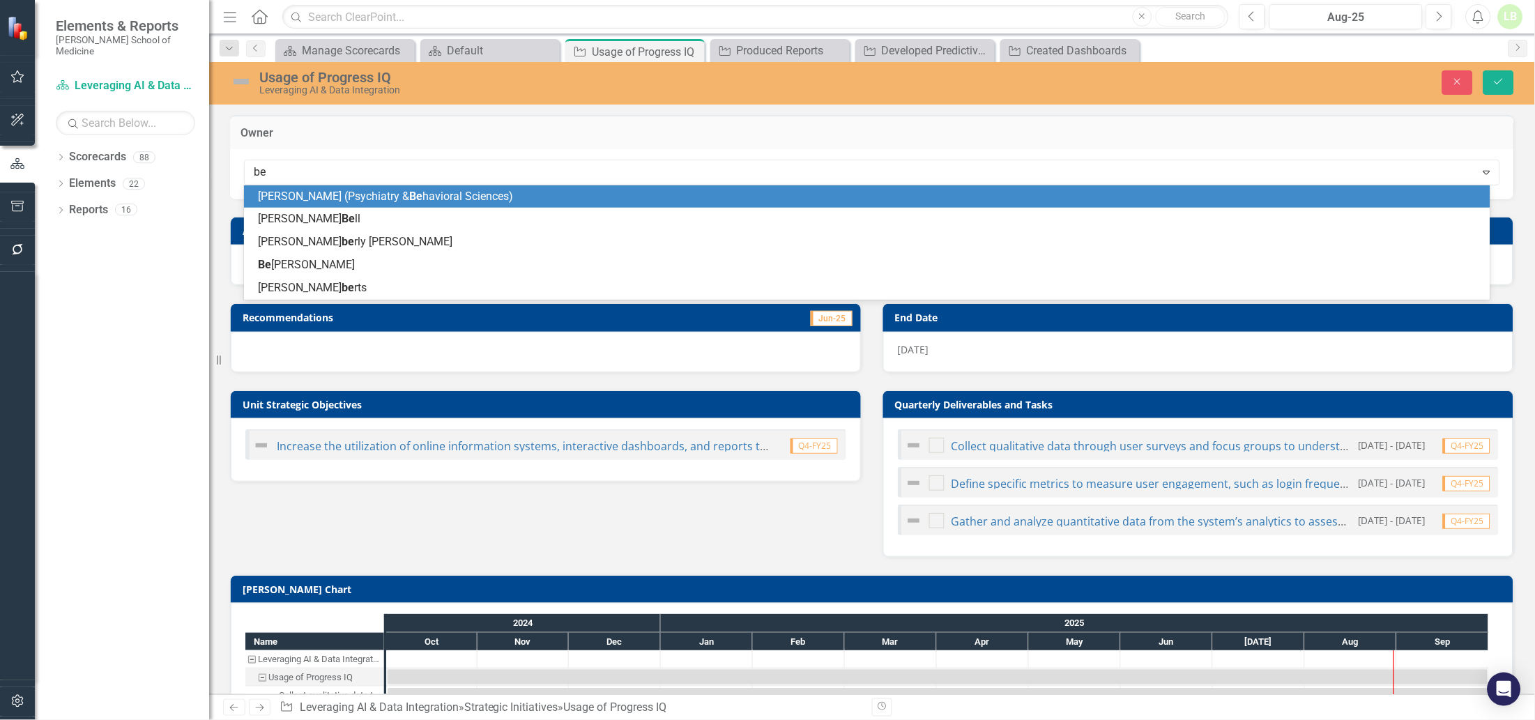
type input "bea"
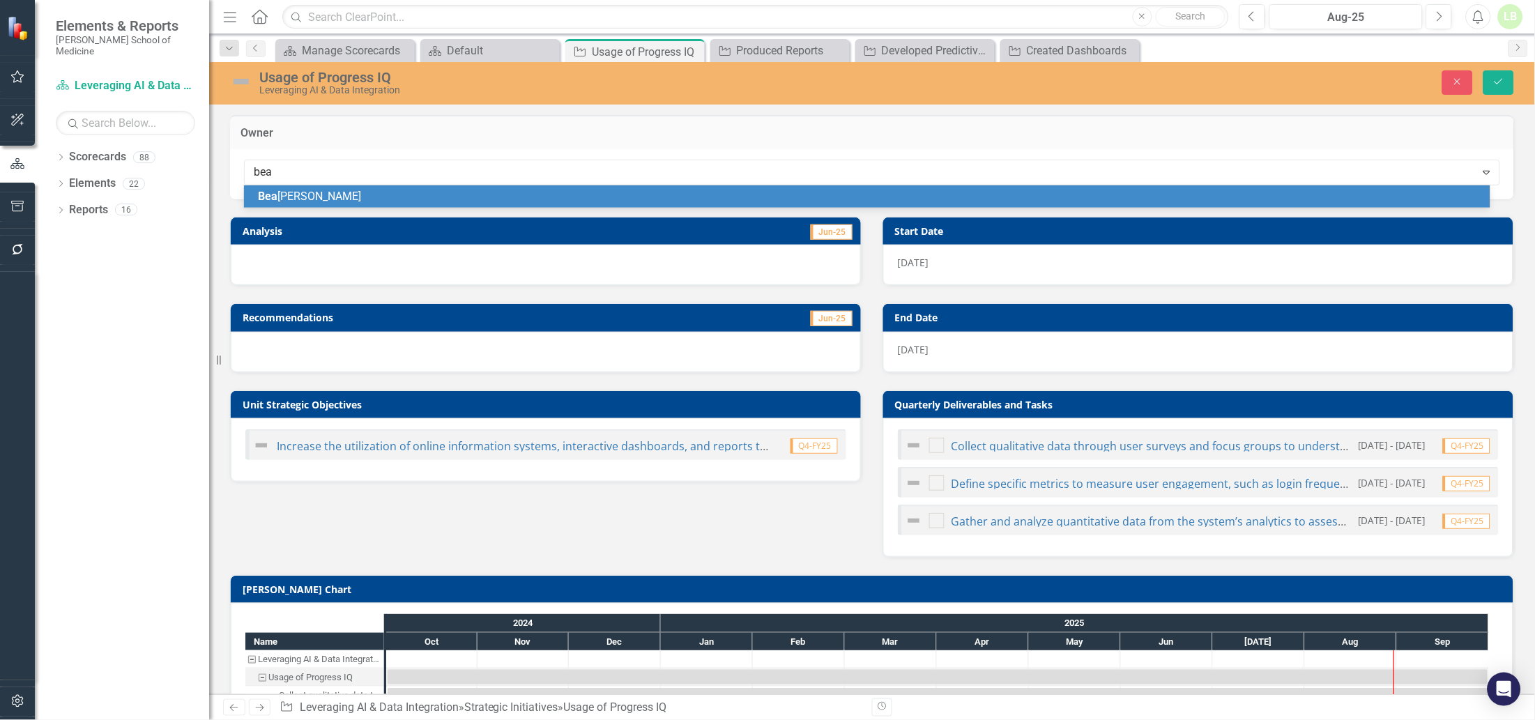
click at [279, 191] on span "[PERSON_NAME]" at bounding box center [309, 196] width 103 height 13
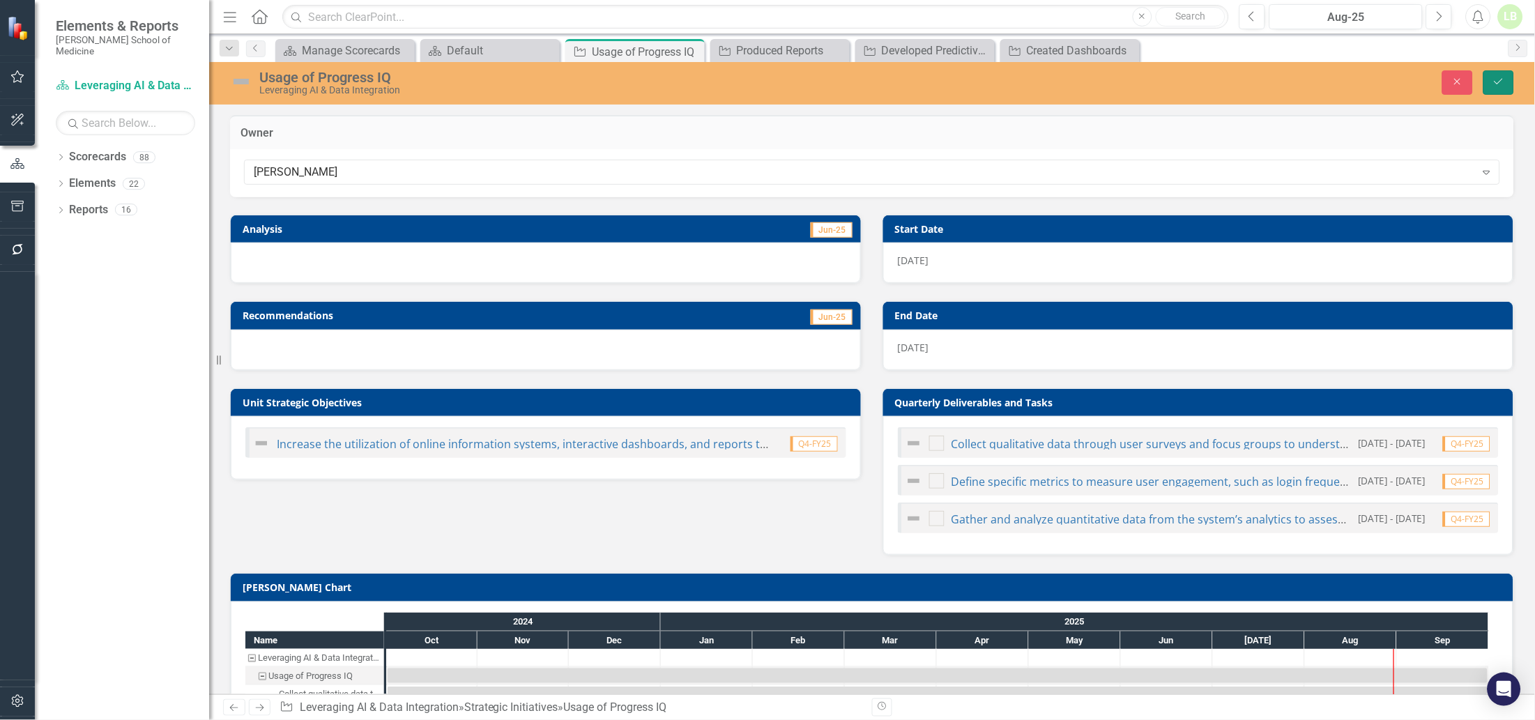
click at [1493, 89] on button "Save" at bounding box center [1498, 82] width 31 height 24
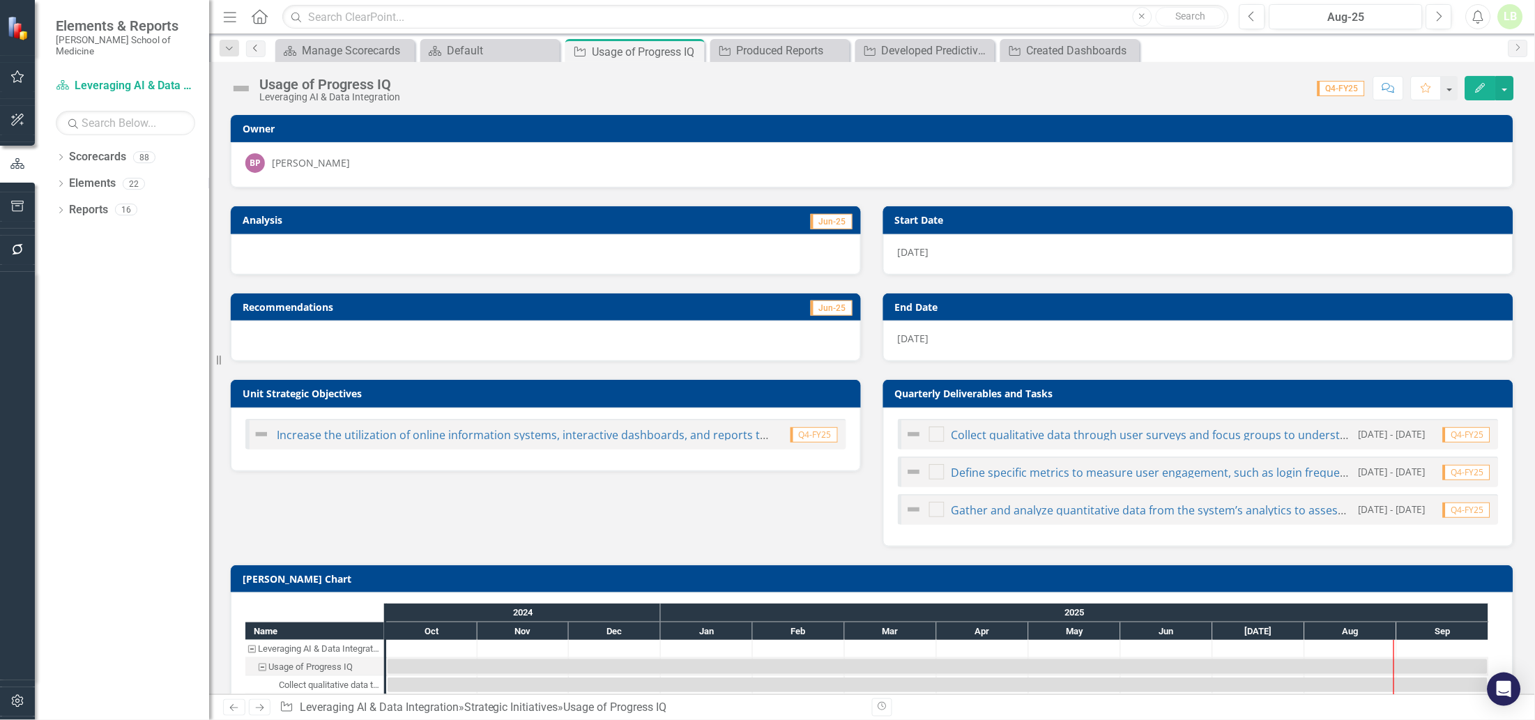
click at [255, 45] on icon "Previous" at bounding box center [255, 48] width 11 height 8
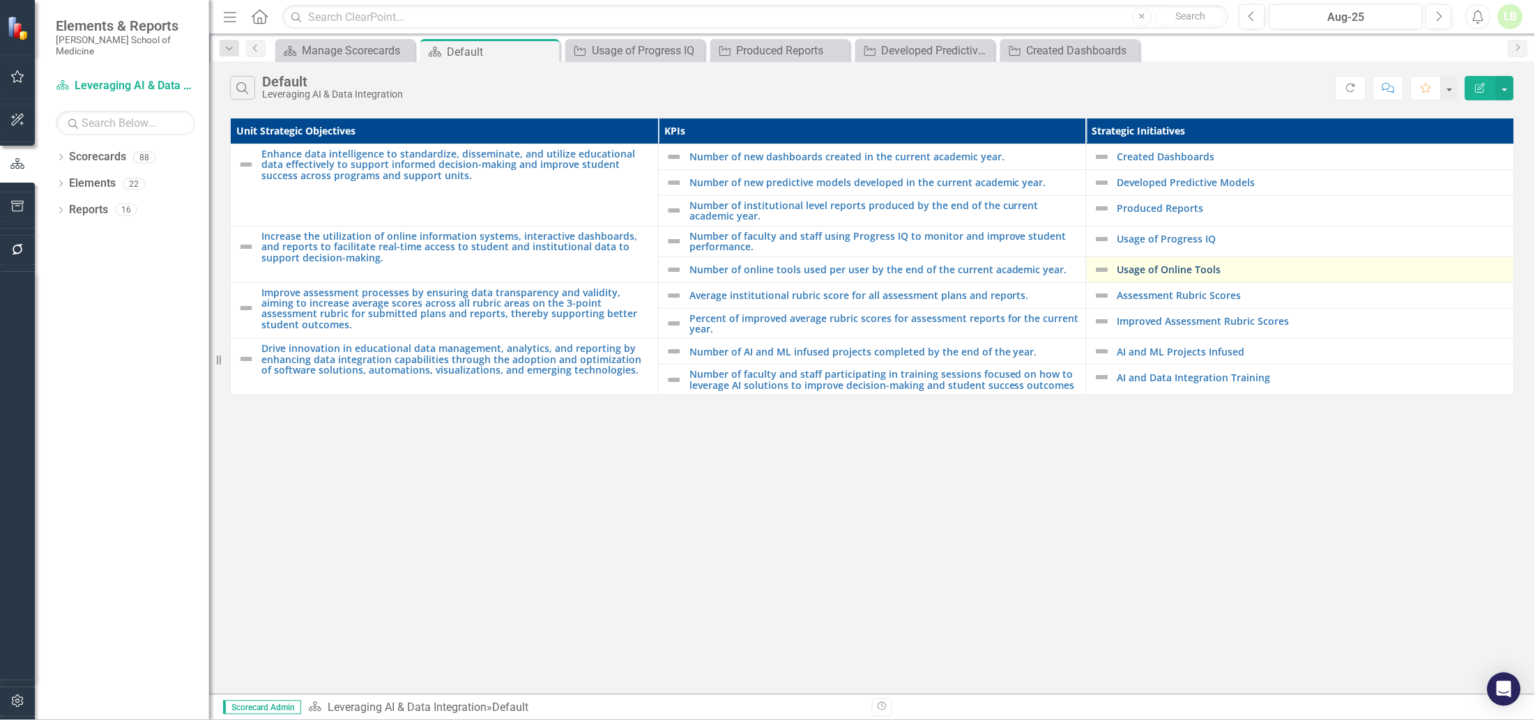
click at [1153, 267] on link "Usage of Online Tools" at bounding box center [1312, 269] width 390 height 10
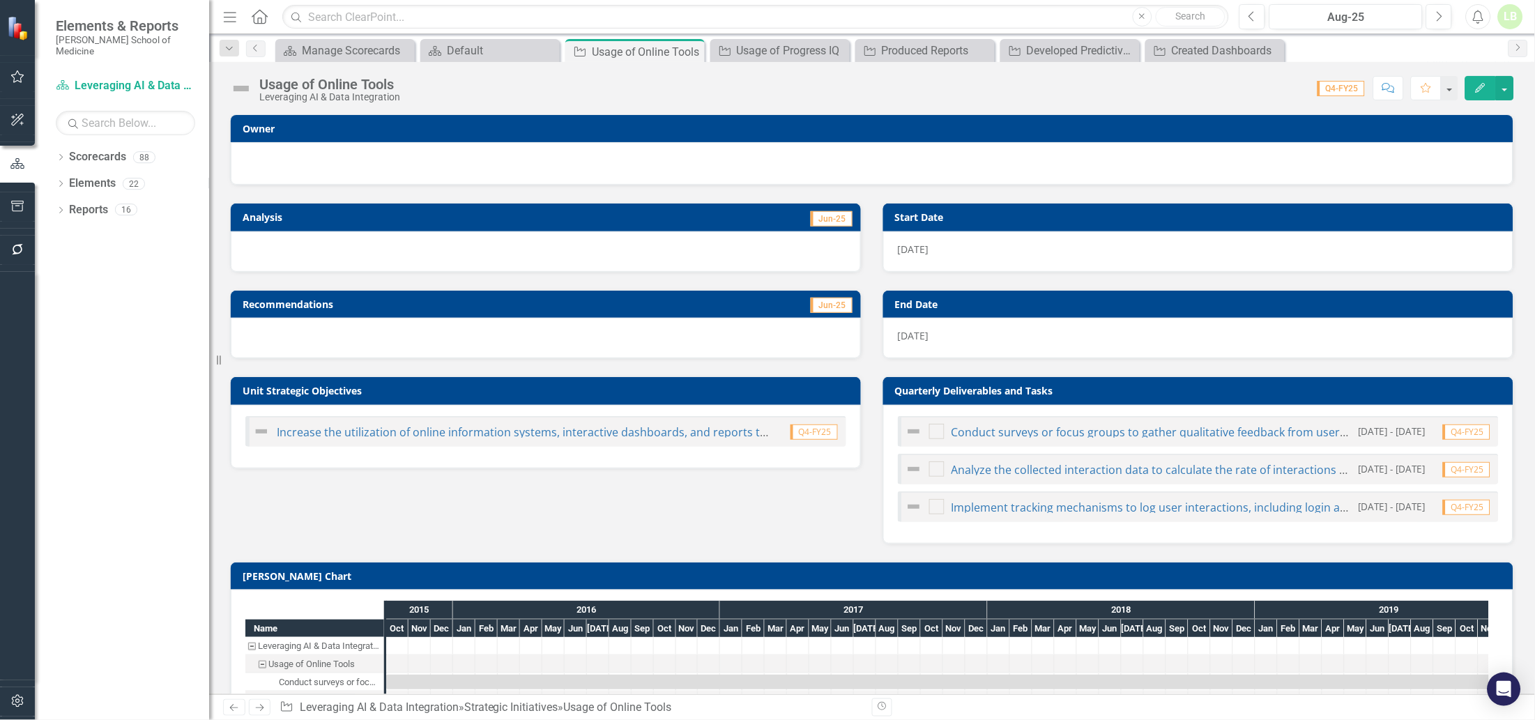
click at [348, 155] on div at bounding box center [871, 161] width 1253 height 17
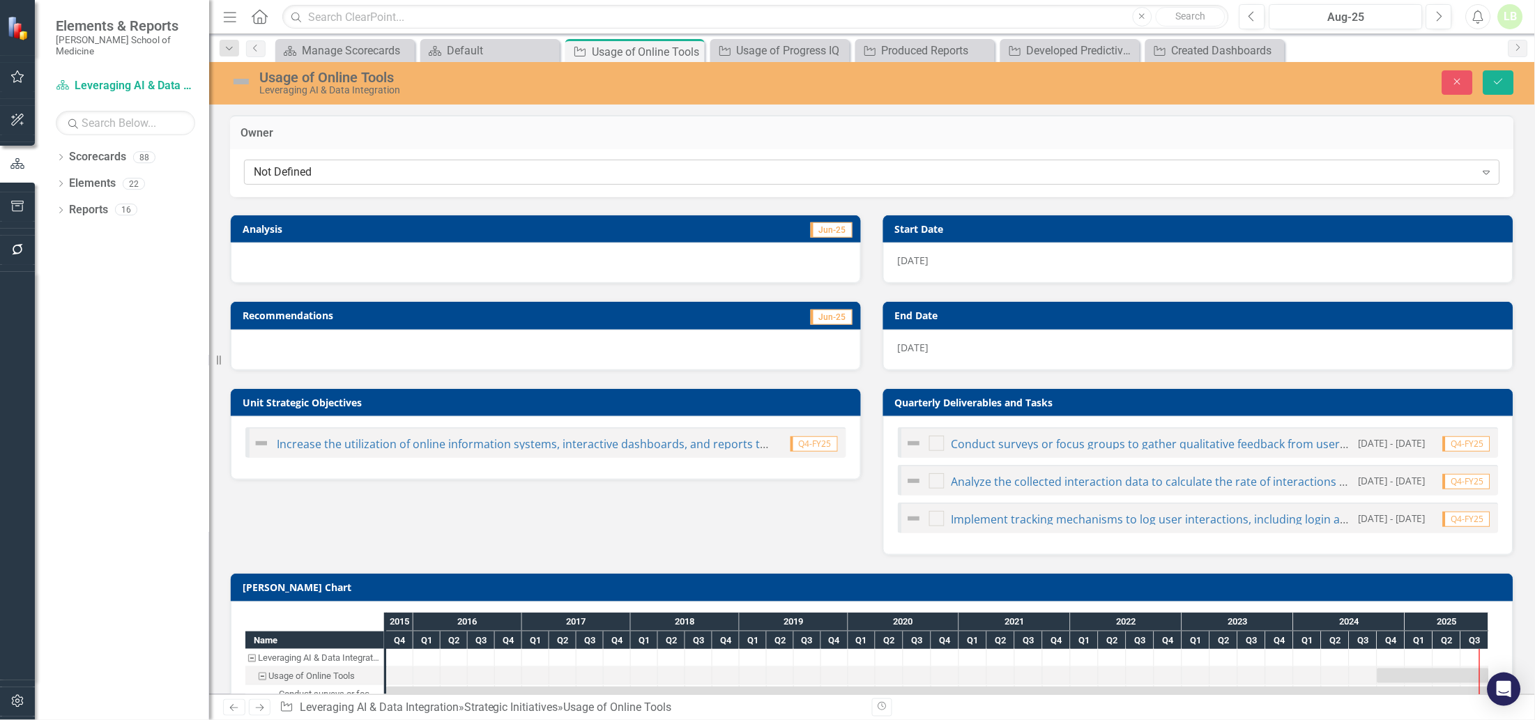
click at [347, 170] on div "Not Defined" at bounding box center [865, 172] width 1222 height 16
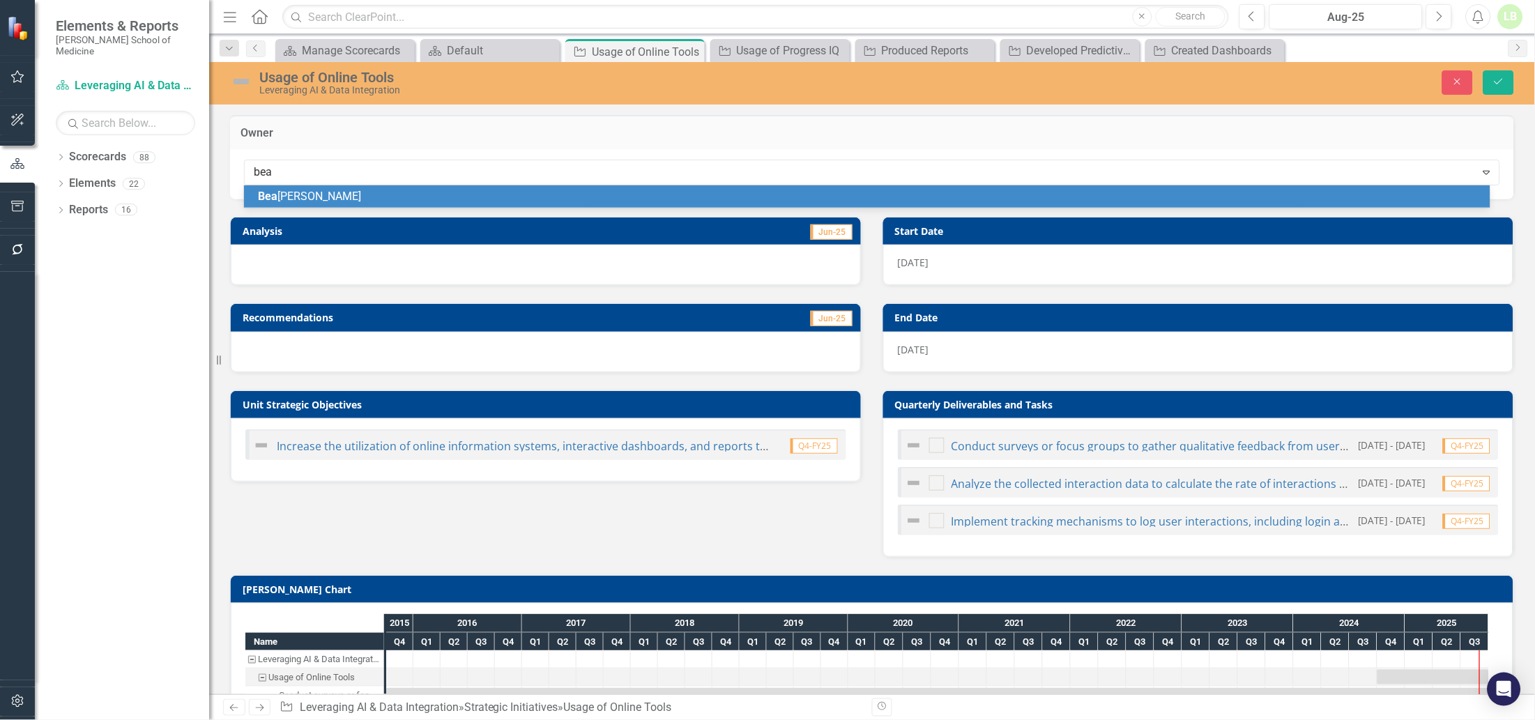
type input "beat"
click at [347, 192] on div "Beat rice Porter" at bounding box center [870, 197] width 1224 height 16
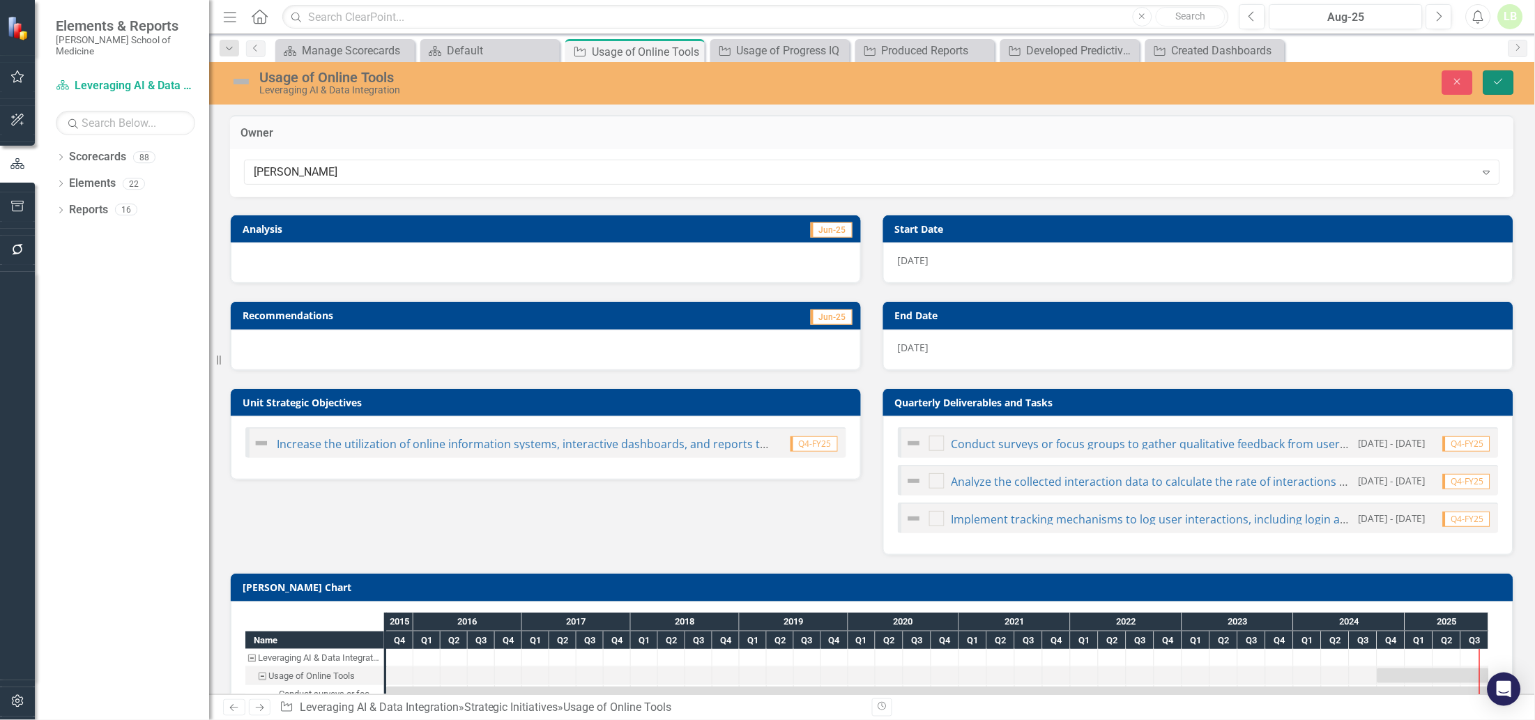
click at [1494, 72] on button "Save" at bounding box center [1498, 82] width 31 height 24
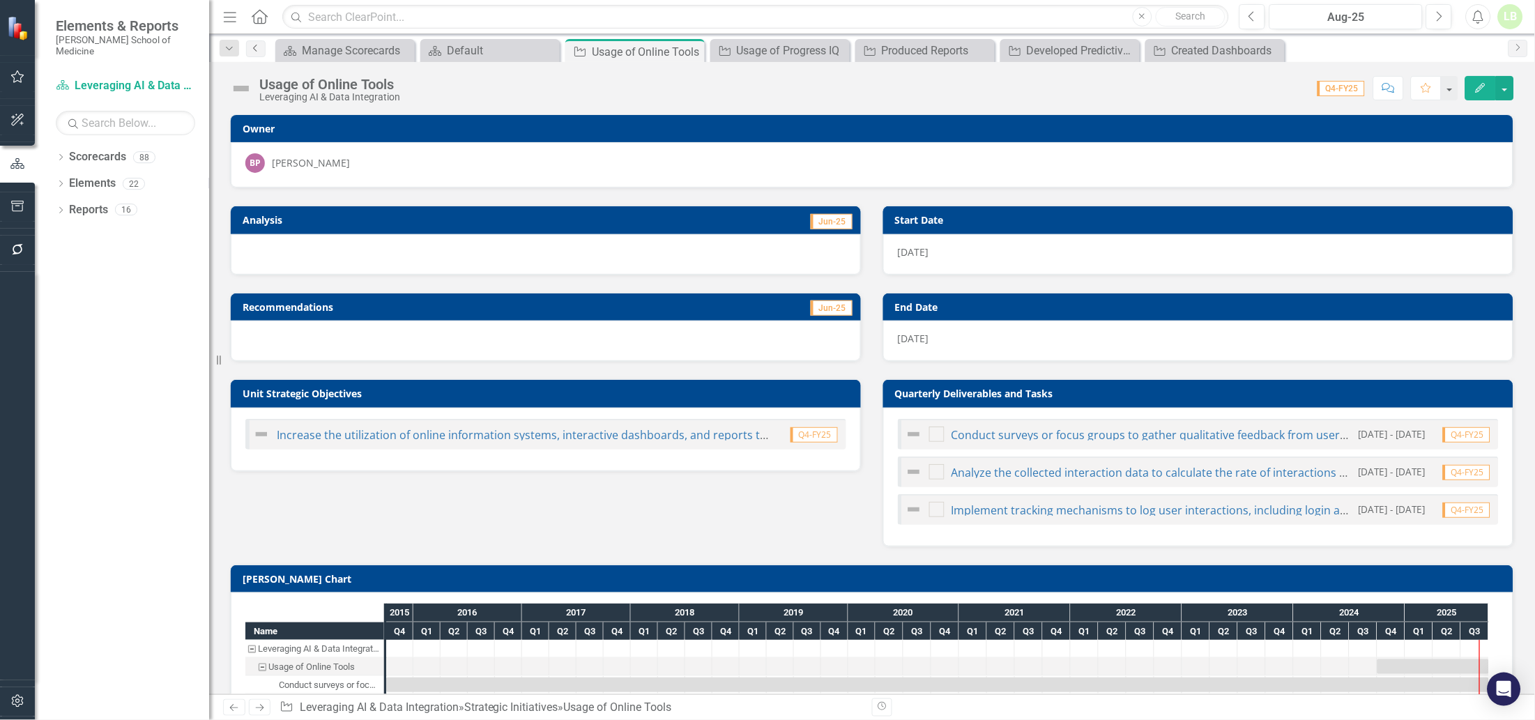
click at [256, 49] on icon "Previous" at bounding box center [255, 48] width 11 height 8
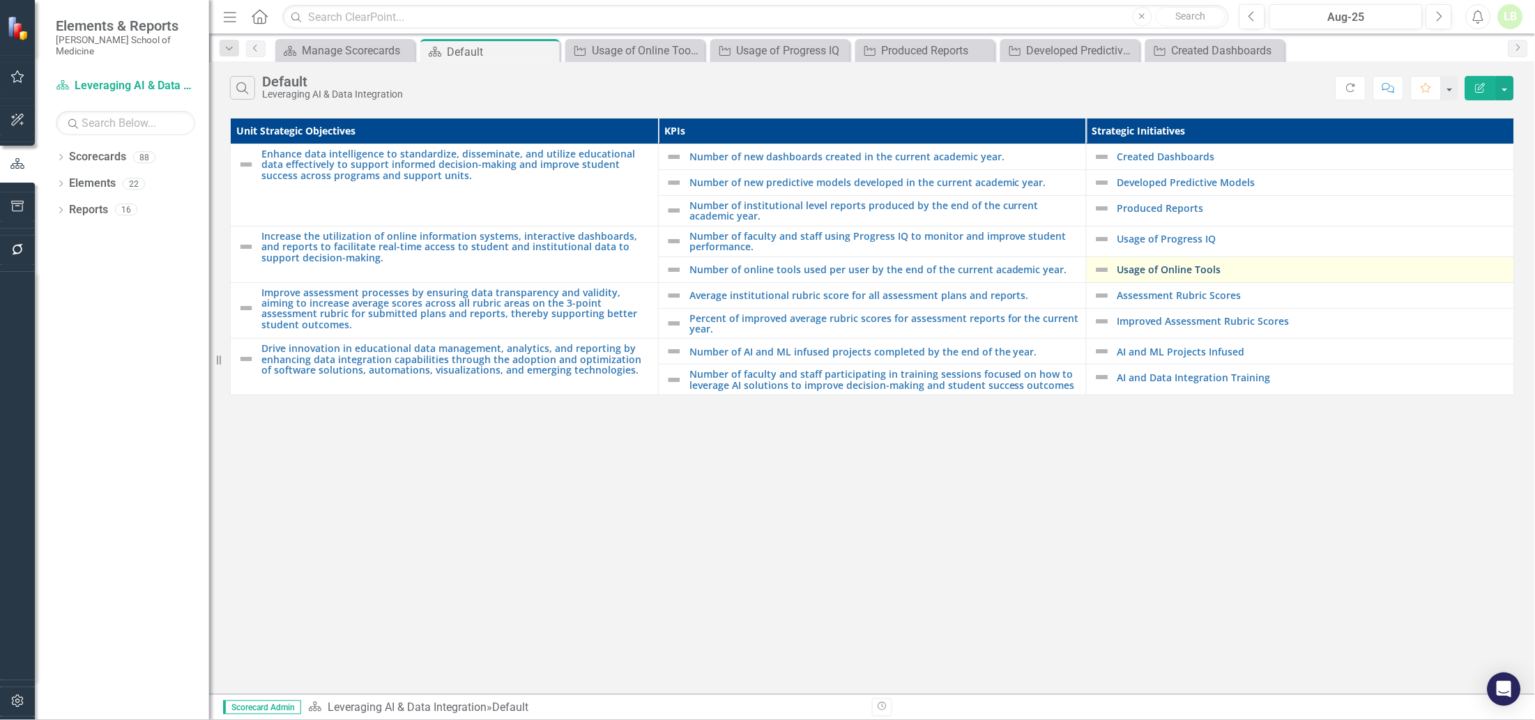
click at [1147, 270] on link "Usage of Online Tools" at bounding box center [1312, 269] width 390 height 10
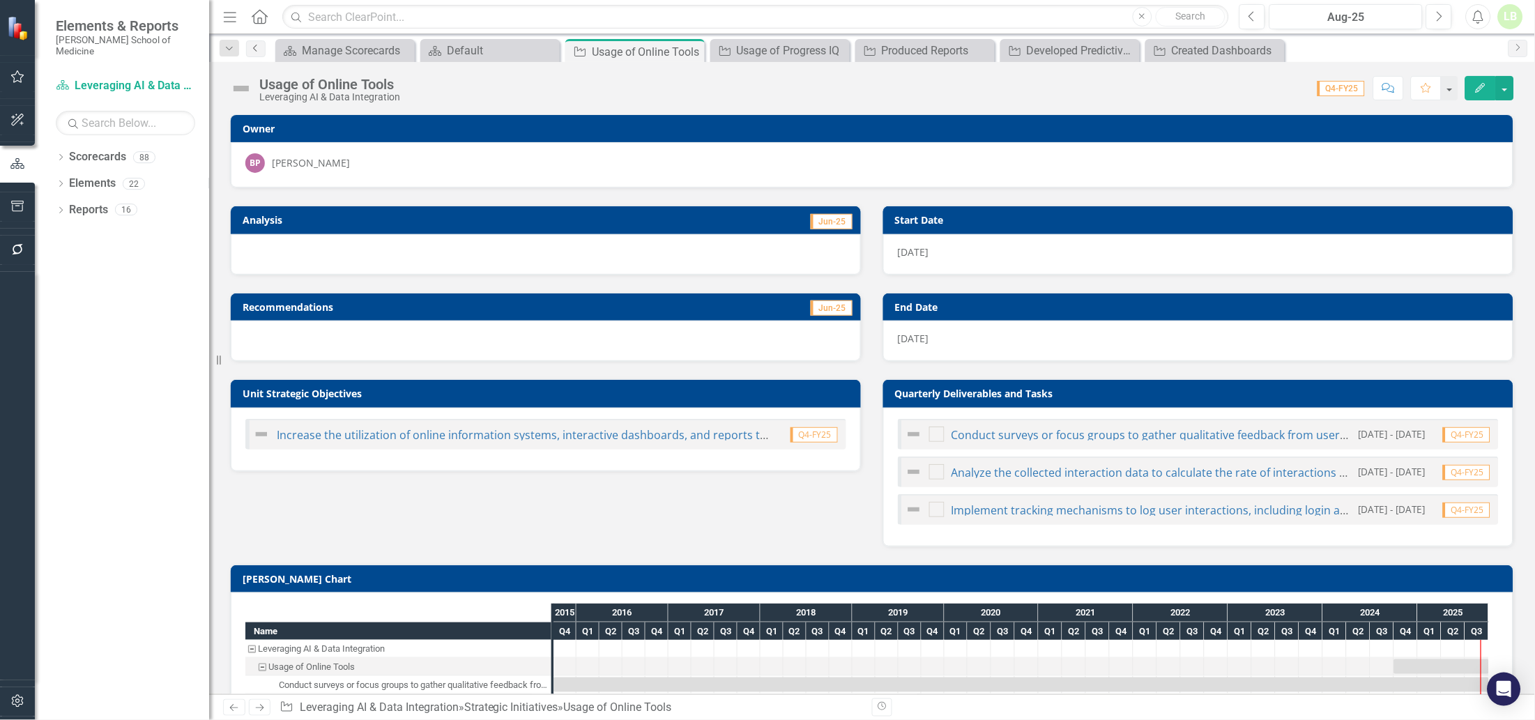
click at [257, 54] on link "Previous" at bounding box center [256, 48] width 20 height 17
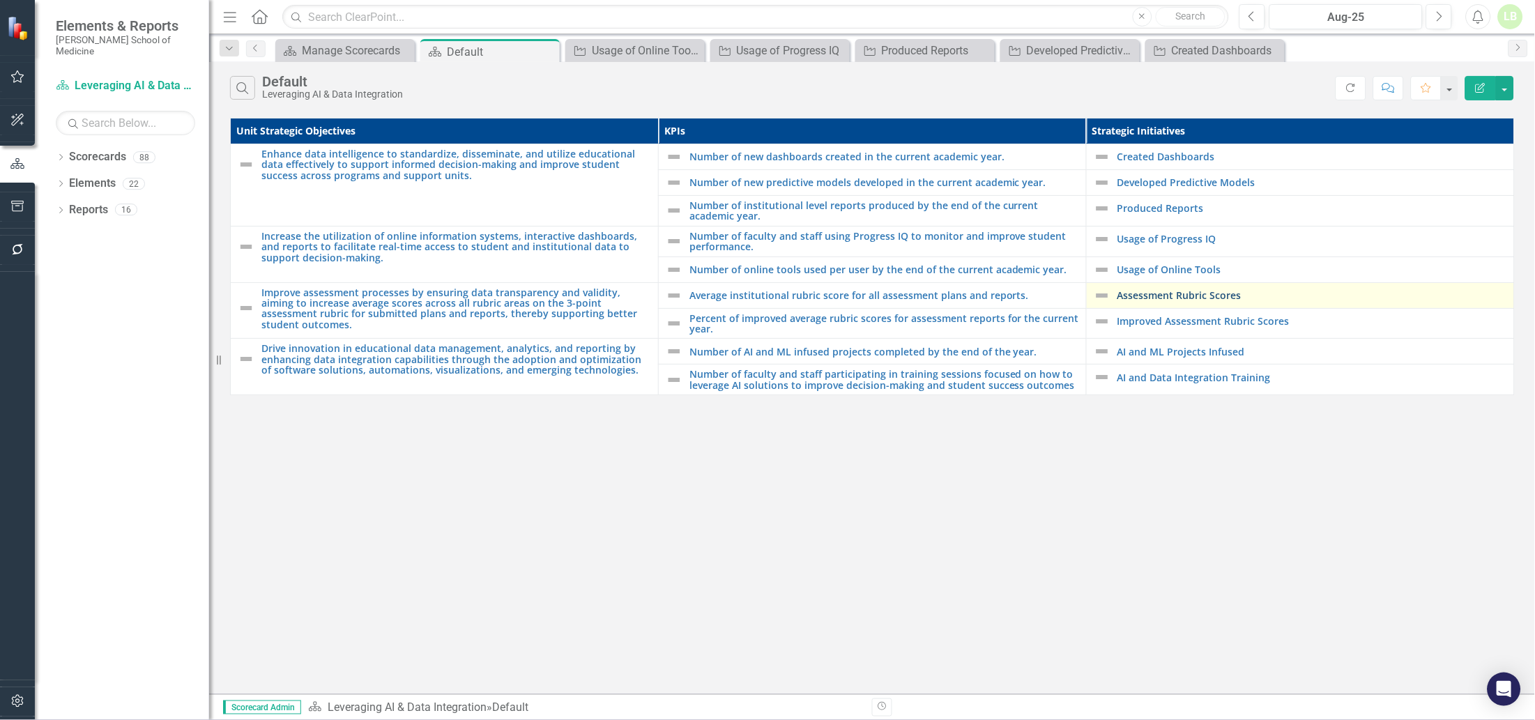
click at [1157, 295] on link "Assessment Rubric Scores" at bounding box center [1312, 295] width 390 height 10
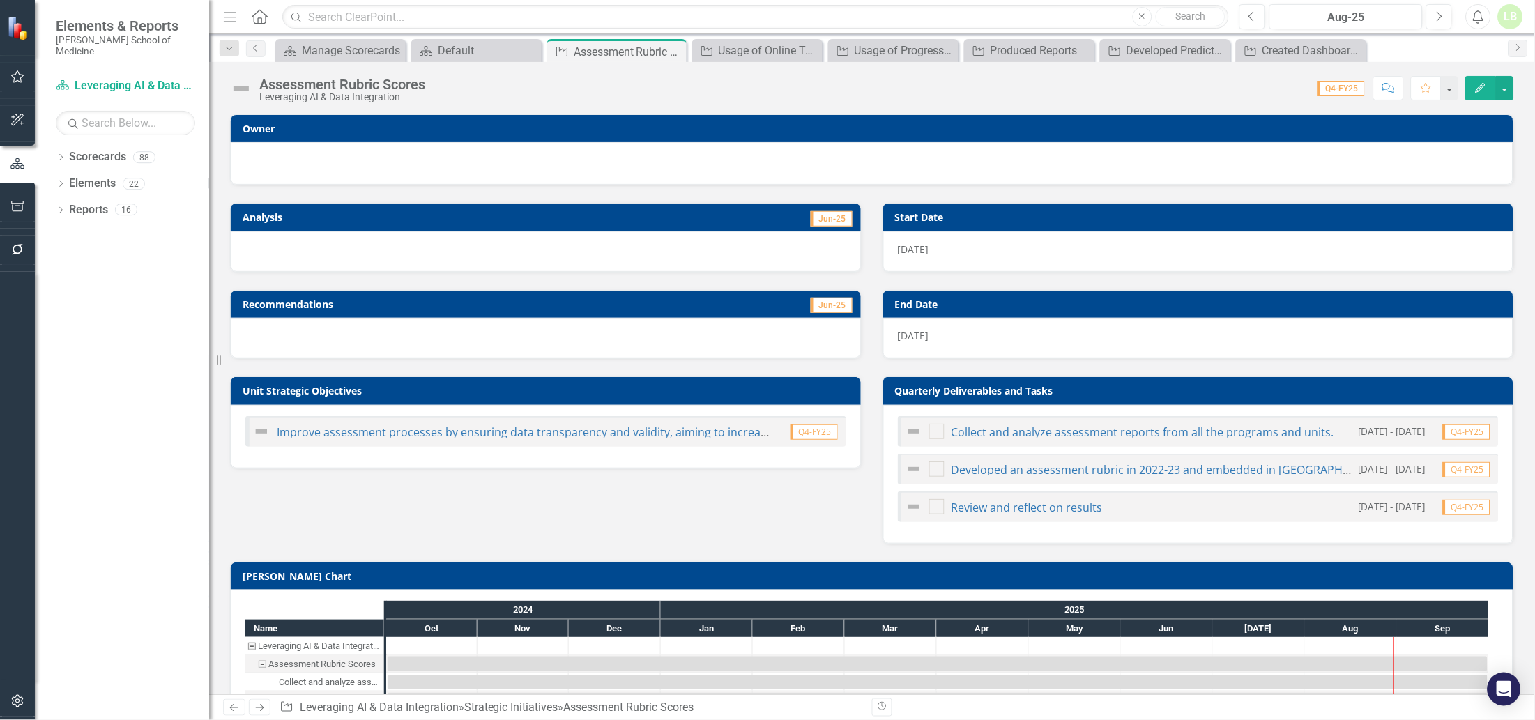
click at [496, 153] on div at bounding box center [871, 161] width 1253 height 17
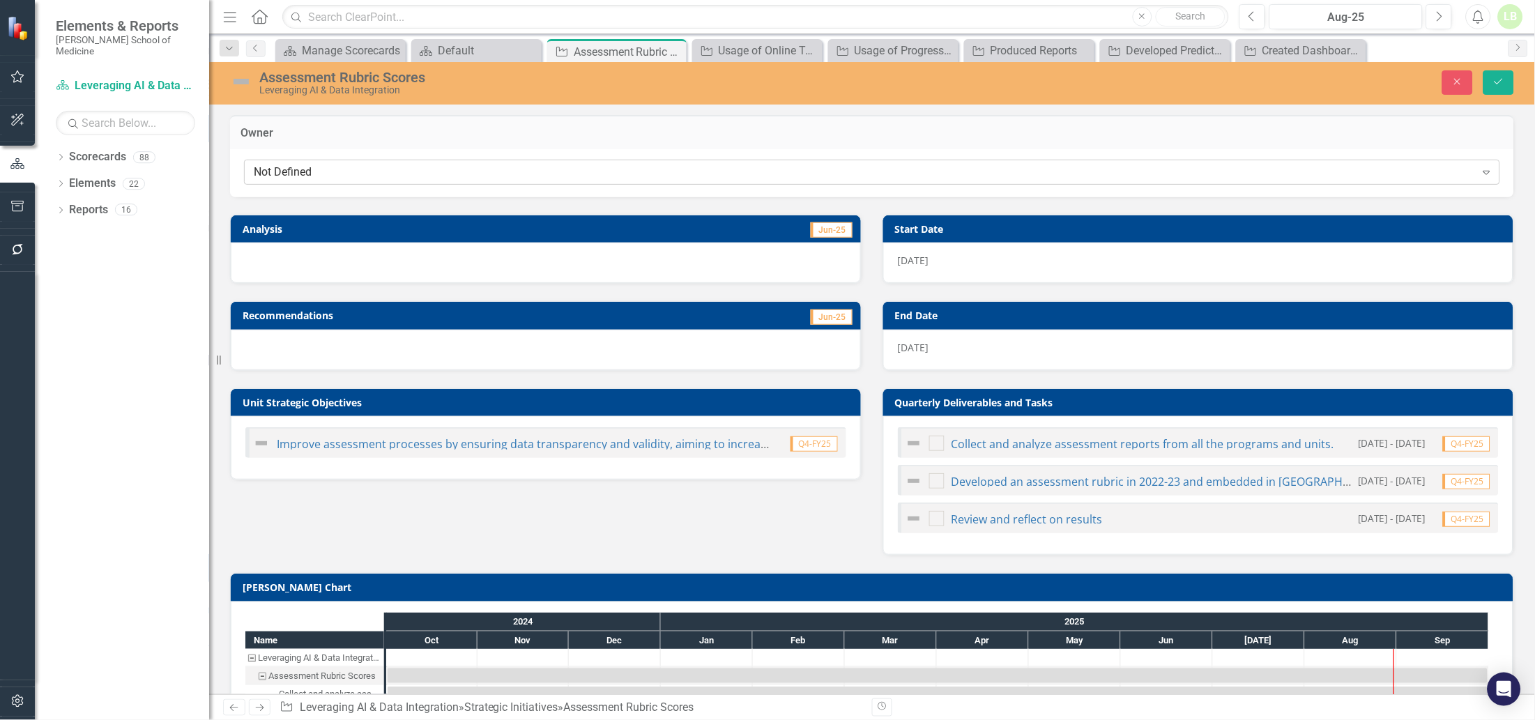
click at [492, 180] on div "Not Defined Expand" at bounding box center [872, 172] width 1256 height 25
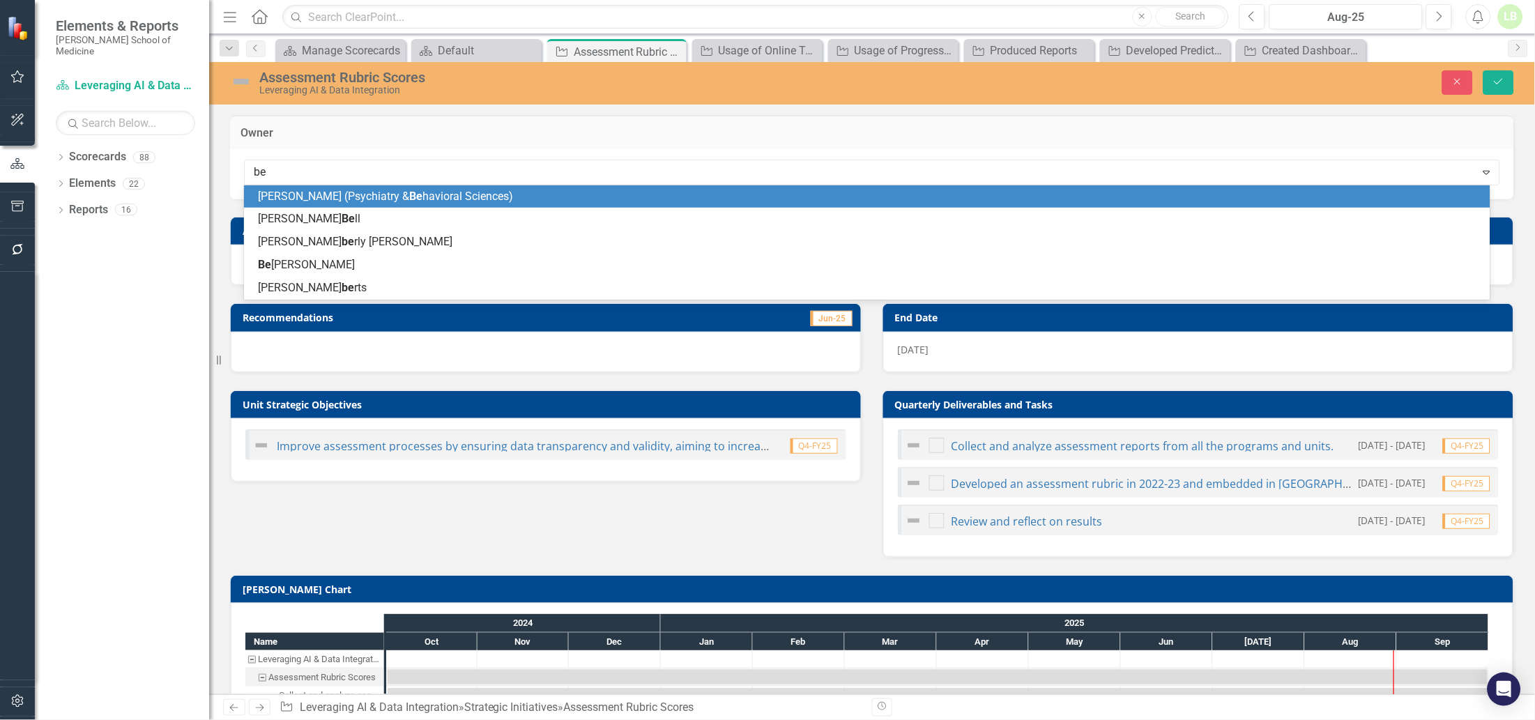
type input "bea"
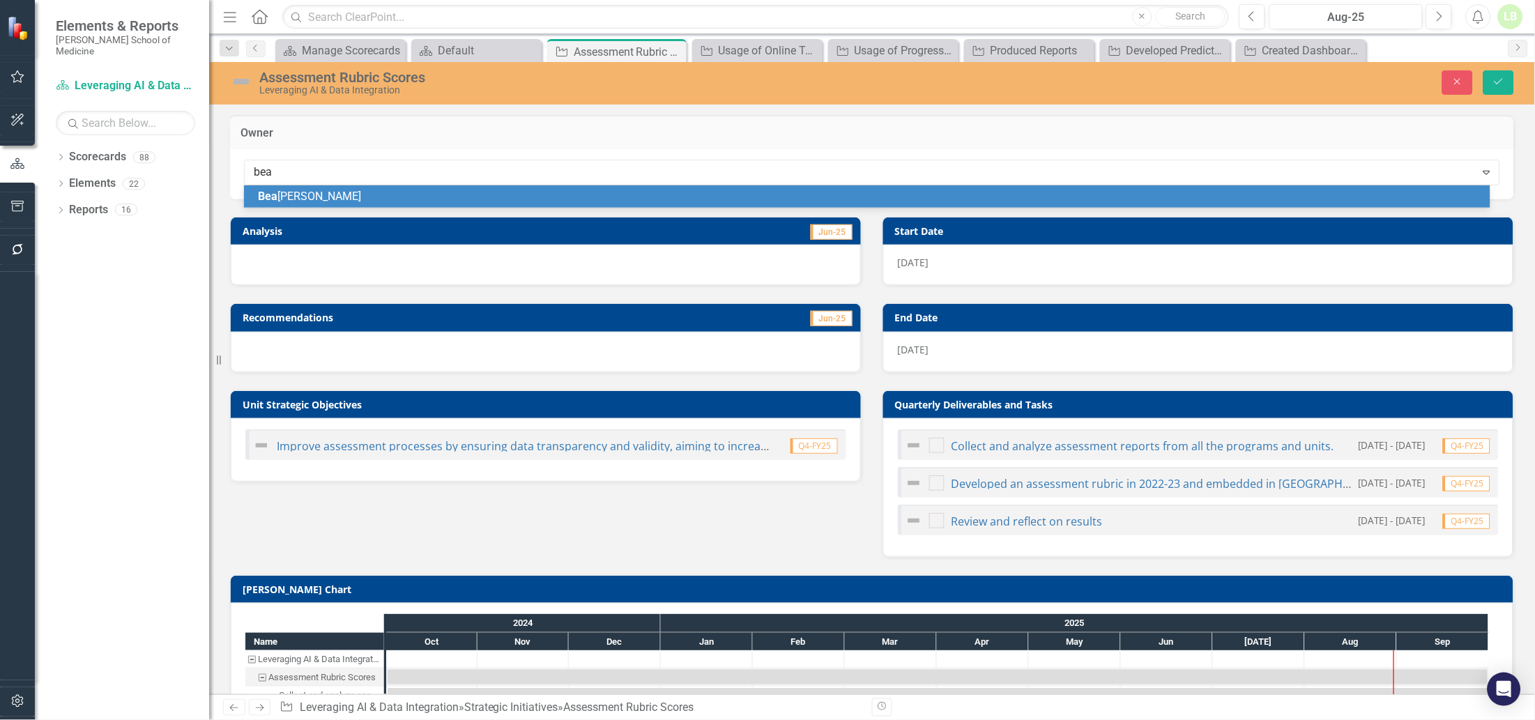
click at [328, 194] on span "[PERSON_NAME]" at bounding box center [309, 196] width 103 height 13
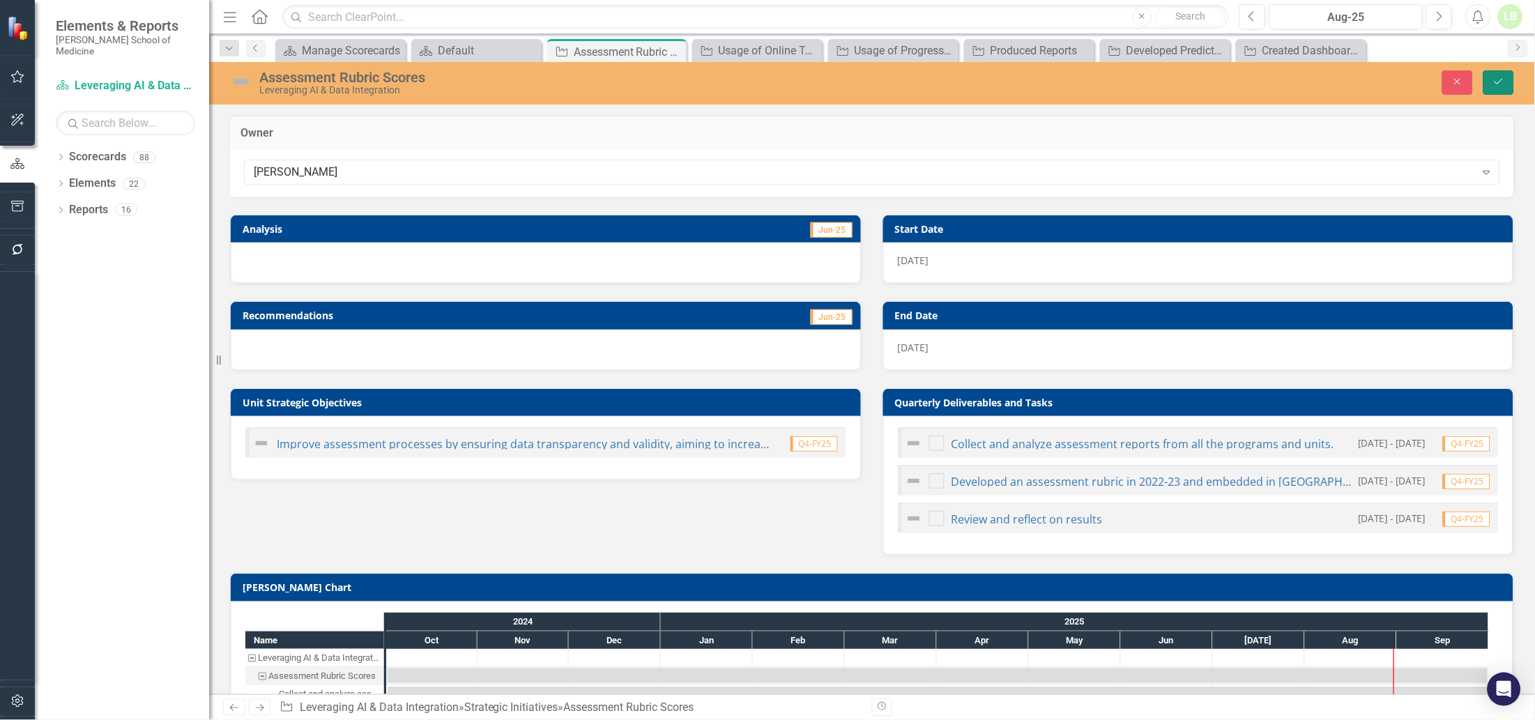
click at [1500, 82] on icon "Save" at bounding box center [1498, 82] width 13 height 10
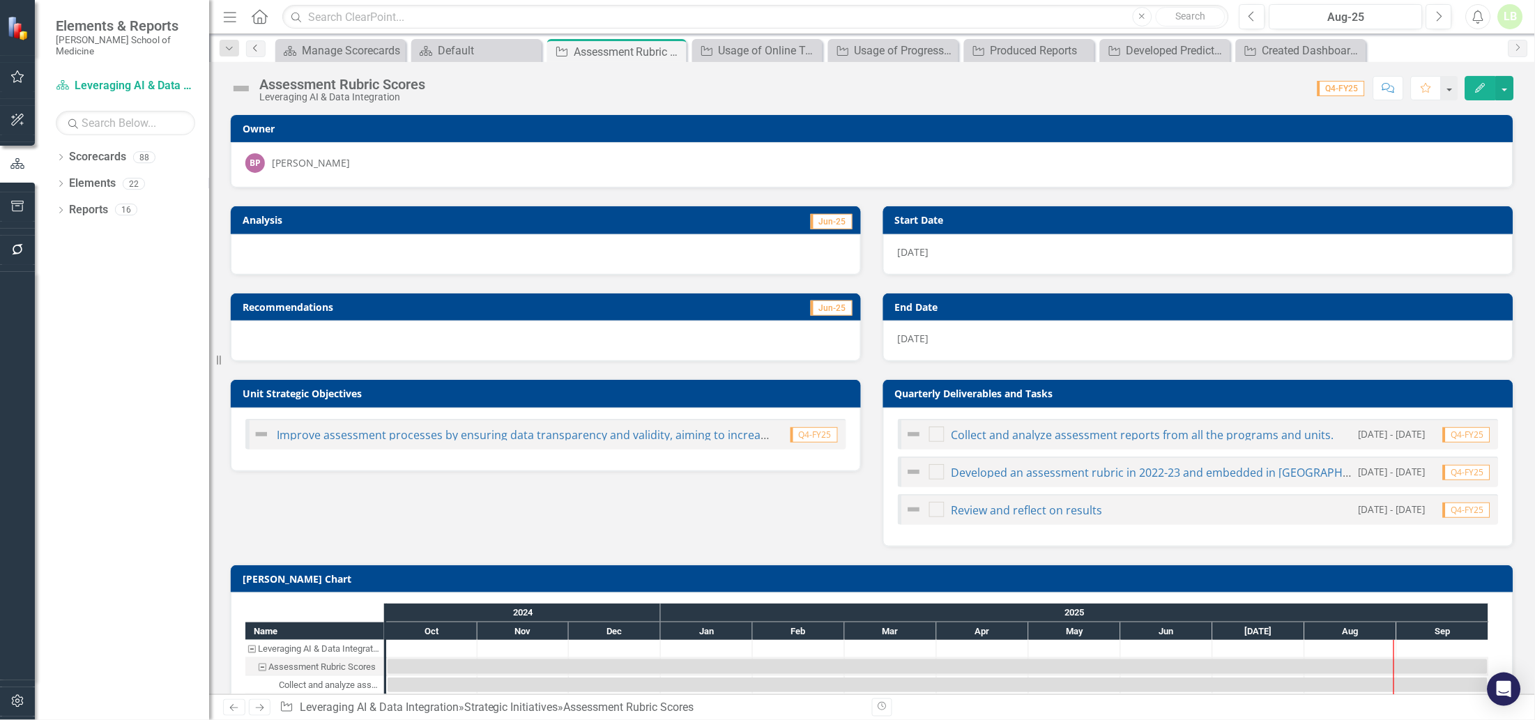
click at [257, 46] on icon "Previous" at bounding box center [255, 48] width 11 height 8
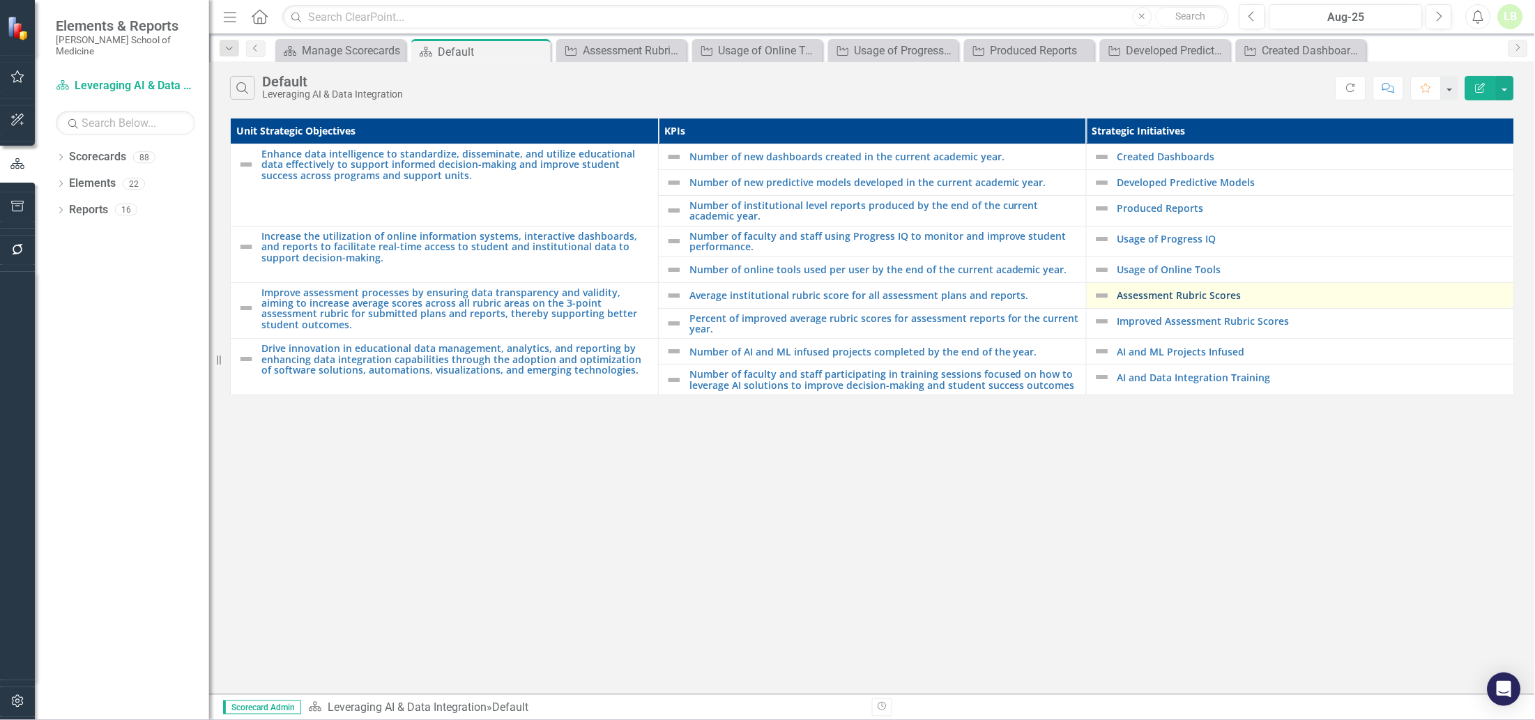
click at [1142, 294] on link "Assessment Rubric Scores" at bounding box center [1312, 295] width 390 height 10
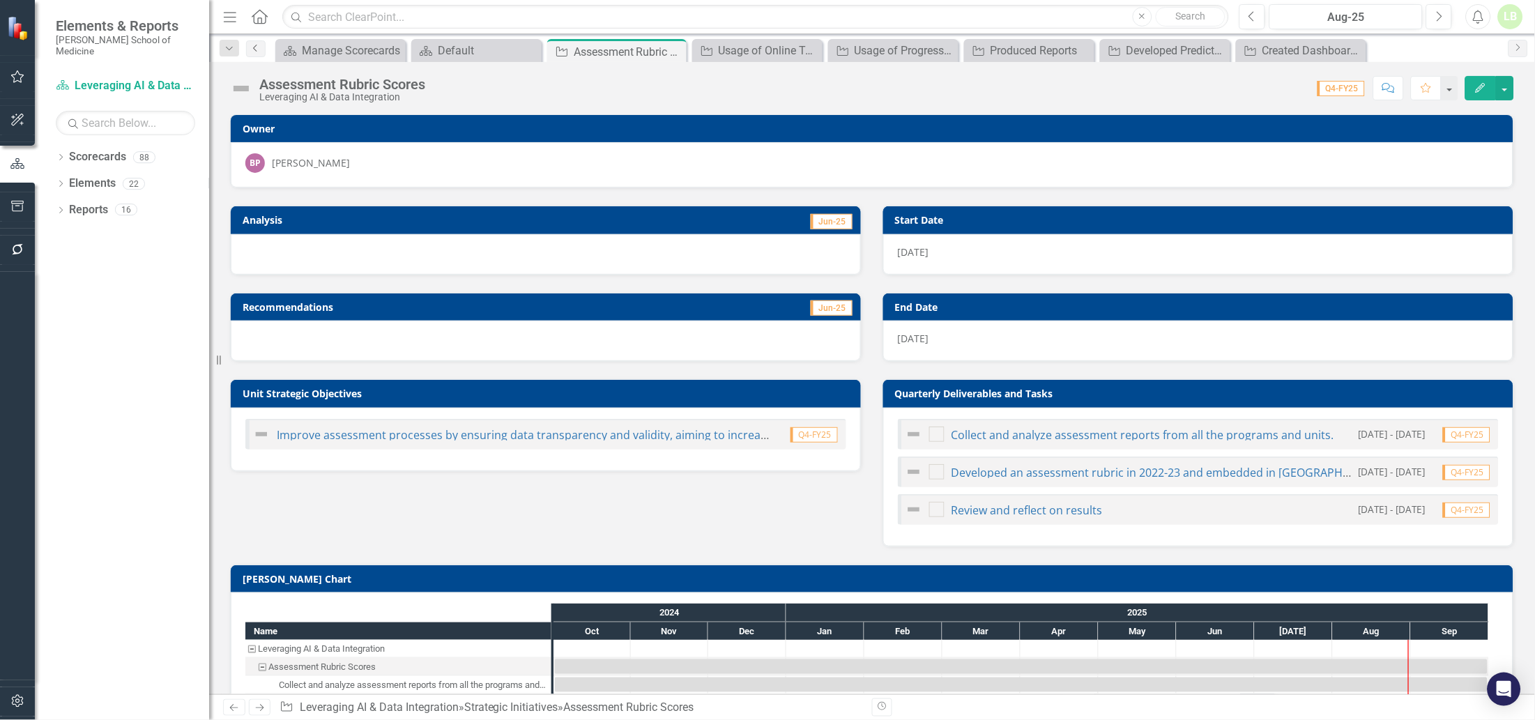
click at [254, 47] on icon "Previous" at bounding box center [255, 48] width 11 height 8
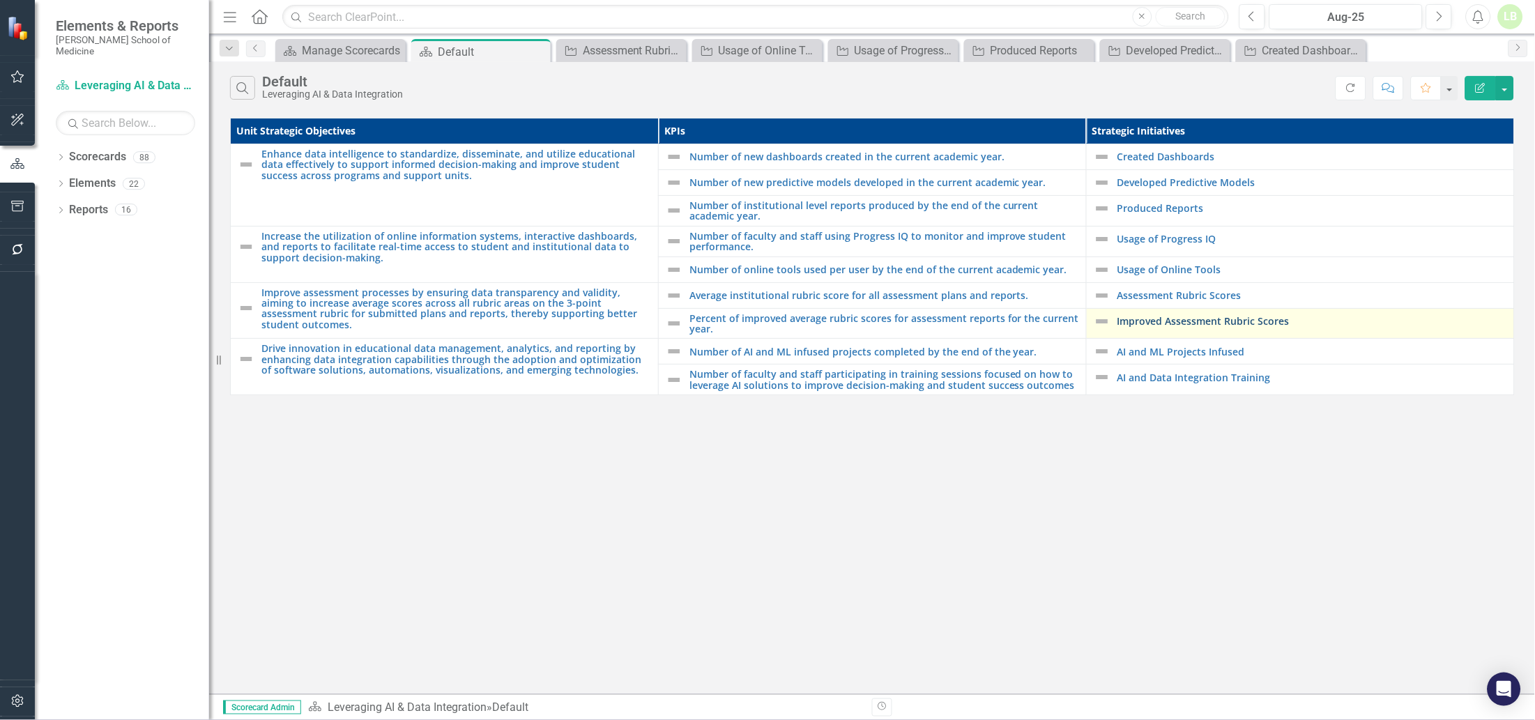
click at [1174, 325] on link "Improved Assessment Rubric Scores" at bounding box center [1312, 321] width 390 height 10
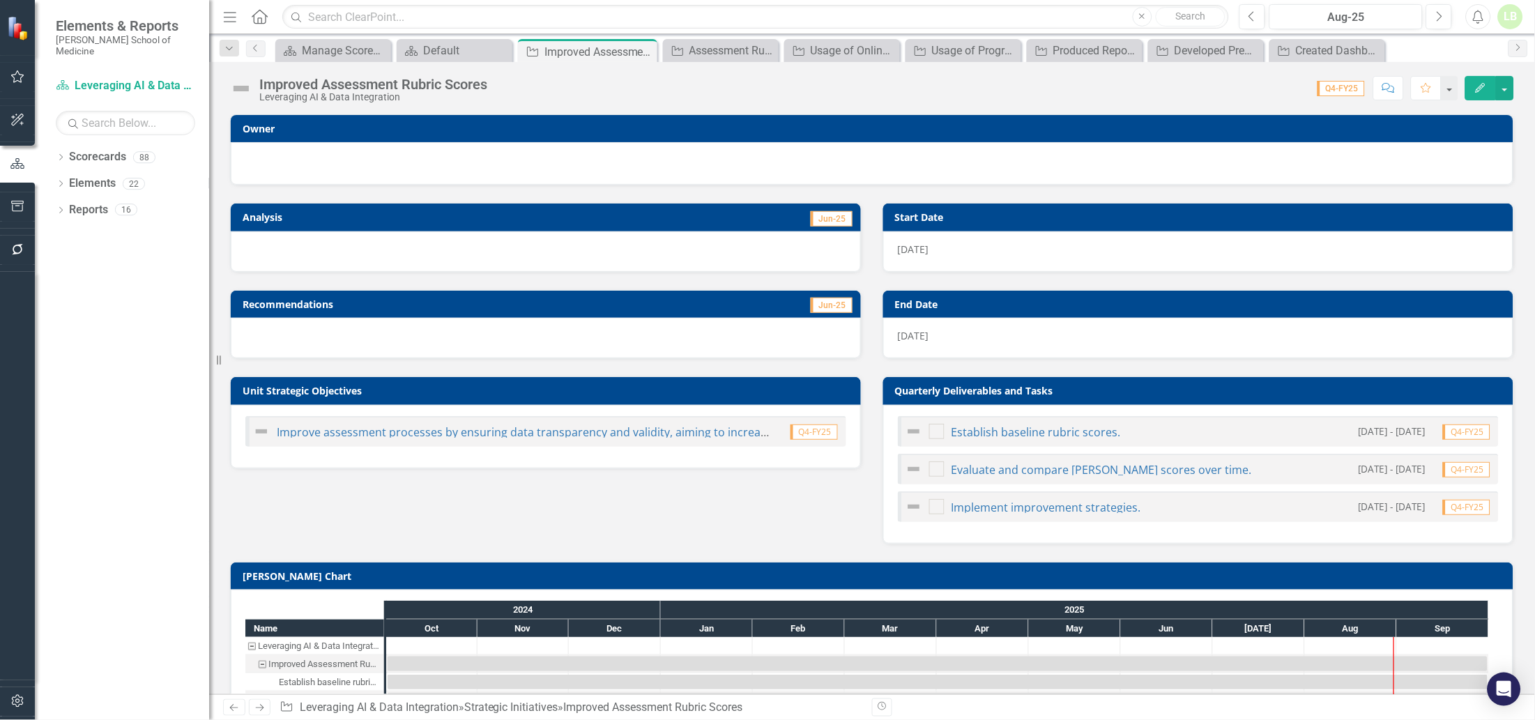
click at [362, 158] on div at bounding box center [871, 161] width 1253 height 17
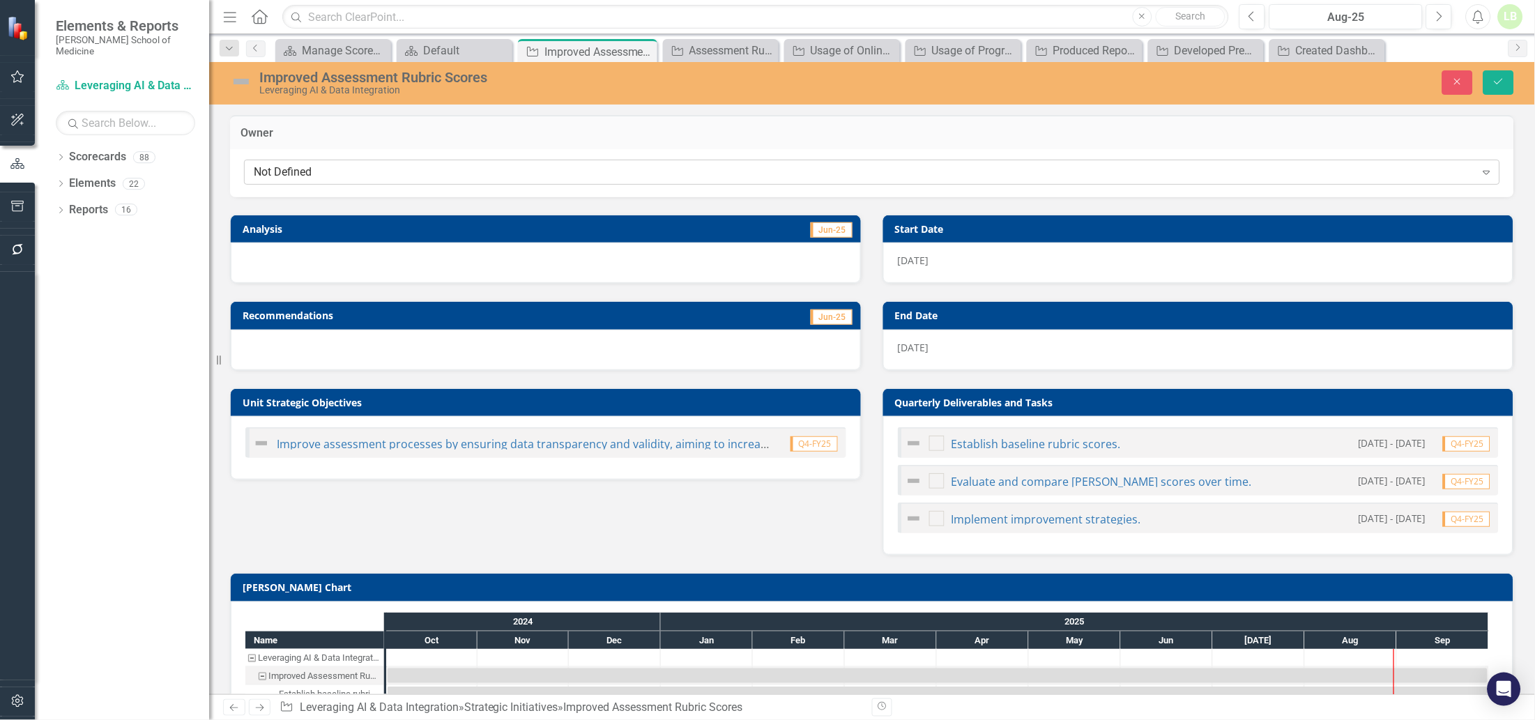
click at [357, 169] on div "Not Defined" at bounding box center [865, 172] width 1222 height 16
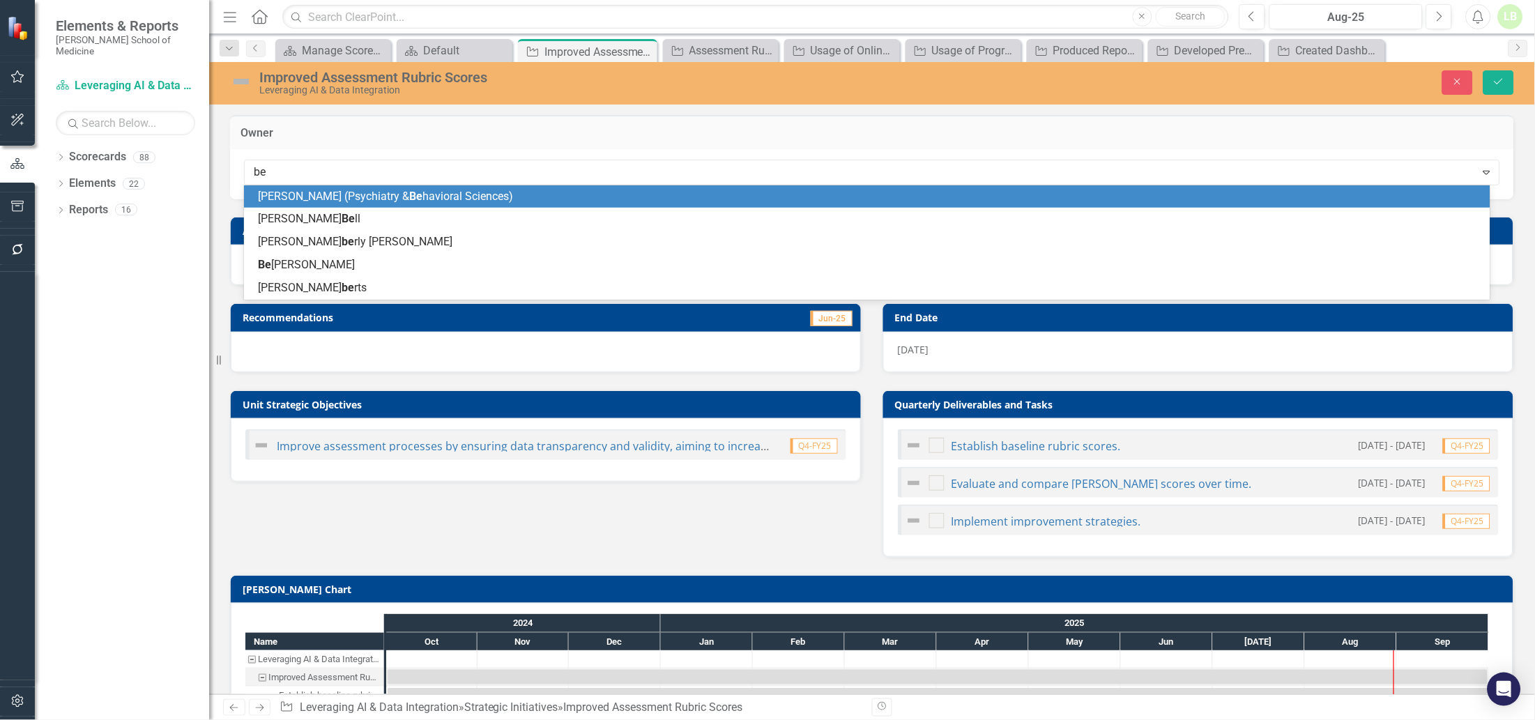
type input "bea"
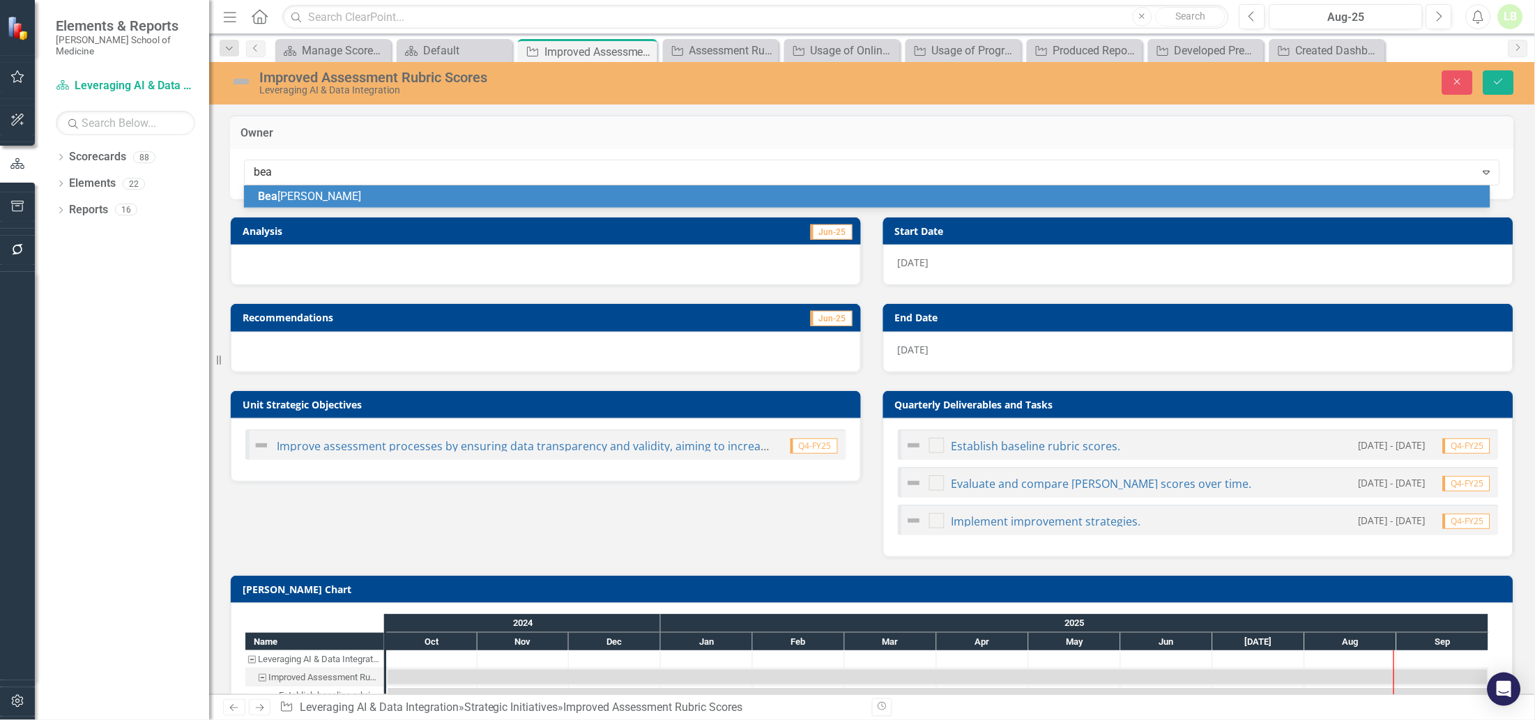
click at [309, 190] on span "[PERSON_NAME]" at bounding box center [309, 196] width 103 height 13
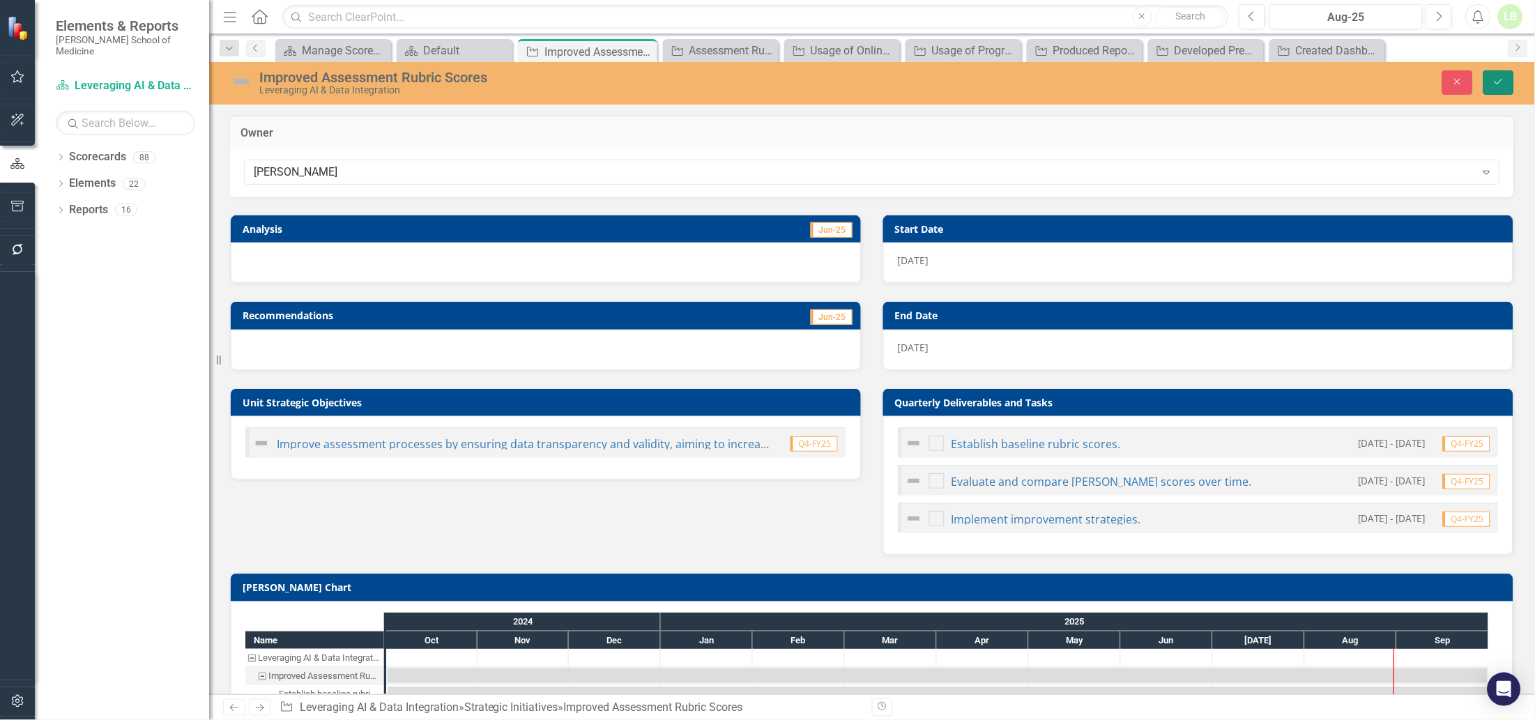
click at [1496, 80] on icon "Save" at bounding box center [1498, 82] width 13 height 10
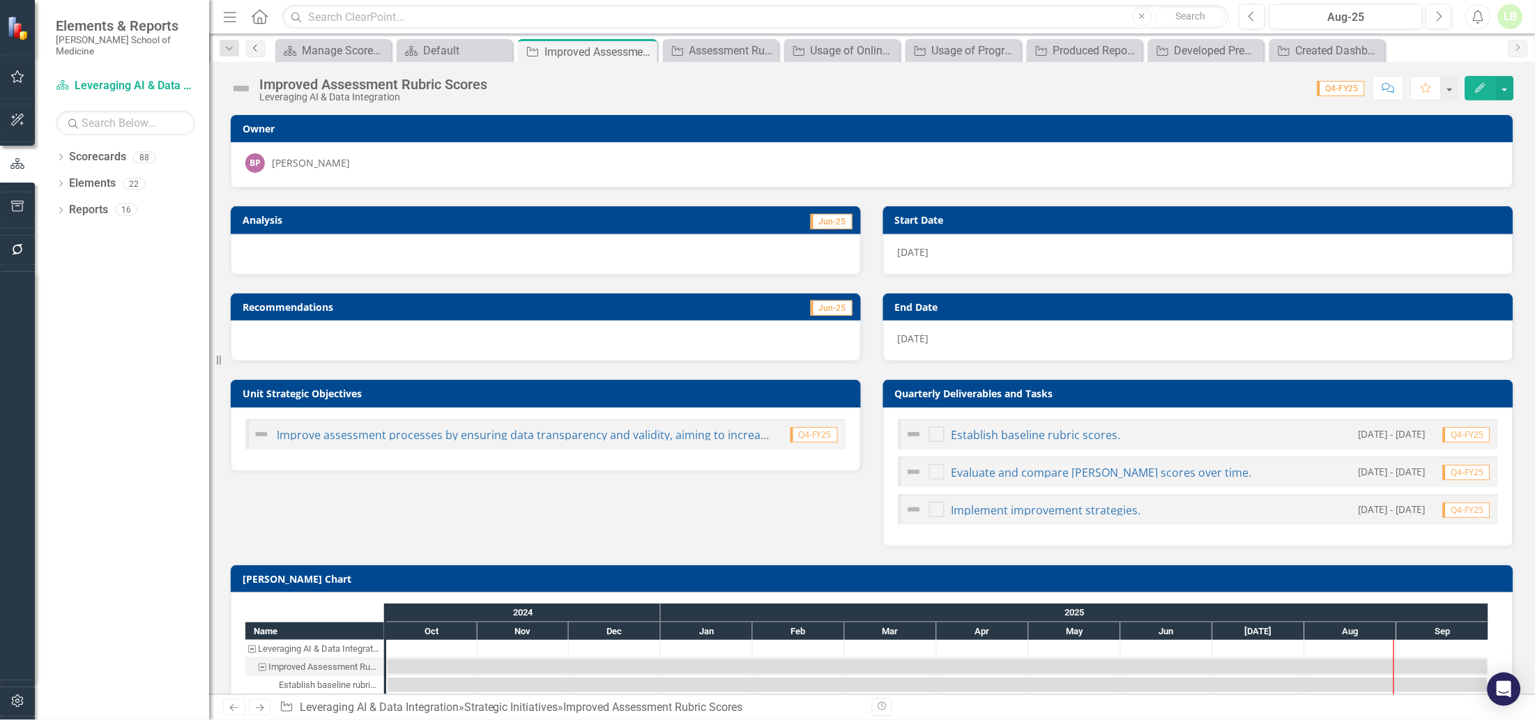
click at [253, 47] on icon at bounding box center [254, 48] width 3 height 7
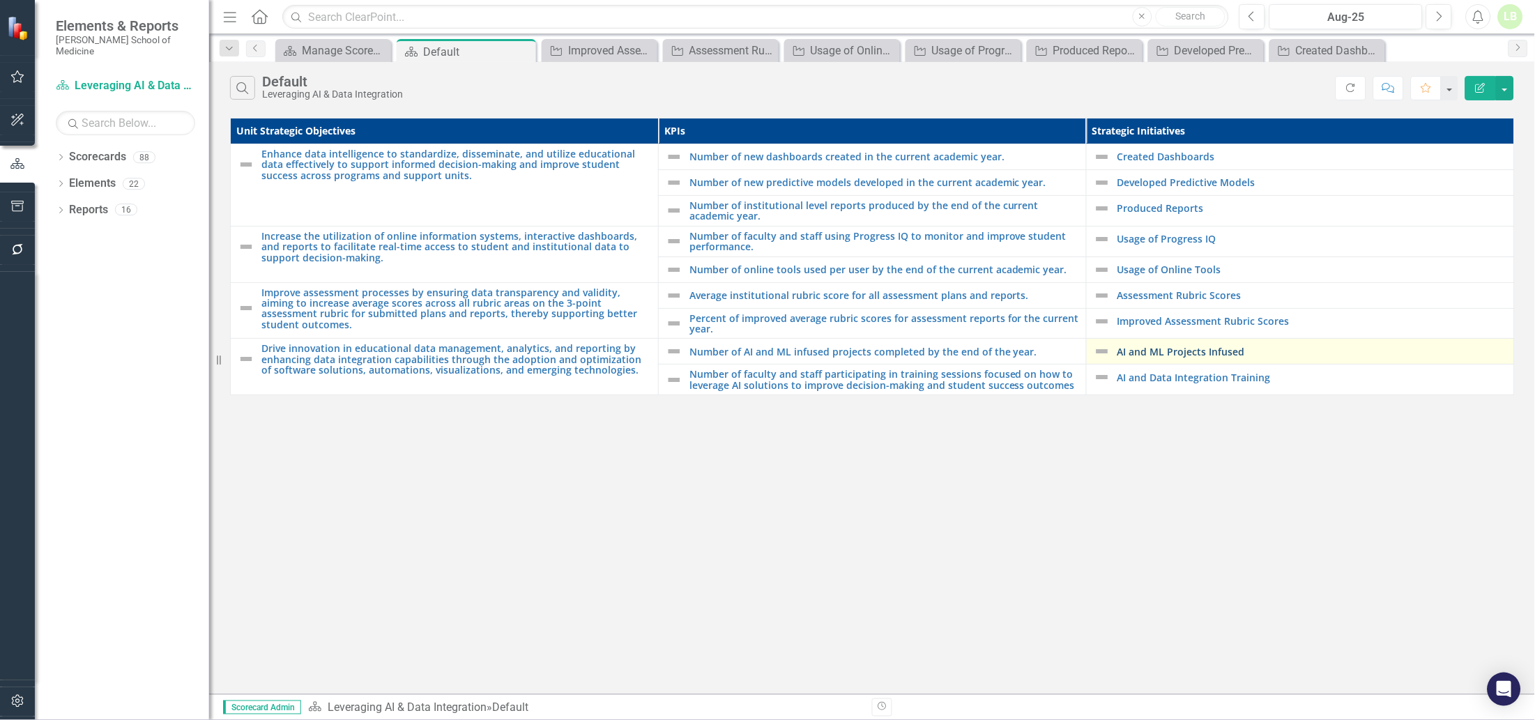
click at [1144, 355] on link "AI and ML Projects Infused" at bounding box center [1312, 351] width 390 height 10
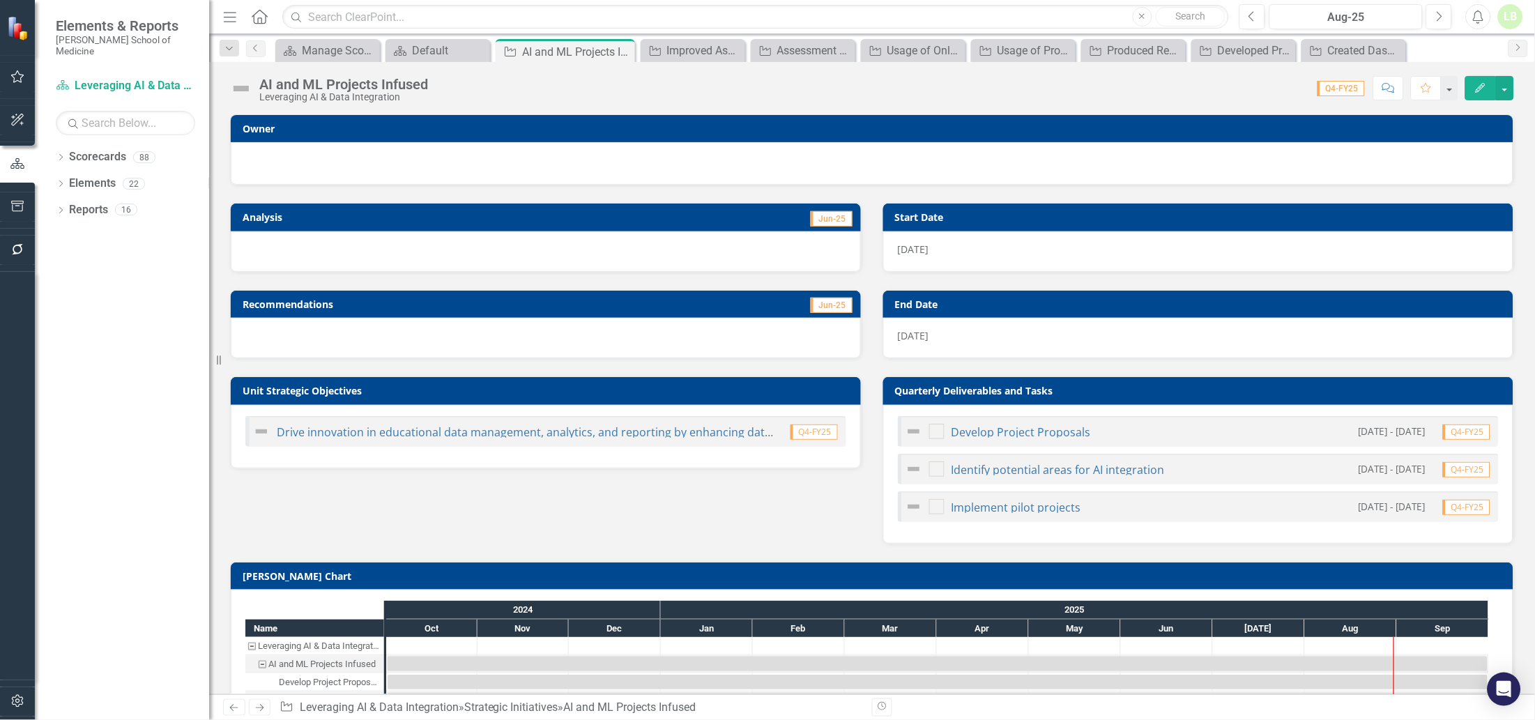
click at [505, 159] on div at bounding box center [871, 161] width 1253 height 17
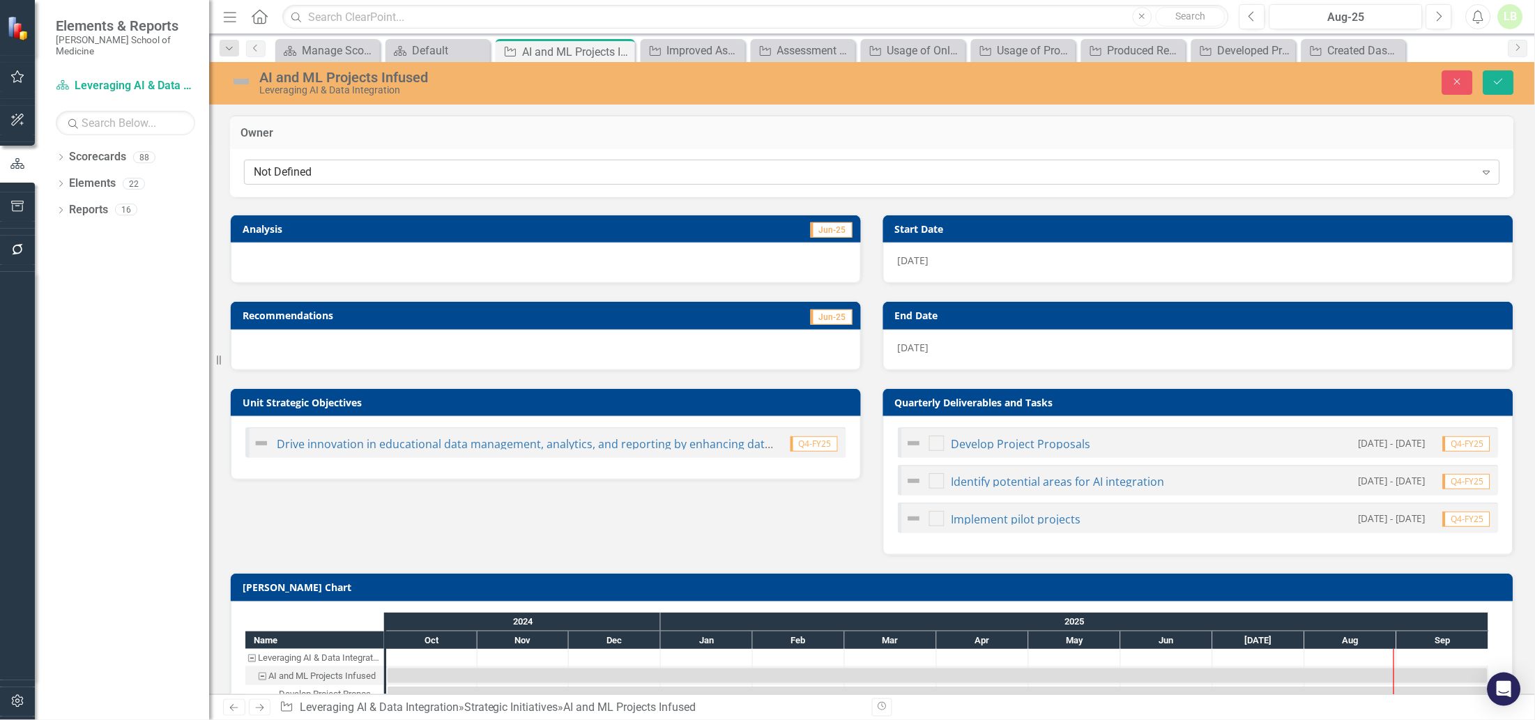
click at [461, 176] on div "Not Defined" at bounding box center [865, 172] width 1222 height 16
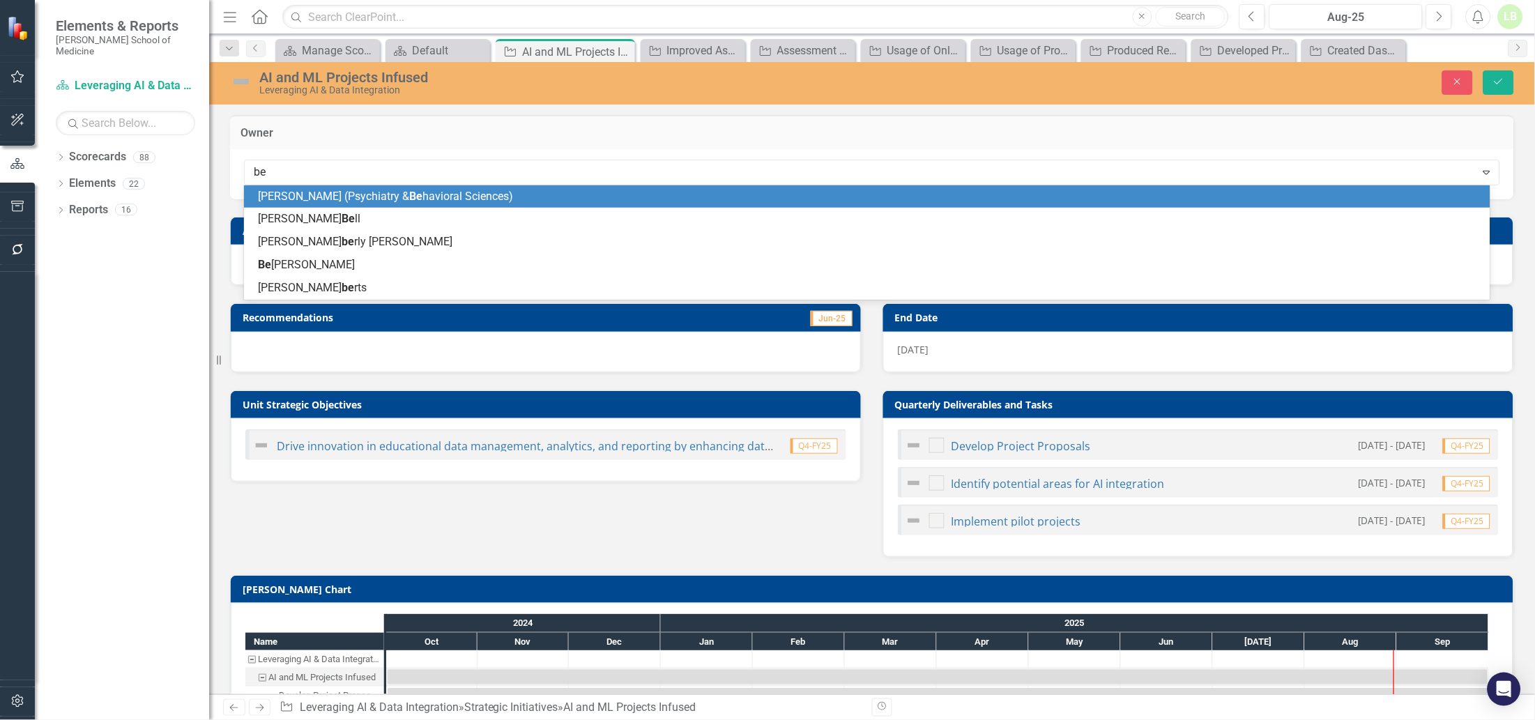
type input "bea"
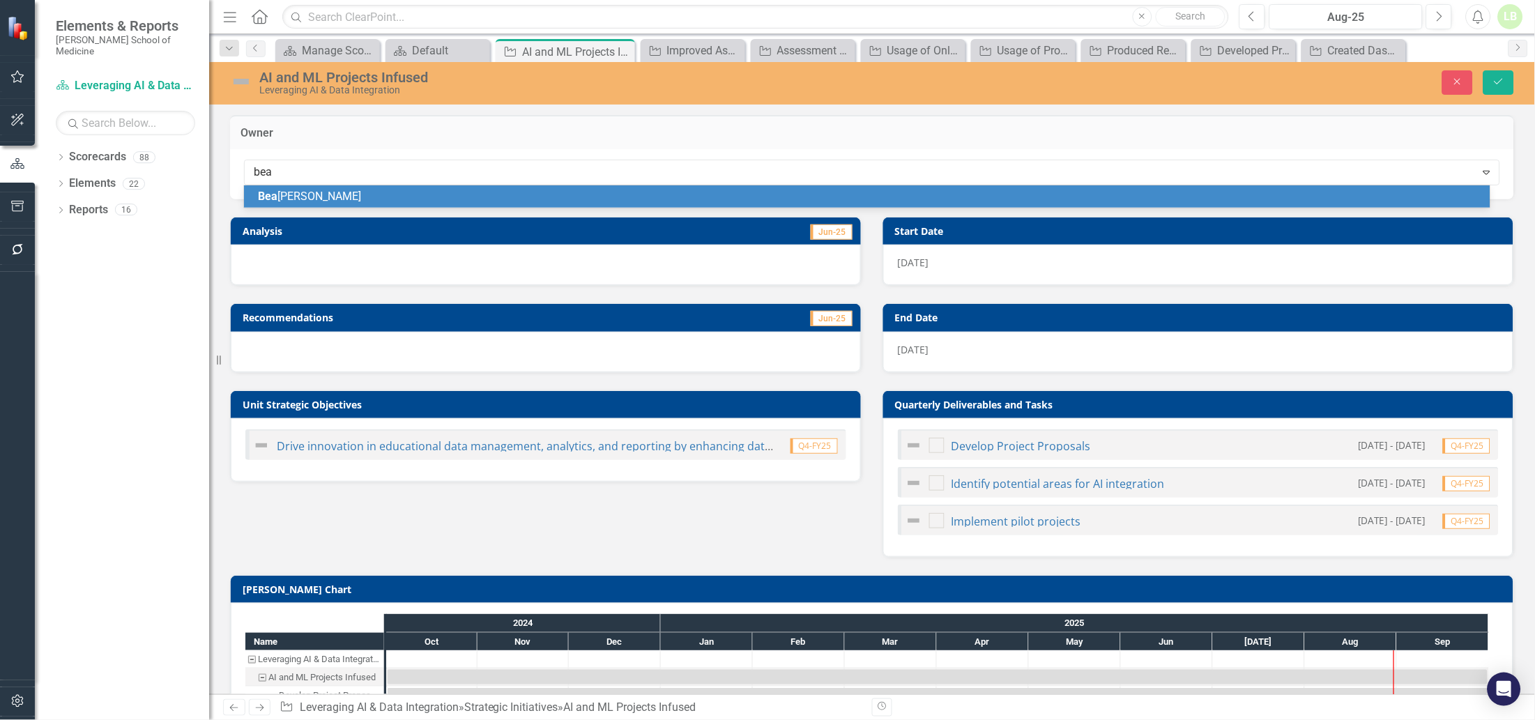
click at [304, 190] on span "[PERSON_NAME]" at bounding box center [309, 196] width 103 height 13
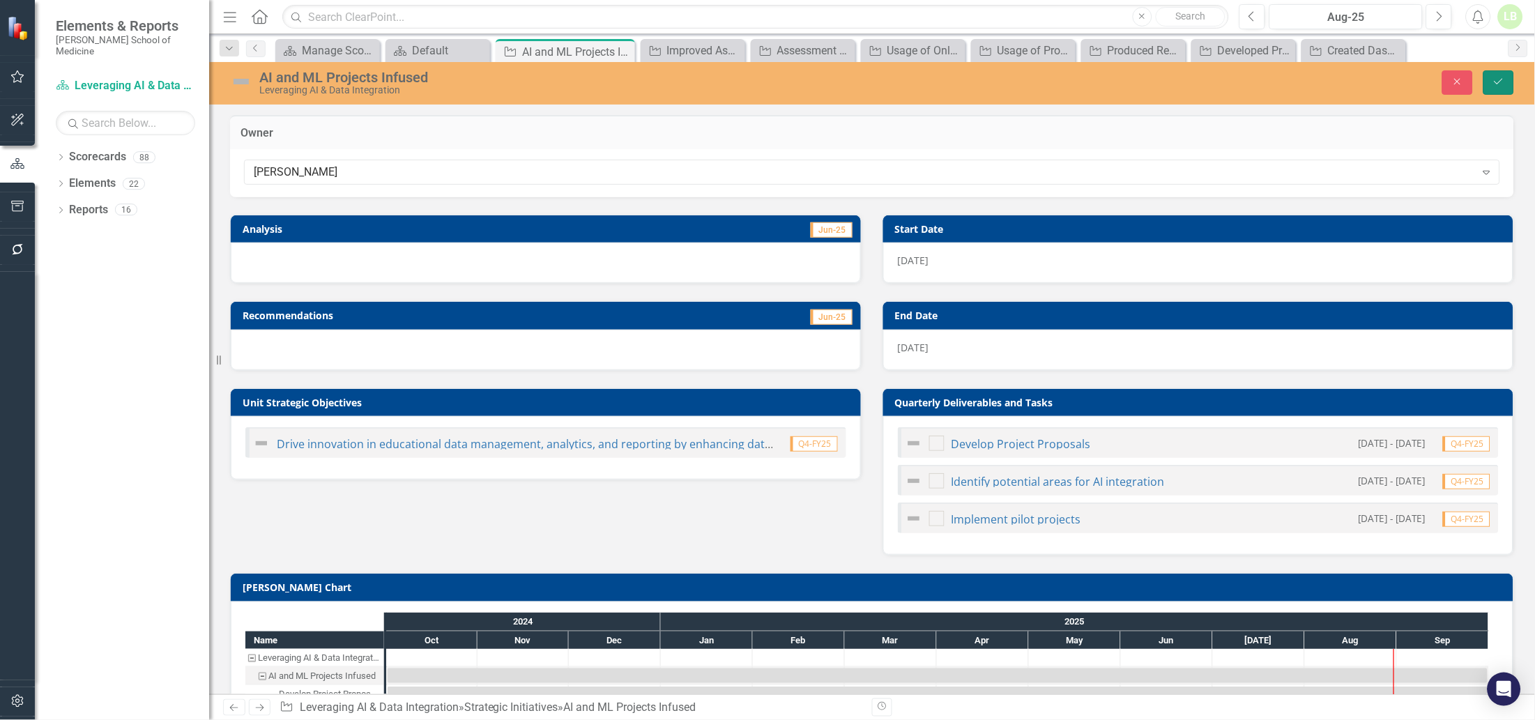
click at [1499, 78] on icon "Save" at bounding box center [1498, 82] width 13 height 10
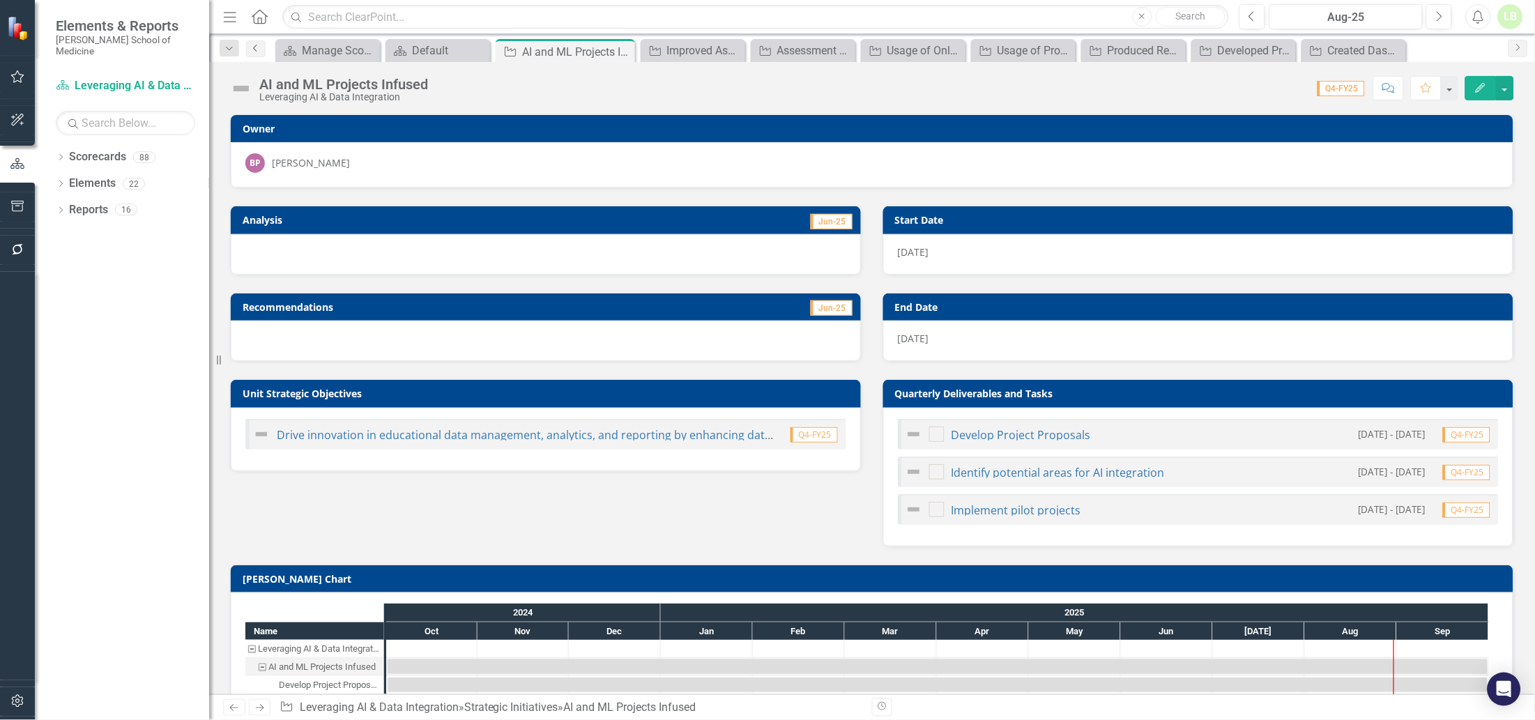
click at [255, 46] on icon "Previous" at bounding box center [255, 48] width 11 height 8
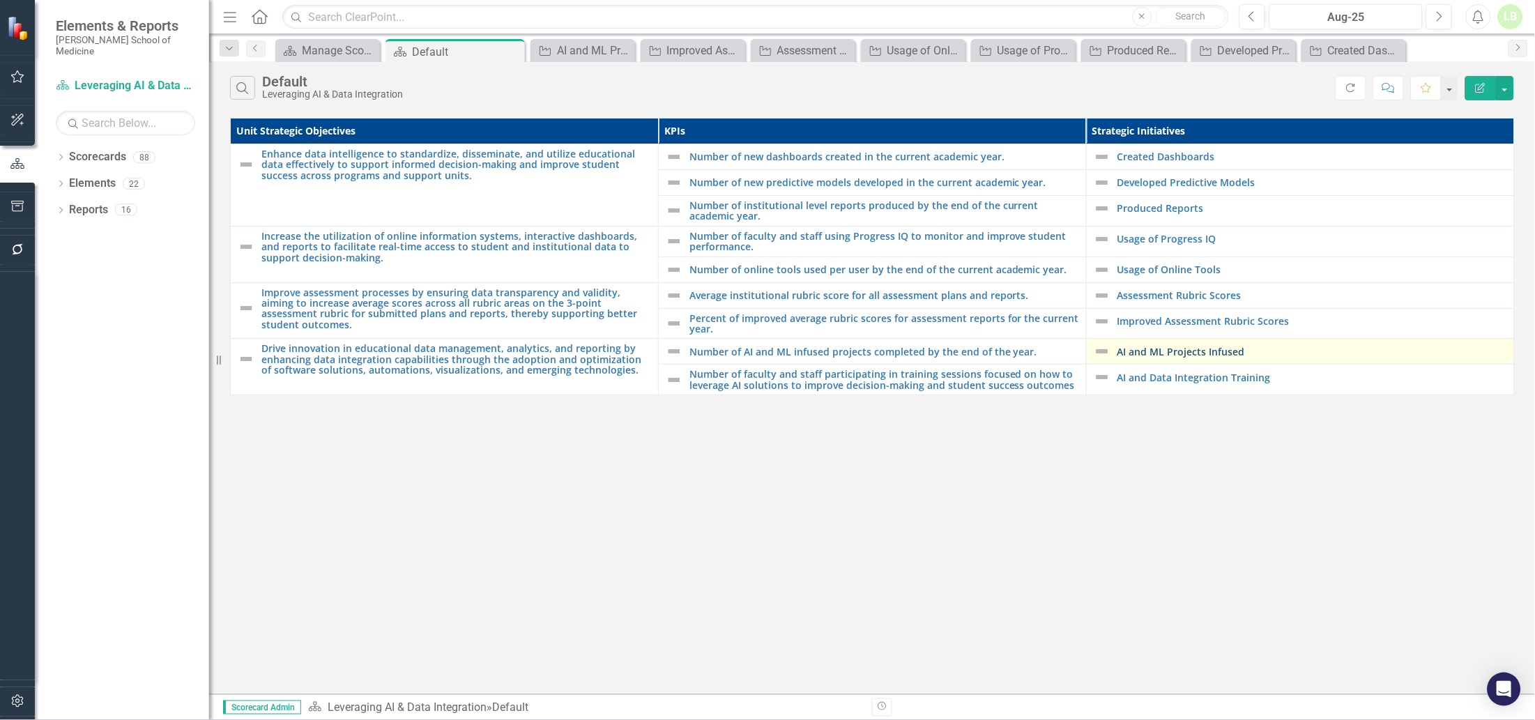
click at [1170, 352] on link "AI and ML Projects Infused" at bounding box center [1312, 351] width 390 height 10
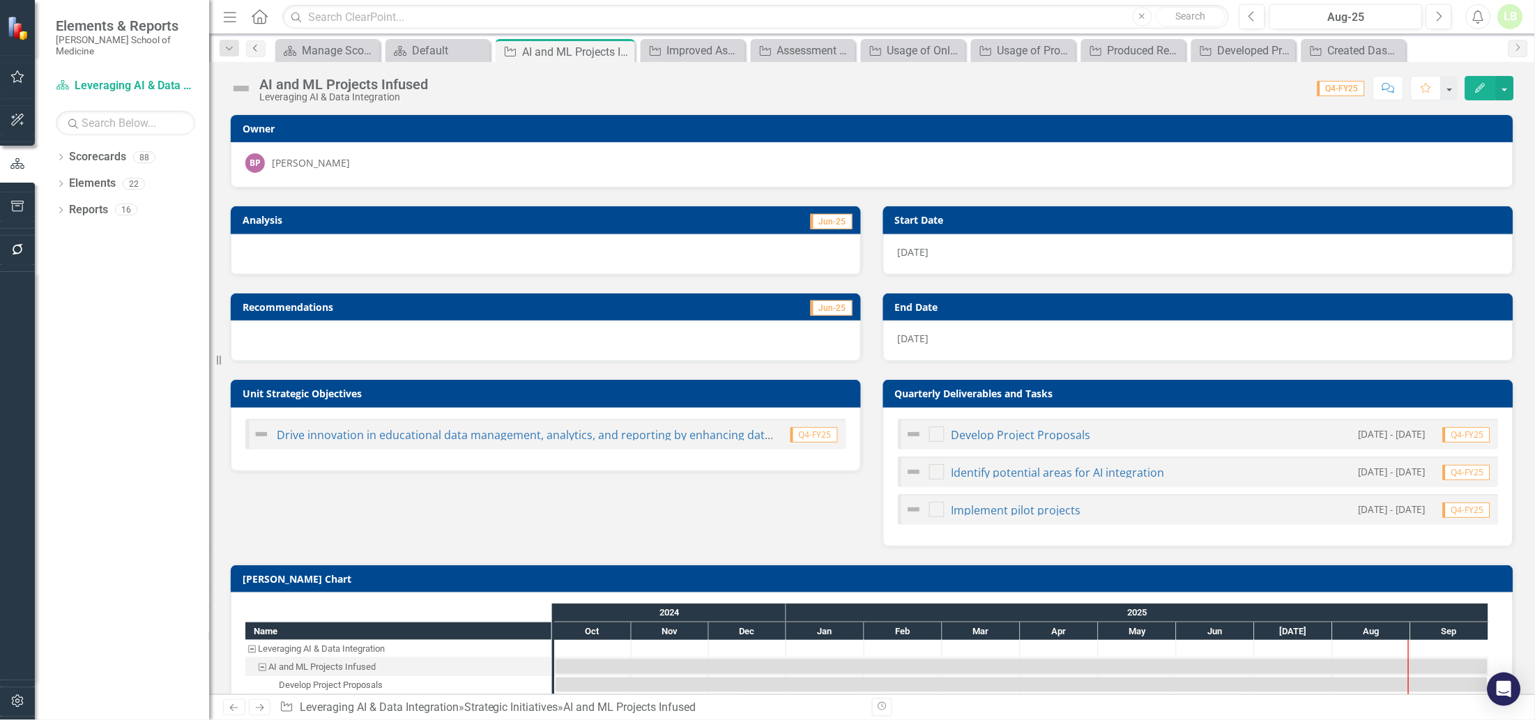
click at [257, 44] on icon "Previous" at bounding box center [255, 48] width 11 height 8
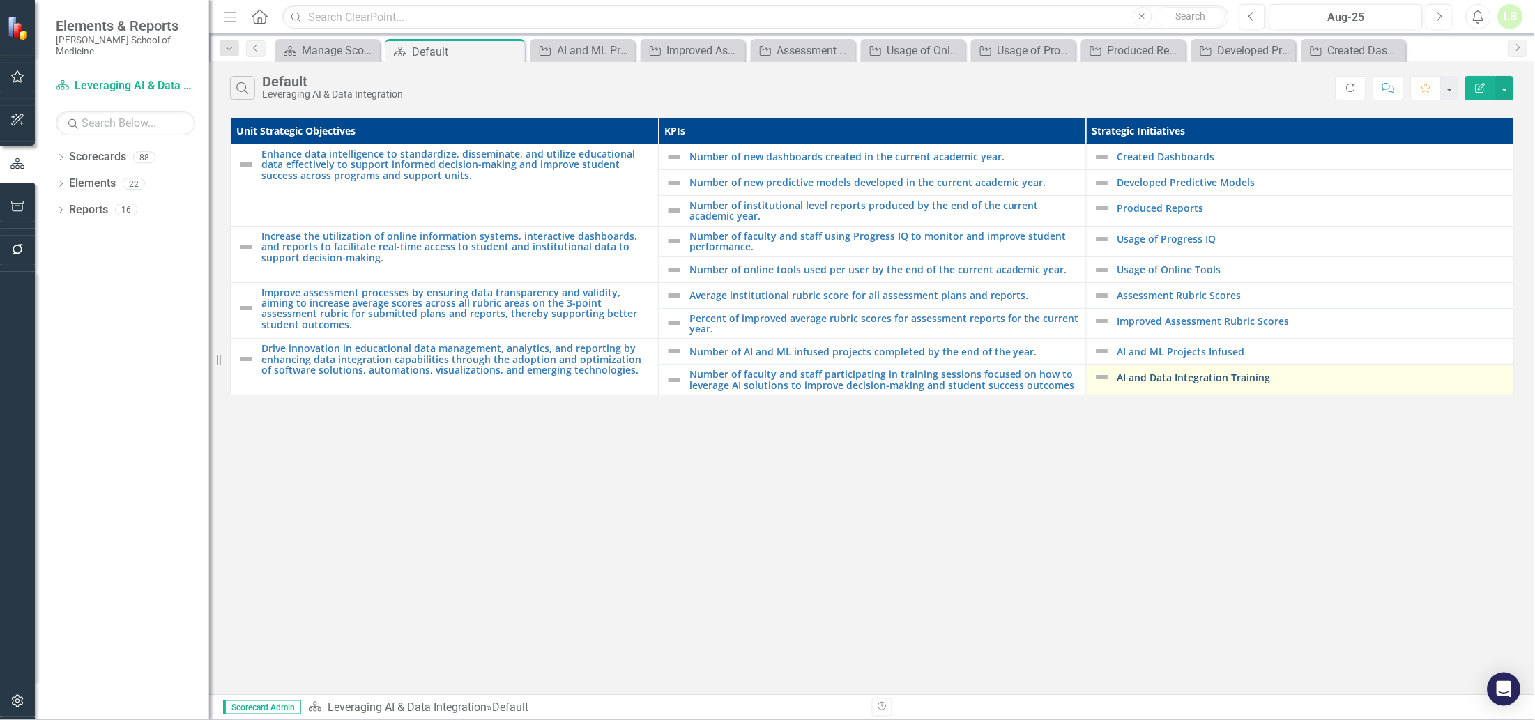
click at [1208, 376] on link "AI and Data Integration Training" at bounding box center [1312, 377] width 390 height 10
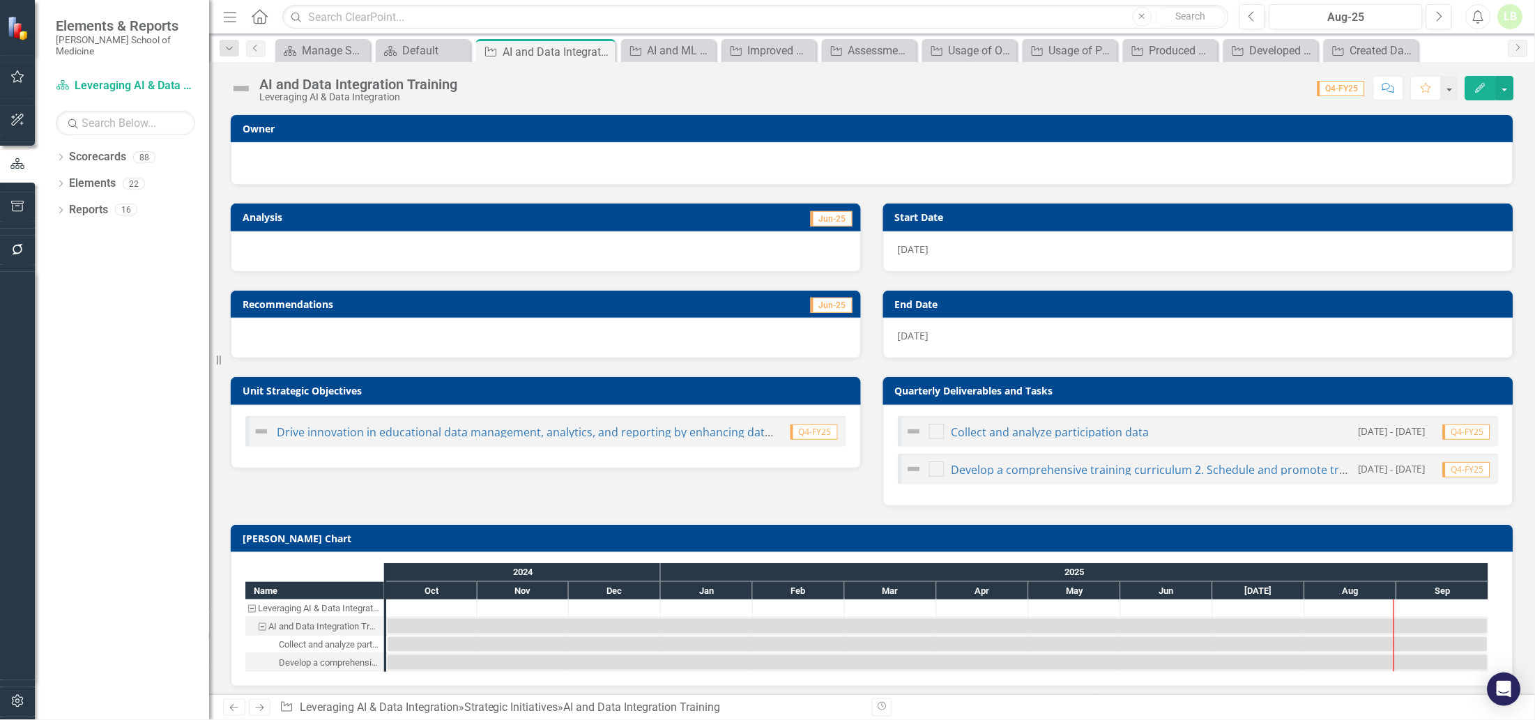
click at [509, 159] on div at bounding box center [871, 161] width 1253 height 17
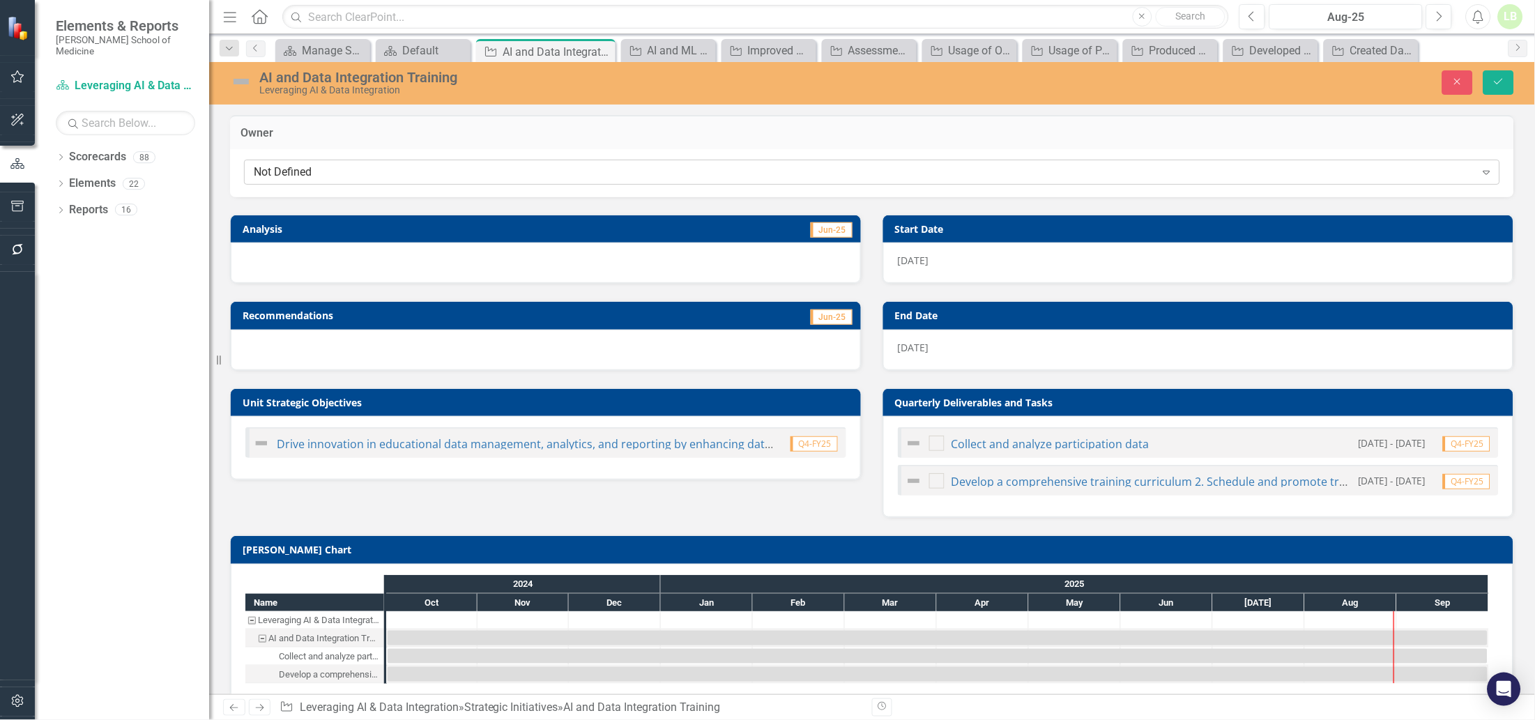
click at [509, 176] on div "Not Defined" at bounding box center [865, 172] width 1222 height 16
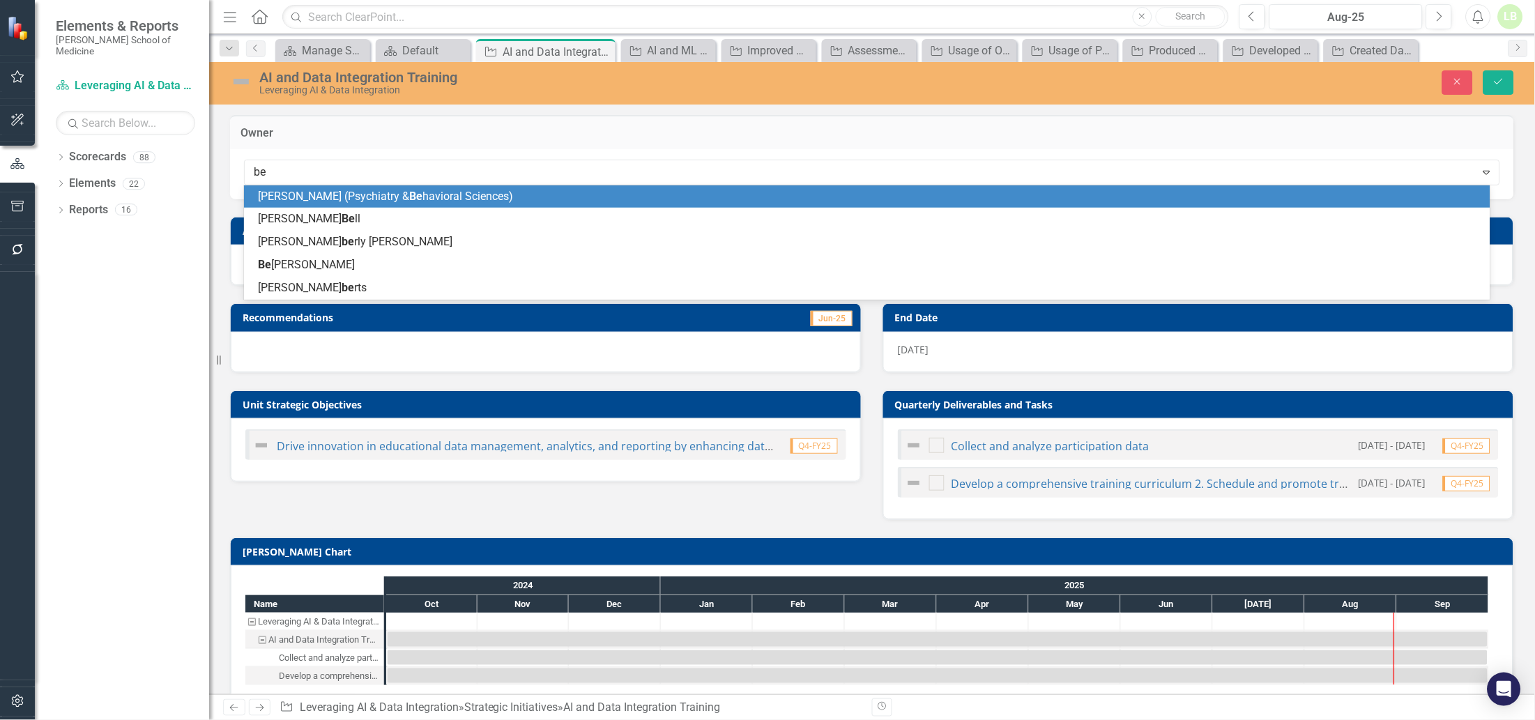
type input "bea"
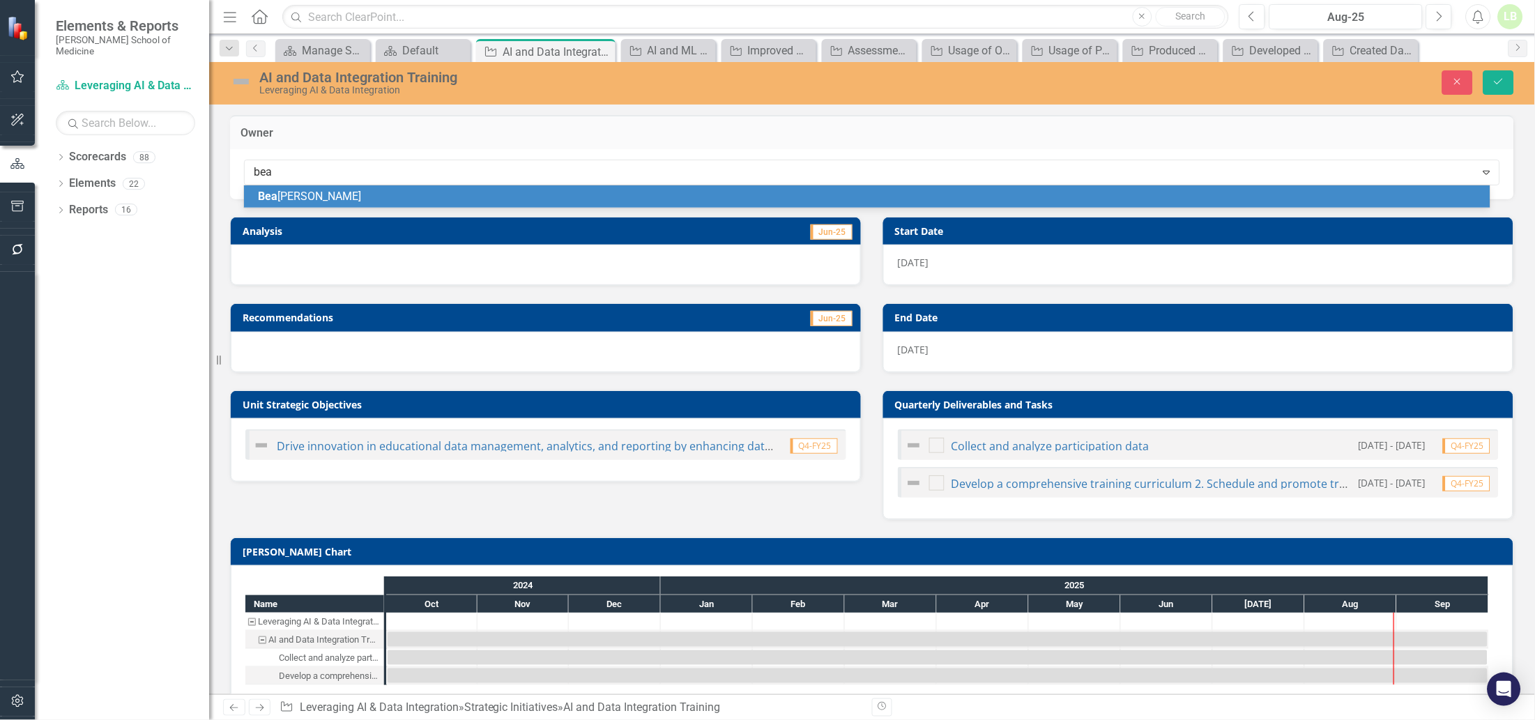
click at [319, 191] on span "[PERSON_NAME]" at bounding box center [309, 196] width 103 height 13
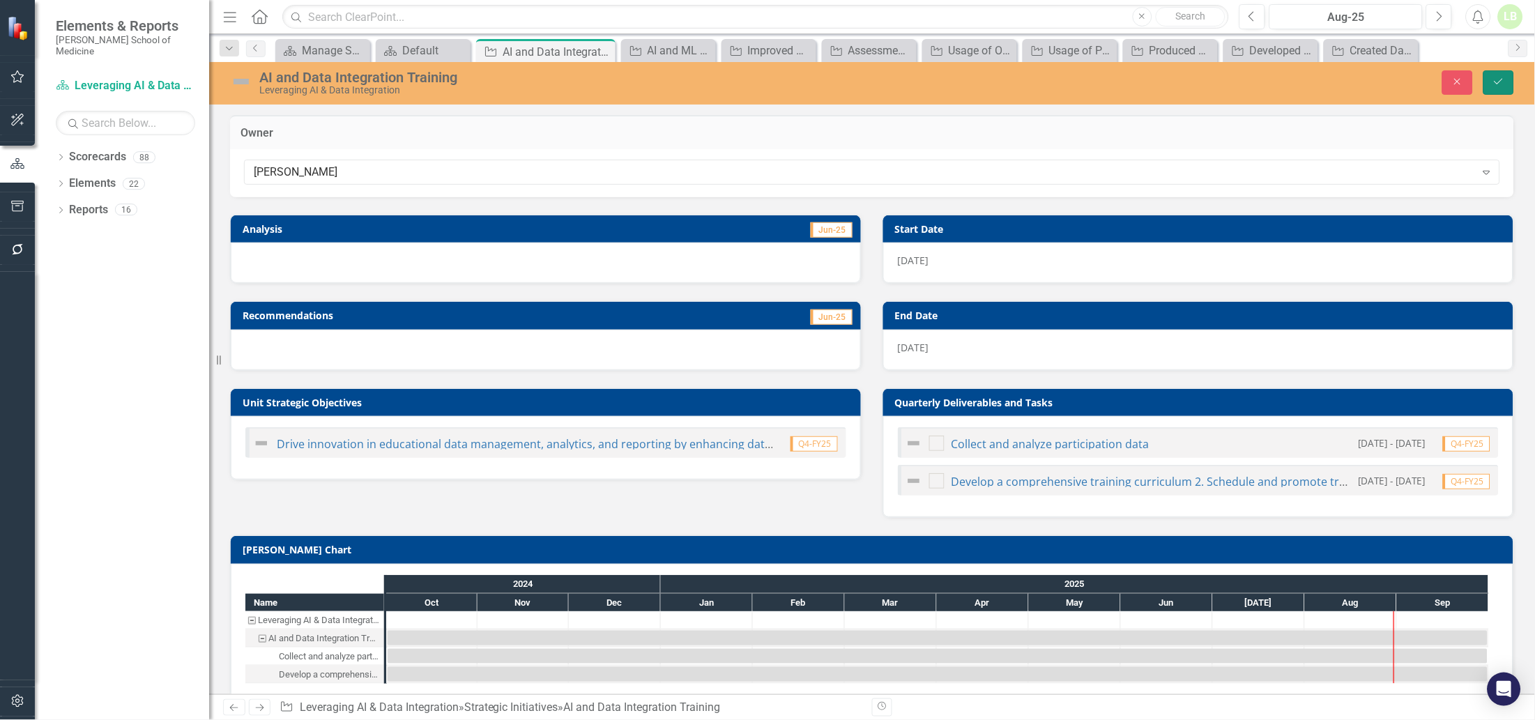
click at [1496, 82] on icon "Save" at bounding box center [1498, 82] width 13 height 10
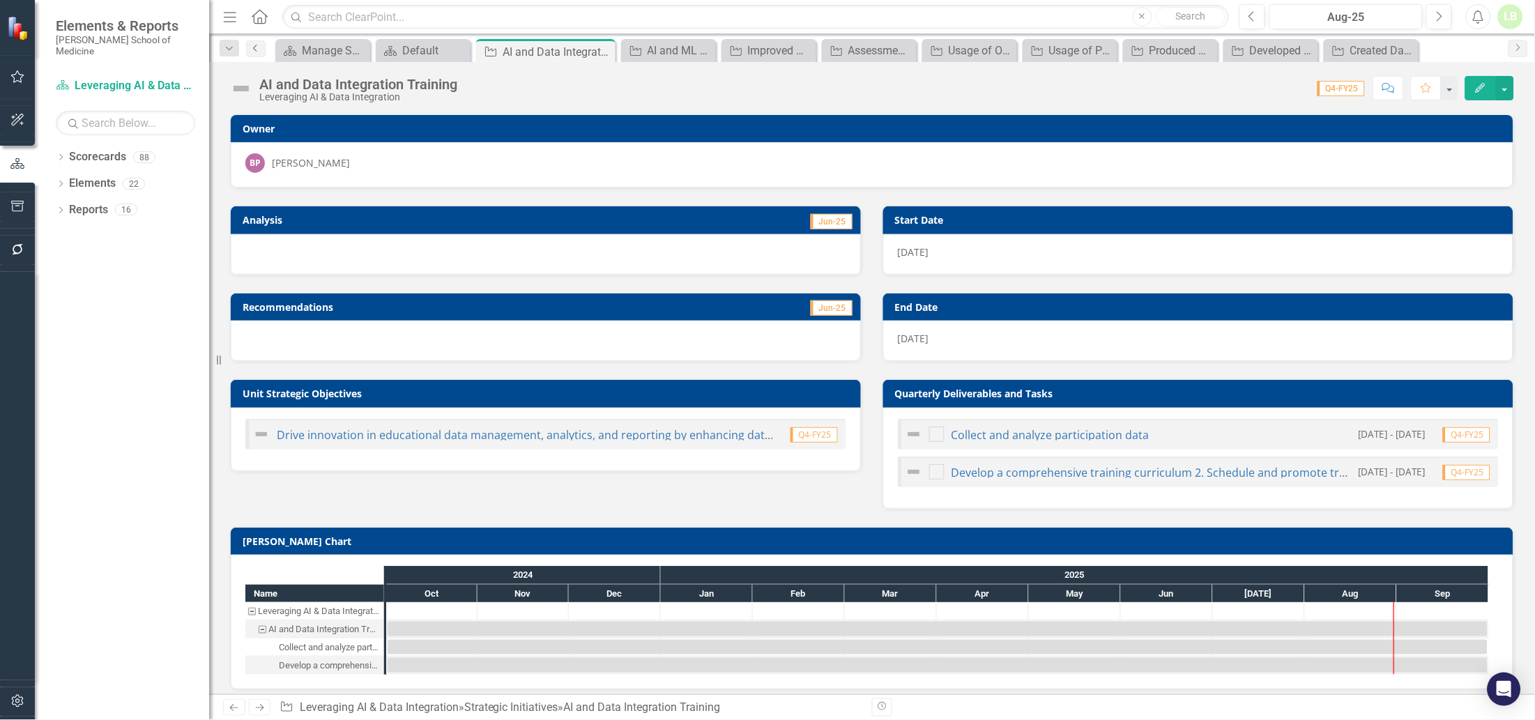
click at [255, 45] on icon at bounding box center [254, 48] width 3 height 7
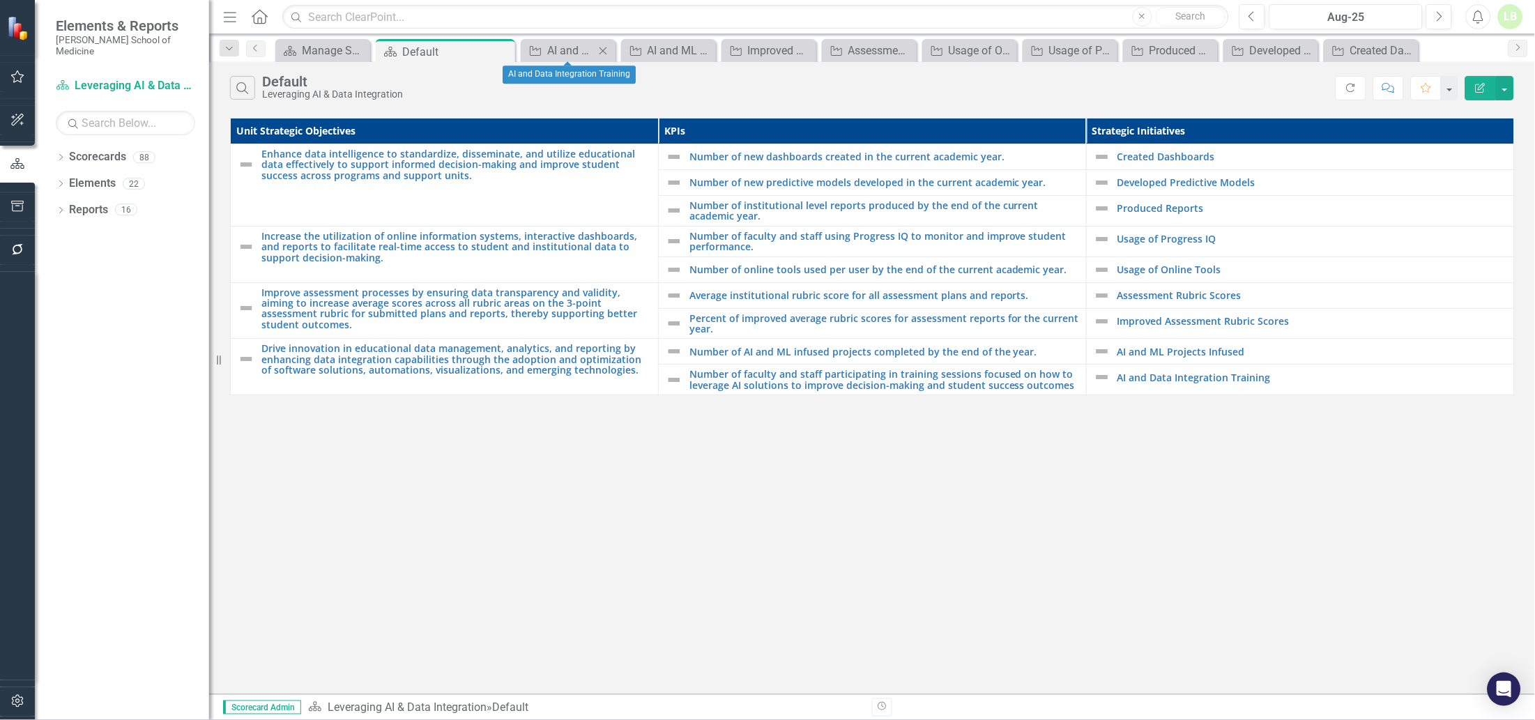
click at [599, 50] on icon "Close" at bounding box center [603, 50] width 14 height 11
click at [599, 50] on div "AI and ML Projects Infused" at bounding box center [594, 50] width 75 height 17
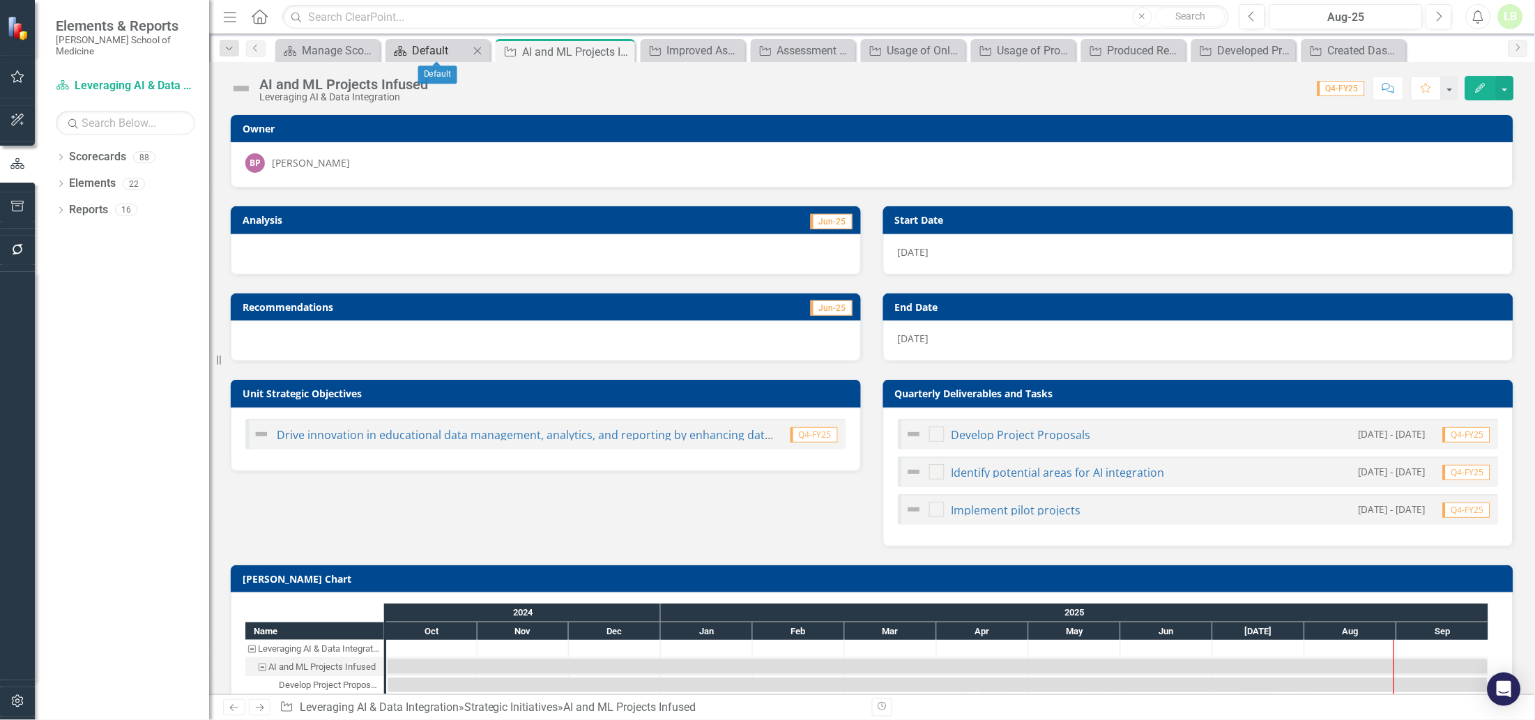
click at [447, 46] on div "Default" at bounding box center [440, 50] width 57 height 17
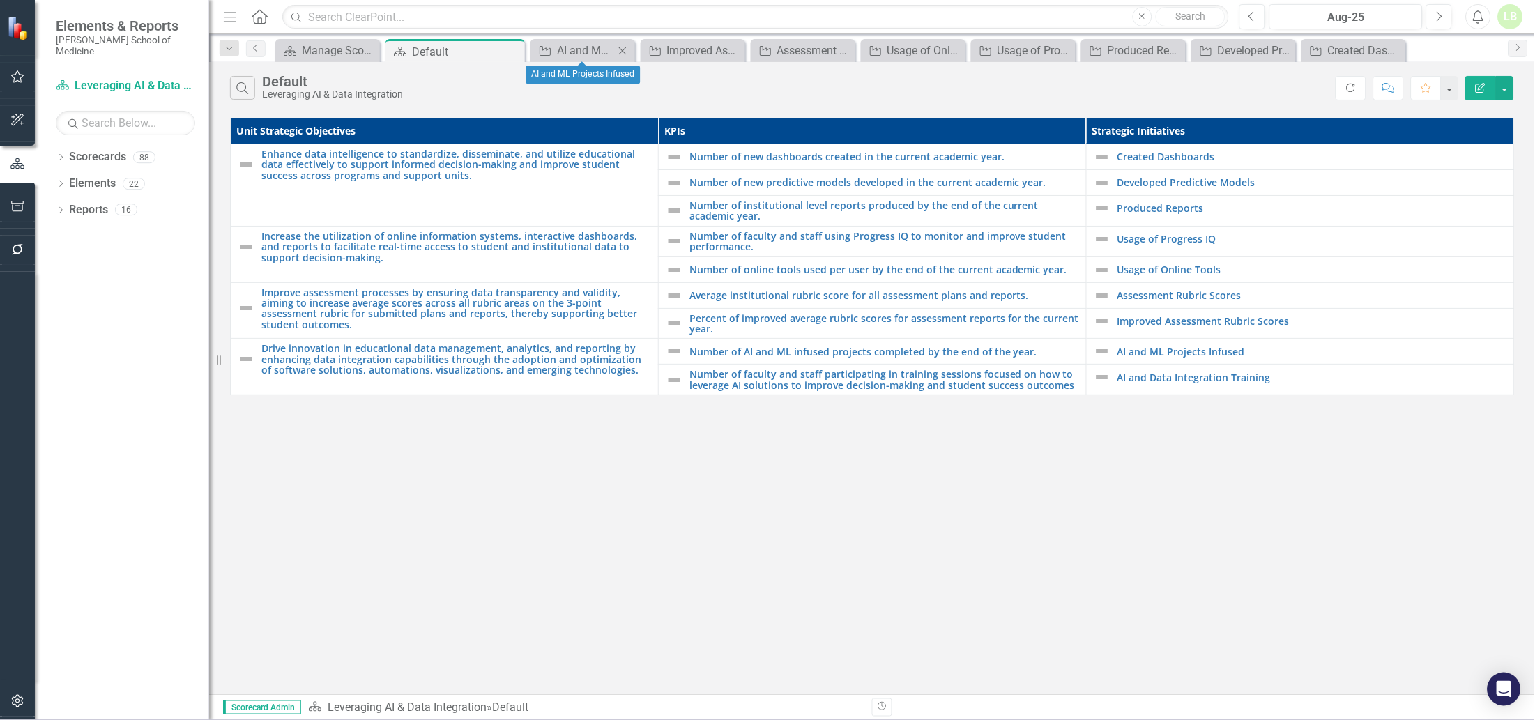
click at [623, 49] on icon at bounding box center [623, 51] width 8 height 8
click at [648, 51] on icon "Close" at bounding box center [645, 50] width 14 height 11
click at [671, 51] on icon "Close" at bounding box center [674, 50] width 14 height 11
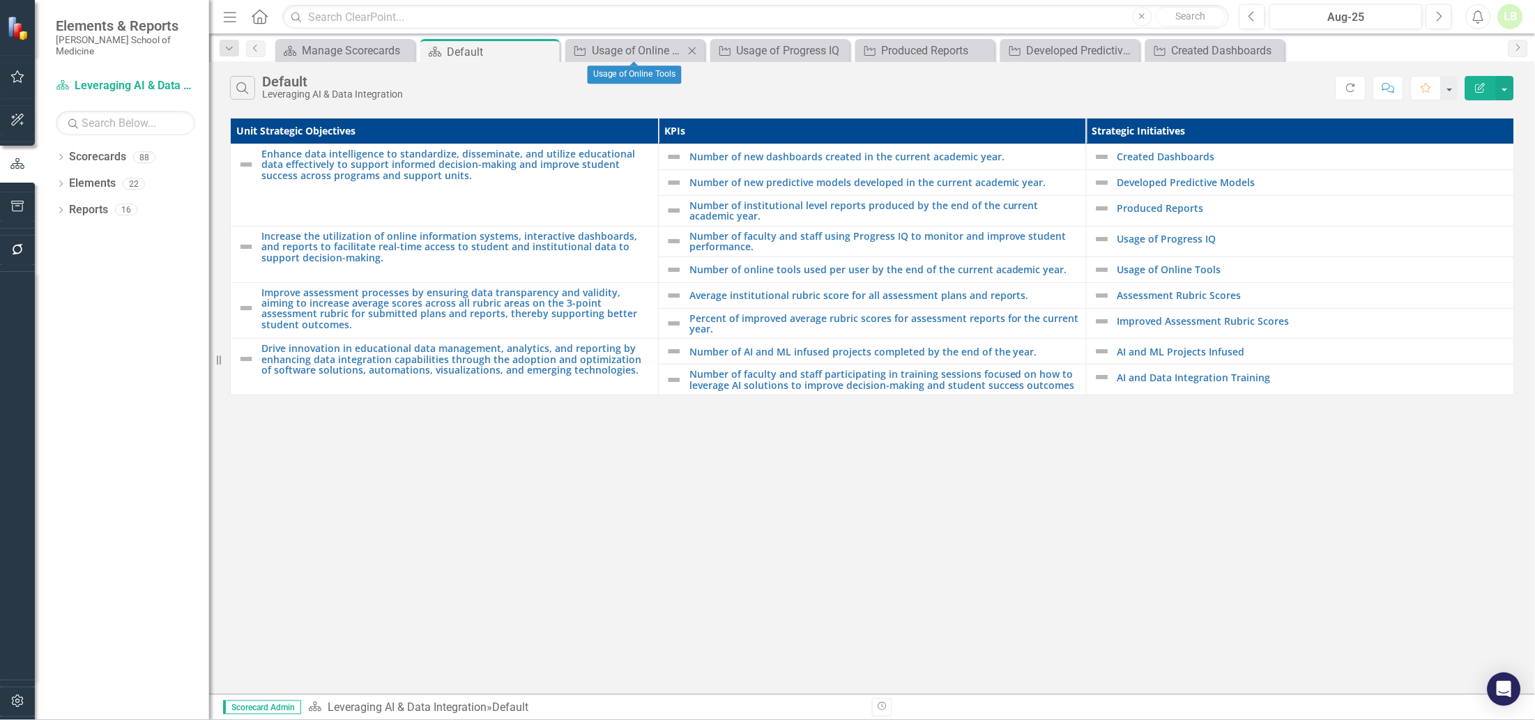
click at [689, 50] on icon "Close" at bounding box center [692, 50] width 14 height 11
click at [693, 49] on icon at bounding box center [693, 51] width 8 height 8
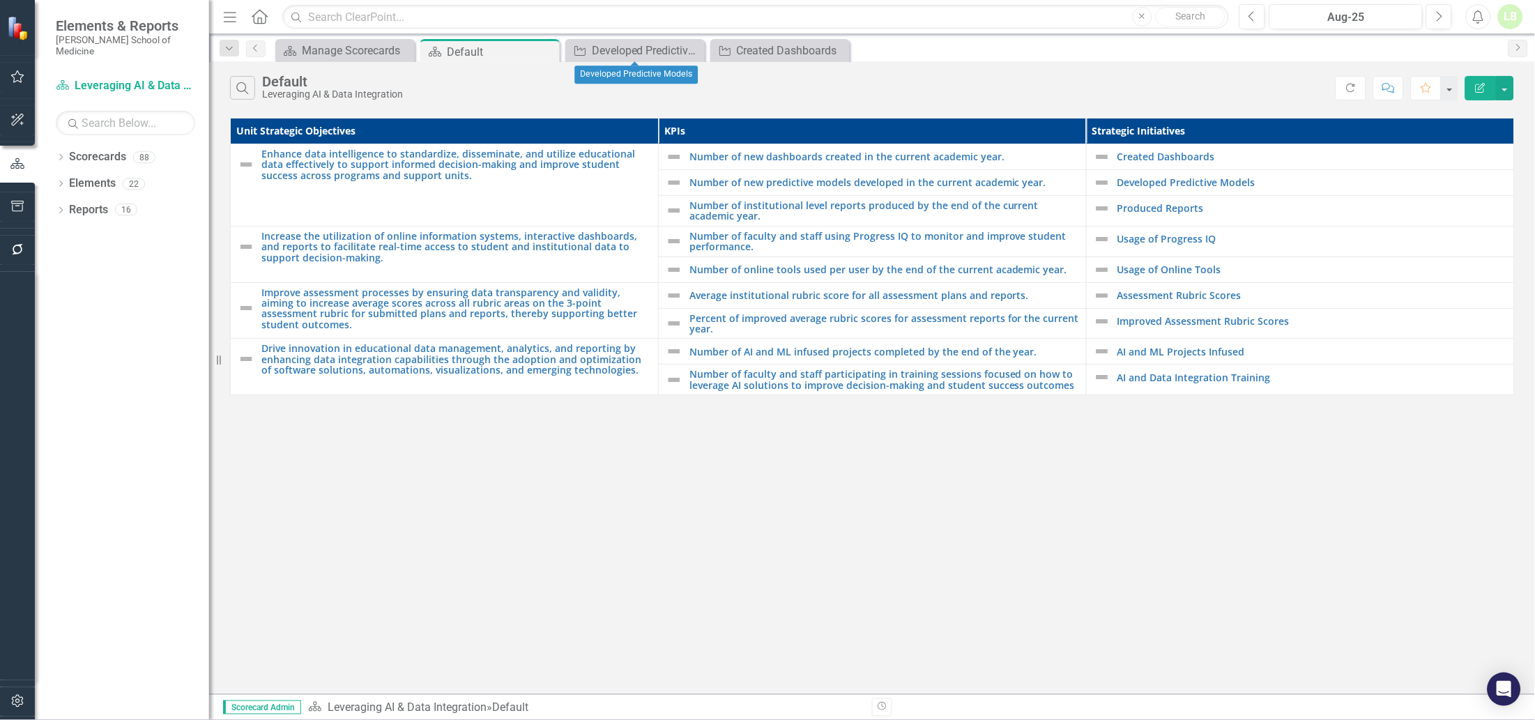
click at [0, 0] on icon at bounding box center [0, 0] width 0 height 0
click at [546, 49] on icon "Close" at bounding box center [546, 51] width 14 height 11
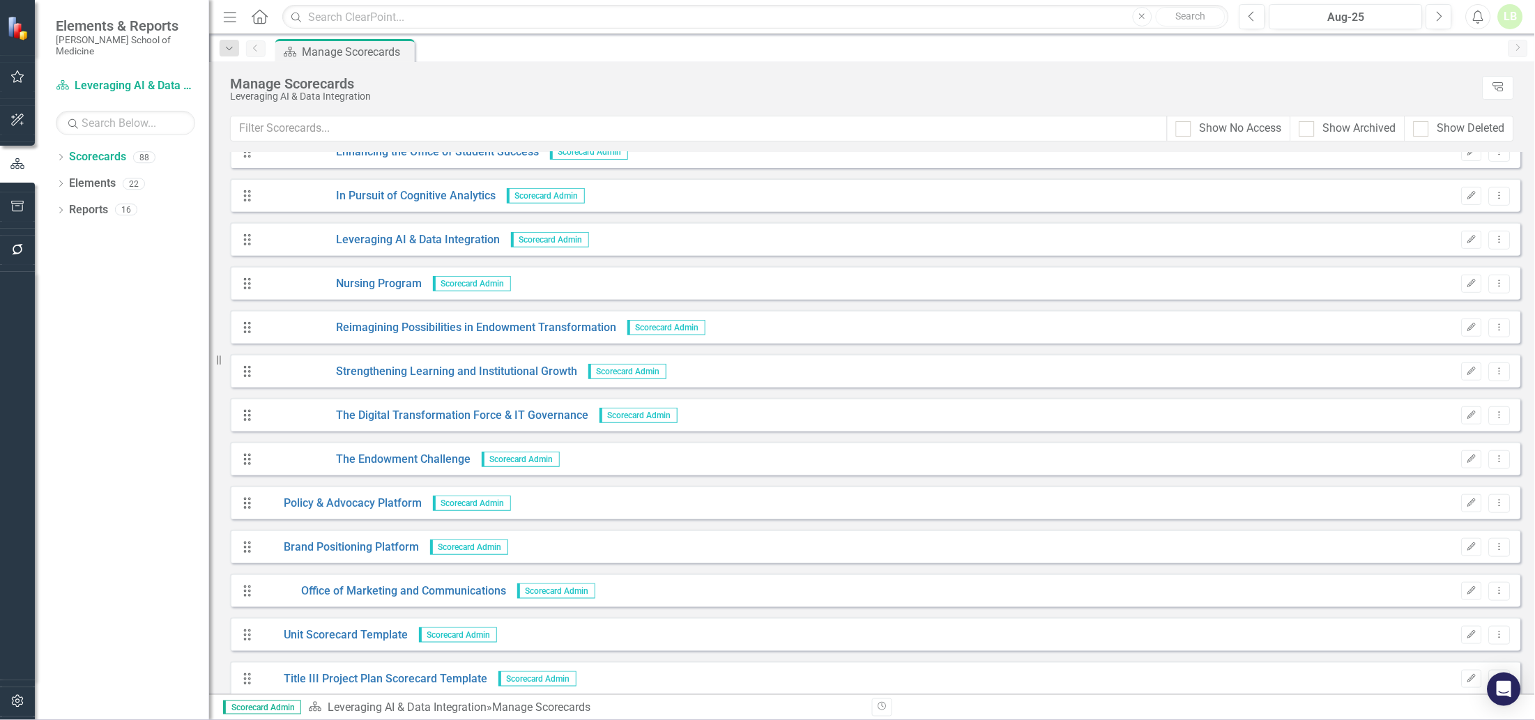
scroll to position [3320, 0]
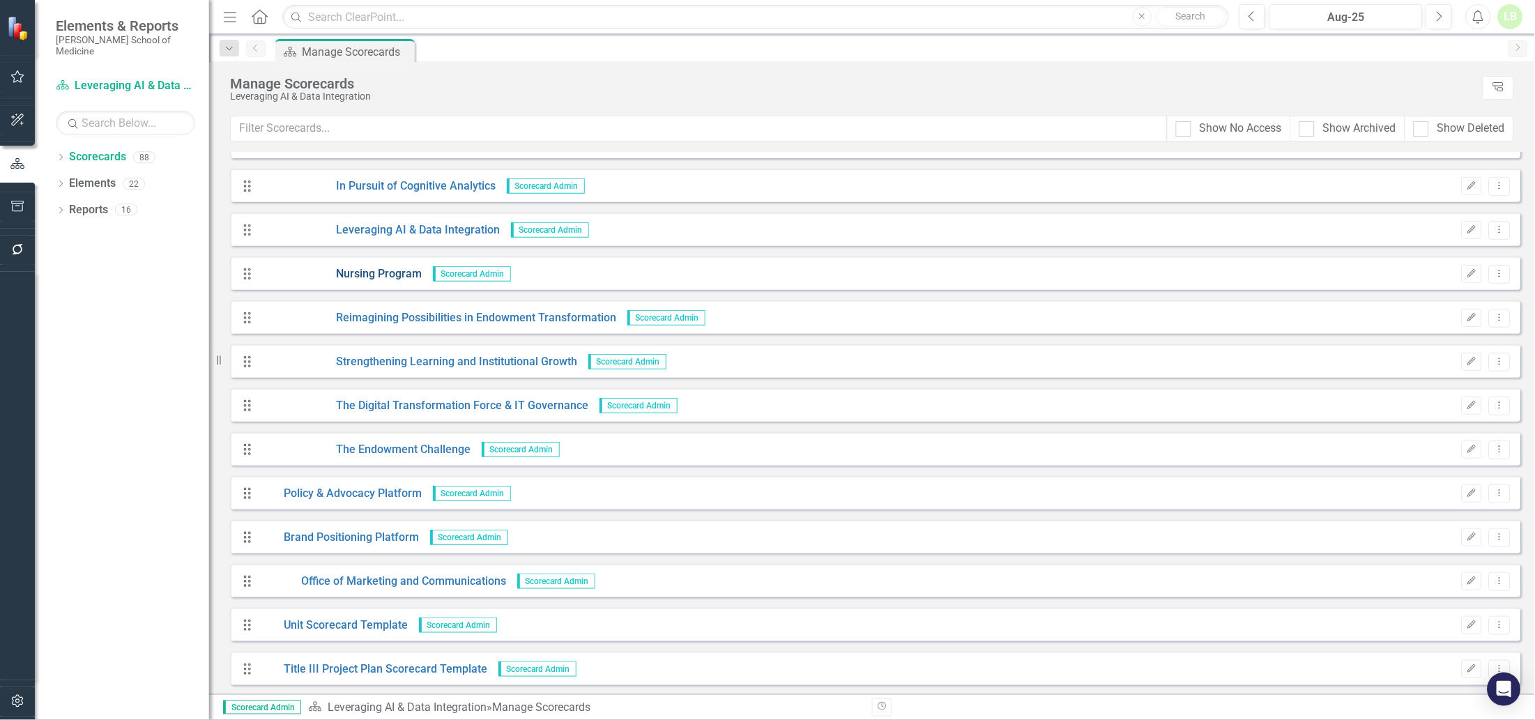
click at [354, 269] on link "Nursing Program" at bounding box center [341, 274] width 162 height 16
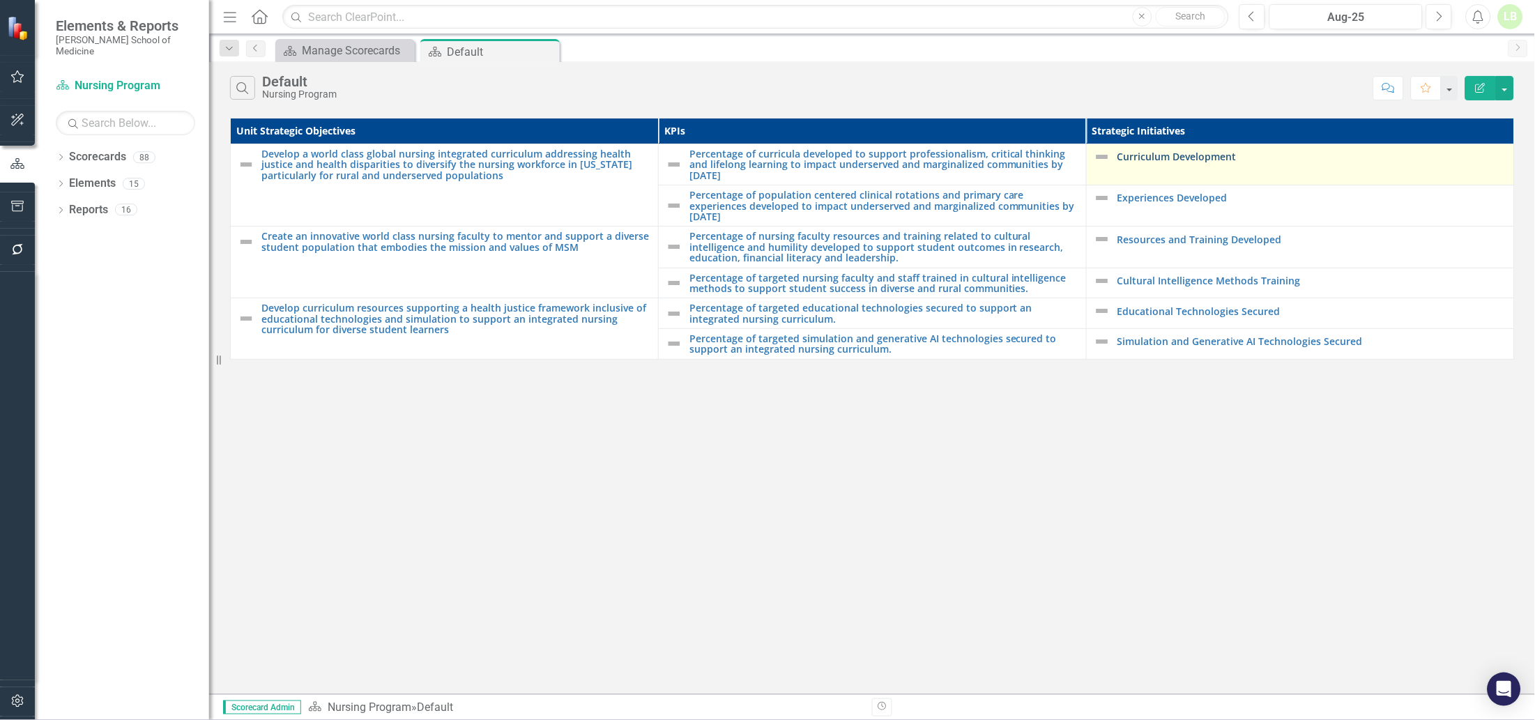
click at [1142, 160] on link "Curriculum Development" at bounding box center [1312, 156] width 390 height 10
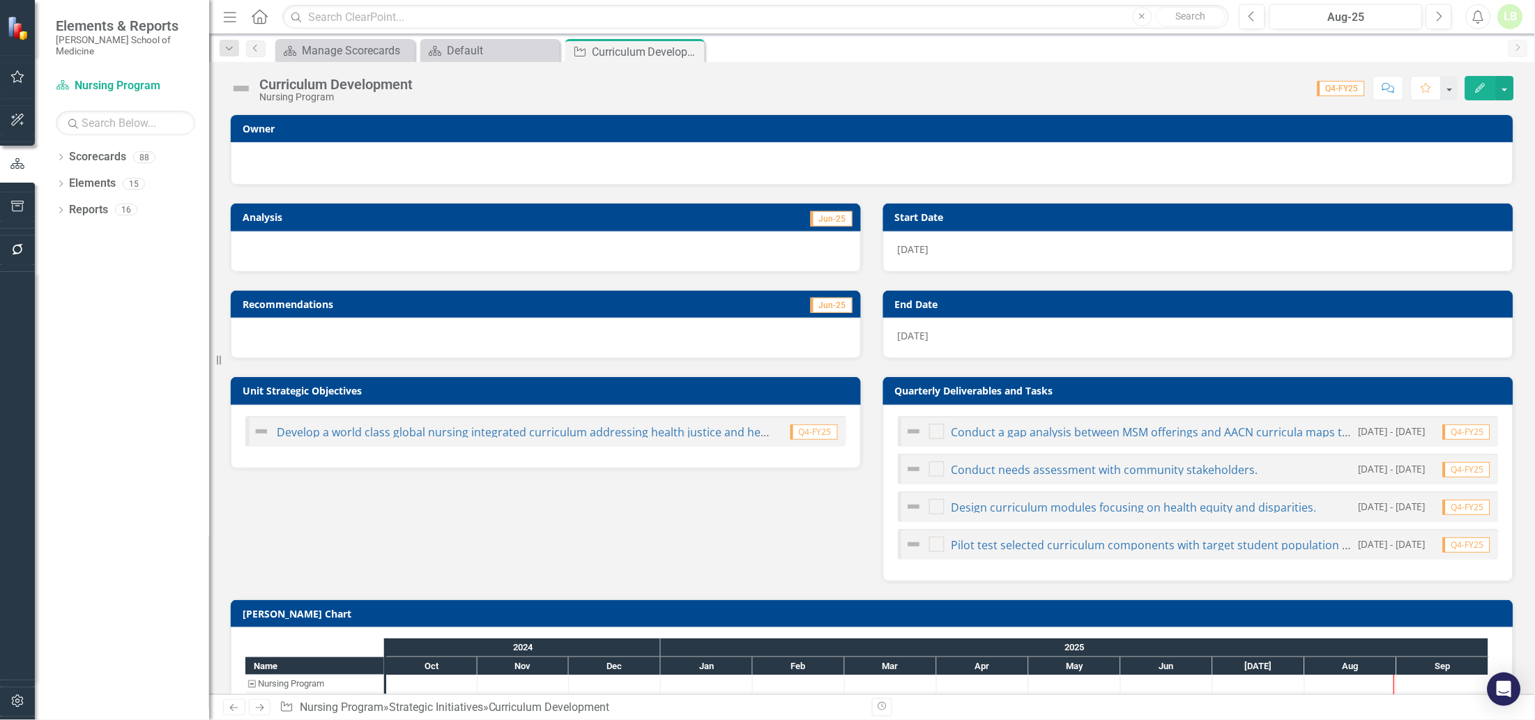
click at [544, 158] on div at bounding box center [871, 161] width 1253 height 17
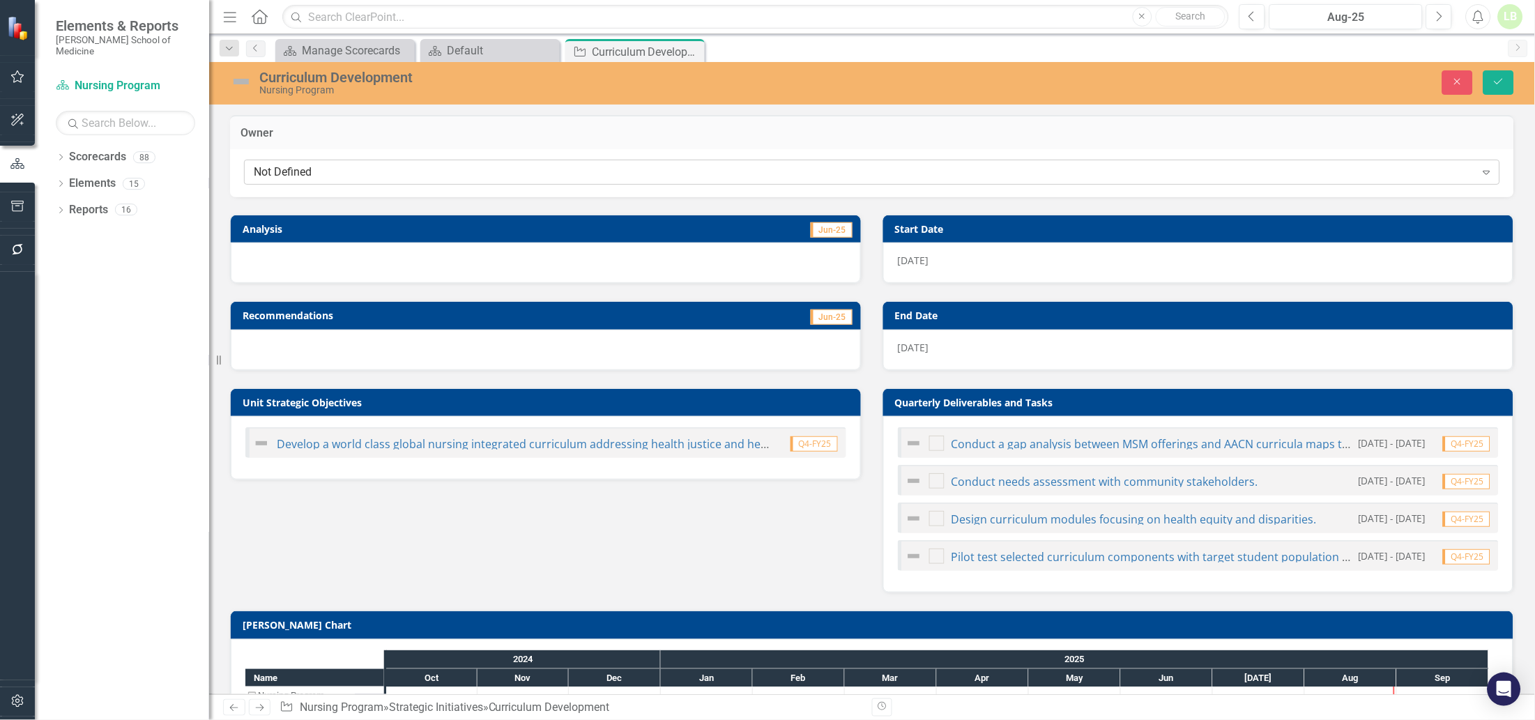
click at [542, 167] on div "Not Defined" at bounding box center [865, 172] width 1222 height 16
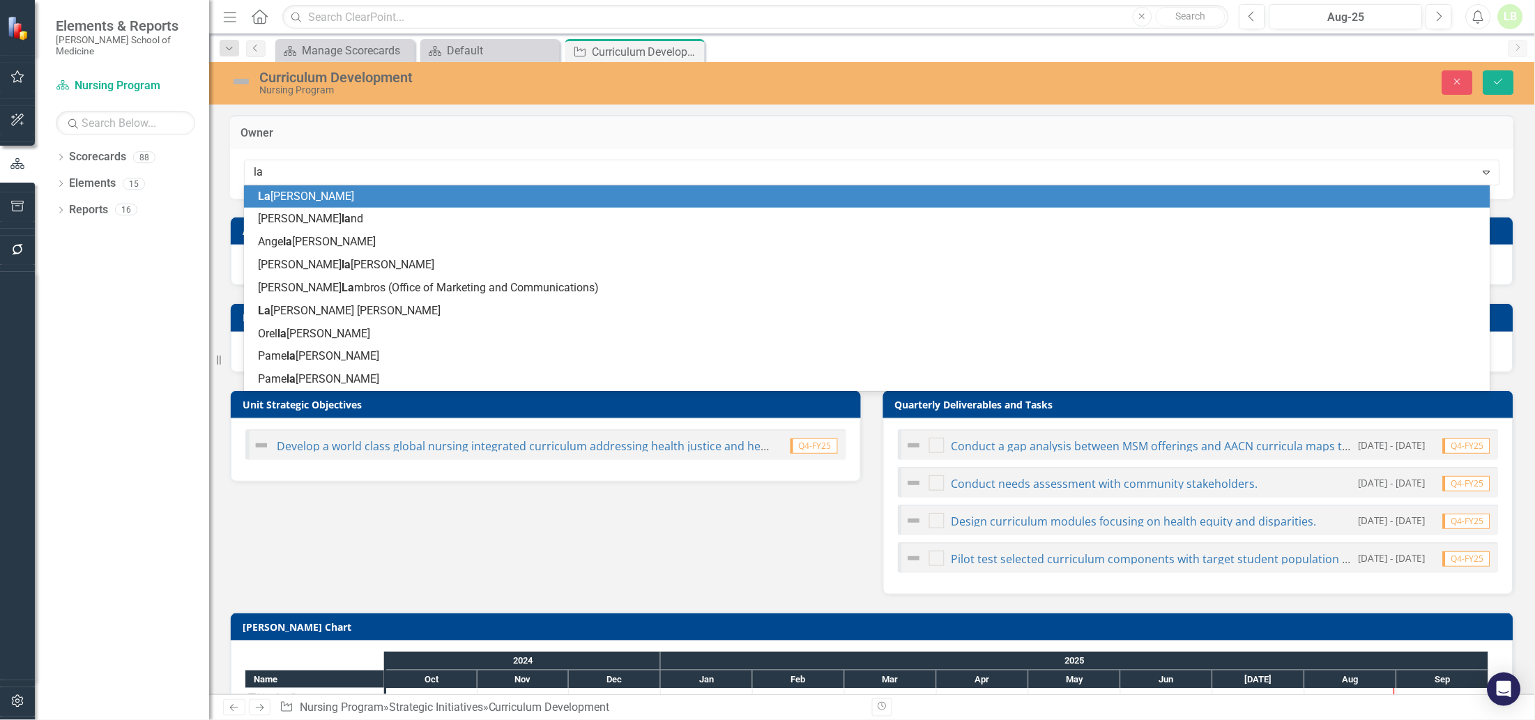
type input "[PERSON_NAME]"
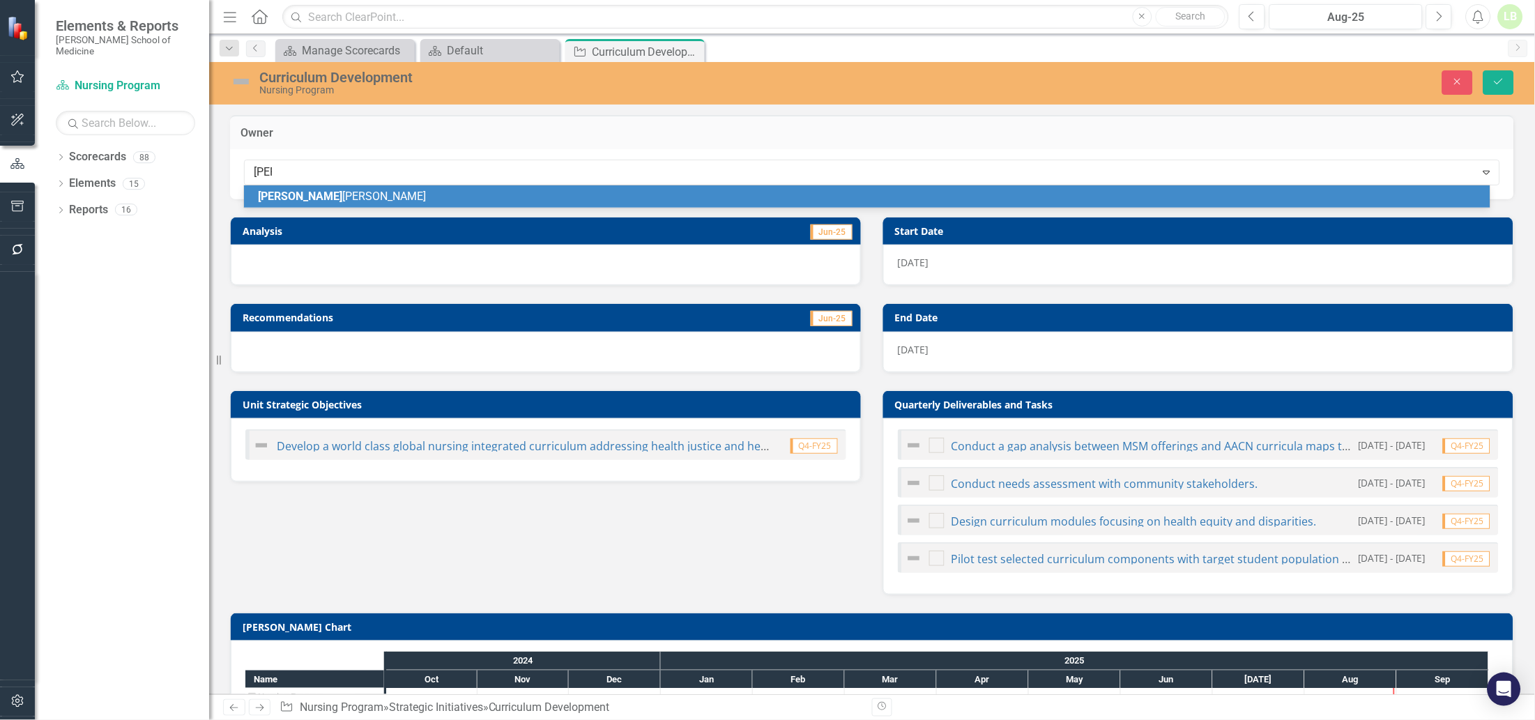
click at [337, 192] on div "[PERSON_NAME] [PERSON_NAME]" at bounding box center [870, 197] width 1224 height 16
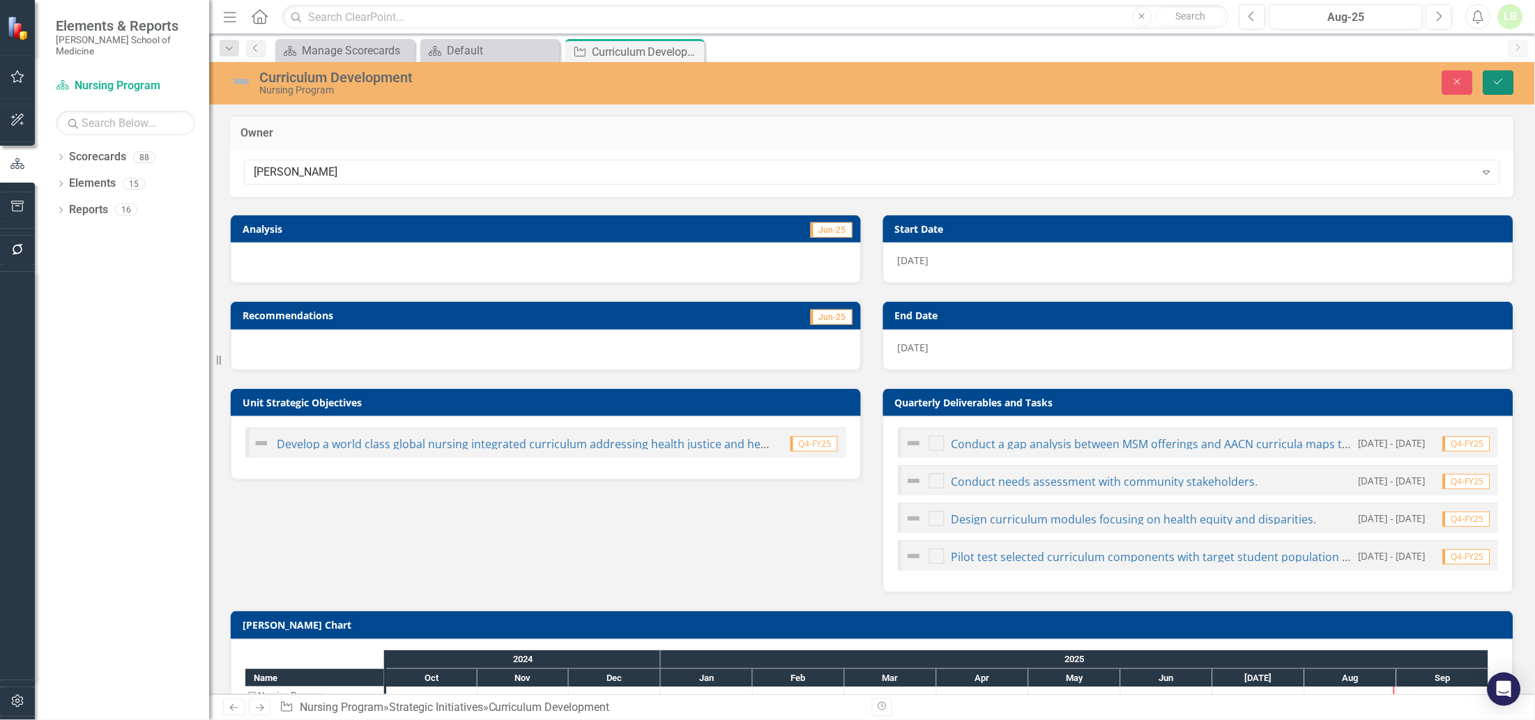
click at [1503, 75] on button "Save" at bounding box center [1498, 82] width 31 height 24
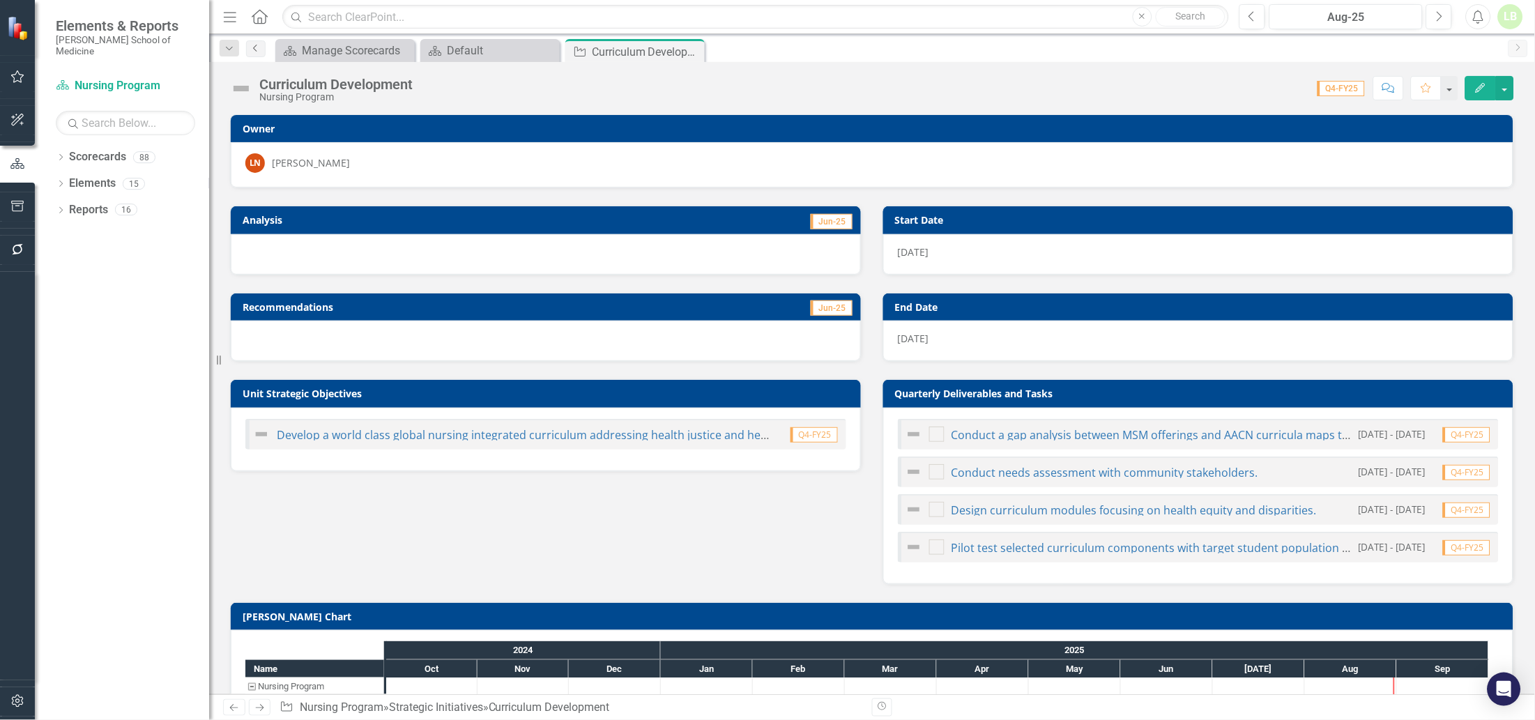
click at [255, 50] on icon at bounding box center [254, 48] width 3 height 7
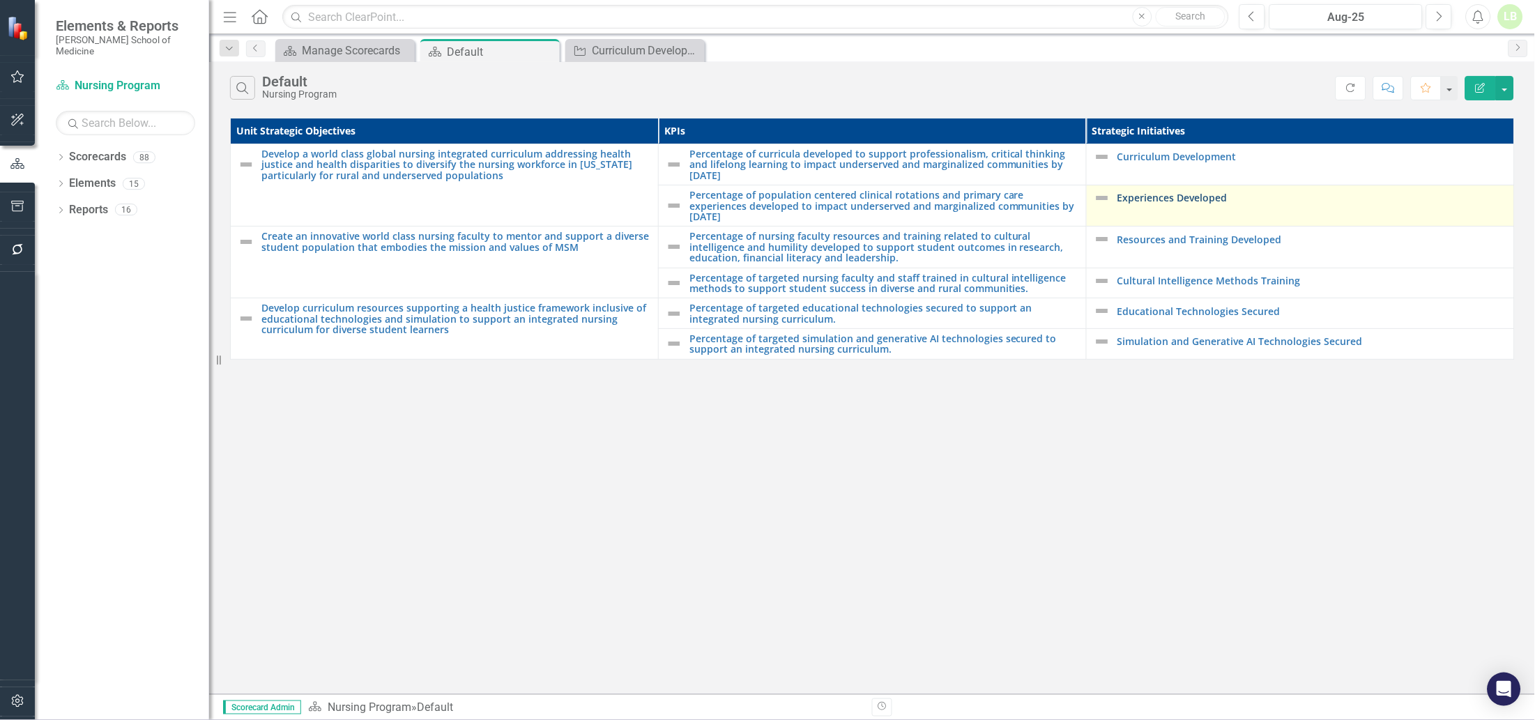
click at [1142, 193] on link "Experiences Developed" at bounding box center [1312, 197] width 390 height 10
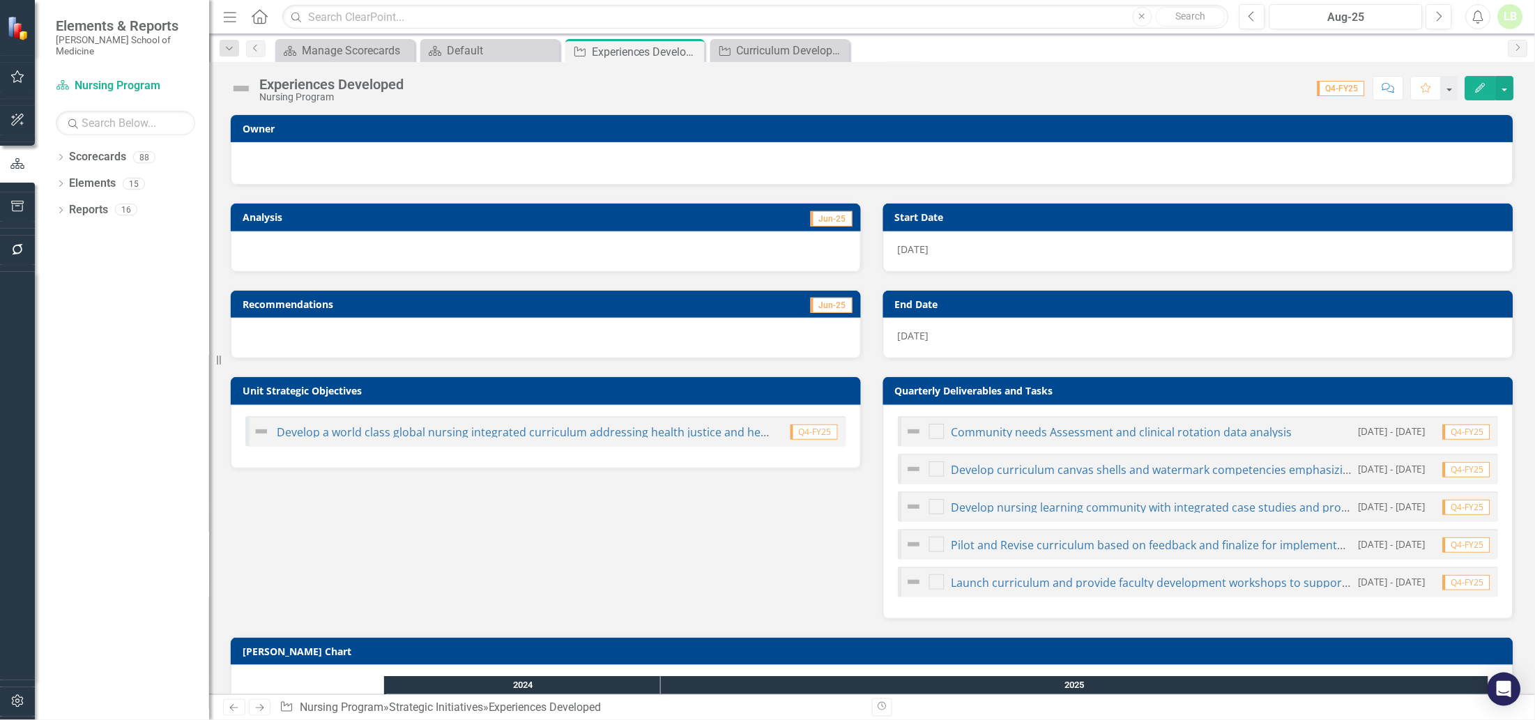
click at [417, 153] on div at bounding box center [871, 161] width 1253 height 17
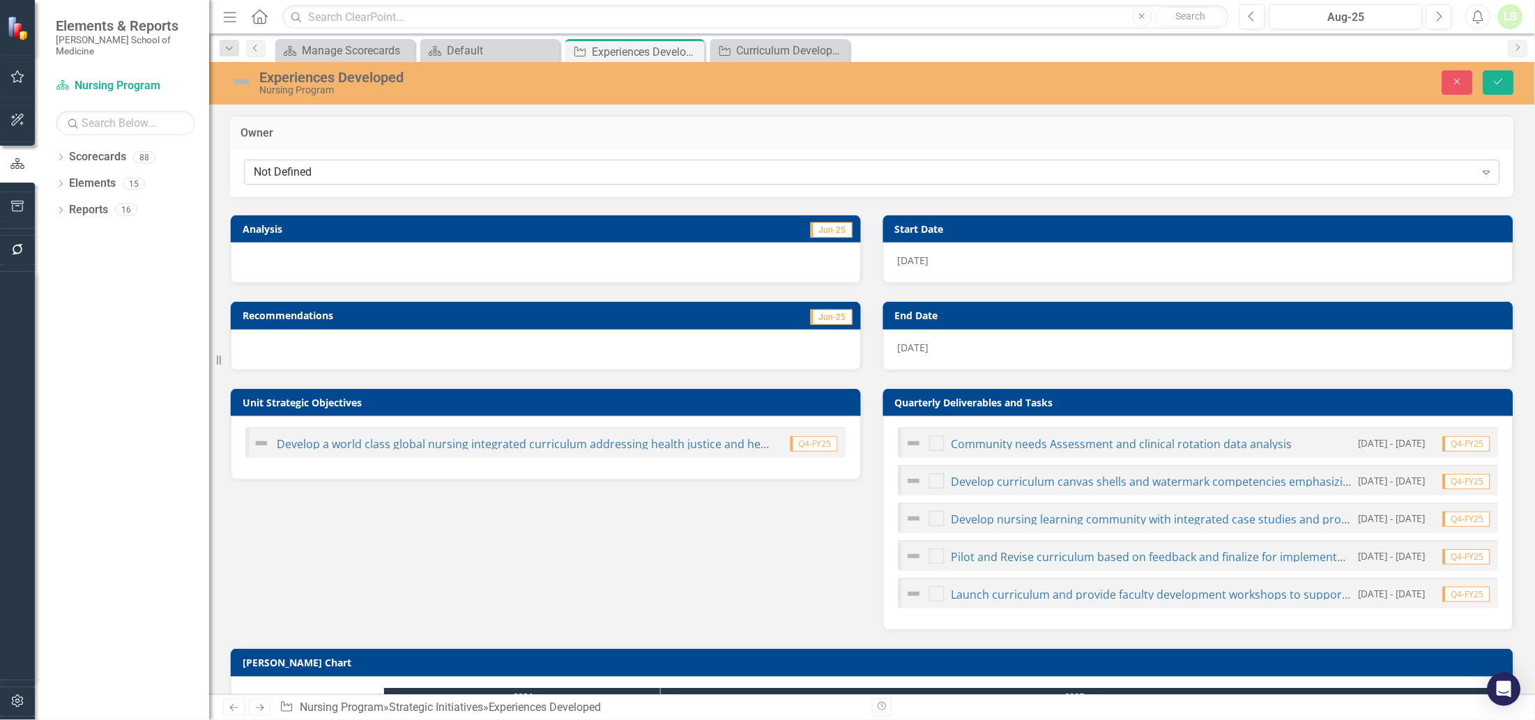
click at [374, 169] on div "Not Defined" at bounding box center [865, 172] width 1222 height 16
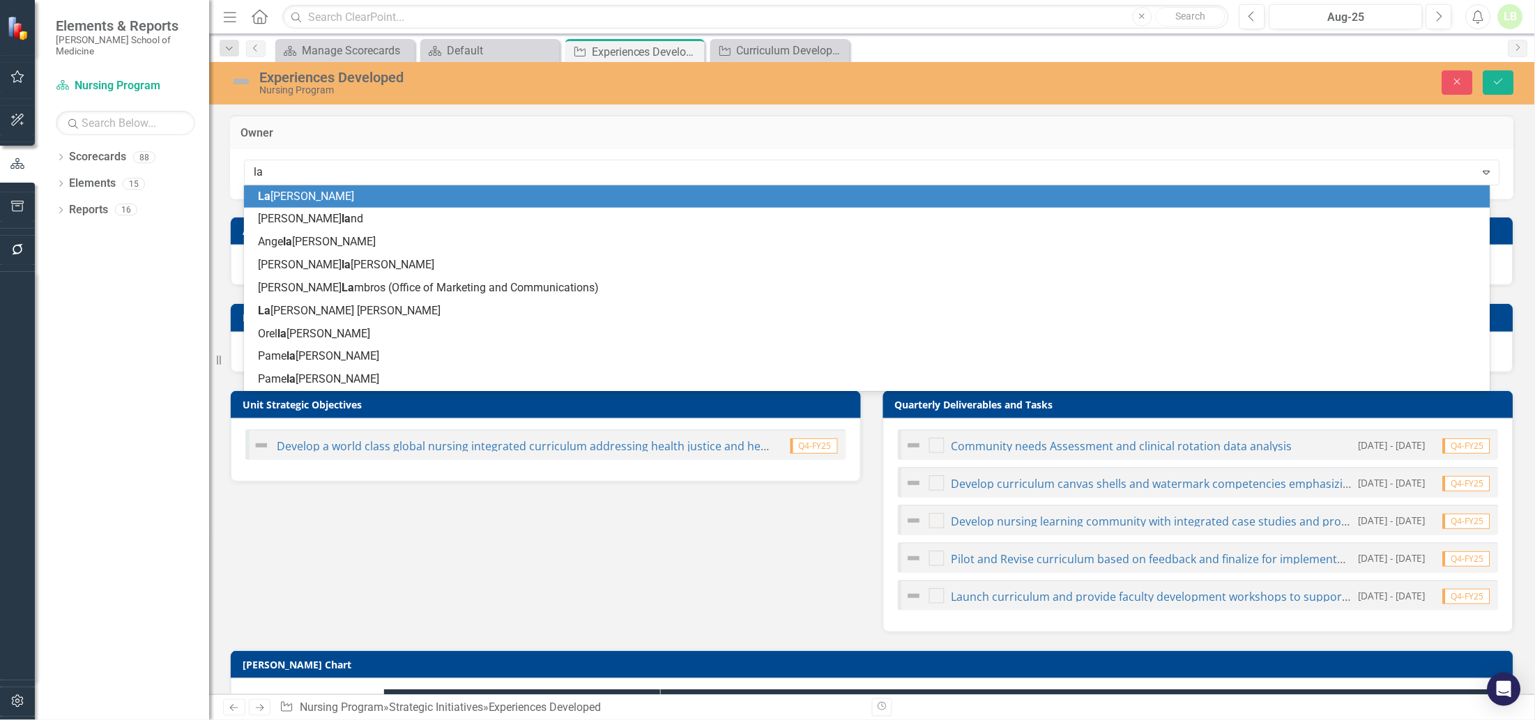
type input "[PERSON_NAME]"
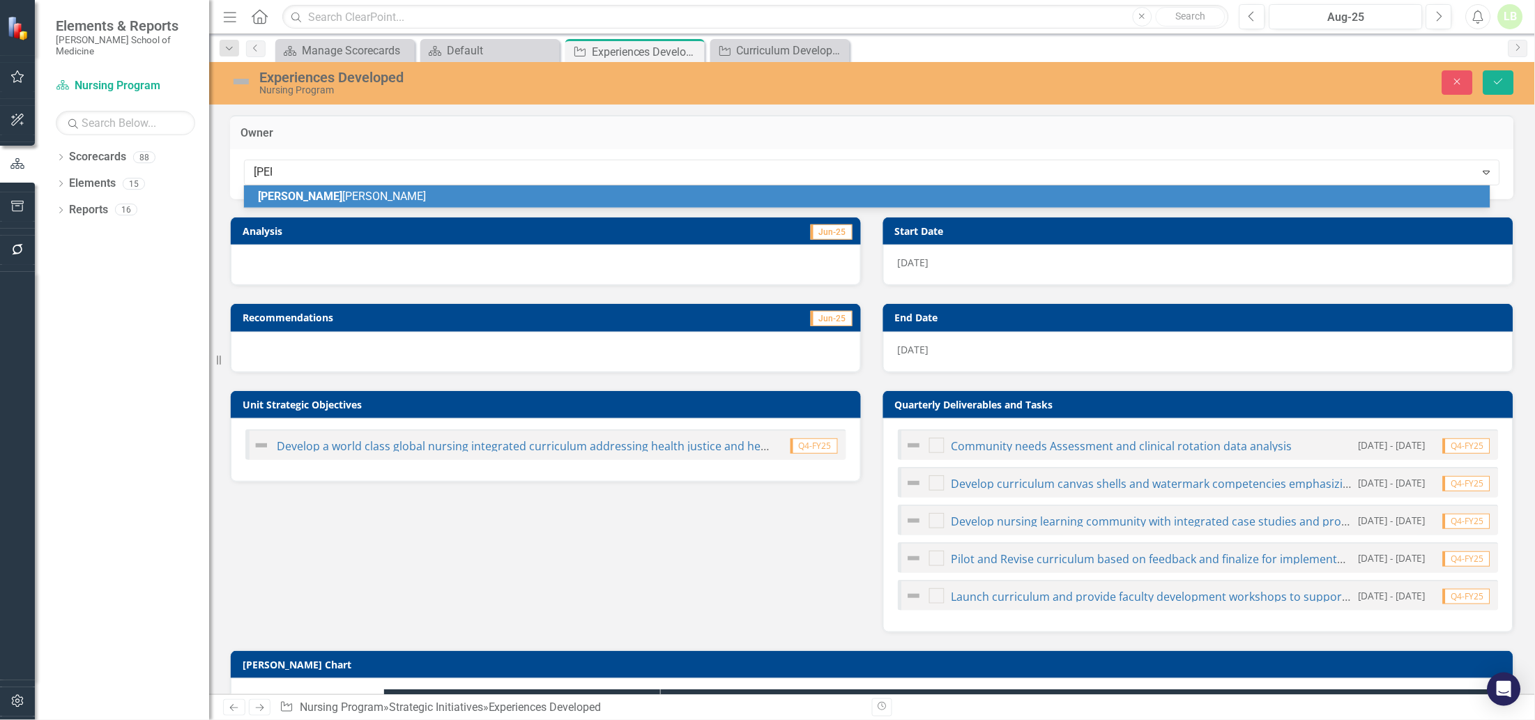
click at [368, 191] on div "[PERSON_NAME] [PERSON_NAME]" at bounding box center [870, 197] width 1224 height 16
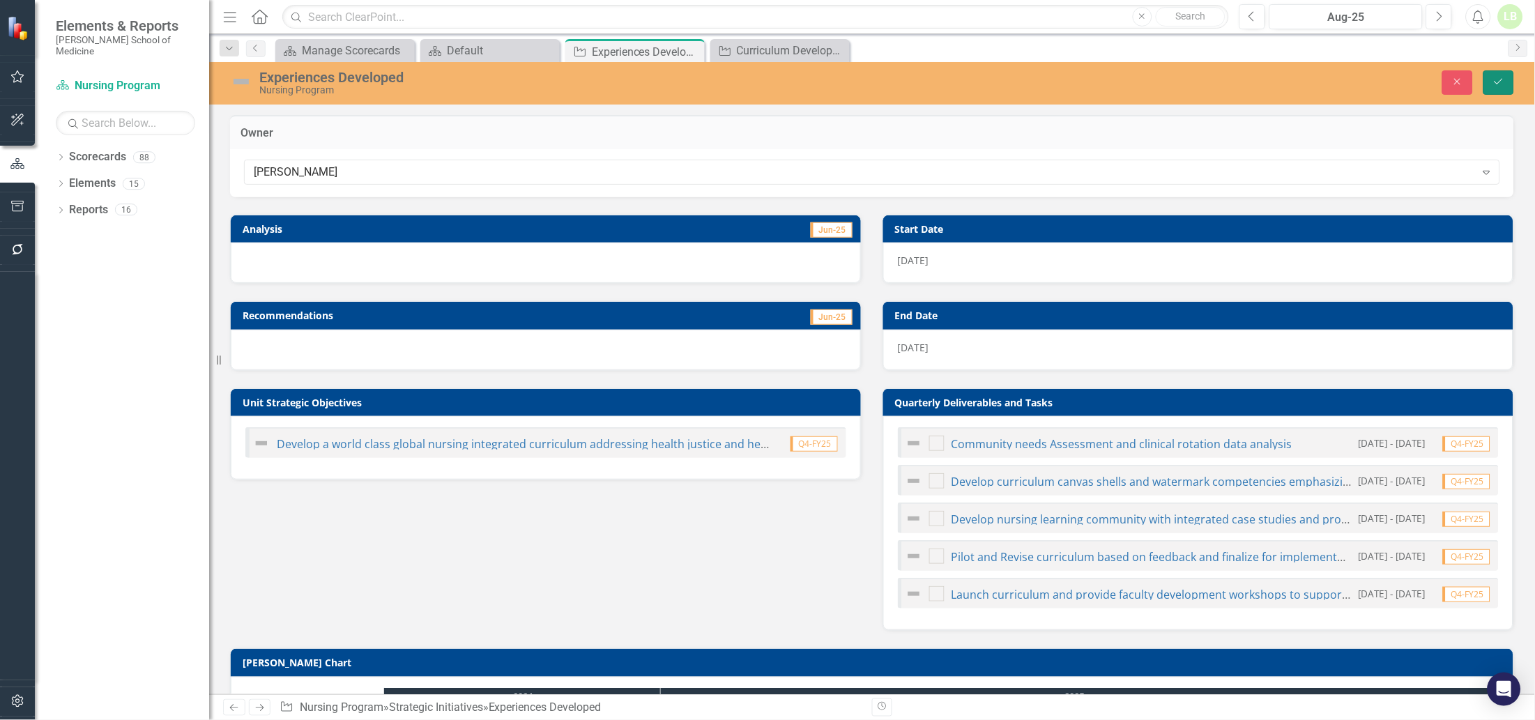
click at [1487, 83] on button "Save" at bounding box center [1498, 82] width 31 height 24
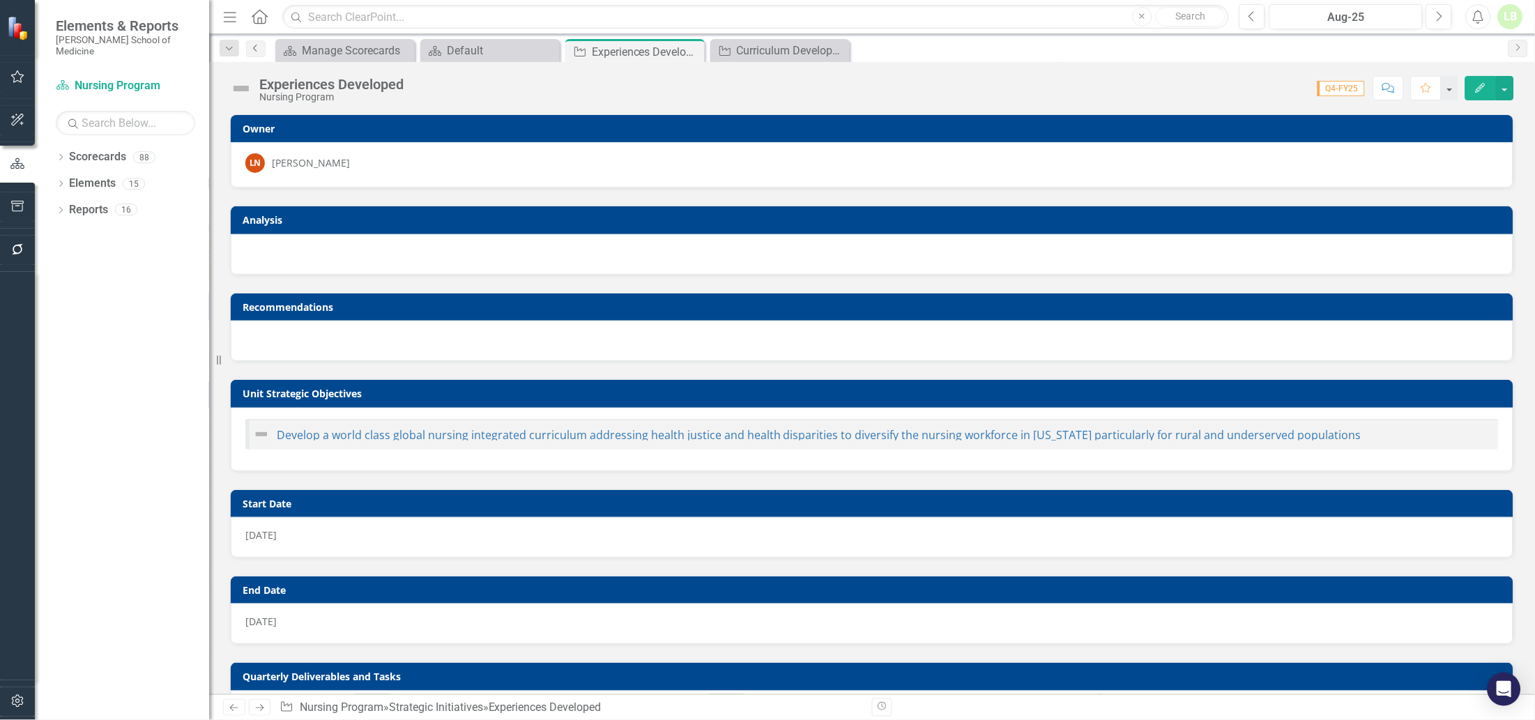
click at [255, 52] on icon "Previous" at bounding box center [255, 48] width 11 height 8
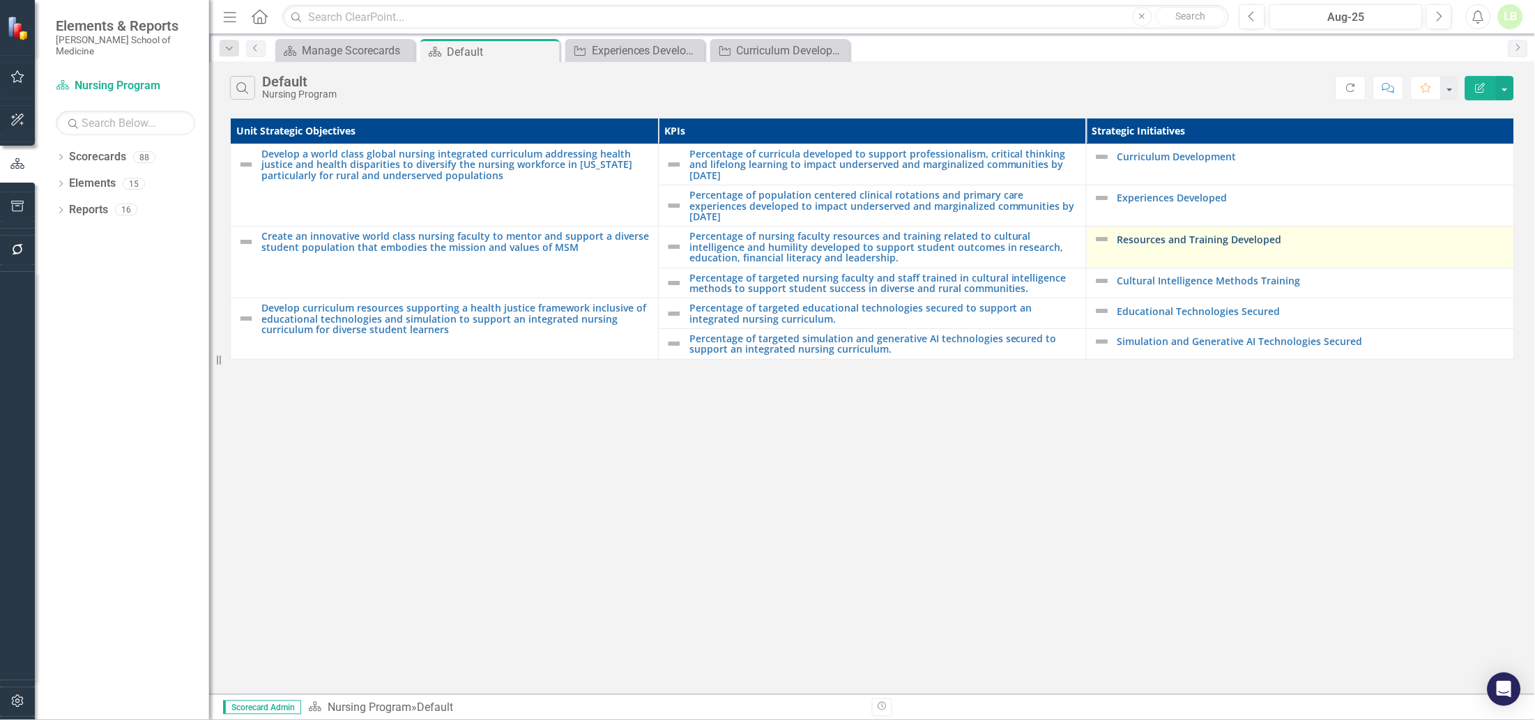
click at [1146, 234] on link "Resources and Training Developed" at bounding box center [1312, 239] width 390 height 10
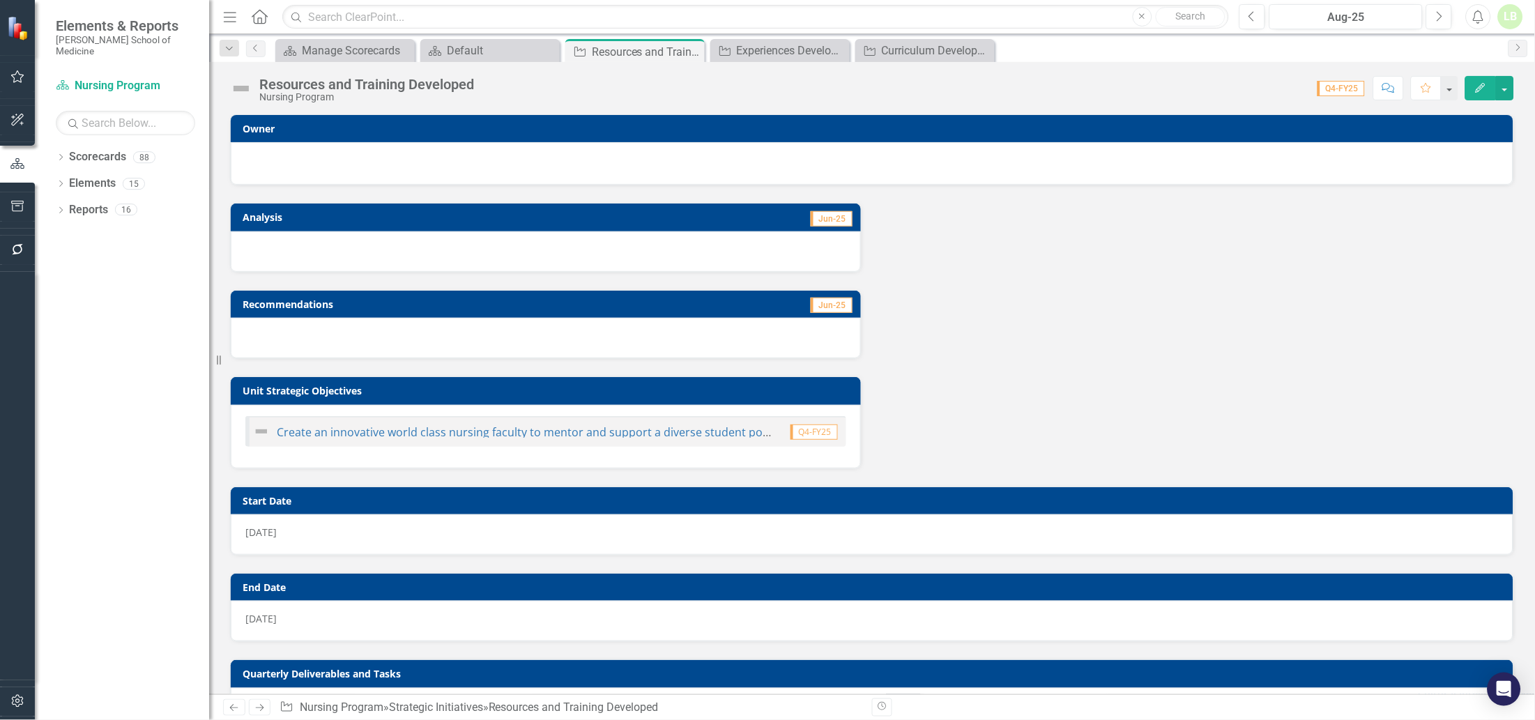
click at [385, 160] on div at bounding box center [871, 161] width 1253 height 17
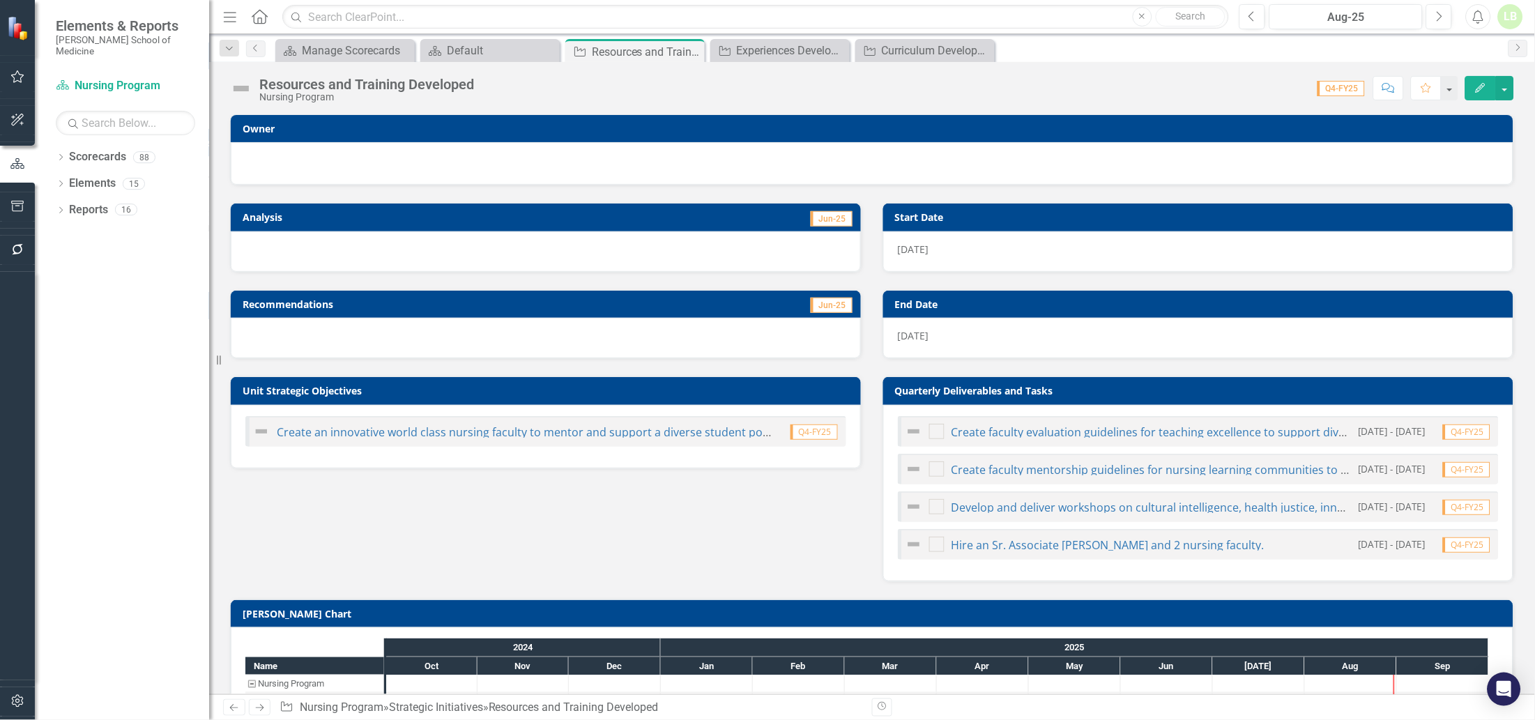
click at [385, 160] on div at bounding box center [871, 161] width 1253 height 17
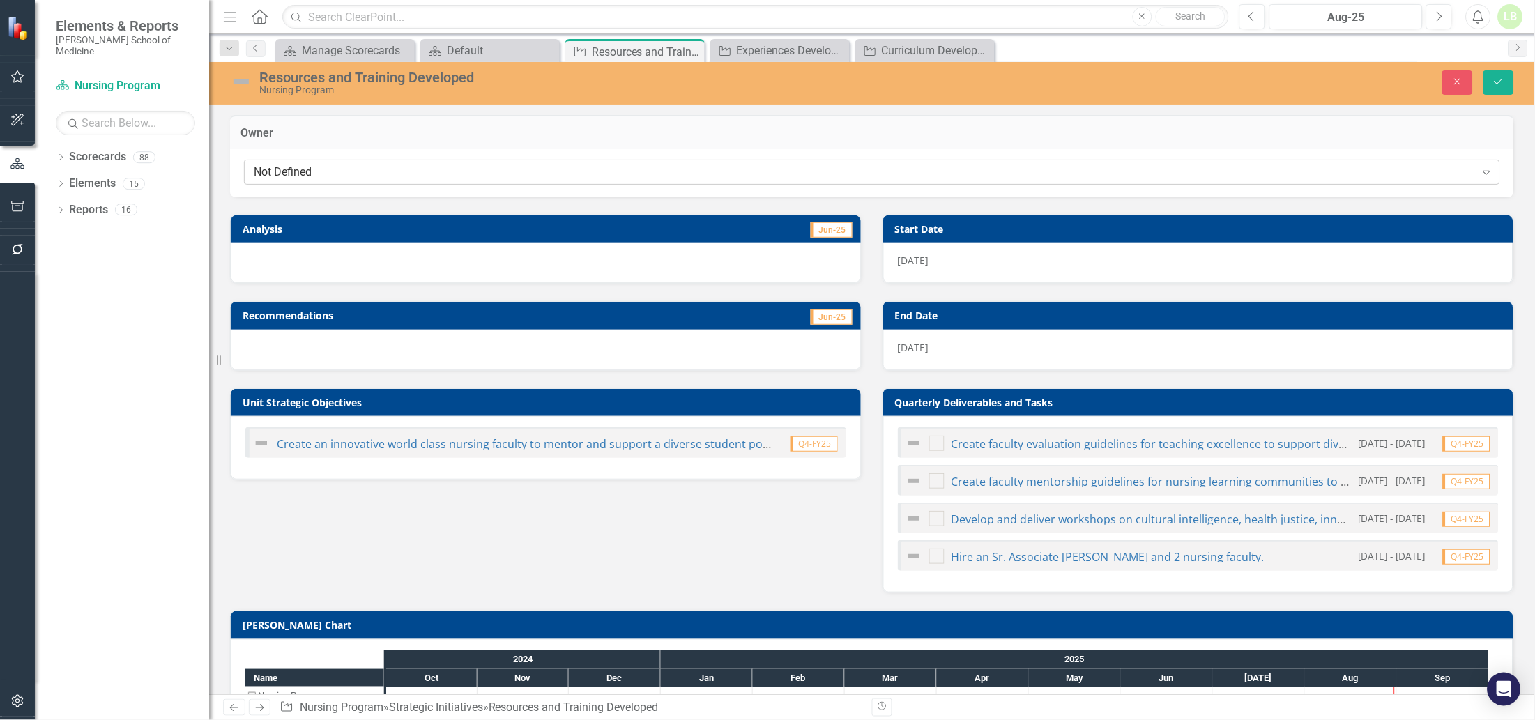
click at [384, 171] on div "Not Defined" at bounding box center [865, 172] width 1222 height 16
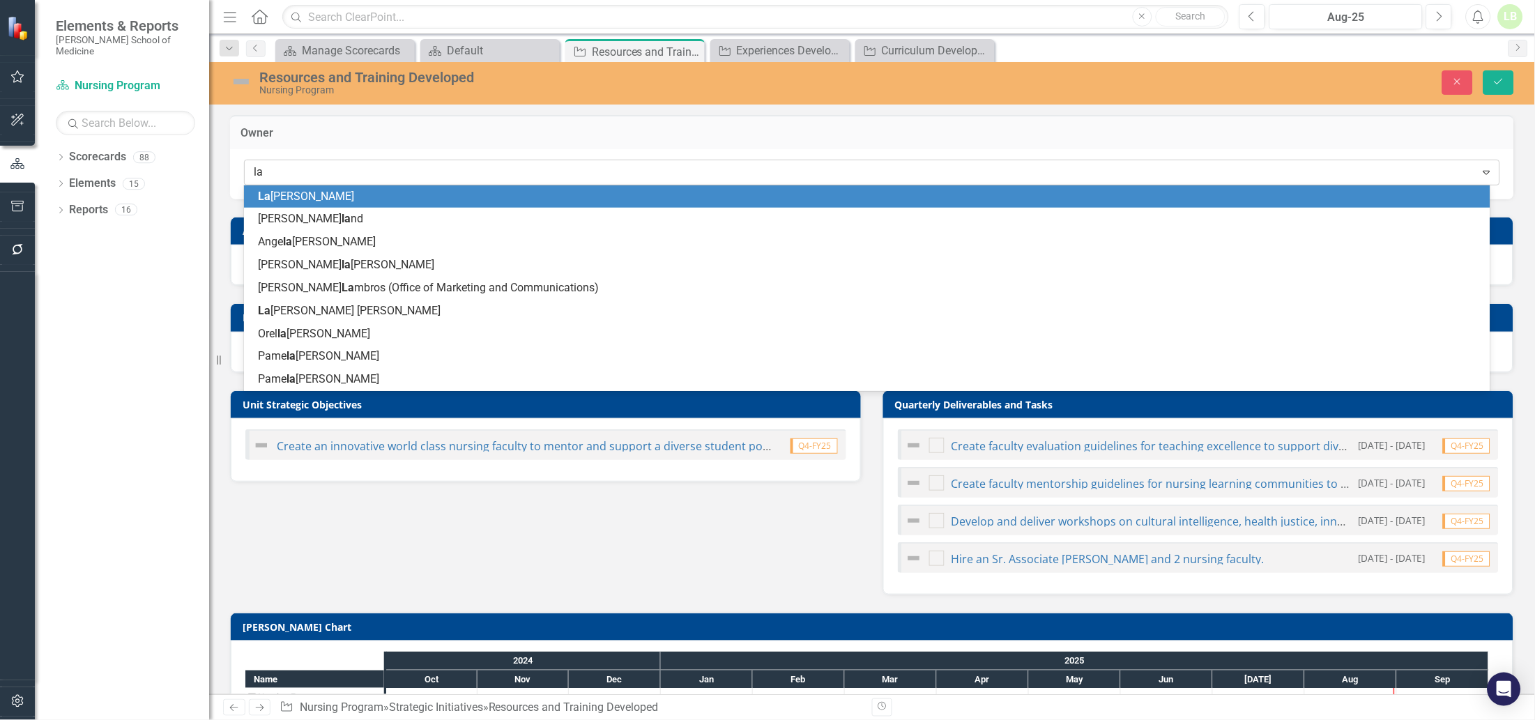
type input "[PERSON_NAME]"
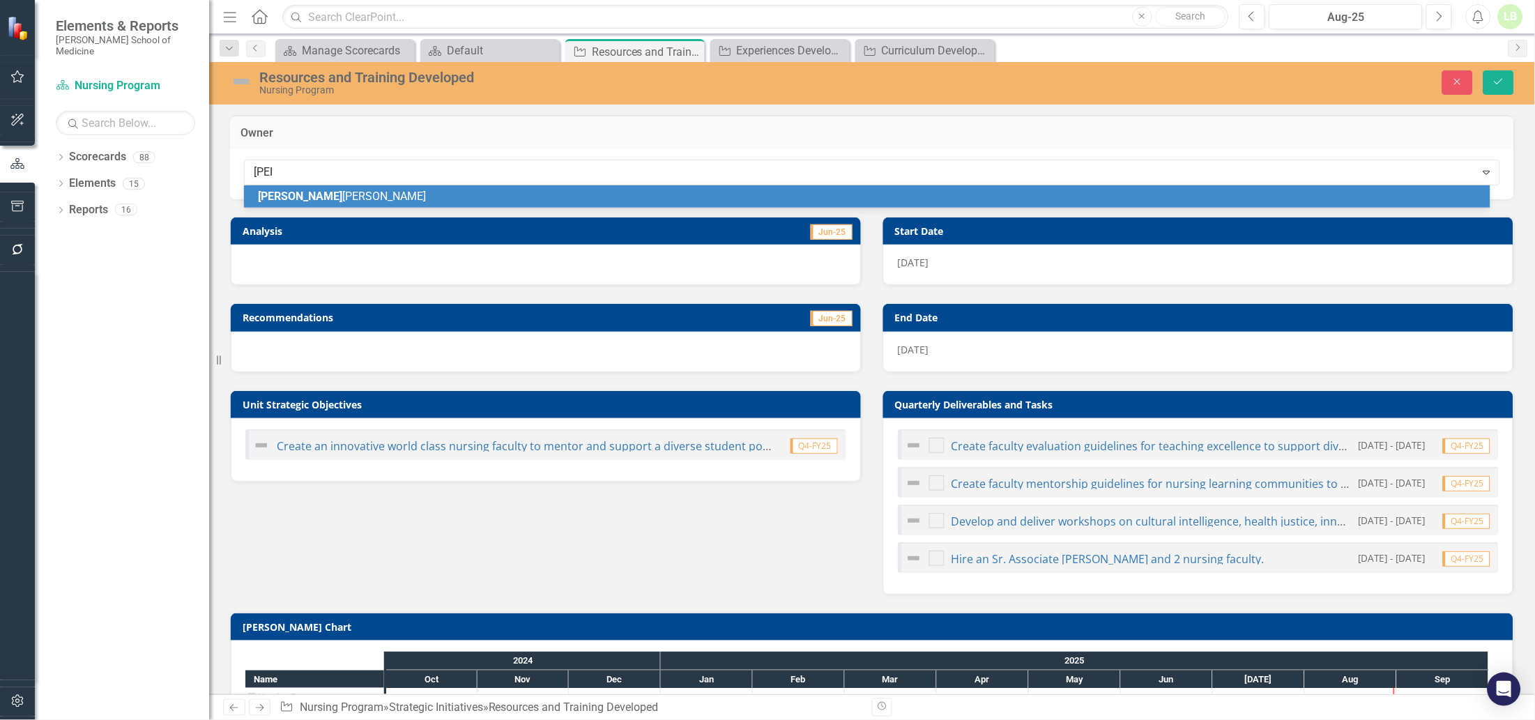
click at [330, 196] on span "[PERSON_NAME] [PERSON_NAME]" at bounding box center [342, 196] width 168 height 13
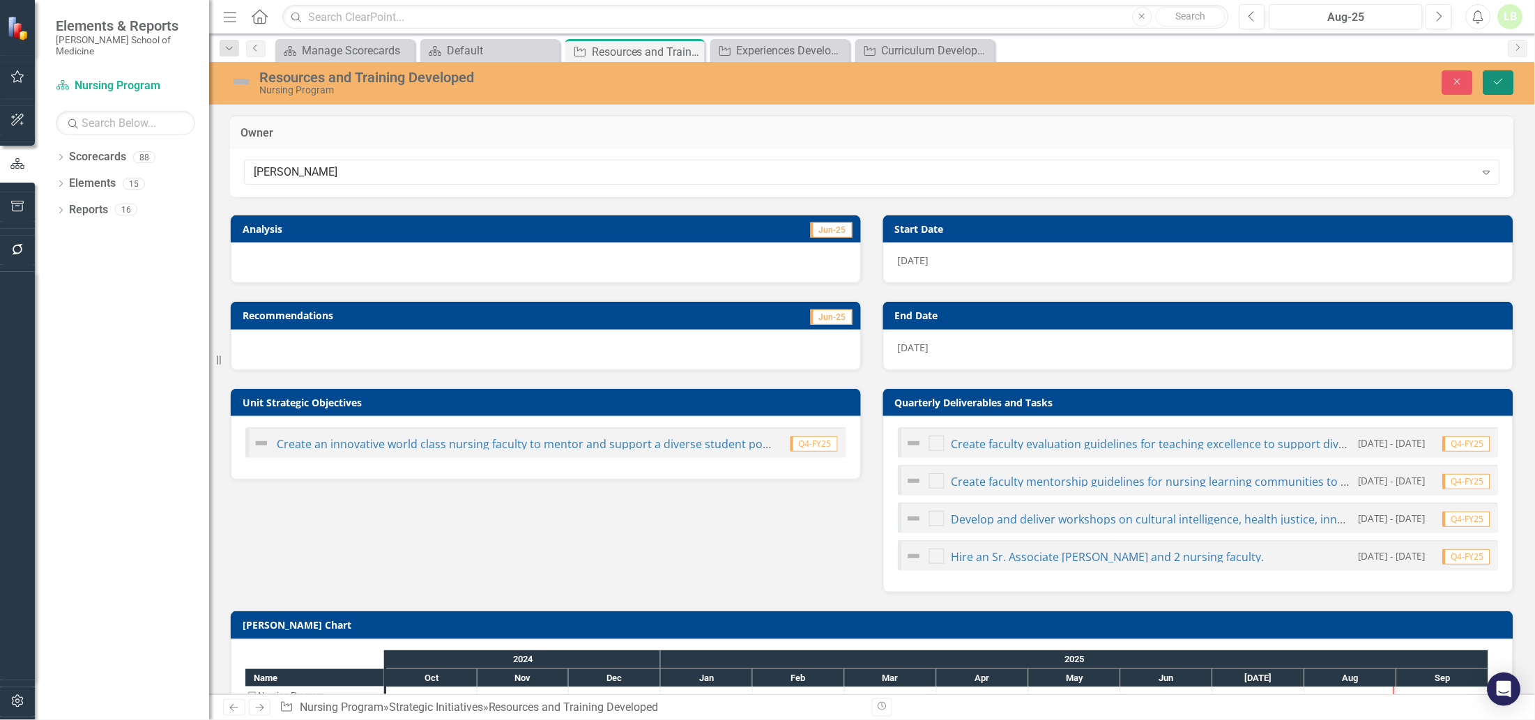
click at [1496, 79] on icon "Save" at bounding box center [1498, 82] width 13 height 10
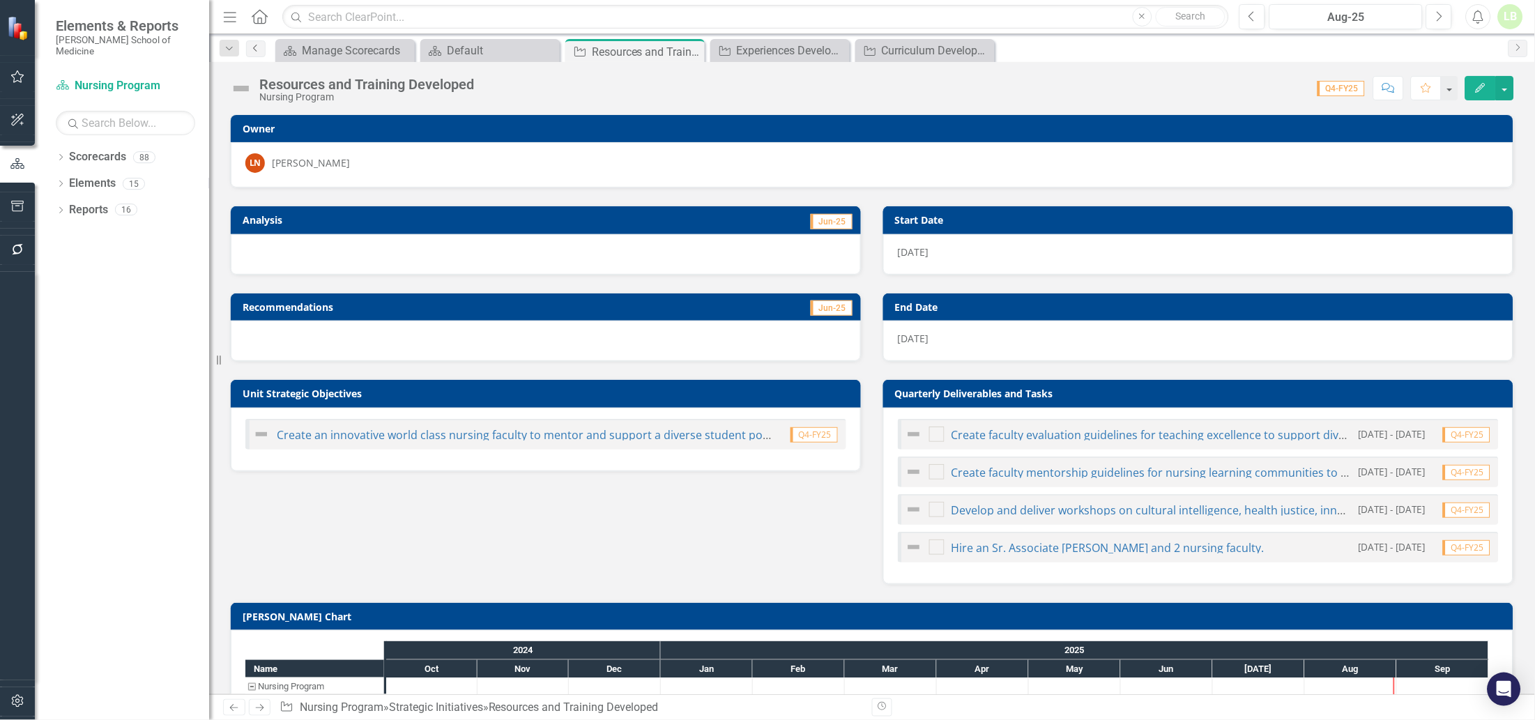
click at [255, 42] on link "Previous" at bounding box center [256, 48] width 20 height 17
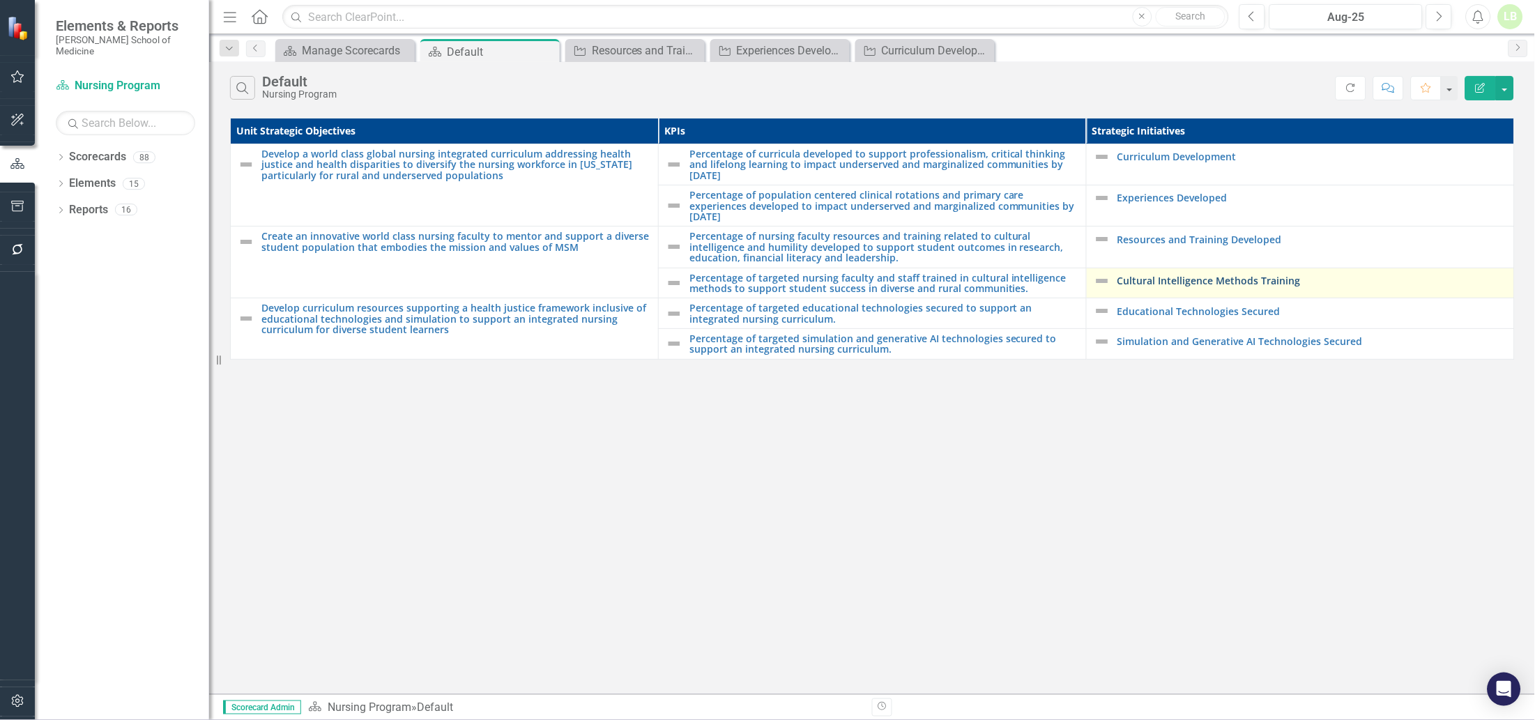
click at [1140, 275] on link "Cultural Intelligence Methods Training" at bounding box center [1312, 280] width 390 height 10
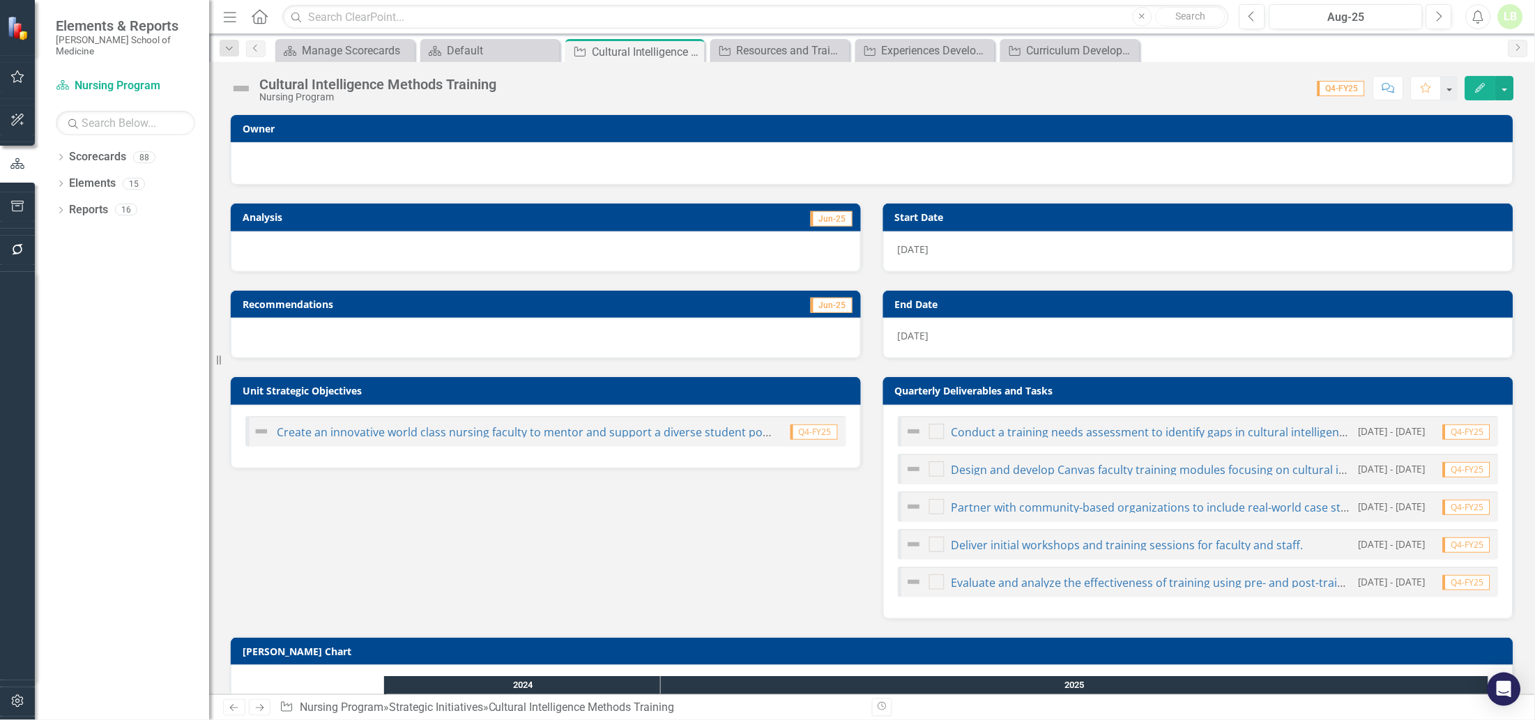
click at [306, 156] on div at bounding box center [871, 161] width 1253 height 17
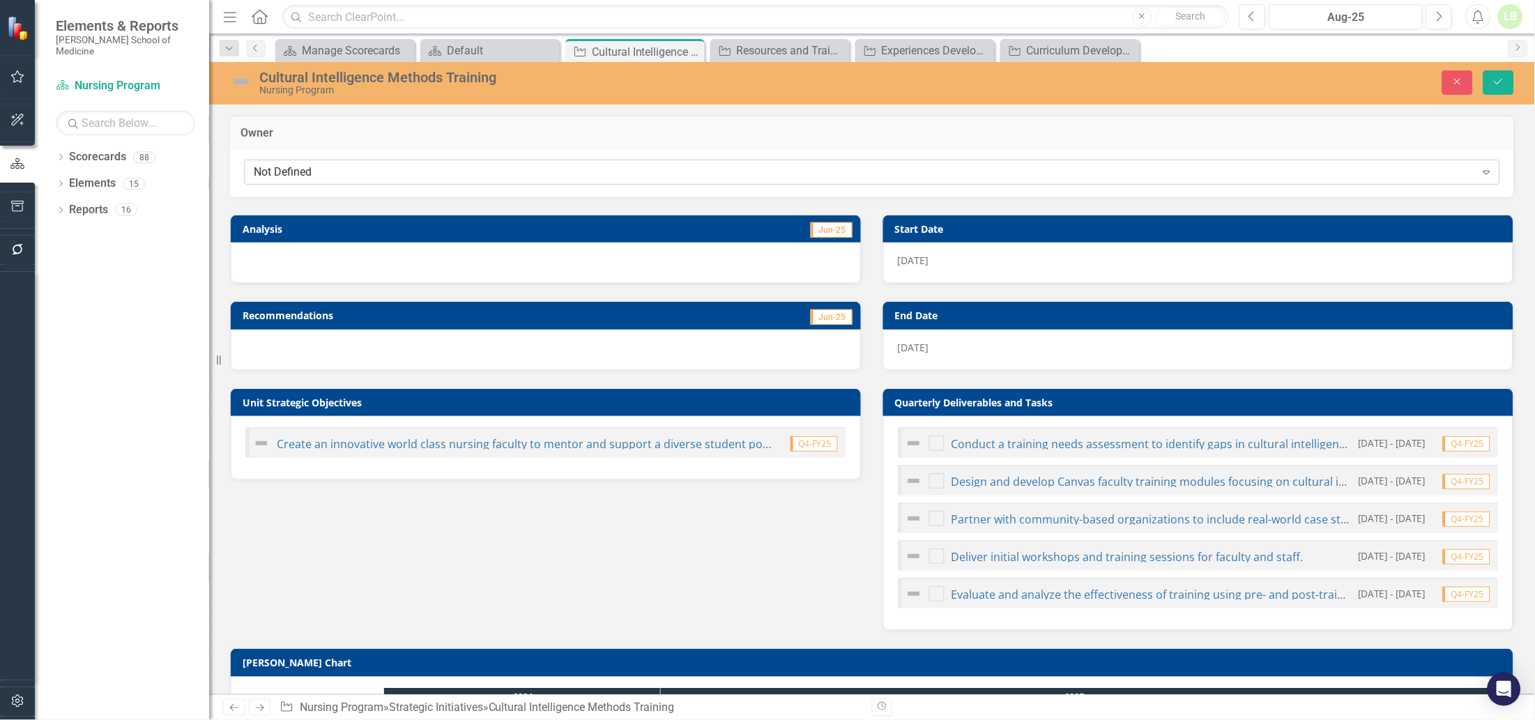
click at [394, 170] on div "Not Defined" at bounding box center [865, 172] width 1222 height 16
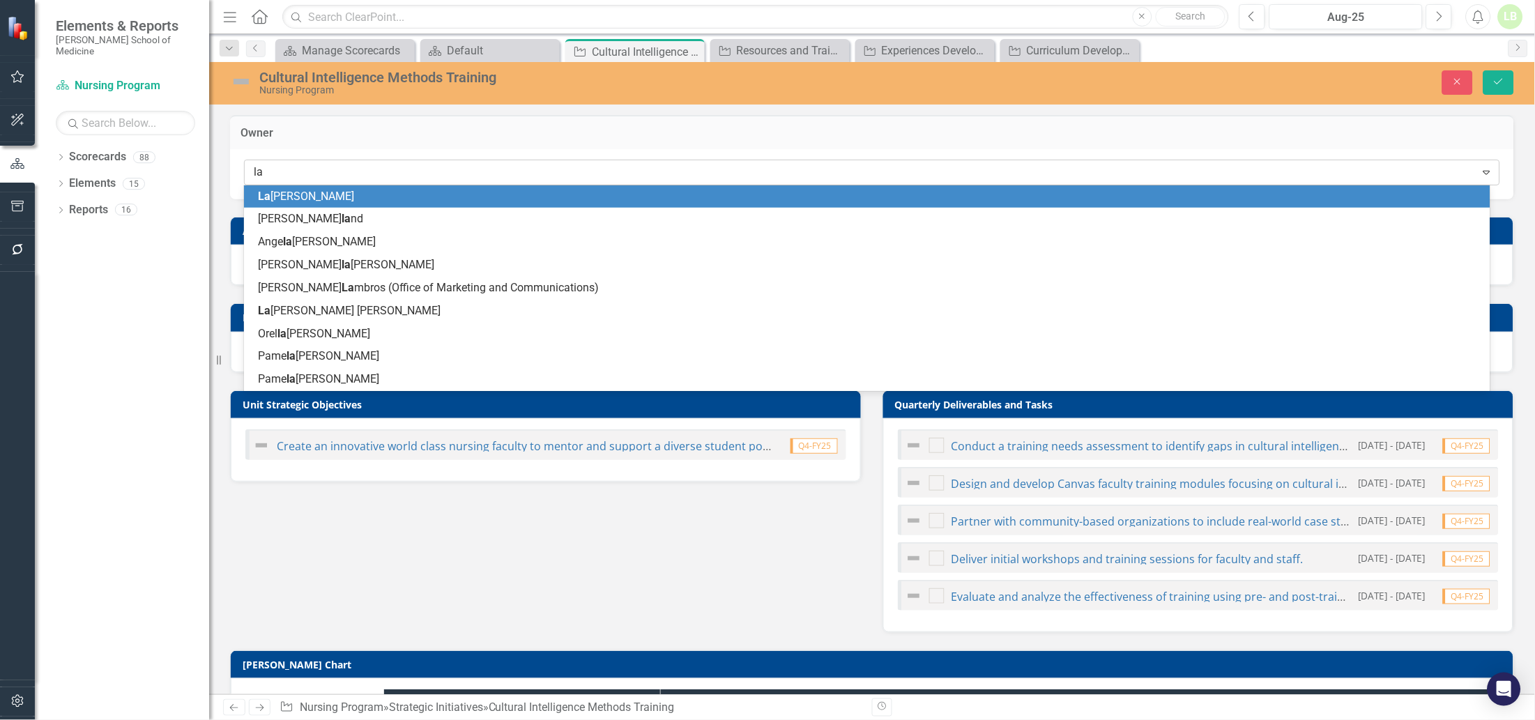
type input "[PERSON_NAME]"
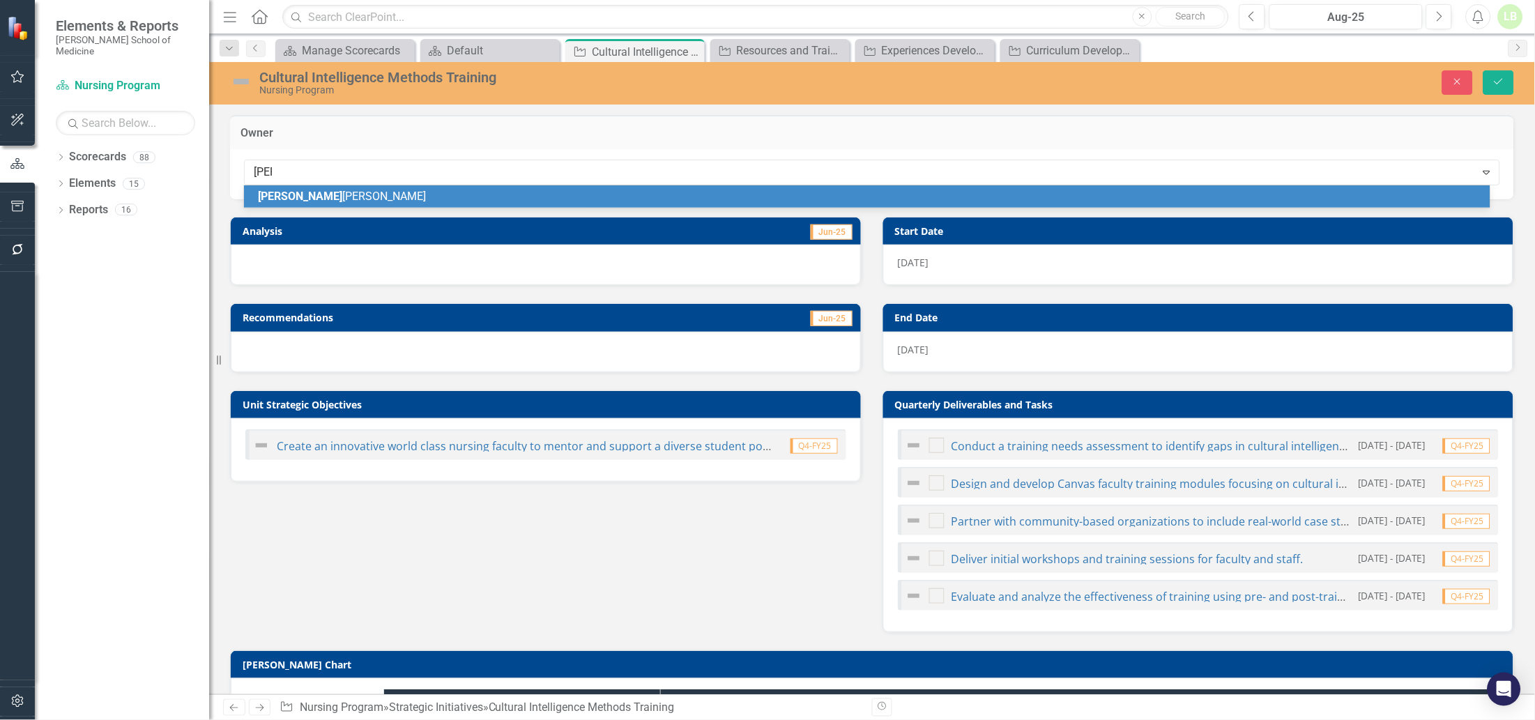
click at [324, 199] on span "[PERSON_NAME] [PERSON_NAME]" at bounding box center [342, 196] width 168 height 13
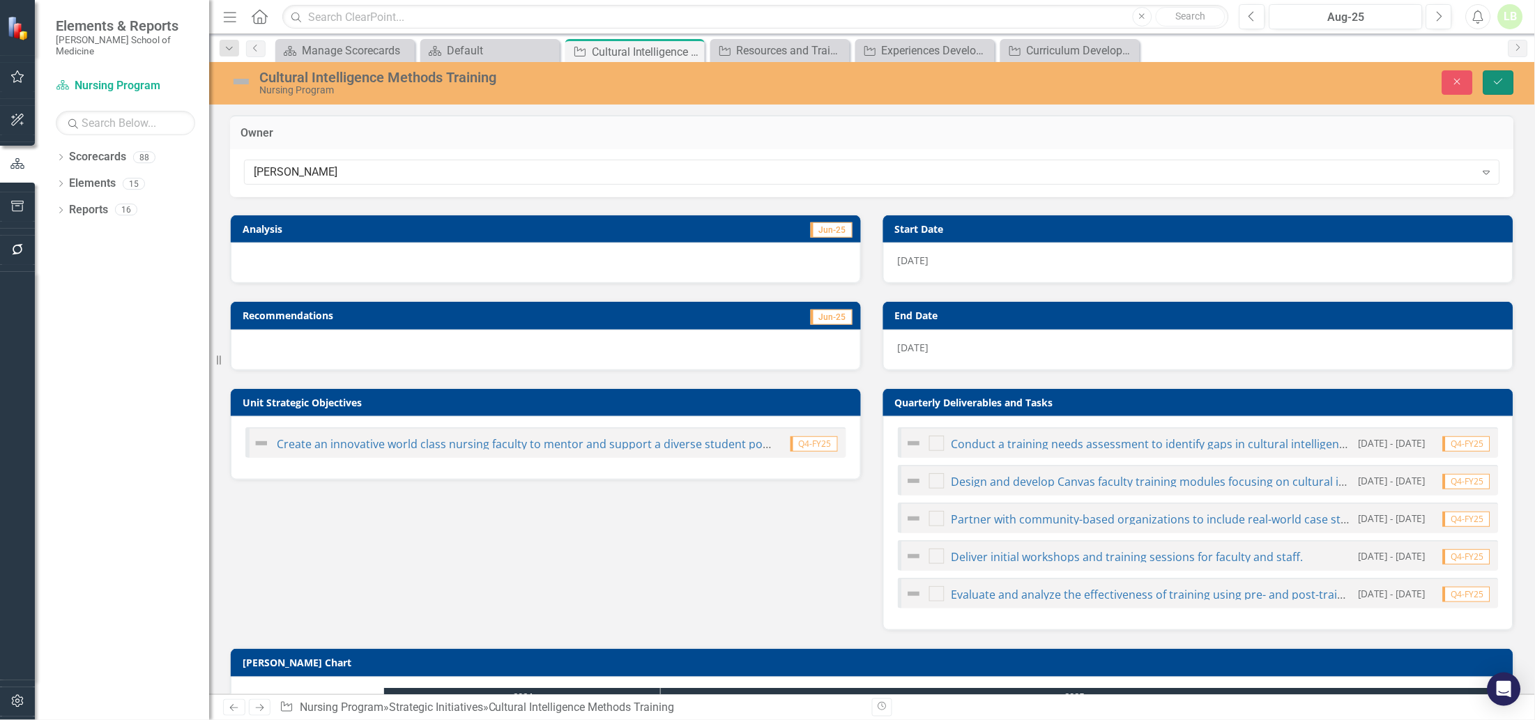
click at [1494, 80] on icon "Save" at bounding box center [1498, 82] width 13 height 10
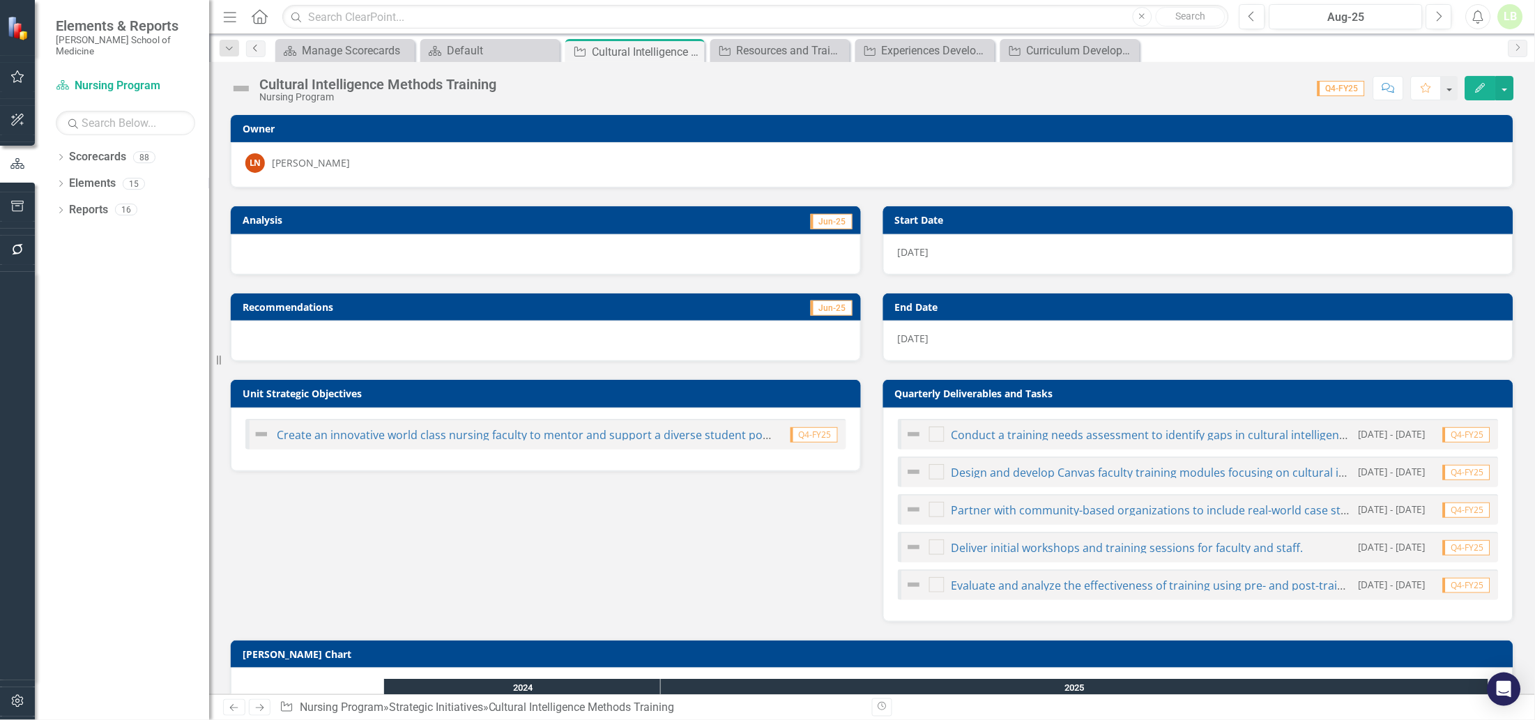
click at [258, 47] on icon "Previous" at bounding box center [255, 48] width 11 height 8
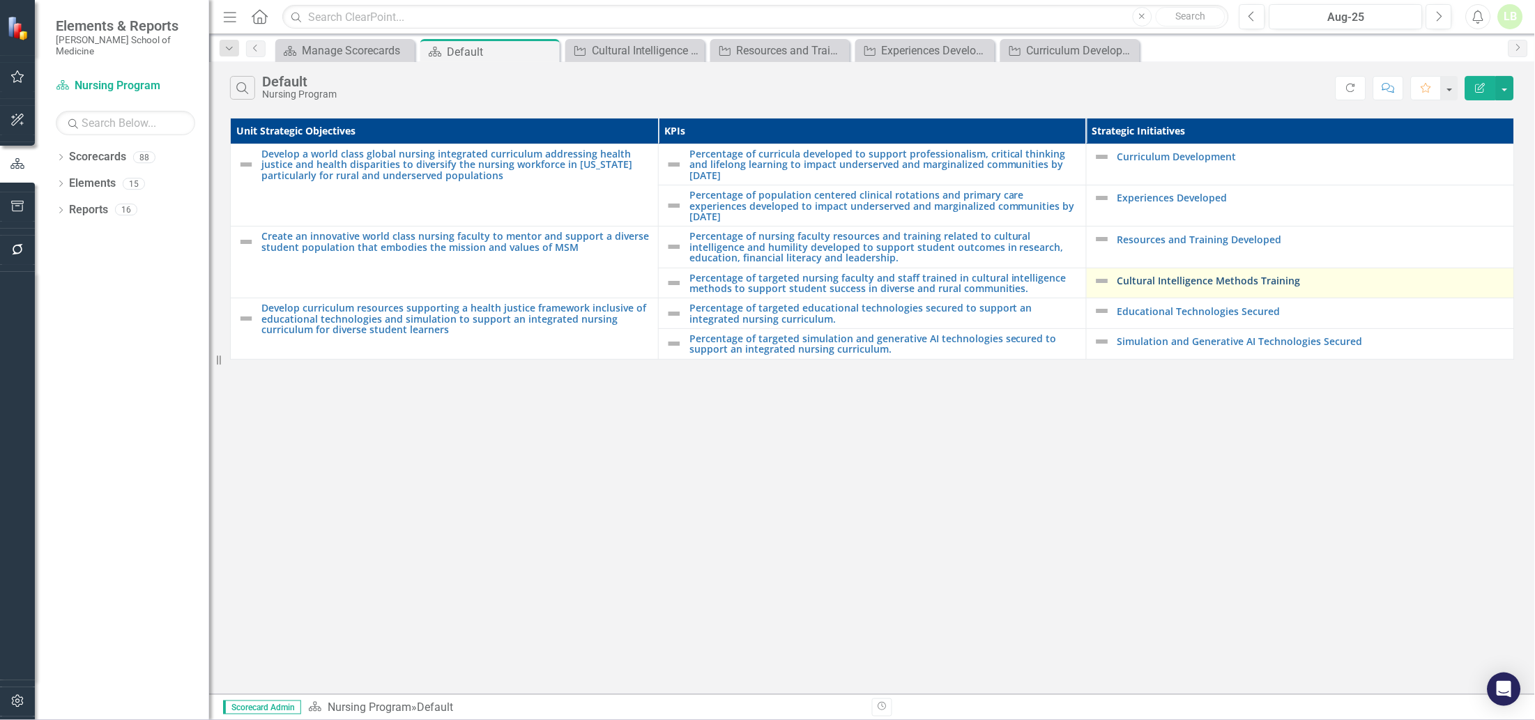
click at [1161, 283] on link "Cultural Intelligence Methods Training" at bounding box center [1312, 280] width 390 height 10
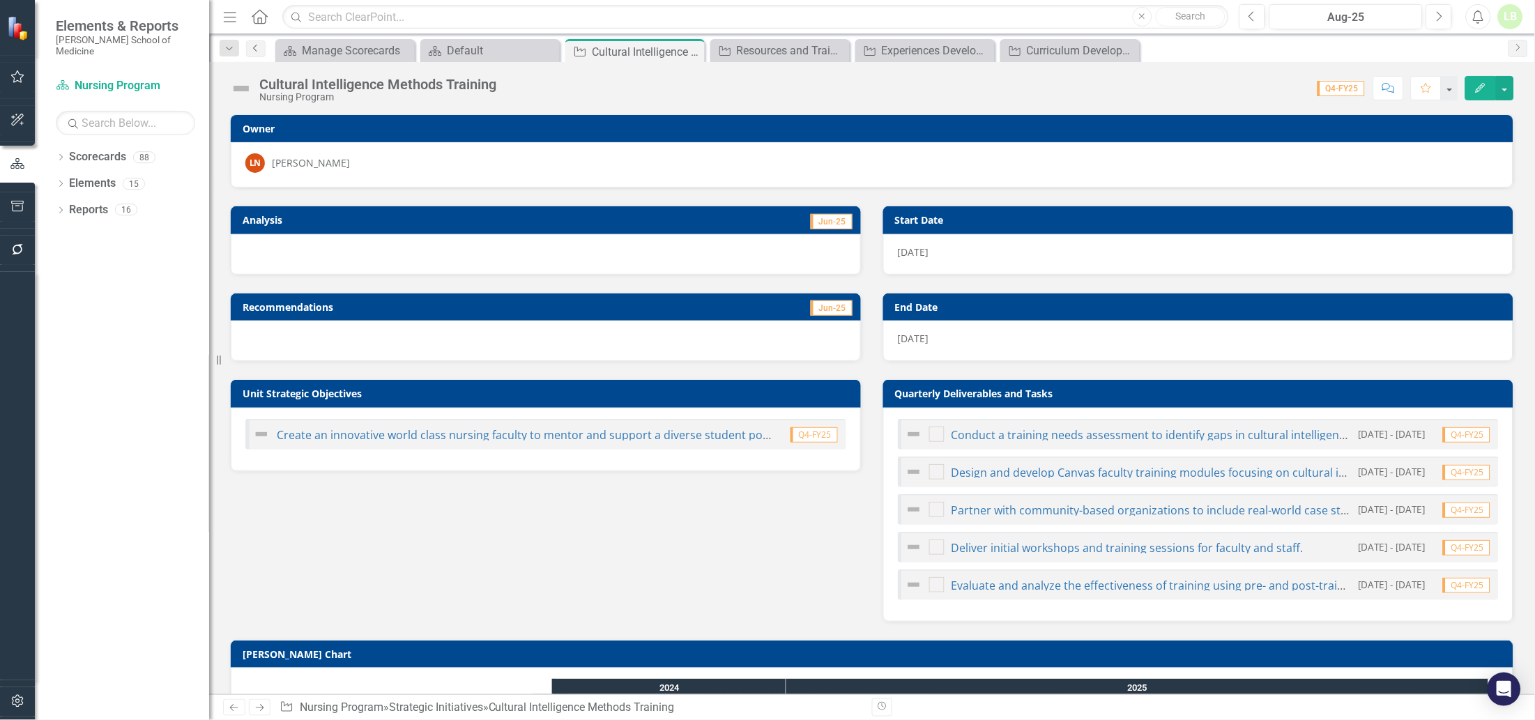
click at [256, 47] on icon "Previous" at bounding box center [255, 48] width 11 height 8
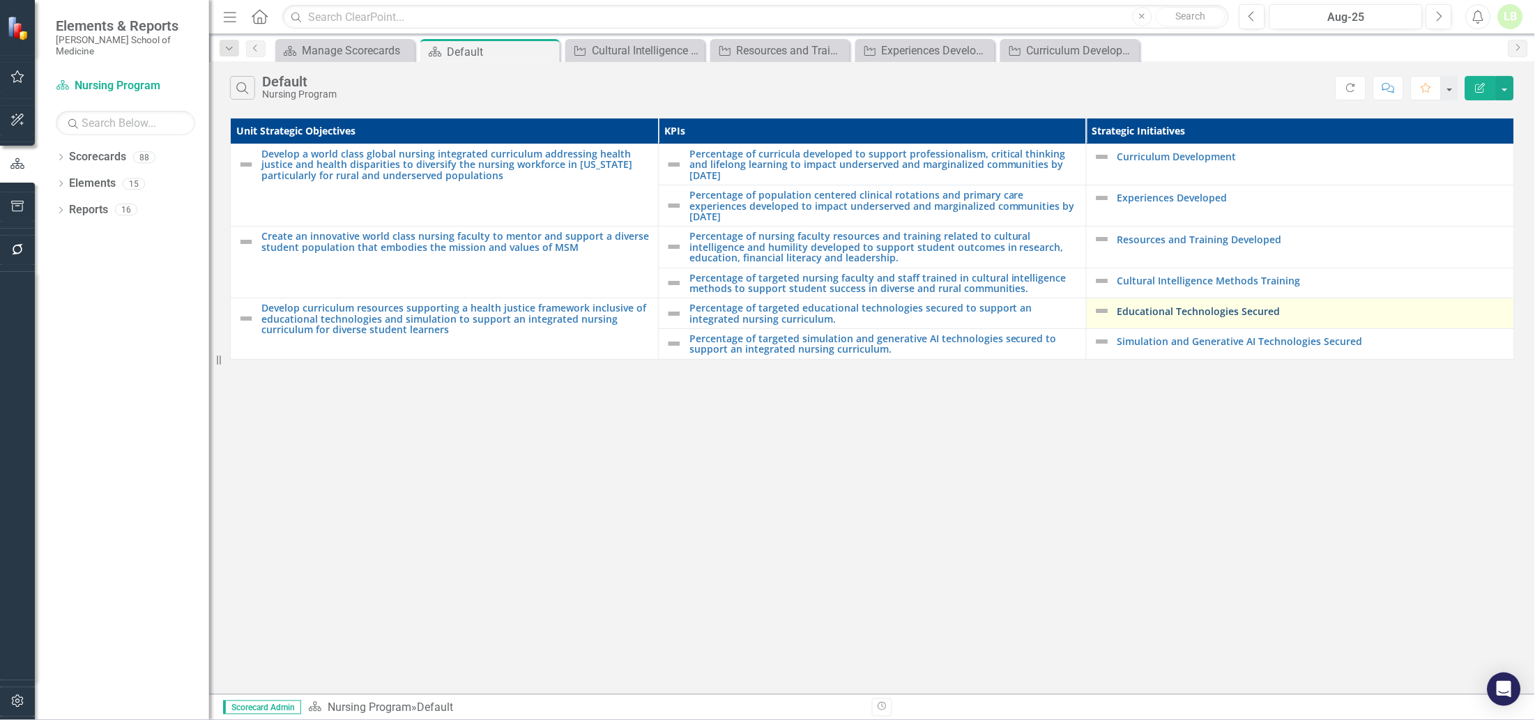
click at [1162, 308] on link "Educational Technologies Secured" at bounding box center [1312, 311] width 390 height 10
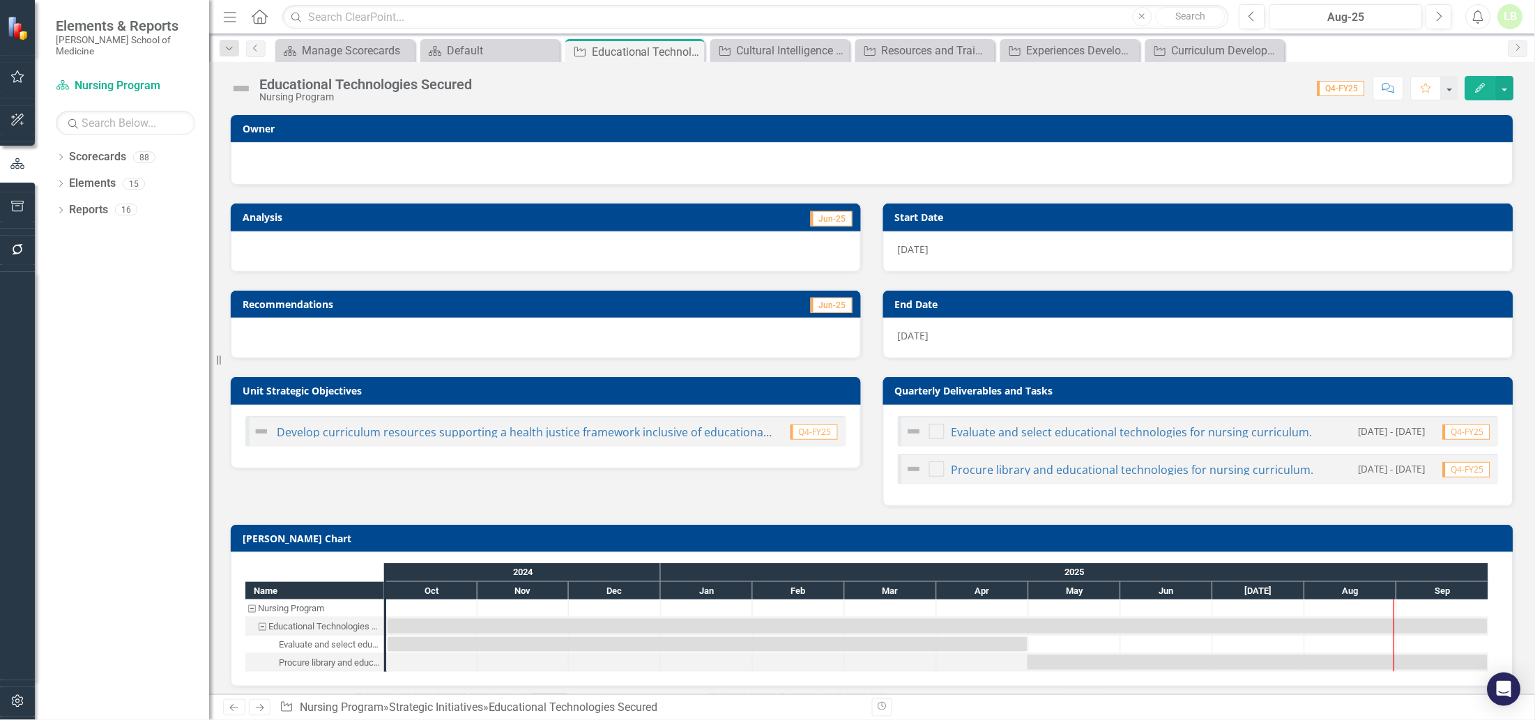
click at [463, 148] on div at bounding box center [872, 163] width 1282 height 43
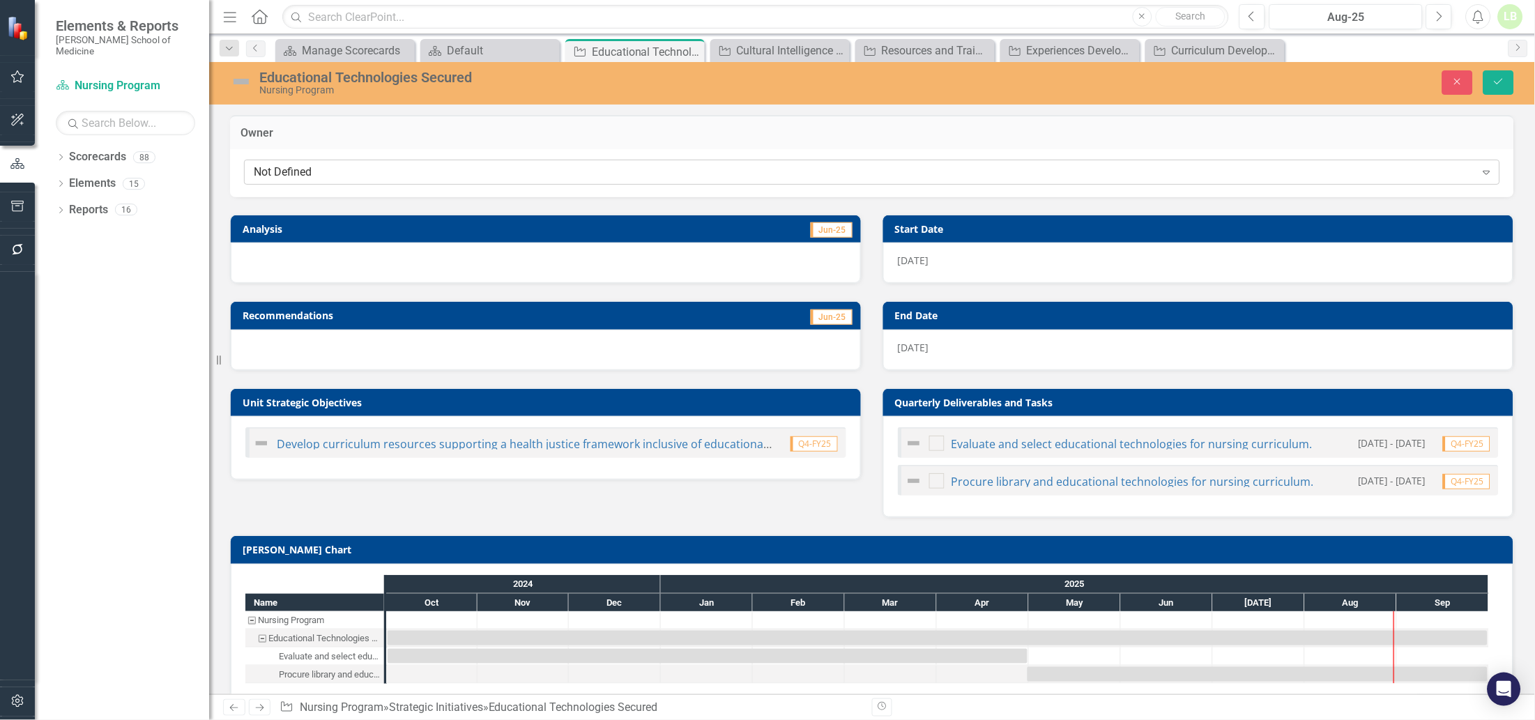
click at [438, 171] on div "Not Defined" at bounding box center [865, 172] width 1222 height 16
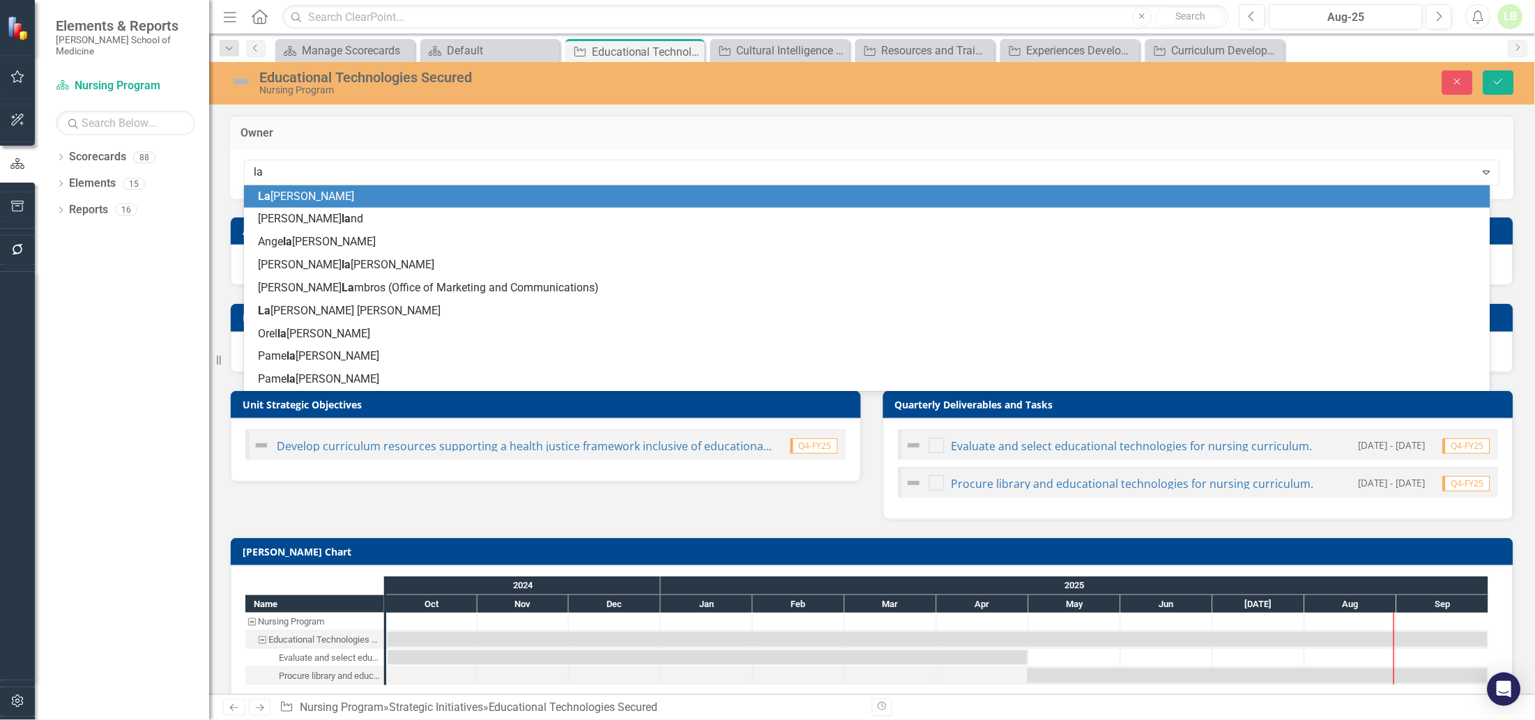
type input "[PERSON_NAME]"
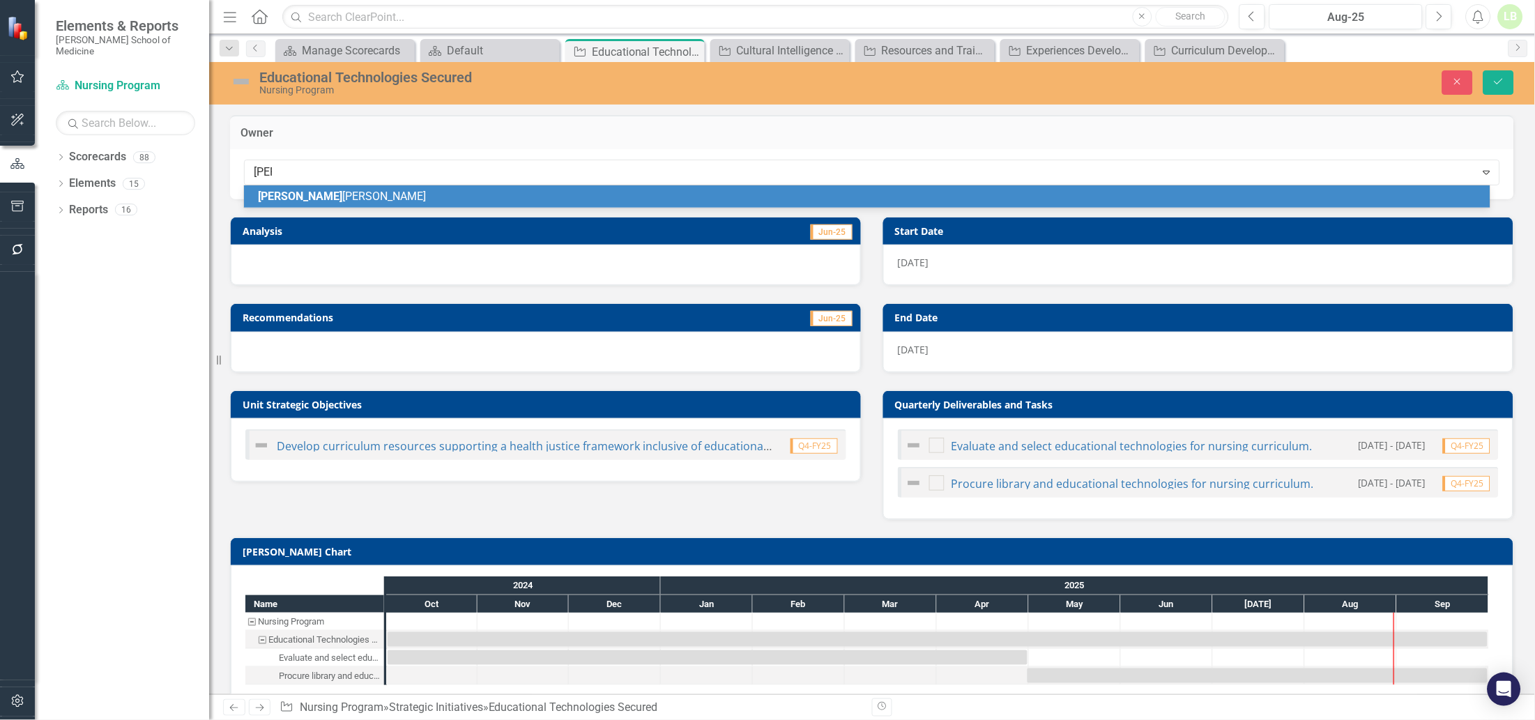
click at [328, 196] on span "[PERSON_NAME] [PERSON_NAME]" at bounding box center [342, 196] width 168 height 13
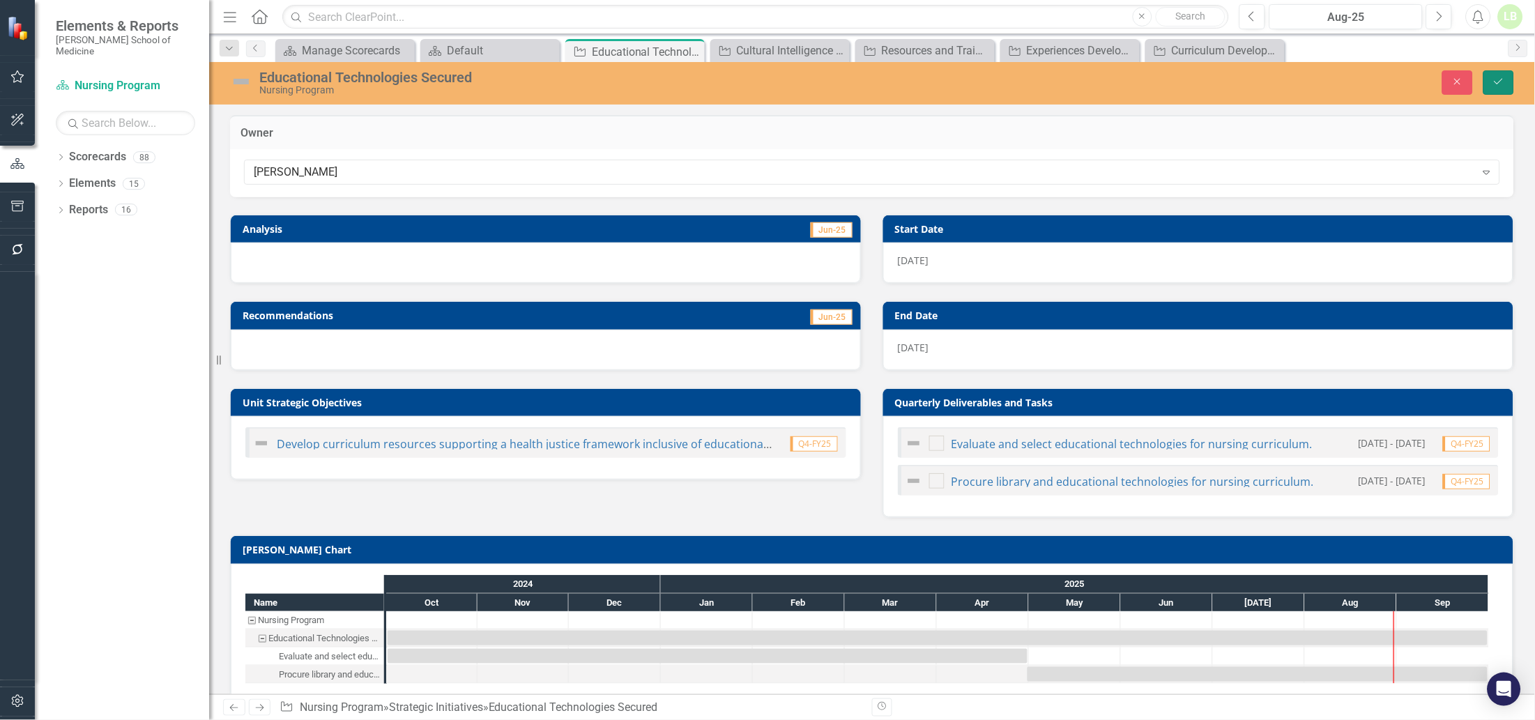
click at [1496, 82] on icon "Save" at bounding box center [1498, 82] width 13 height 10
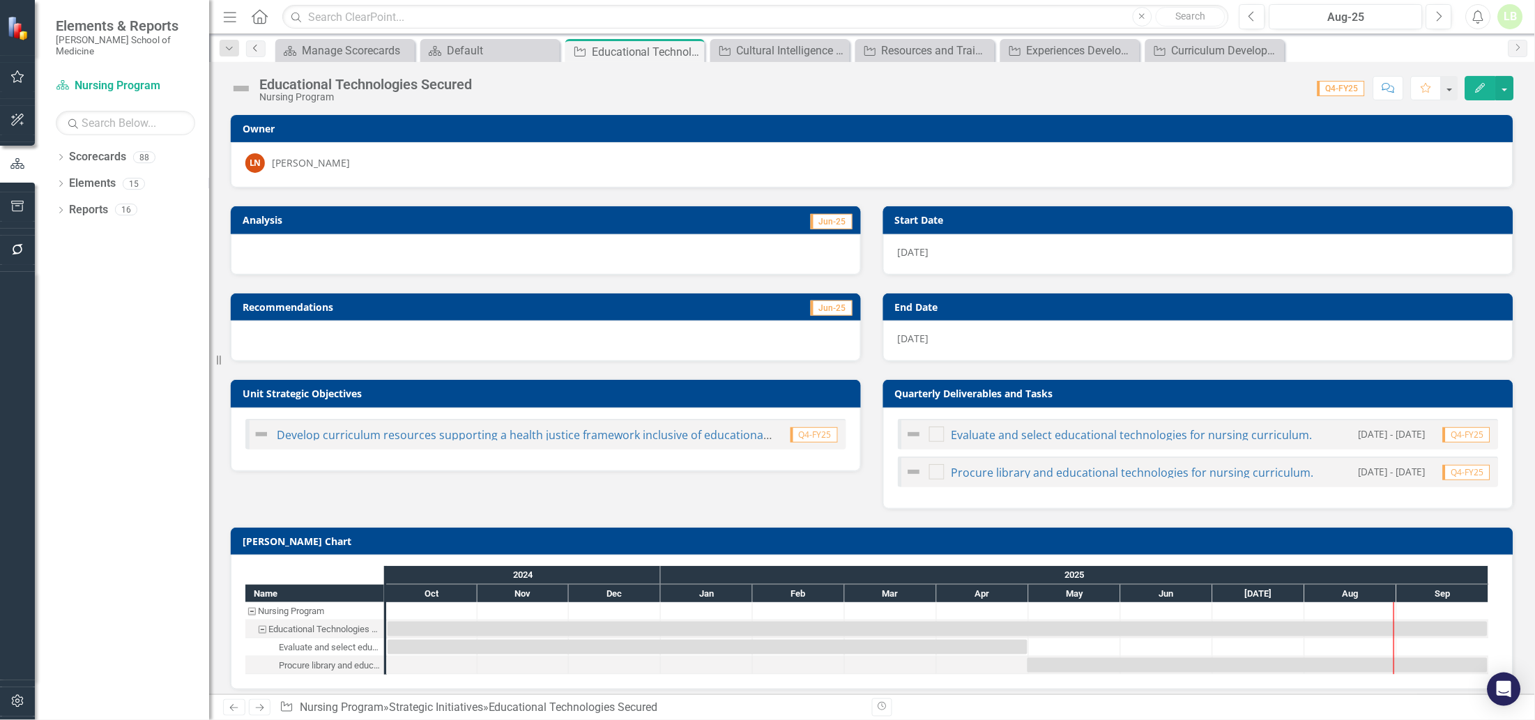
click at [257, 47] on icon "Previous" at bounding box center [255, 48] width 11 height 8
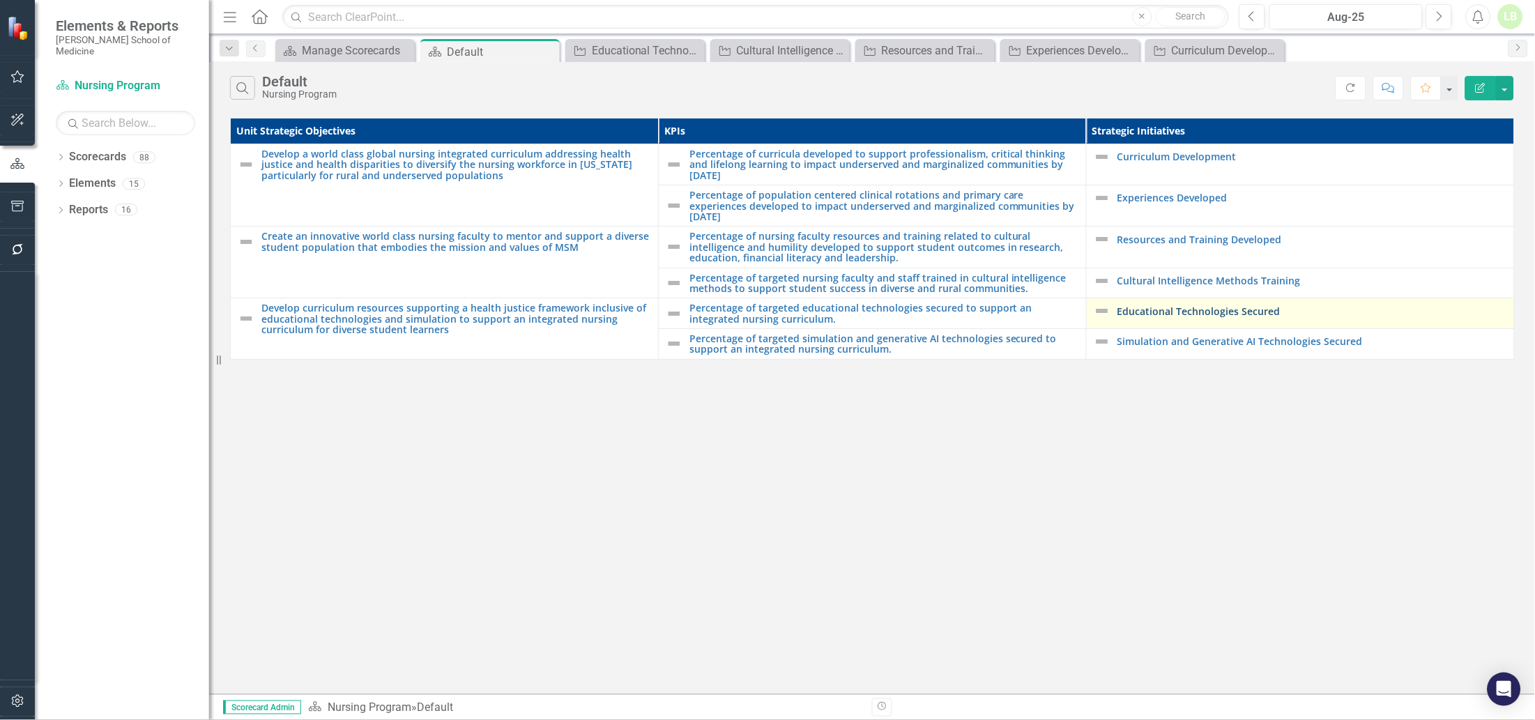
click at [1194, 307] on link "Educational Technologies Secured" at bounding box center [1312, 311] width 390 height 10
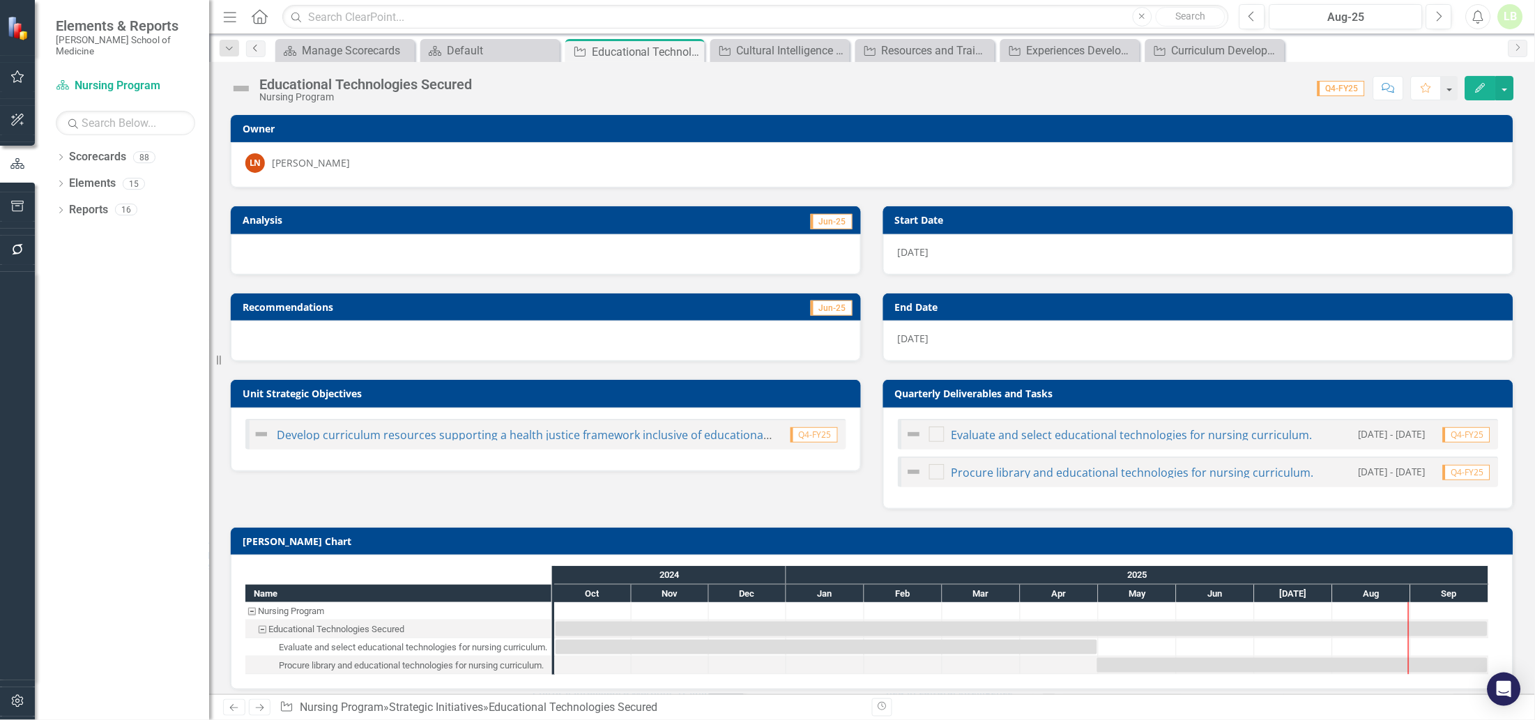
click at [254, 51] on icon "Previous" at bounding box center [255, 48] width 11 height 8
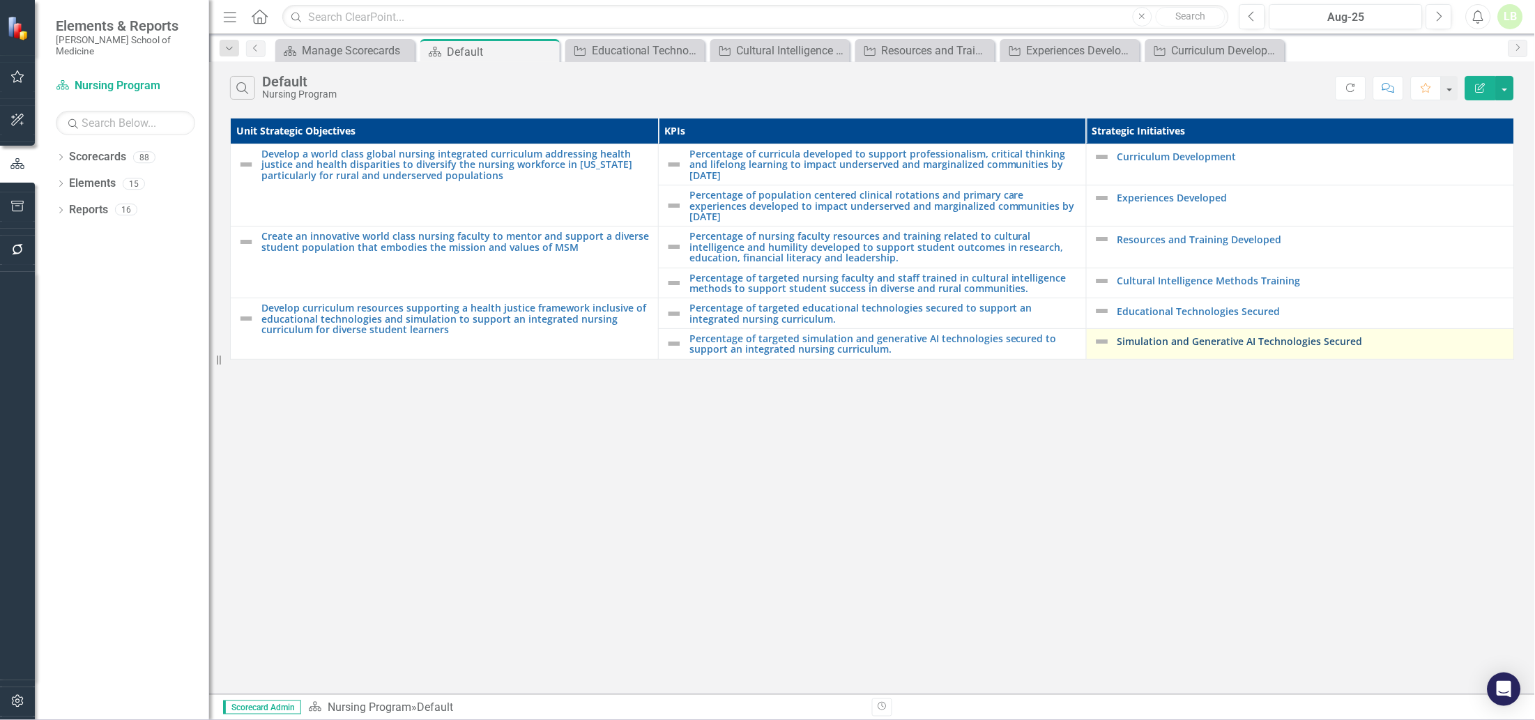
click at [1197, 339] on link "Simulation and Generative AI Technologies Secured" at bounding box center [1312, 341] width 390 height 10
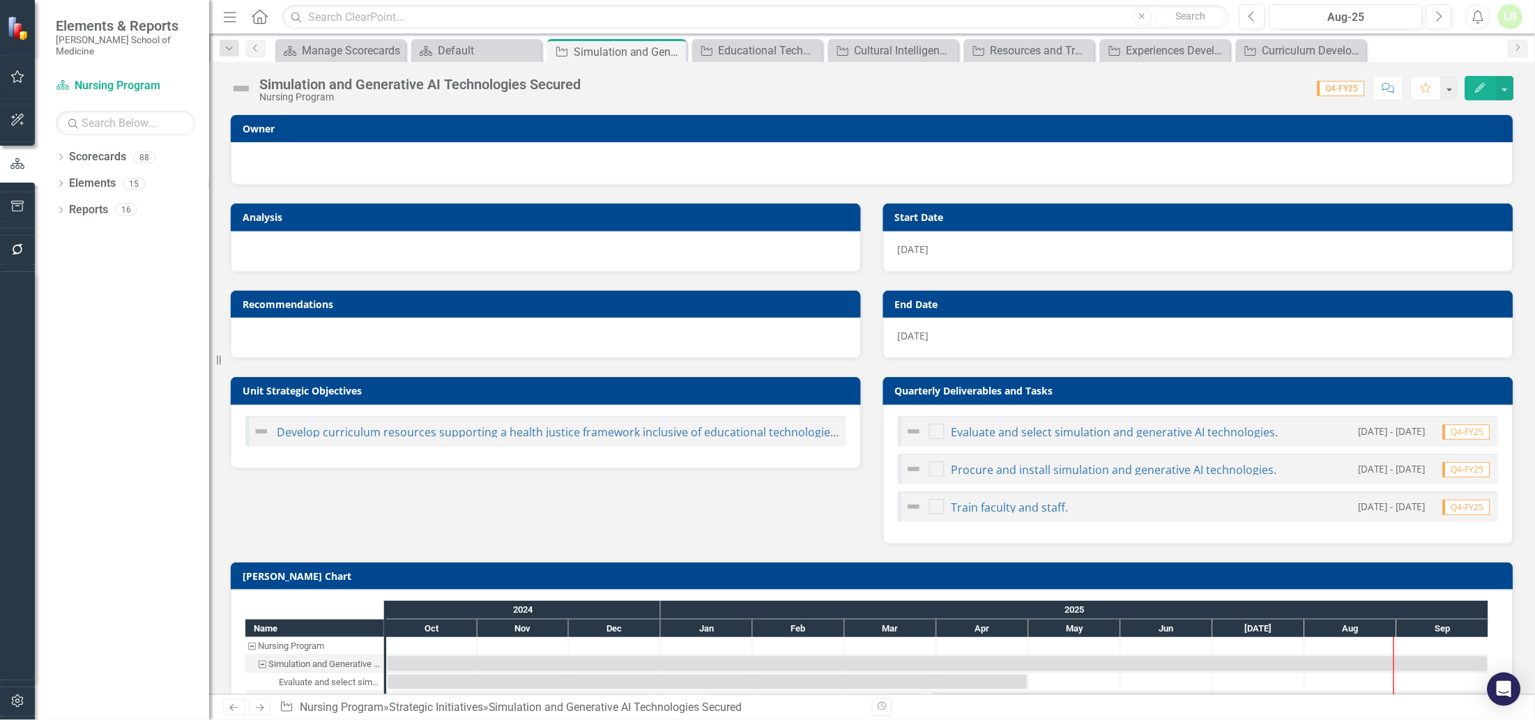
click at [447, 148] on div at bounding box center [872, 163] width 1282 height 43
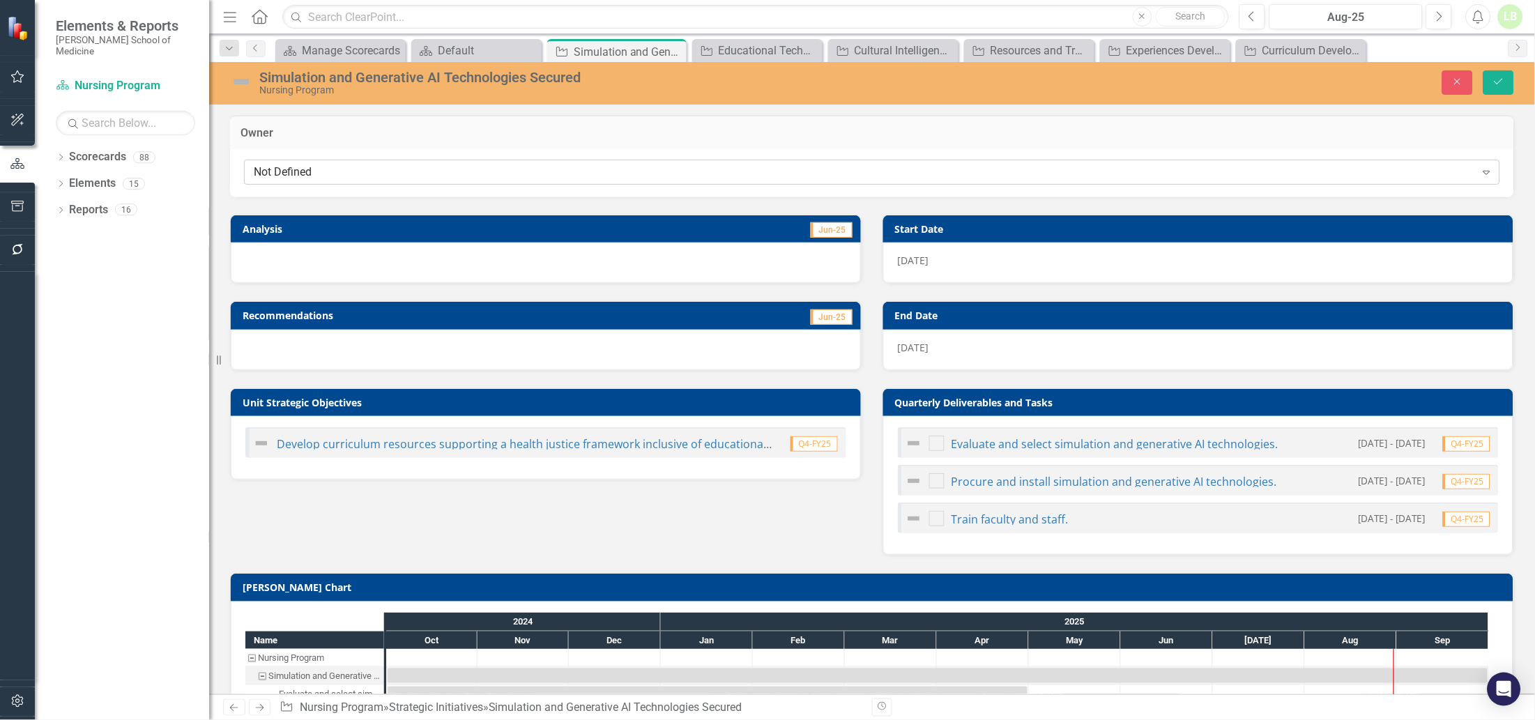
click at [330, 166] on div "Not Defined" at bounding box center [865, 172] width 1222 height 16
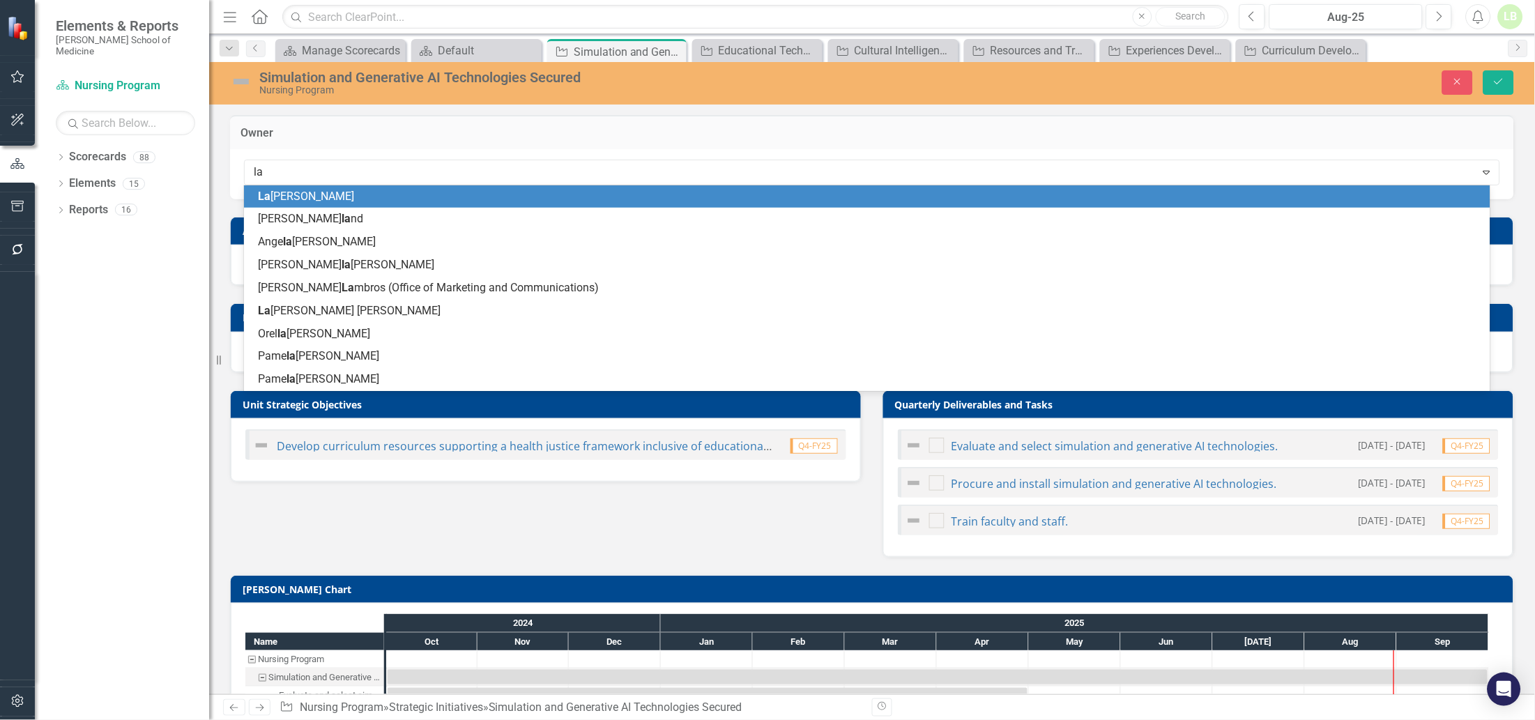
type input "[PERSON_NAME]"
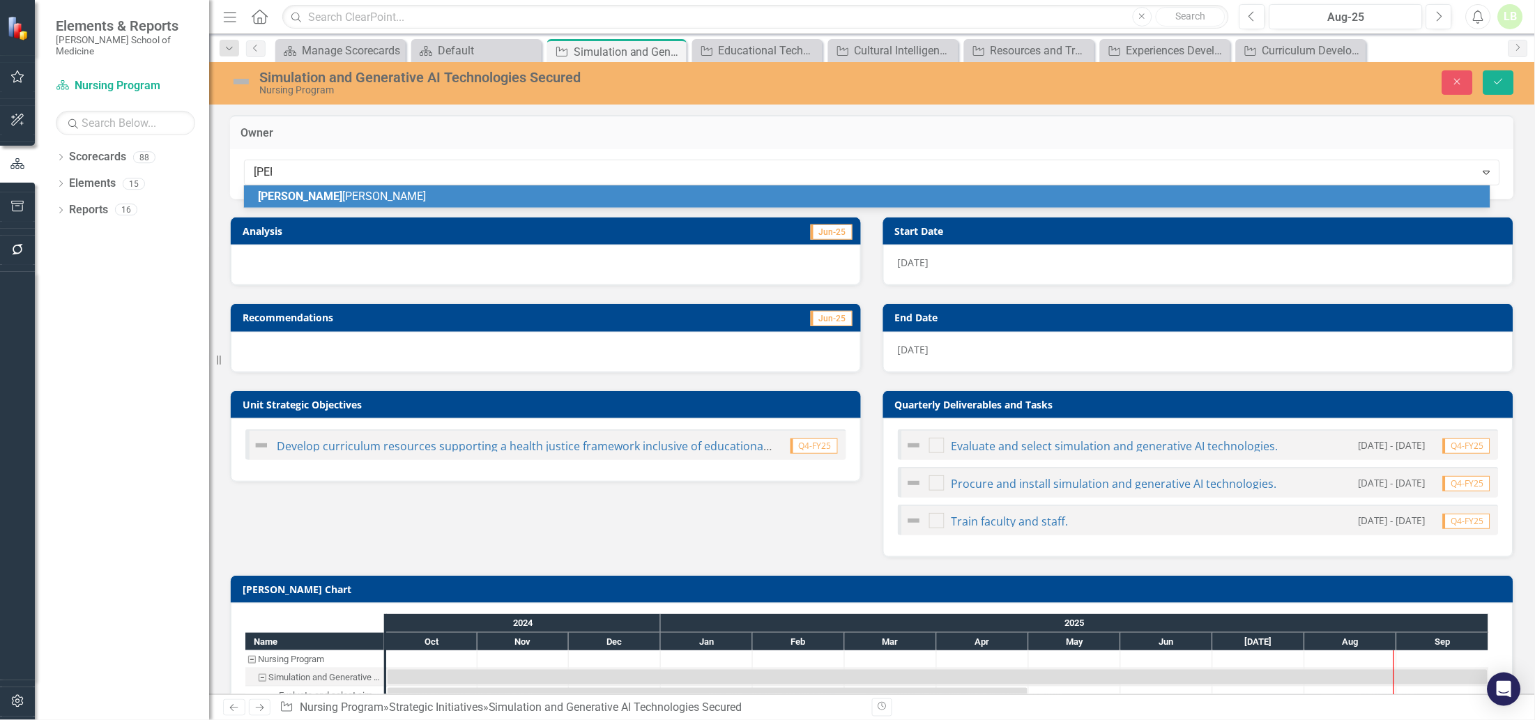
click at [297, 185] on div "[PERSON_NAME] [PERSON_NAME]" at bounding box center [867, 196] width 1246 height 23
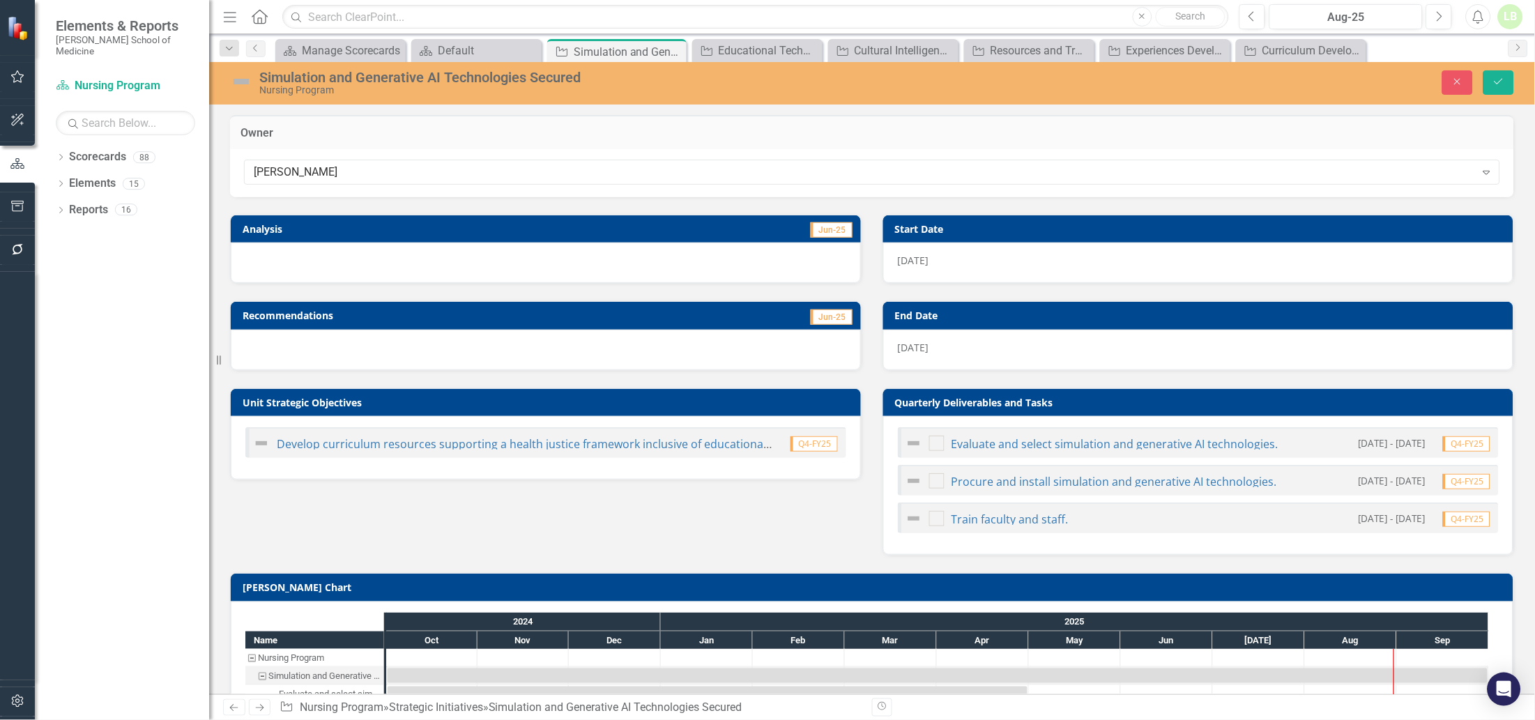
scroll to position [72, 0]
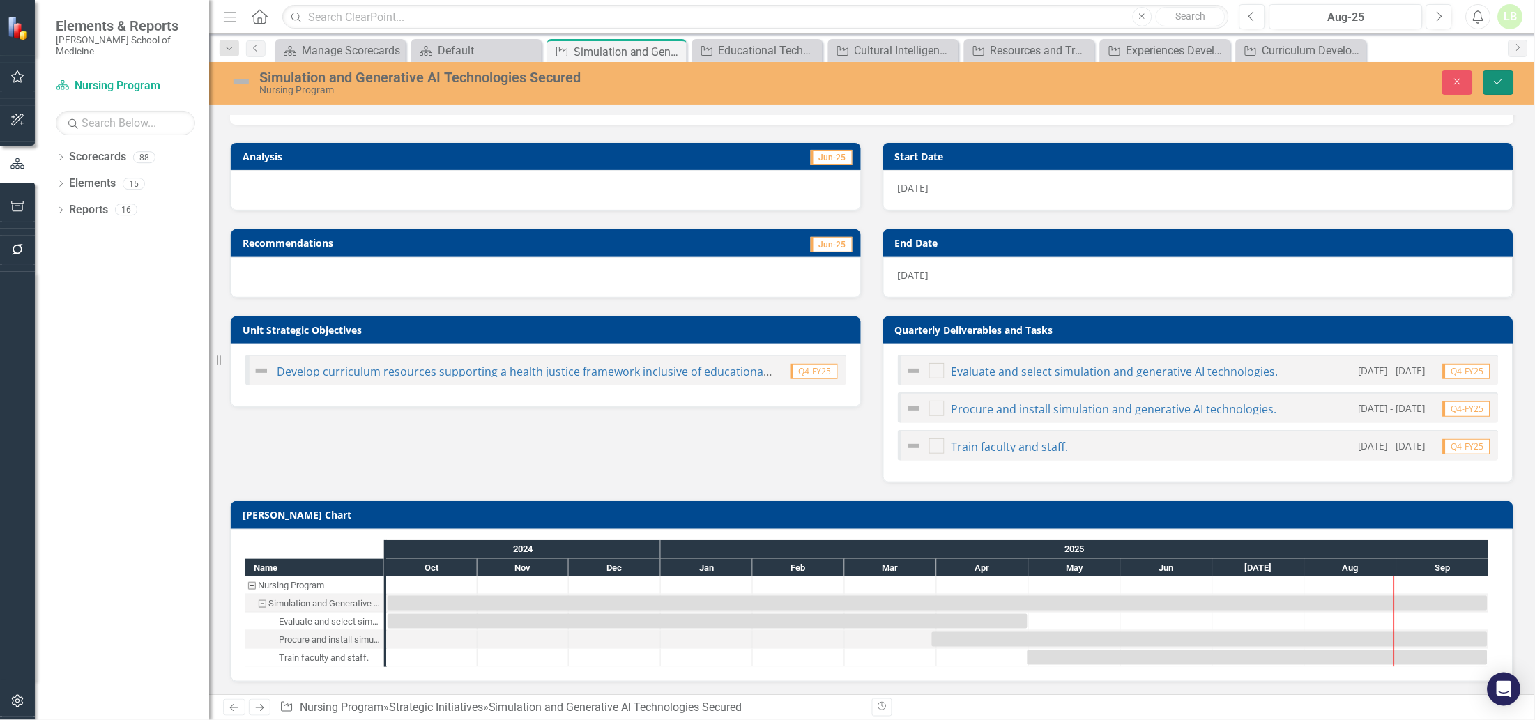
click at [1496, 82] on icon "Save" at bounding box center [1498, 82] width 13 height 10
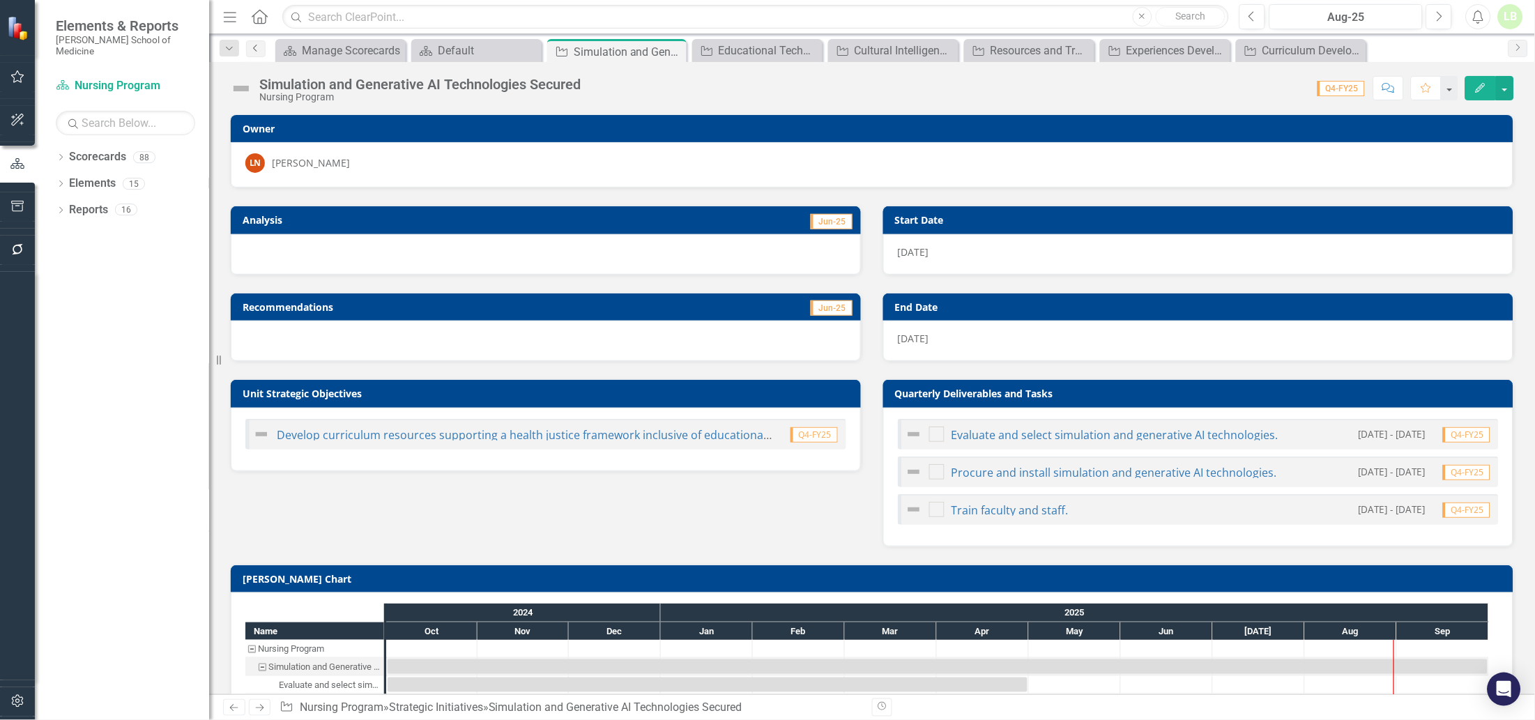
click at [254, 44] on icon "Previous" at bounding box center [255, 48] width 11 height 8
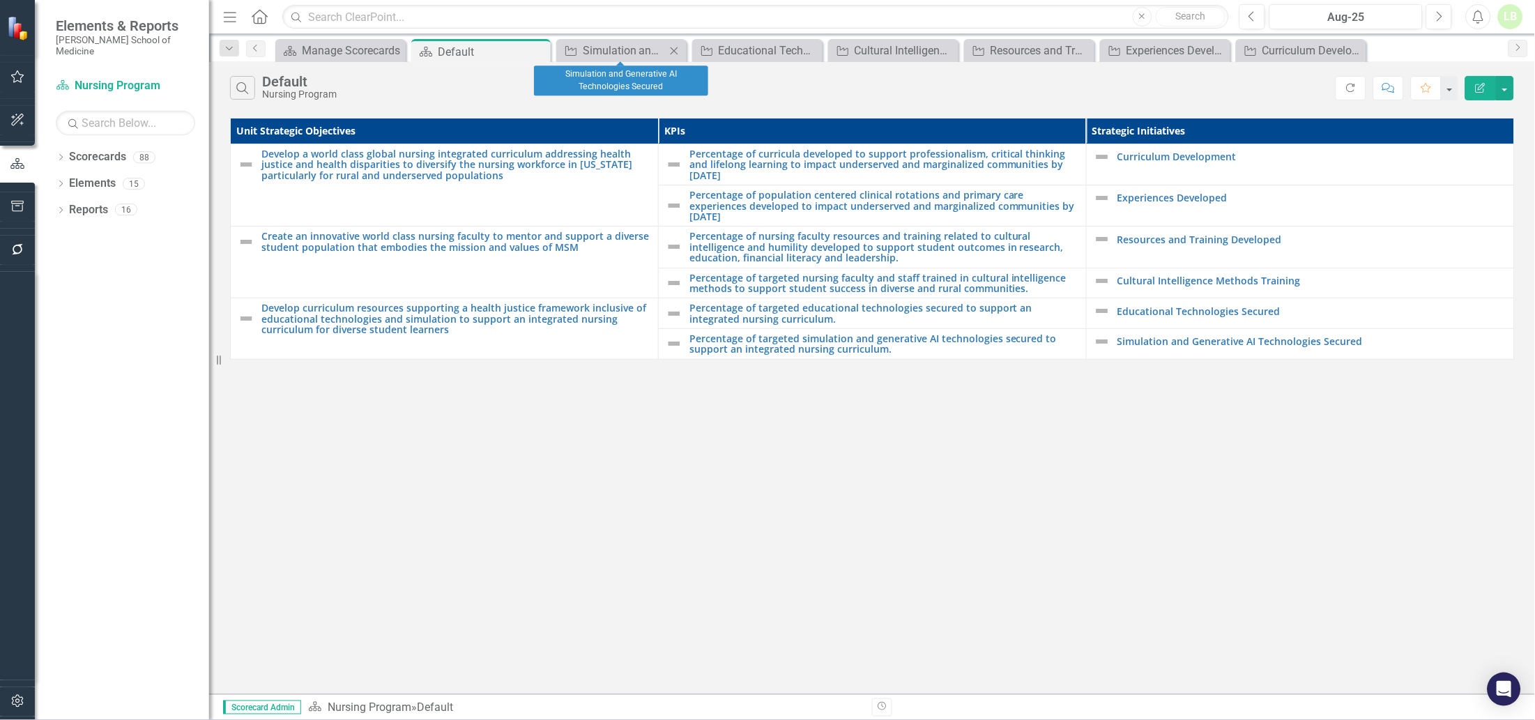
click at [679, 49] on icon "Close" at bounding box center [674, 50] width 14 height 11
click at [694, 45] on icon "Close" at bounding box center [692, 50] width 14 height 11
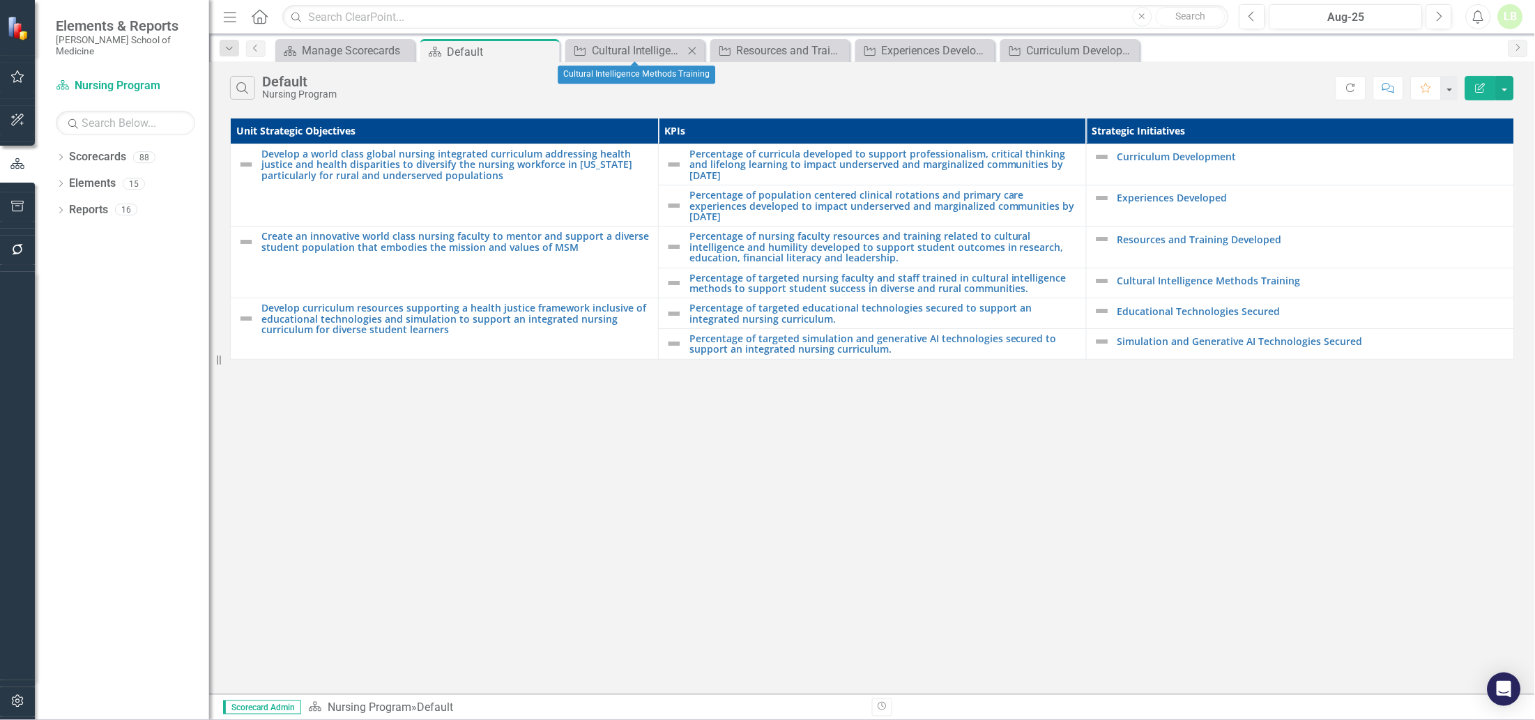
click at [696, 45] on icon "Close" at bounding box center [692, 50] width 14 height 11
click at [0, 0] on icon "Close" at bounding box center [0, 0] width 0 height 0
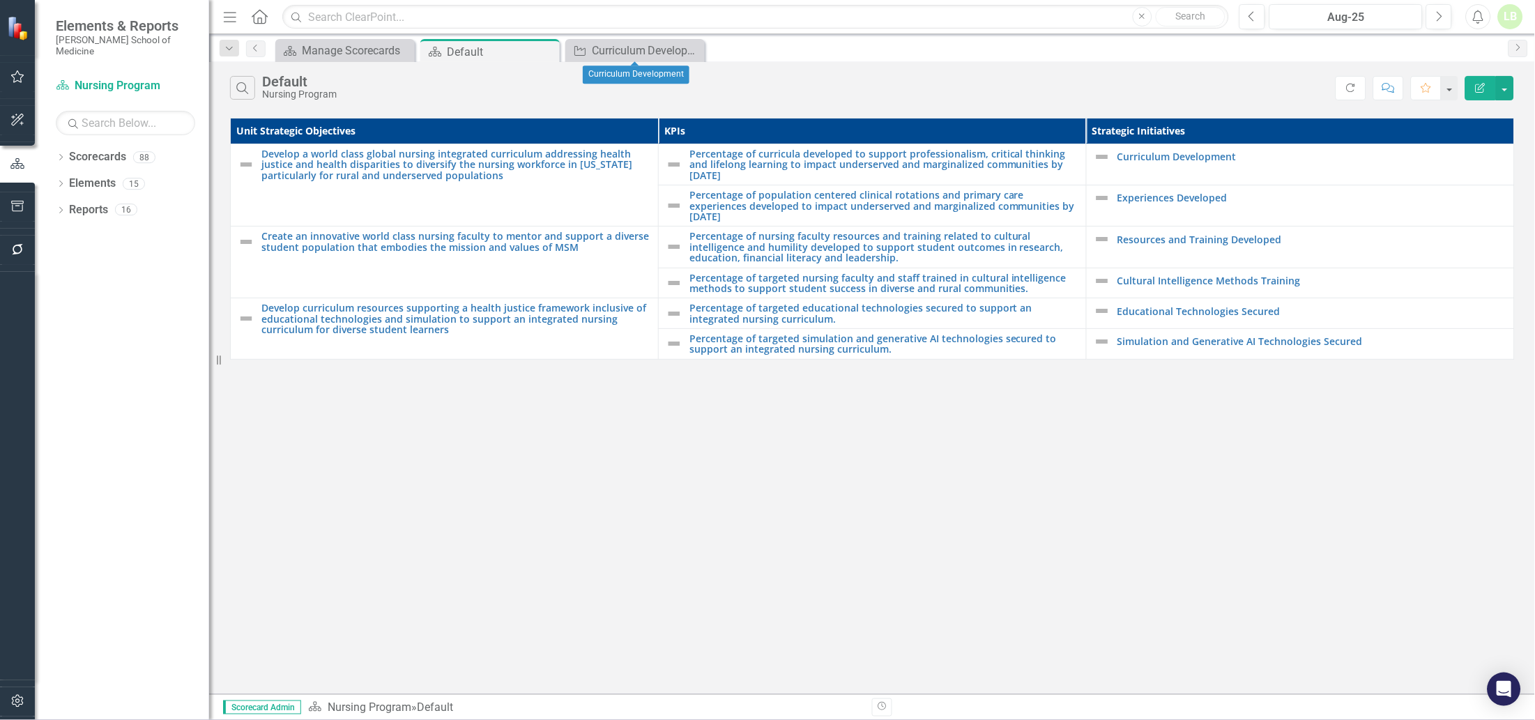
click at [0, 0] on icon "Close" at bounding box center [0, 0] width 0 height 0
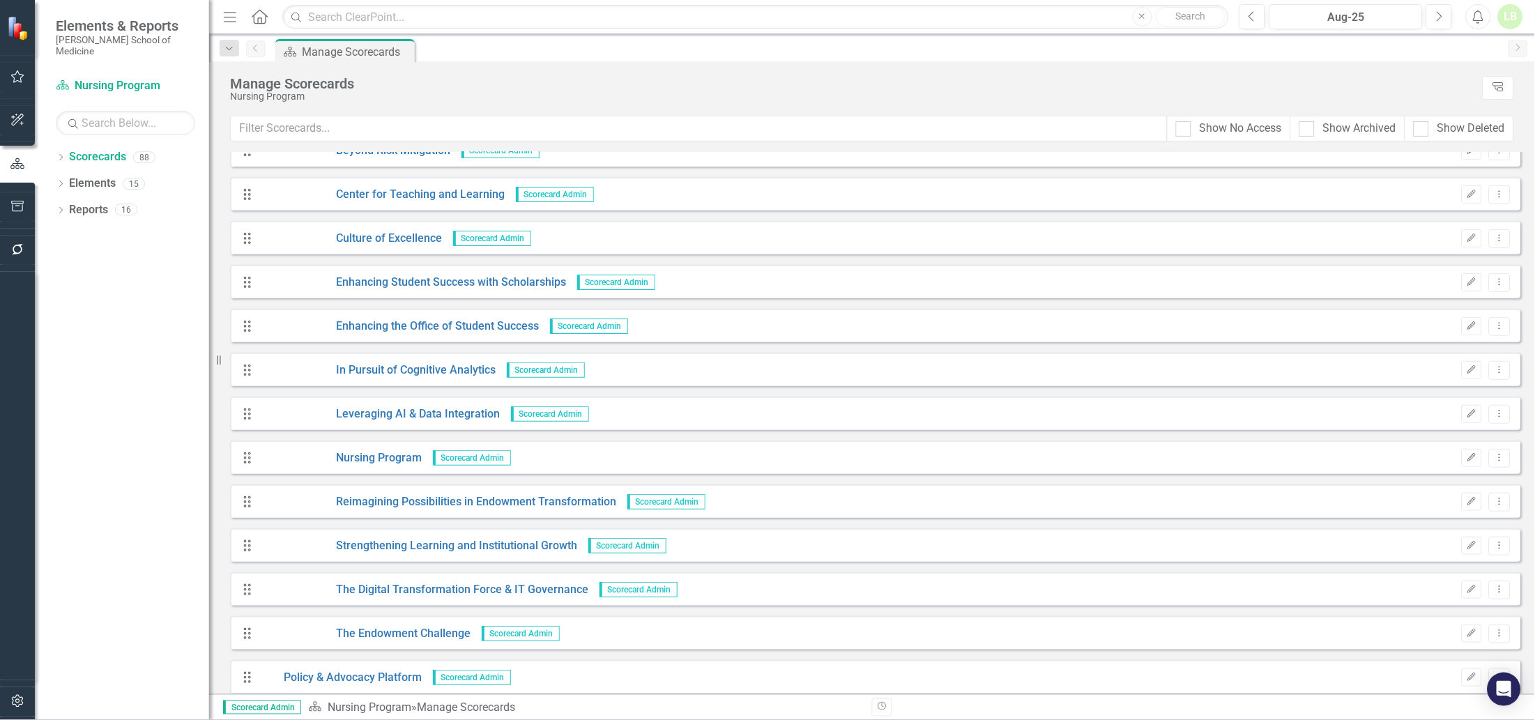
scroll to position [3224, 0]
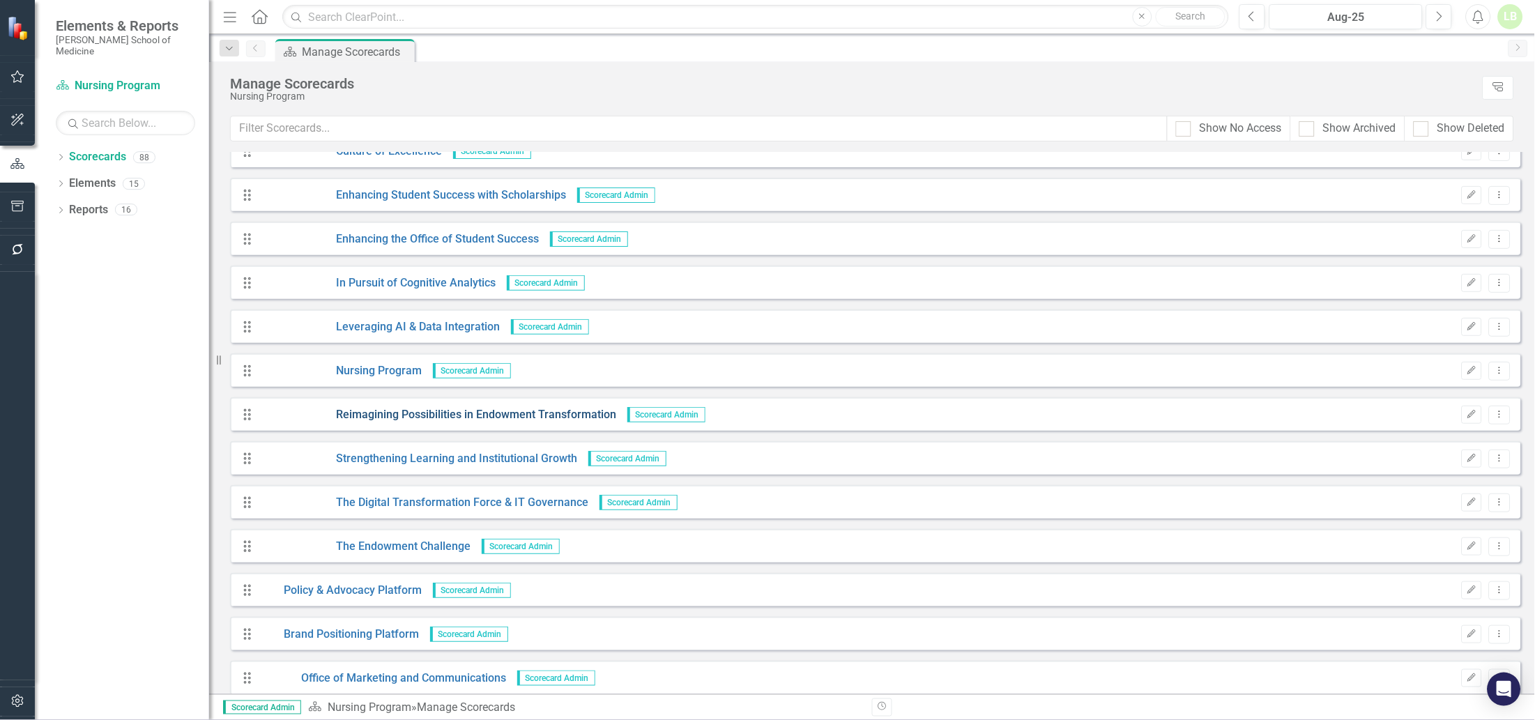
click at [450, 412] on link "Reimagining Possibilities in Endowment Transformation" at bounding box center [438, 415] width 357 height 16
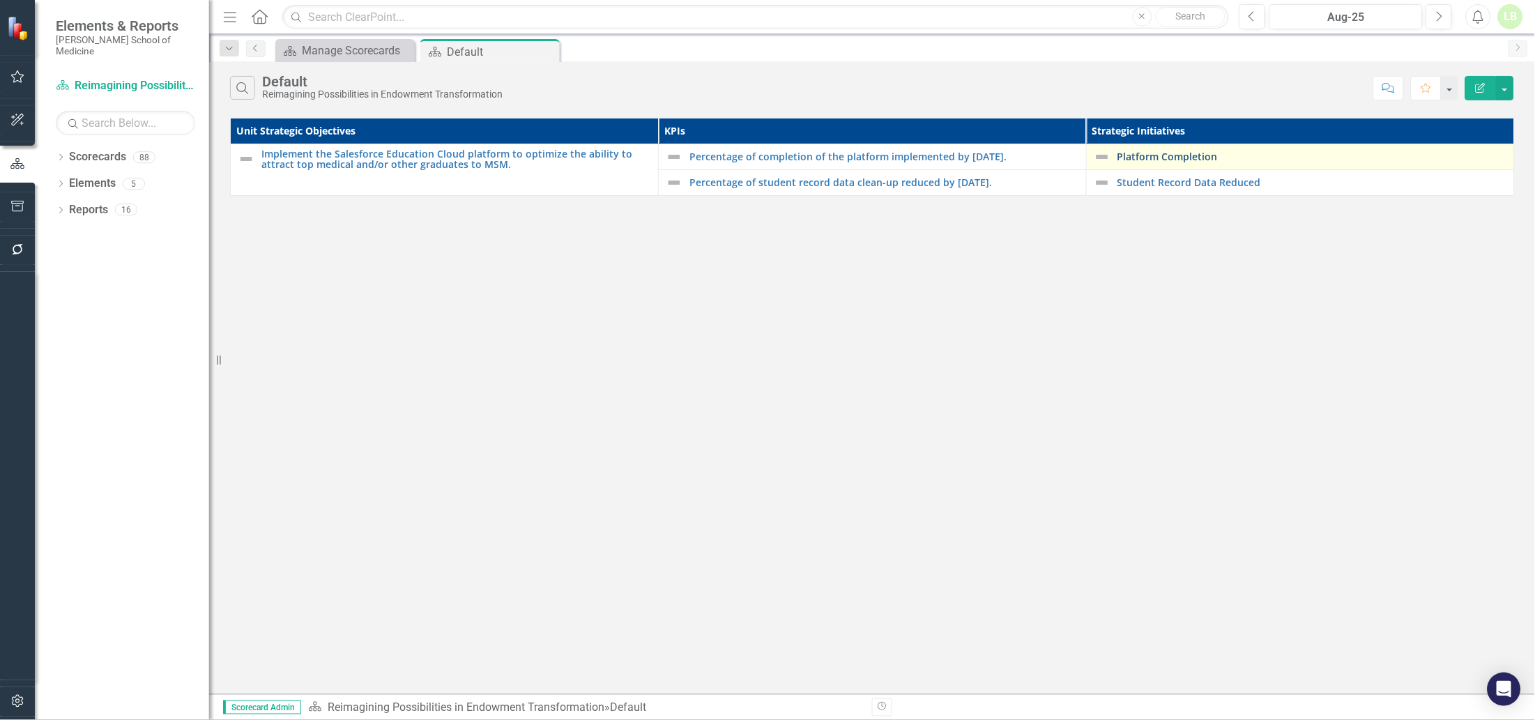
click at [1148, 156] on link "Platform Completion" at bounding box center [1312, 156] width 390 height 10
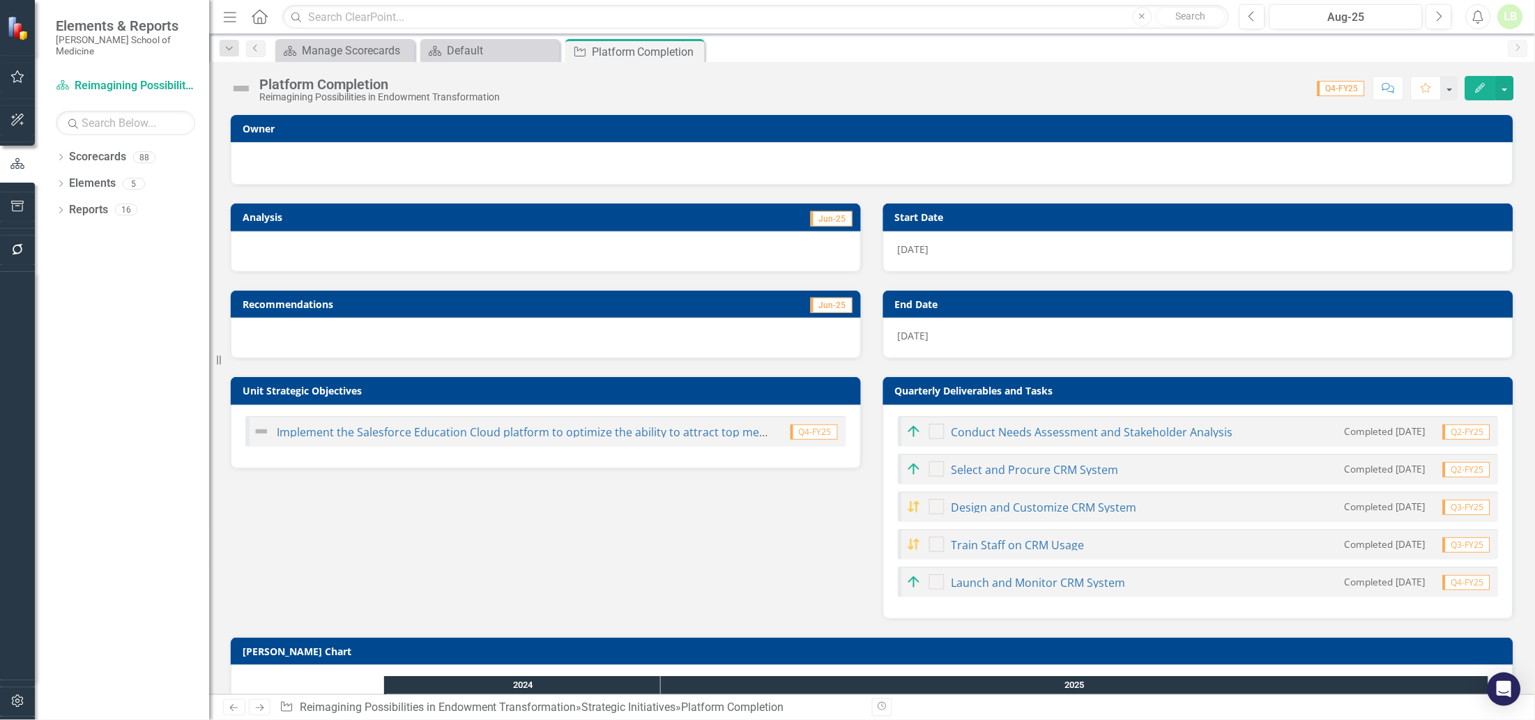
checkbox input "true"
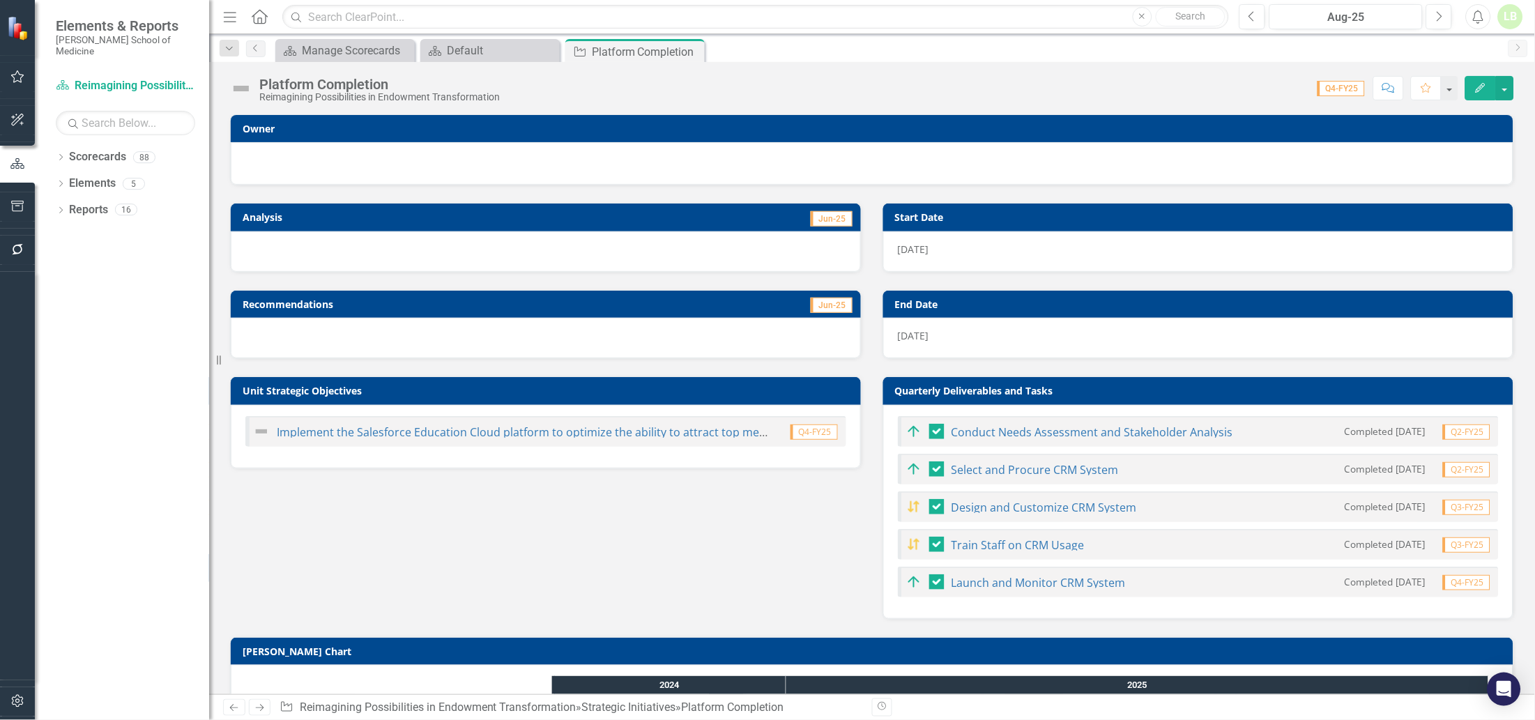
click at [325, 153] on div at bounding box center [871, 161] width 1253 height 17
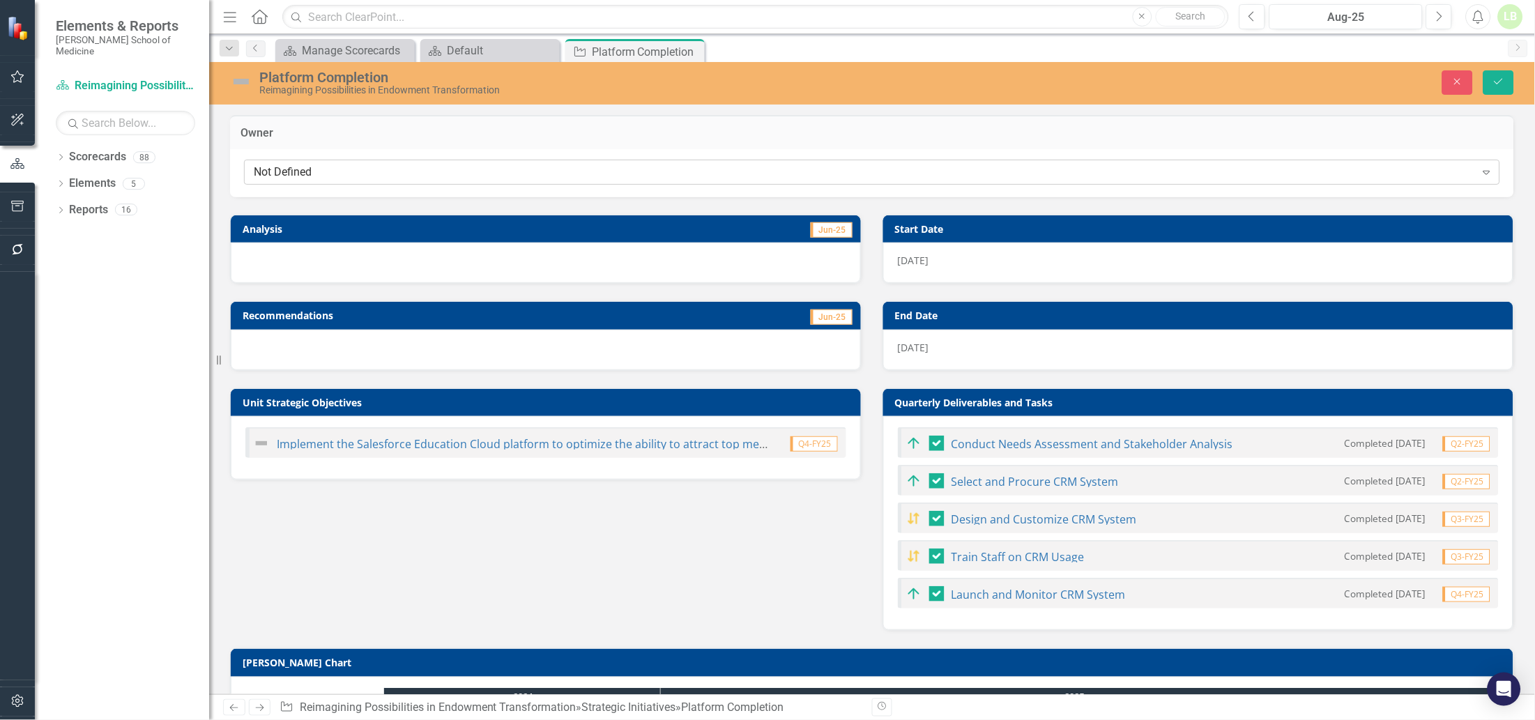
click at [325, 176] on div "Not Defined" at bounding box center [865, 172] width 1222 height 16
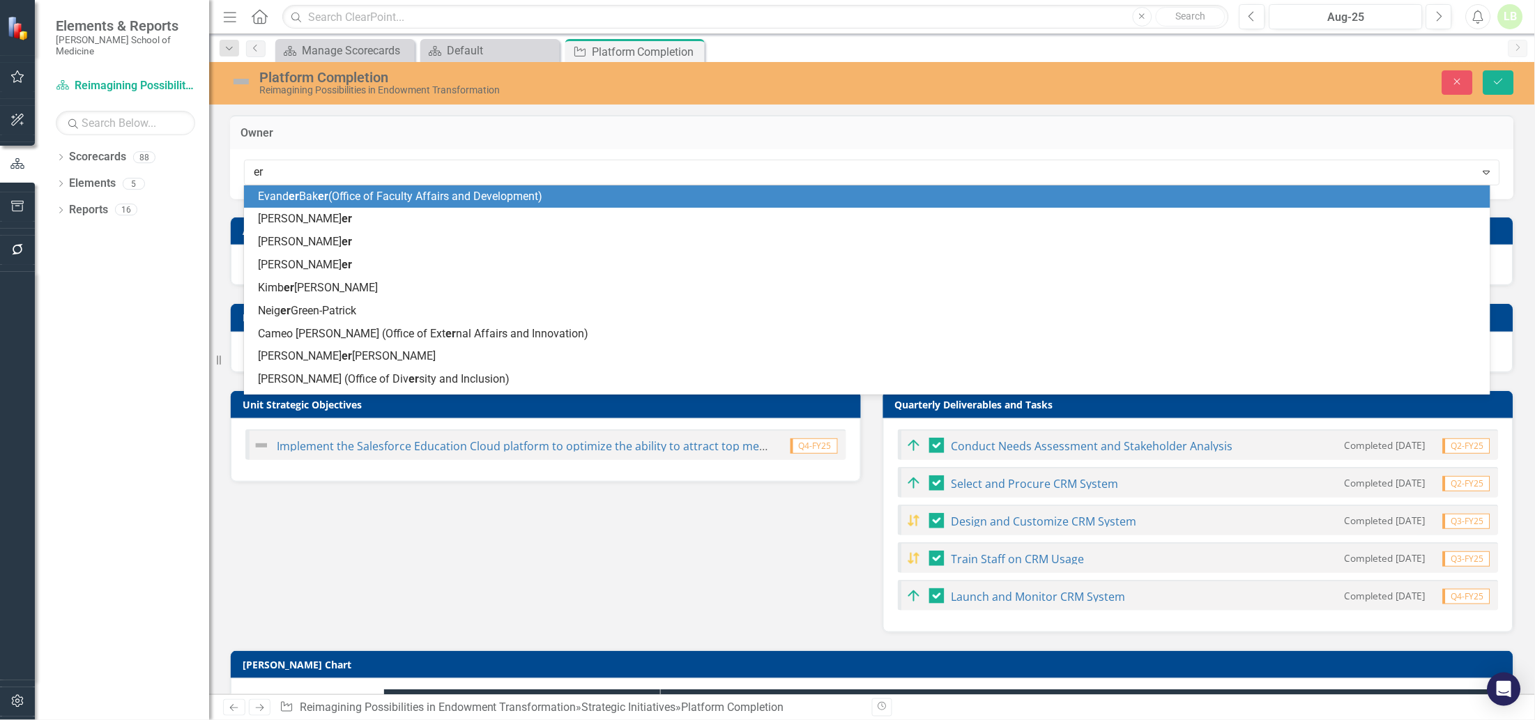
type input "eri"
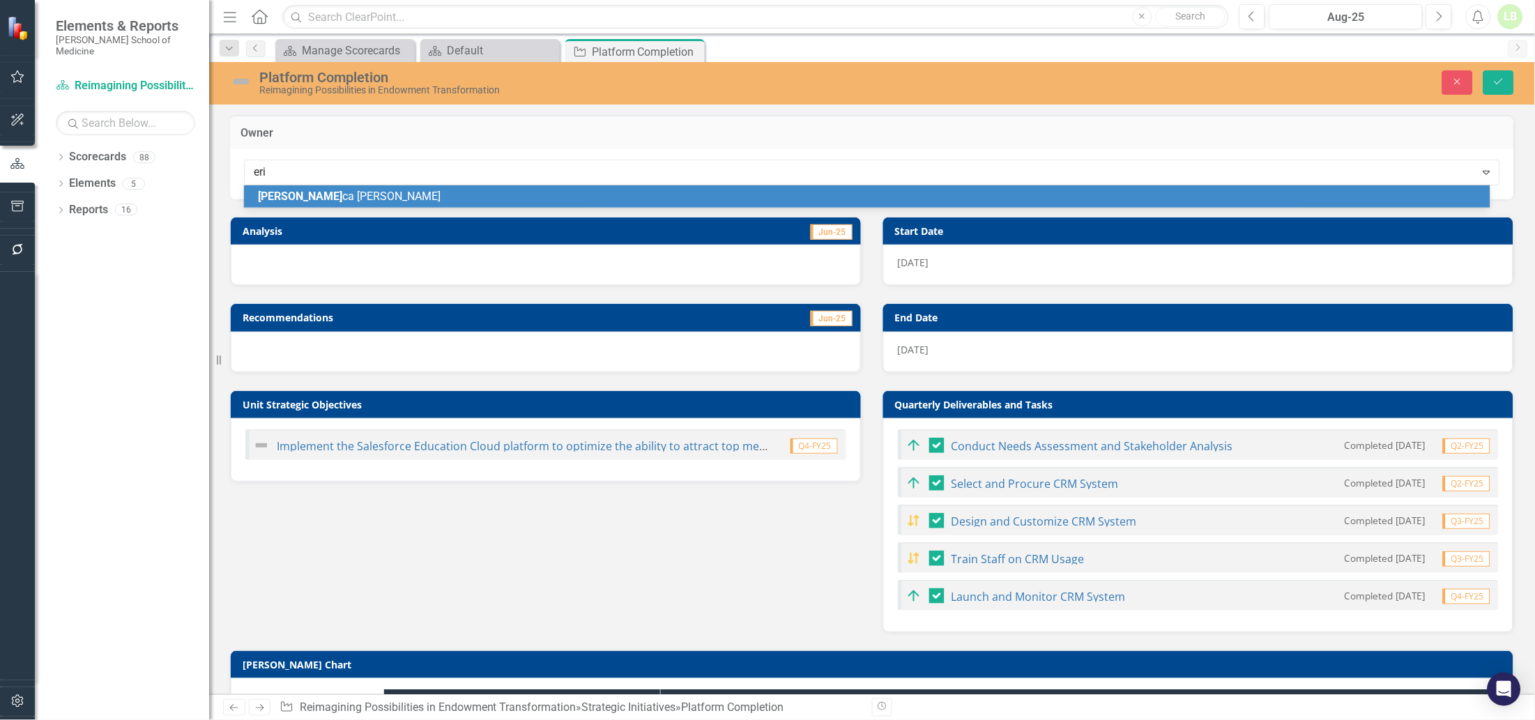
click at [316, 196] on span "[PERSON_NAME] ca [PERSON_NAME]" at bounding box center [349, 196] width 183 height 13
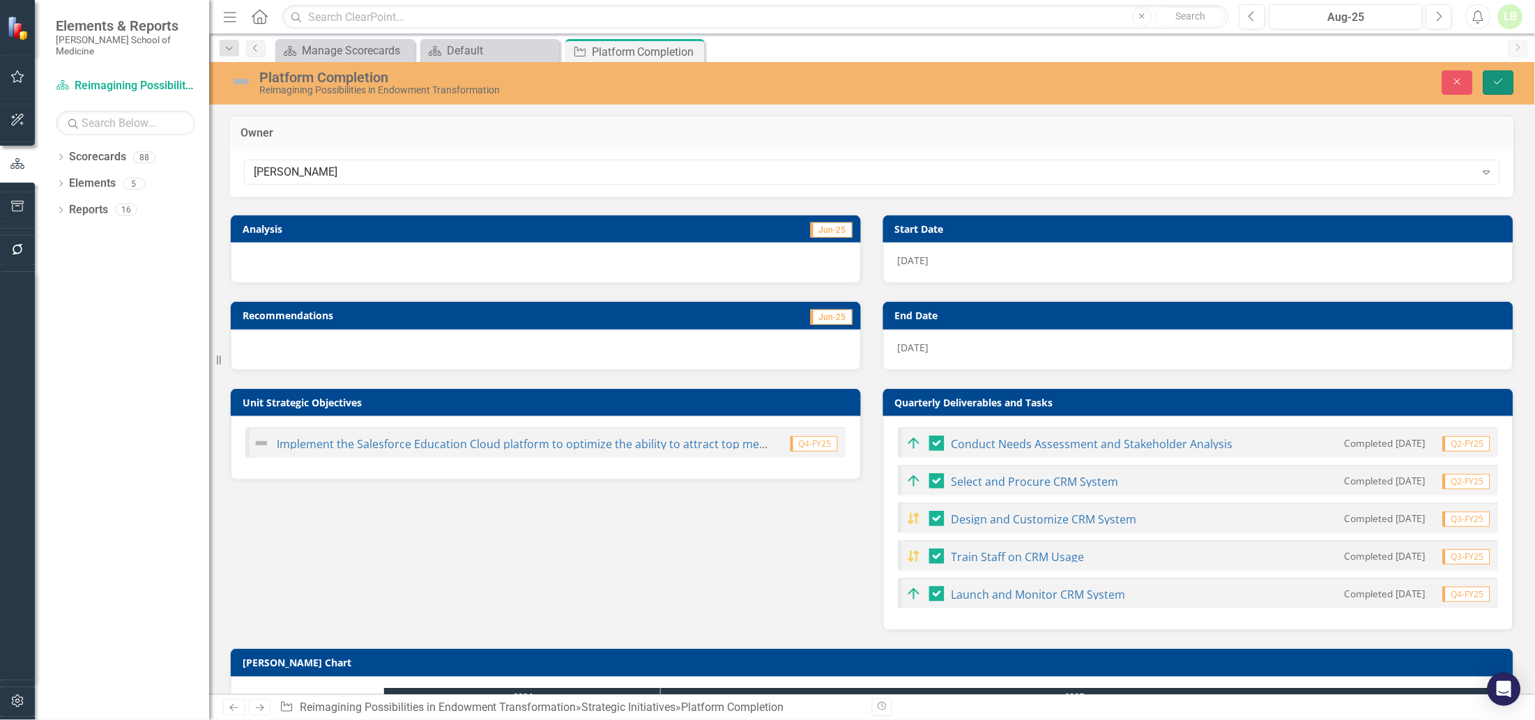
click at [1506, 83] on button "Save" at bounding box center [1498, 82] width 31 height 24
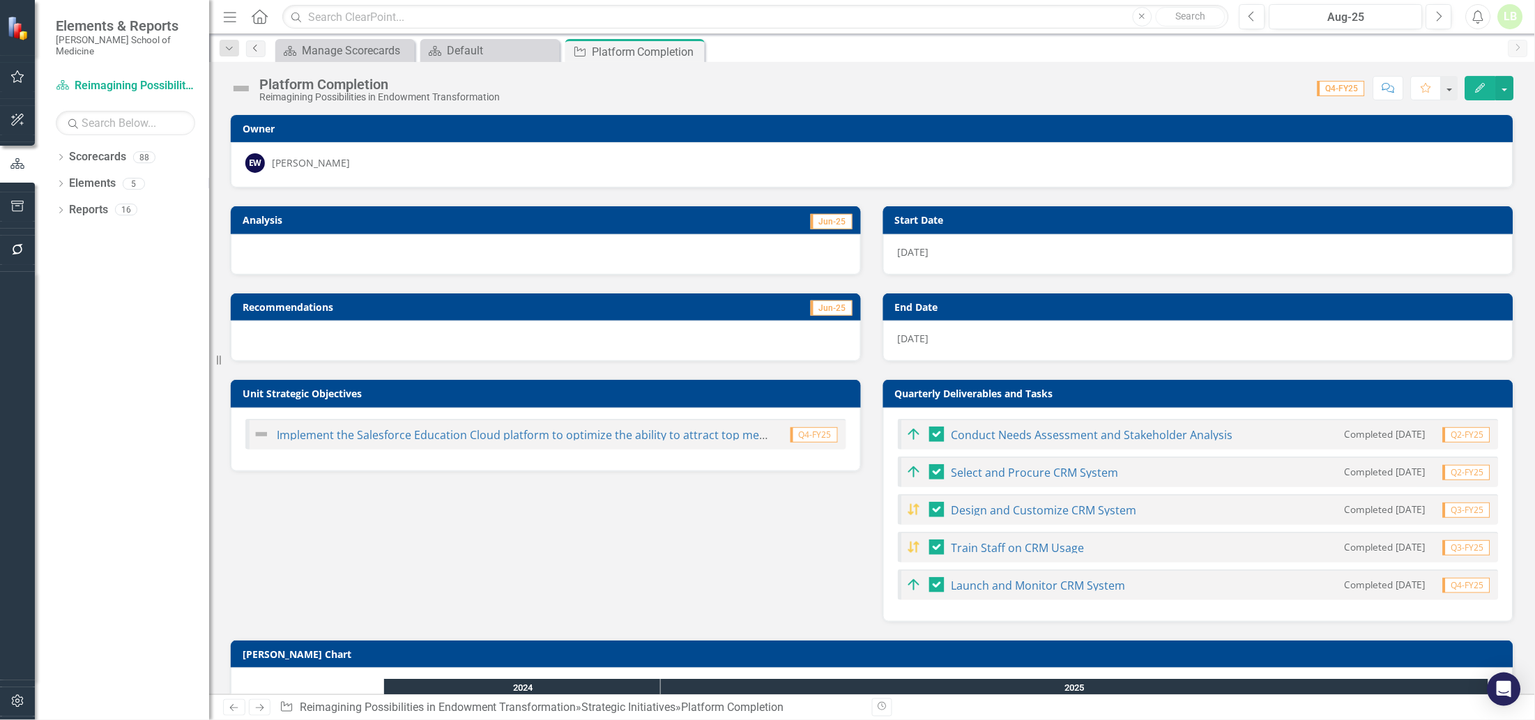
click at [254, 44] on icon "Previous" at bounding box center [255, 48] width 11 height 8
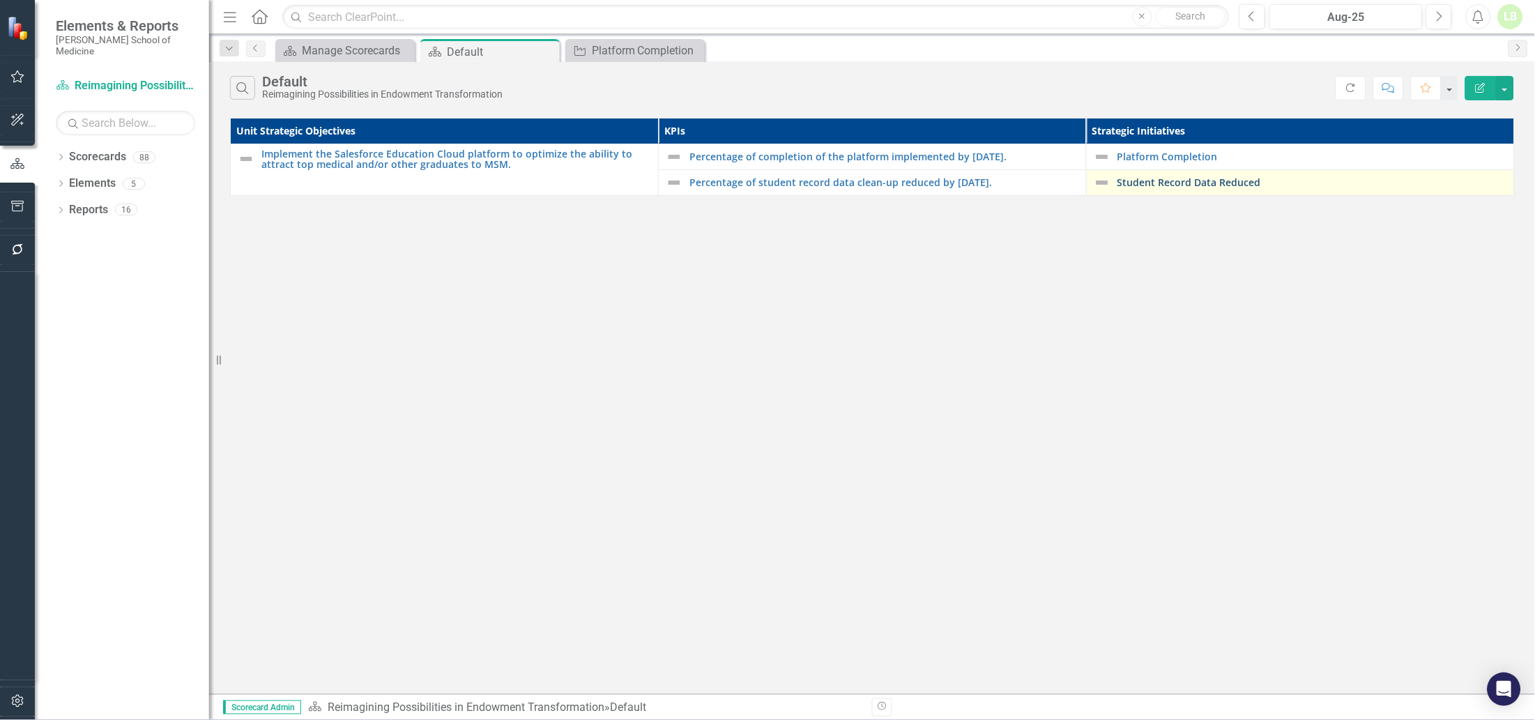
click at [1163, 182] on link "Student Record Data Reduced" at bounding box center [1312, 182] width 390 height 10
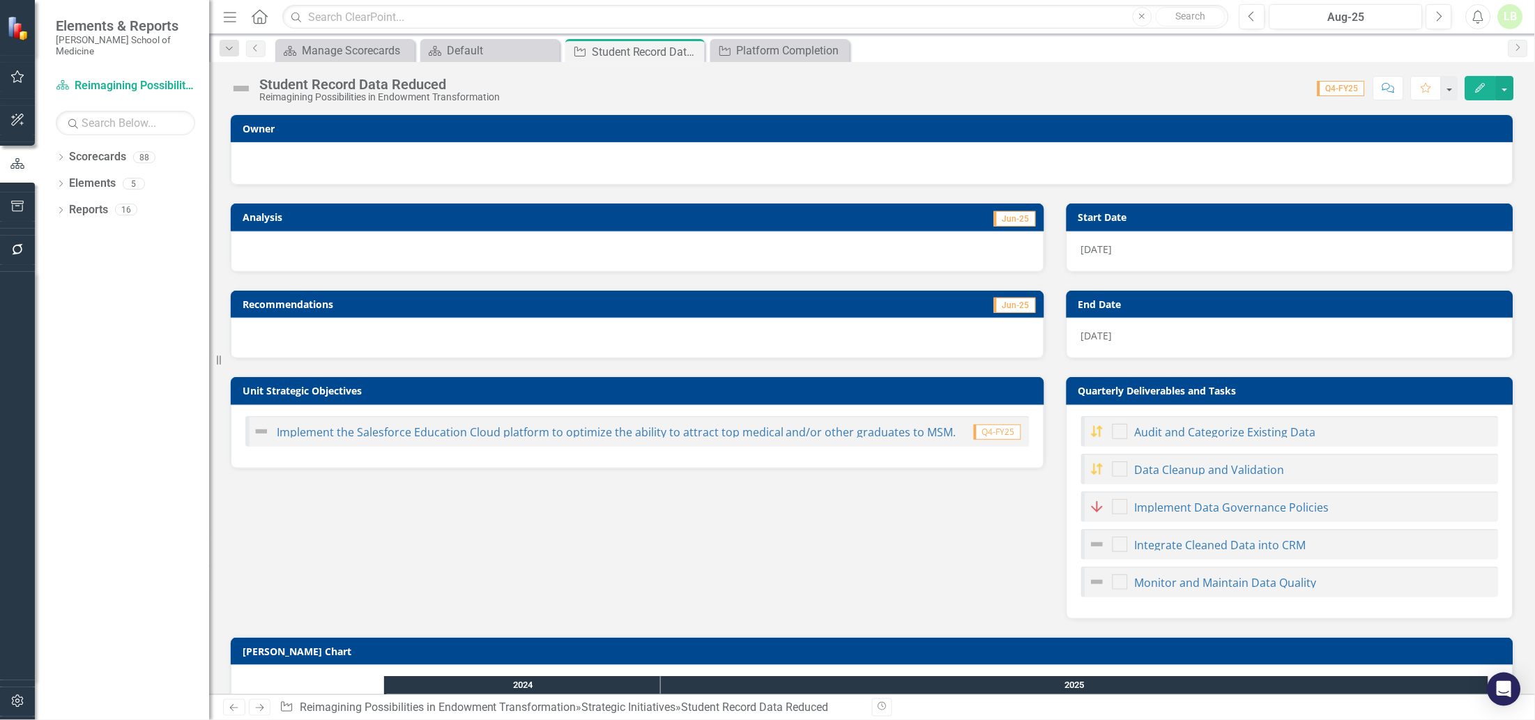
checkbox input "true"
click at [431, 158] on div at bounding box center [871, 161] width 1253 height 17
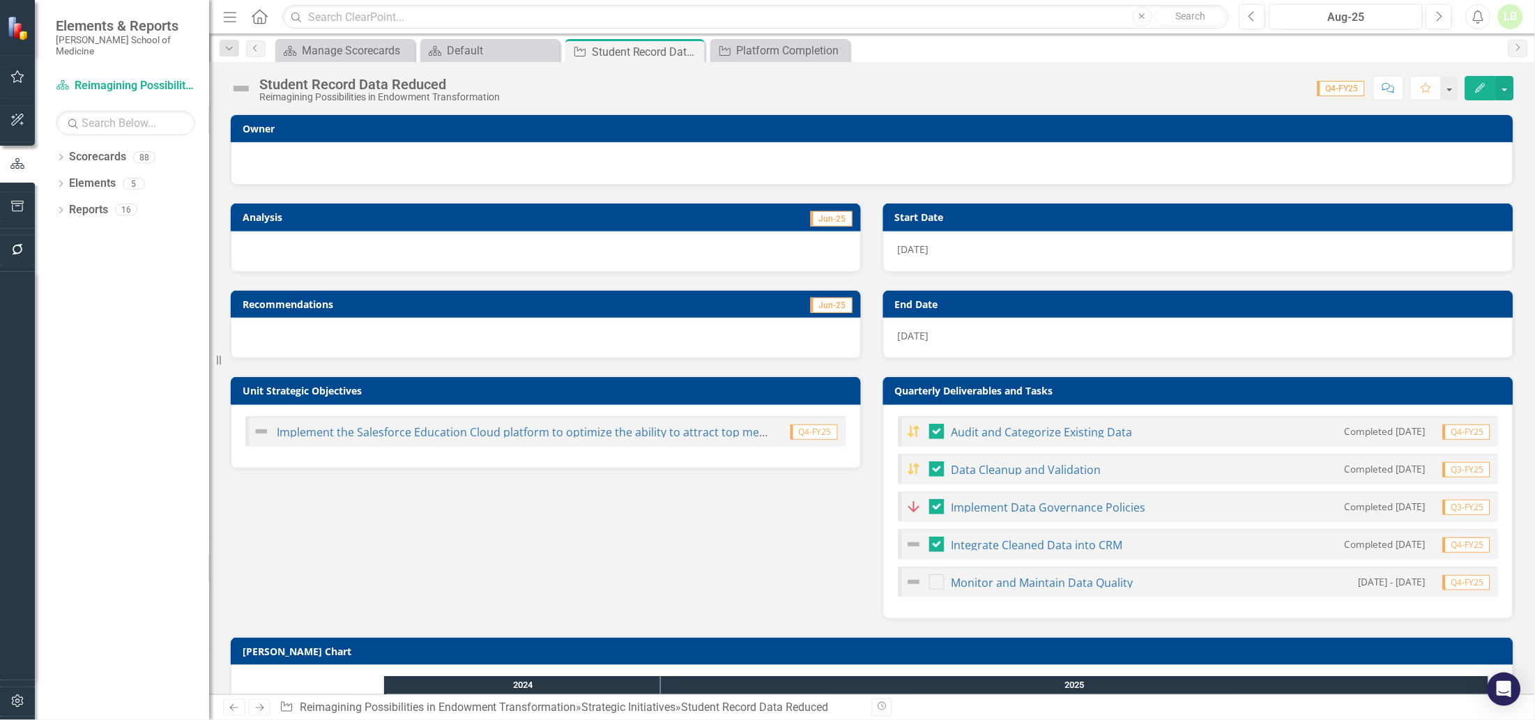
click at [431, 158] on div at bounding box center [871, 161] width 1253 height 17
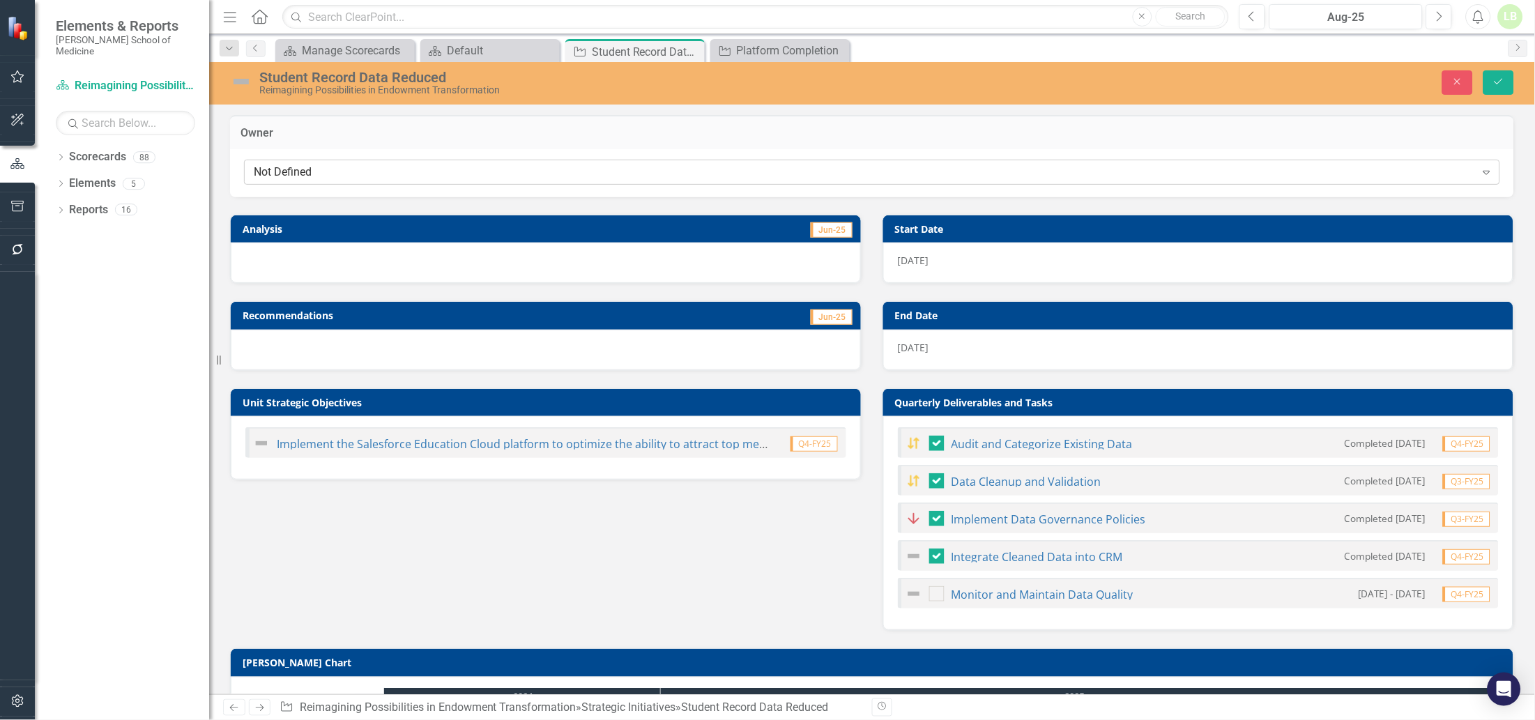
click at [420, 165] on div "Not Defined" at bounding box center [865, 172] width 1222 height 16
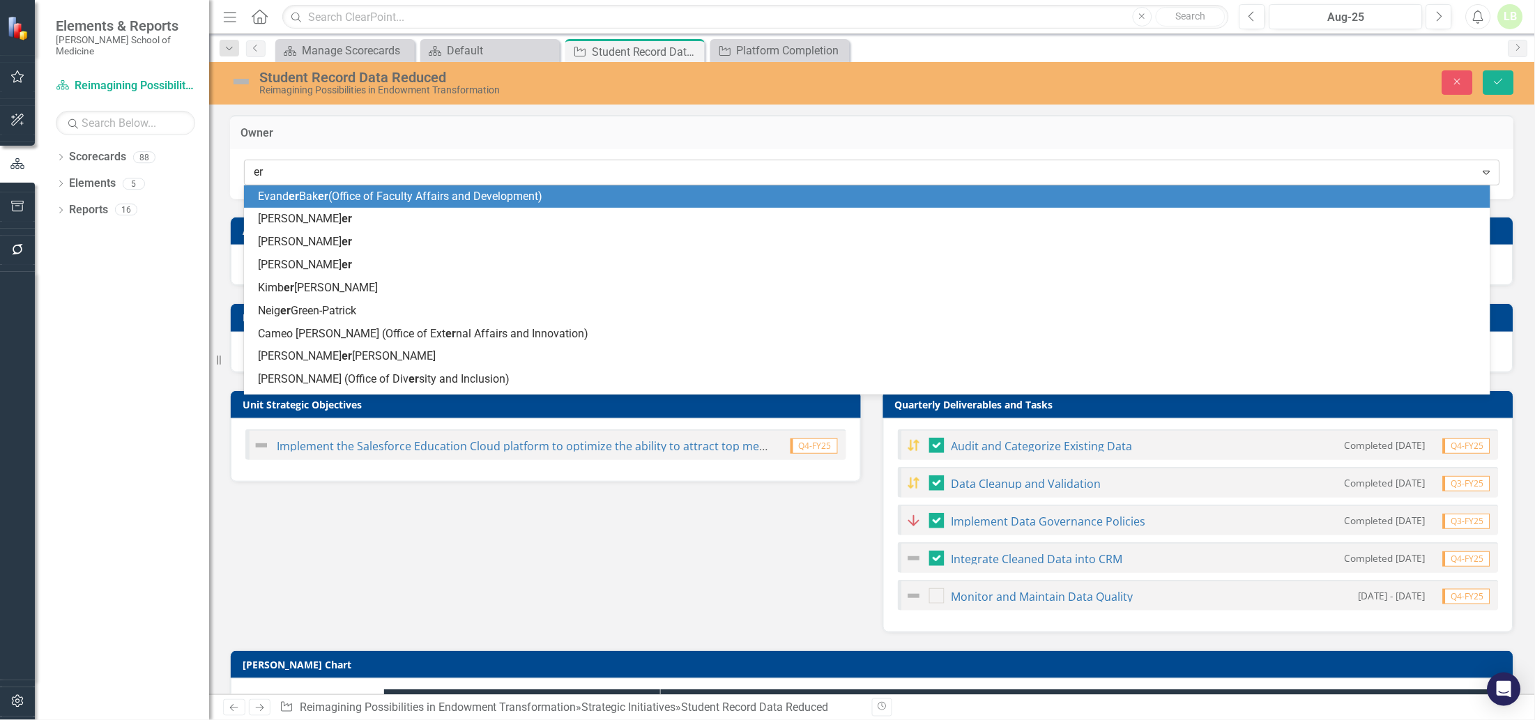
type input "eri"
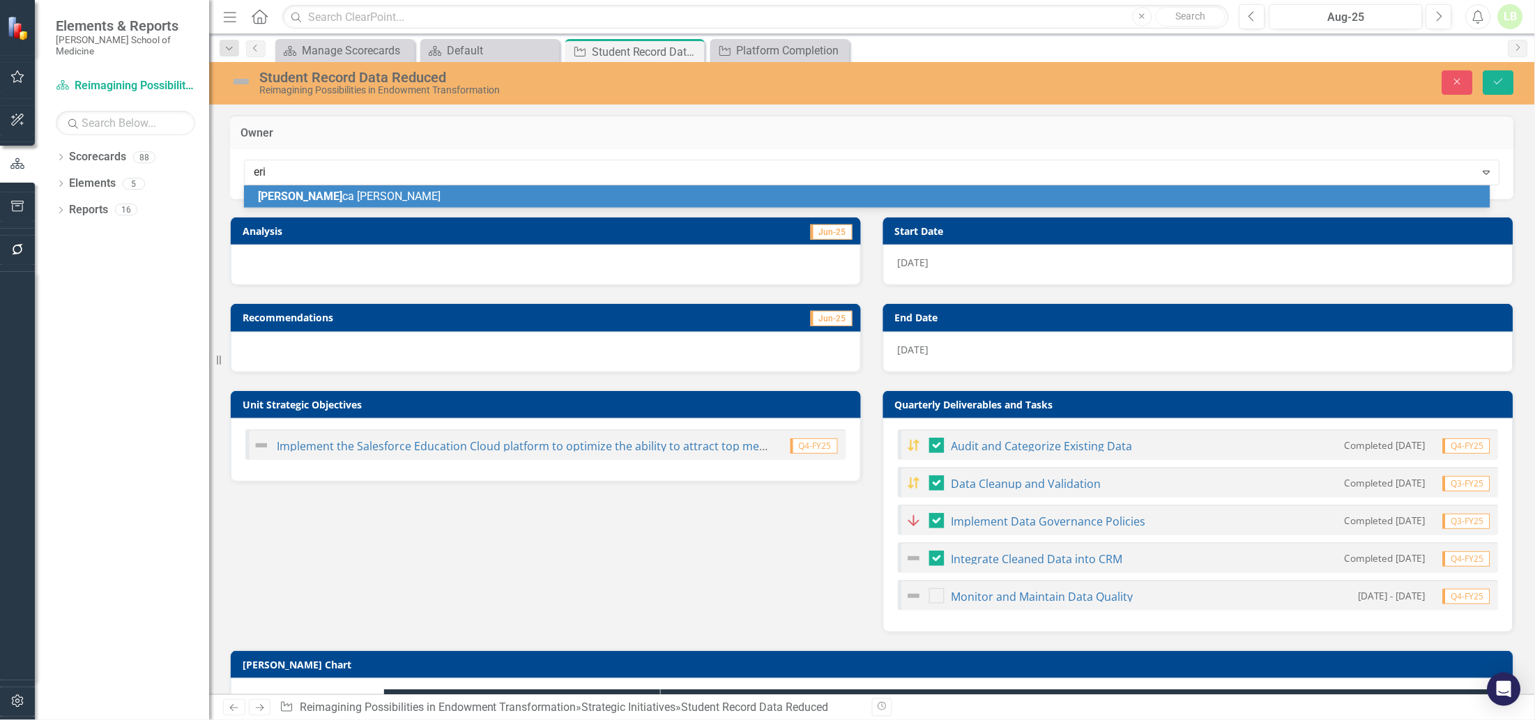
click at [325, 197] on div "[PERSON_NAME] ca [PERSON_NAME]" at bounding box center [870, 197] width 1224 height 16
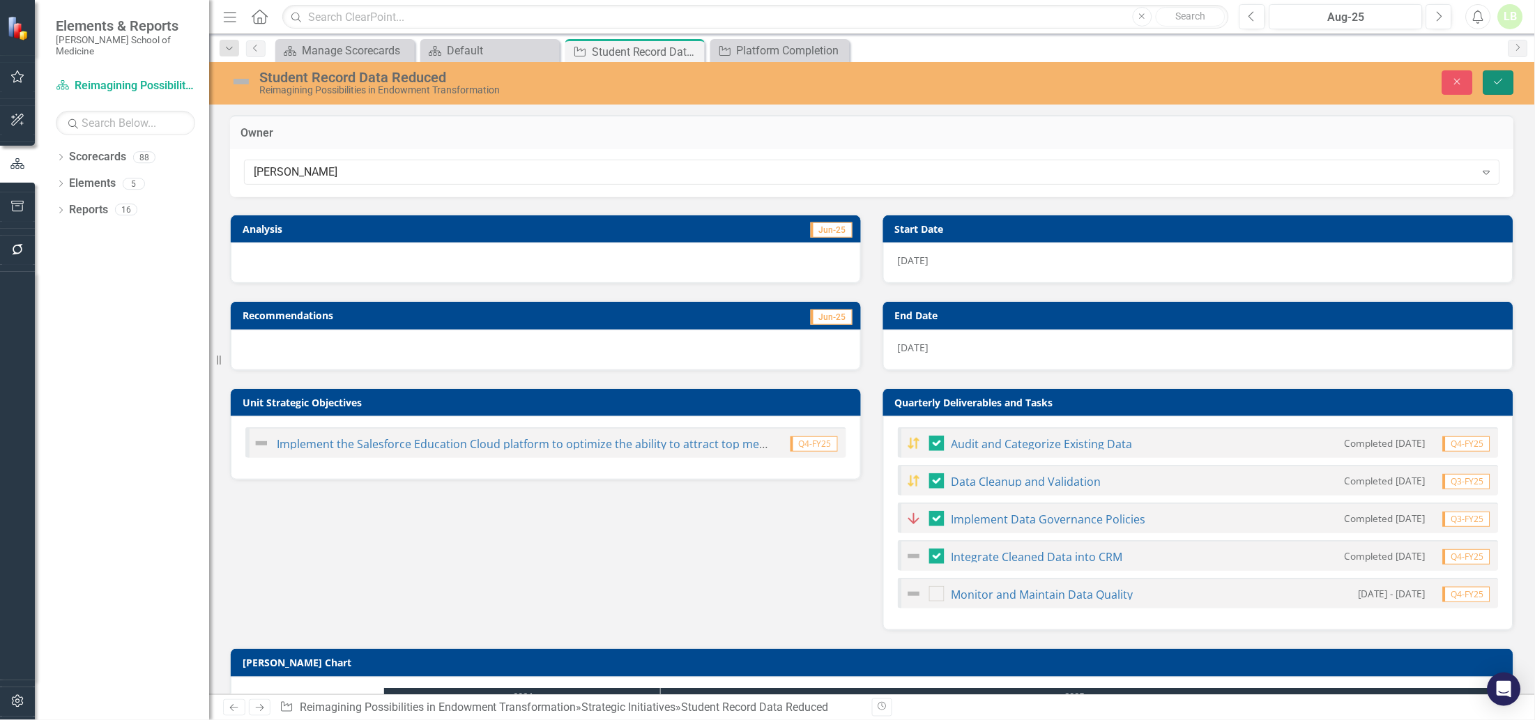
click at [1496, 74] on button "Save" at bounding box center [1498, 82] width 31 height 24
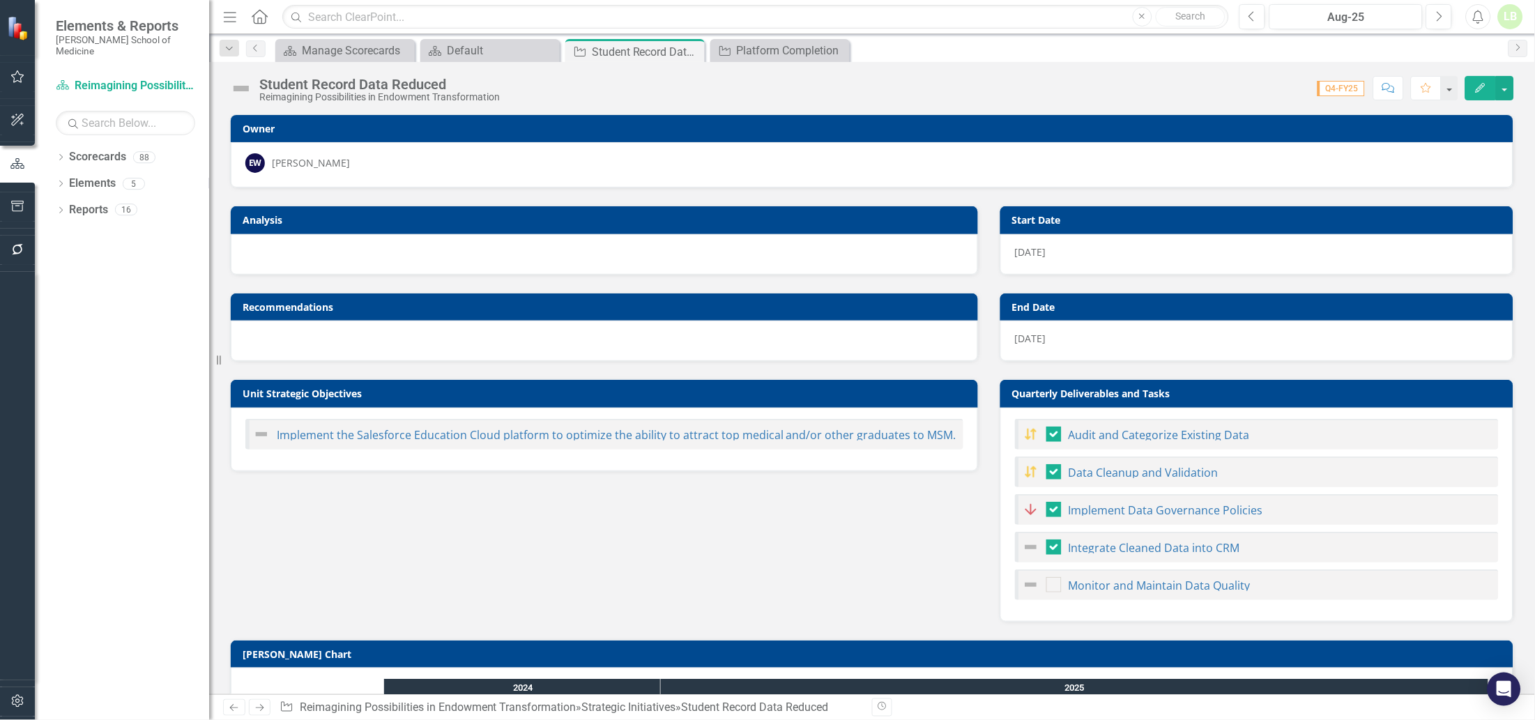
checkbox input "false"
checkbox input "true"
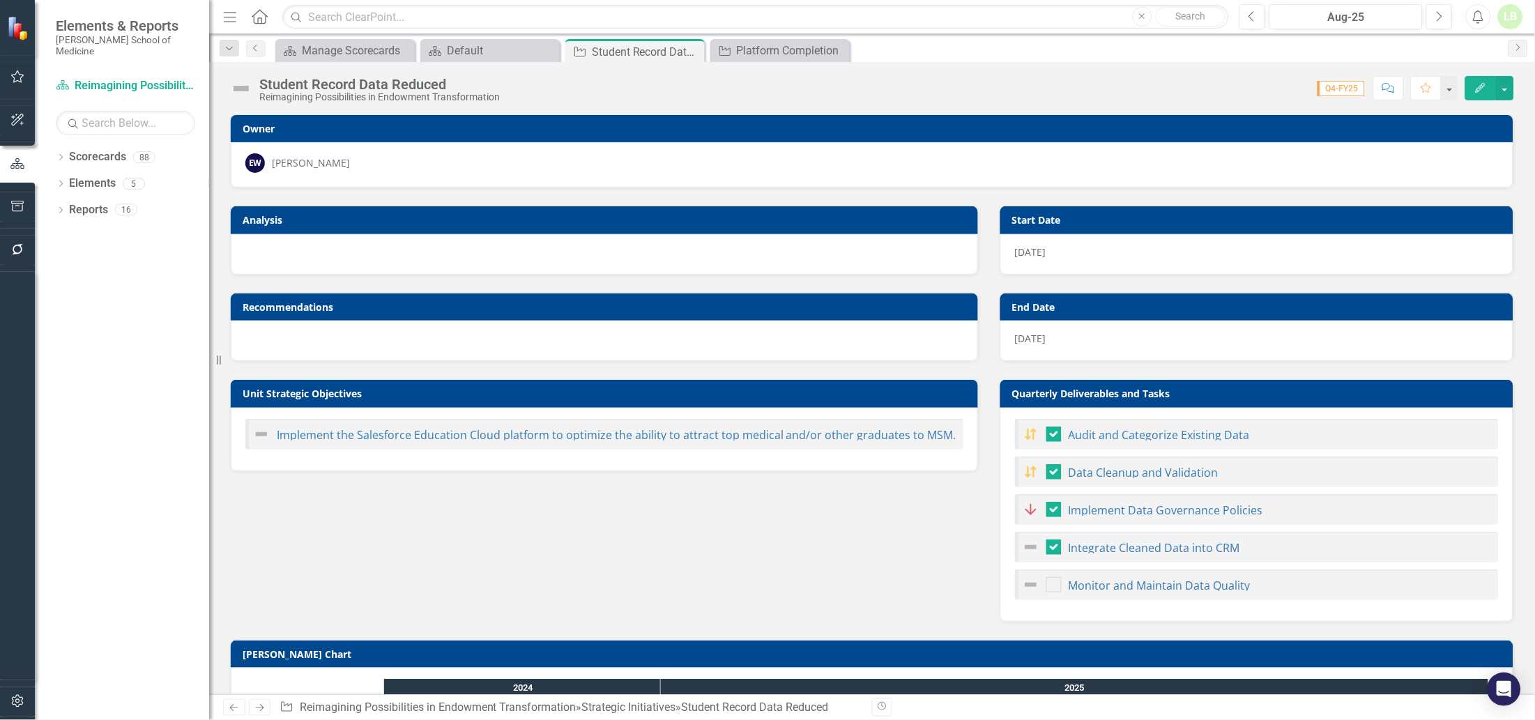
checkbox input "true"
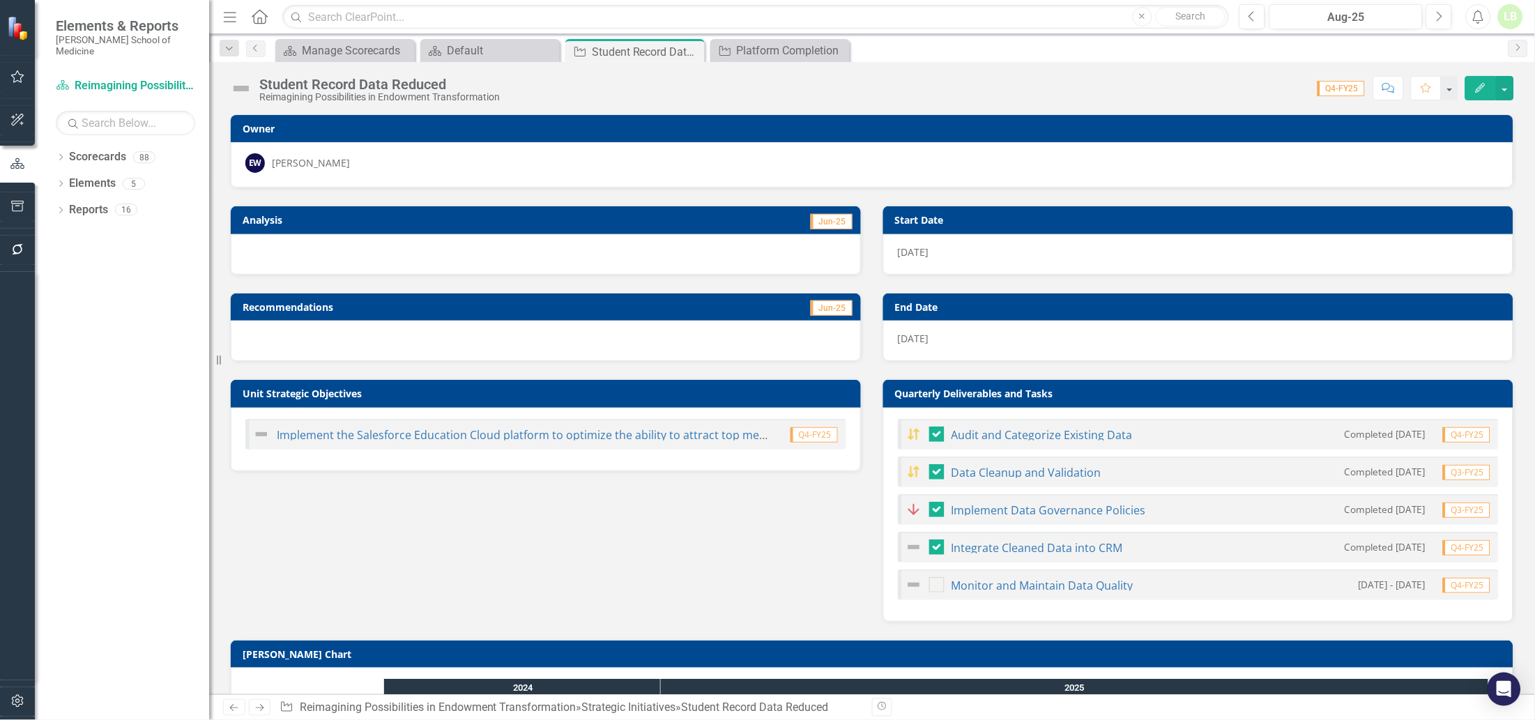
click at [646, 95] on div "Score: 0.00 Q4-FY25 Completed Comment Favorite Edit" at bounding box center [1010, 88] width 1007 height 24
click at [257, 47] on icon "Previous" at bounding box center [255, 48] width 11 height 8
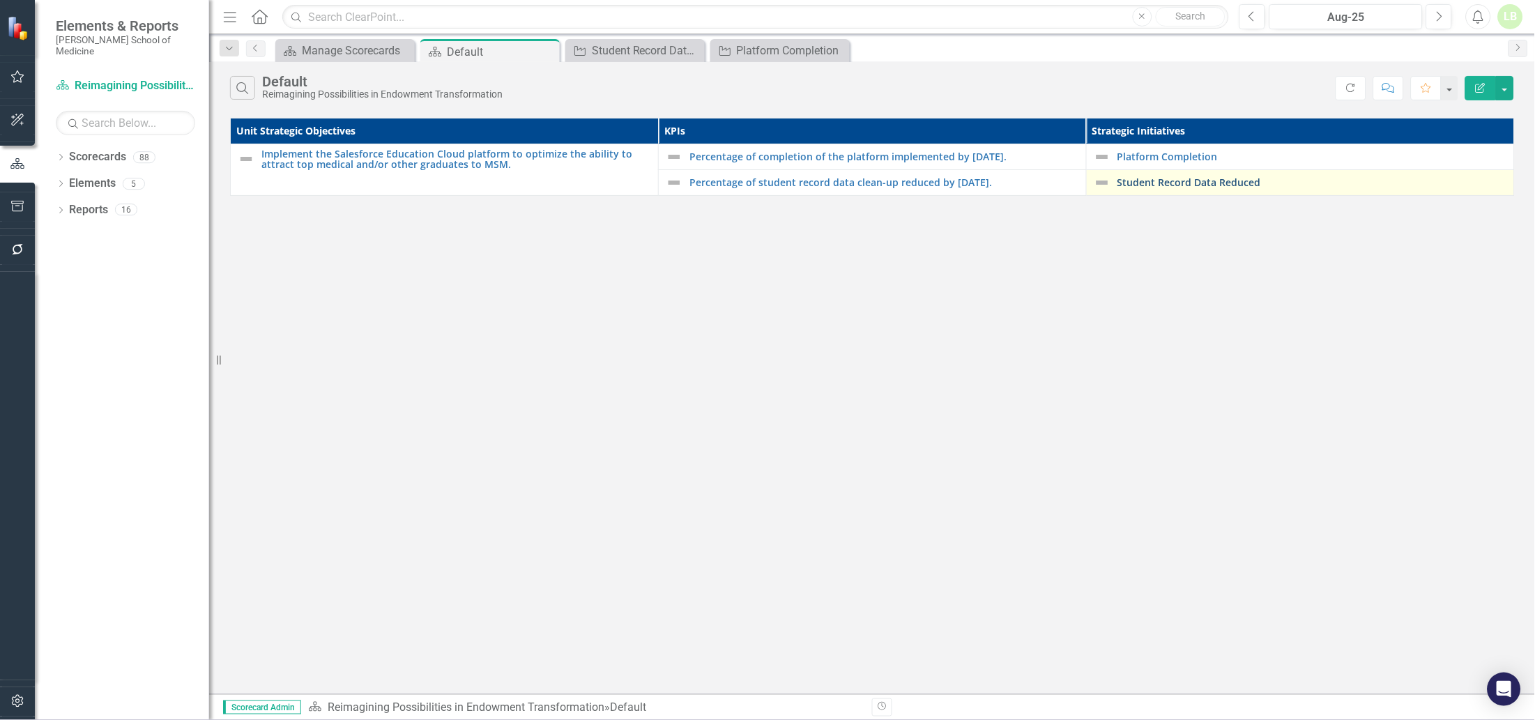
click at [1147, 183] on link "Student Record Data Reduced" at bounding box center [1312, 182] width 390 height 10
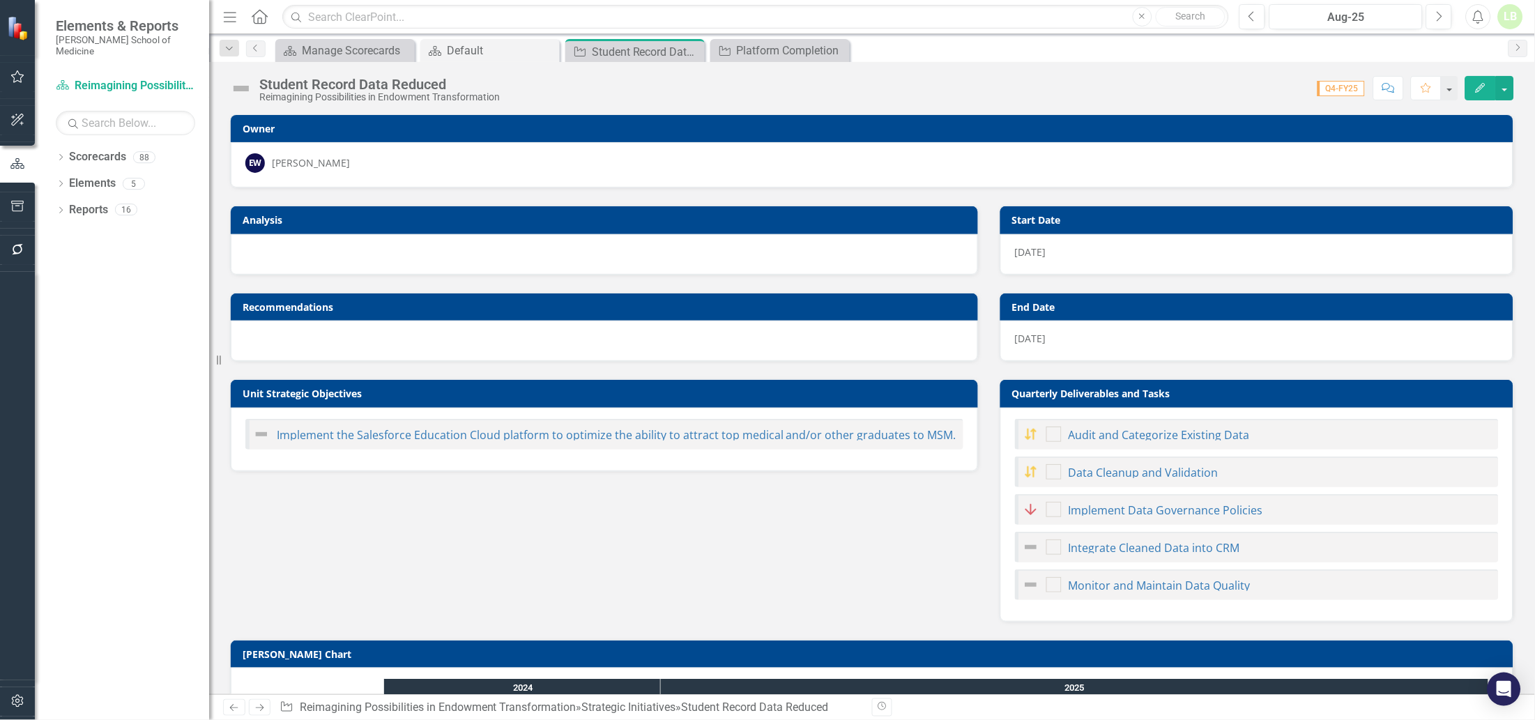
checkbox input "true"
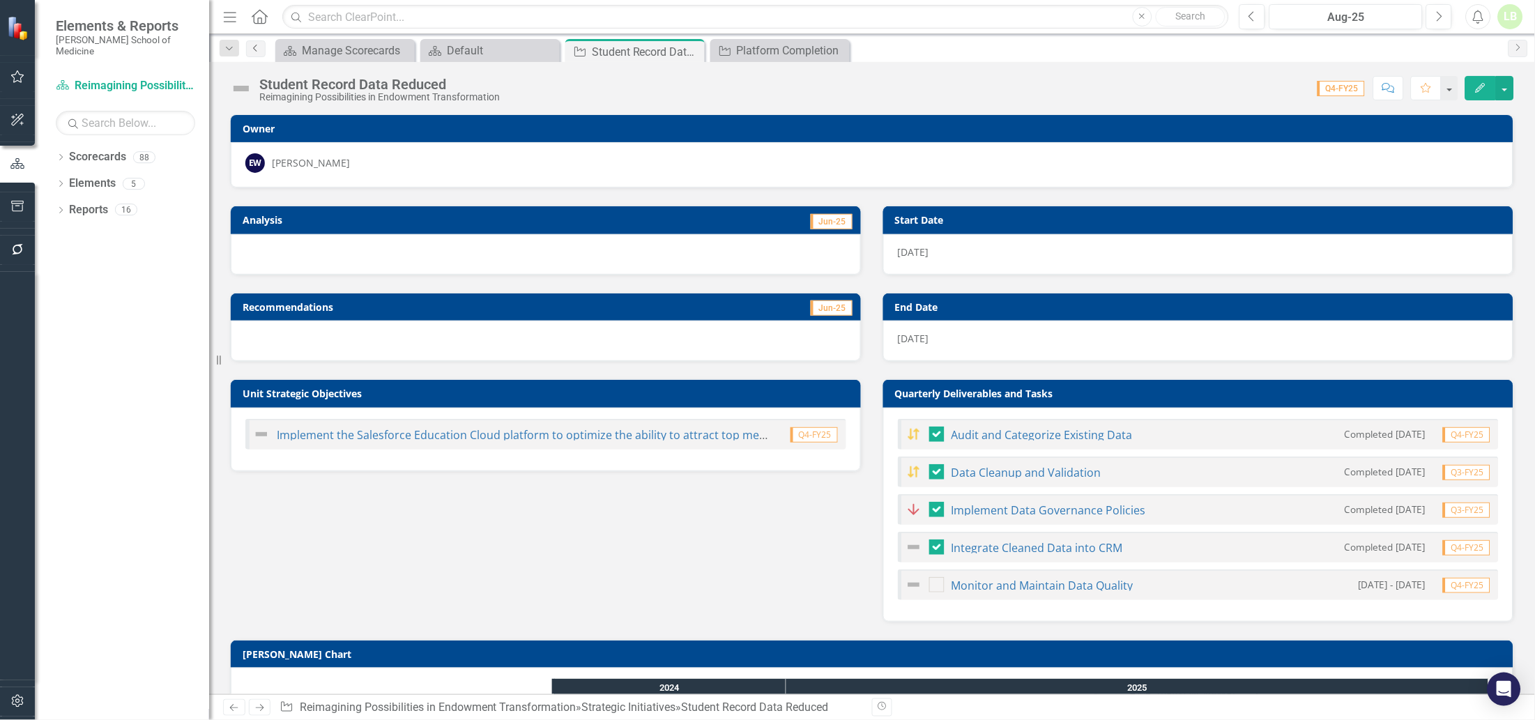
click at [258, 47] on icon "Previous" at bounding box center [255, 48] width 11 height 8
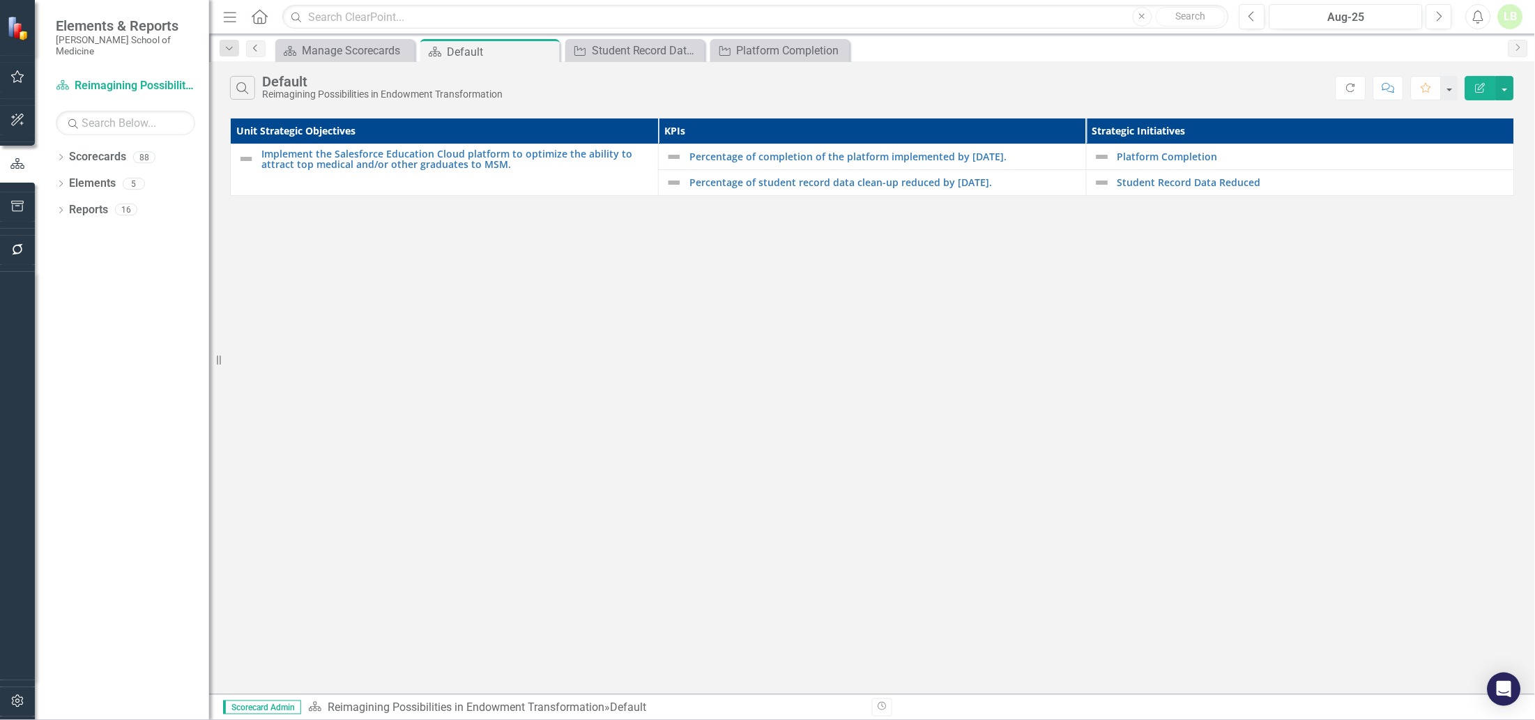
click at [258, 47] on icon "Previous" at bounding box center [255, 48] width 11 height 8
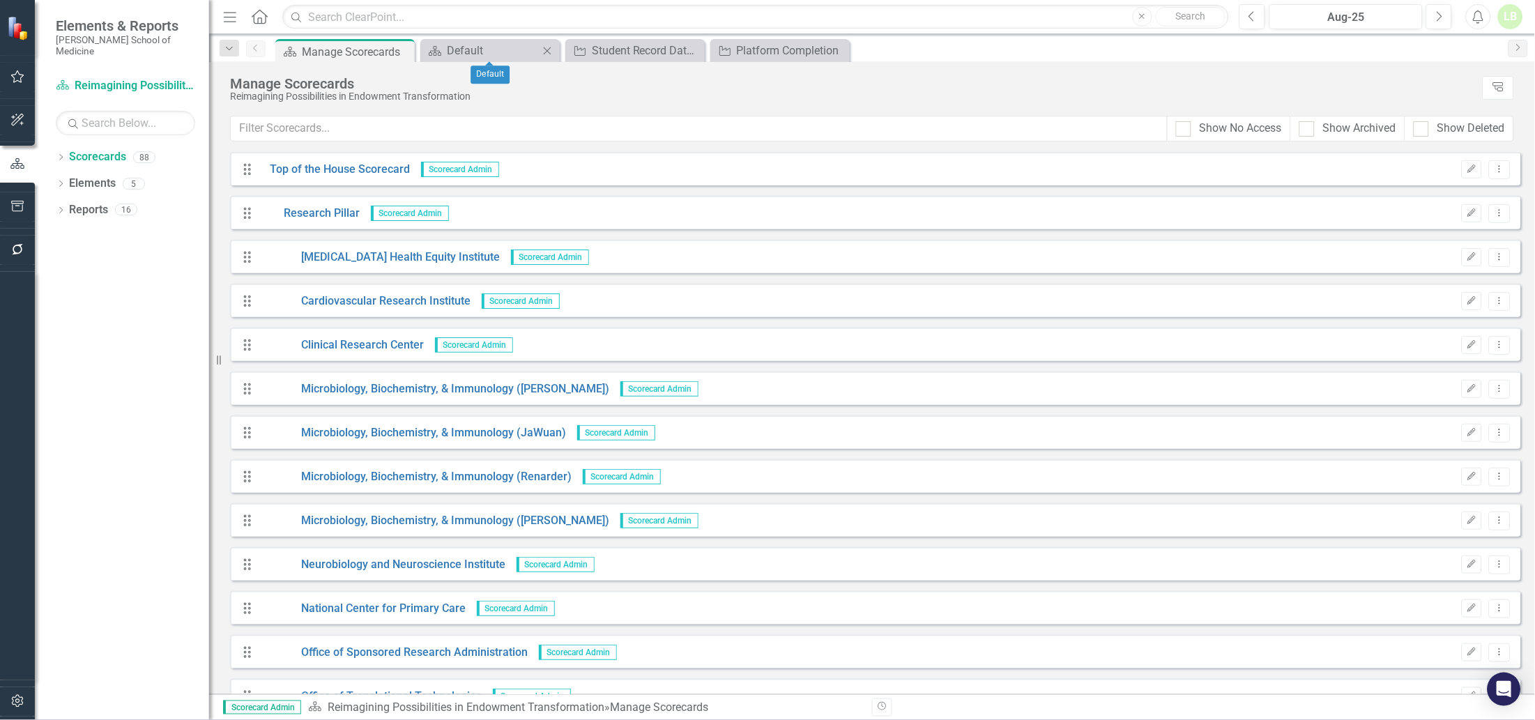
click at [549, 49] on icon "Close" at bounding box center [547, 50] width 14 height 11
click at [0, 0] on icon "Close" at bounding box center [0, 0] width 0 height 0
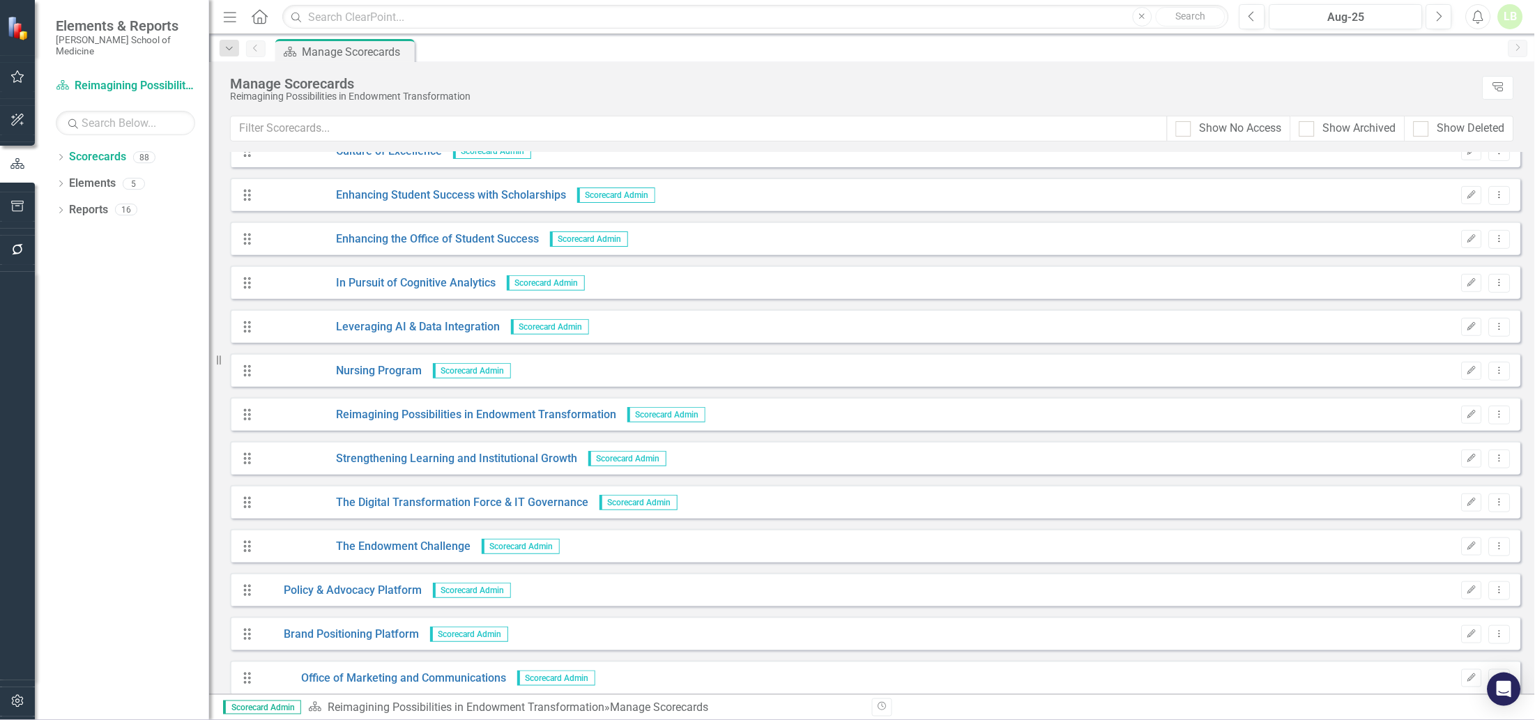
scroll to position [3311, 0]
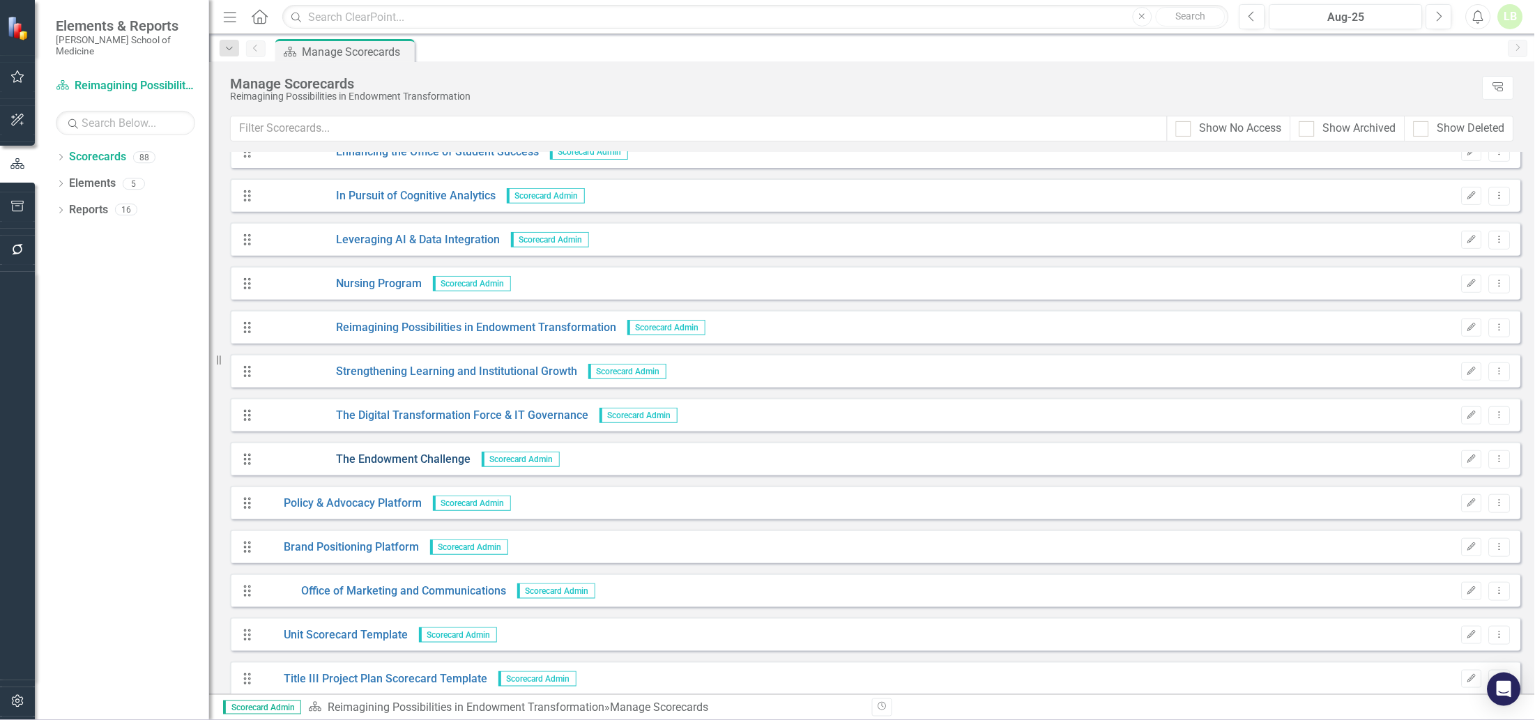
click at [411, 456] on link "The Endowment Challenge" at bounding box center [365, 460] width 211 height 16
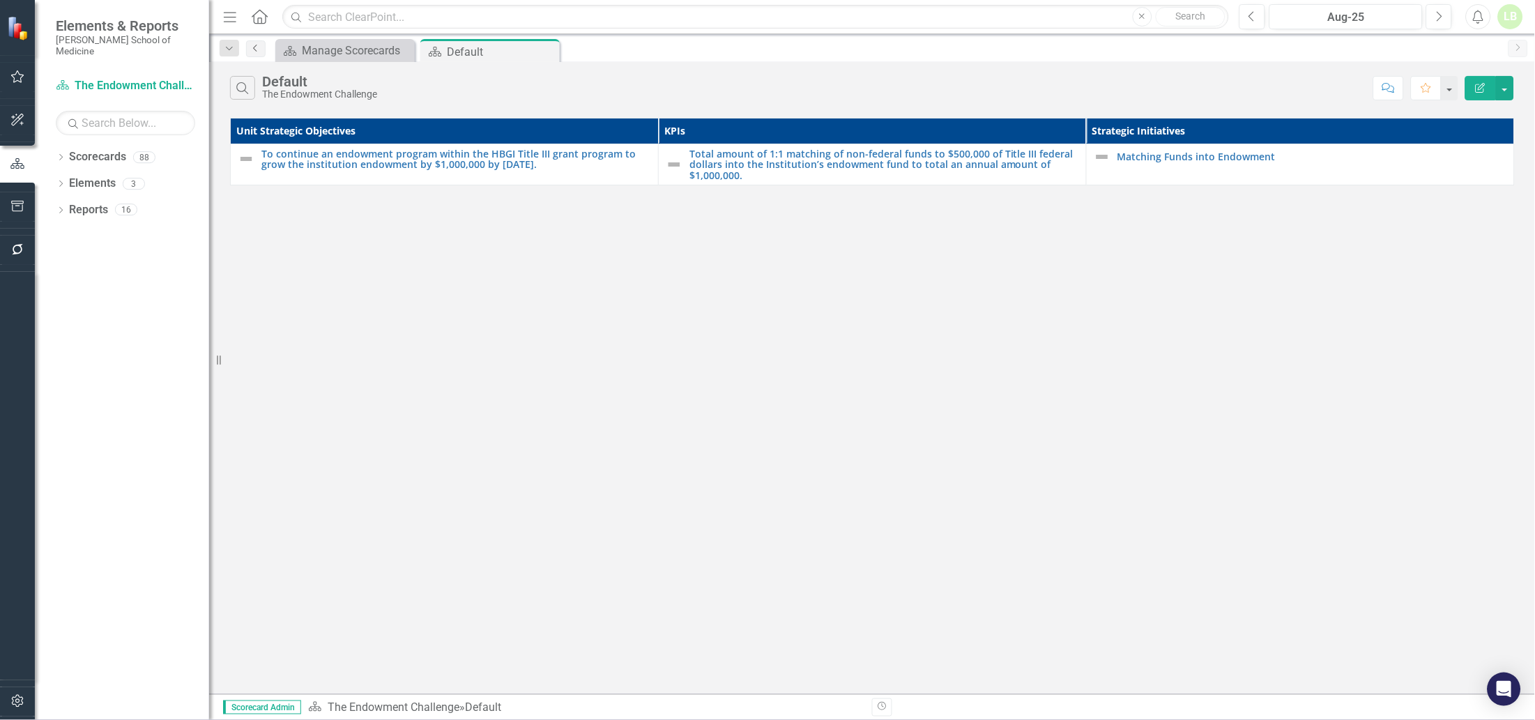
click at [252, 44] on icon "Previous" at bounding box center [255, 48] width 11 height 8
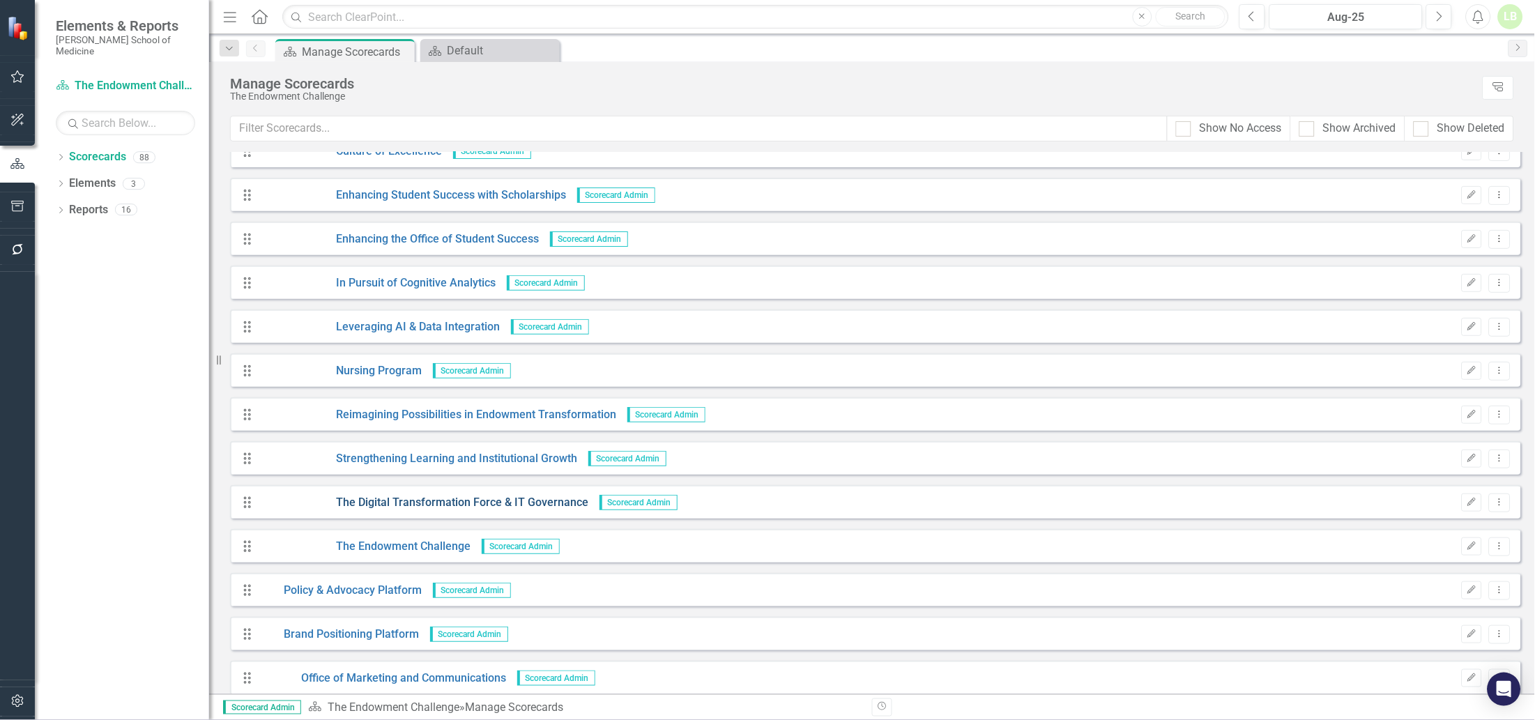
scroll to position [3311, 0]
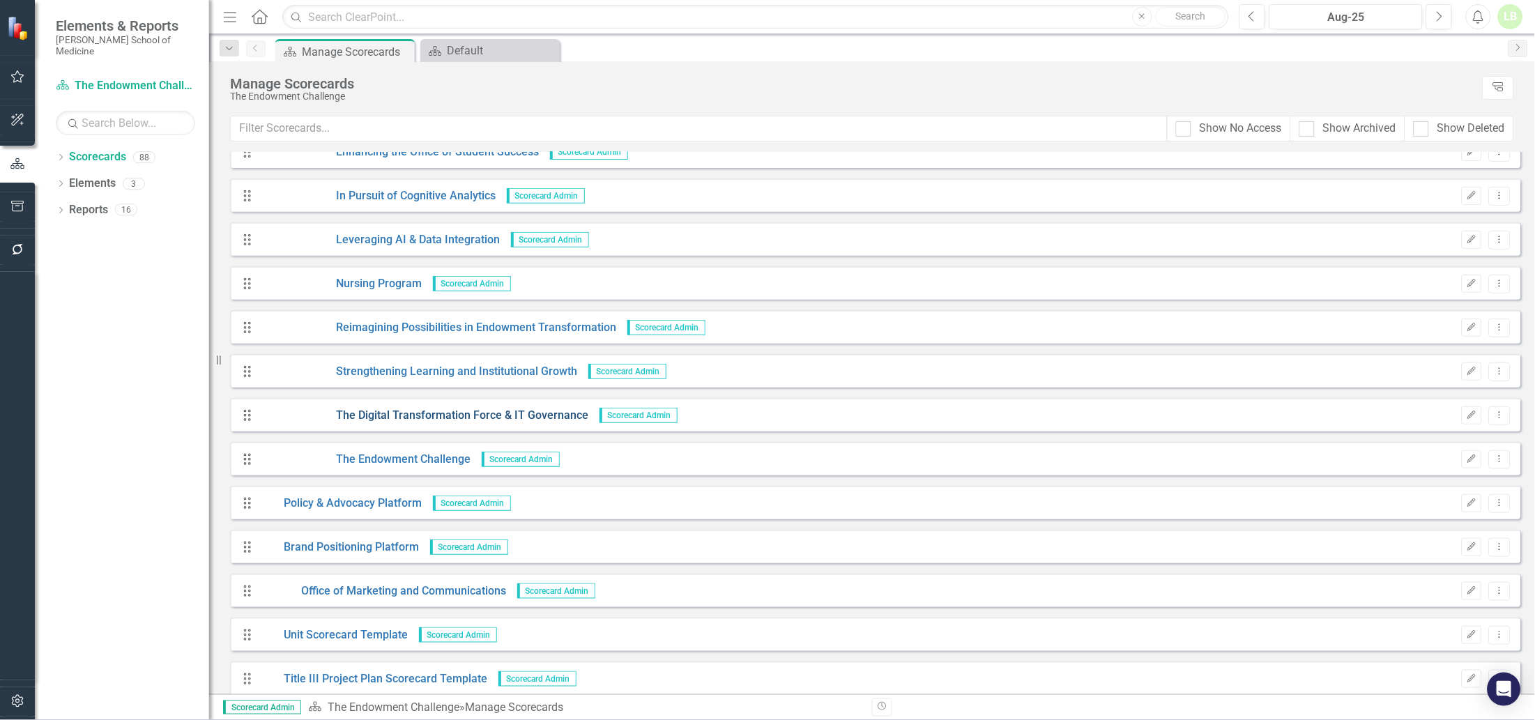
click at [429, 496] on div "Drag Policy & Advocacy Platform Scorecard Admin" at bounding box center [382, 504] width 281 height 16
click at [422, 412] on link "The Digital Transformation Force & IT Governance" at bounding box center [424, 416] width 329 height 16
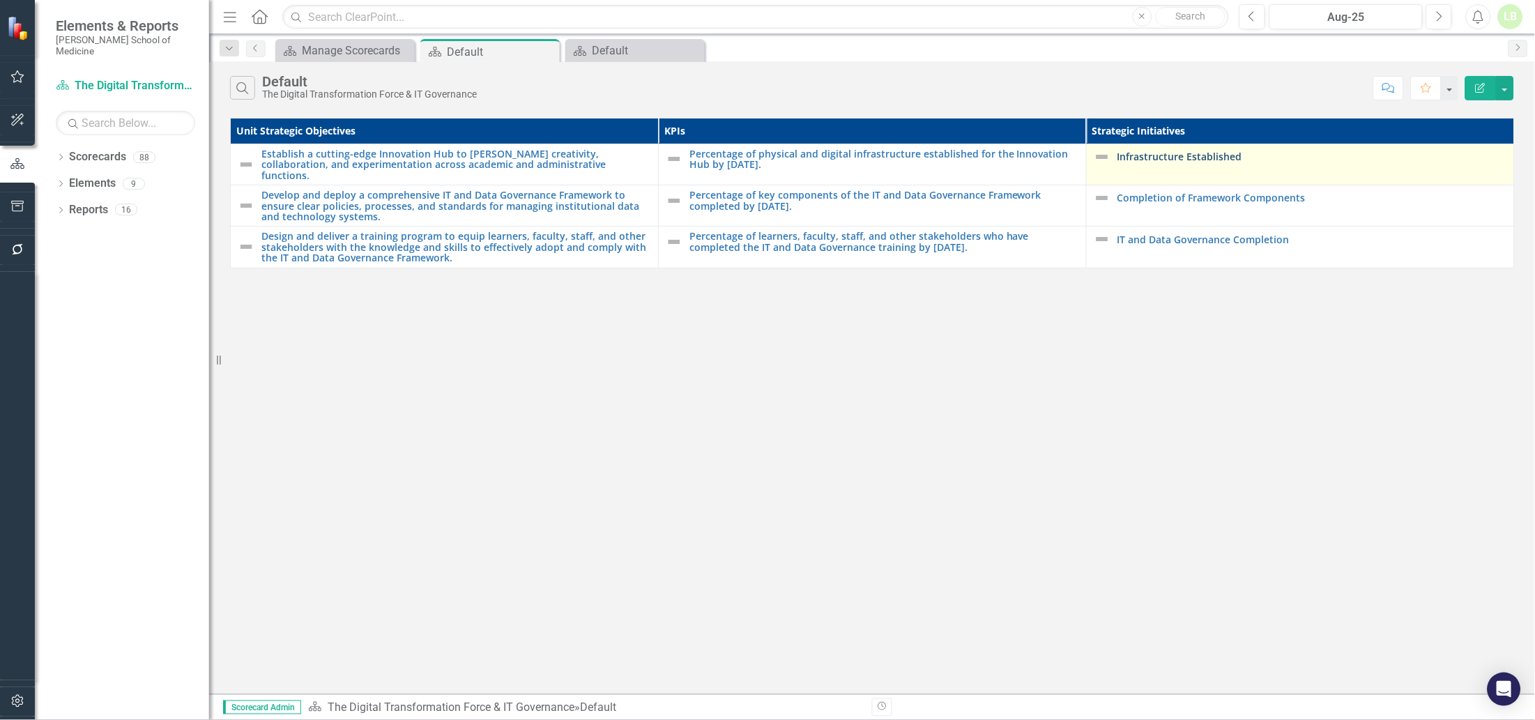
click at [1195, 159] on link "Infrastructure Established" at bounding box center [1312, 156] width 390 height 10
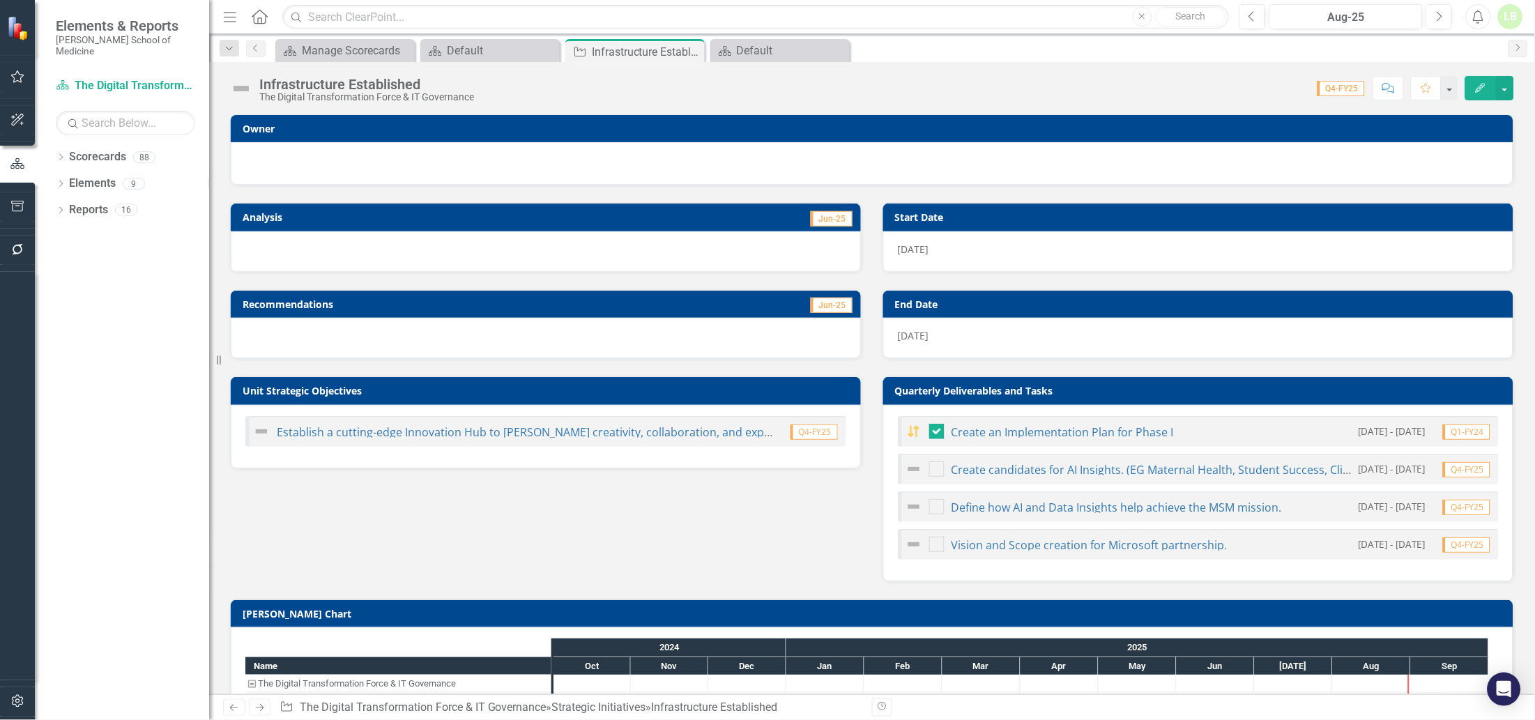
click at [349, 158] on div at bounding box center [871, 161] width 1253 height 17
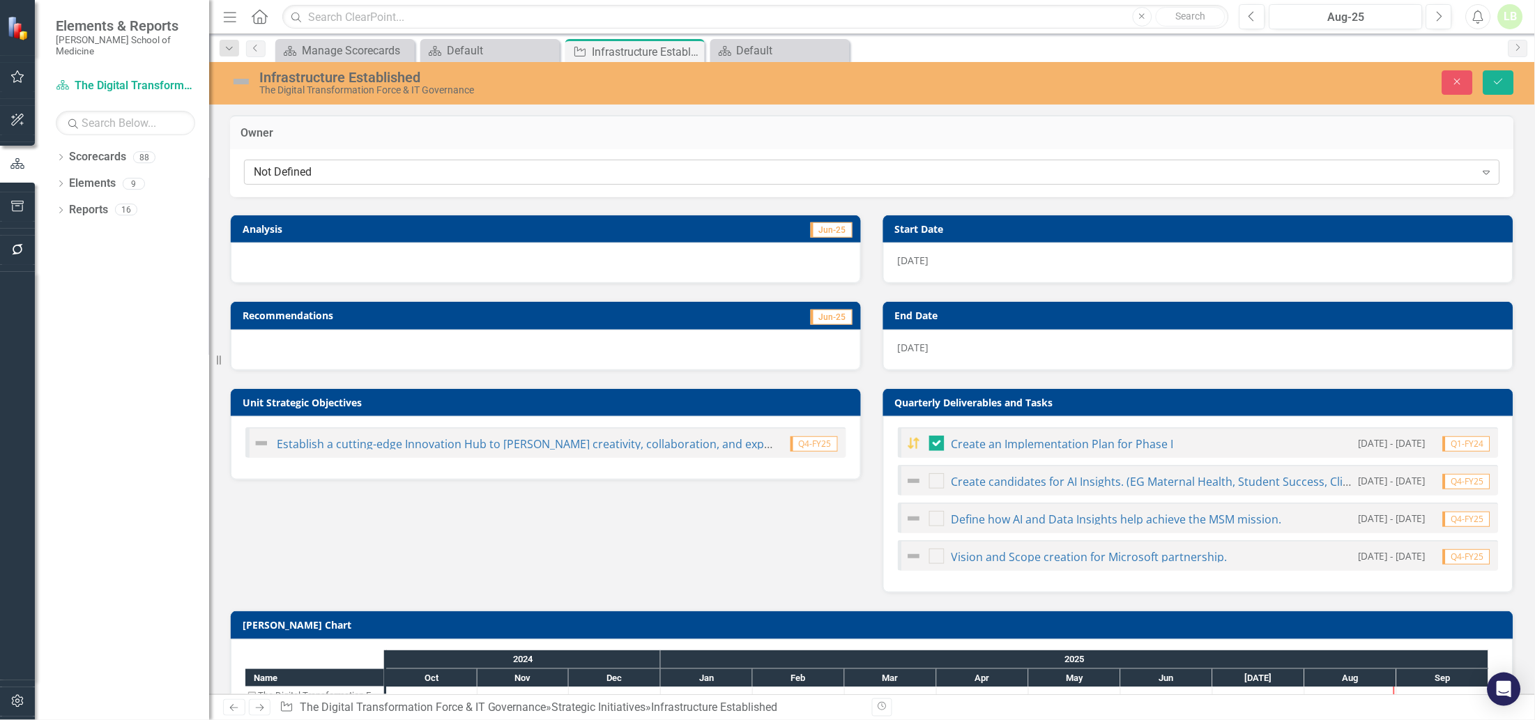
click at [355, 172] on div "Not Defined" at bounding box center [865, 172] width 1222 height 16
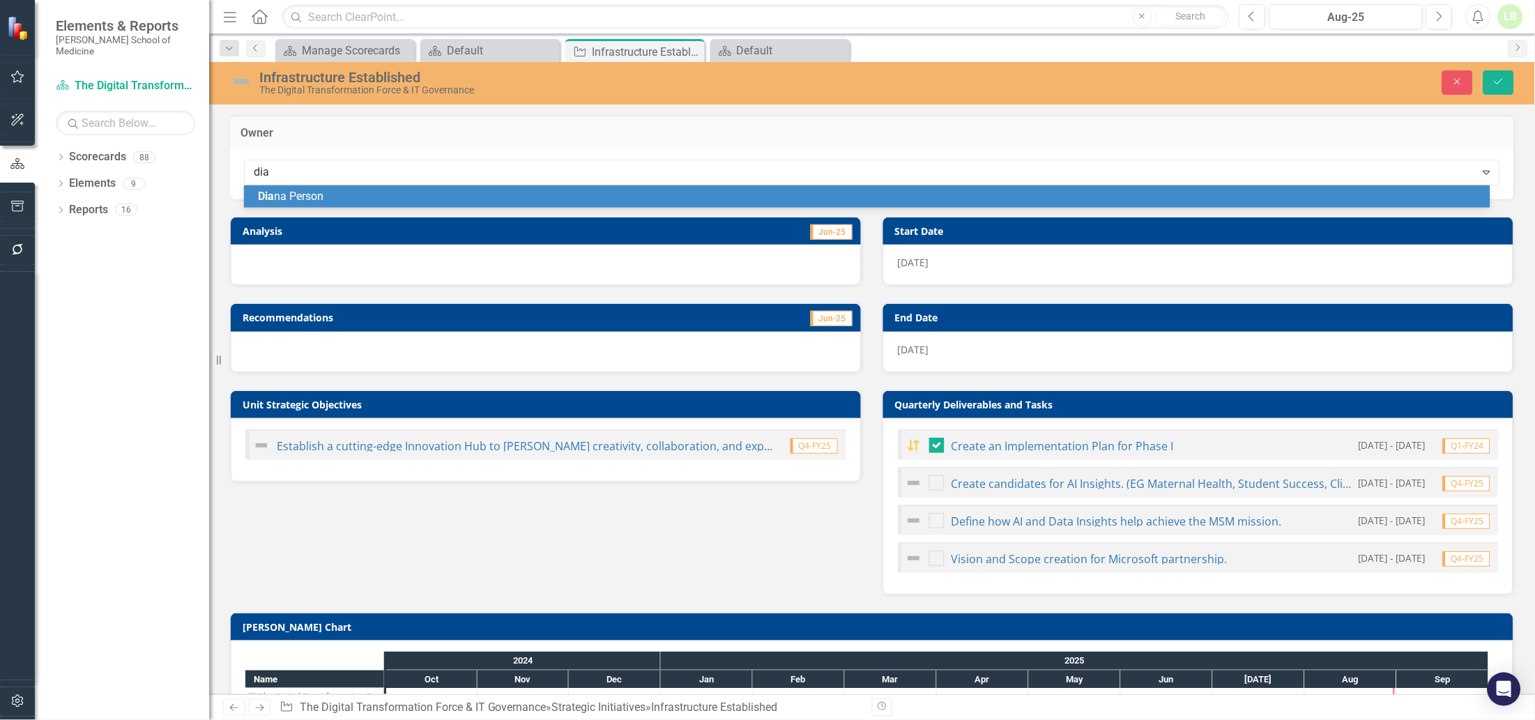
type input "dian"
click at [337, 192] on div "Dian a Person" at bounding box center [870, 197] width 1224 height 16
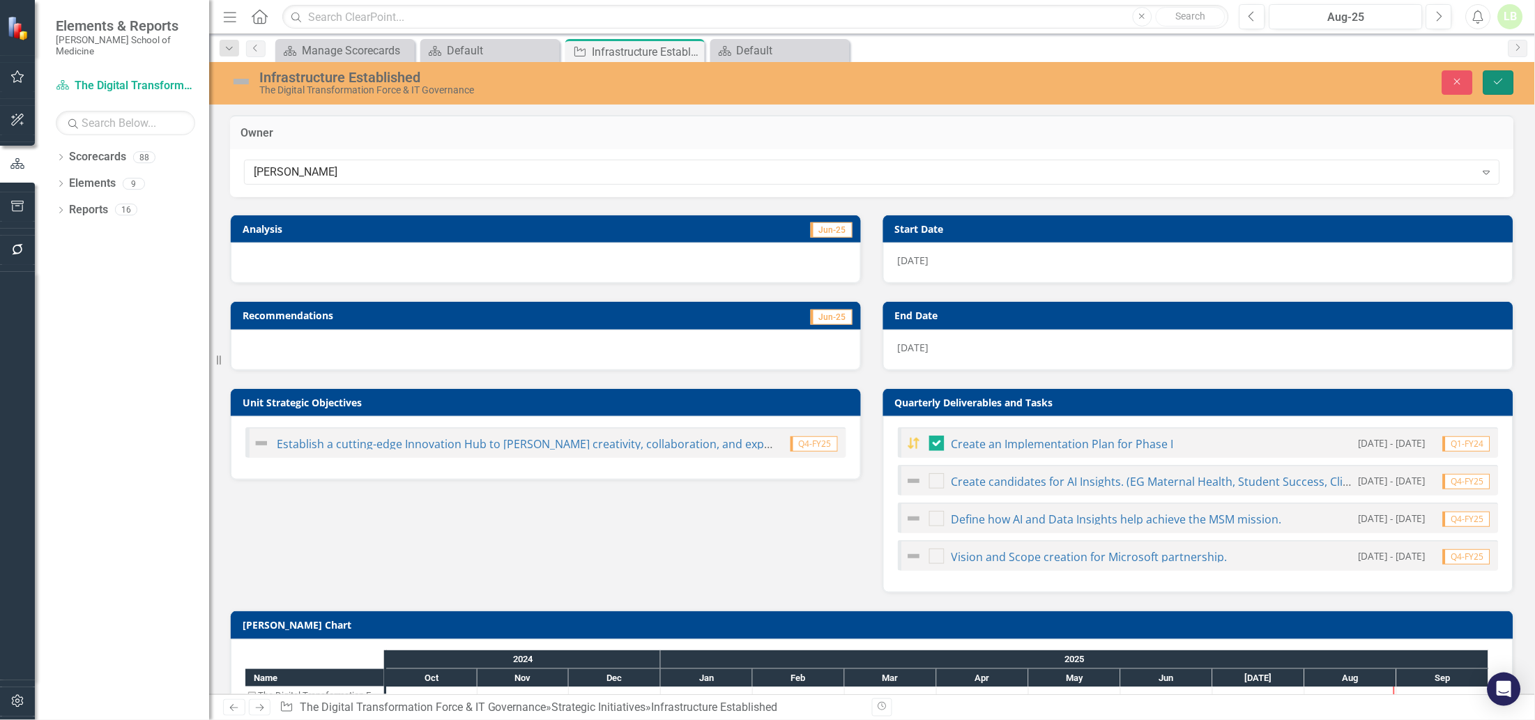
click at [1501, 84] on icon "Save" at bounding box center [1498, 82] width 13 height 10
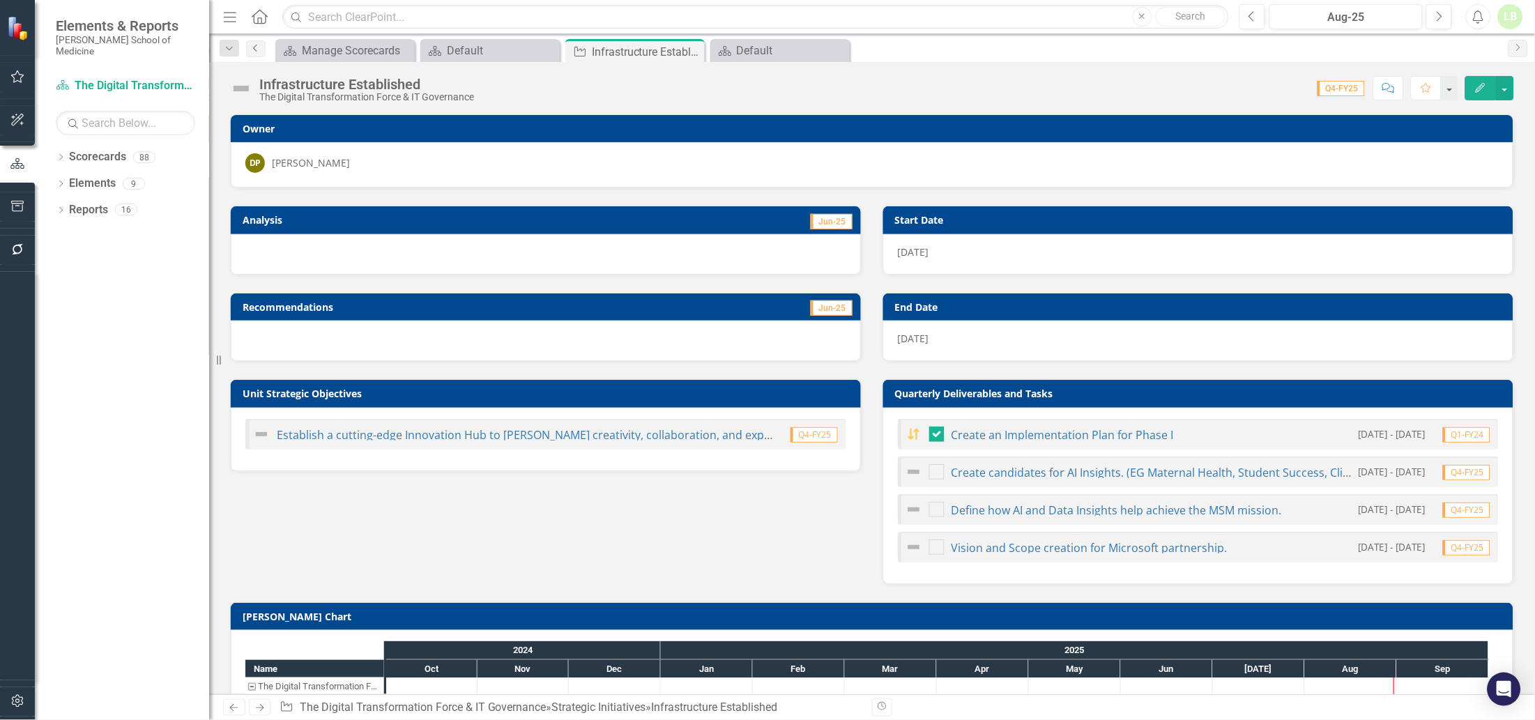
click at [256, 40] on link "Previous" at bounding box center [256, 48] width 20 height 17
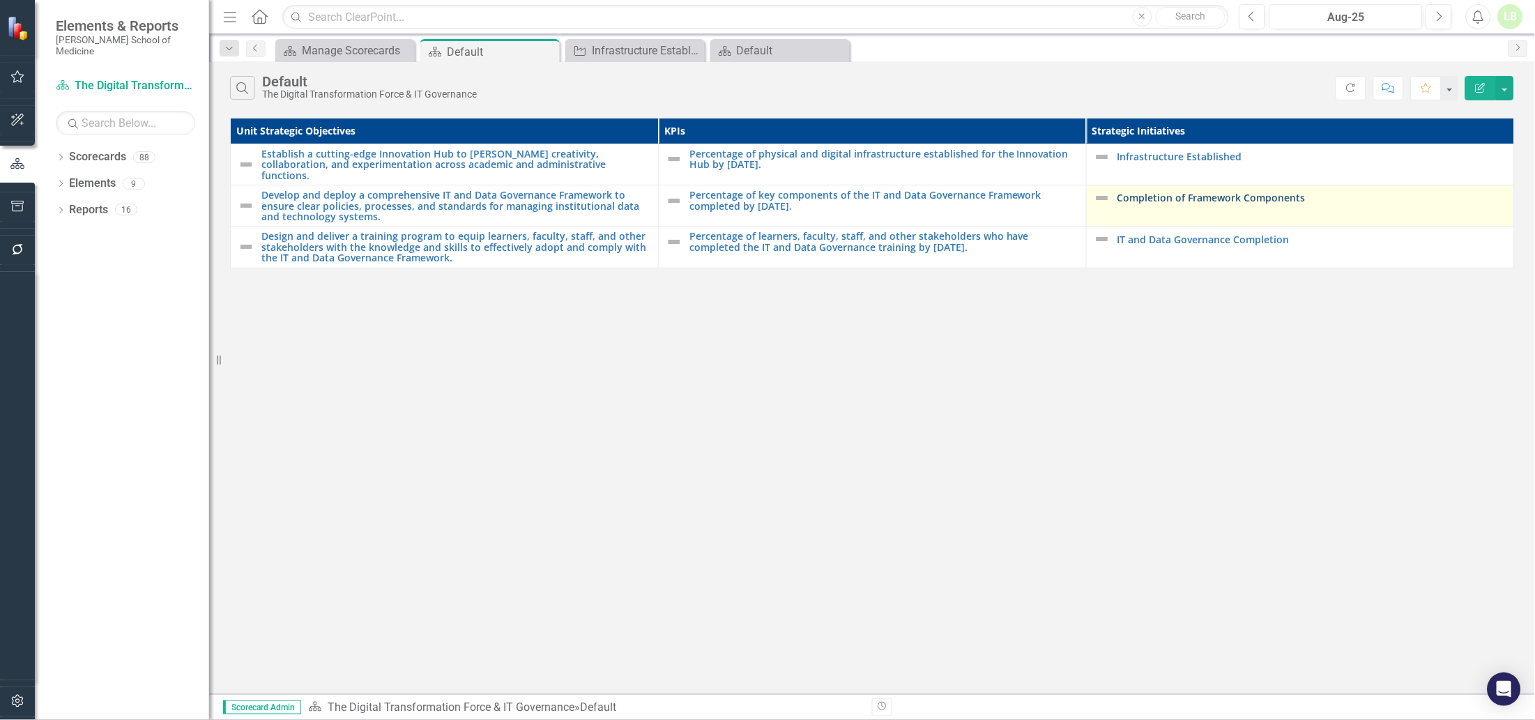
click at [1173, 192] on link "Completion of Framework Components" at bounding box center [1312, 197] width 390 height 10
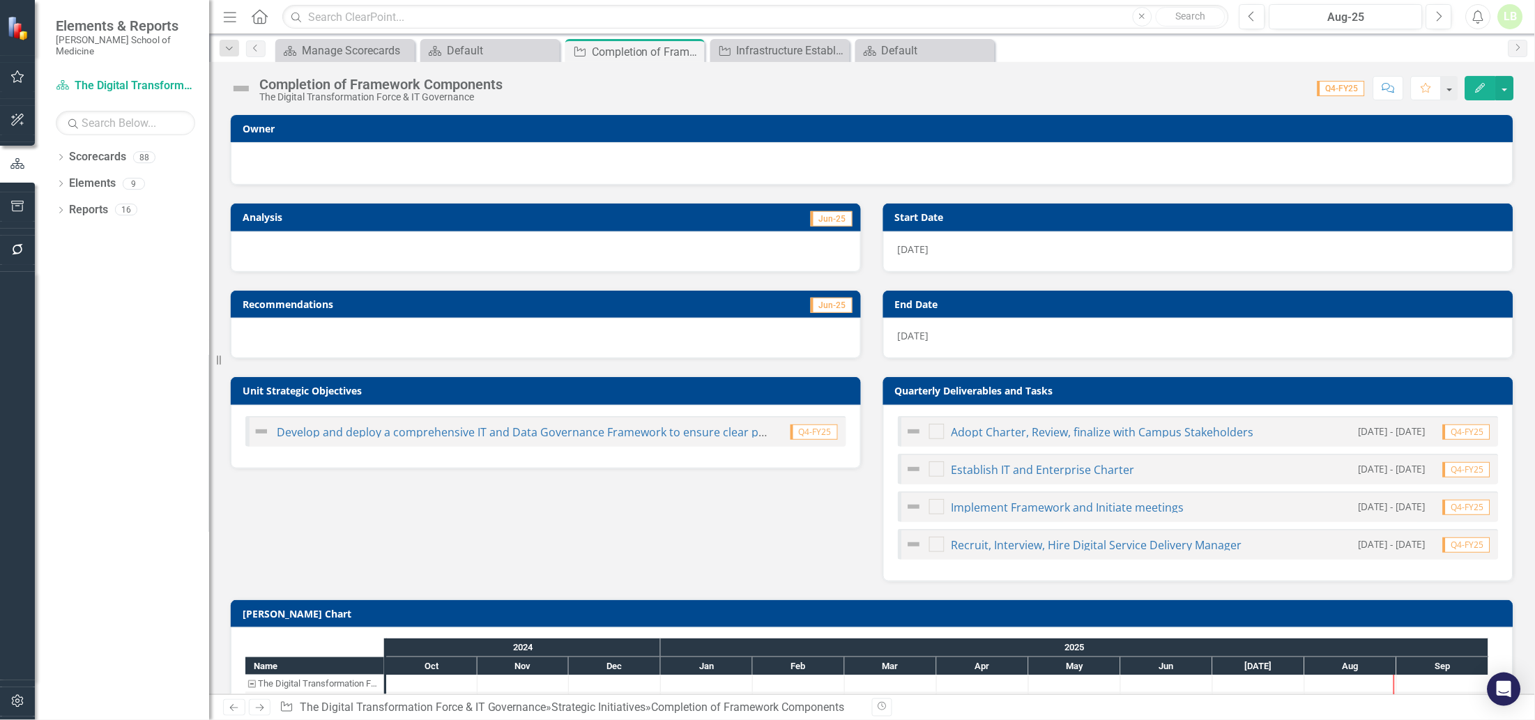
click at [297, 152] on div at bounding box center [872, 163] width 1282 height 43
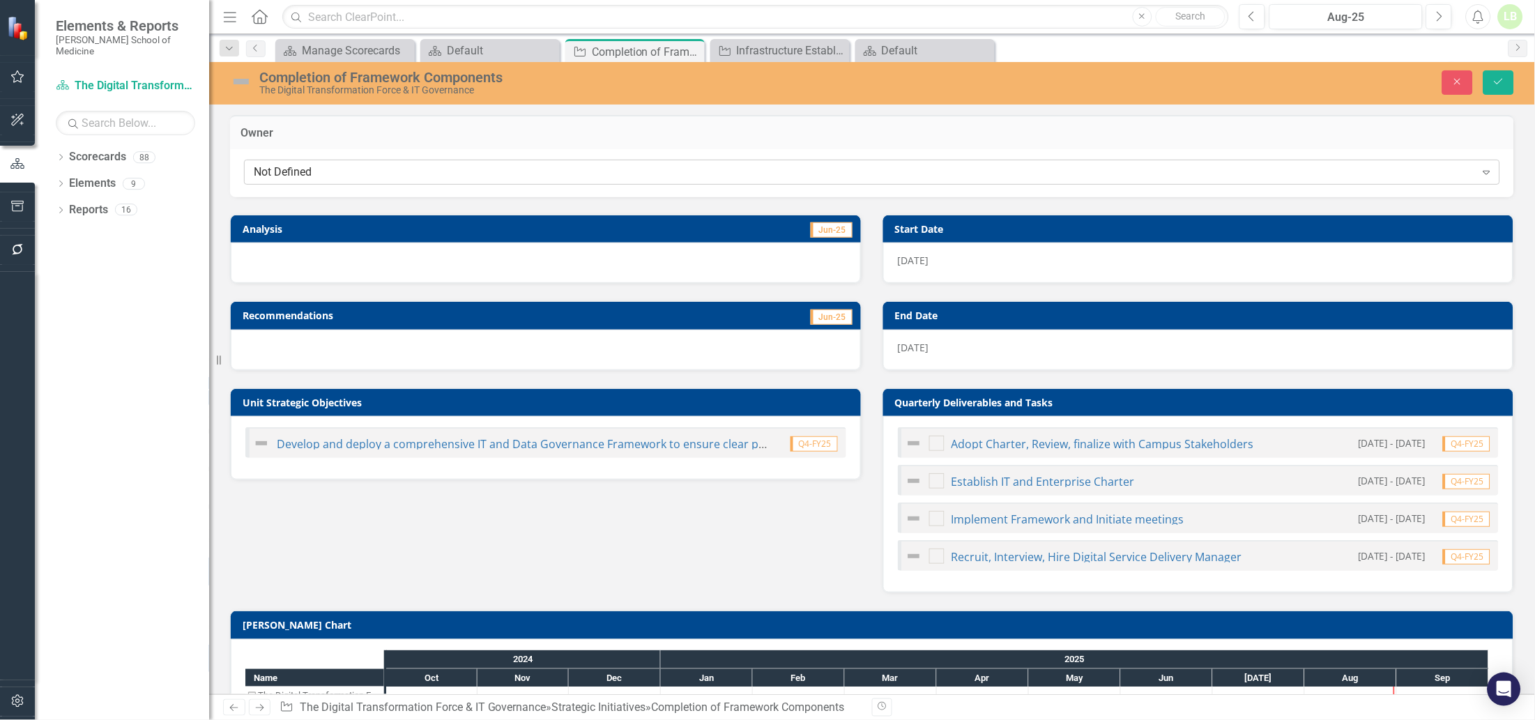
click at [297, 170] on div "Not Defined" at bounding box center [865, 172] width 1222 height 16
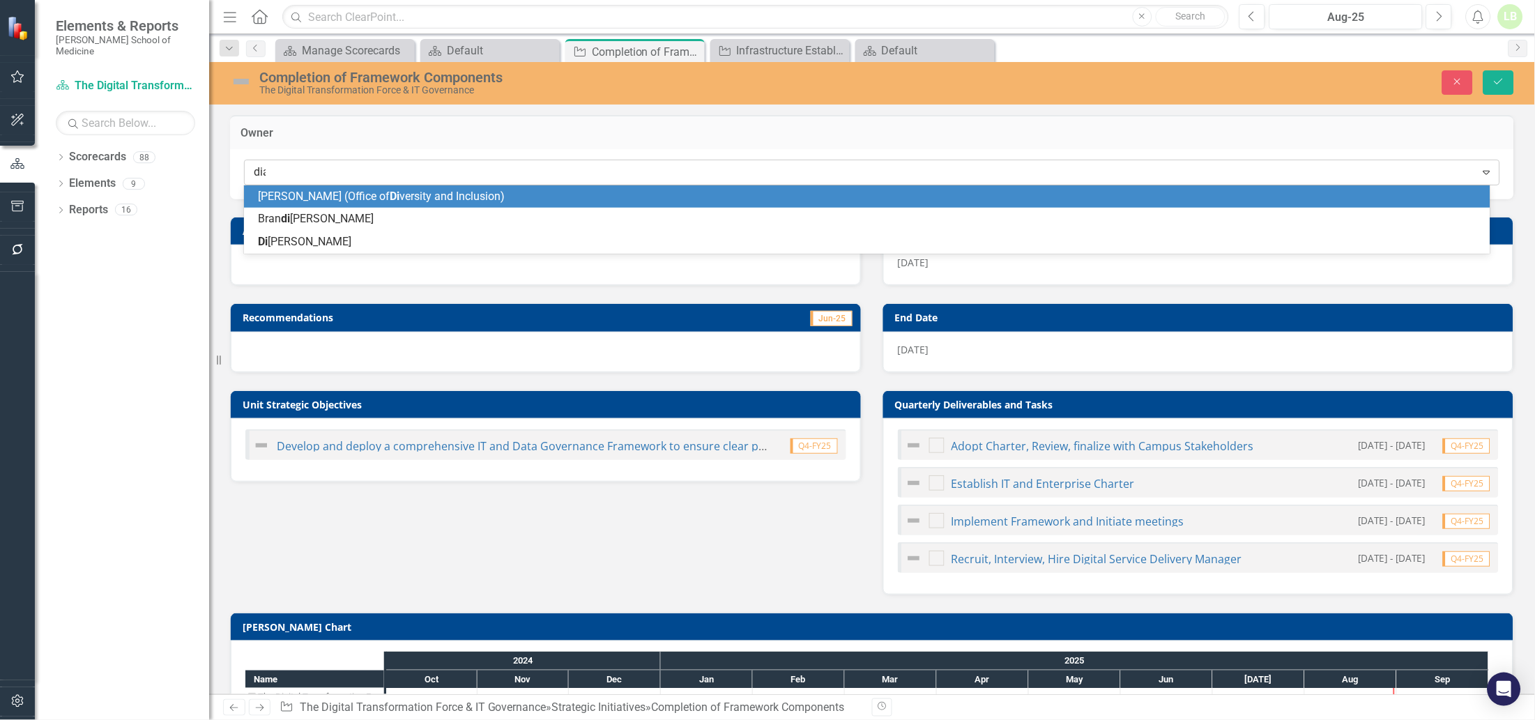
type input "dian"
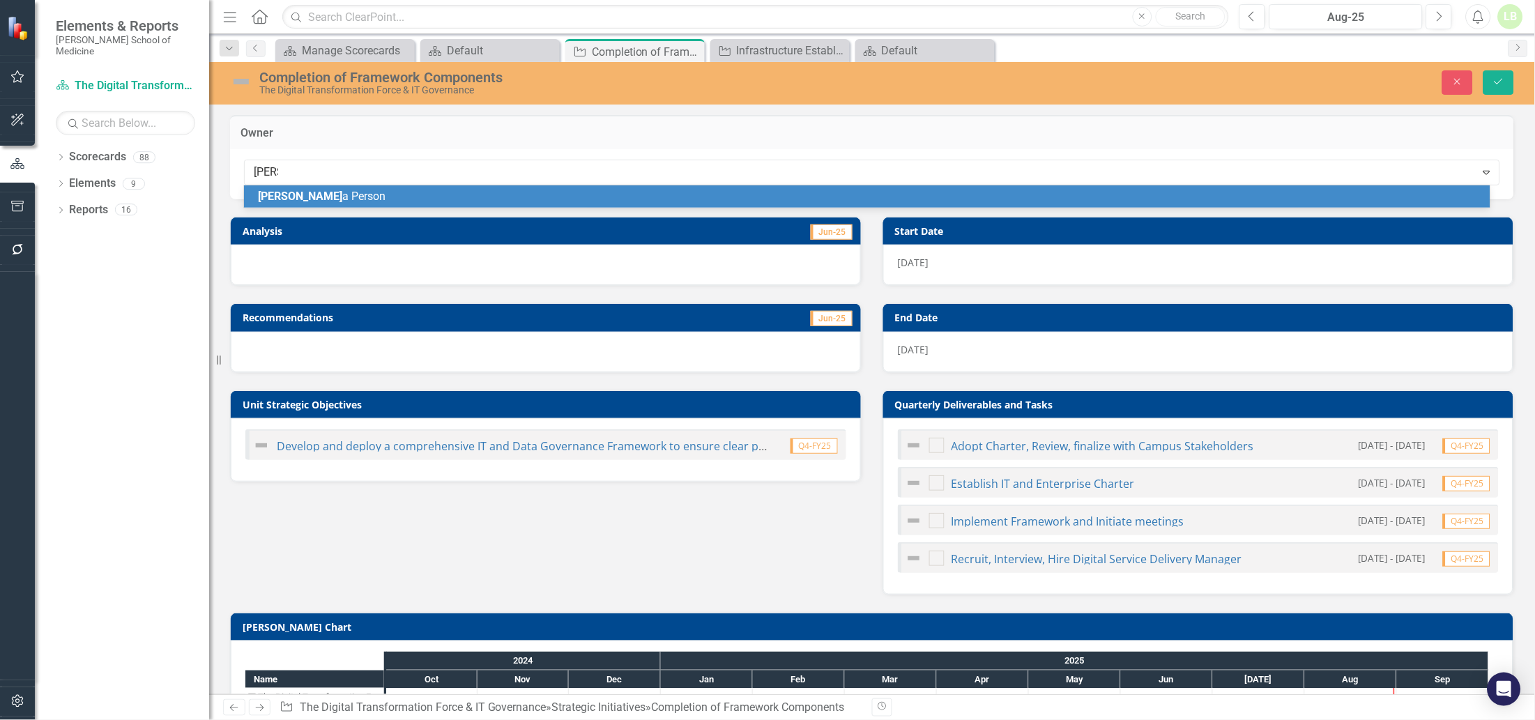
click at [296, 192] on span "Dian a Person" at bounding box center [322, 196] width 128 height 13
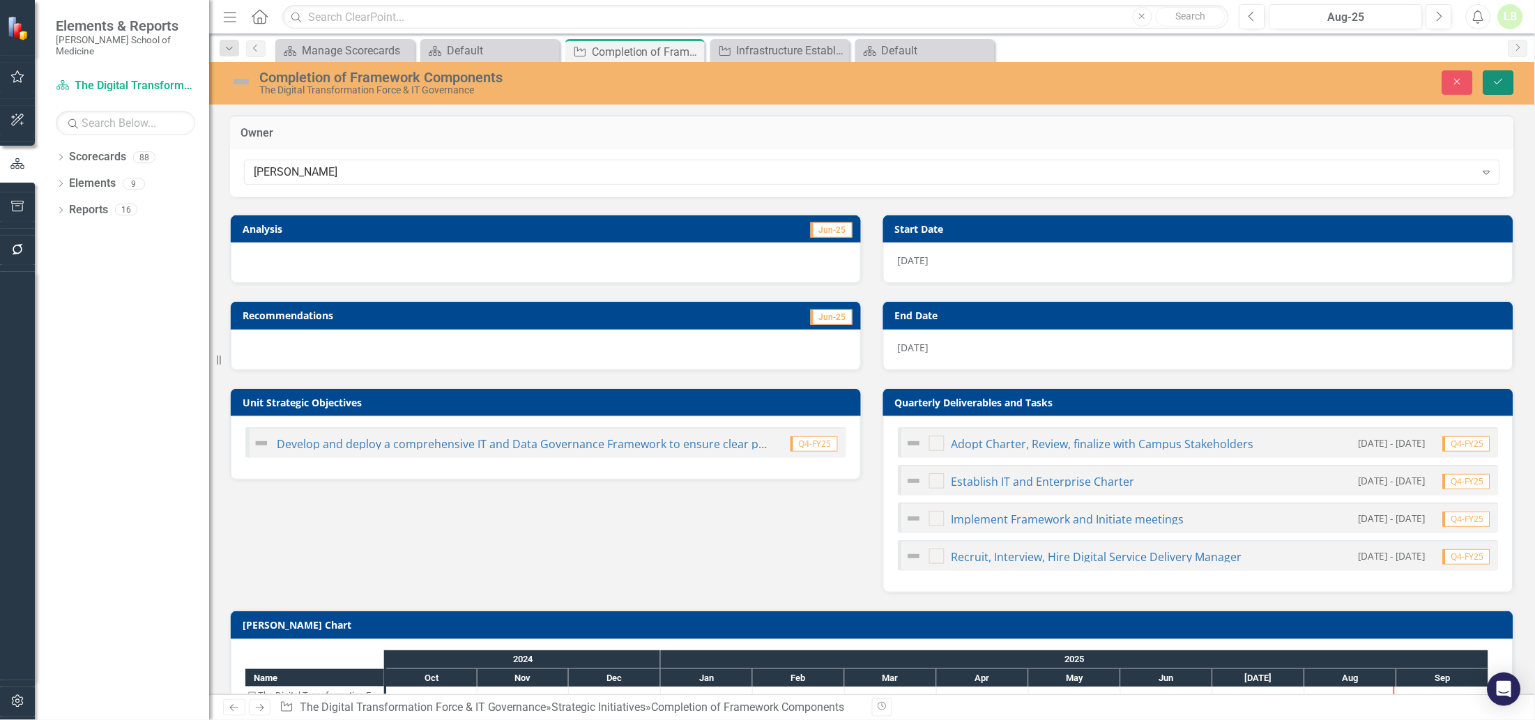
click at [1487, 79] on button "Save" at bounding box center [1498, 82] width 31 height 24
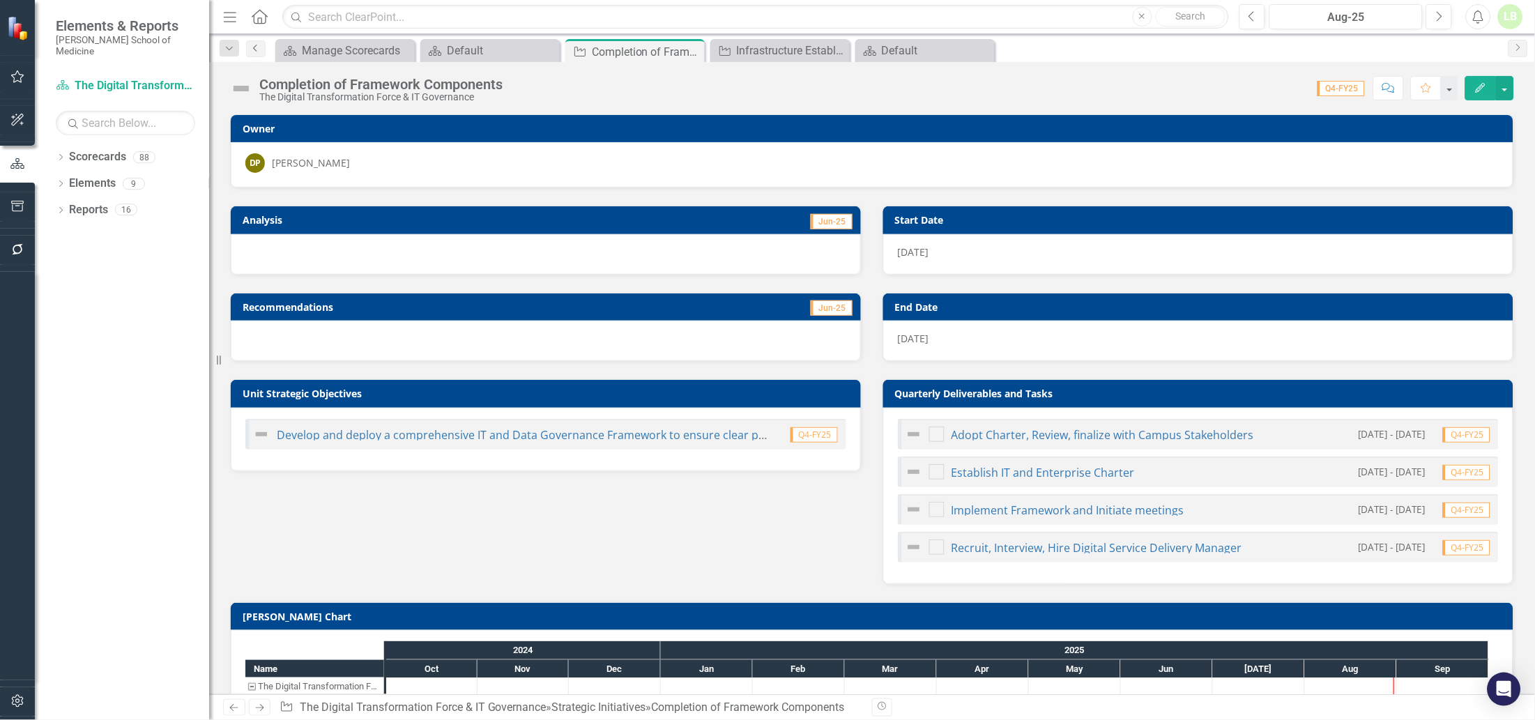
click at [260, 52] on icon "Previous" at bounding box center [255, 48] width 11 height 8
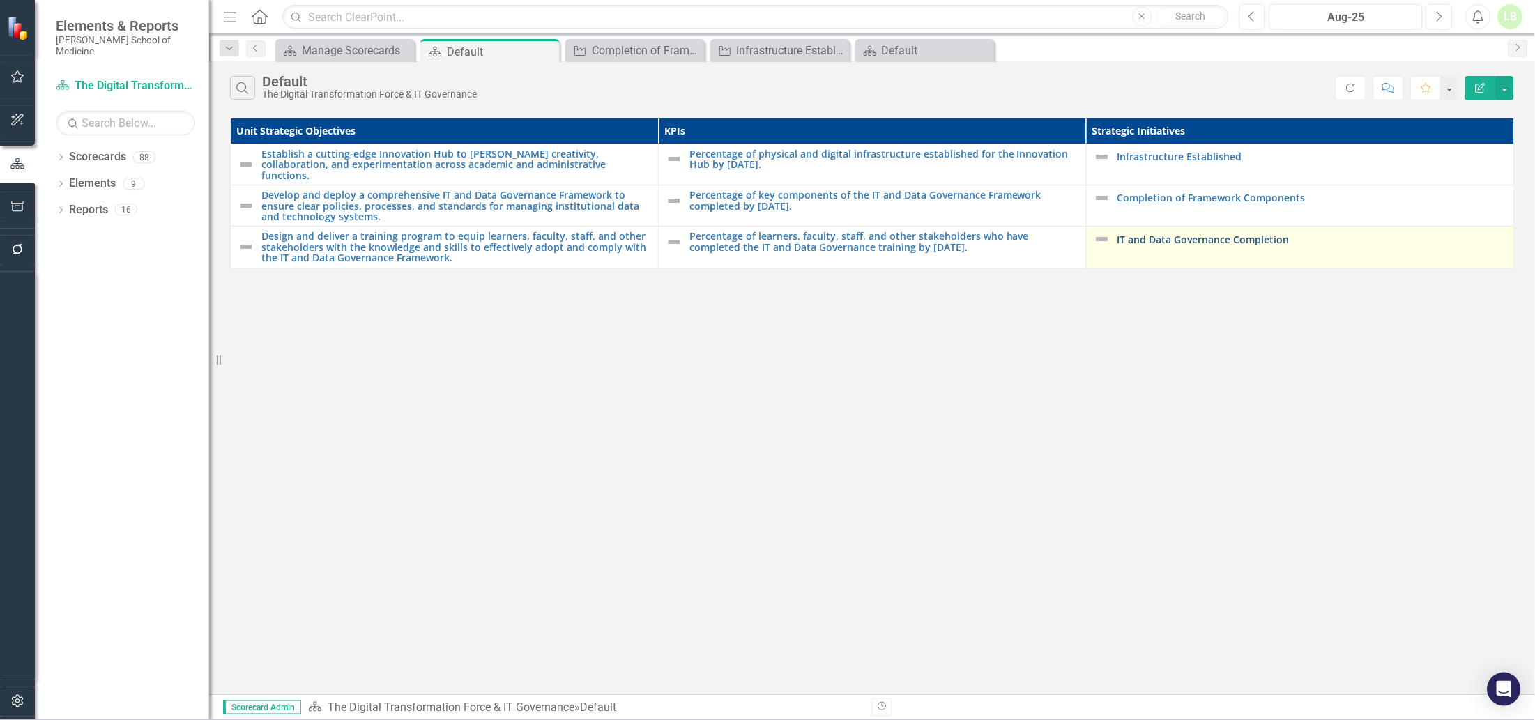
click at [1222, 234] on link "IT and Data Governance Completion" at bounding box center [1312, 239] width 390 height 10
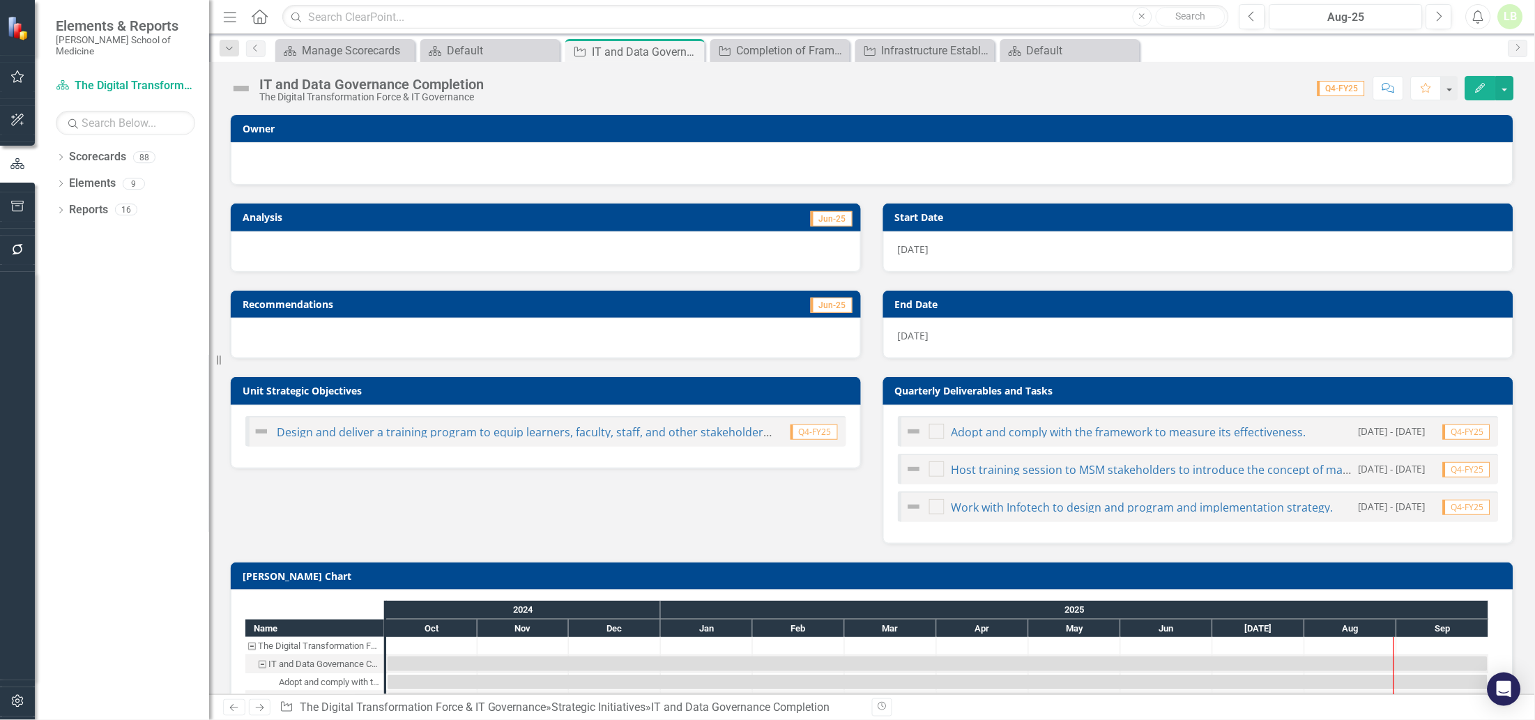
click at [366, 163] on div at bounding box center [871, 161] width 1253 height 17
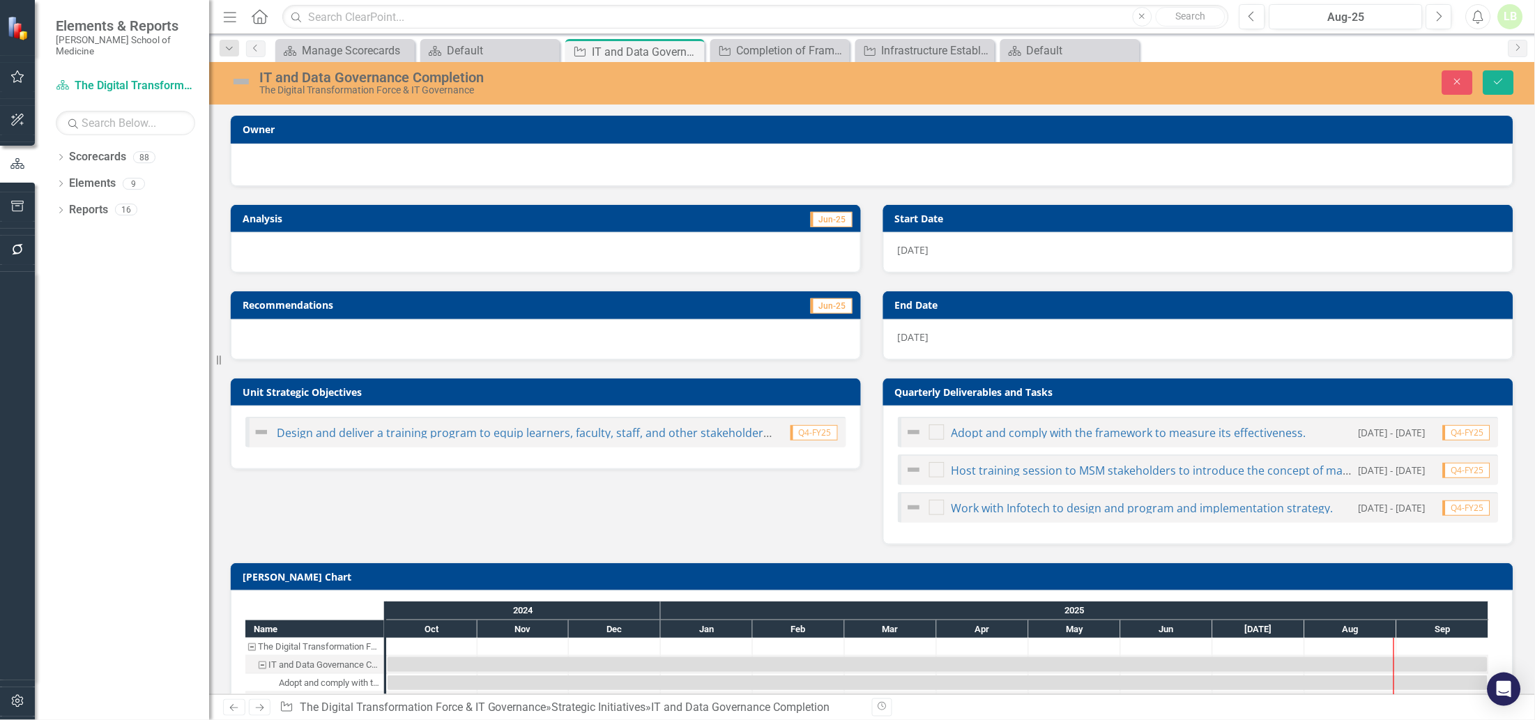
click at [366, 163] on div at bounding box center [871, 163] width 1253 height 17
click at [366, 167] on div at bounding box center [871, 163] width 1253 height 17
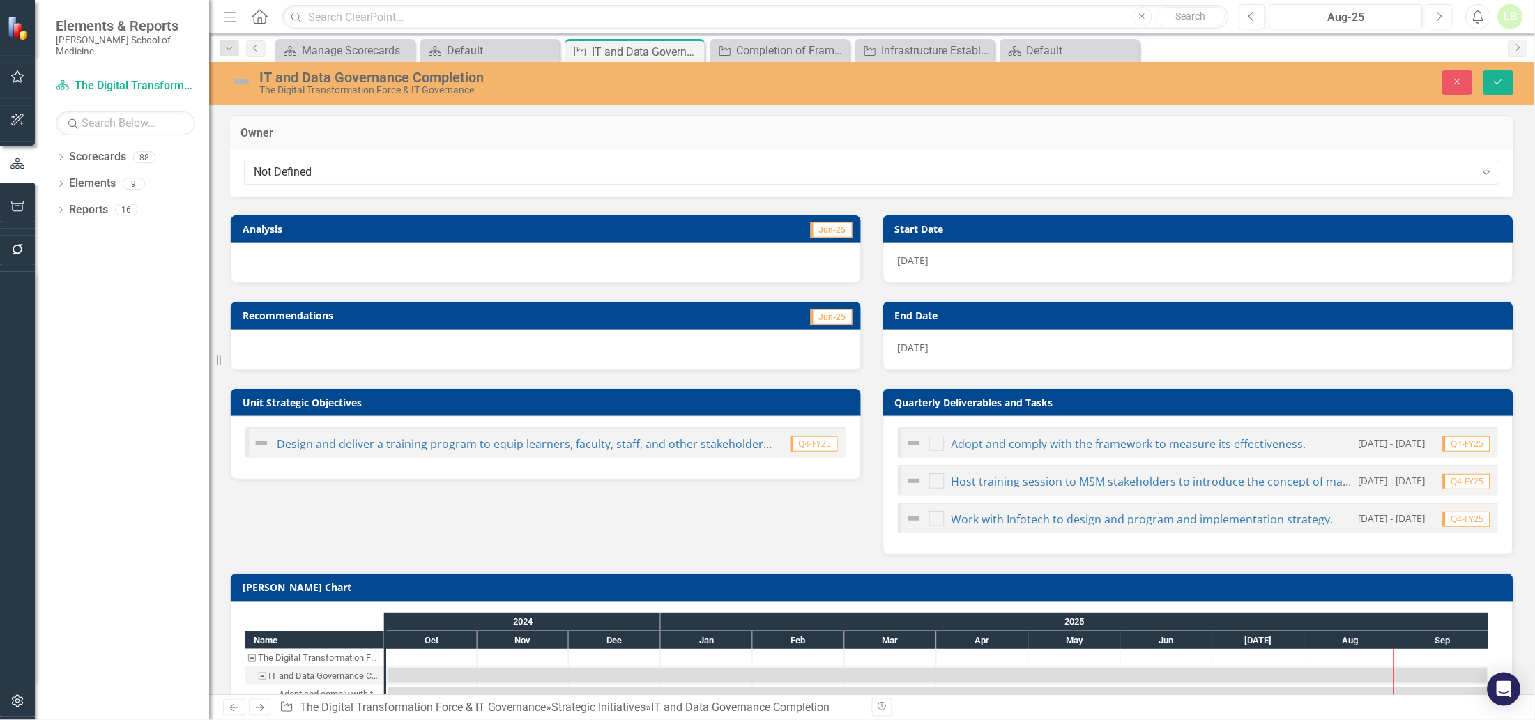
click at [366, 167] on div "Not Defined" at bounding box center [865, 172] width 1222 height 16
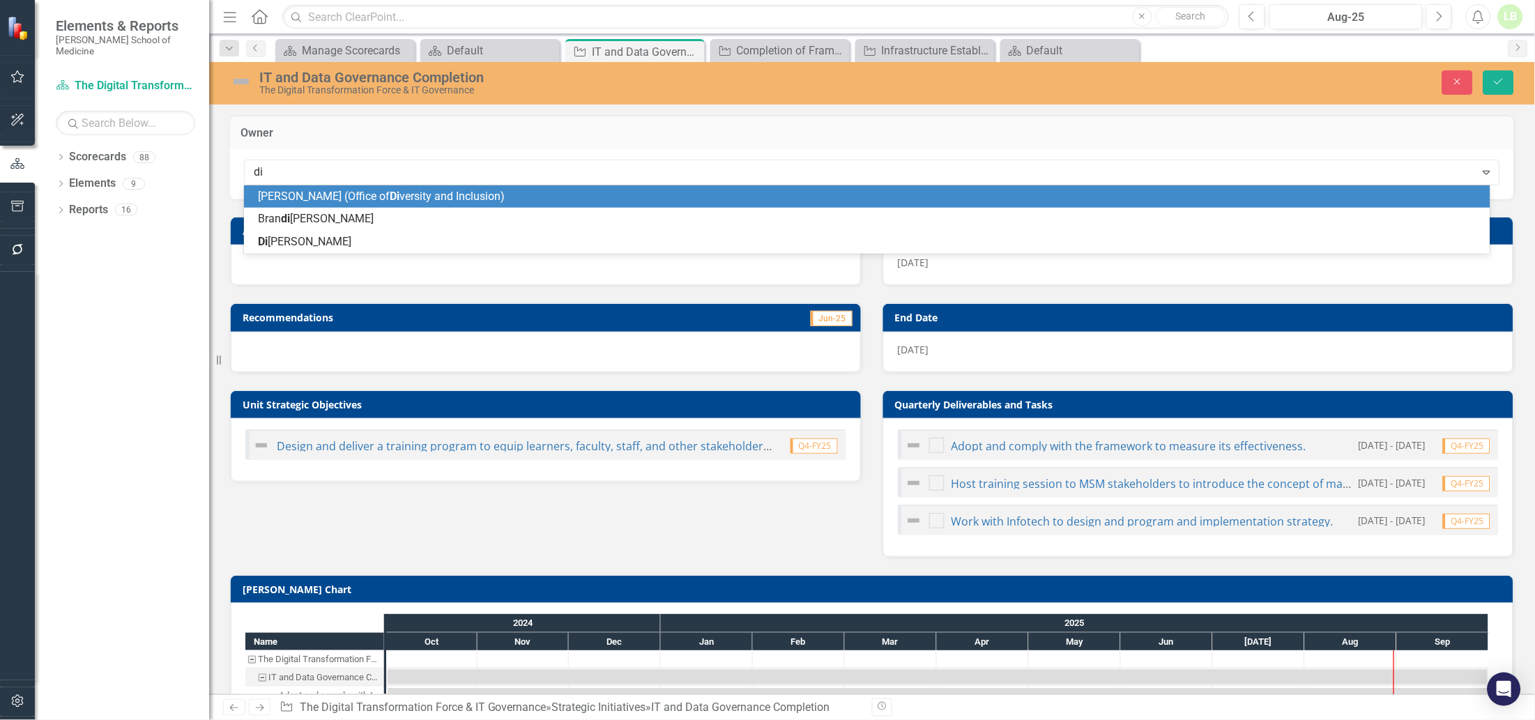
type input "dia"
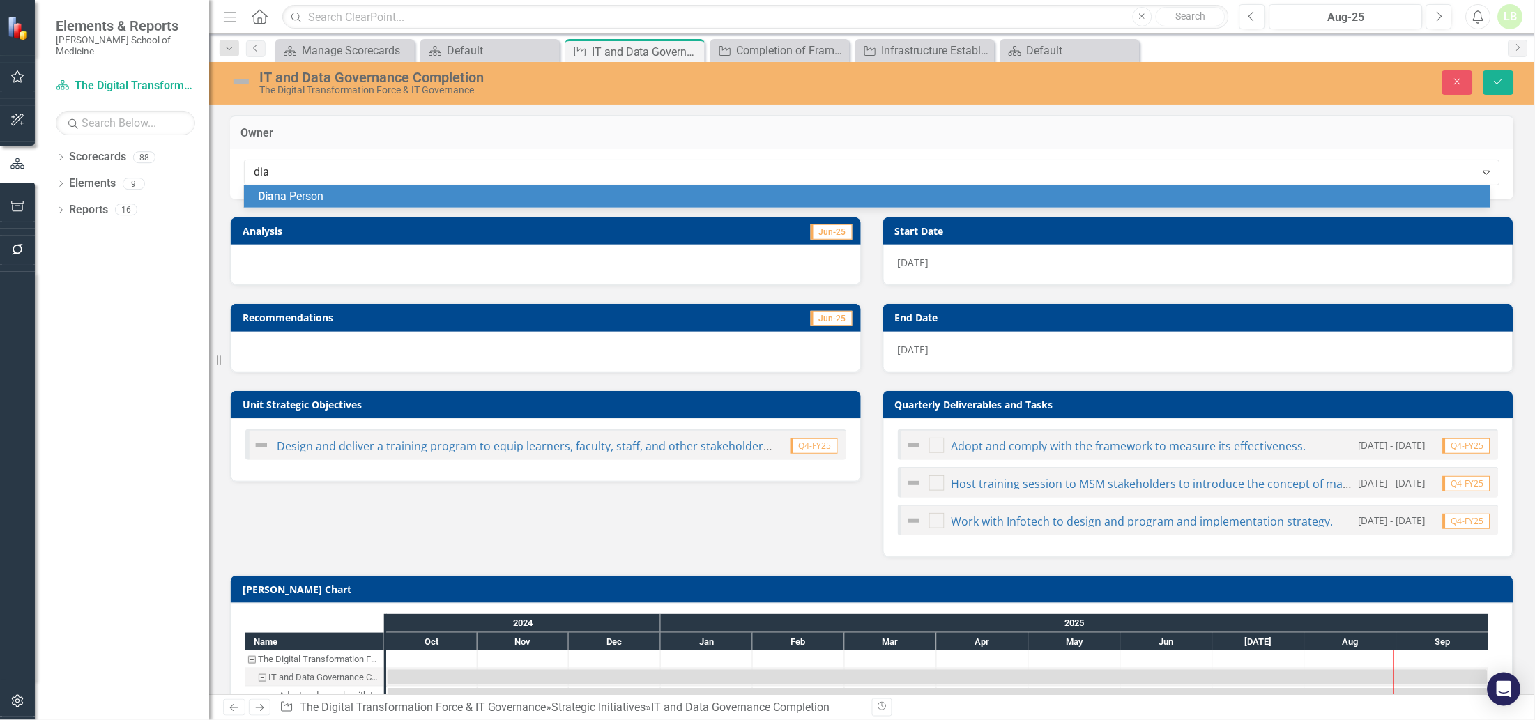
click at [276, 194] on span "Dia na Person" at bounding box center [291, 196] width 66 height 13
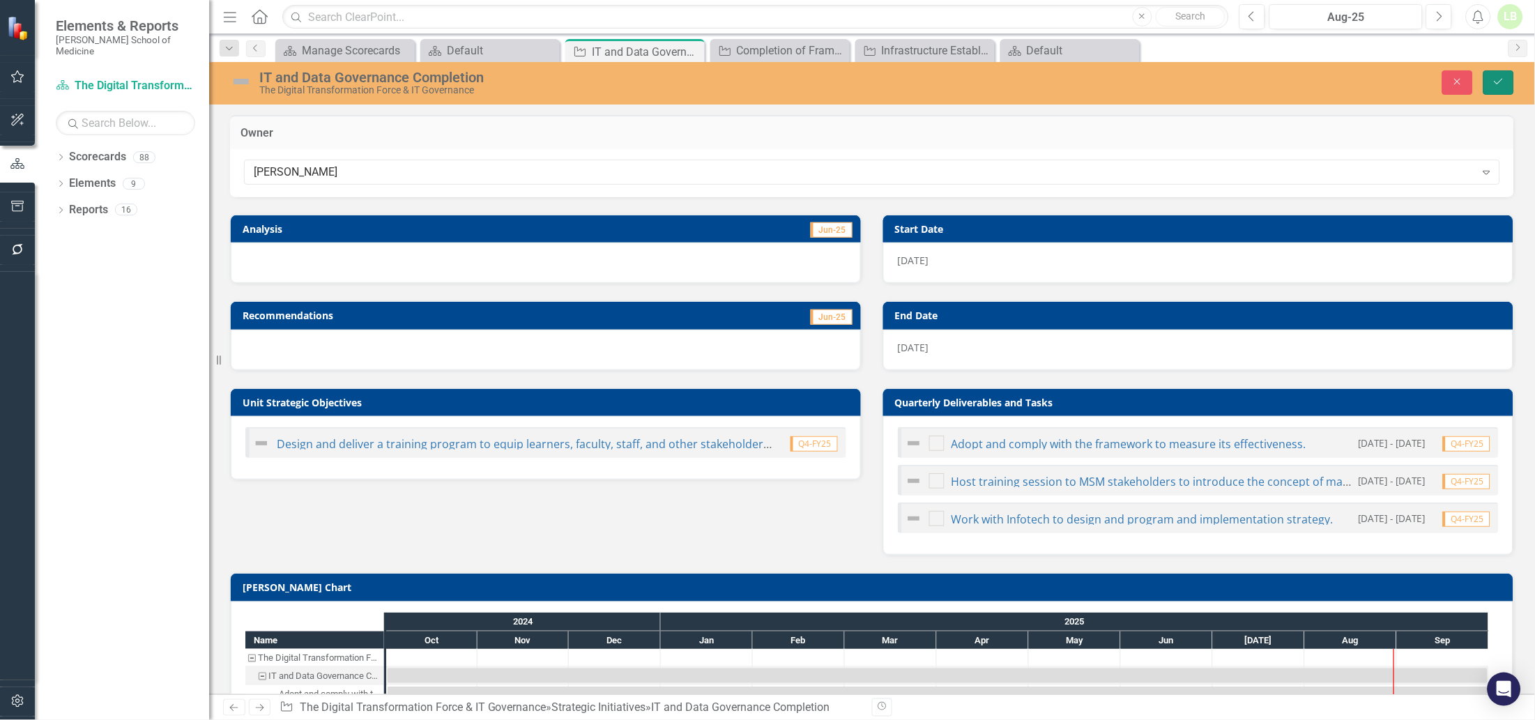
click at [1496, 78] on icon "Save" at bounding box center [1498, 82] width 13 height 10
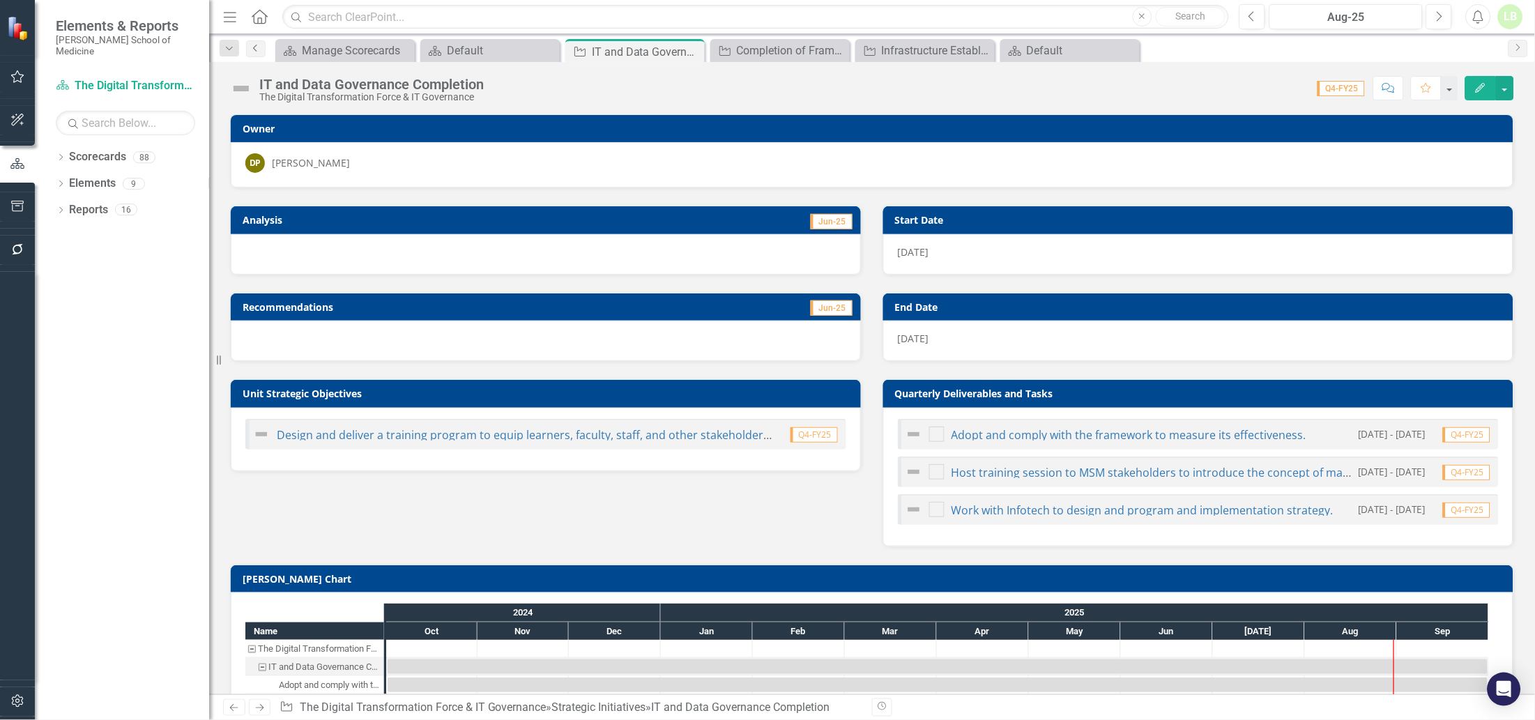
click at [253, 55] on link "Previous" at bounding box center [256, 48] width 20 height 17
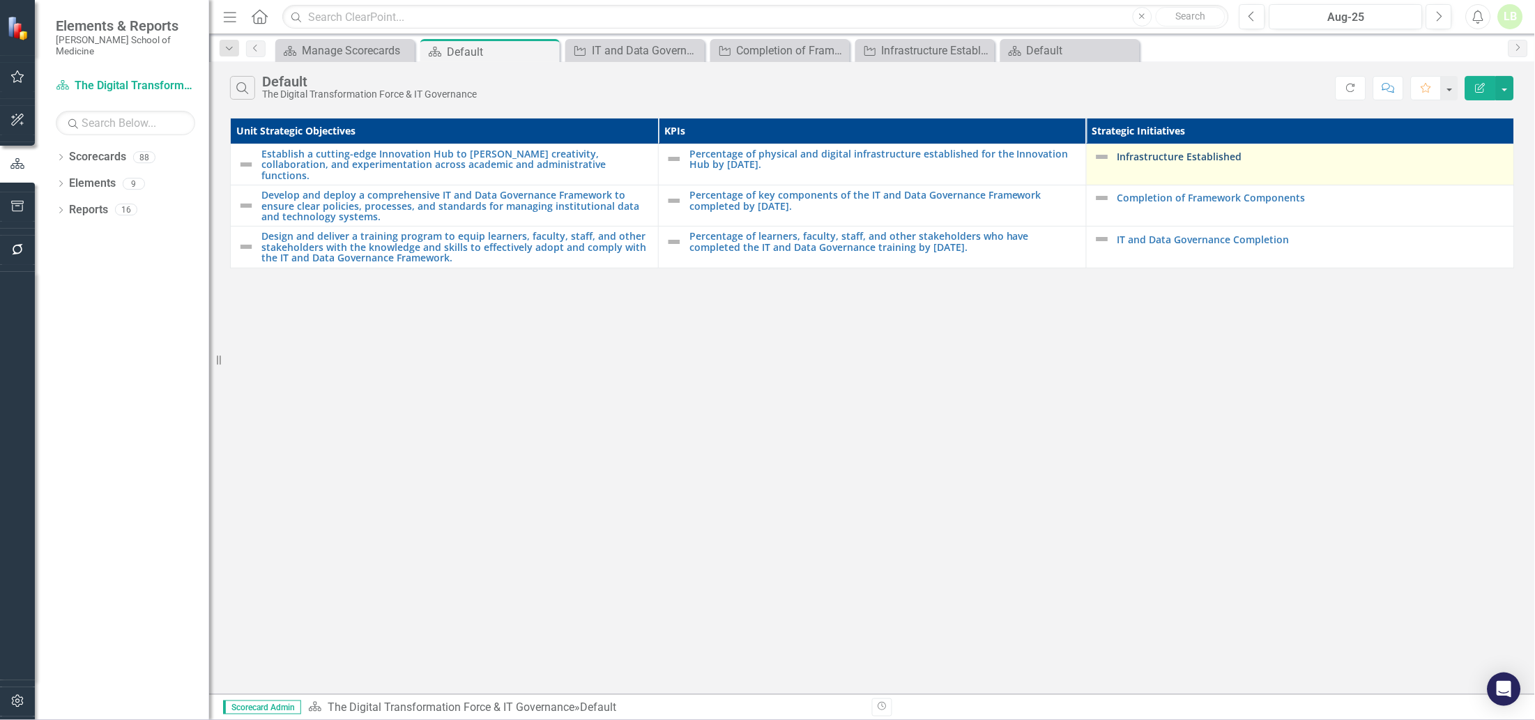
click at [1163, 153] on link "Infrastructure Established" at bounding box center [1312, 156] width 390 height 10
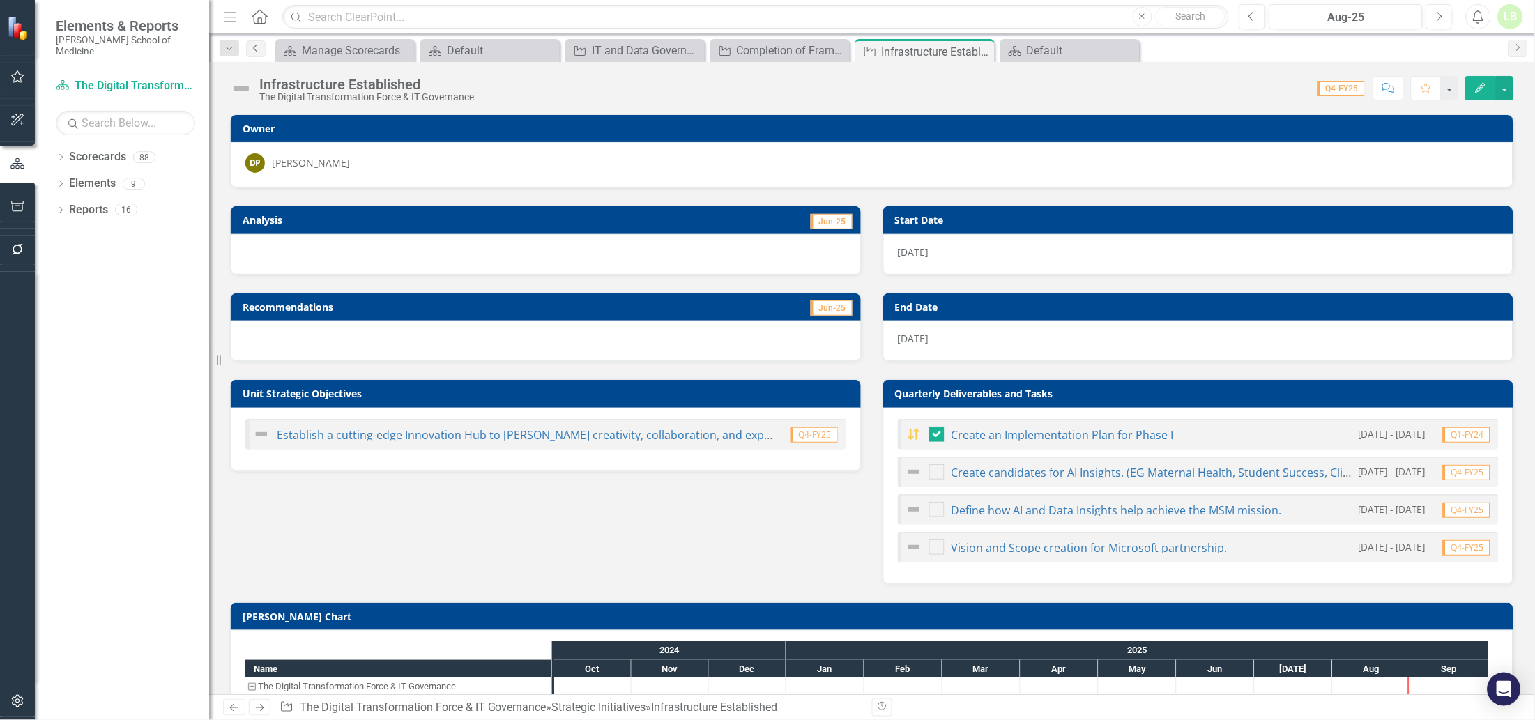
click at [252, 47] on icon "Previous" at bounding box center [255, 48] width 11 height 8
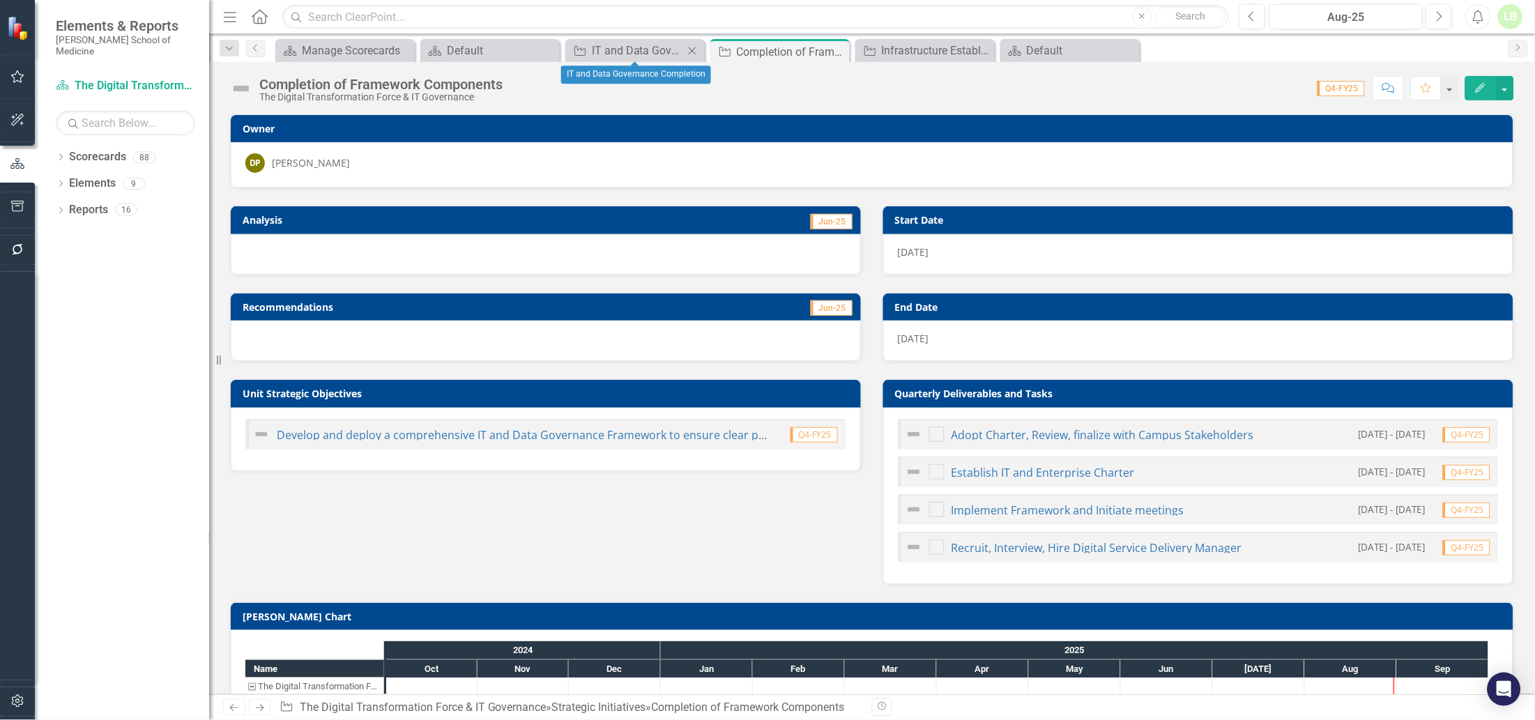
click at [690, 45] on icon "Close" at bounding box center [692, 50] width 14 height 11
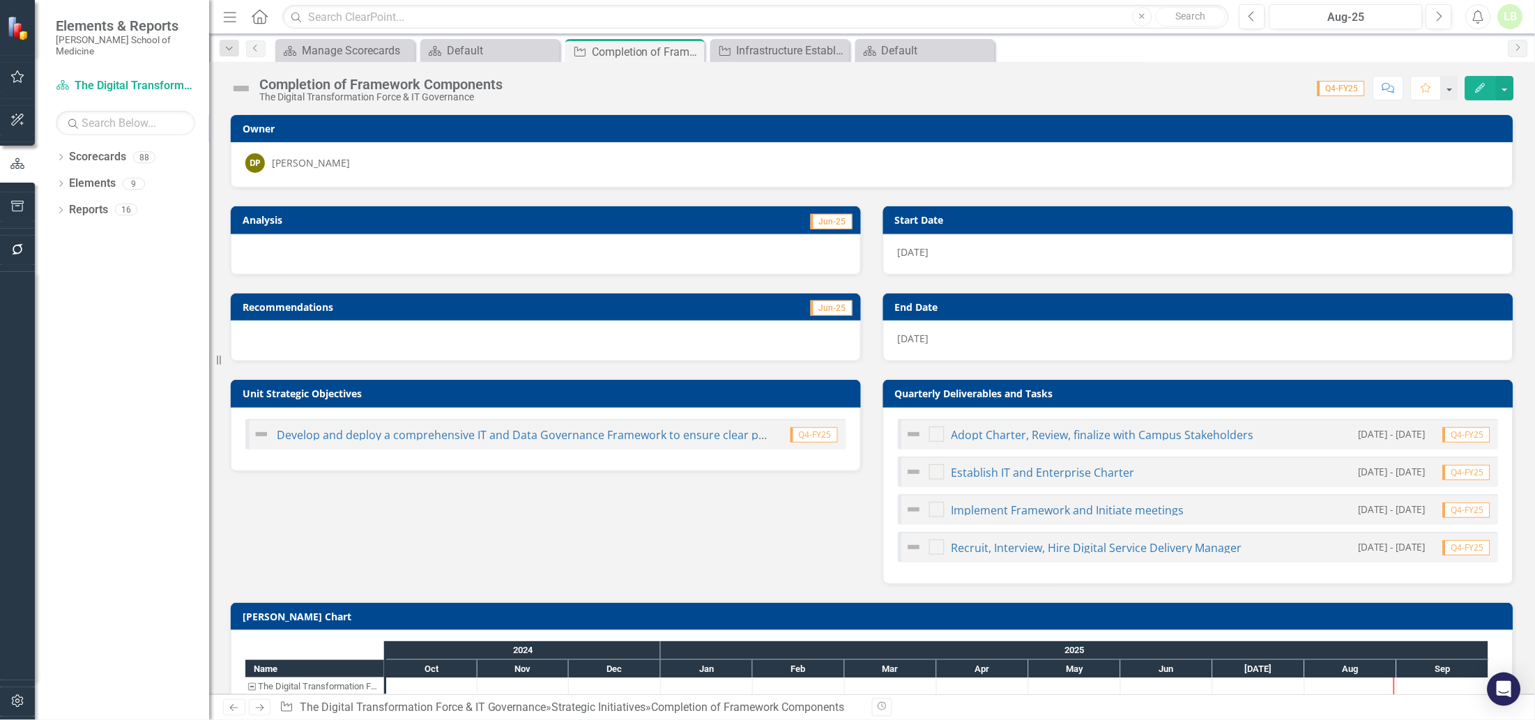
click at [0, 0] on icon "Close" at bounding box center [0, 0] width 0 height 0
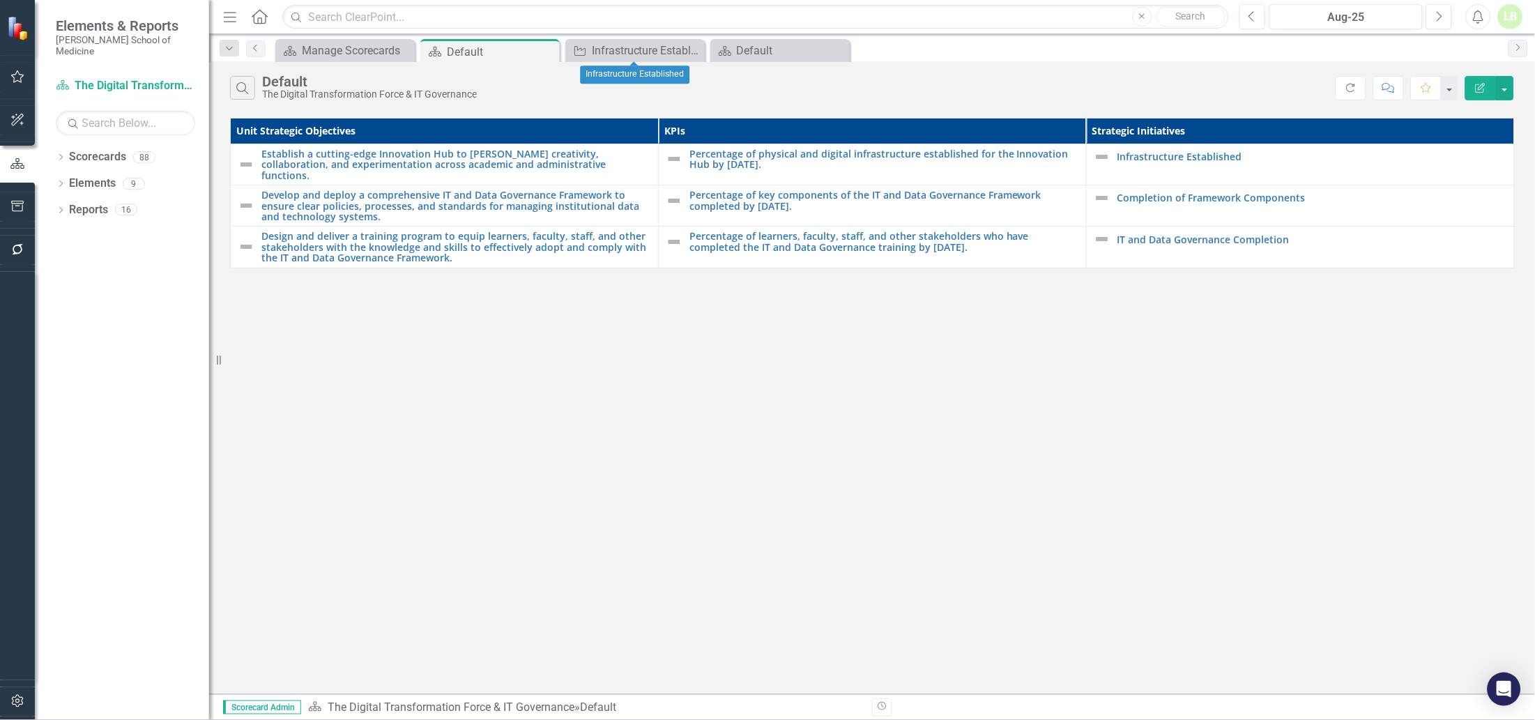
click at [0, 0] on icon "Close" at bounding box center [0, 0] width 0 height 0
click at [546, 54] on icon "Close" at bounding box center [546, 51] width 14 height 11
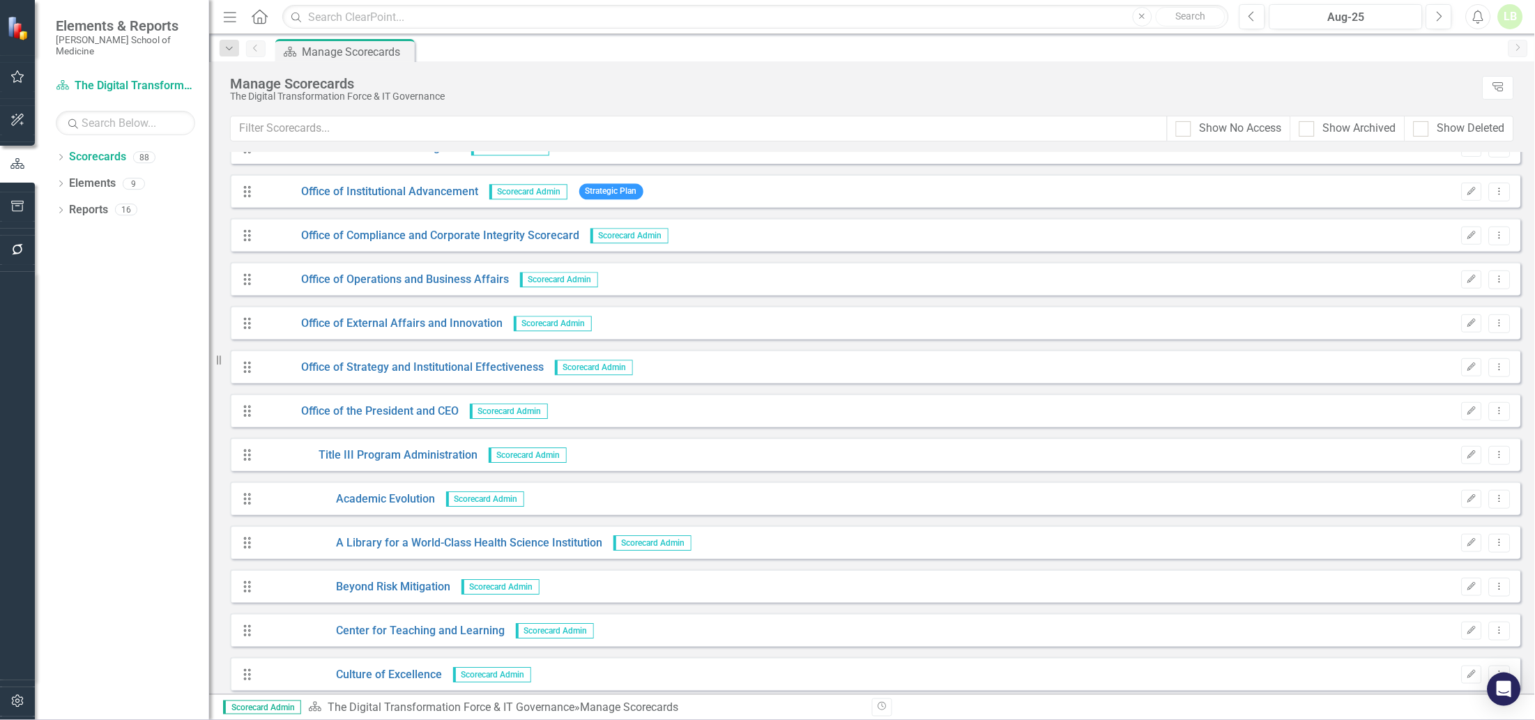
scroll to position [2787, 0]
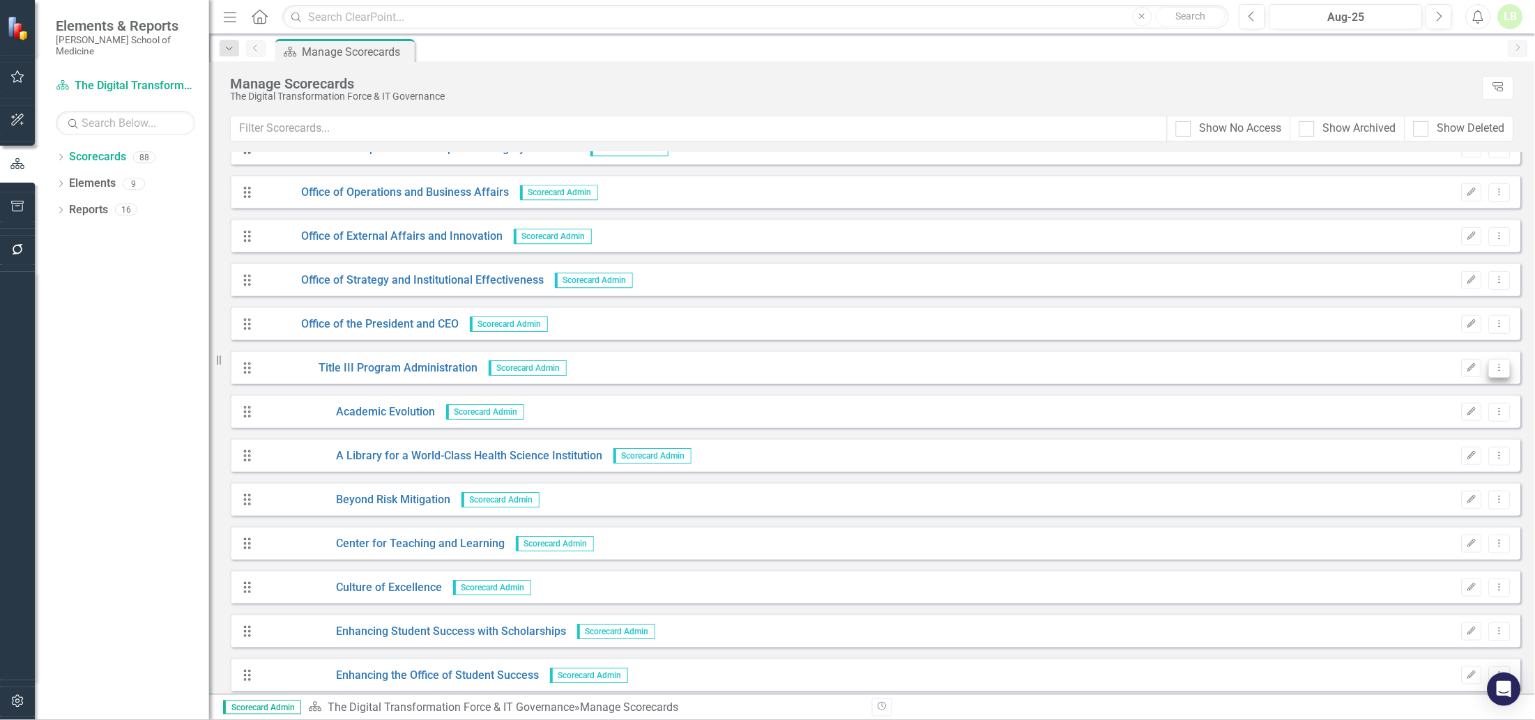
click at [1494, 363] on icon "Dropdown Menu" at bounding box center [1500, 367] width 12 height 9
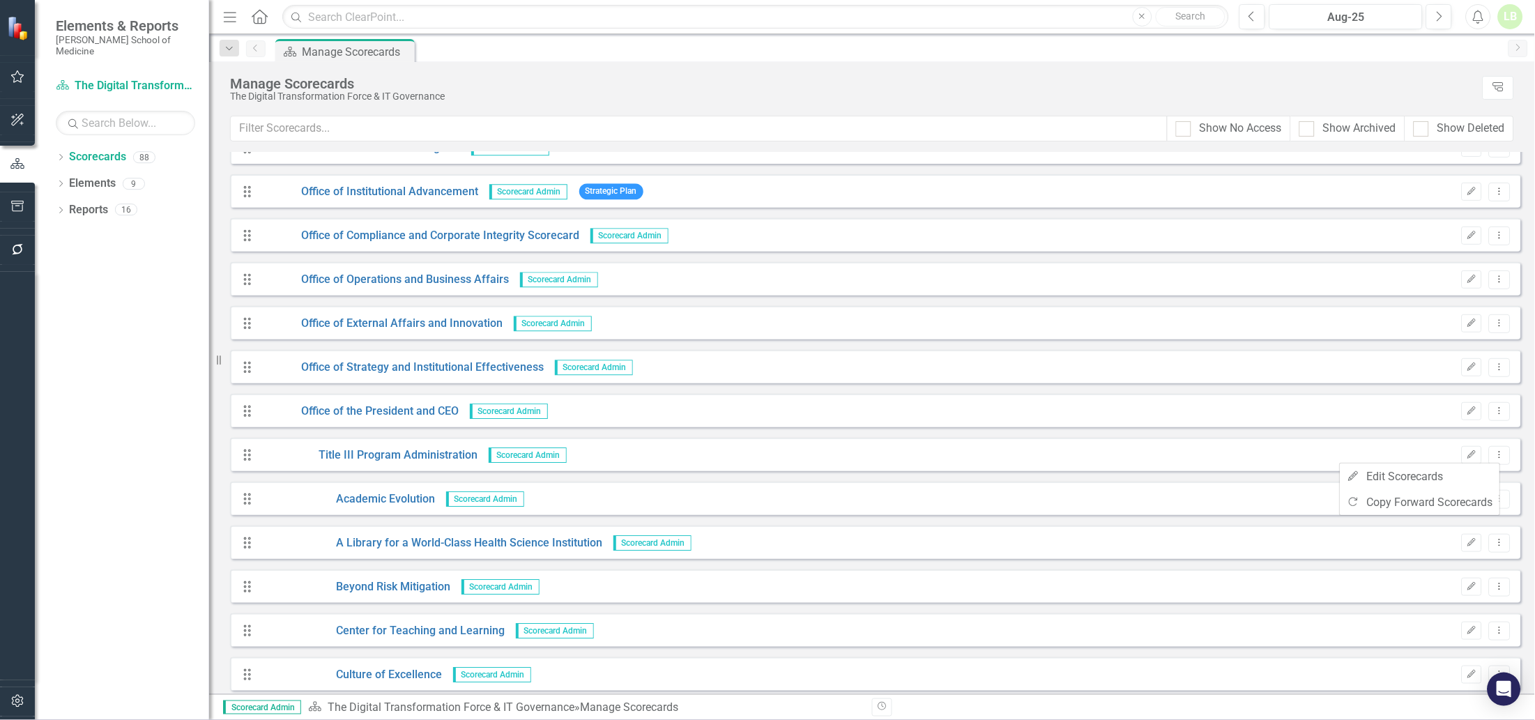
click at [788, 76] on div "Manage Scorecards" at bounding box center [853, 83] width 1246 height 15
